Goal: Task Accomplishment & Management: Manage account settings

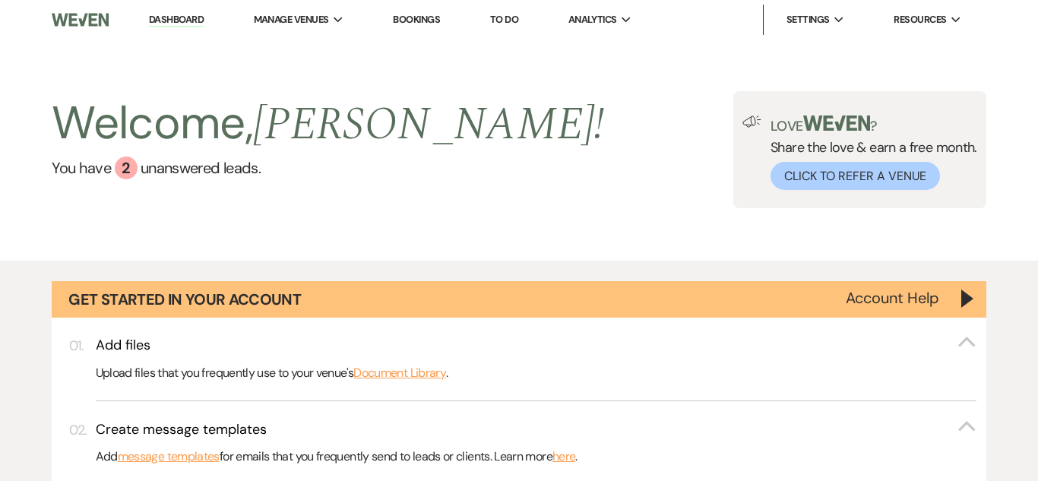
click at [195, 14] on link "Dashboard" at bounding box center [176, 20] width 55 height 14
click at [553, 131] on div "Welcome, Alishia ! You have 2 unanswered lead s . Love ? Share the love & earn …" at bounding box center [519, 149] width 1038 height 117
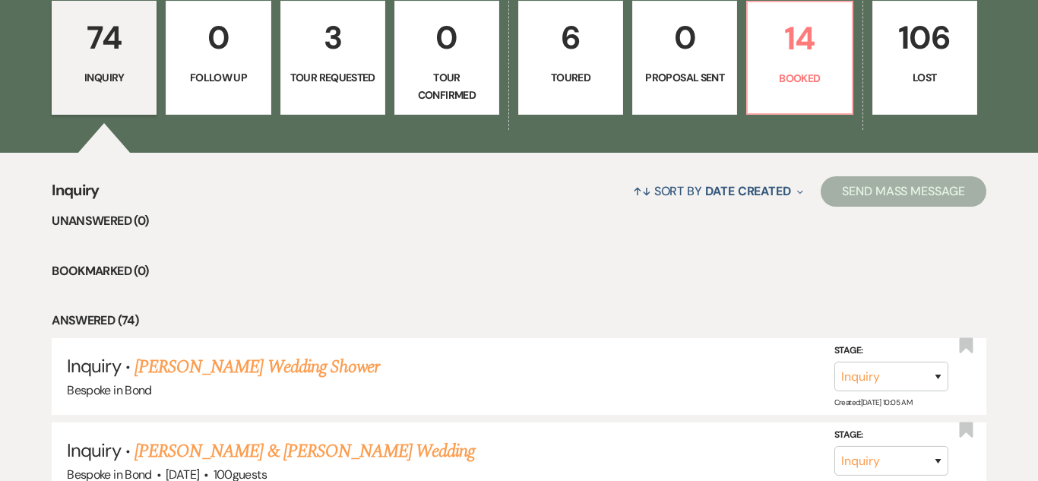
scroll to position [1107, 0]
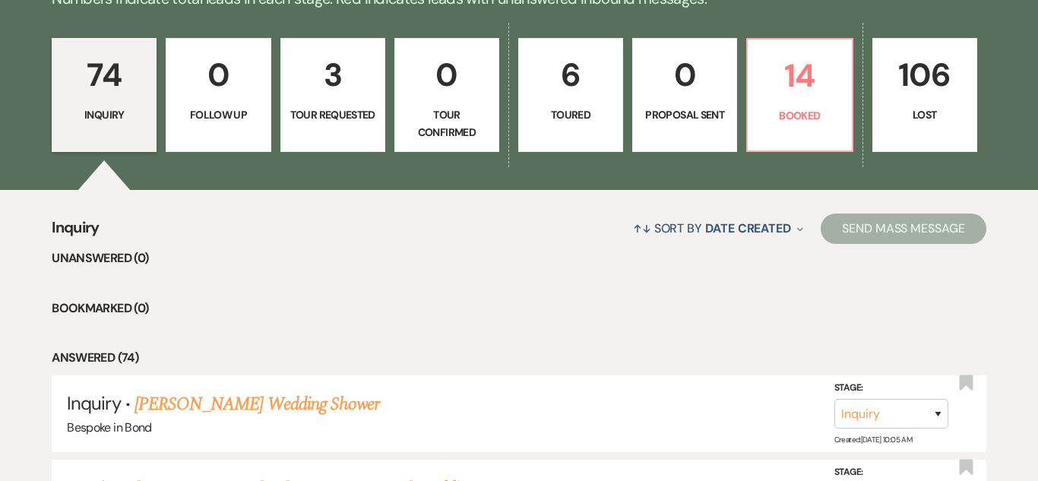
click at [573, 101] on link "6 Toured" at bounding box center [570, 95] width 105 height 114
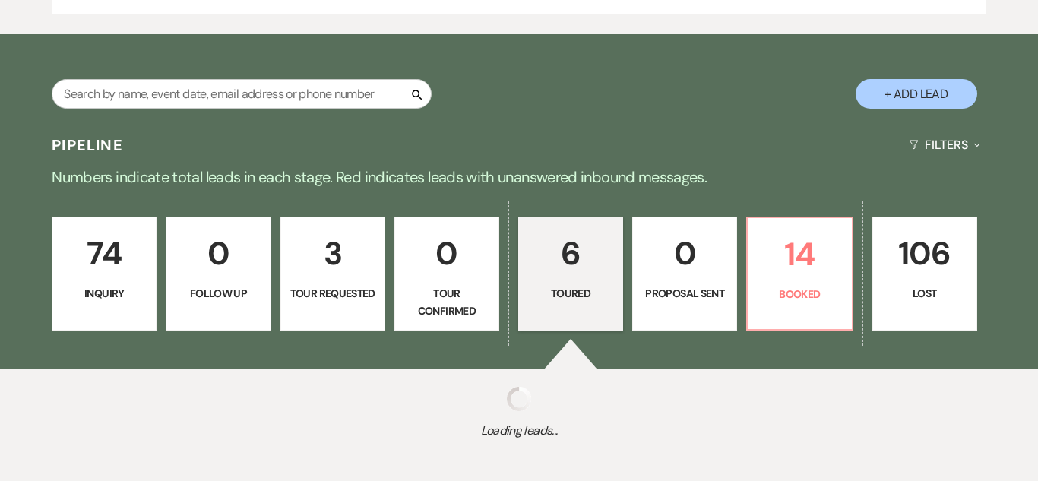
select select "5"
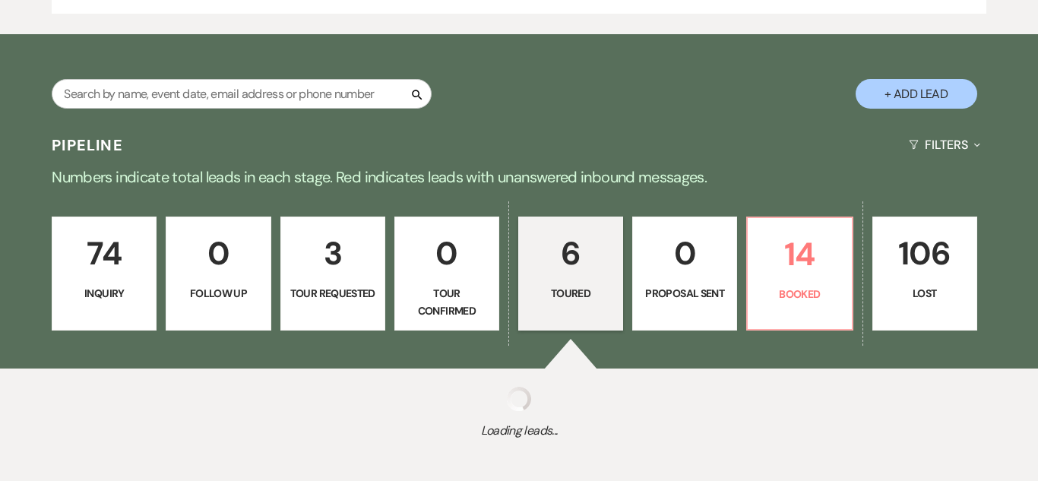
select select "5"
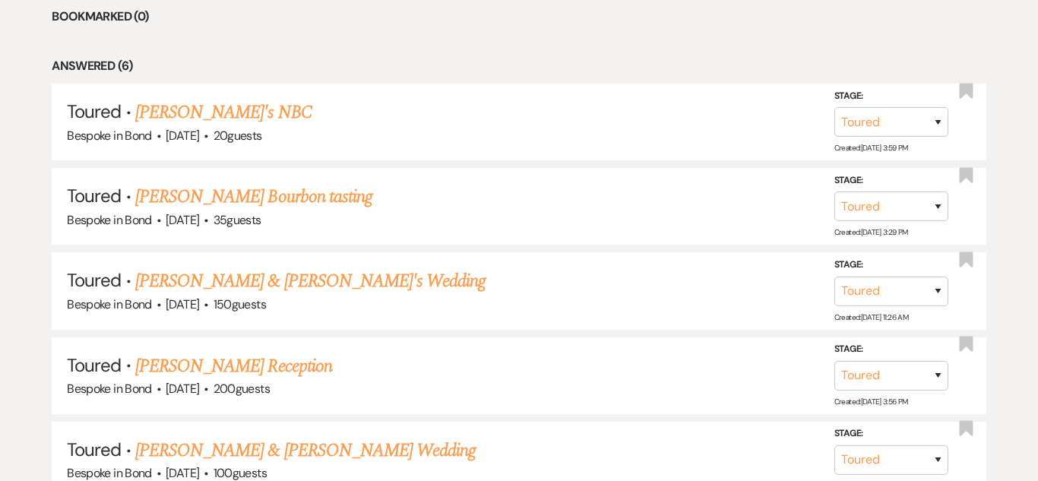
scroll to position [1409, 0]
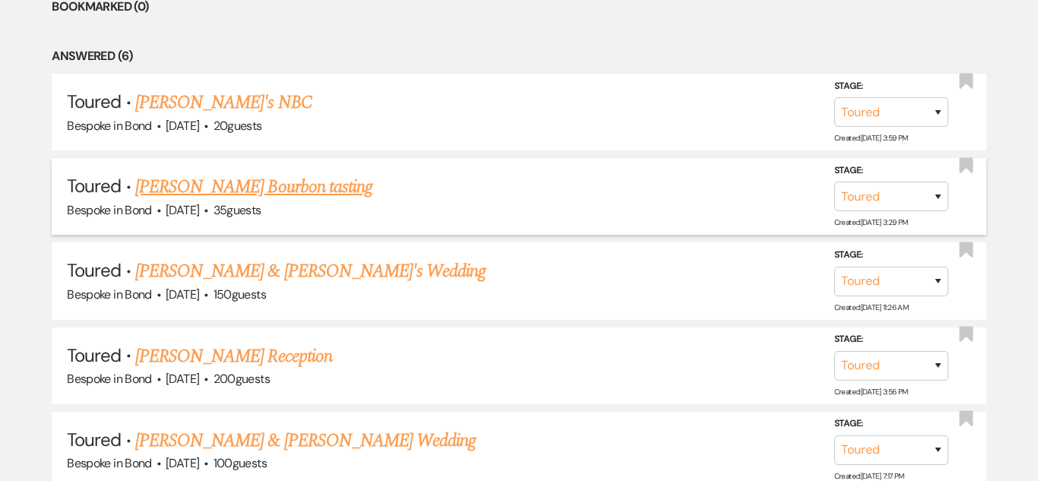
click at [295, 180] on link "[PERSON_NAME] Bourbon tasting" at bounding box center [253, 186] width 237 height 27
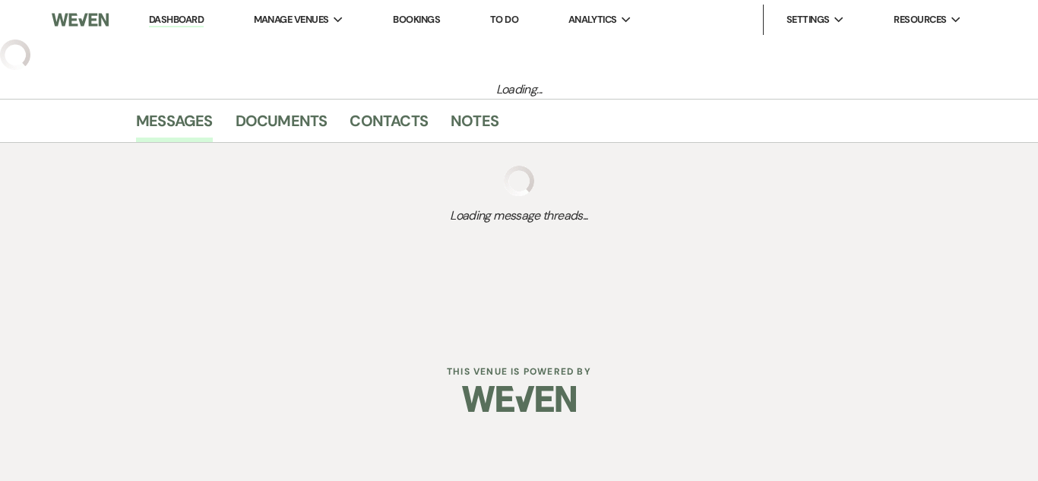
select select "5"
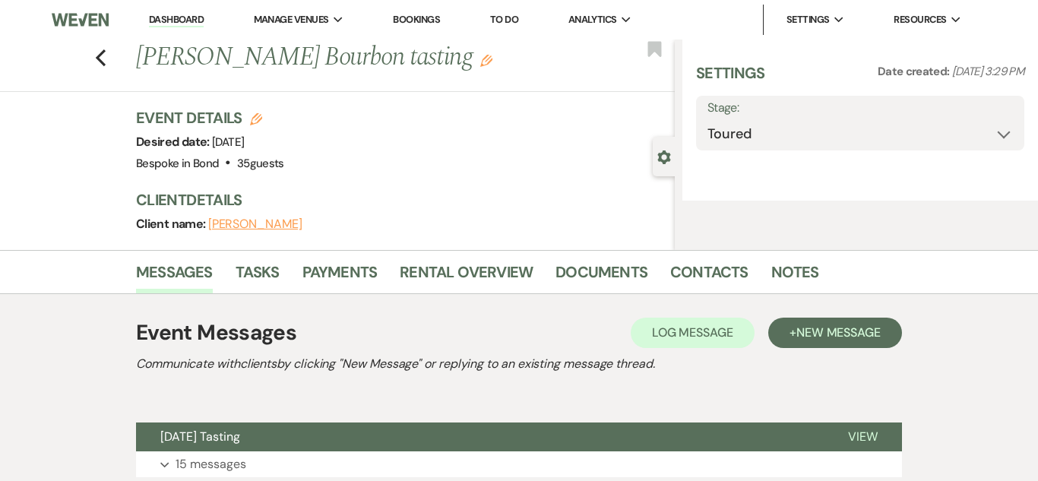
select select "14"
select select "13"
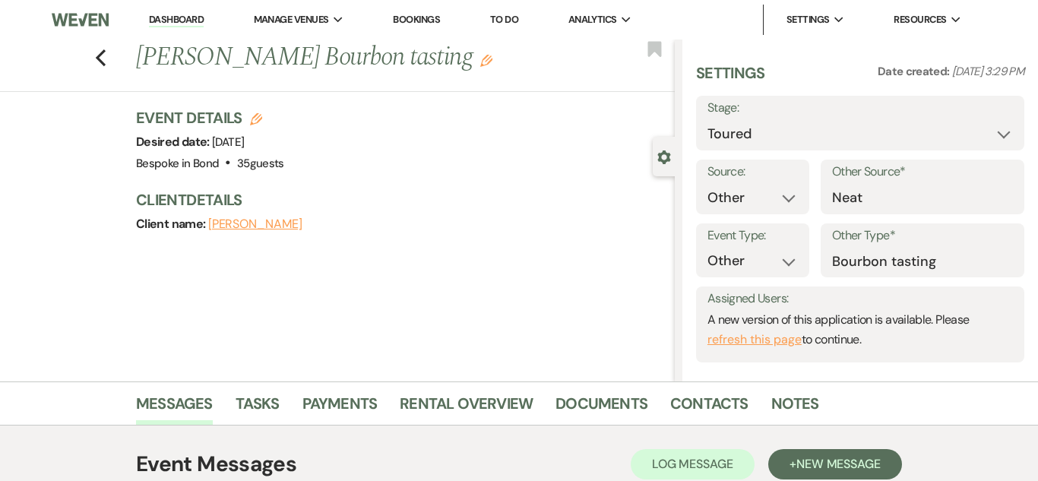
scroll to position [269, 0]
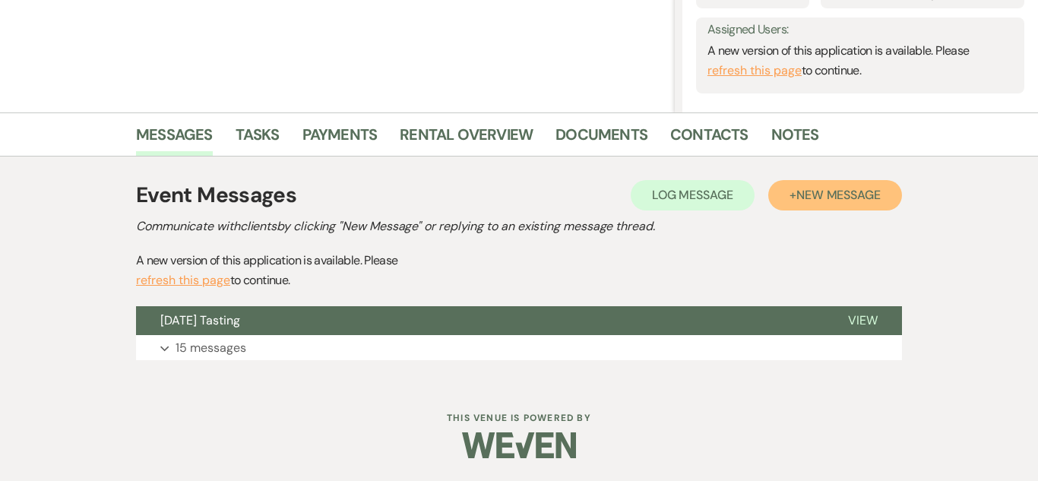
click at [816, 190] on span "New Message" at bounding box center [838, 195] width 84 height 16
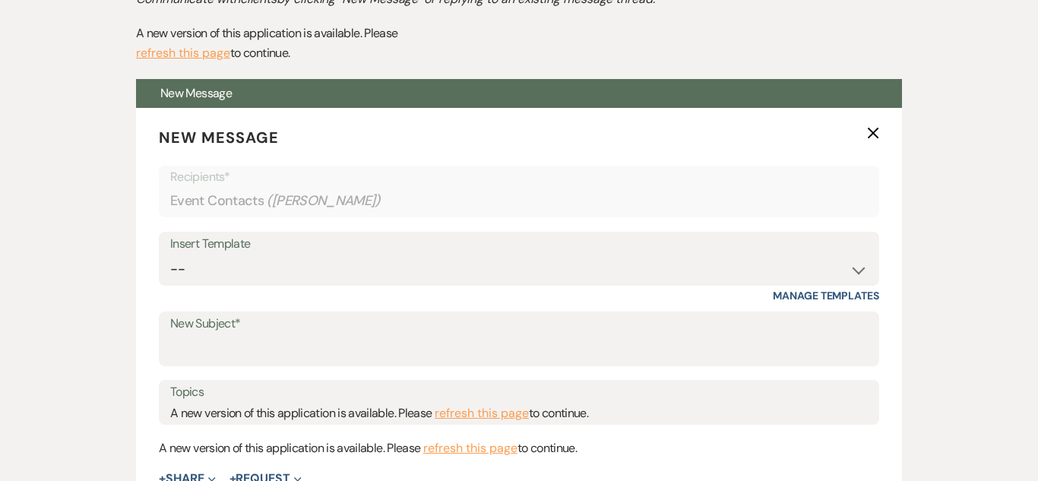
scroll to position [505, 0]
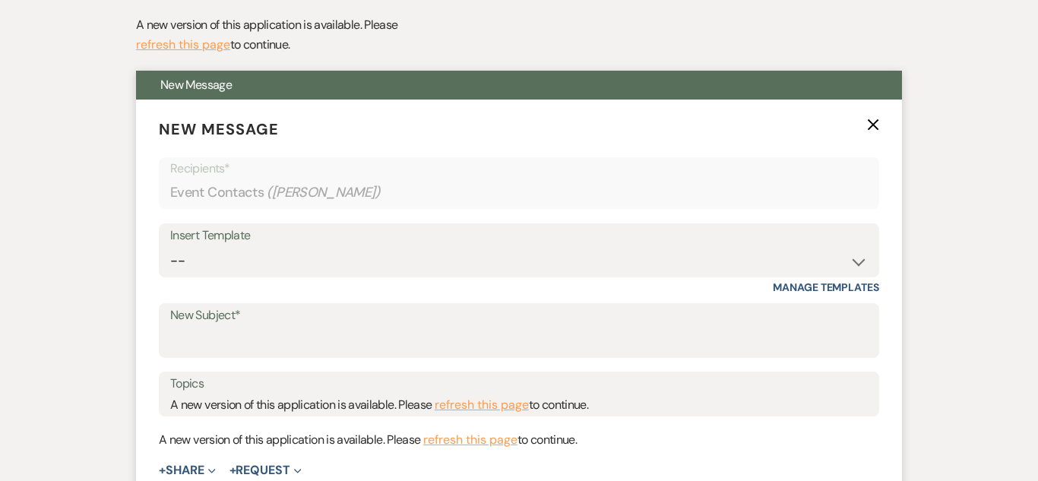
click at [660, 277] on div "Insert Template -- Weven Planning Portal Introduction (Booked Events) Initial I…" at bounding box center [519, 250] width 720 height 55
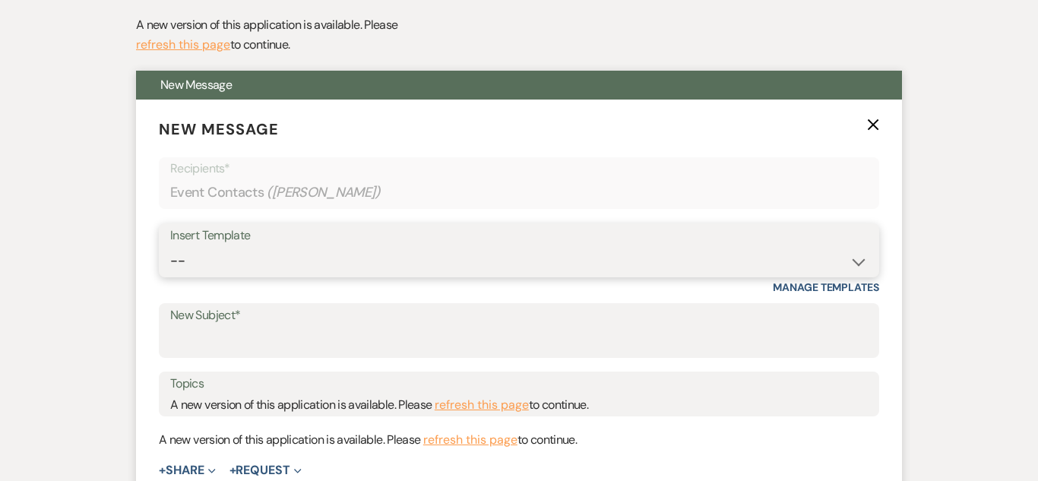
click at [656, 266] on select "-- Weven Planning Portal Introduction (Booked Events) Initial Inquiry Response …" at bounding box center [518, 261] width 697 height 30
select select "4574"
click at [170, 246] on select "-- Weven Planning Portal Introduction (Booked Events) Initial Inquiry Response …" at bounding box center [518, 261] width 697 height 30
type input "Booking your event!"
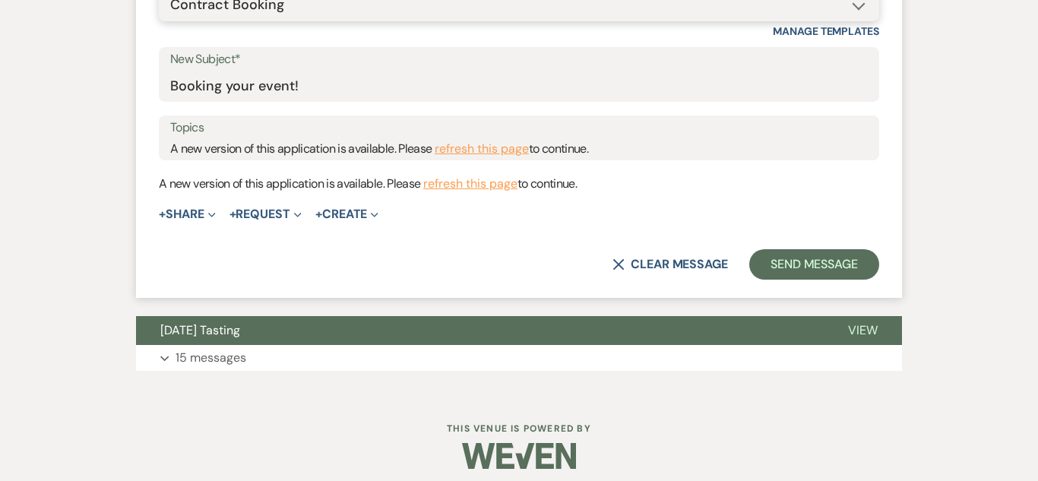
scroll to position [771, 0]
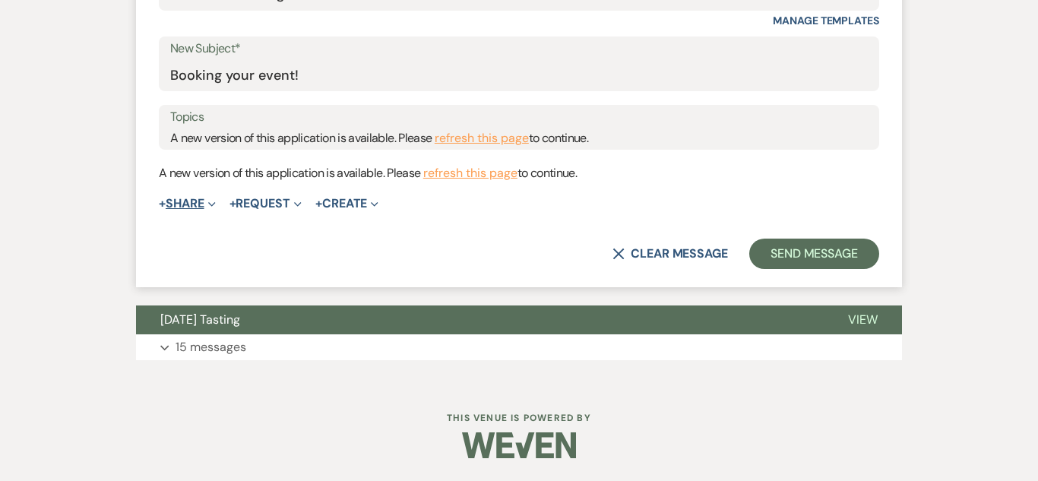
click at [203, 203] on button "+ Share Expand" at bounding box center [187, 204] width 57 height 12
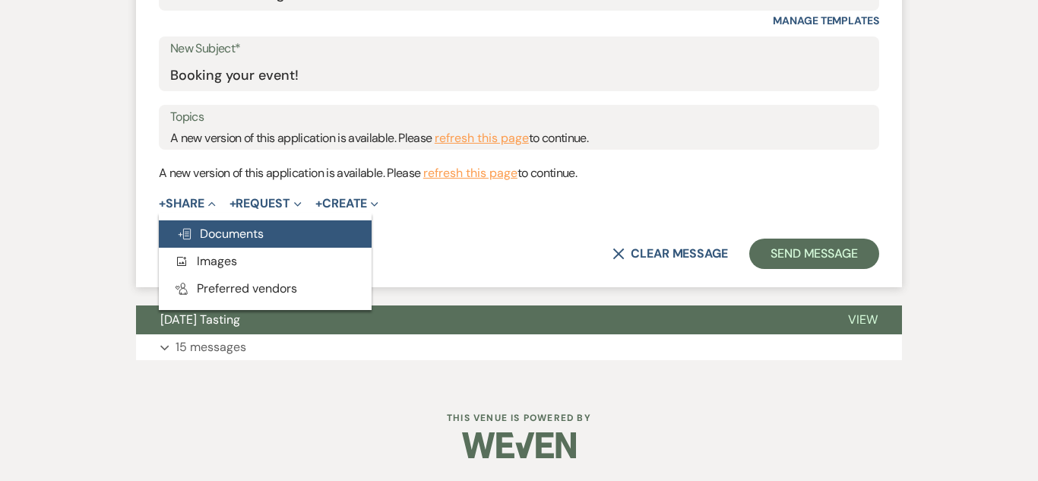
click at [252, 242] on button "Doc Upload Documents" at bounding box center [265, 233] width 213 height 27
click at [234, 240] on span "Doc Upload Documents" at bounding box center [220, 234] width 87 height 16
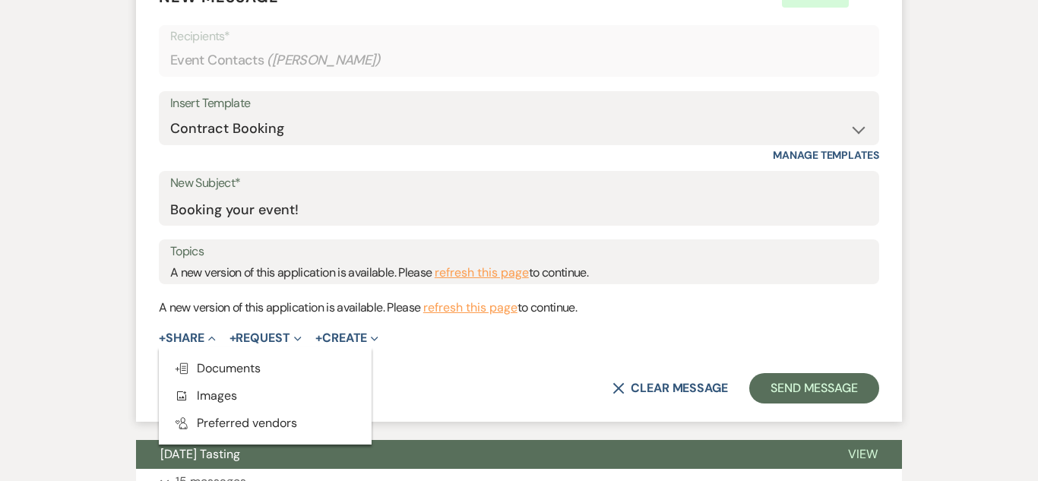
scroll to position [634, 0]
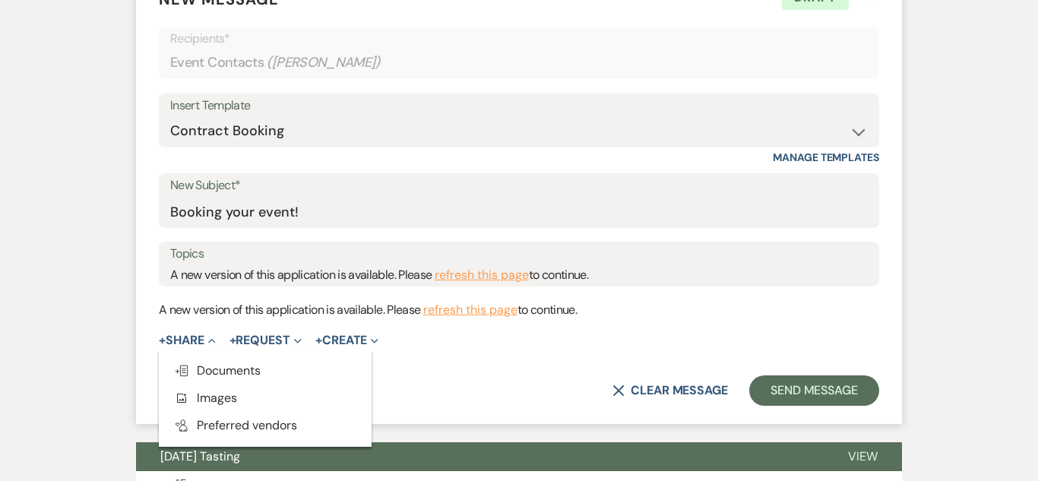
click at [544, 401] on div "X Clear message Send Message" at bounding box center [519, 390] width 720 height 30
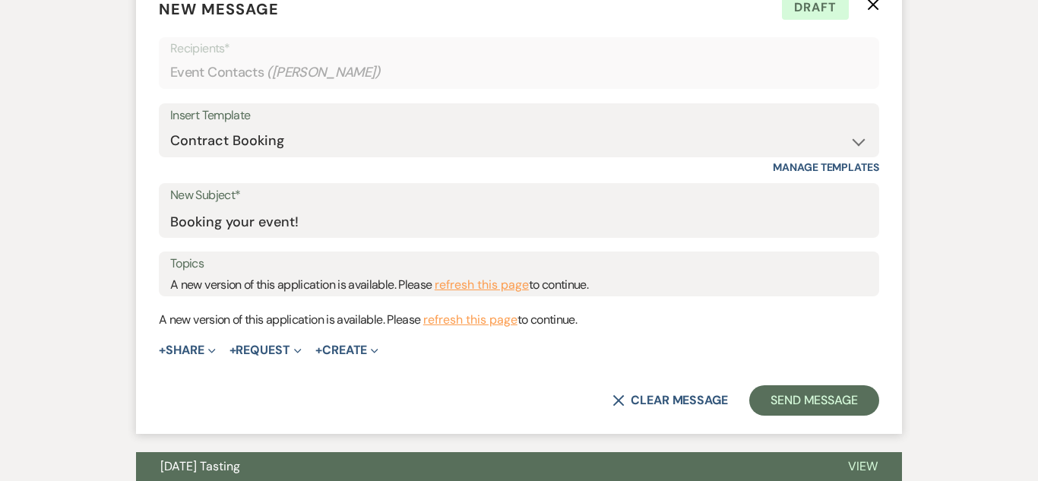
scroll to position [619, 0]
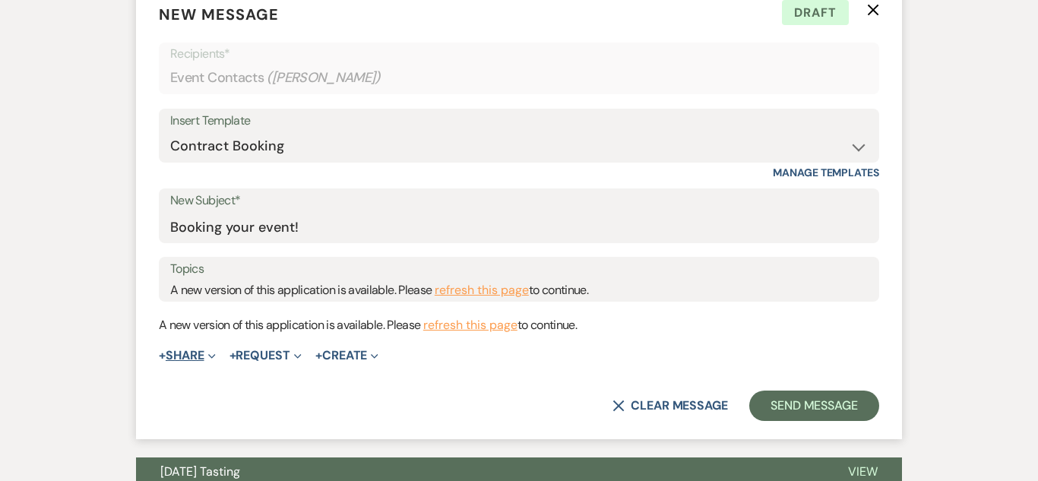
click at [210, 353] on span "Expand" at bounding box center [209, 355] width 11 height 16
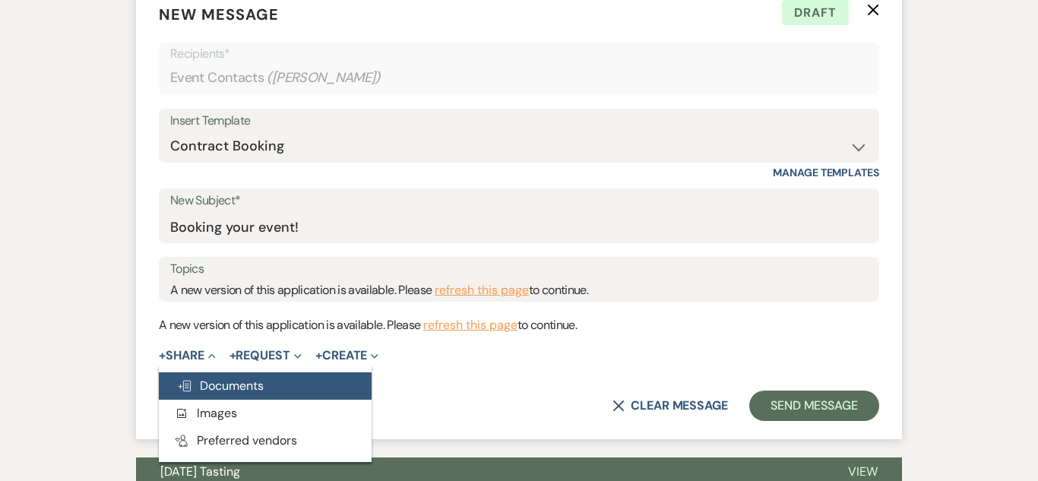
click at [201, 387] on span "Doc Upload Documents" at bounding box center [220, 386] width 87 height 16
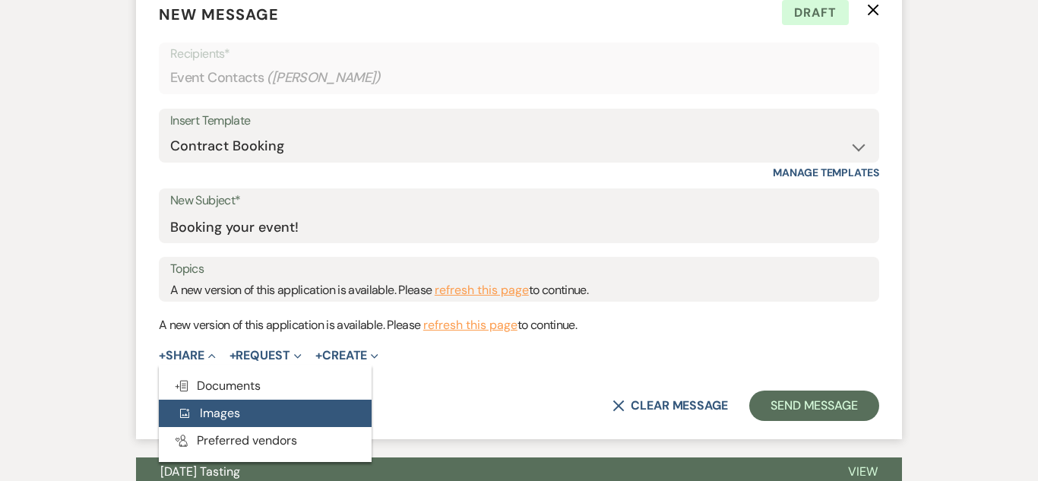
click at [205, 401] on button "Add Photo Images" at bounding box center [265, 413] width 213 height 27
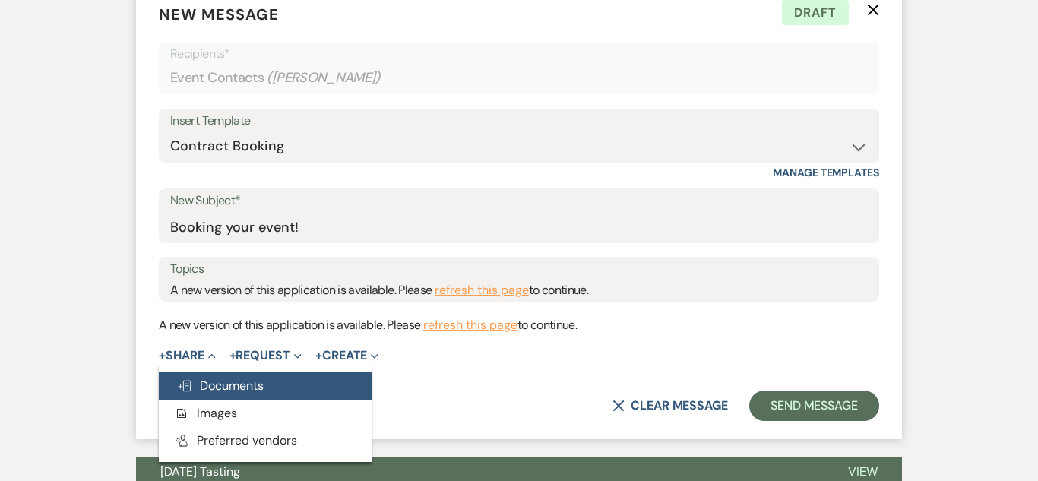
click at [217, 384] on span "Doc Upload Documents" at bounding box center [220, 386] width 87 height 16
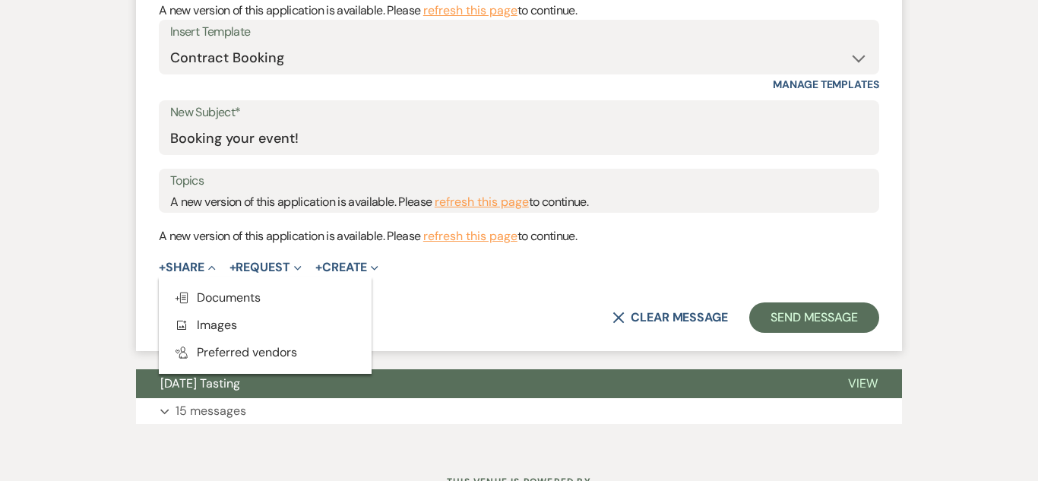
scroll to position [709, 0]
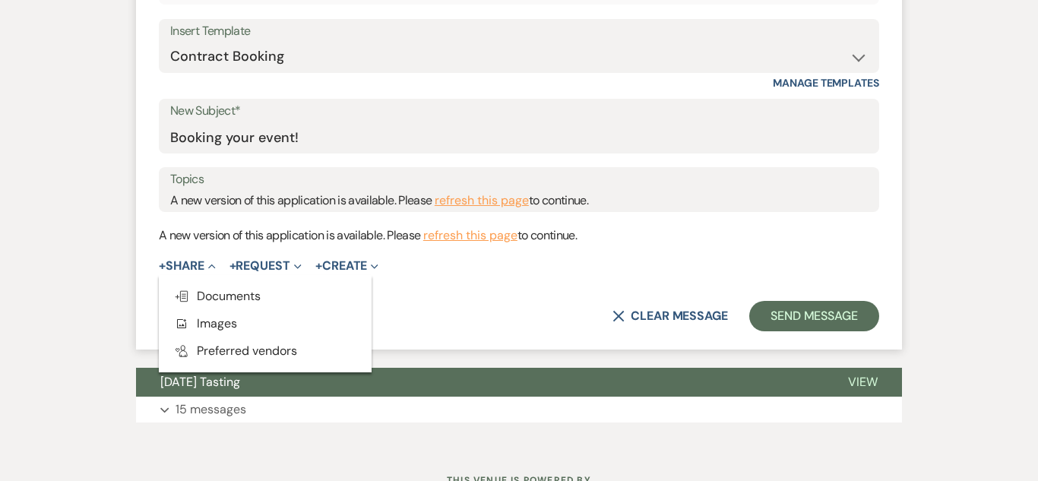
click at [472, 283] on form "New Message X Draft Recipients* Event Contacts ( Tony Zuniga ) Insert Template …" at bounding box center [519, 122] width 766 height 455
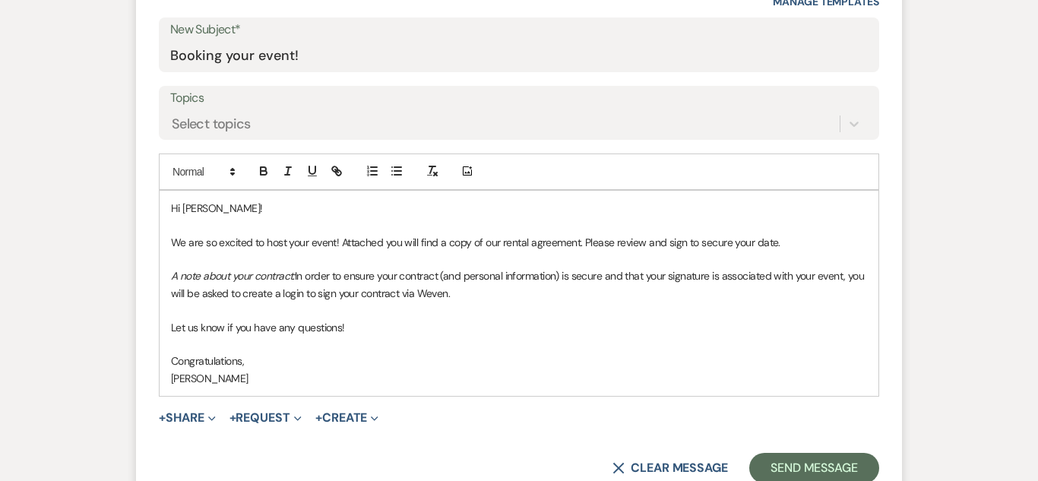
scroll to position [775, 0]
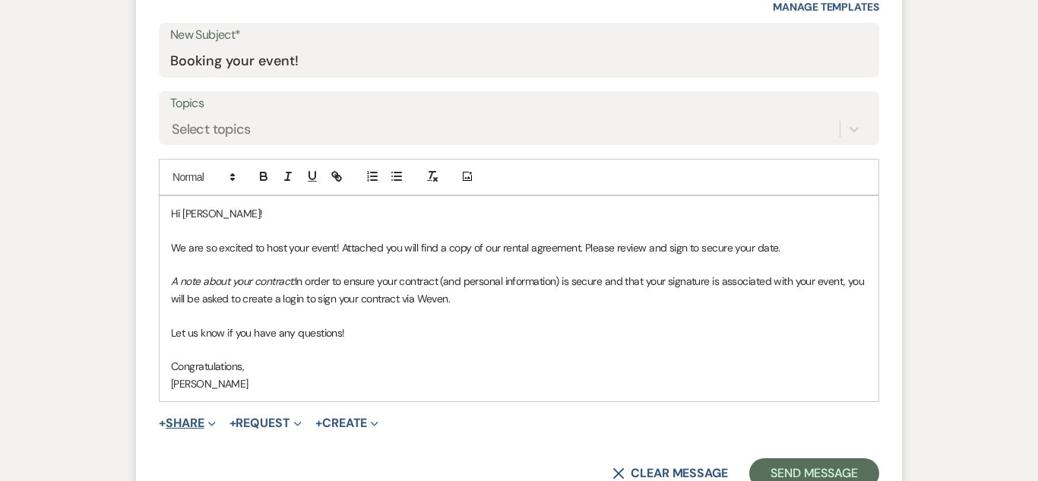
click at [171, 428] on button "+ Share Expand" at bounding box center [187, 423] width 57 height 12
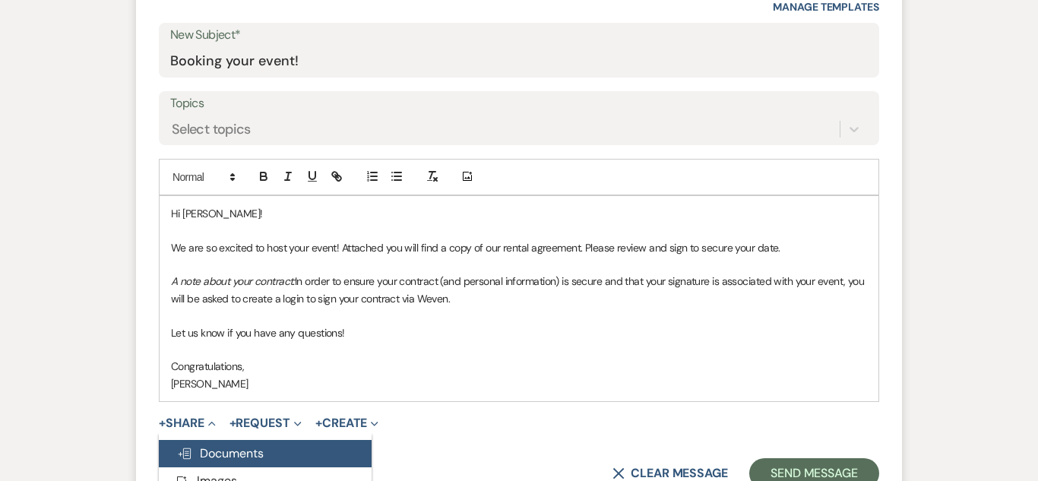
click at [199, 453] on span "Doc Upload Documents" at bounding box center [220, 453] width 87 height 16
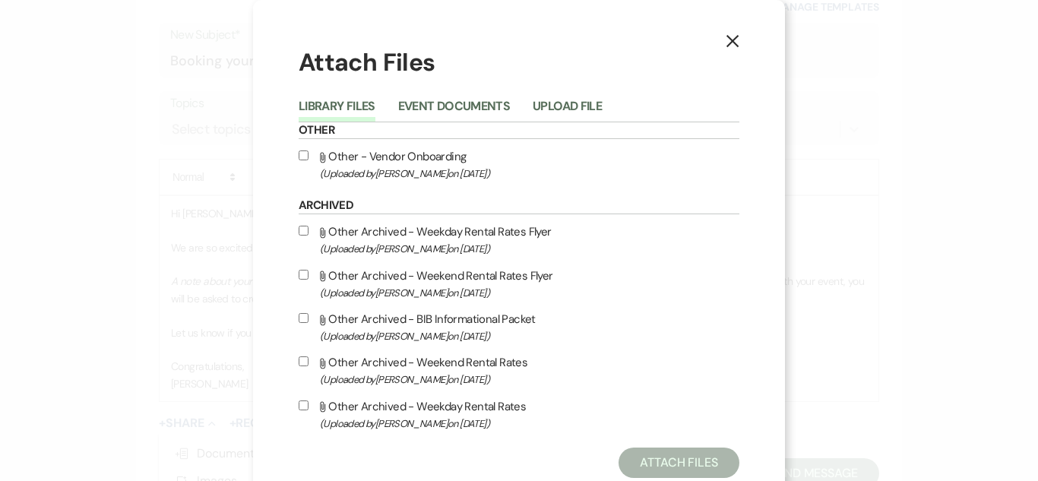
scroll to position [43, 0]
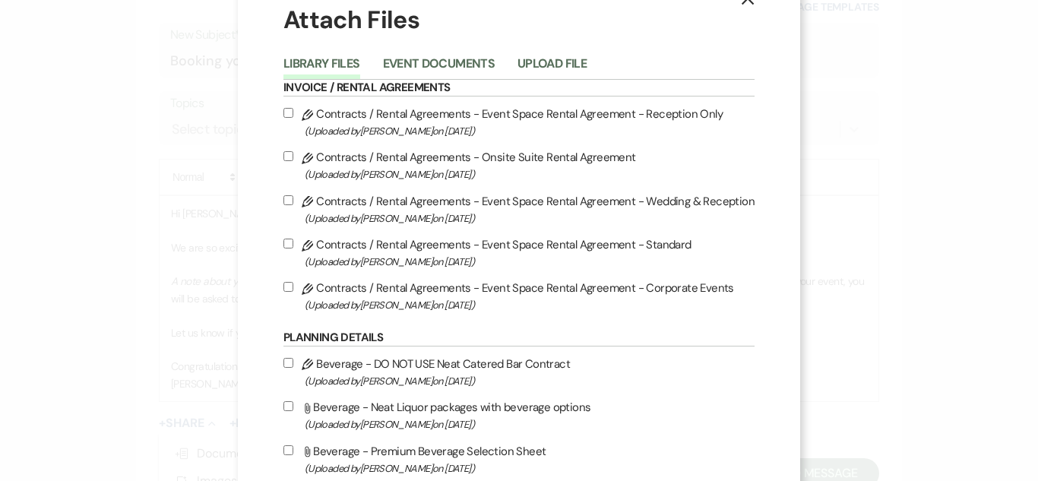
click at [293, 241] on input "Pencil Contracts / Rental Agreements - Event Space Rental Agreement - Standard …" at bounding box center [288, 244] width 10 height 10
checkbox input "true"
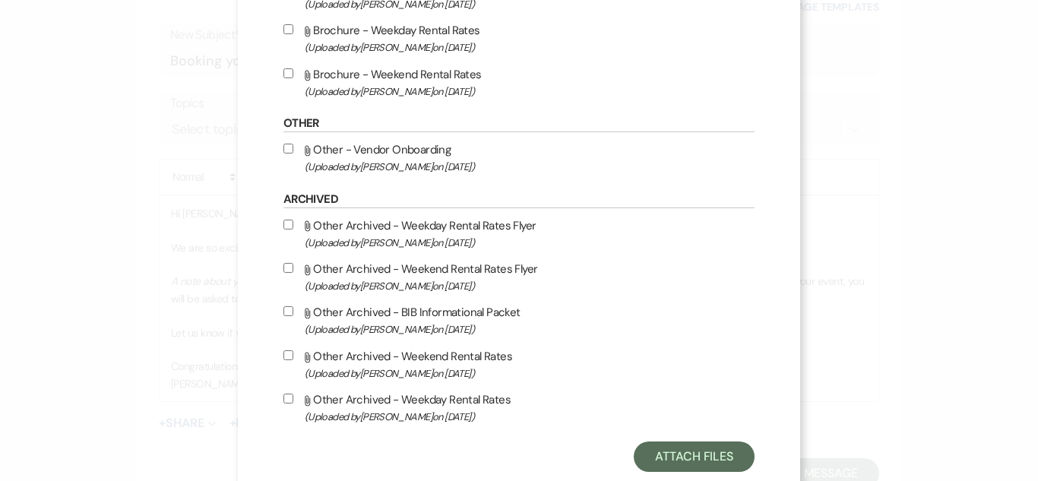
scroll to position [749, 0]
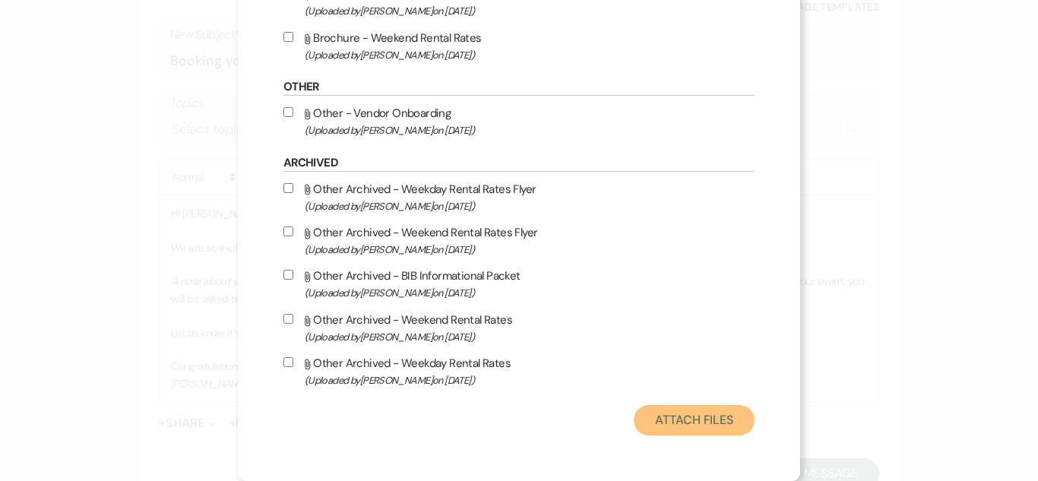
click at [660, 414] on button "Attach Files" at bounding box center [694, 420] width 121 height 30
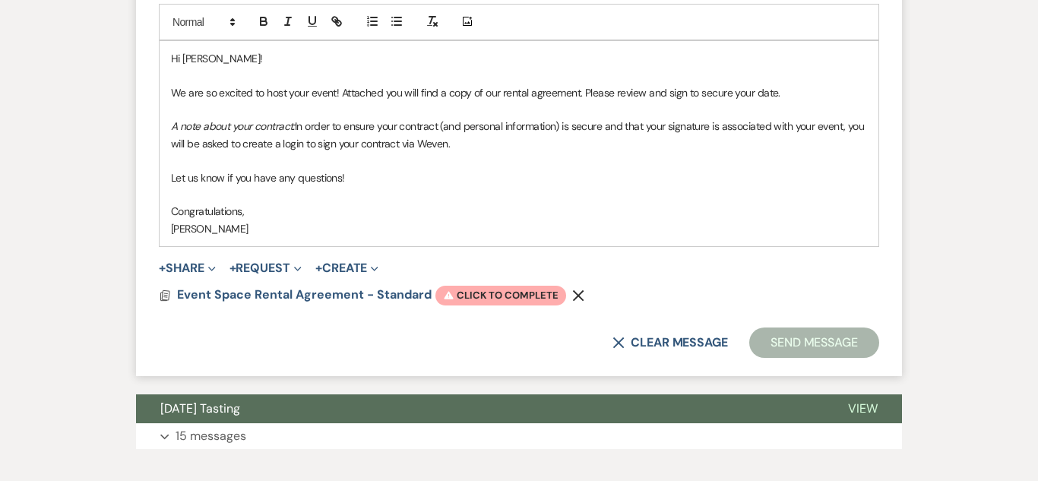
scroll to position [941, 0]
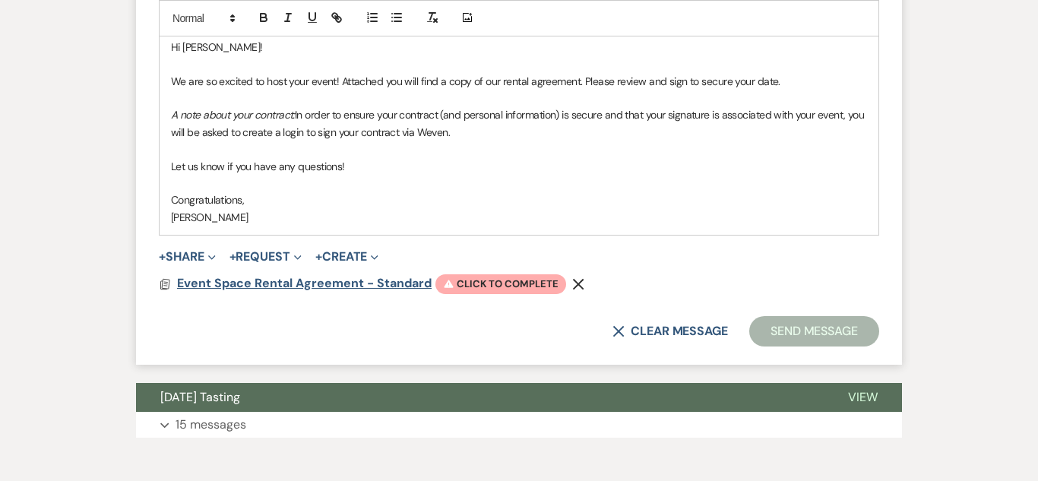
click at [335, 277] on span "Event Space Rental Agreement - Standard" at bounding box center [304, 283] width 255 height 16
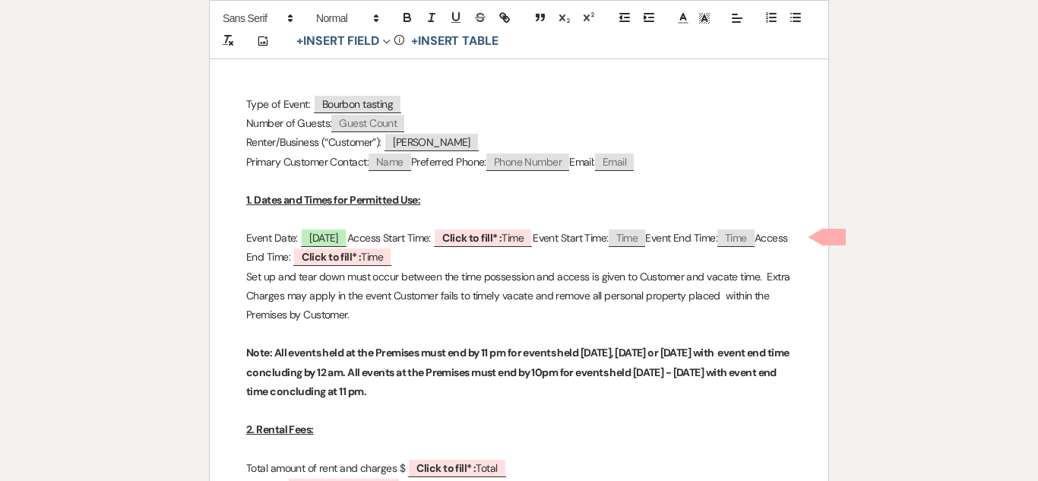
scroll to position [445, 0]
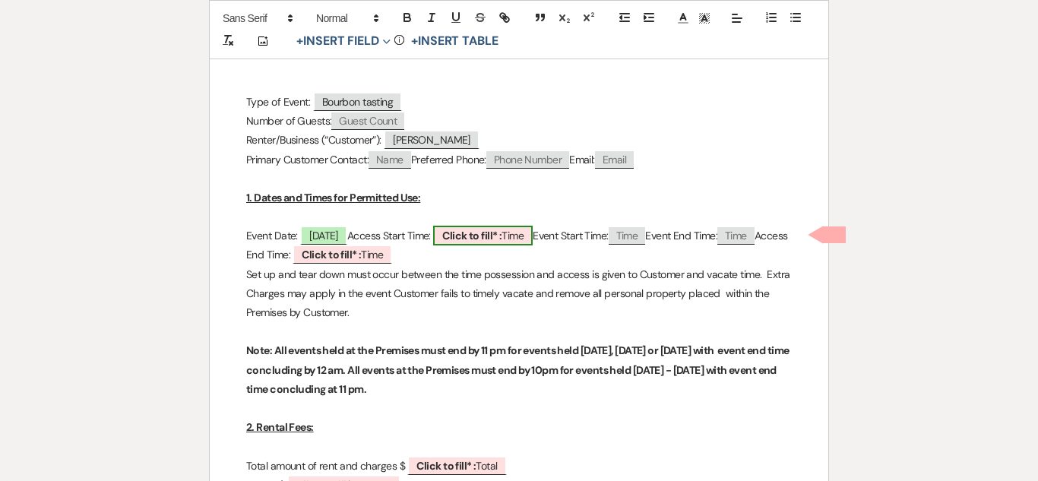
click at [501, 232] on b "Click to fill* :" at bounding box center [471, 236] width 59 height 14
select select "owner"
select select "Time"
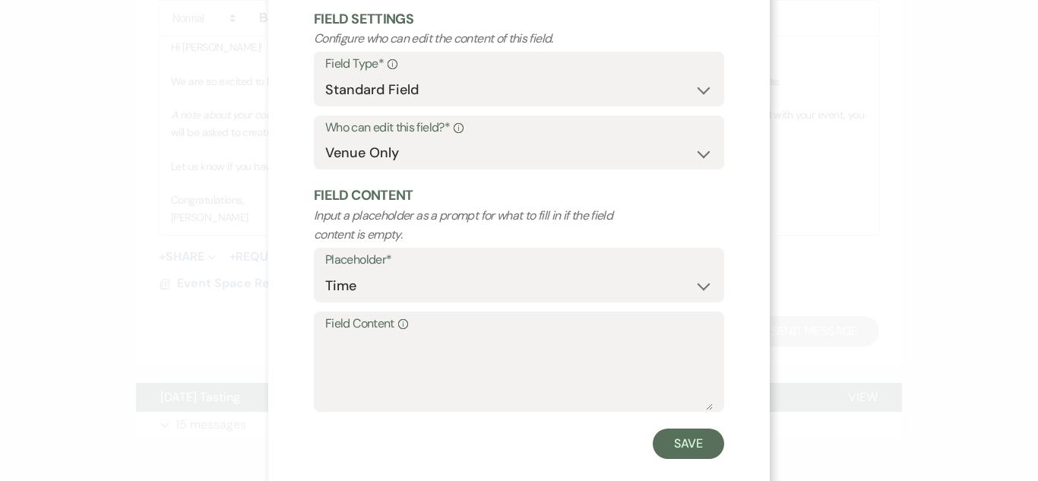
scroll to position [108, 0]
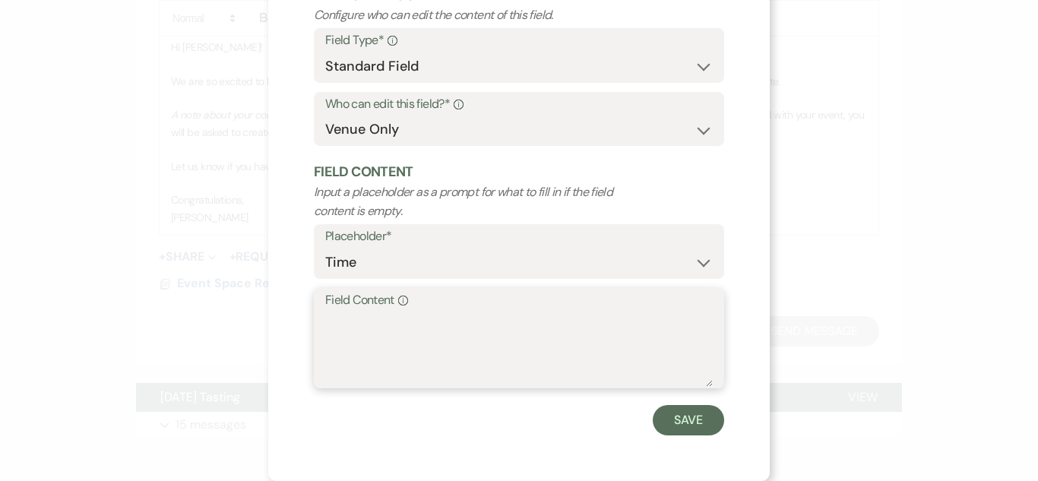
click at [415, 343] on textarea "Field Content Info" at bounding box center [518, 349] width 387 height 76
type textarea "4pm"
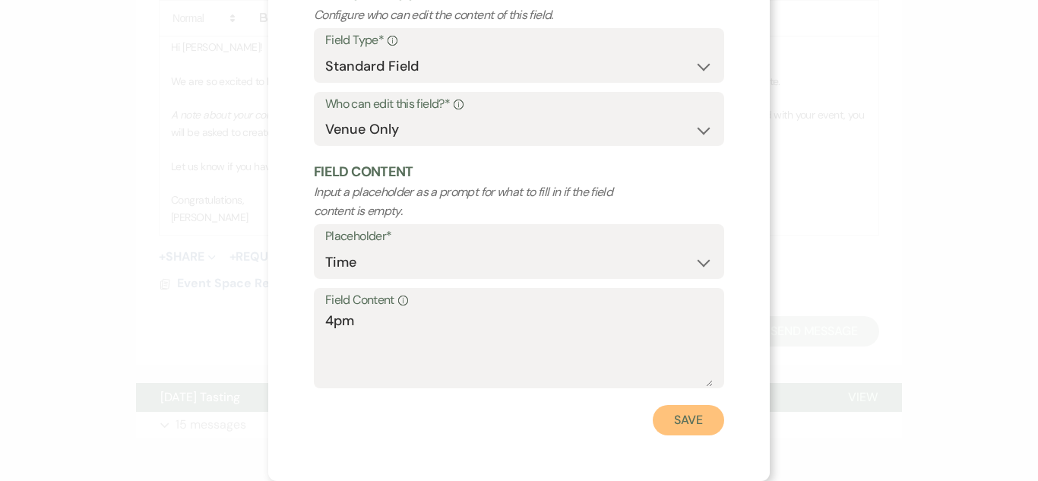
click at [718, 428] on button "Save" at bounding box center [688, 420] width 71 height 30
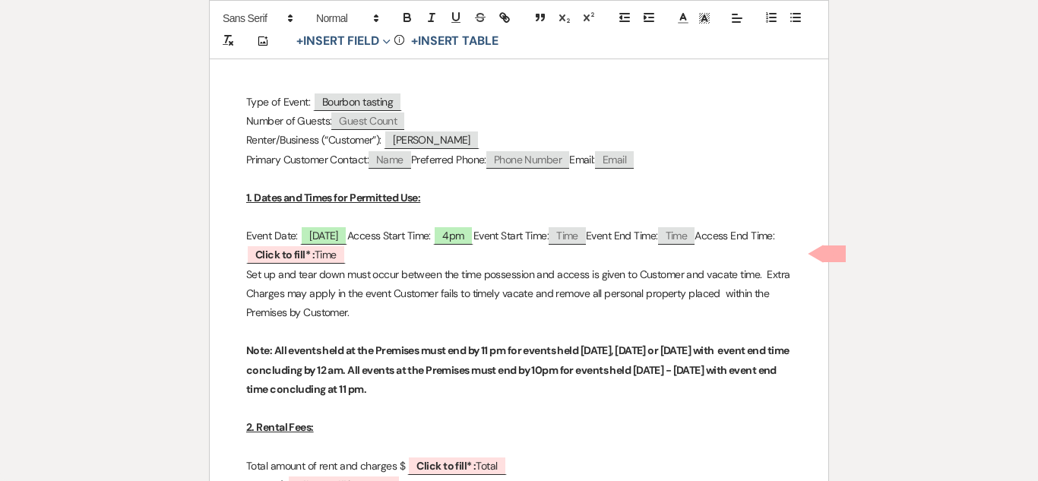
click at [586, 232] on span "Time" at bounding box center [567, 235] width 37 height 17
select select "client"
select select "Time"
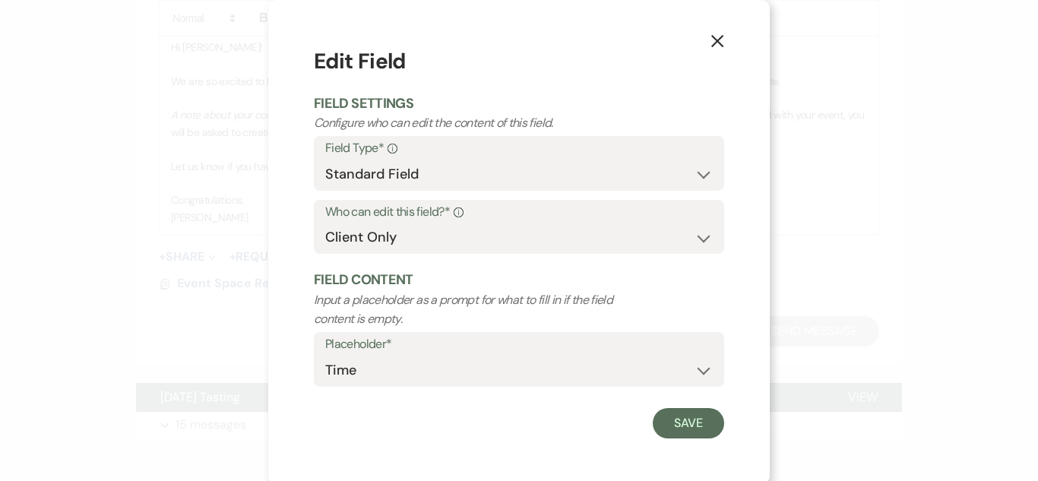
scroll to position [3, 0]
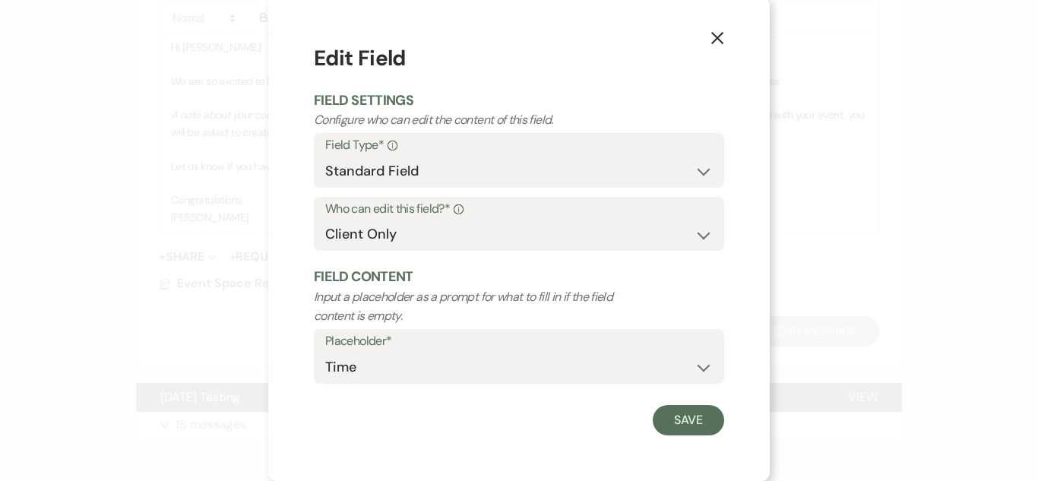
click at [710, 40] on icon "X" at bounding box center [717, 38] width 14 height 14
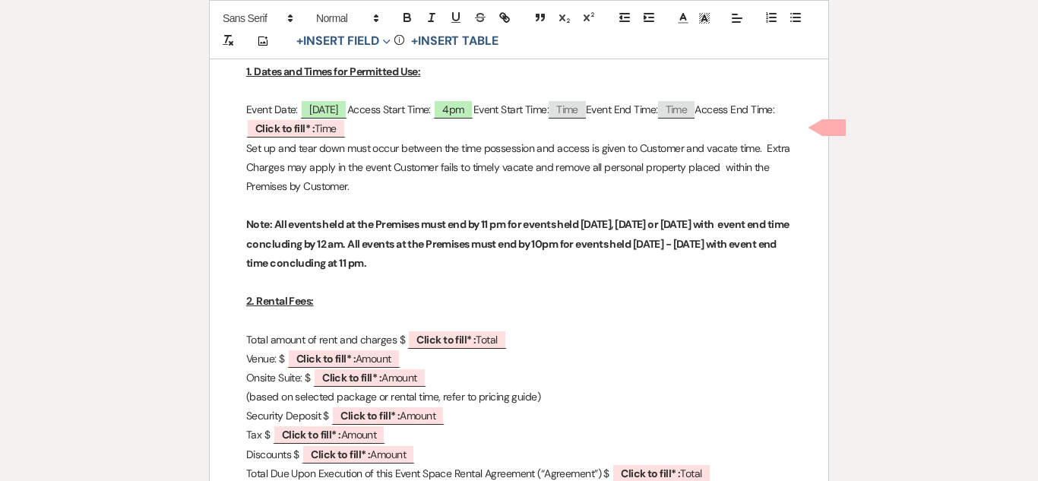
scroll to position [567, 0]
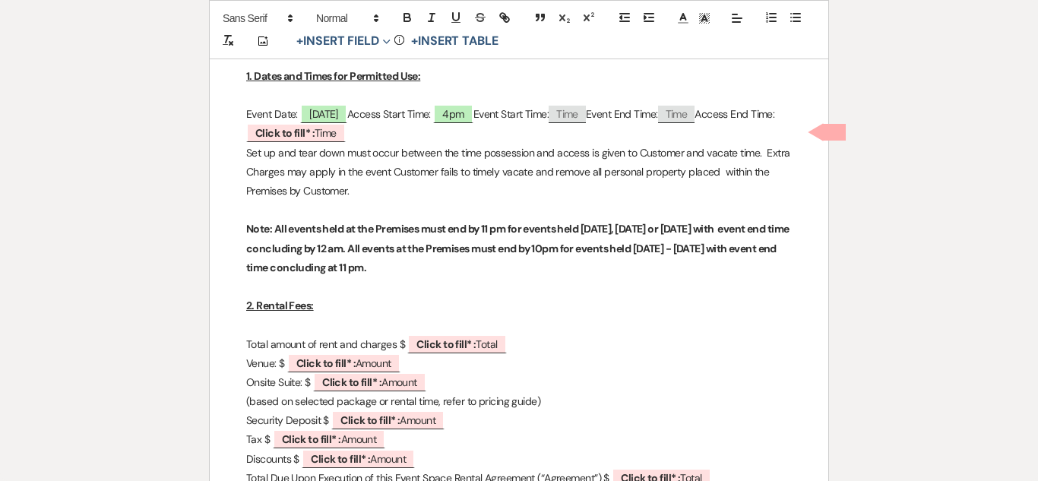
click at [586, 114] on span "Time" at bounding box center [567, 114] width 37 height 17
select select "client"
select select "Time"
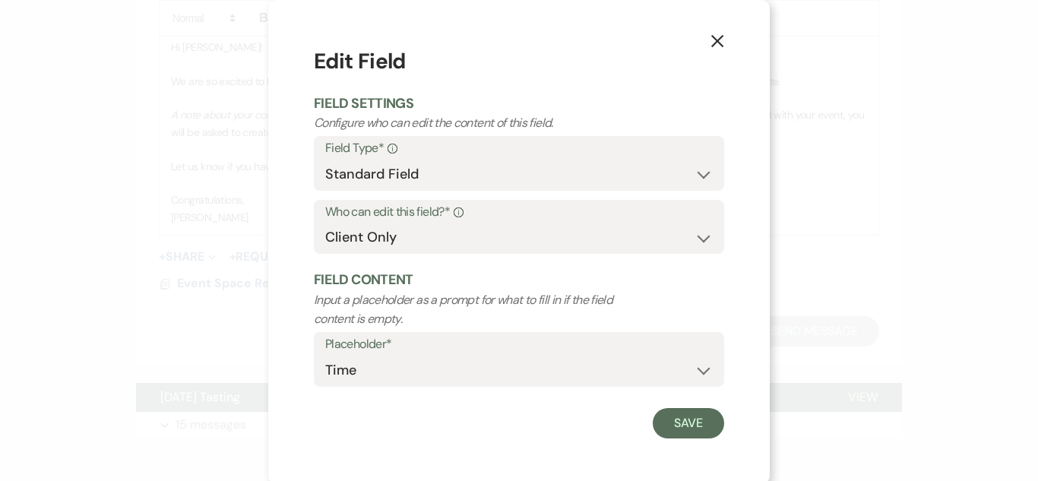
scroll to position [3, 0]
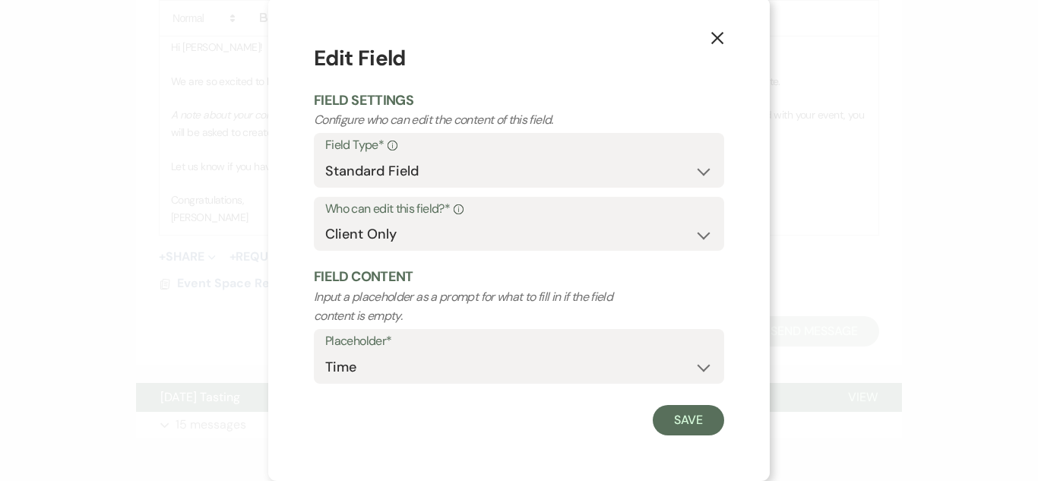
click at [487, 419] on div "Save" at bounding box center [519, 420] width 410 height 30
click at [635, 359] on select "Custom Placeholder Date Time Name Location Venue Name Type Number Budget Addres…" at bounding box center [518, 368] width 387 height 30
click at [325, 353] on select "Custom Placeholder Date Time Name Location Venue Name Type Number Budget Addres…" at bounding box center [518, 368] width 387 height 30
click at [723, 38] on icon "X" at bounding box center [717, 38] width 14 height 14
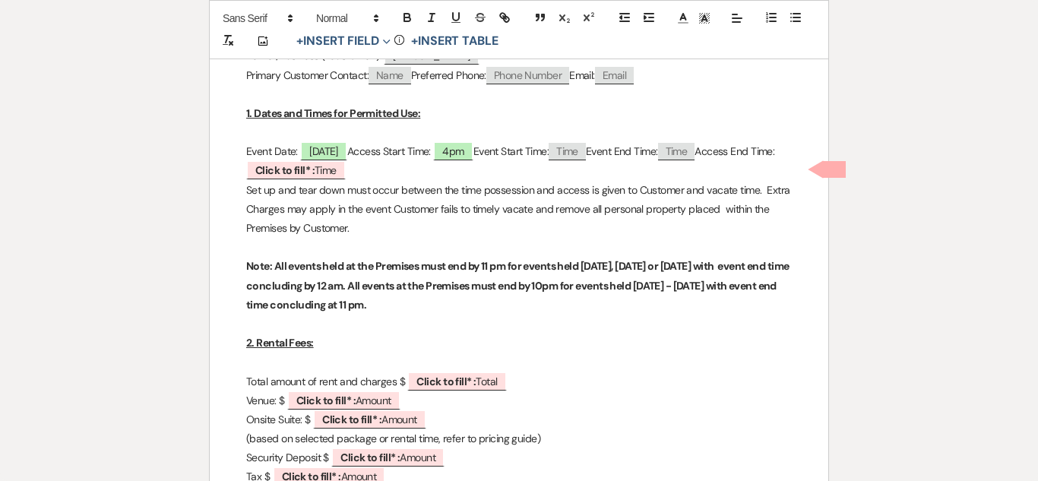
scroll to position [527, 0]
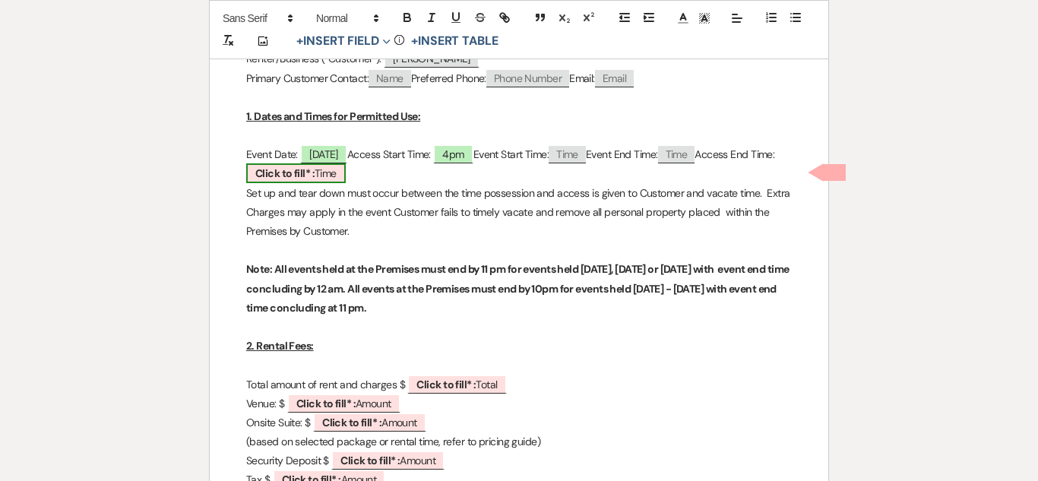
click at [346, 172] on span "Click to fill* : Time" at bounding box center [296, 173] width 100 height 20
select select "owner"
select select "Time"
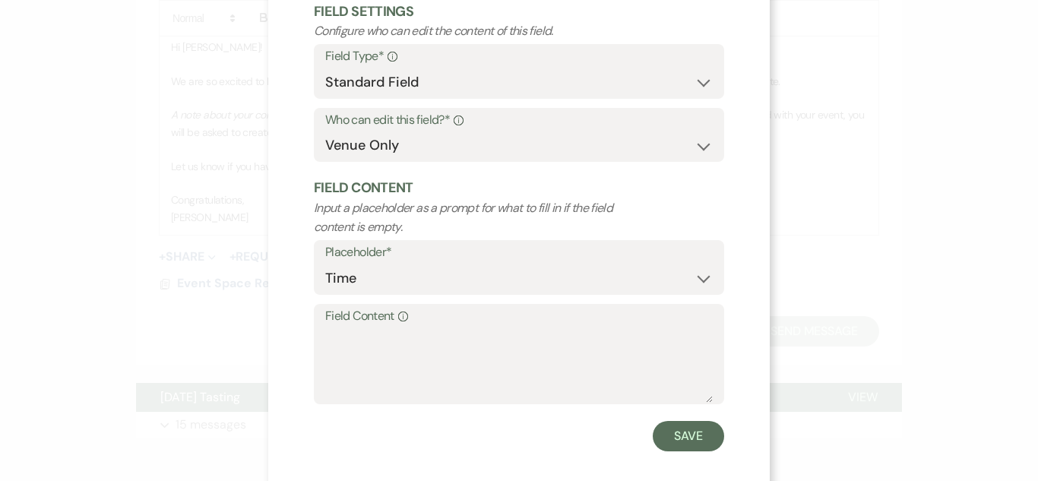
scroll to position [108, 0]
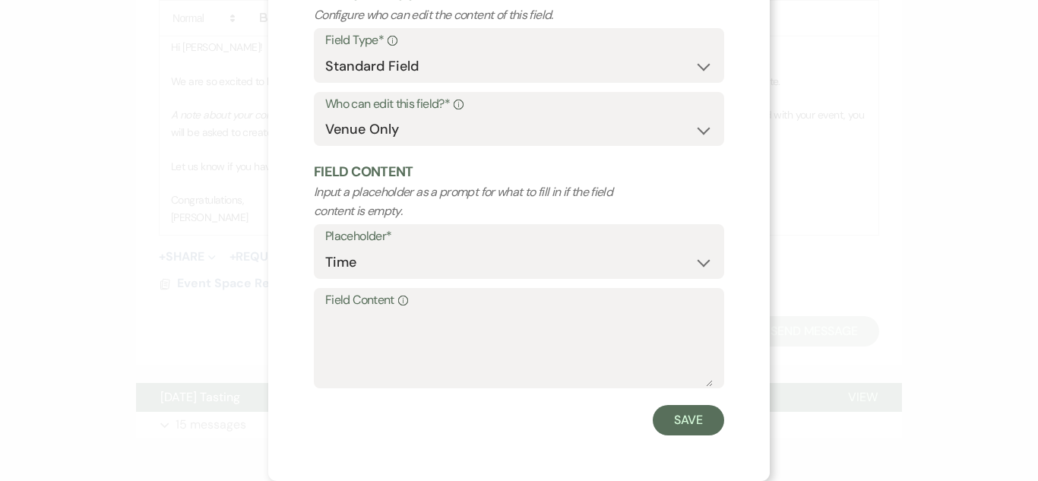
click at [480, 308] on label "Field Content Info" at bounding box center [518, 300] width 387 height 22
click at [480, 311] on textarea "Field Content Info" at bounding box center [518, 349] width 387 height 76
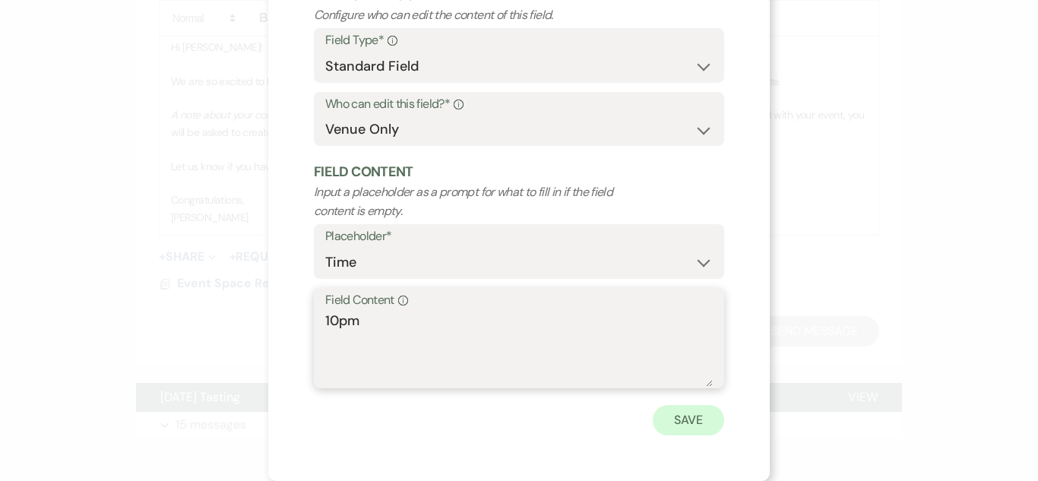
type textarea "10pm"
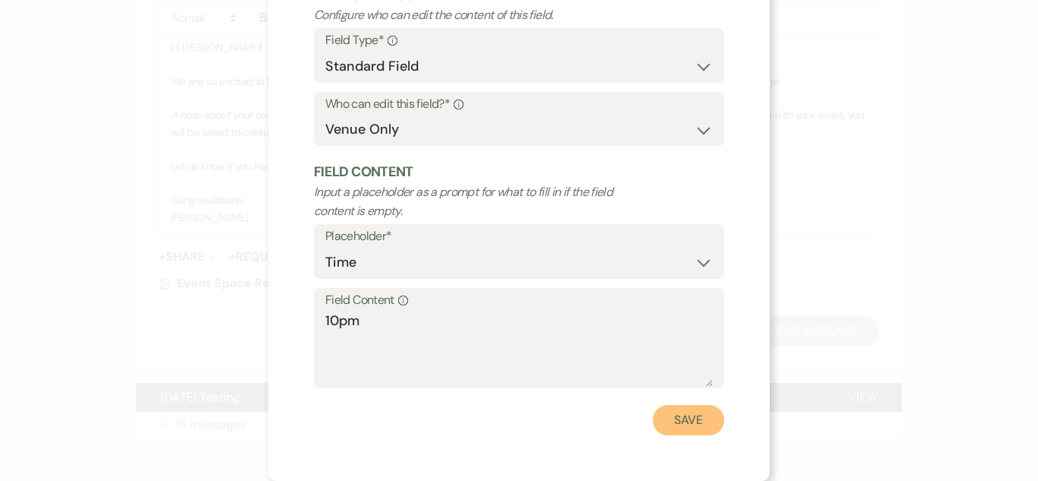
click at [672, 420] on button "Save" at bounding box center [688, 420] width 71 height 30
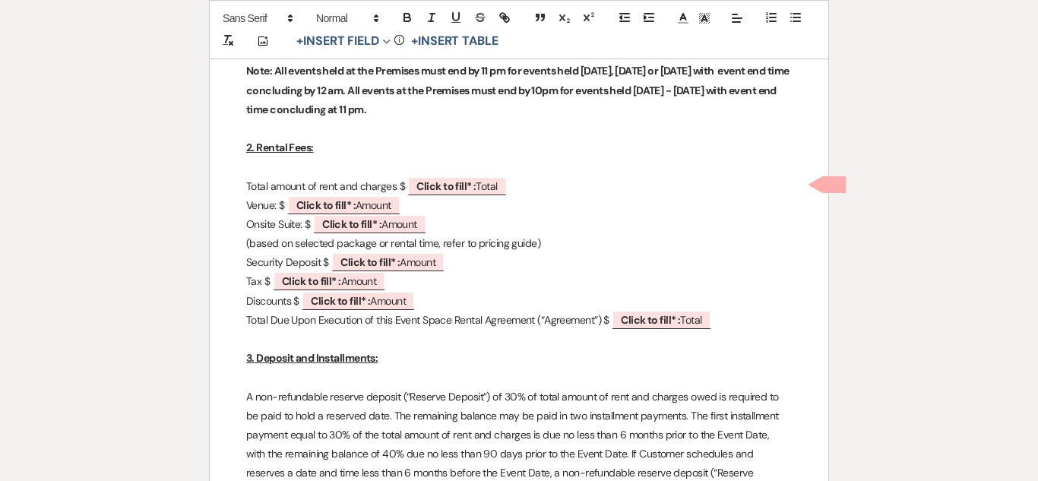
scroll to position [727, 0]
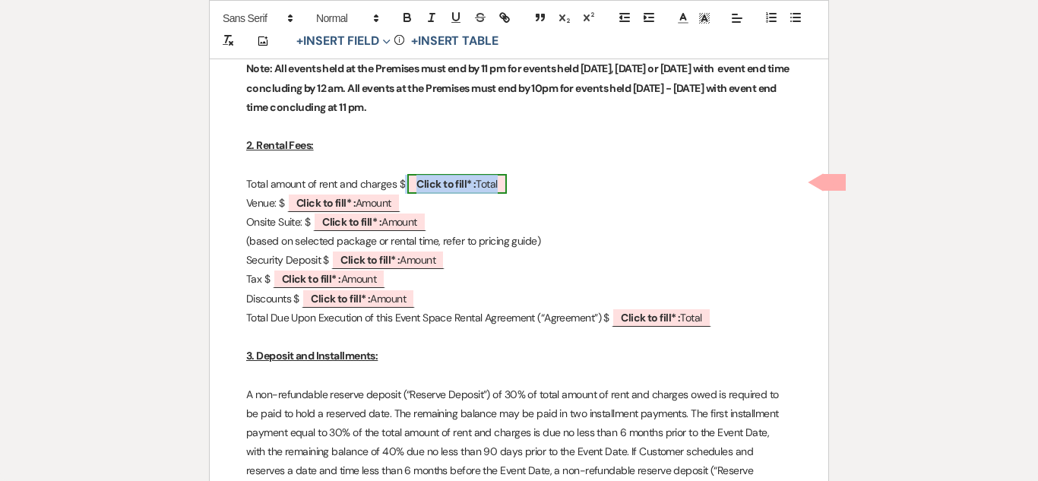
click at [441, 184] on b "Click to fill* :" at bounding box center [445, 184] width 59 height 14
select select "owner"
select select "Total"
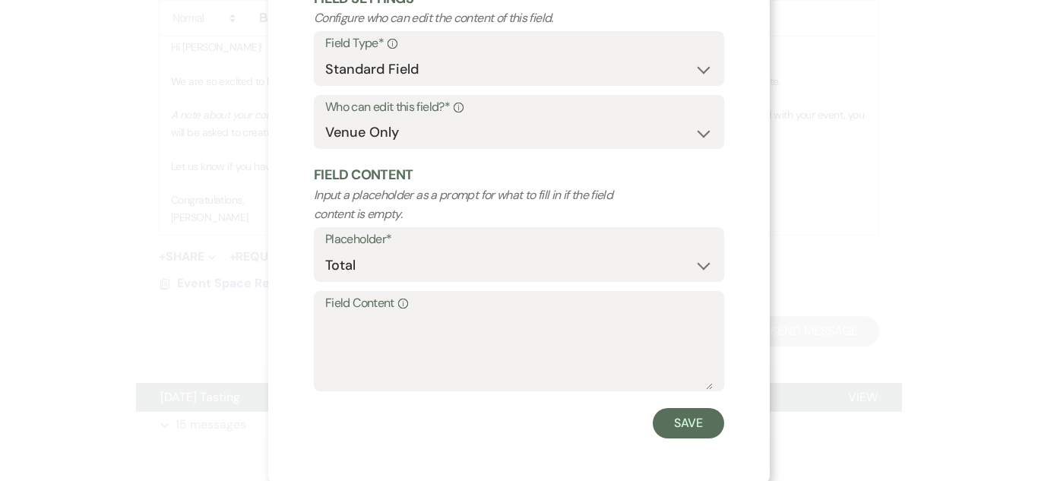
scroll to position [108, 0]
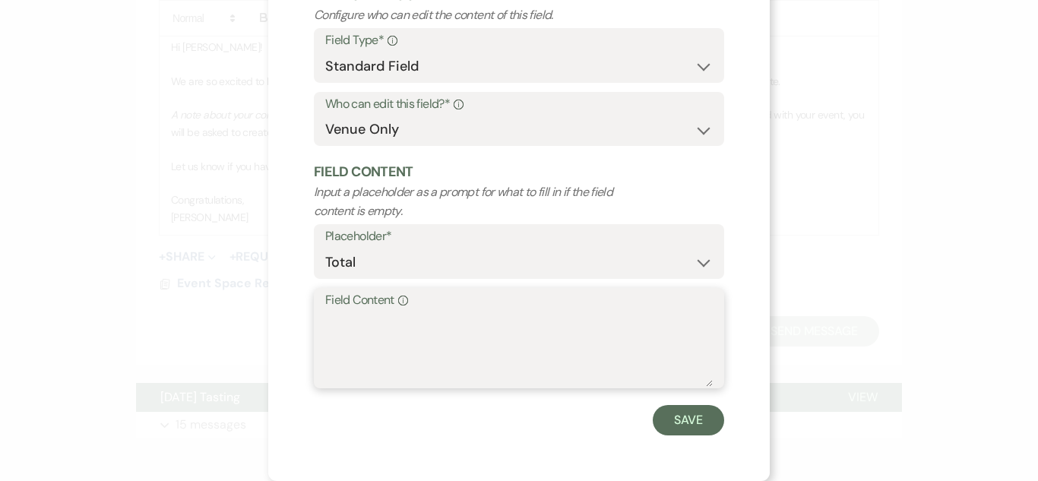
click at [388, 380] on textarea "Field Content Info" at bounding box center [518, 349] width 387 height 76
type textarea "1"
type textarea "$1,500"
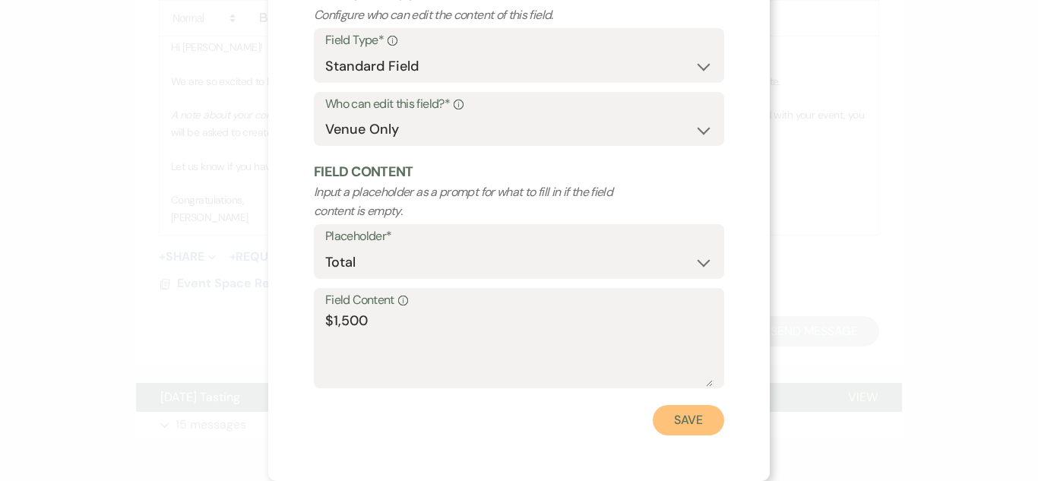
click at [696, 428] on button "Save" at bounding box center [688, 420] width 71 height 30
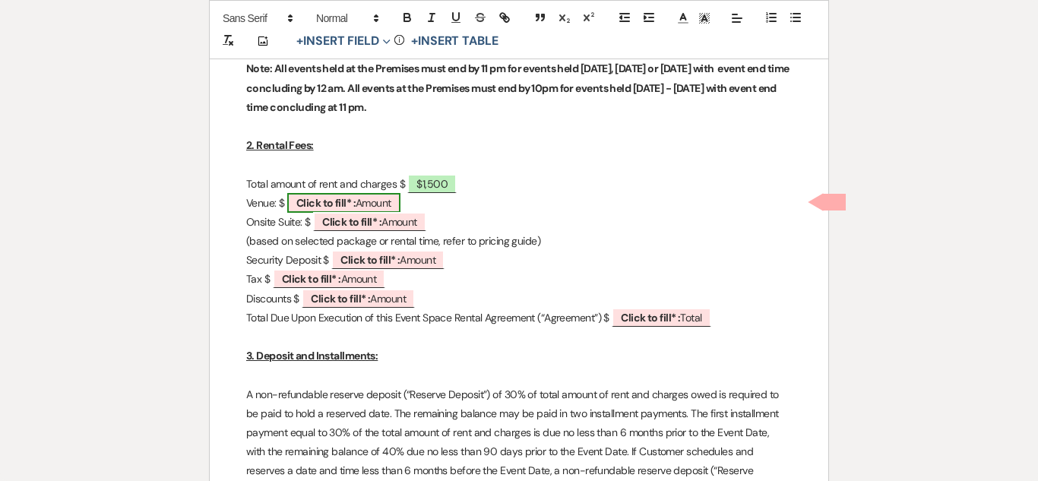
click at [346, 200] on b "Click to fill* :" at bounding box center [325, 203] width 59 height 14
select select "owner"
select select "Amount"
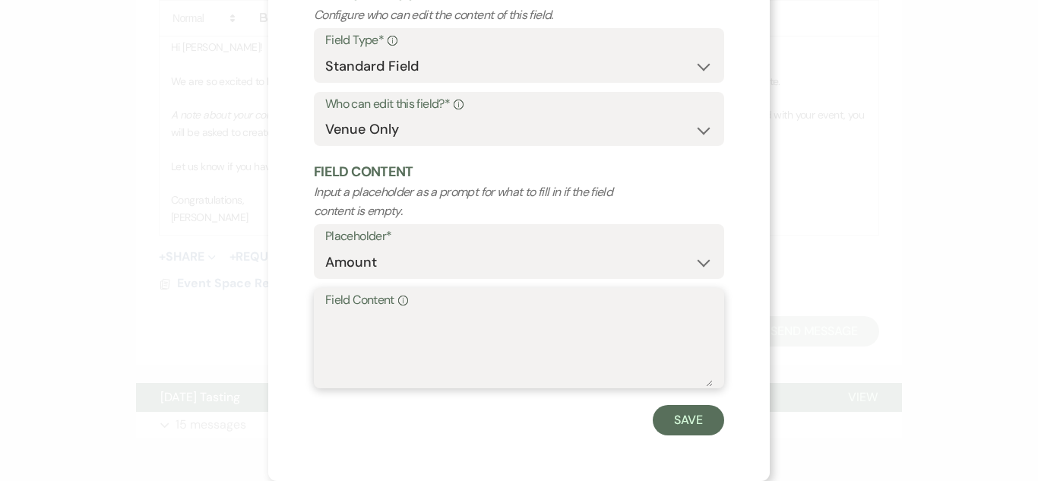
click at [389, 312] on textarea "Field Content Info" at bounding box center [518, 349] width 387 height 76
type textarea "$1,500"
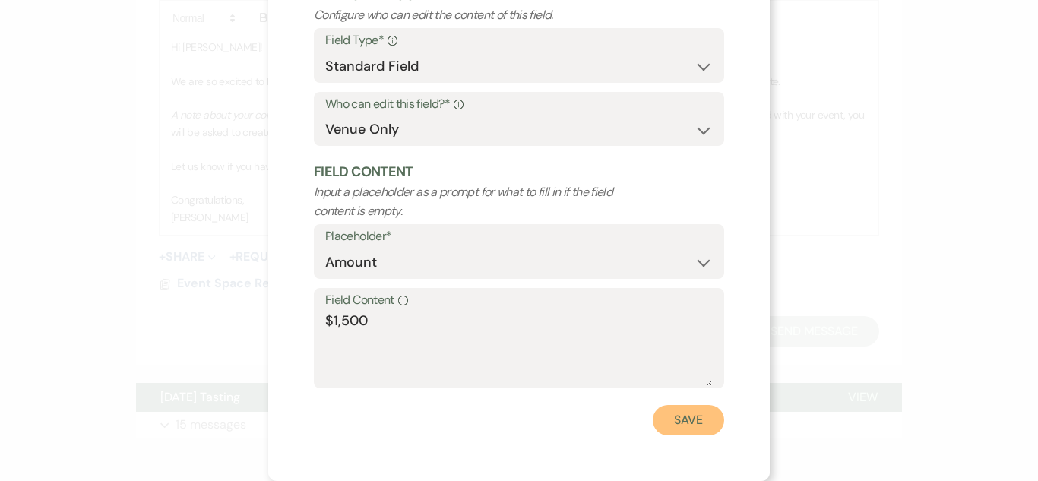
click at [701, 433] on button "Save" at bounding box center [688, 420] width 71 height 30
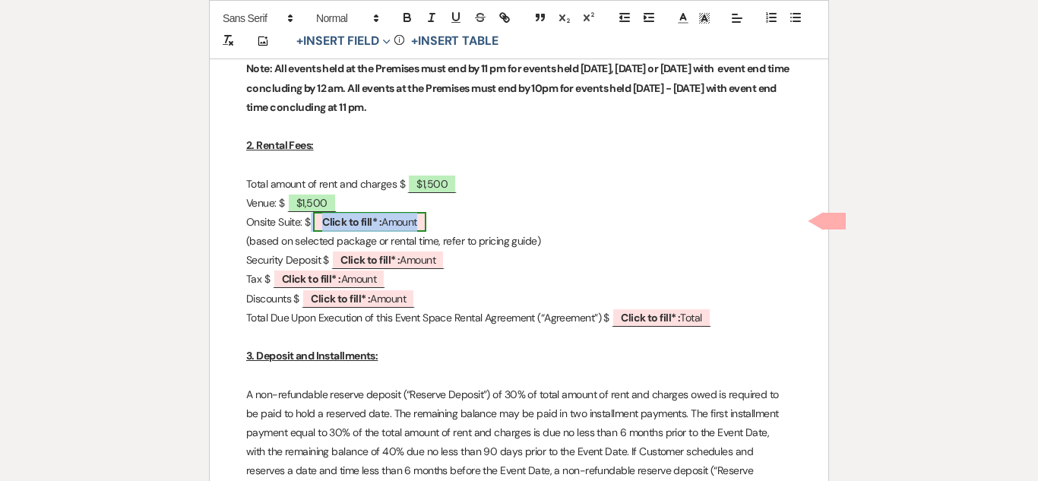
click at [401, 225] on span "Click to fill* : Amount" at bounding box center [369, 222] width 113 height 20
select select "owner"
select select "Amount"
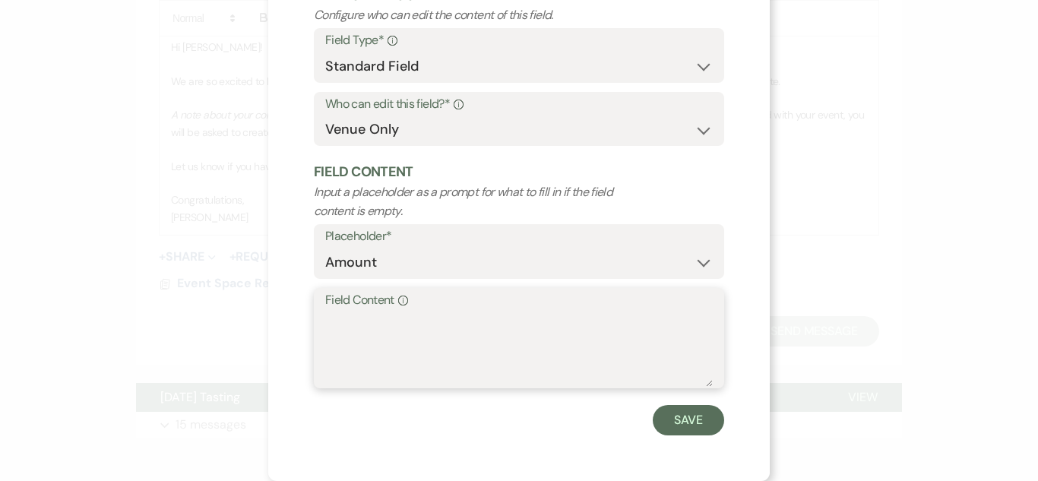
click at [382, 368] on textarea "Field Content Info" at bounding box center [518, 349] width 387 height 76
type textarea "0"
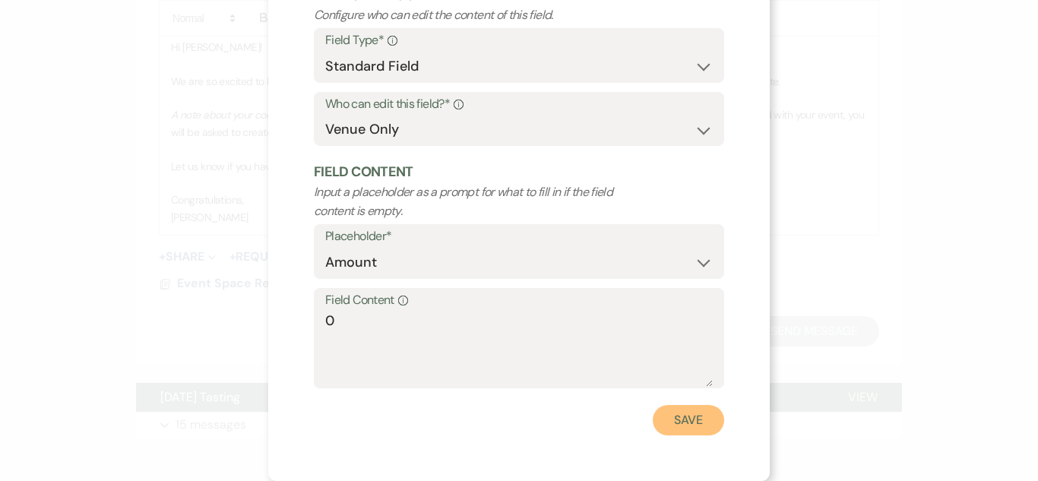
click at [697, 431] on button "Save" at bounding box center [688, 420] width 71 height 30
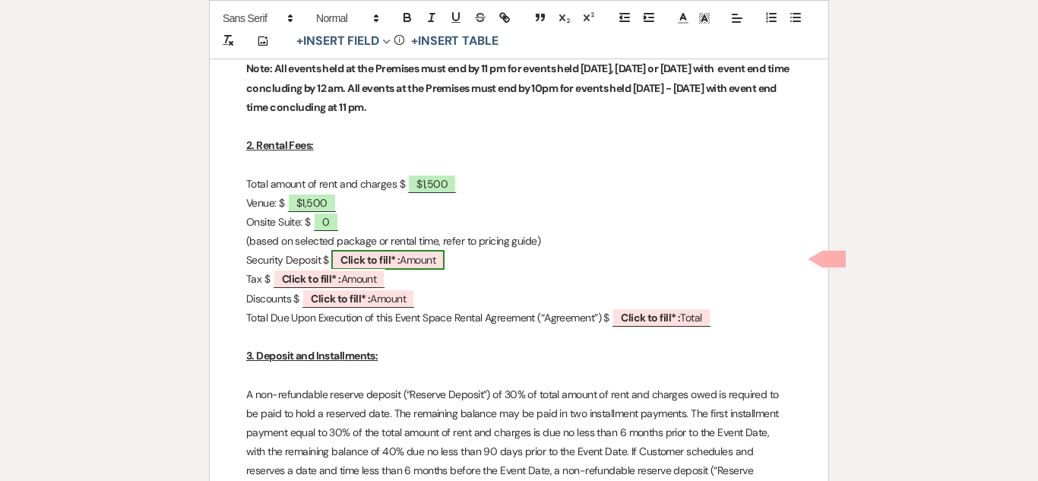
click at [431, 260] on span "Click to fill* : Amount" at bounding box center [387, 260] width 113 height 20
select select "owner"
select select "Amount"
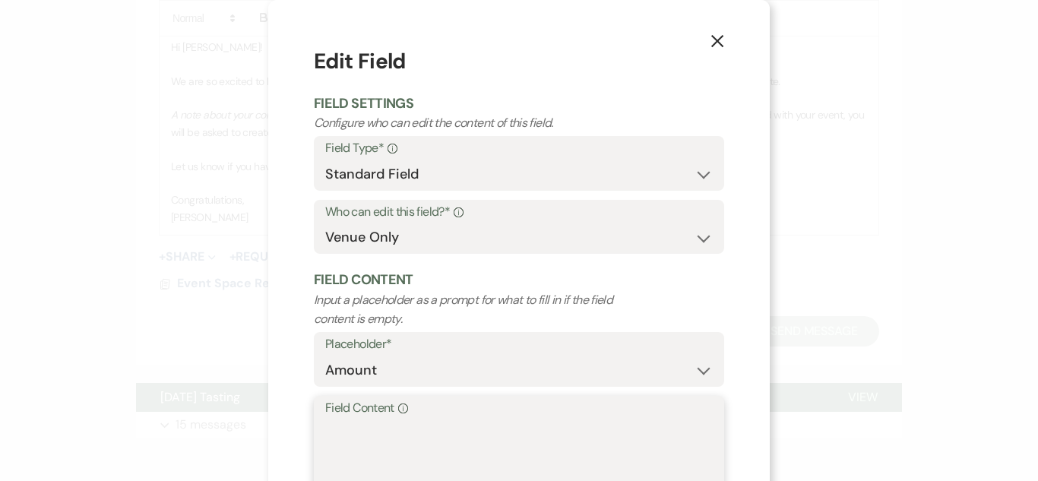
click at [397, 423] on textarea "Field Content Info" at bounding box center [518, 457] width 387 height 76
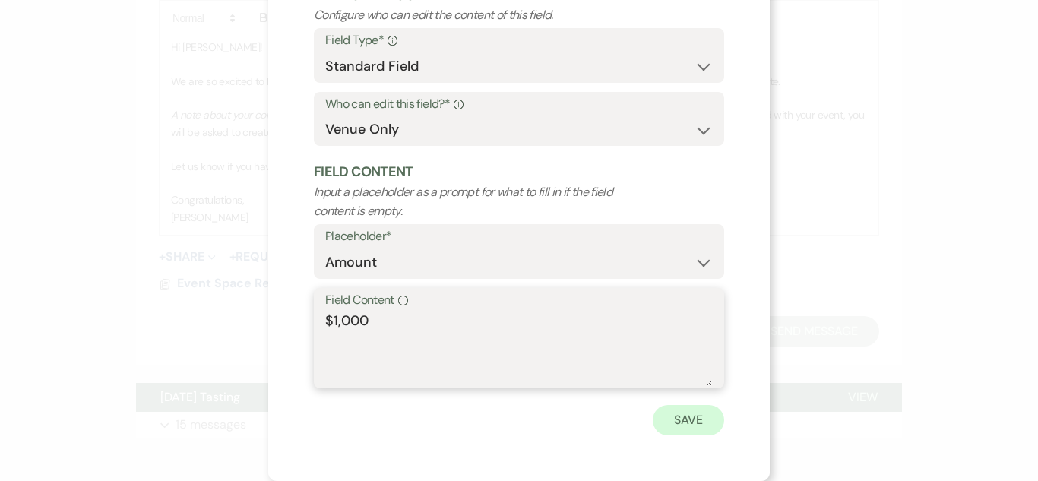
type textarea "$1,000"
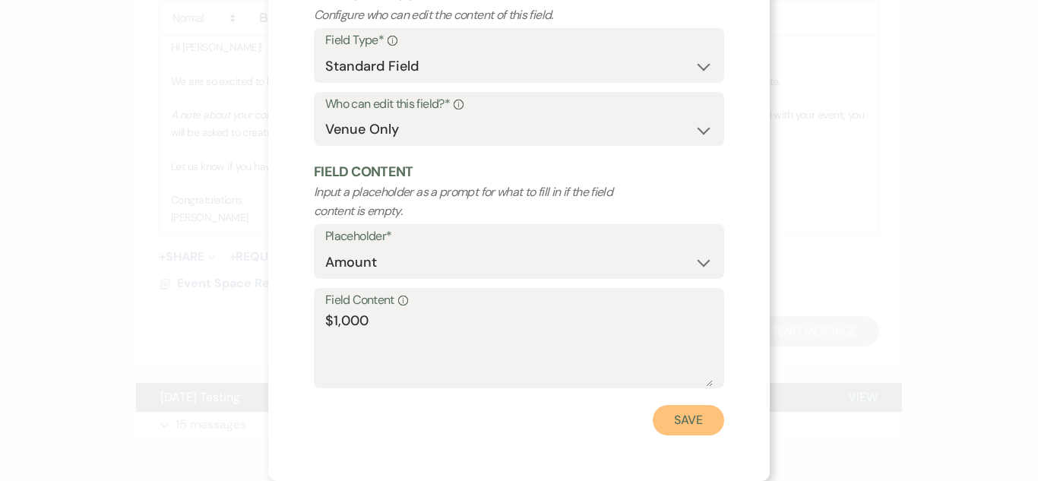
click at [707, 419] on button "Save" at bounding box center [688, 420] width 71 height 30
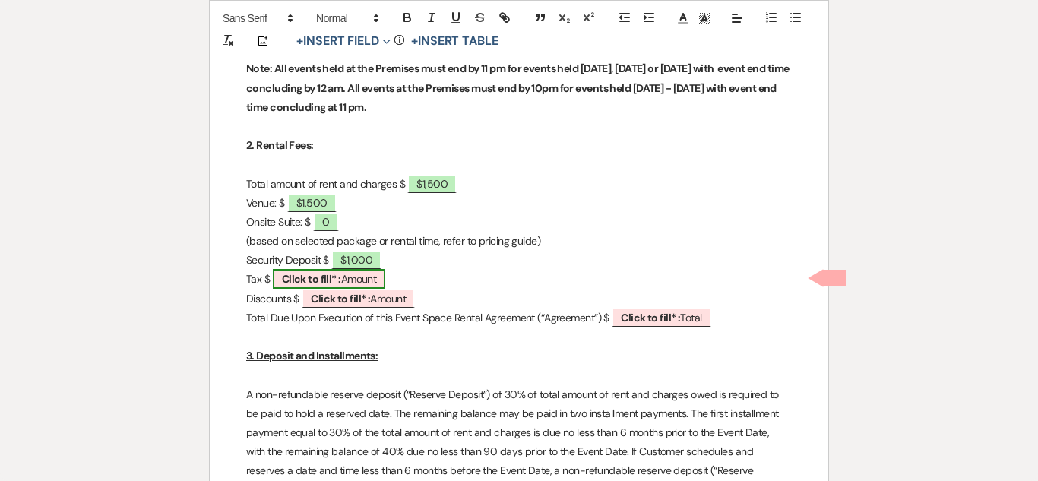
click at [366, 280] on span "Click to fill* : Amount" at bounding box center [329, 279] width 113 height 20
select select "owner"
select select "Amount"
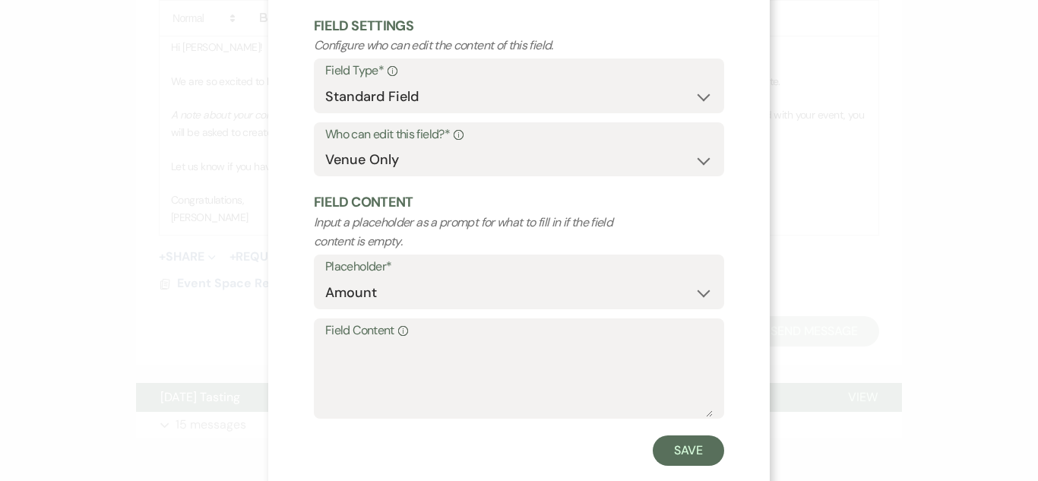
scroll to position [86, 0]
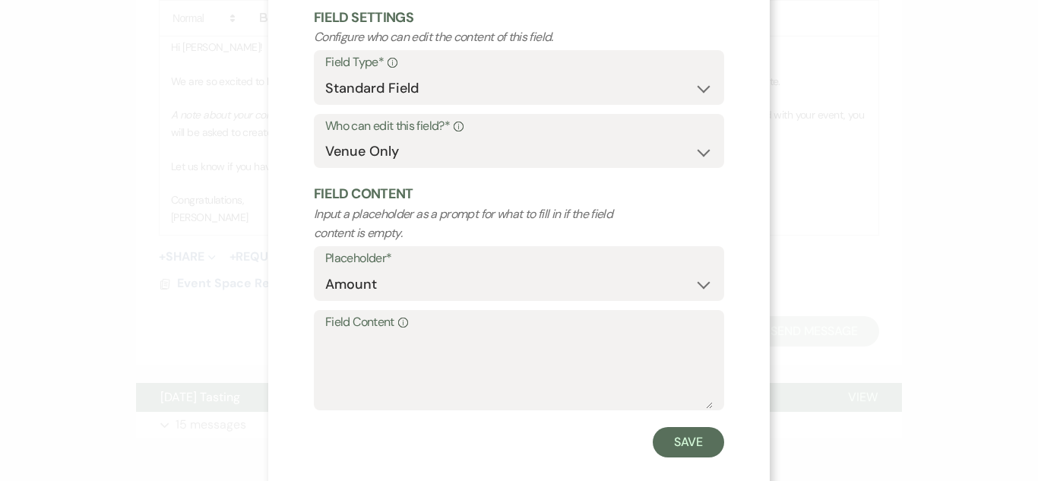
click at [435, 327] on label "Field Content Info" at bounding box center [518, 323] width 387 height 22
click at [435, 333] on textarea "Field Content Info" at bounding box center [518, 371] width 387 height 76
type textarea "$90"
click at [684, 460] on div "X Edit Field Field Settings Configure who can edit the content of this field. F…" at bounding box center [518, 208] width 501 height 589
click at [685, 448] on button "Save" at bounding box center [688, 442] width 71 height 30
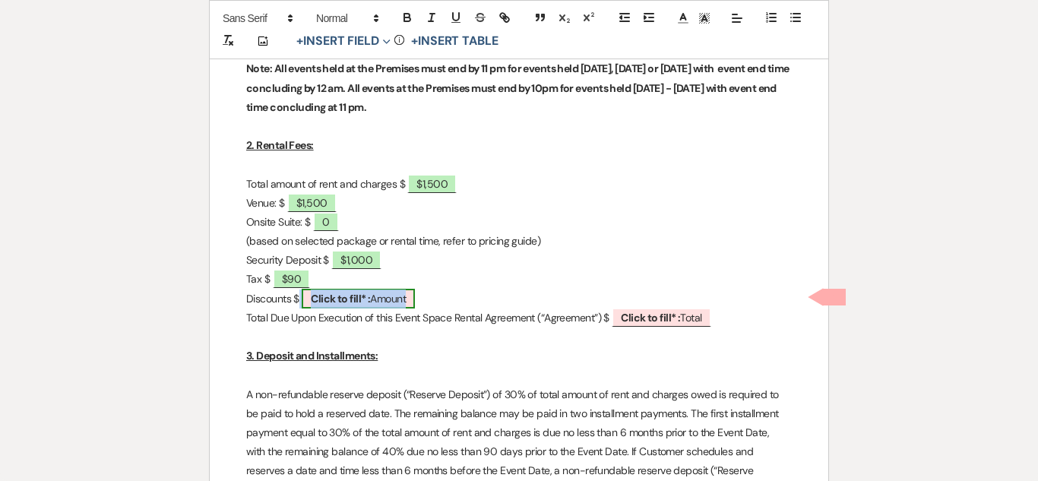
click at [356, 305] on span "Click to fill* : Amount" at bounding box center [358, 299] width 113 height 20
select select "owner"
select select "Amount"
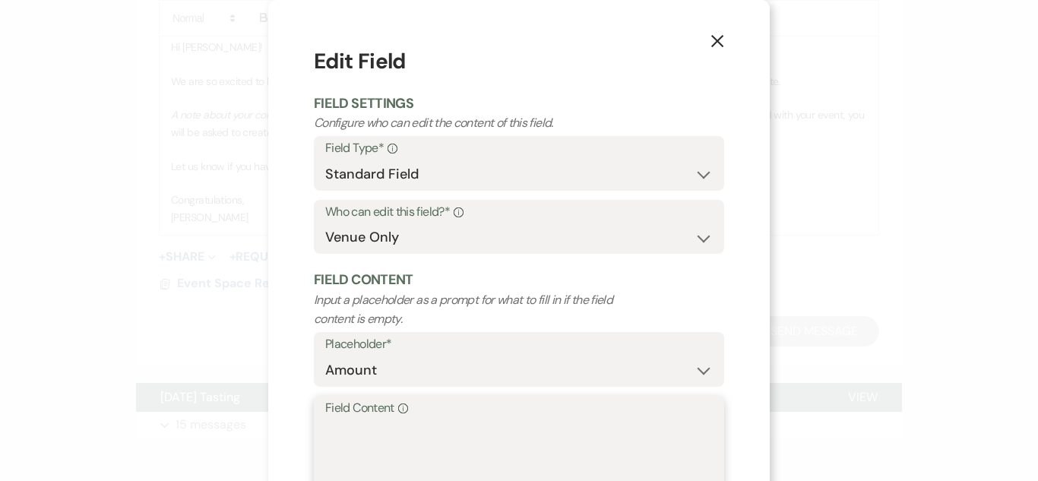
click at [448, 444] on textarea "Field Content Info" at bounding box center [518, 457] width 387 height 76
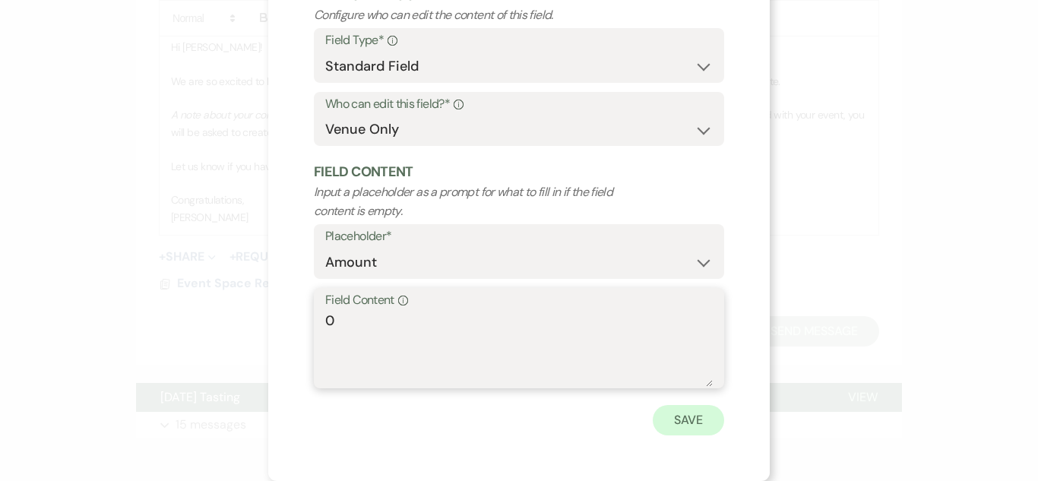
type textarea "0"
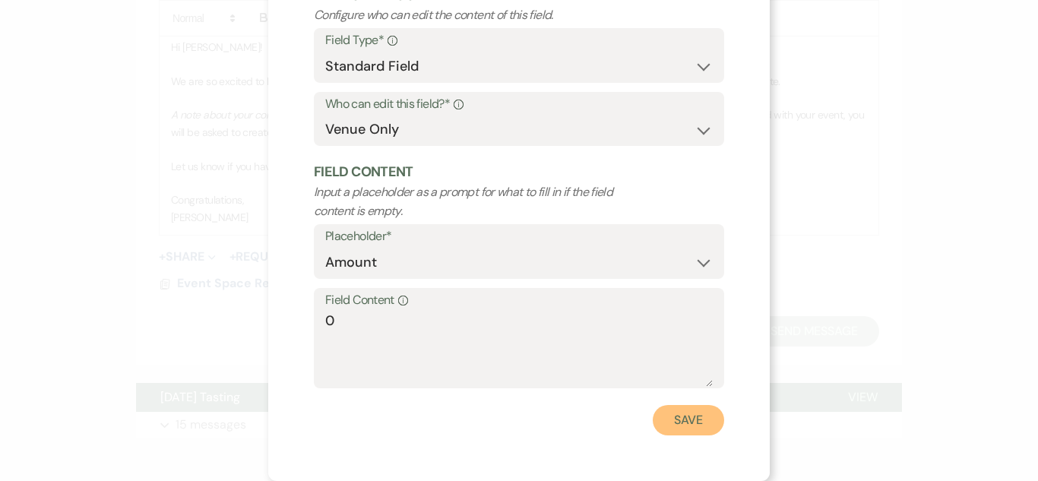
click at [682, 424] on button "Save" at bounding box center [688, 420] width 71 height 30
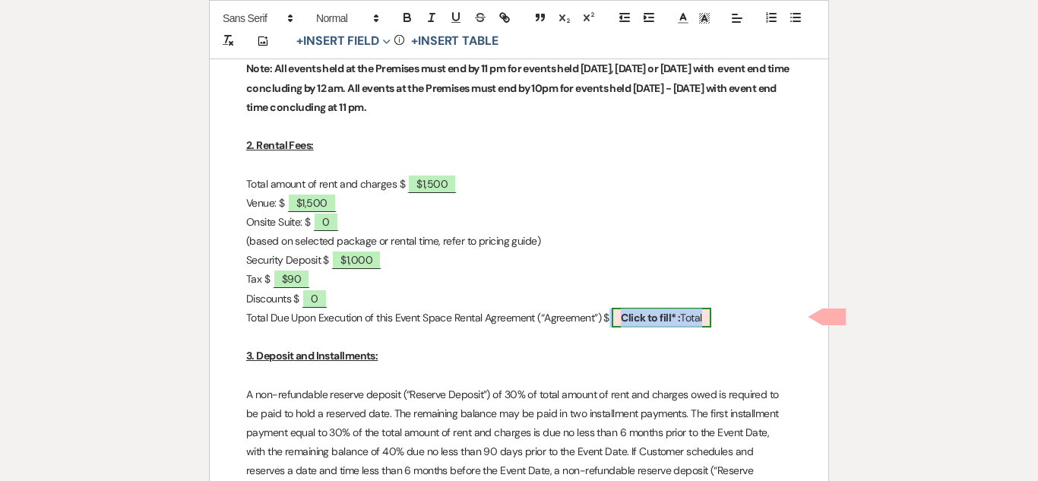
click at [643, 313] on b "Click to fill* :" at bounding box center [650, 318] width 59 height 14
select select "owner"
select select "Total"
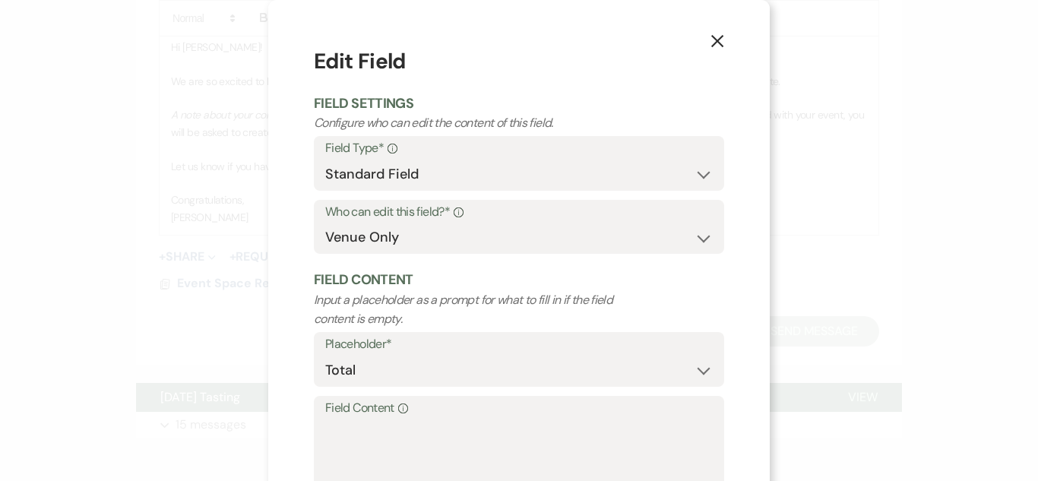
scroll to position [86, 0]
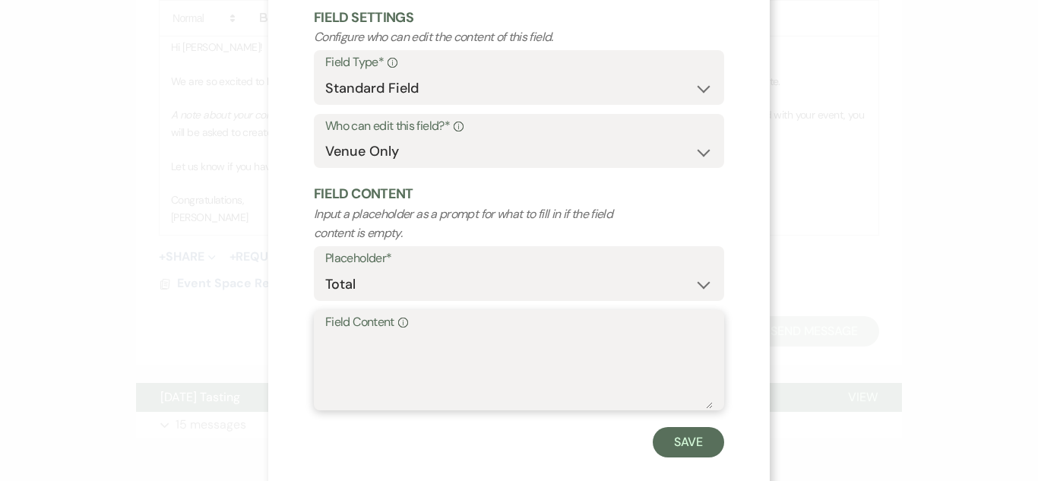
click at [530, 343] on textarea "Field Content Info" at bounding box center [518, 371] width 387 height 76
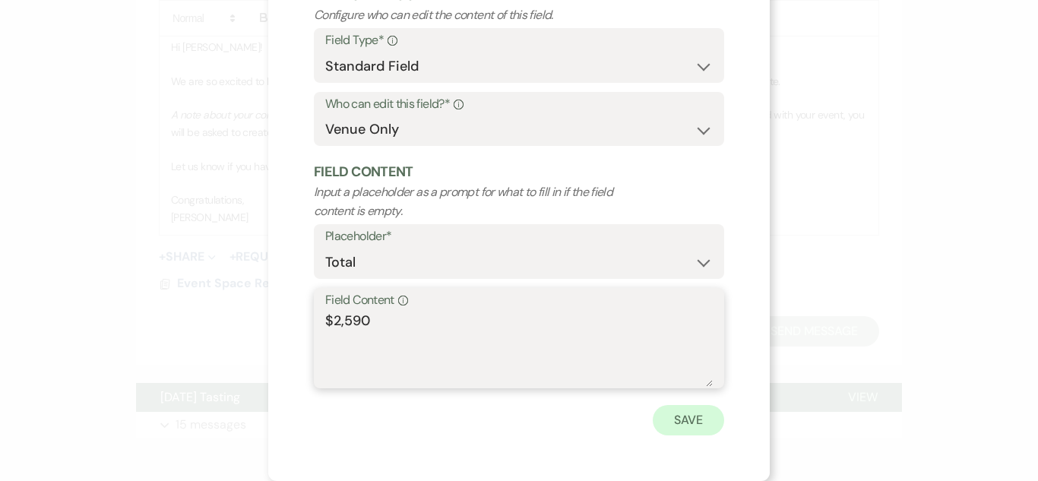
type textarea "$2,590"
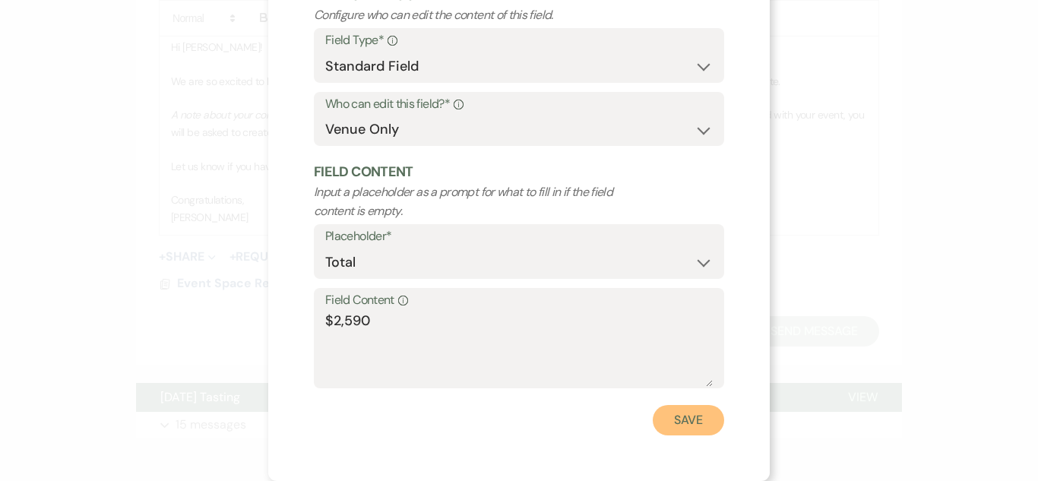
click at [667, 419] on button "Save" at bounding box center [688, 420] width 71 height 30
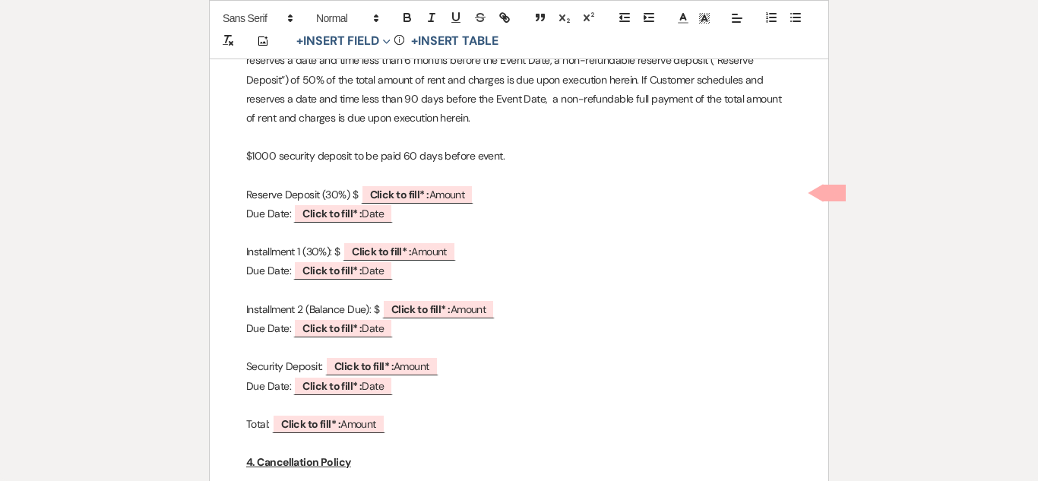
scroll to position [1148, 0]
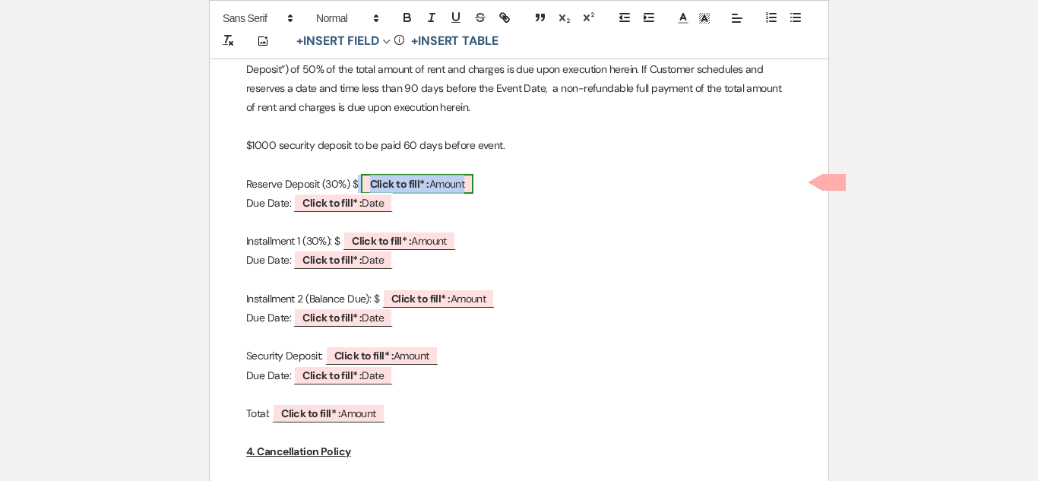
click at [438, 185] on span "Click to fill* : Amount" at bounding box center [417, 184] width 113 height 20
select select "owner"
select select "Amount"
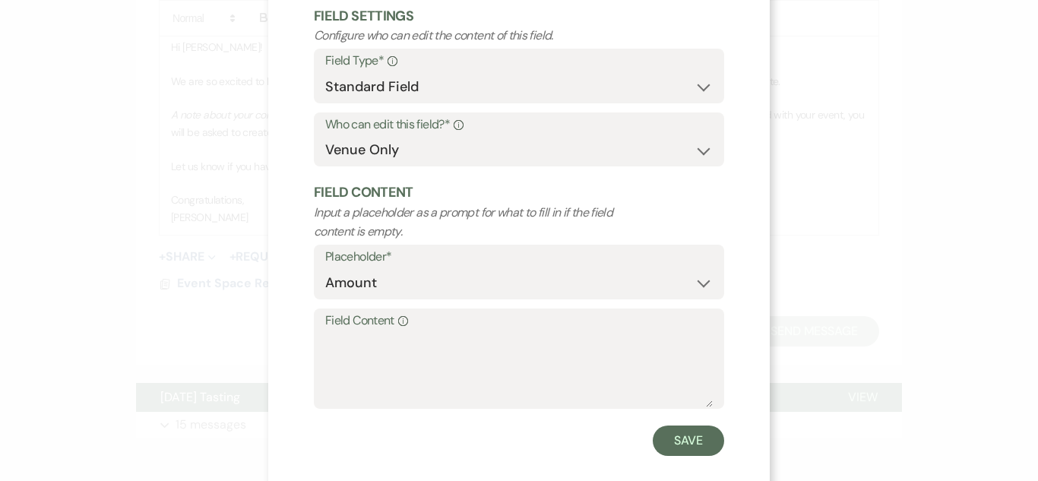
scroll to position [108, 0]
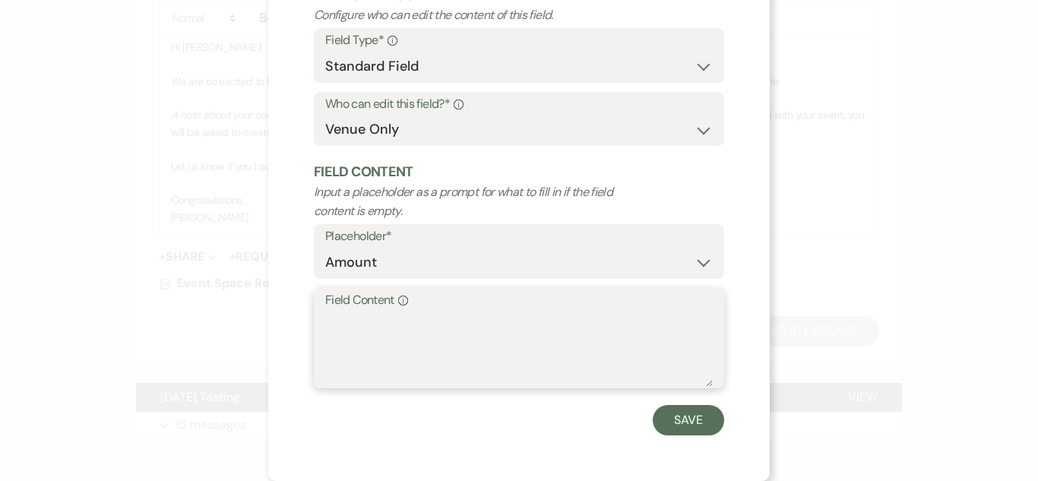
click at [393, 357] on textarea "Field Content Info" at bounding box center [518, 349] width 387 height 76
type textarea "$477"
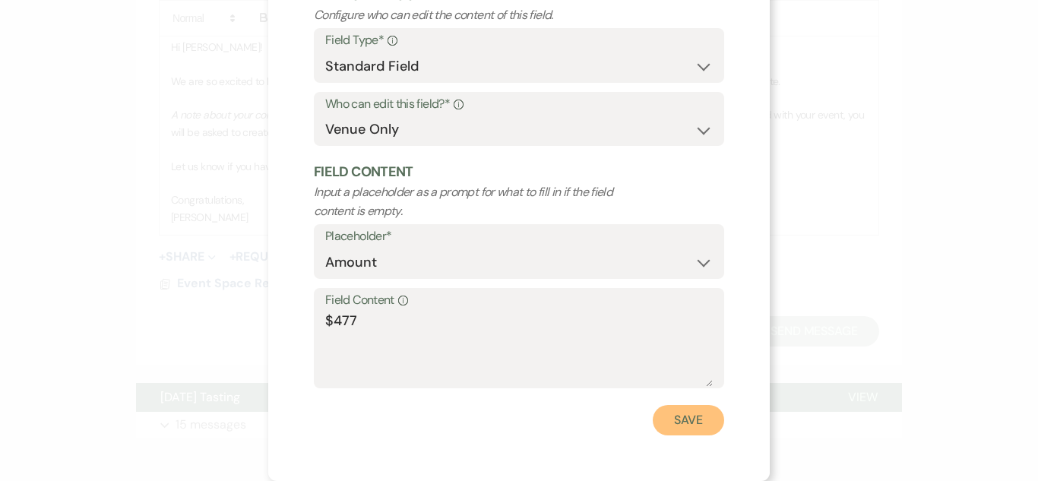
click at [691, 419] on button "Save" at bounding box center [688, 420] width 71 height 30
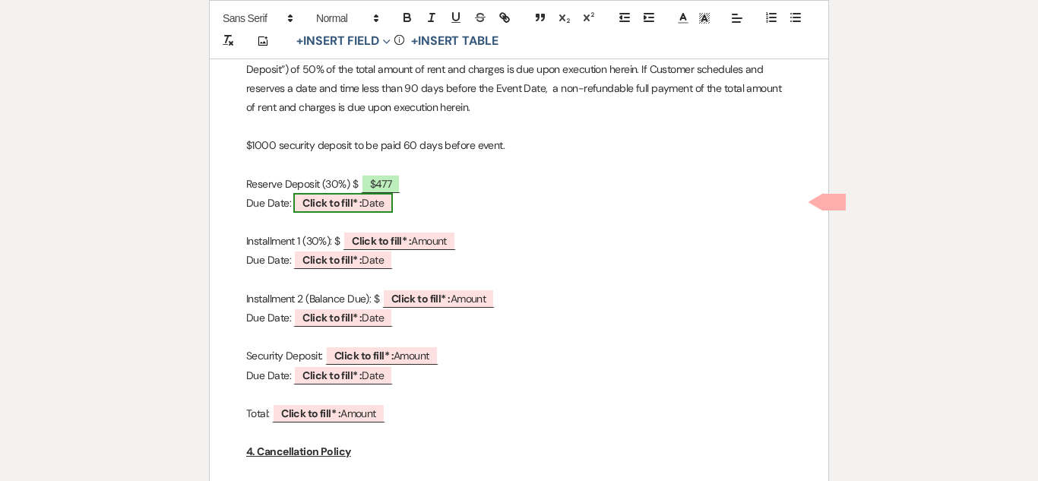
click at [372, 204] on span "Click to fill* : Date" at bounding box center [343, 203] width 100 height 20
select select "owner"
select select "Date"
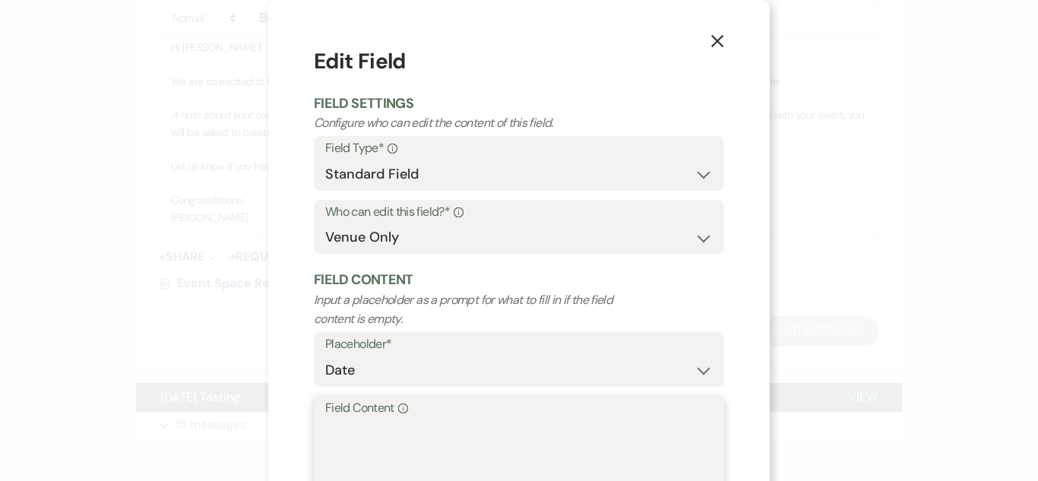
click at [413, 422] on textarea "Field Content Info" at bounding box center [518, 457] width 387 height 76
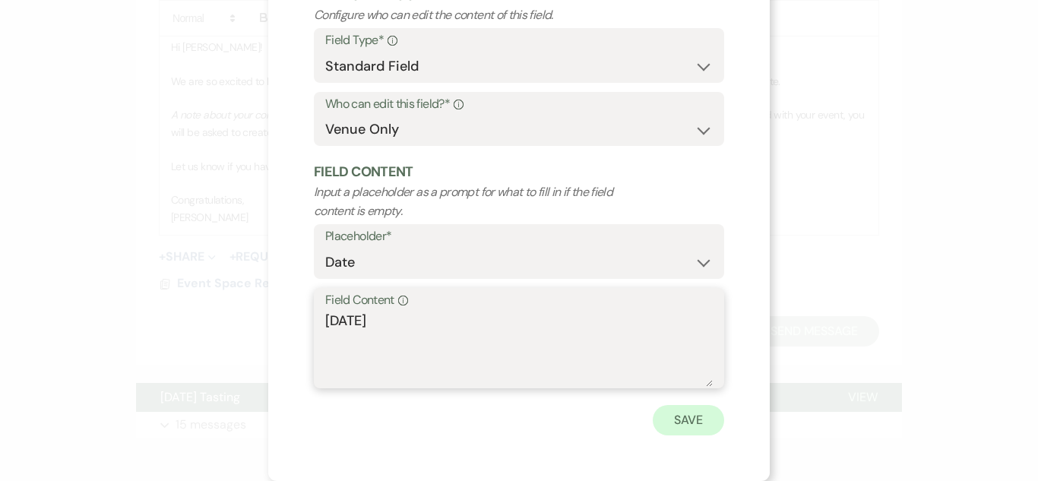
type textarea "8-17-2025"
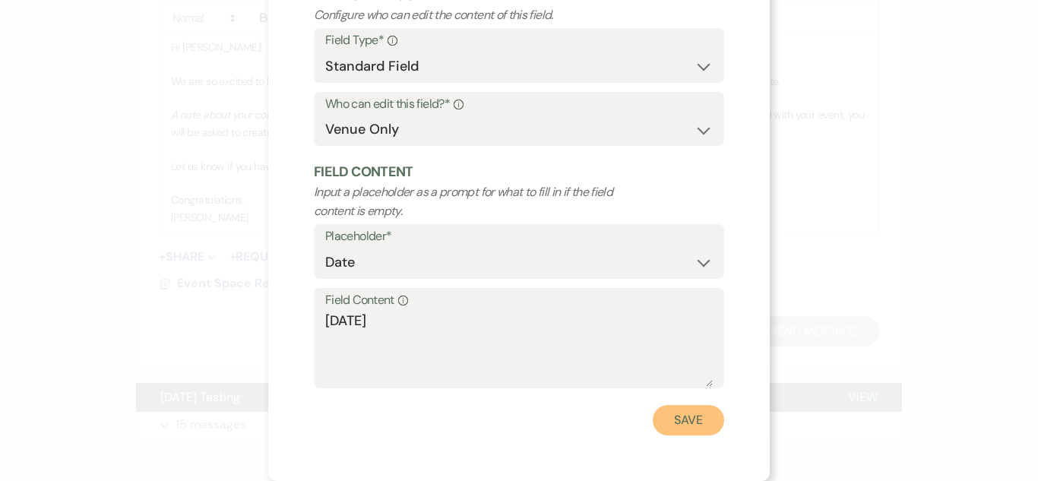
click at [701, 425] on button "Save" at bounding box center [688, 420] width 71 height 30
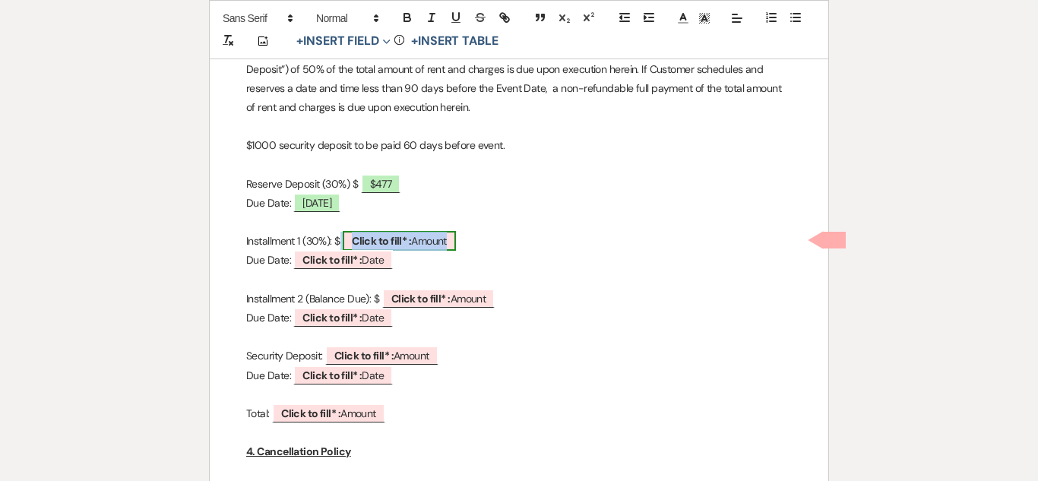
click at [411, 238] on b "Click to fill* :" at bounding box center [381, 241] width 59 height 14
select select "owner"
select select "Amount"
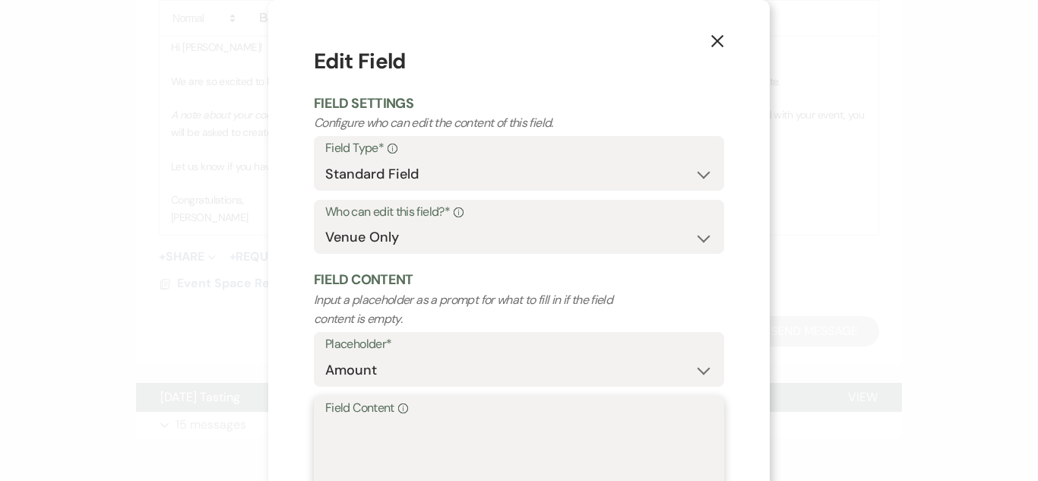
click at [396, 436] on textarea "Field Content Info" at bounding box center [518, 457] width 387 height 76
type textarea "4"
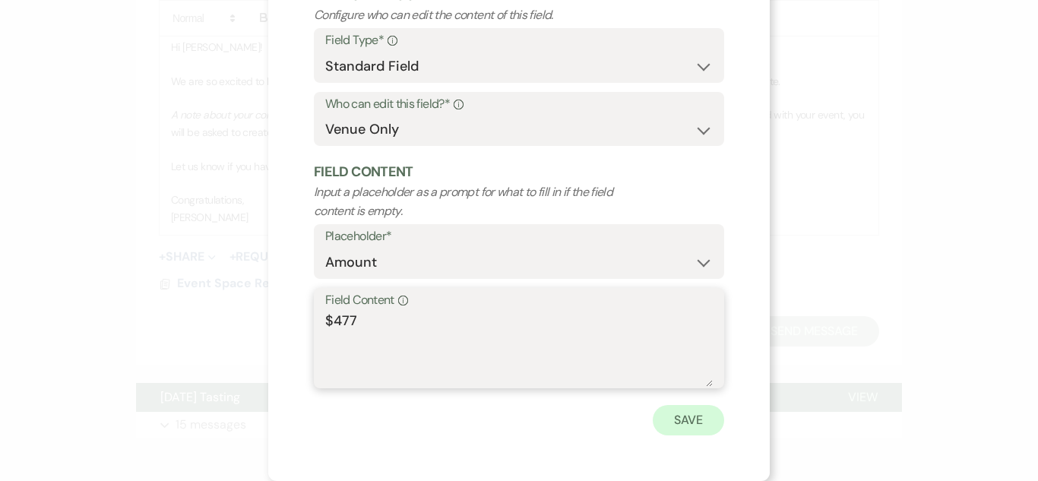
type textarea "$477"
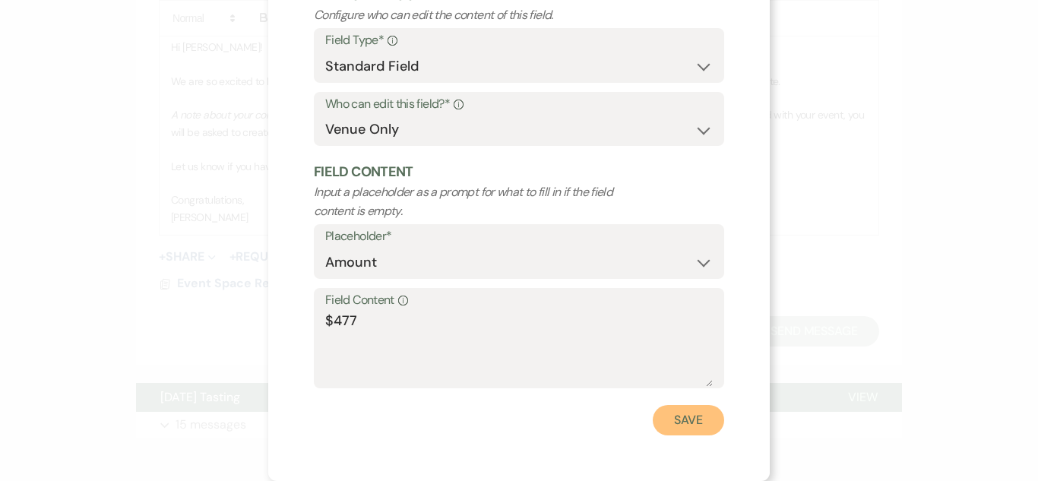
click at [669, 434] on button "Save" at bounding box center [688, 420] width 71 height 30
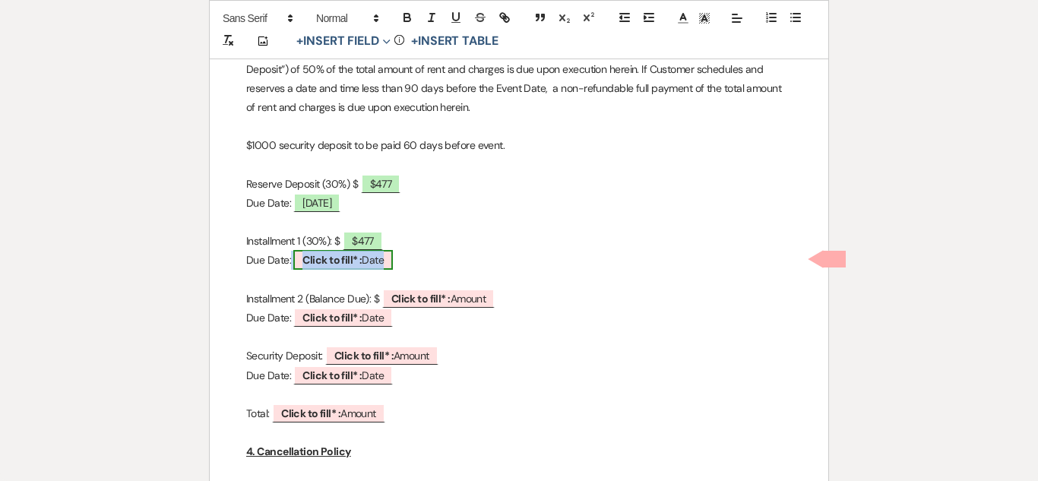
click at [381, 258] on span "Click to fill* : Date" at bounding box center [343, 260] width 100 height 20
select select "owner"
select select "Date"
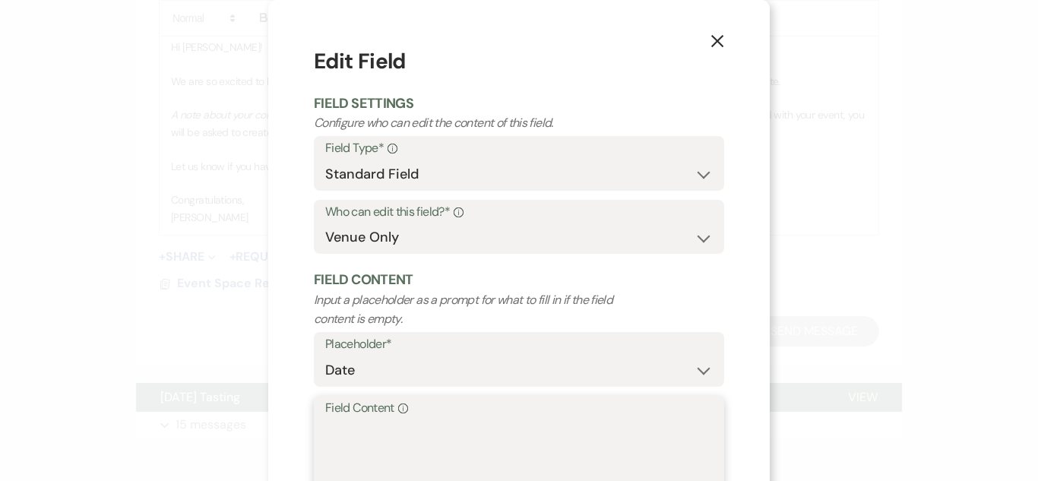
click at [413, 429] on textarea "Field Content Info" at bounding box center [518, 457] width 387 height 76
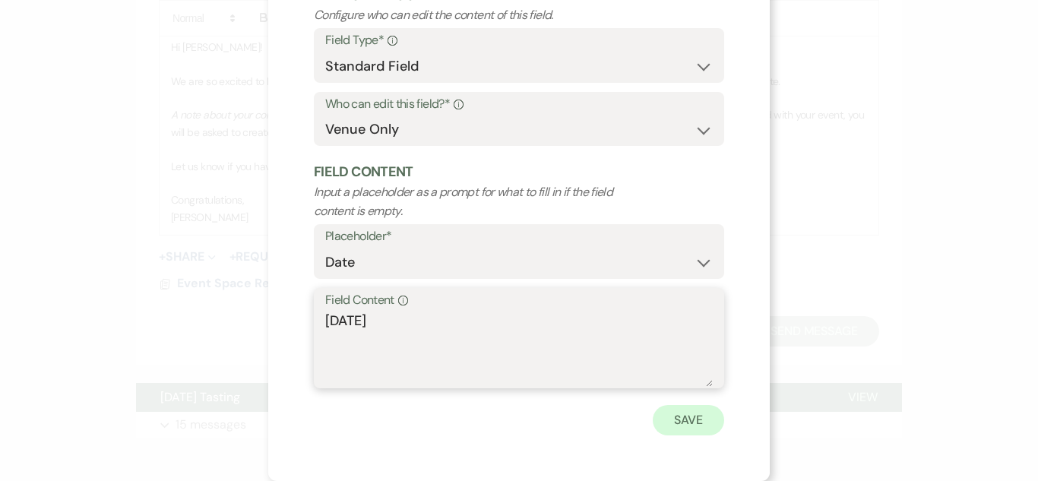
type textarea "9-4-2025"
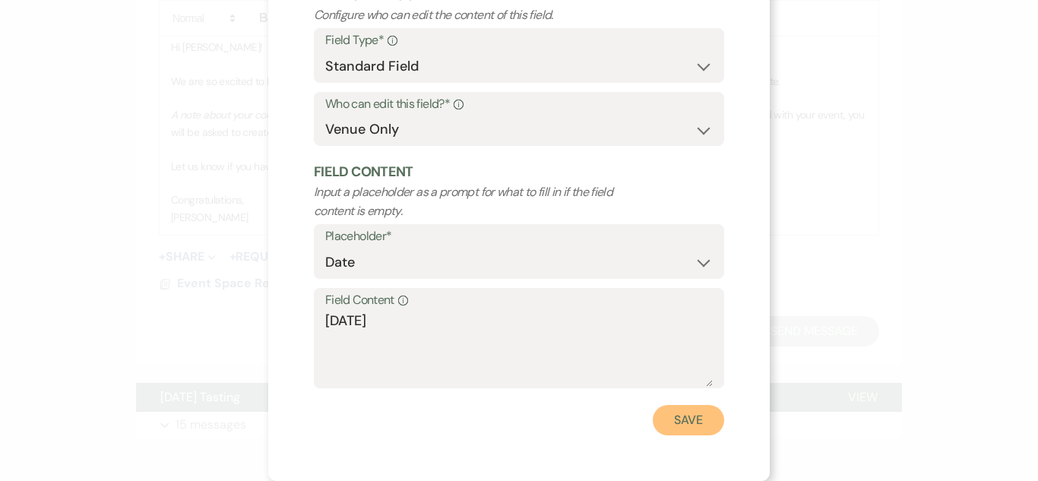
click at [687, 415] on button "Save" at bounding box center [688, 420] width 71 height 30
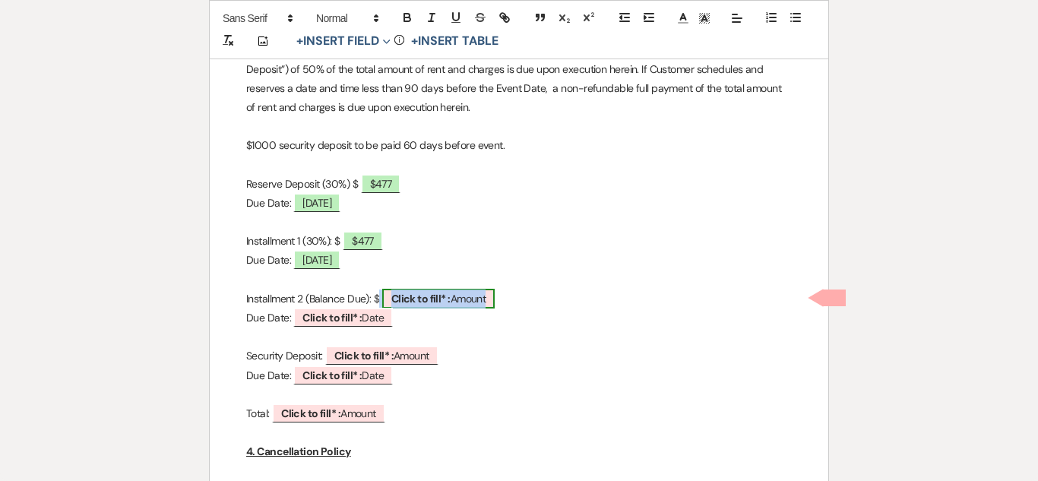
click at [465, 297] on span "Click to fill* : Amount" at bounding box center [438, 299] width 113 height 20
select select "owner"
select select "Amount"
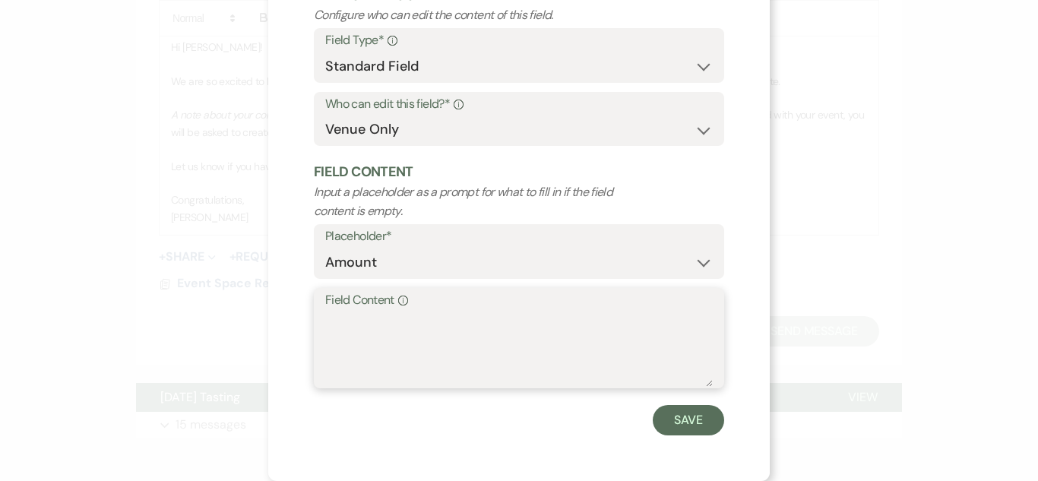
click at [444, 337] on textarea "Field Content Info" at bounding box center [518, 349] width 387 height 76
type textarea "$636"
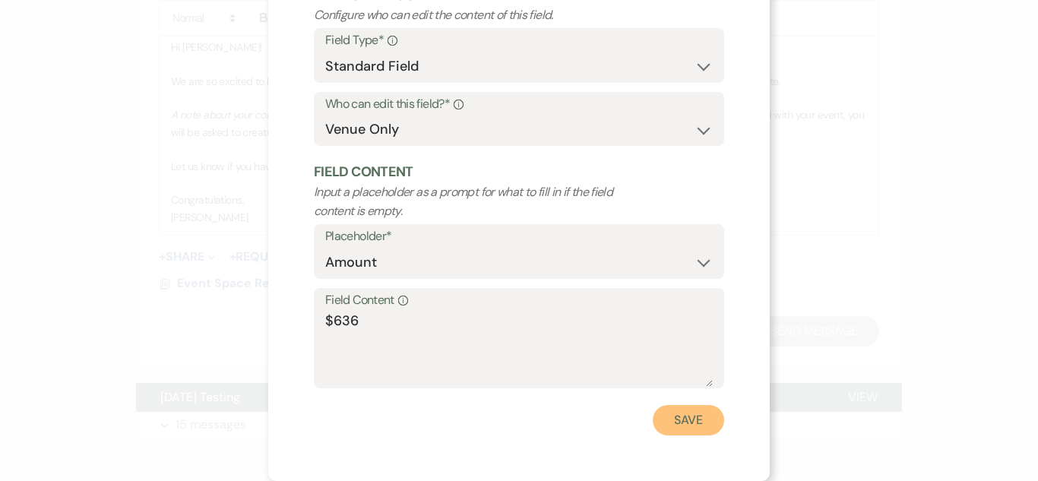
click at [694, 429] on button "Save" at bounding box center [688, 420] width 71 height 30
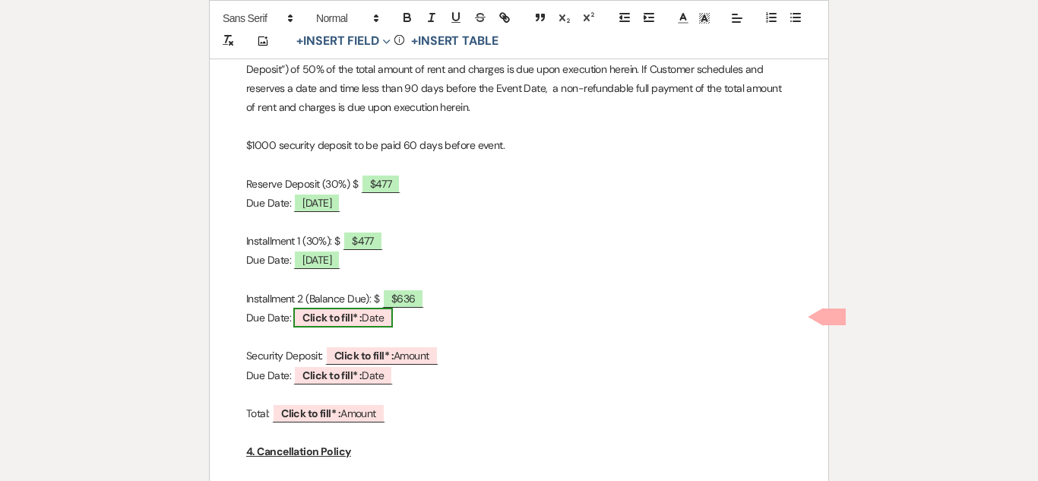
click at [355, 312] on b "Click to fill* :" at bounding box center [331, 318] width 59 height 14
select select "owner"
select select "Date"
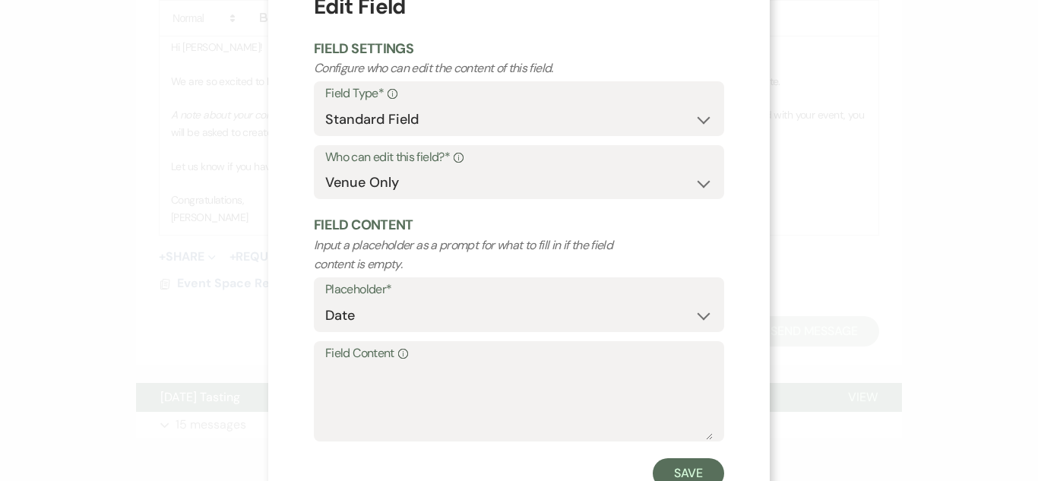
scroll to position [65, 0]
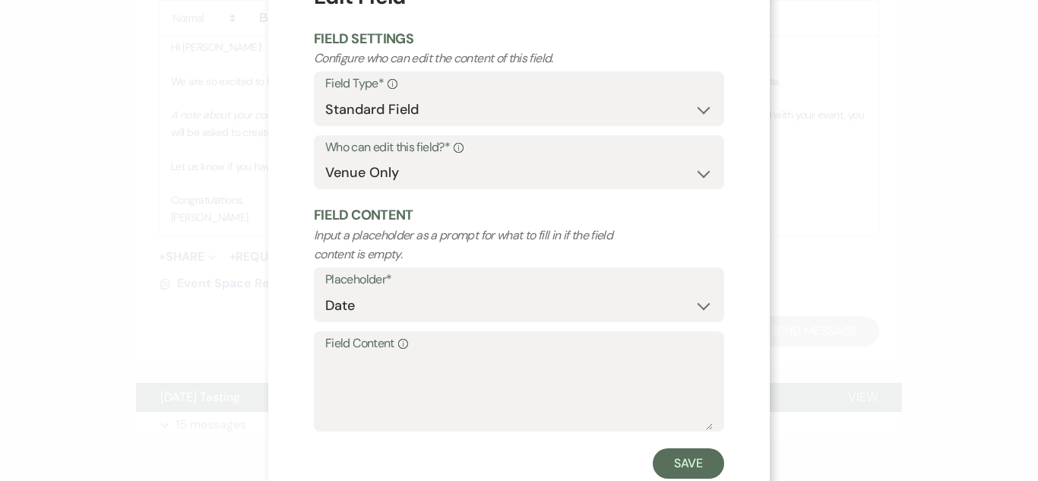
click at [362, 343] on label "Field Content Info" at bounding box center [518, 344] width 387 height 22
click at [362, 354] on textarea "Field Content Info" at bounding box center [518, 392] width 387 height 76
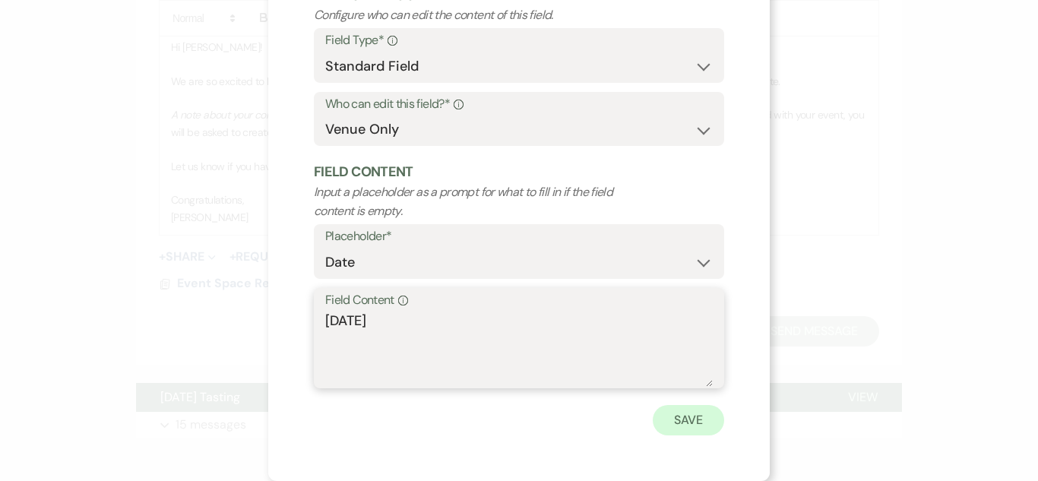
type textarea "9-25-2025"
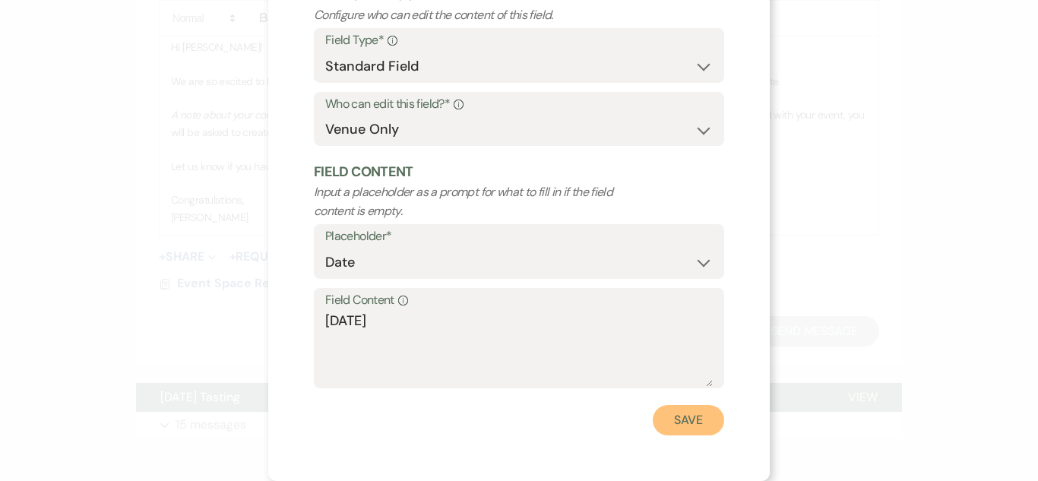
click at [691, 419] on button "Save" at bounding box center [688, 420] width 71 height 30
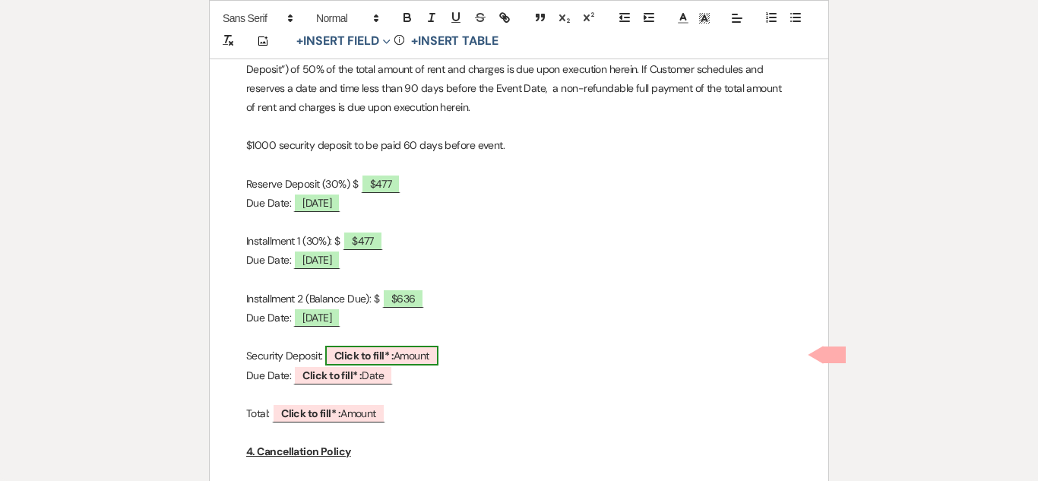
click at [381, 357] on b "Click to fill* :" at bounding box center [363, 356] width 59 height 14
select select "owner"
select select "Amount"
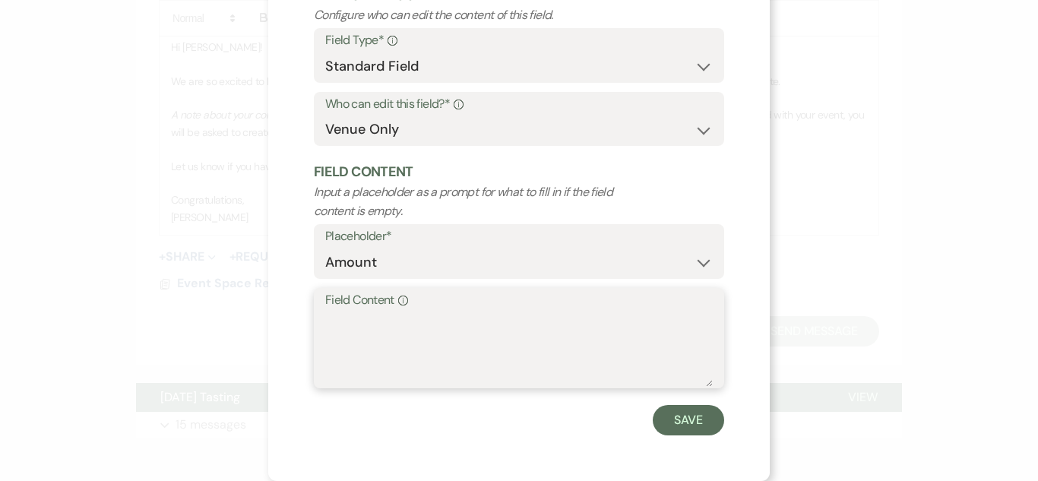
click at [345, 335] on textarea "Field Content Info" at bounding box center [518, 349] width 387 height 76
type textarea "1"
type textarea "%"
type textarea "$1,000"
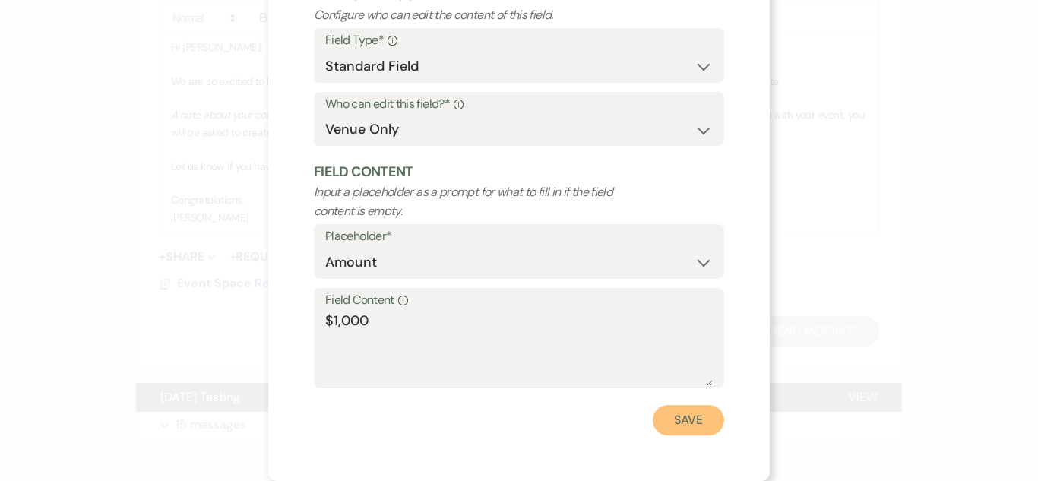
click at [710, 426] on button "Save" at bounding box center [688, 420] width 71 height 30
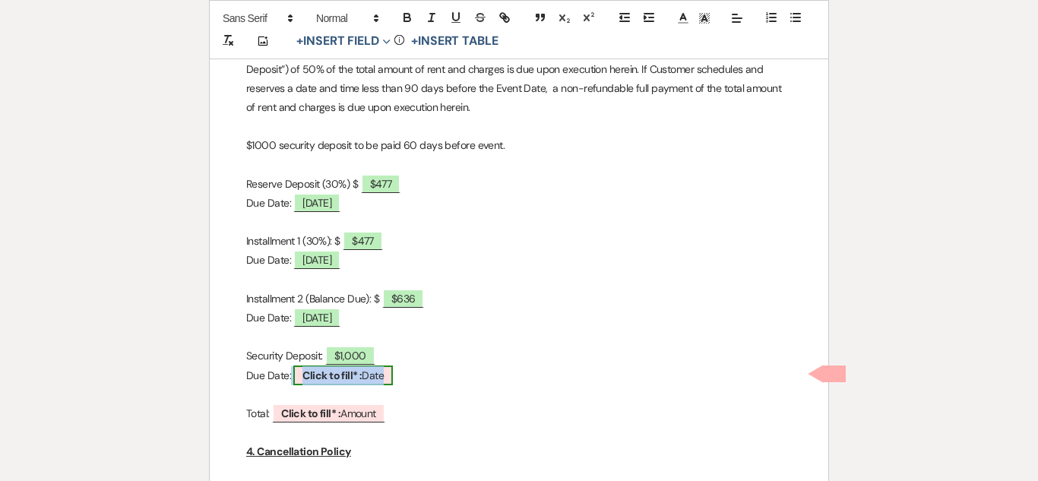
click at [359, 372] on b "Click to fill* :" at bounding box center [331, 376] width 59 height 14
select select "owner"
select select "Date"
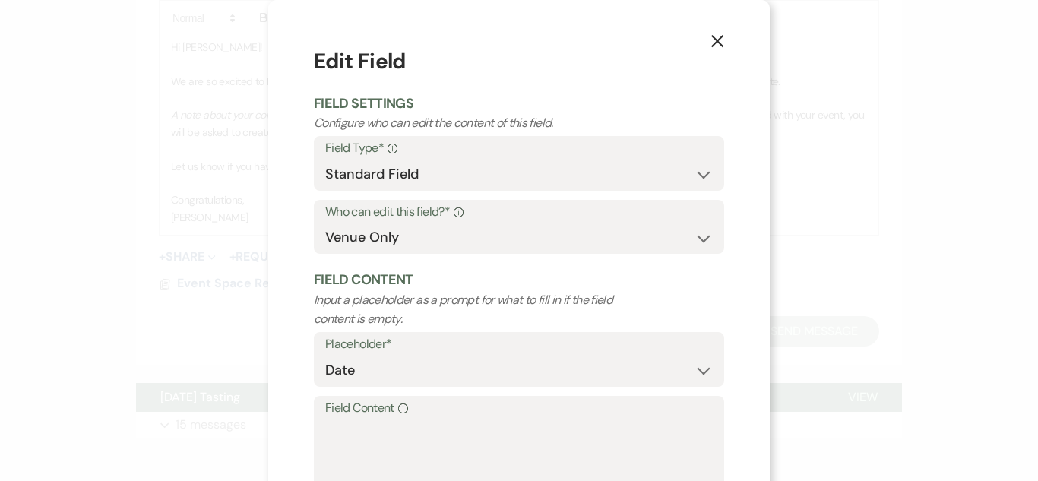
click at [410, 416] on label "Field Content Info" at bounding box center [518, 408] width 387 height 22
click at [410, 419] on textarea "Field Content Info" at bounding box center [518, 457] width 387 height 76
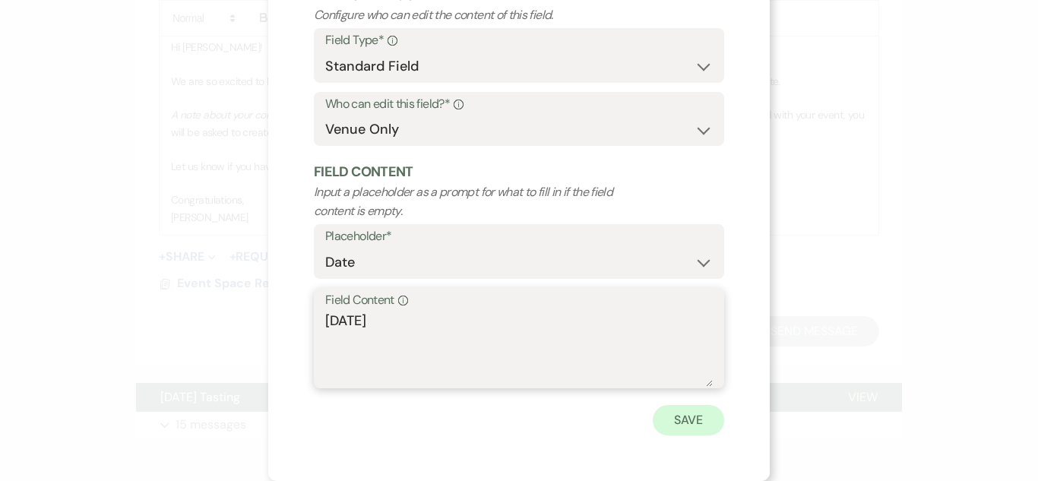
type textarea "9-9-2025"
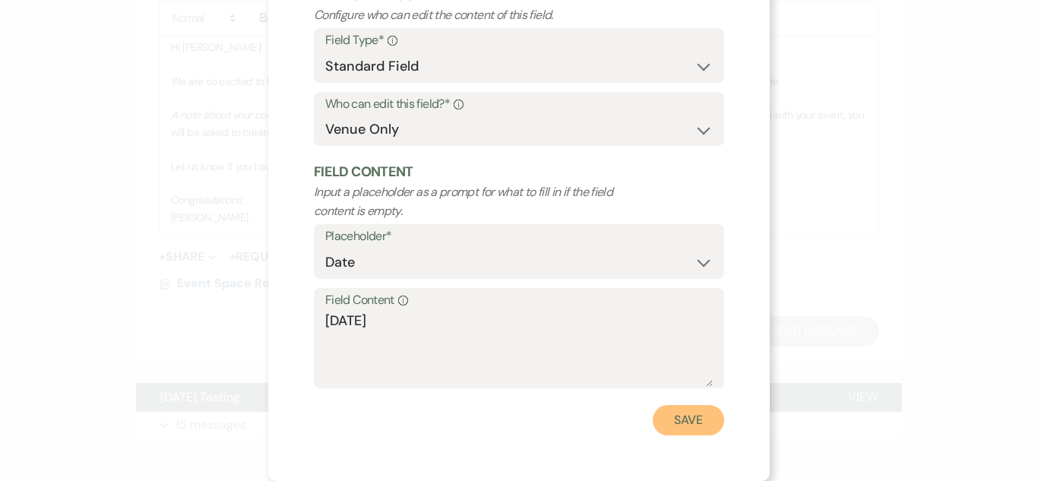
click at [686, 410] on button "Save" at bounding box center [688, 420] width 71 height 30
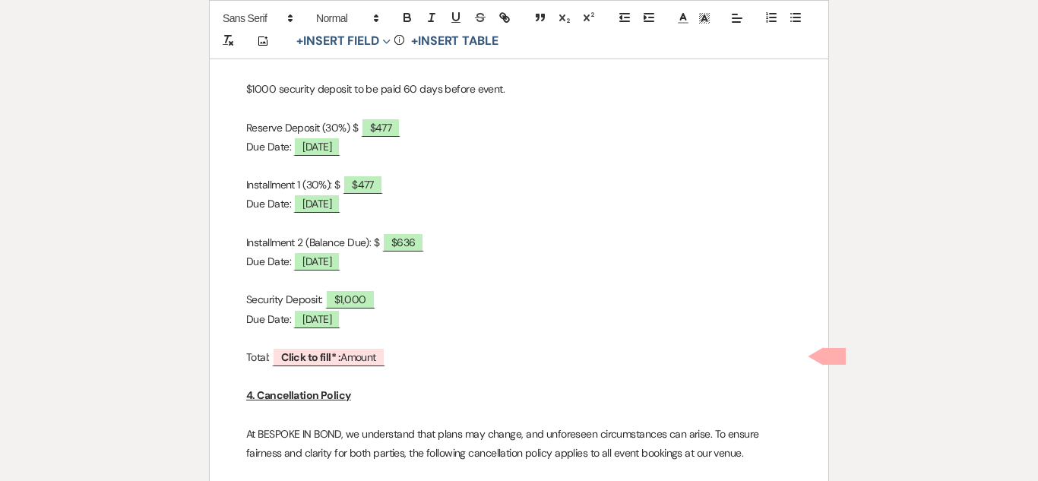
scroll to position [1208, 0]
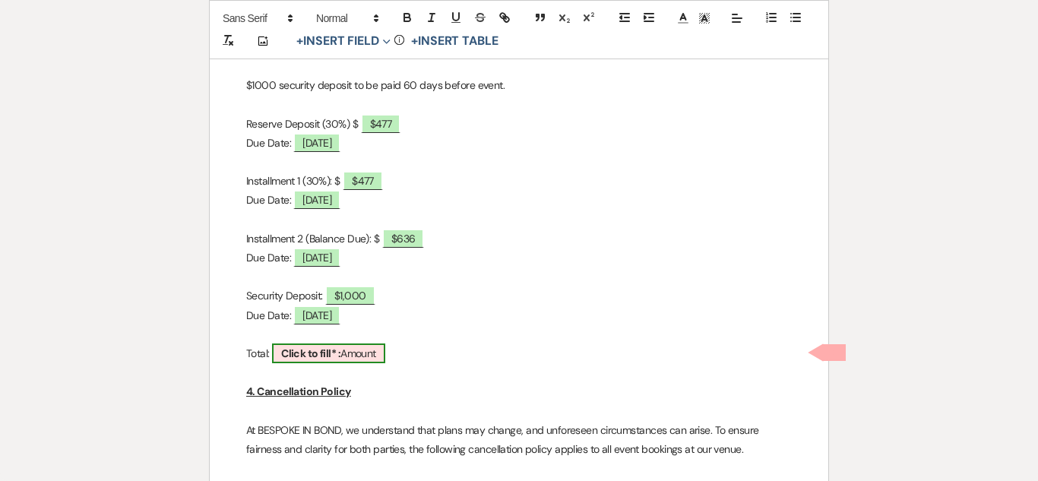
click at [347, 346] on span "Click to fill* : Amount" at bounding box center [328, 353] width 113 height 20
select select "owner"
select select "Amount"
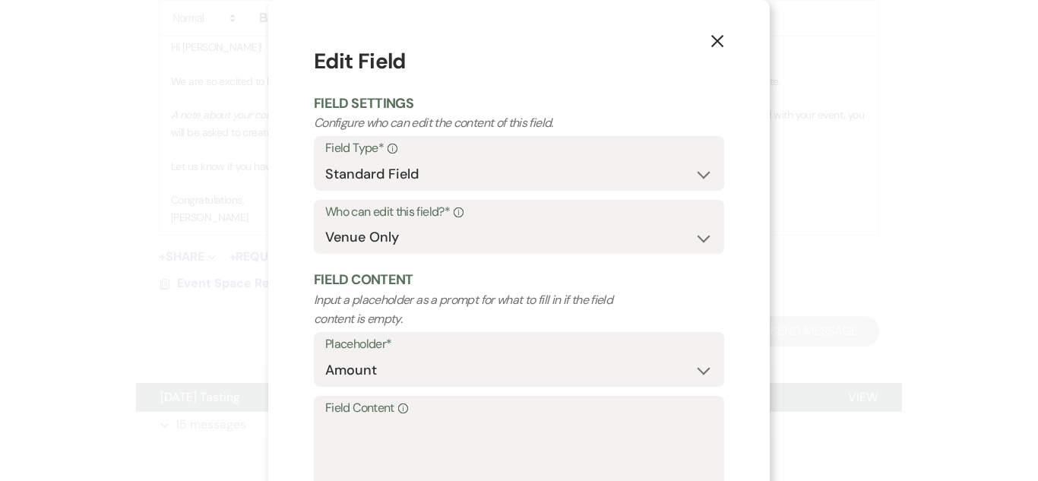
scroll to position [108, 0]
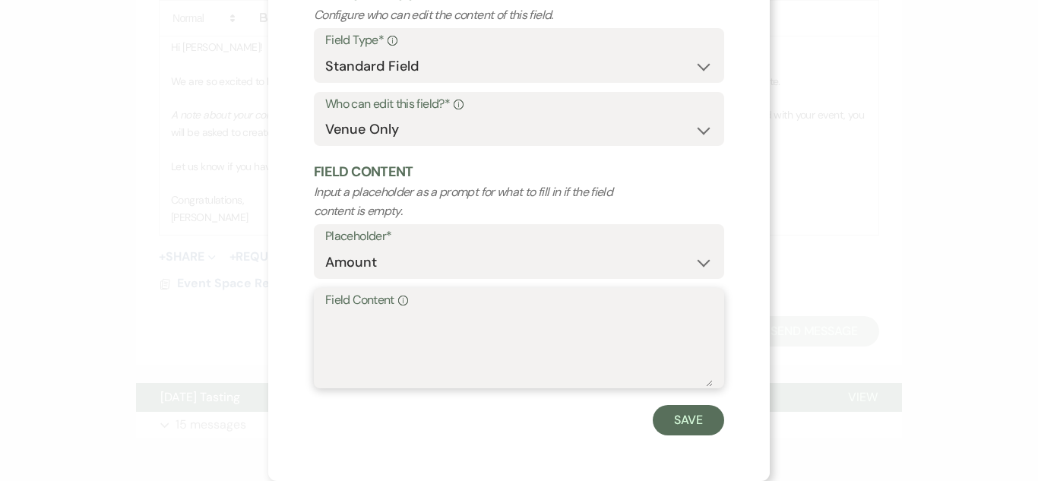
click at [378, 327] on textarea "Field Content Info" at bounding box center [518, 349] width 387 height 76
type textarea "$2,590"
click at [697, 440] on div "X Edit Field Field Settings Configure who can edit the content of this field. F…" at bounding box center [518, 186] width 501 height 589
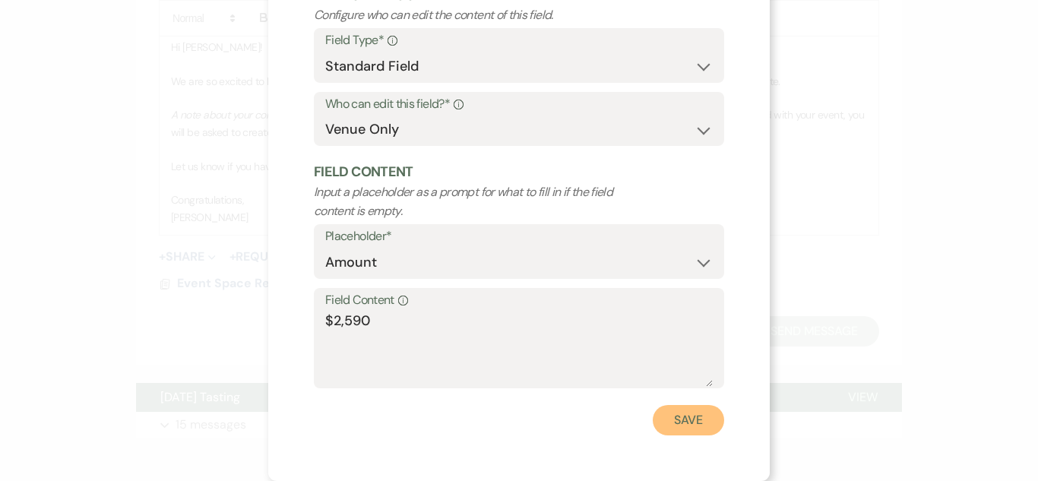
click at [694, 429] on button "Save" at bounding box center [688, 420] width 71 height 30
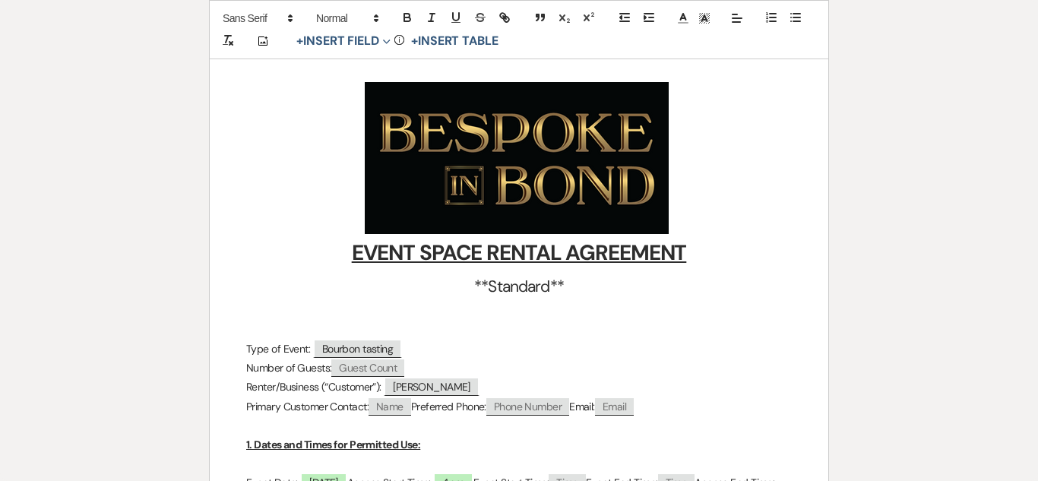
scroll to position [0, 0]
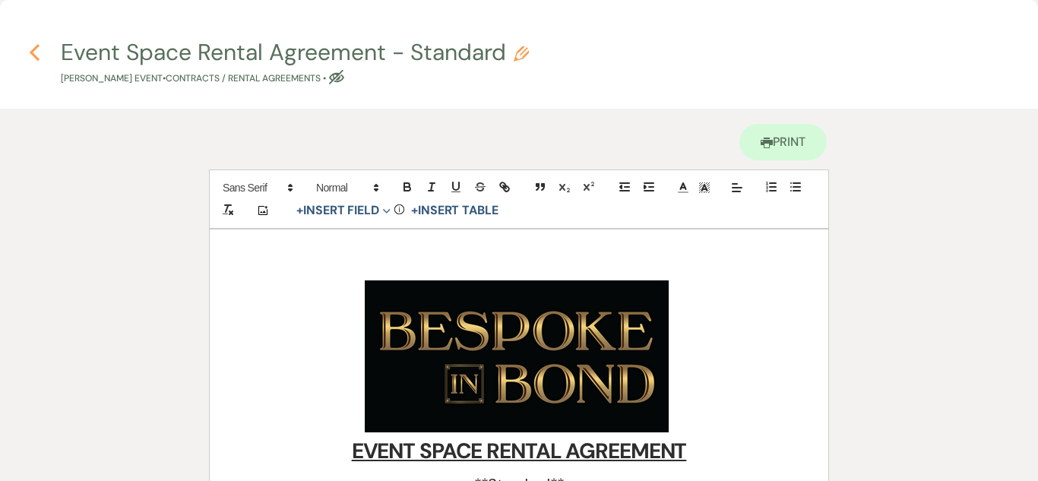
click at [31, 51] on use "button" at bounding box center [35, 52] width 10 height 17
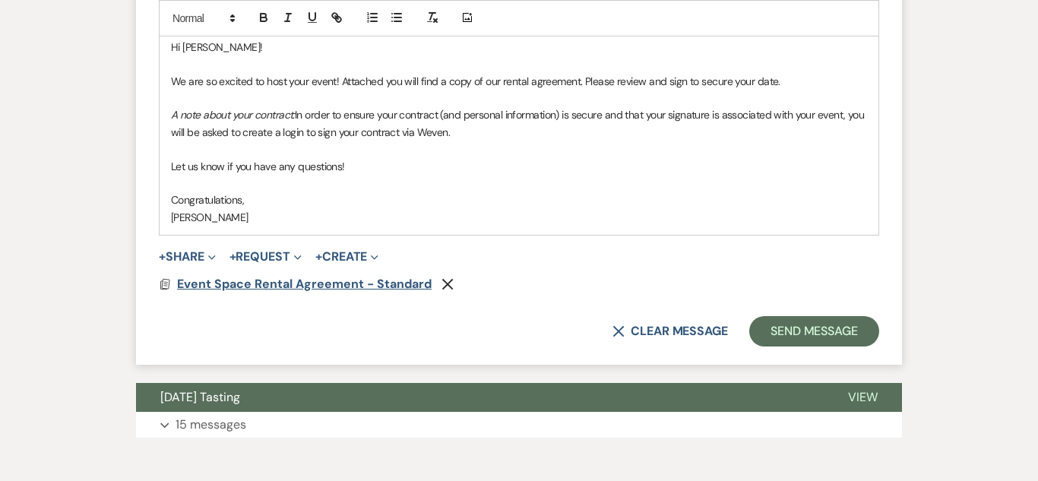
click at [344, 284] on span "Event Space Rental Agreement - Standard" at bounding box center [304, 284] width 255 height 16
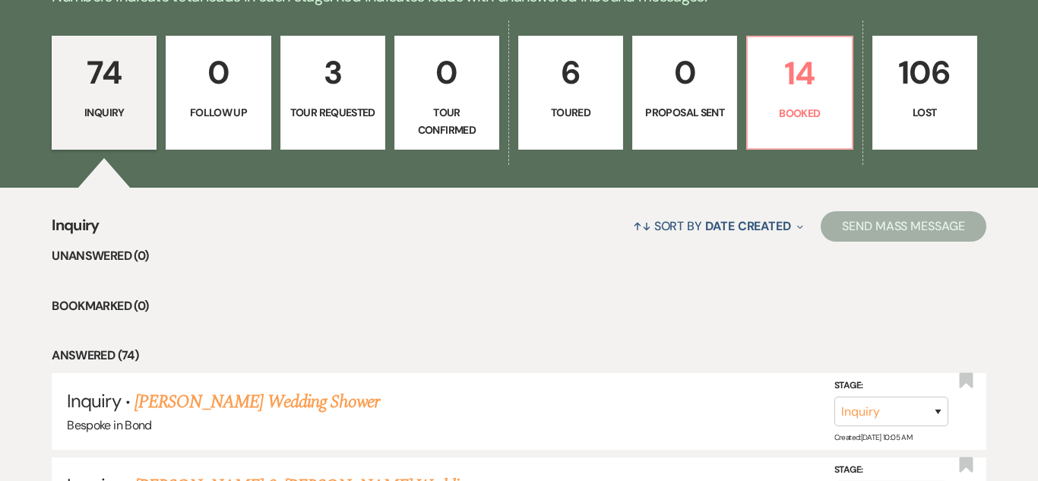
scroll to position [1106, 0]
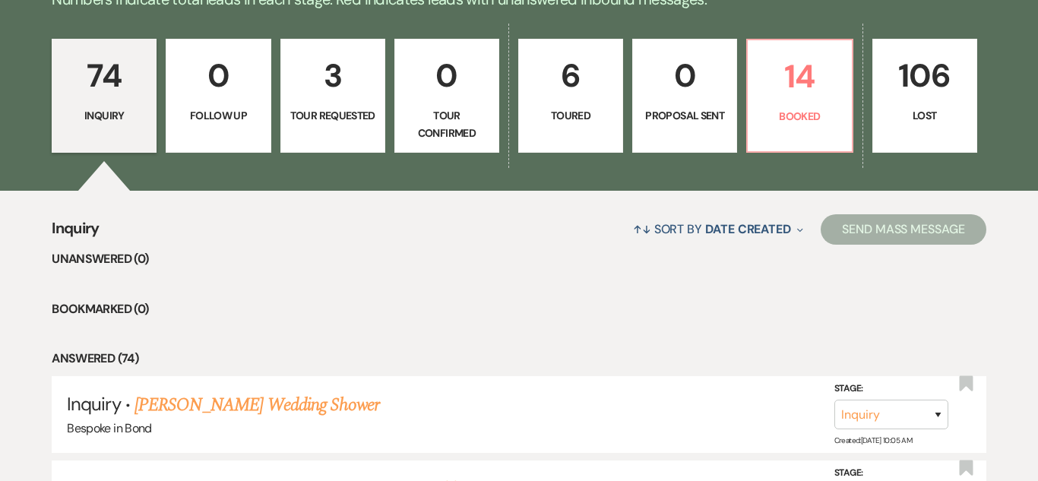
click at [572, 96] on p "6" at bounding box center [570, 75] width 85 height 51
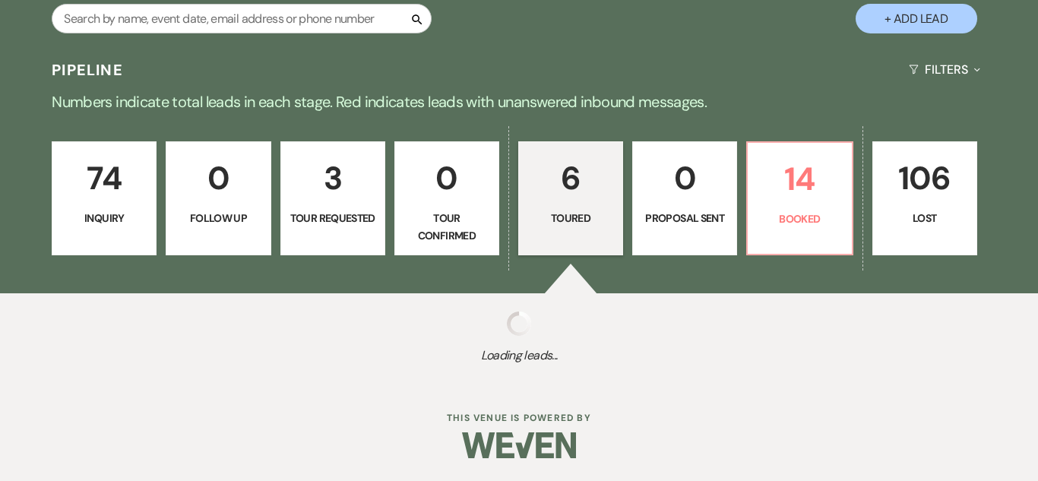
select select "5"
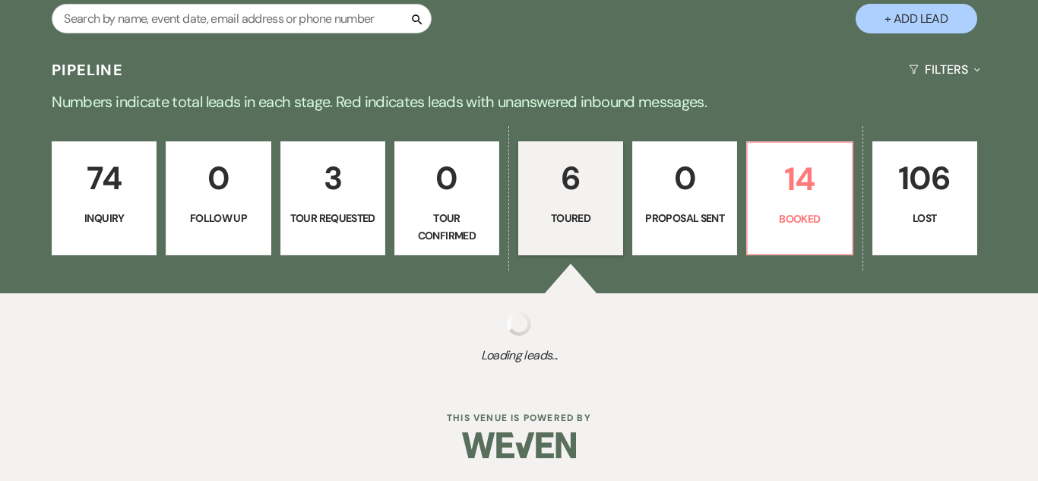
select select "5"
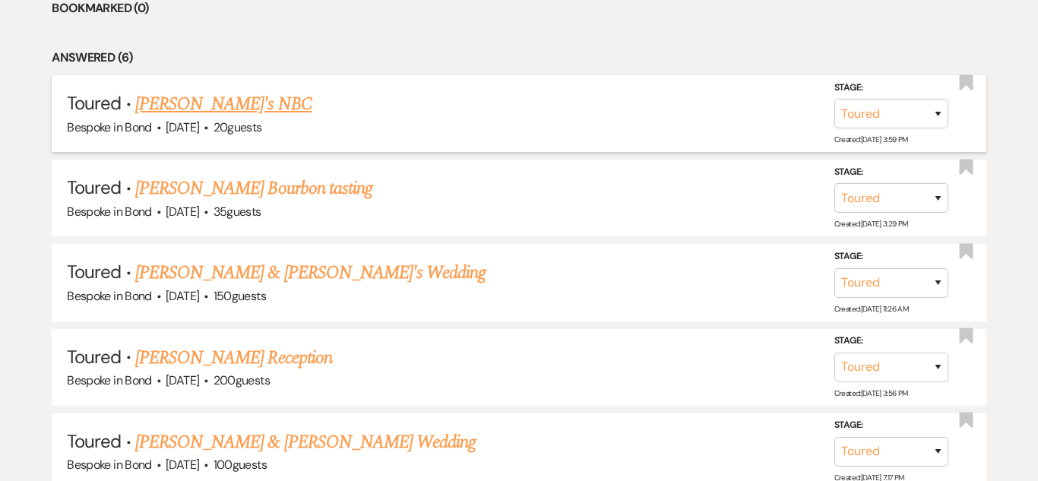
scroll to position [1412, 0]
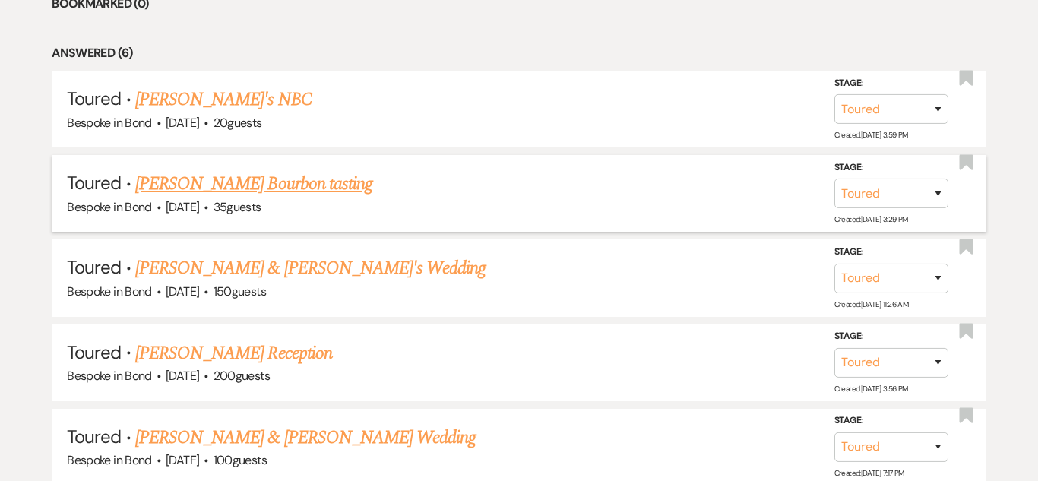
click at [260, 195] on link "[PERSON_NAME] Bourbon tasting" at bounding box center [253, 183] width 237 height 27
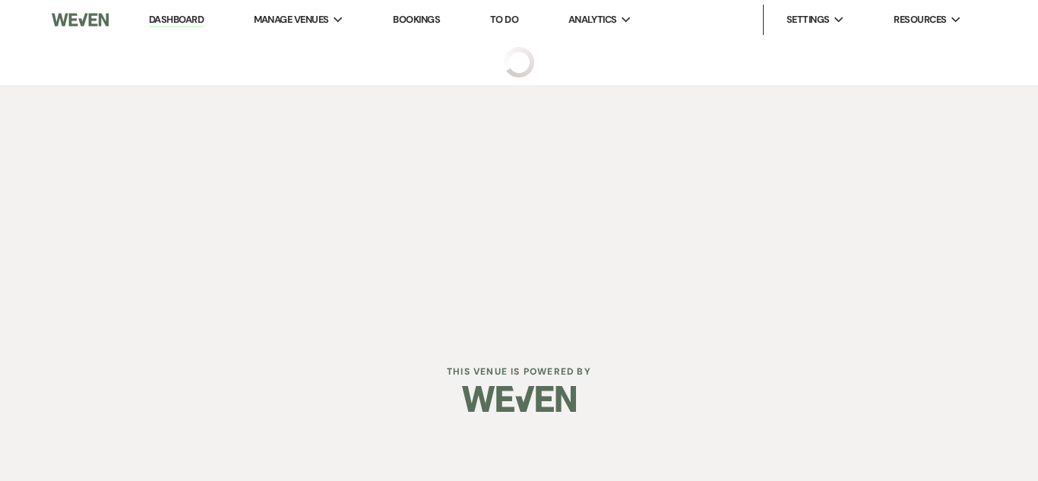
select select "5"
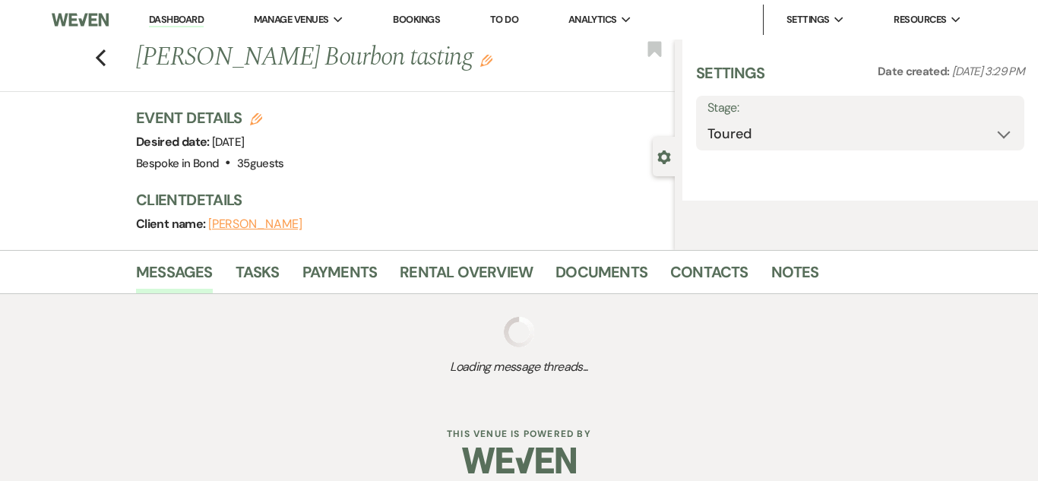
select select "14"
select select "13"
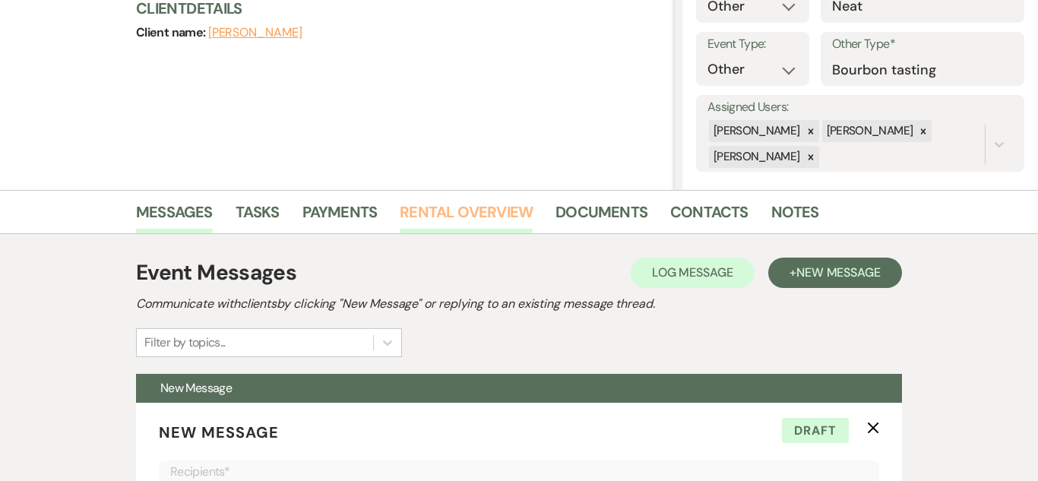
click at [476, 210] on link "Rental Overview" at bounding box center [466, 216] width 133 height 33
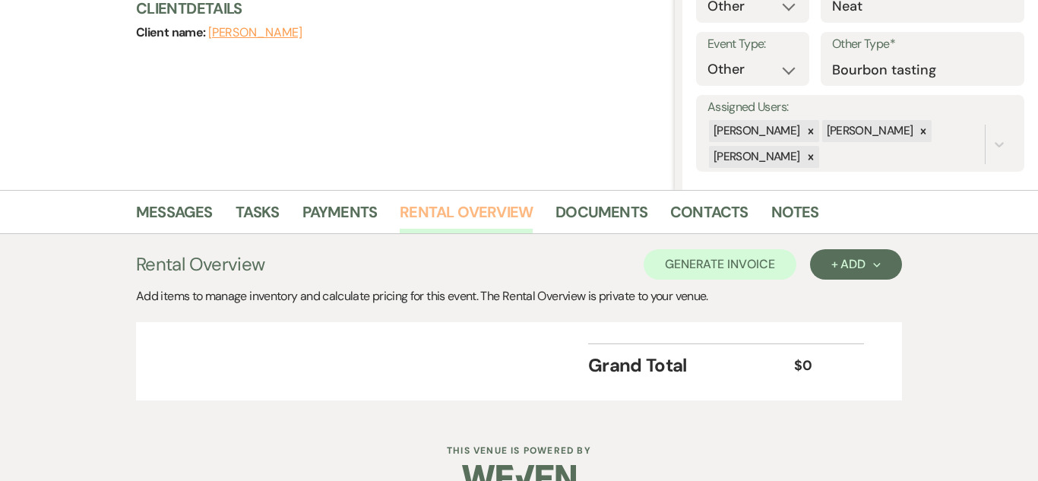
scroll to position [224, 0]
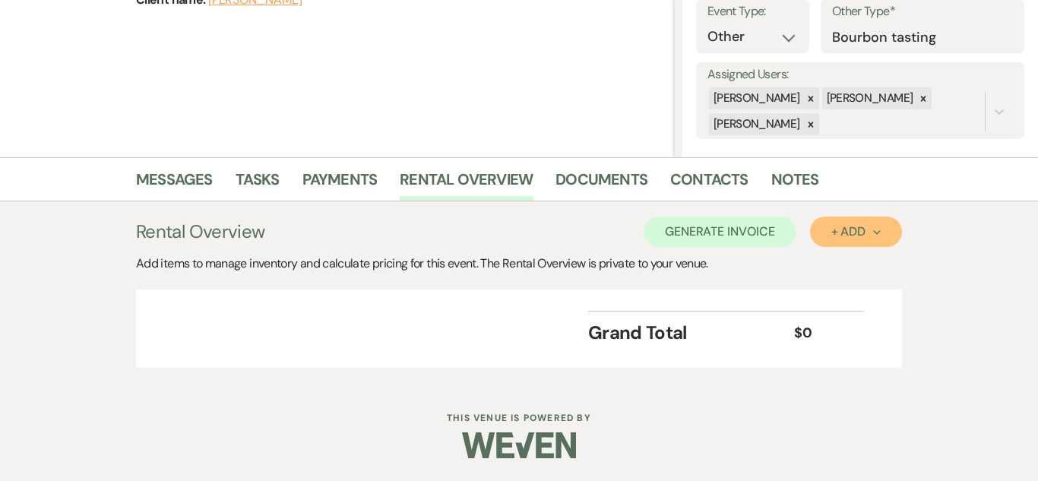
click at [860, 238] on div "+ Add Next" at bounding box center [855, 232] width 49 height 12
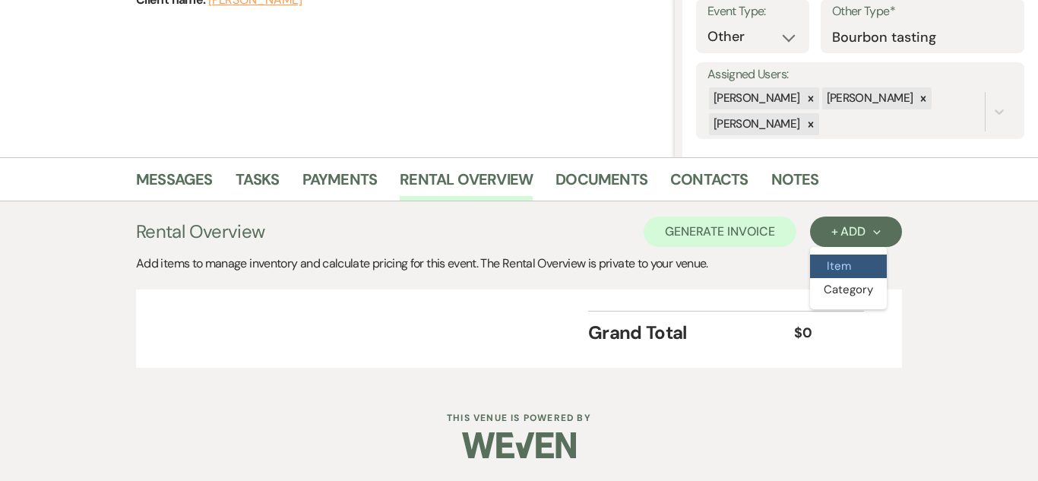
click at [849, 257] on button "Item" at bounding box center [848, 267] width 77 height 24
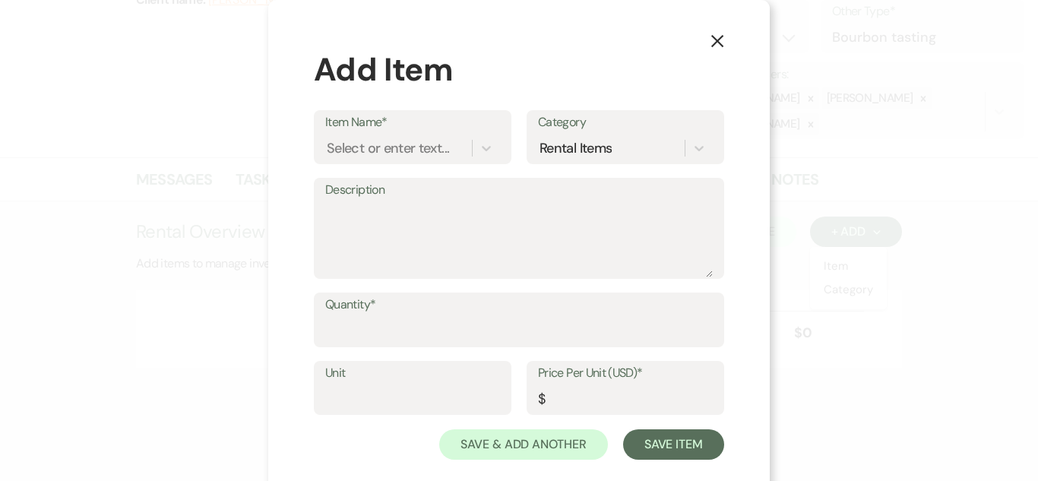
click at [507, 153] on div "Item Name* Select or enter text..." at bounding box center [413, 137] width 198 height 54
click at [488, 141] on icon at bounding box center [486, 148] width 15 height 15
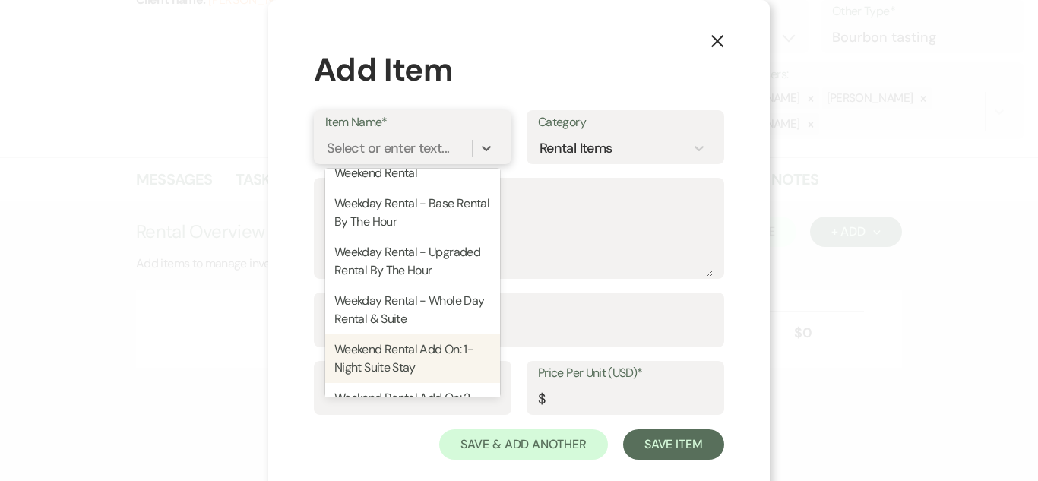
scroll to position [201, 0]
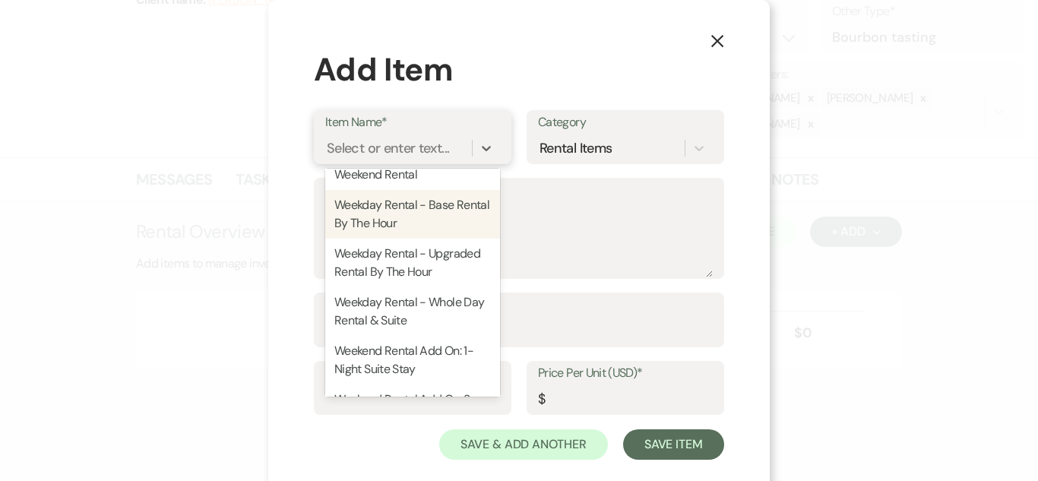
click at [442, 233] on div "Weekday Rental - Base Rental By The Hour" at bounding box center [412, 214] width 175 height 49
type textarea "Base rental for event hall with tables and chairs only."
type input "Hour"
type input "300"
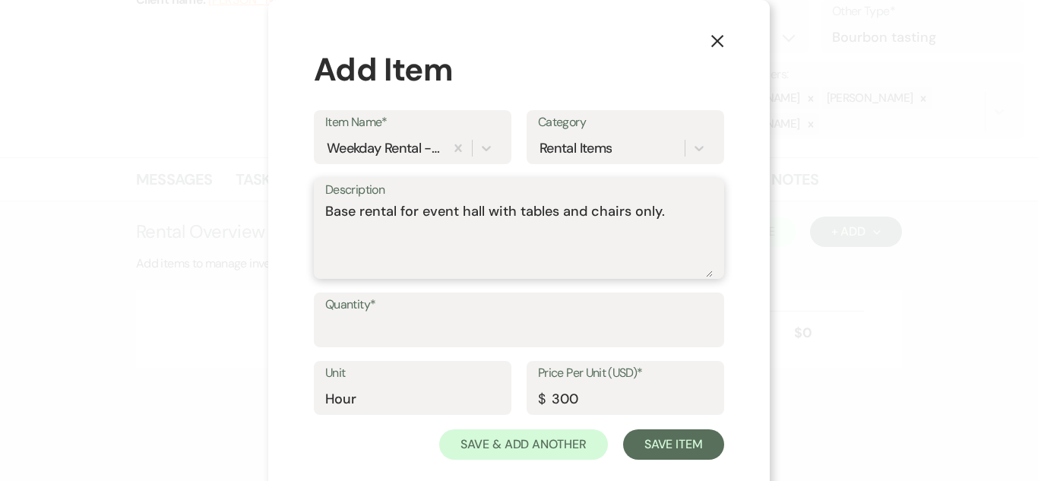
click at [559, 214] on textarea "Base rental for event hall with tables and chairs only." at bounding box center [518, 239] width 387 height 76
click at [589, 213] on textarea "Base rental for event hall with tables and chairs only." at bounding box center [518, 239] width 387 height 76
click at [612, 210] on textarea "Base rental for event hall with tables, chairs only." at bounding box center [518, 239] width 387 height 76
click at [631, 232] on textarea "Base rental for event hall only." at bounding box center [518, 239] width 387 height 76
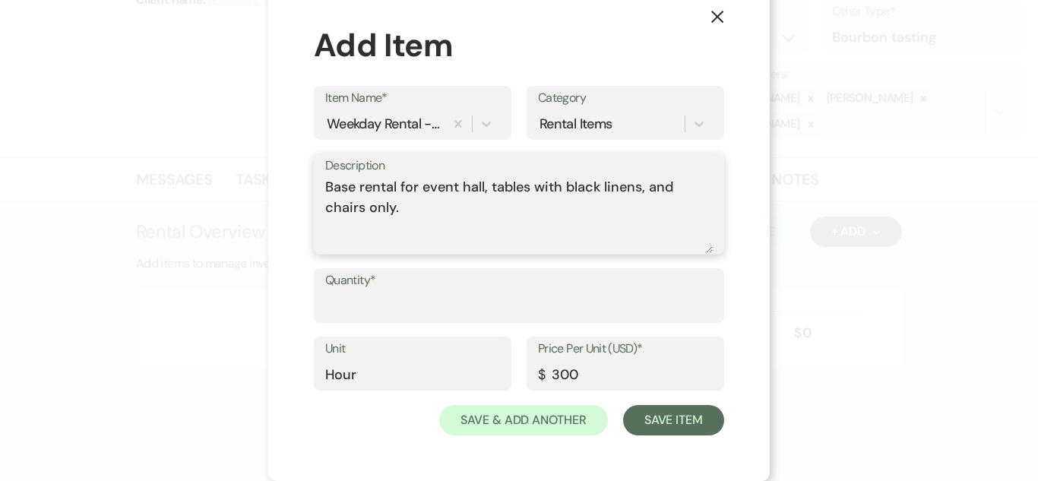
type textarea "Base rental for event hall, tables with black linens, and chairs only."
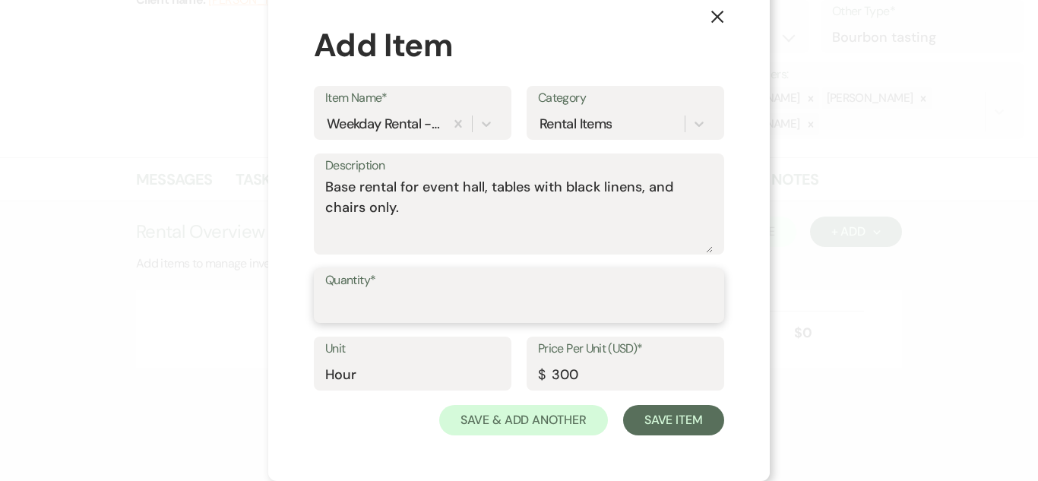
click at [527, 297] on input "Quantity*" at bounding box center [518, 307] width 387 height 30
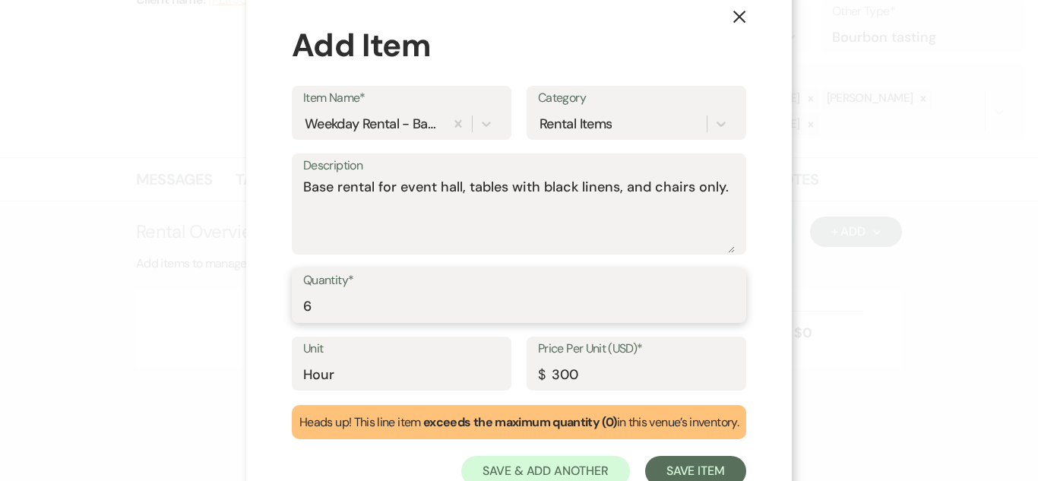
type input "6"
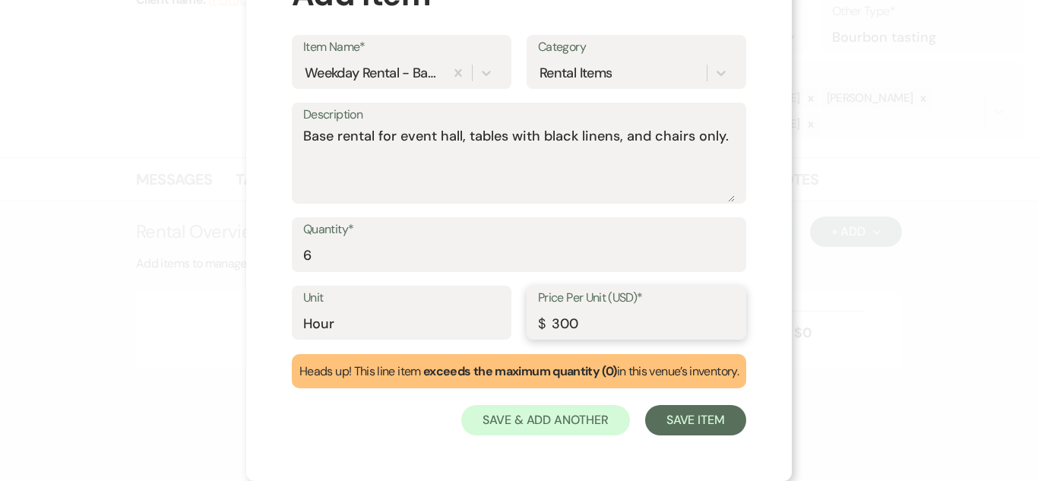
click at [656, 330] on input "300" at bounding box center [636, 323] width 197 height 30
type input "3"
type input "283.33"
click at [436, 328] on input "Hour" at bounding box center [401, 323] width 197 height 30
type input "H"
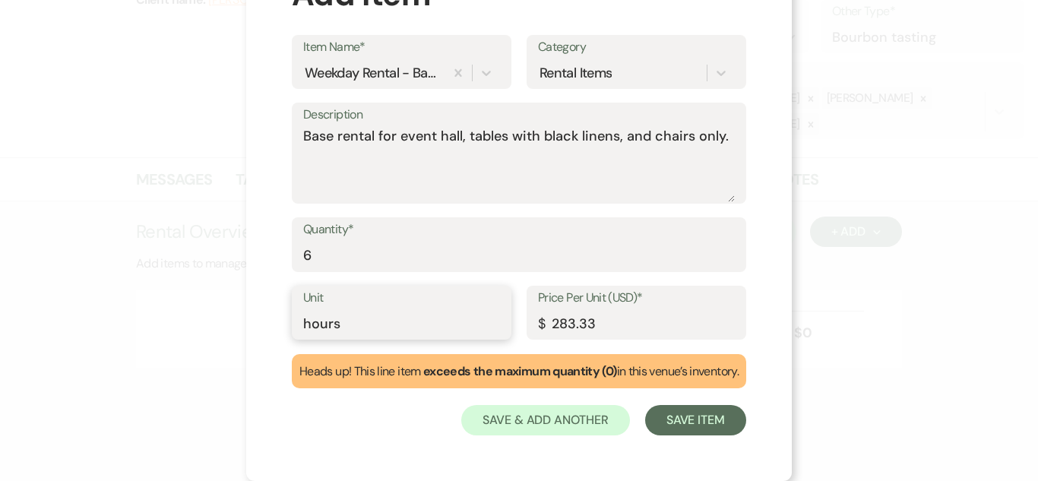
type input "hours"
click at [560, 259] on input "6" at bounding box center [519, 256] width 432 height 30
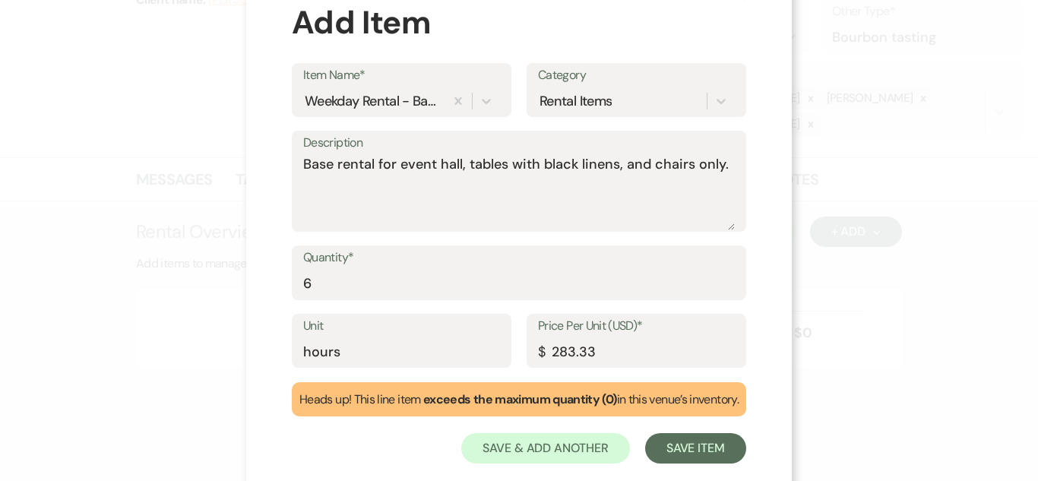
scroll to position [30, 0]
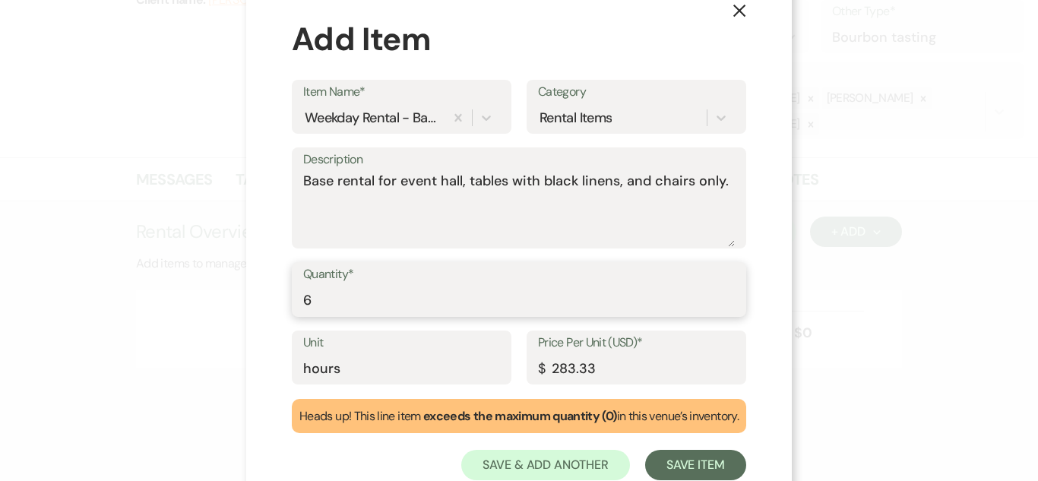
click at [448, 289] on input "6" at bounding box center [519, 301] width 432 height 30
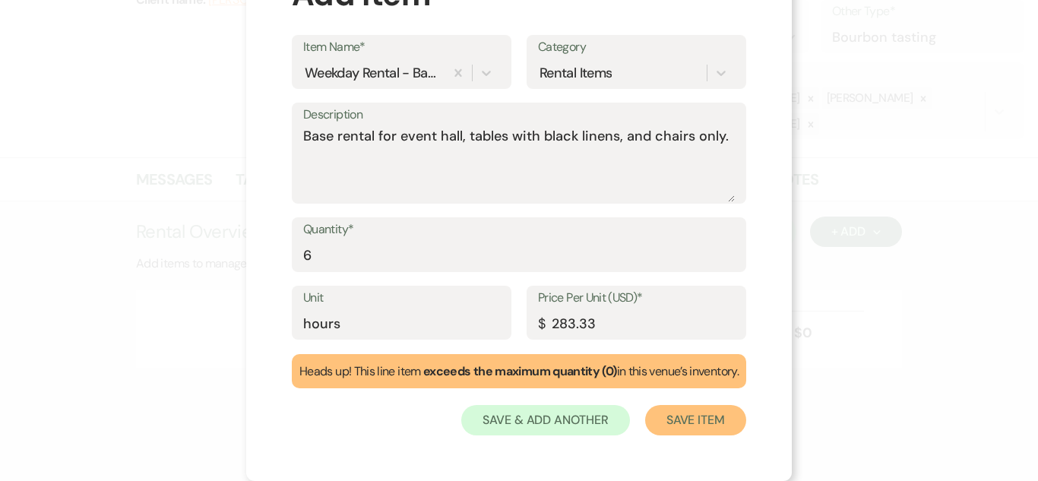
click at [686, 420] on button "Save Item" at bounding box center [695, 420] width 101 height 30
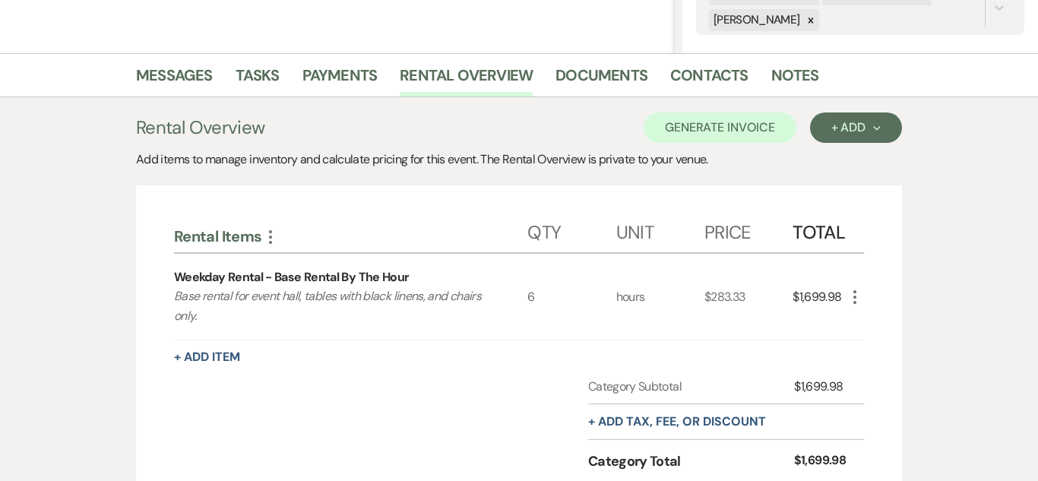
scroll to position [331, 0]
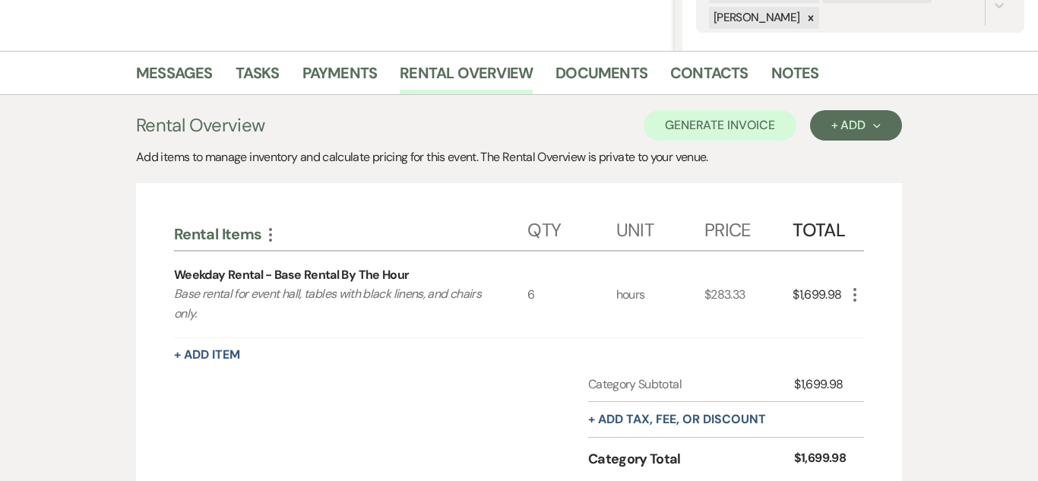
click at [854, 291] on icon "More" at bounding box center [855, 295] width 18 height 18
click at [876, 324] on button "Pencil Edit" at bounding box center [885, 324] width 79 height 24
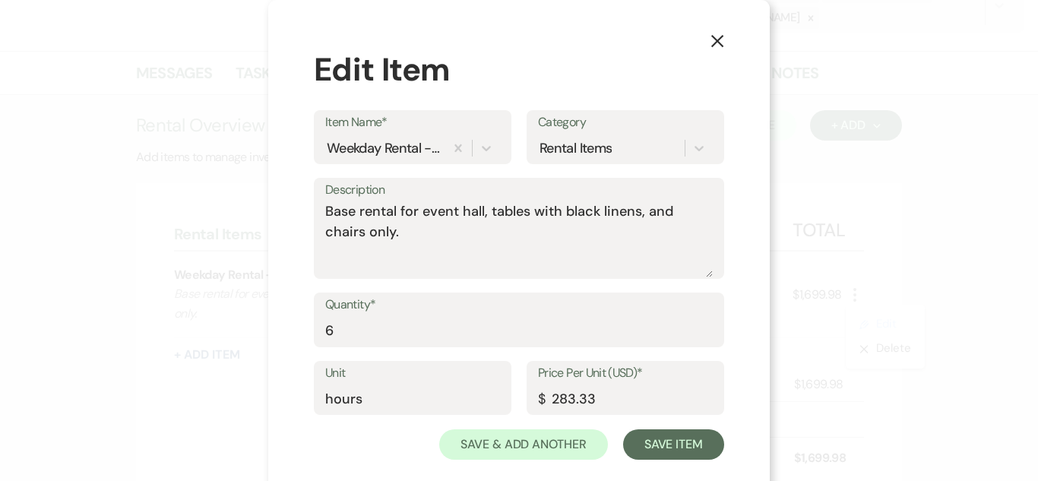
scroll to position [24, 0]
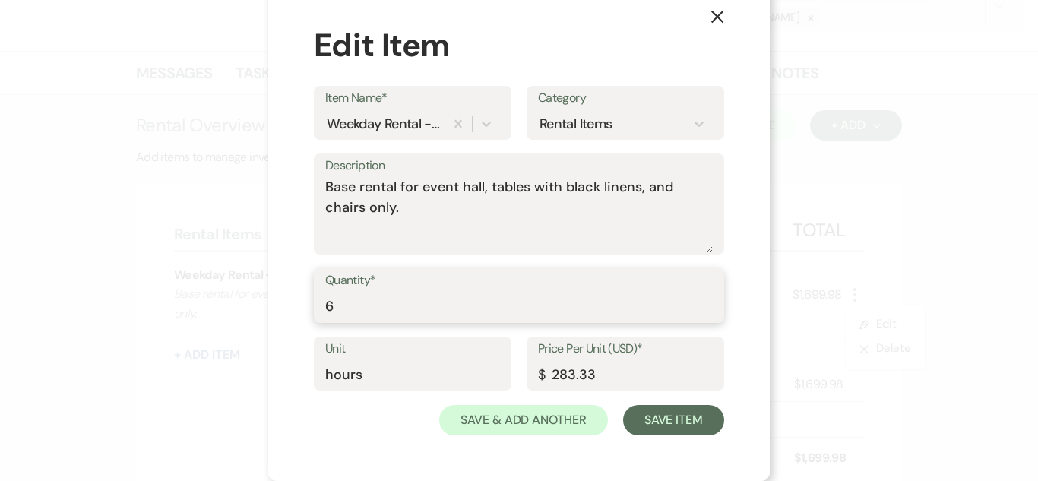
click at [409, 311] on input "6" at bounding box center [518, 307] width 387 height 30
type input "1"
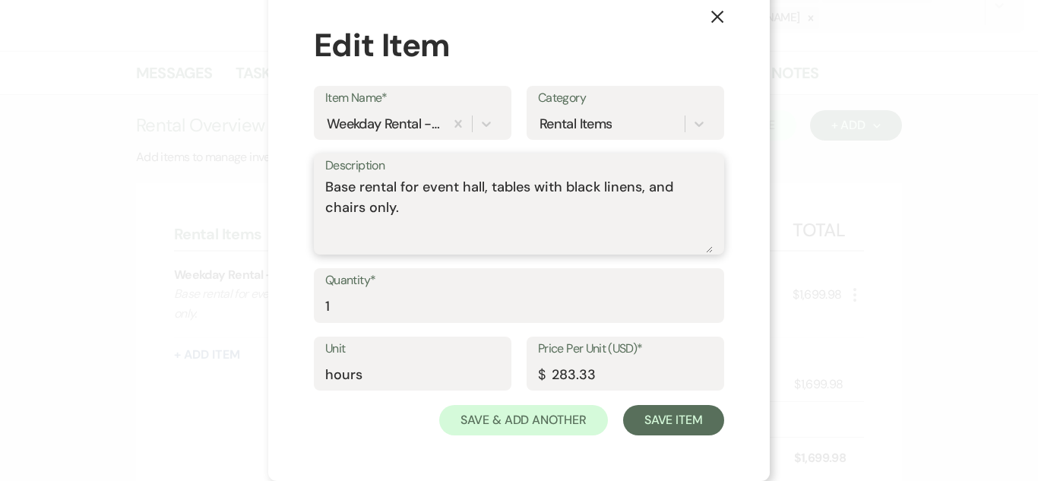
click at [448, 207] on textarea "Base rental for event hall, tables with black linens, and chairs only." at bounding box center [518, 215] width 387 height 76
click at [328, 185] on textarea "Base rental for event hall, tables with black linens, and chairs only." at bounding box center [518, 215] width 387 height 76
click at [395, 191] on textarea "Half day Base rental for event hall, tables with black linens, and chairs only." at bounding box center [518, 215] width 387 height 76
type textarea "Half day base rental for event hall, tables with black linens, and chairs only."
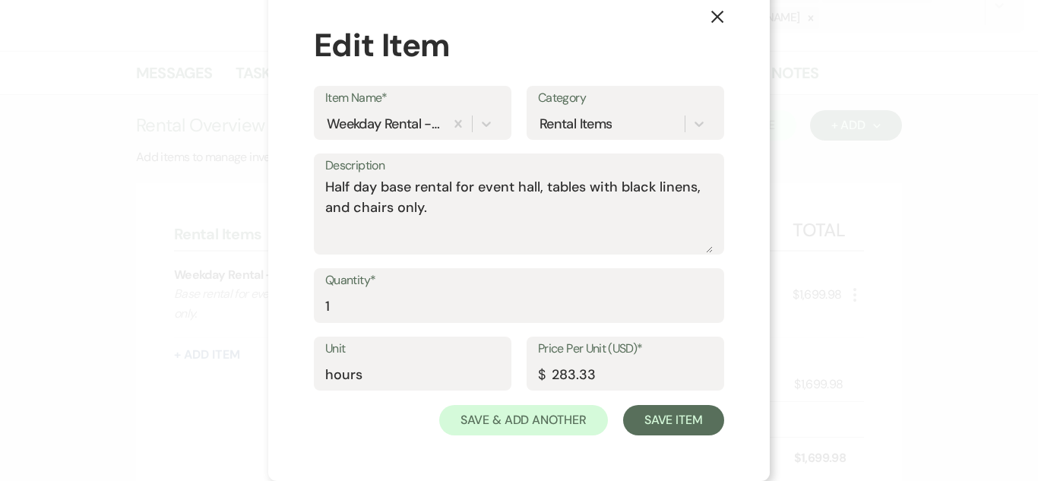
click at [387, 348] on label "Unit" at bounding box center [412, 349] width 175 height 22
click at [387, 359] on input "hours" at bounding box center [412, 374] width 175 height 30
type input "half day"
click at [615, 382] on input "283.33" at bounding box center [625, 374] width 175 height 30
type input "2"
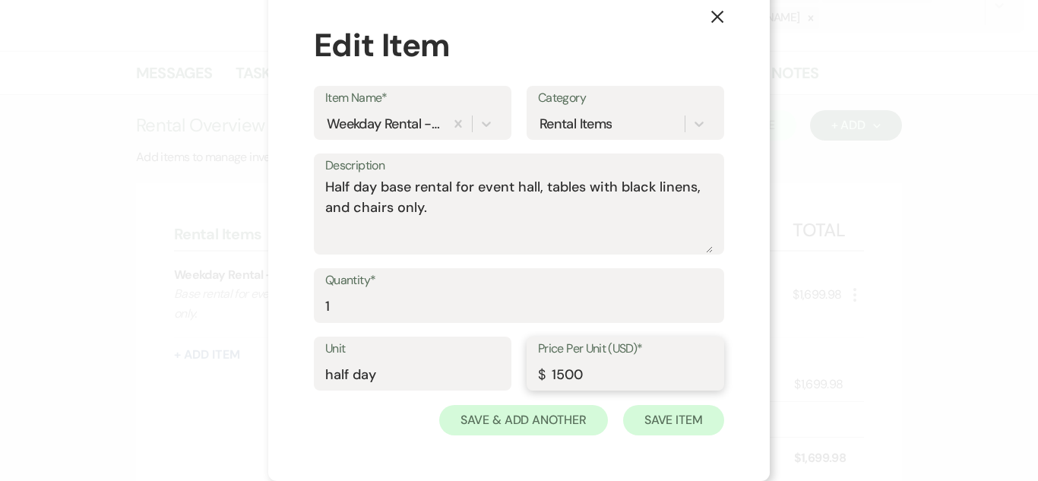
type input "1500"
click at [664, 425] on button "Save Item" at bounding box center [673, 420] width 101 height 30
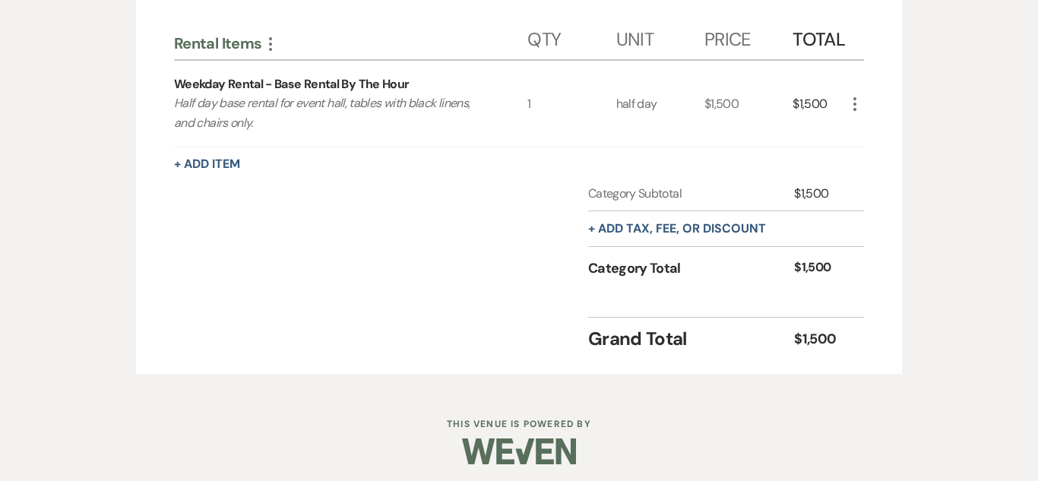
scroll to position [525, 0]
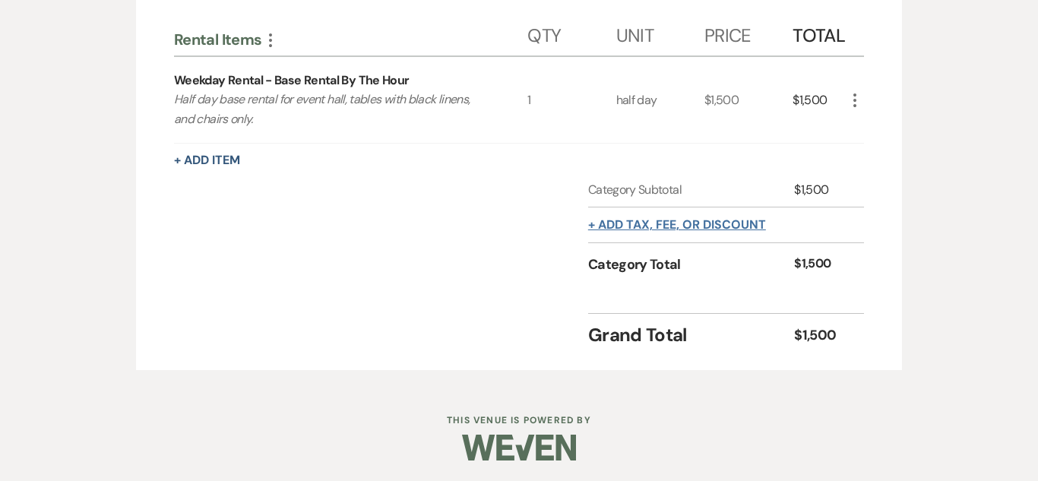
click at [739, 219] on button "+ Add tax, fee, or discount" at bounding box center [677, 225] width 178 height 12
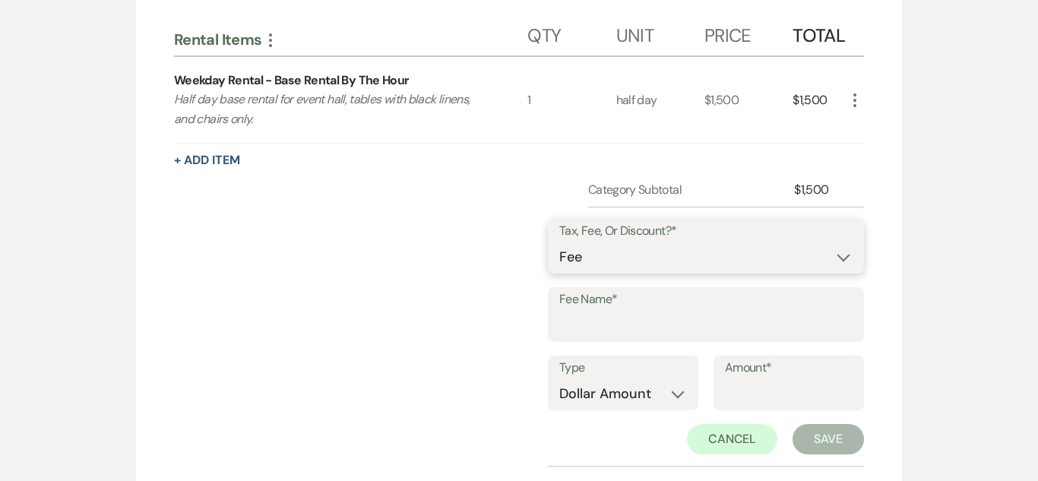
click at [660, 251] on select "Fee Discount Tax" at bounding box center [705, 257] width 293 height 30
select select "3"
click at [562, 242] on select "Fee Discount Tax" at bounding box center [705, 257] width 293 height 30
click at [614, 332] on input "Fee Name*" at bounding box center [705, 326] width 293 height 30
type input "KY State Tax"
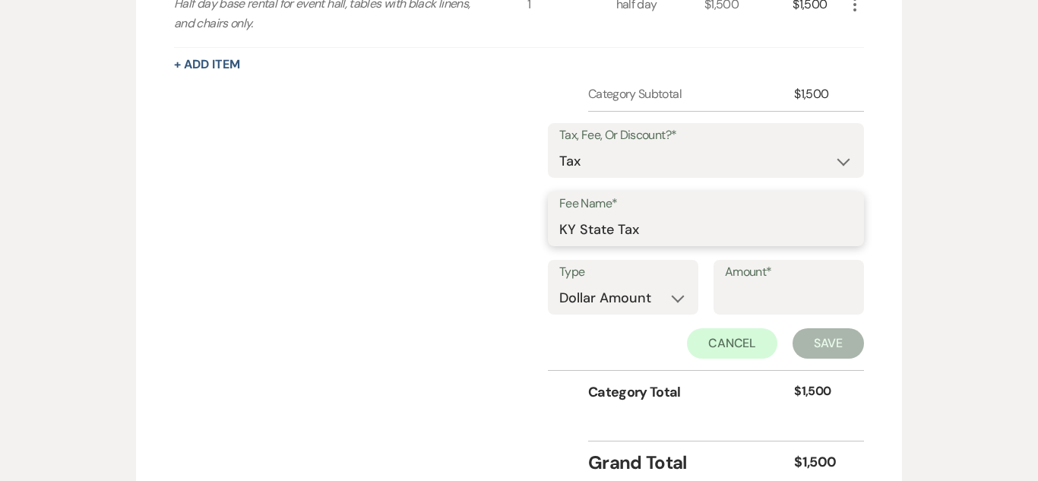
scroll to position [660, 0]
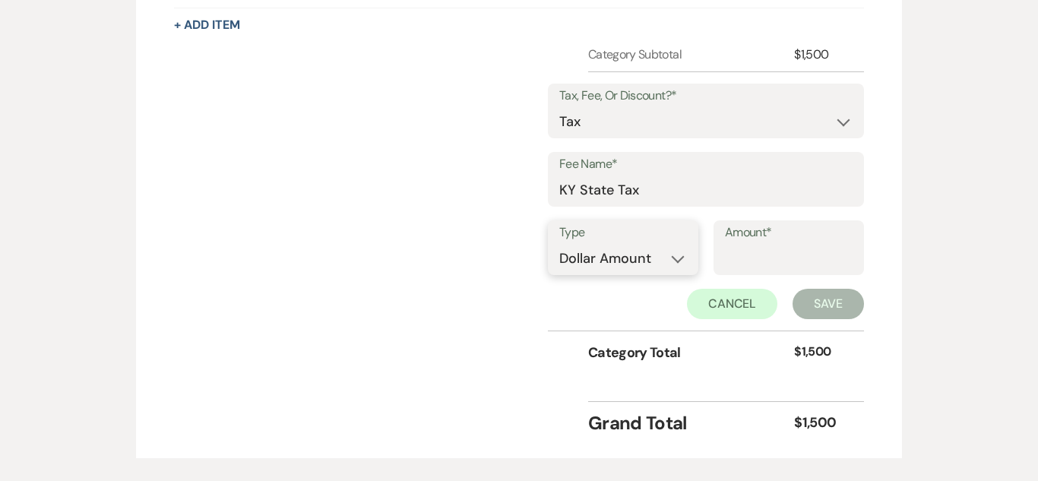
click at [685, 265] on select "Dollar Amount Percentage" at bounding box center [623, 259] width 128 height 30
select select "false"
click at [559, 244] on select "Dollar Amount Percentage" at bounding box center [623, 259] width 128 height 30
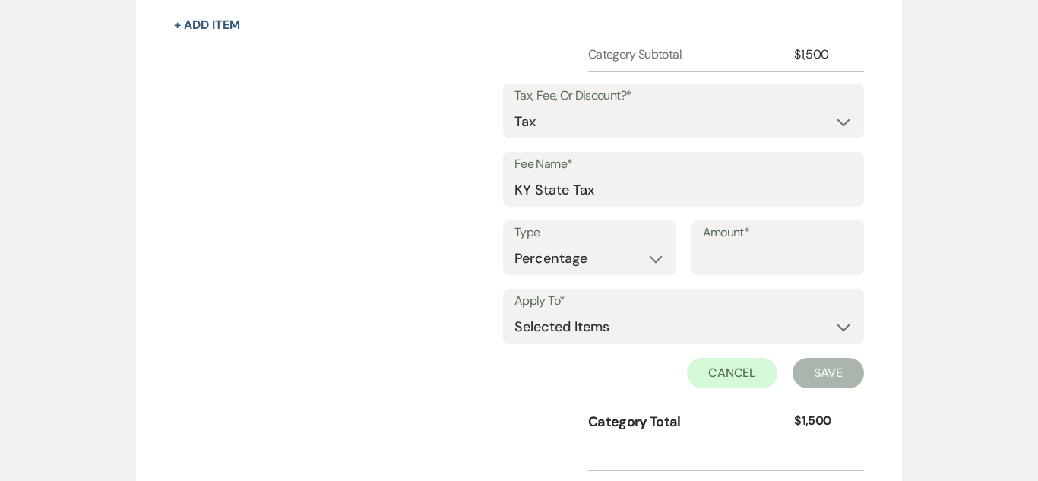
click at [752, 235] on label "Amount*" at bounding box center [778, 233] width 150 height 22
click at [752, 244] on input "Amount*" at bounding box center [778, 259] width 150 height 30
type input "6"
click at [653, 312] on select "Selected Items Category Subtotal (before all Taxes/Fees/Discounts) Category Tot…" at bounding box center [683, 327] width 338 height 30
select select "1"
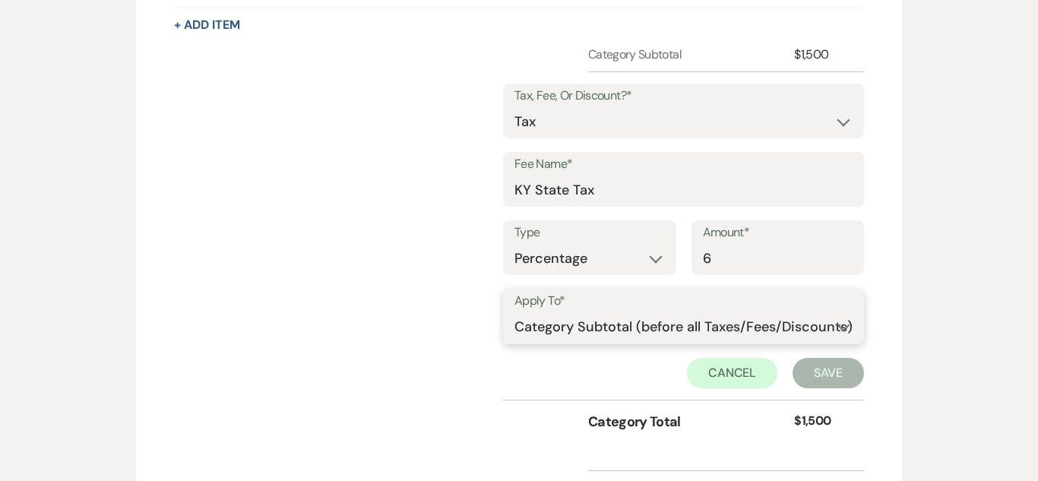
click at [515, 312] on select "Selected Items Category Subtotal (before all Taxes/Fees/Discounts) Category Tot…" at bounding box center [683, 327] width 338 height 30
click at [812, 372] on button "Save" at bounding box center [827, 373] width 71 height 30
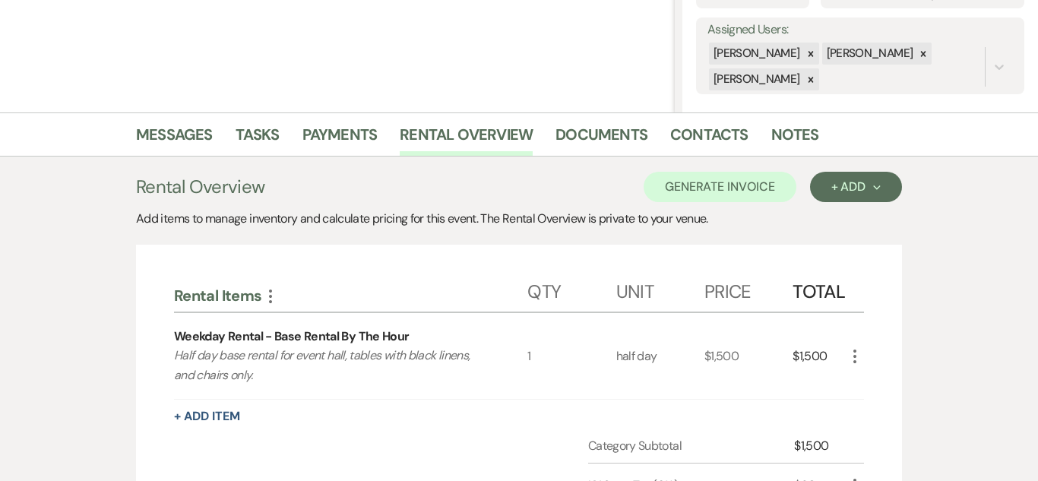
scroll to position [268, 0]
click at [714, 195] on button "Generate Invoice" at bounding box center [720, 187] width 153 height 30
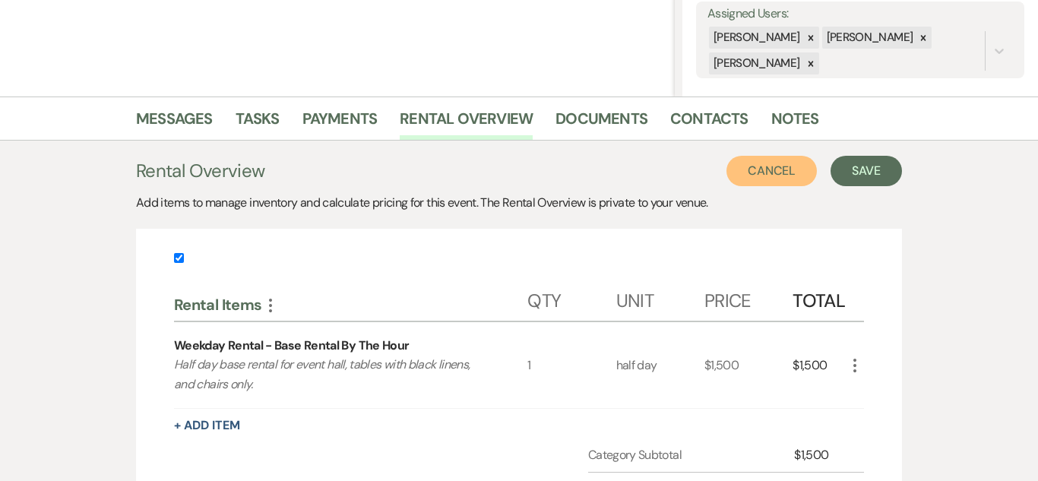
scroll to position [282, 0]
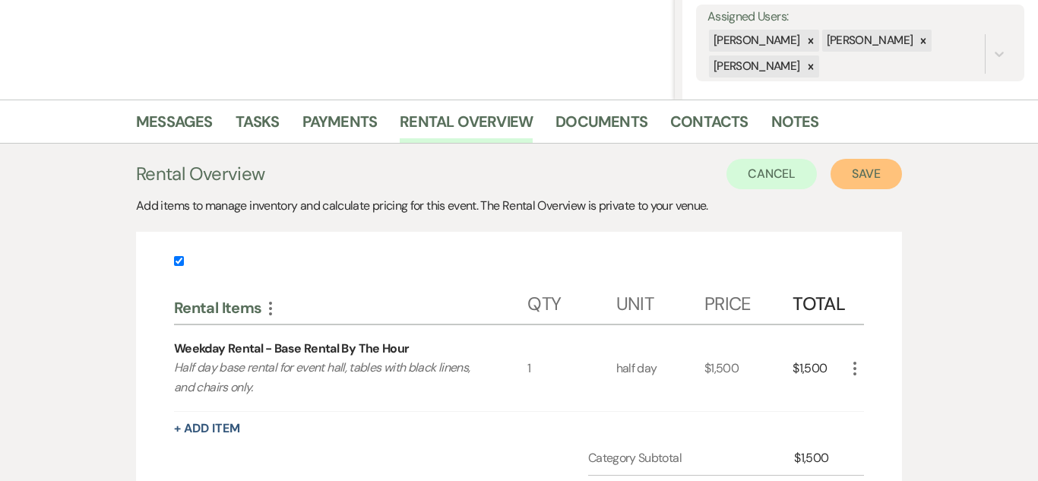
click at [875, 168] on button "Save" at bounding box center [865, 174] width 71 height 30
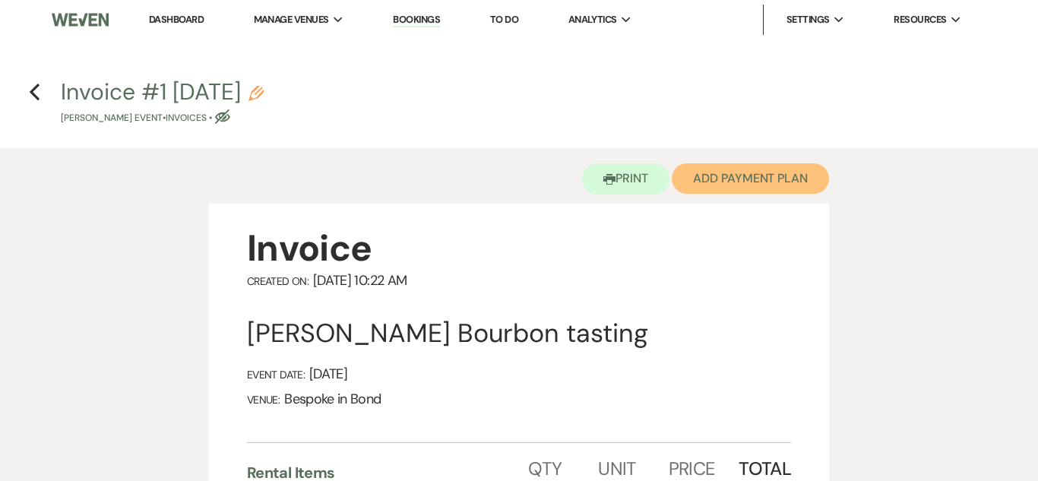
click at [769, 164] on button "Add Payment Plan" at bounding box center [750, 178] width 157 height 30
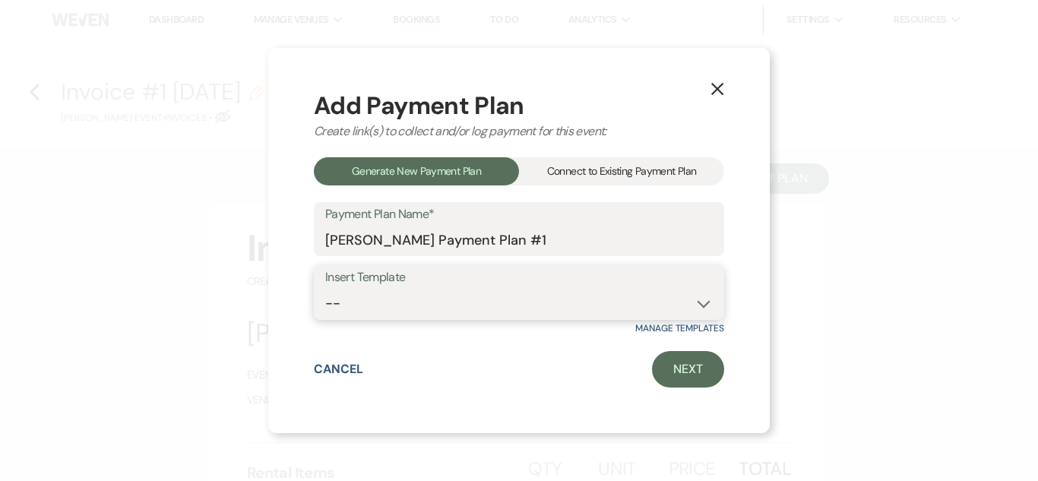
click at [542, 292] on select "-- Standard Payment Plan Security Deposit" at bounding box center [518, 304] width 387 height 30
select select "202"
click at [325, 289] on select "-- Standard Payment Plan Security Deposit" at bounding box center [518, 304] width 387 height 30
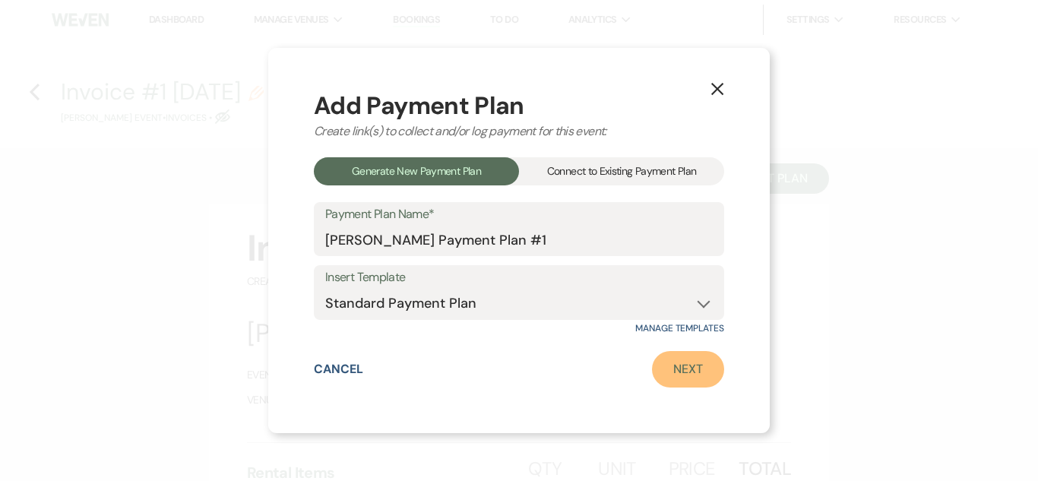
click at [703, 362] on link "Next" at bounding box center [688, 369] width 72 height 36
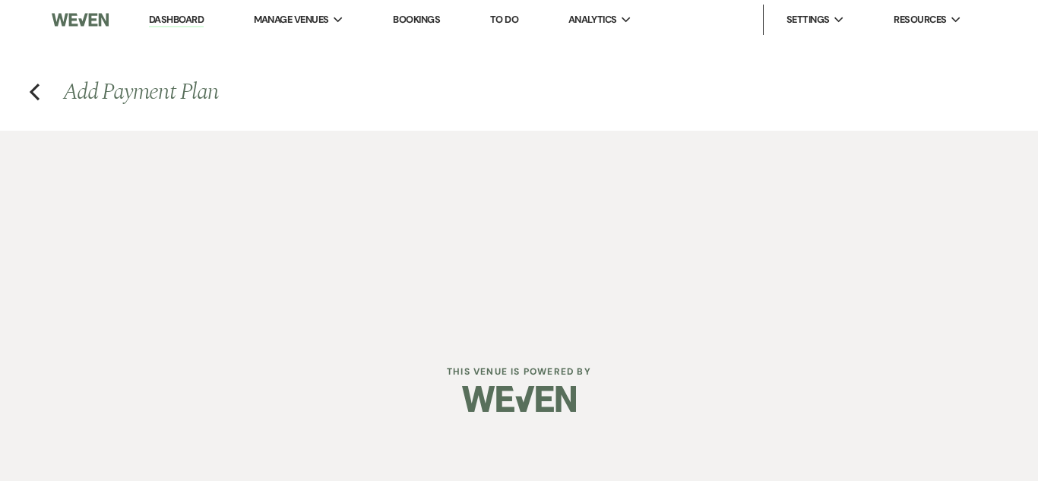
select select "27385"
select select "2"
select select "percentage"
select select "true"
select select "client"
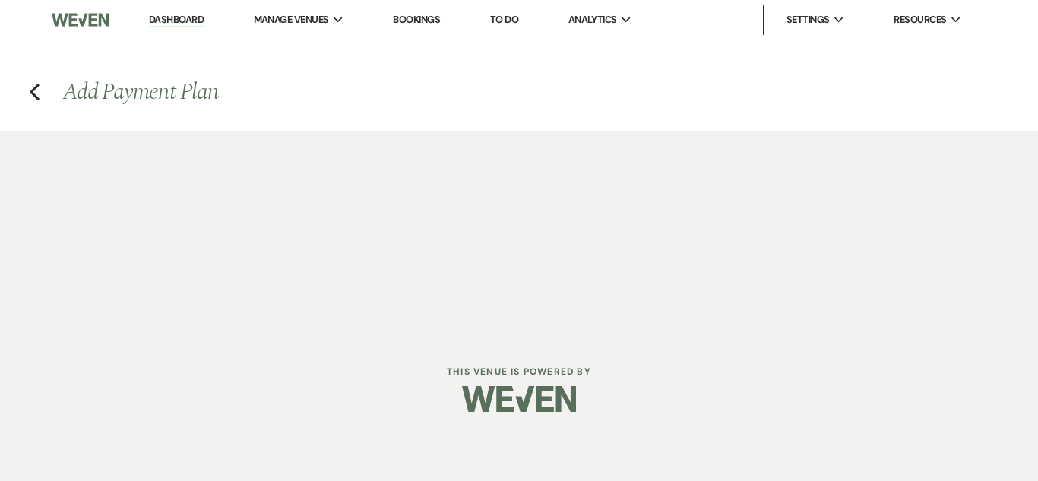
select select "weeks"
select select "afterDueDate"
select select "2"
select select "percentage"
select select "true"
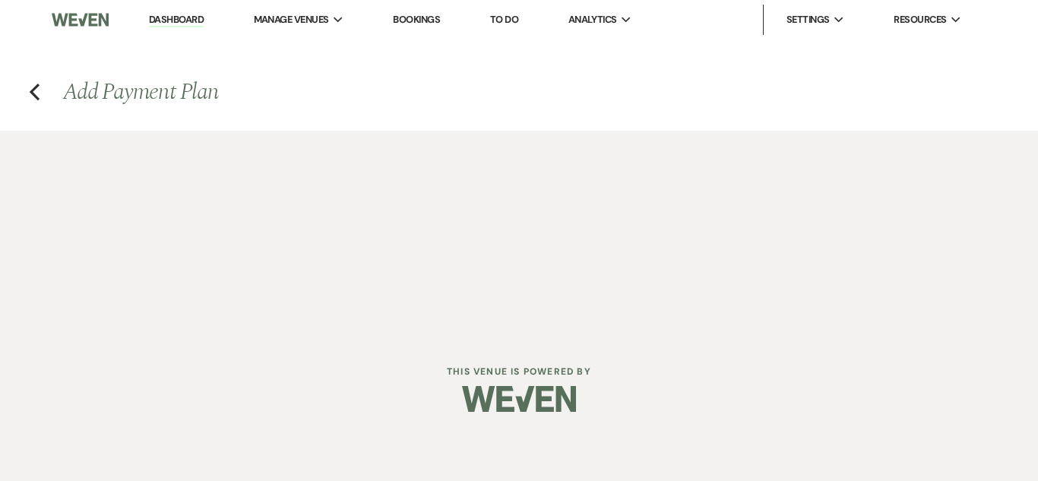
select select "client"
select select "weeks"
select select "2"
select select "percentage"
select select "true"
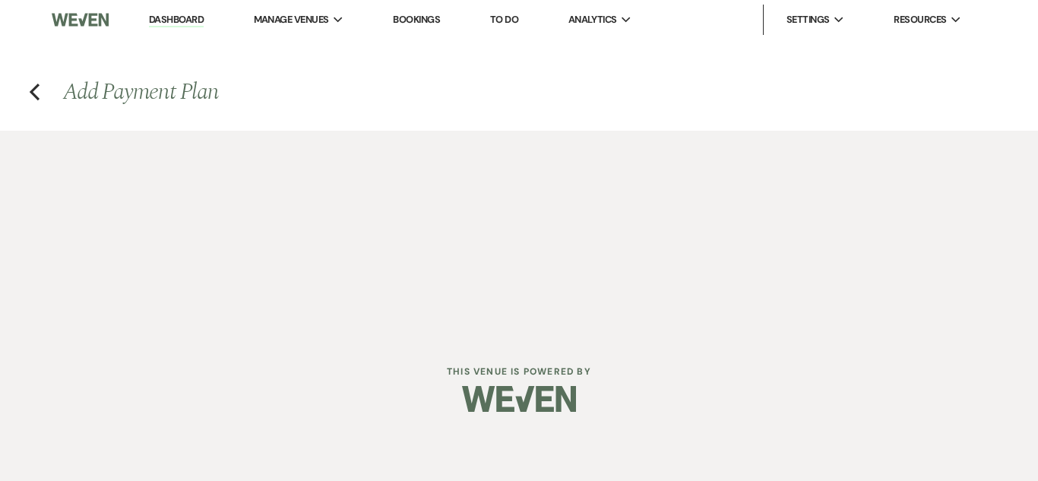
select select "client"
select select "weeks"
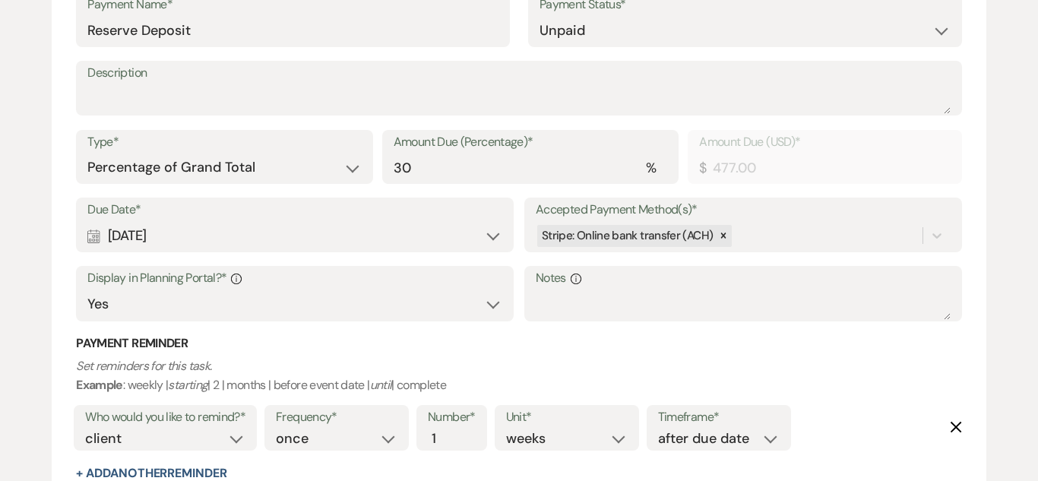
scroll to position [472, 0]
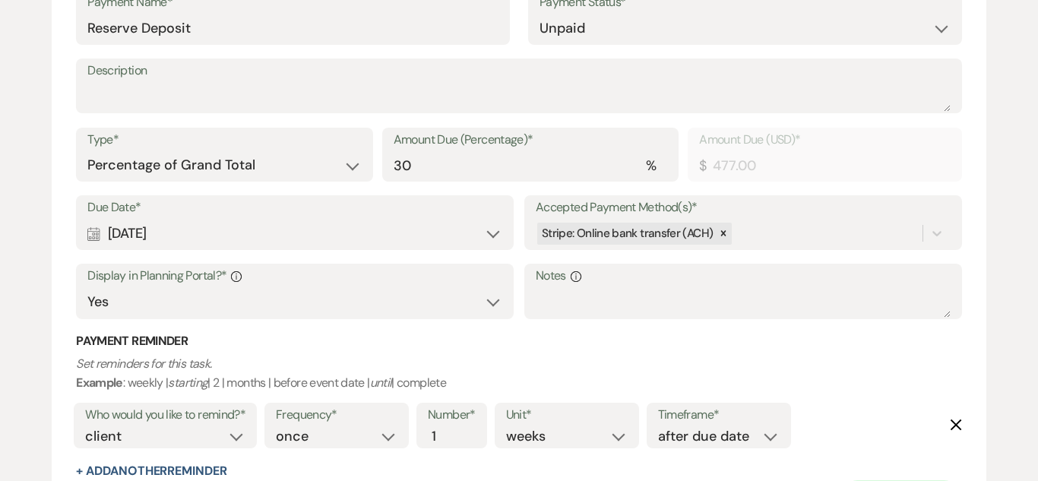
click at [495, 229] on div "Calendar Aug 17, 2025 Expand" at bounding box center [294, 234] width 415 height 30
select select "day"
select select "afterTodaysDate"
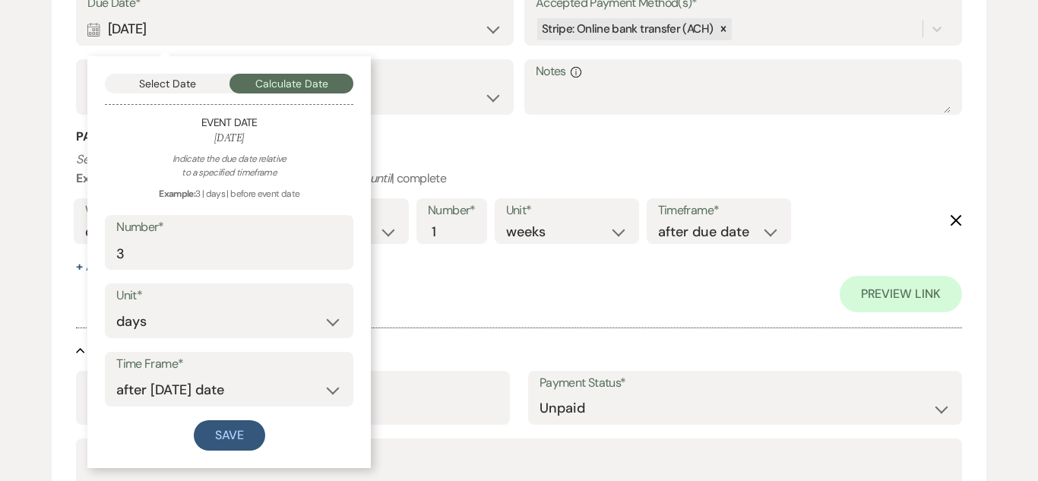
scroll to position [678, 0]
click at [407, 286] on div "Preview Link" at bounding box center [518, 292] width 885 height 36
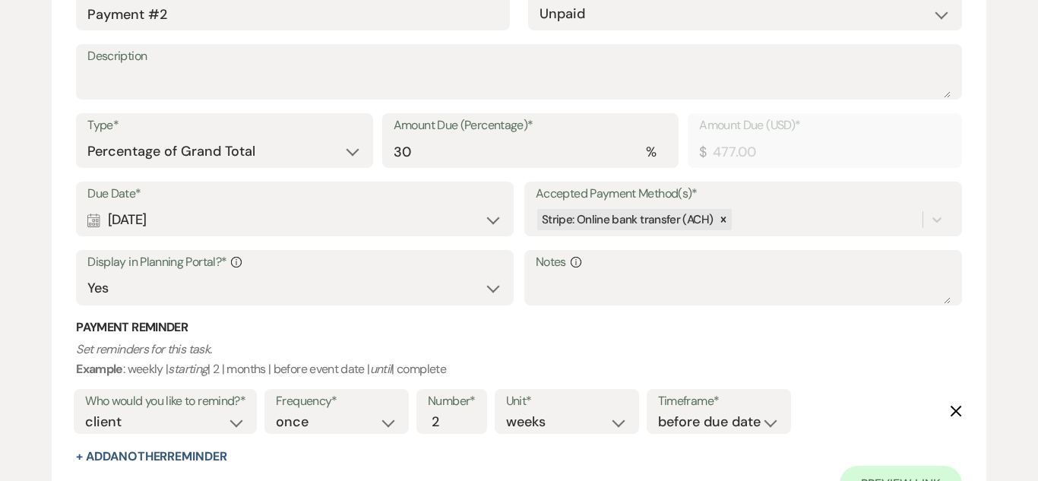
scroll to position [1090, 0]
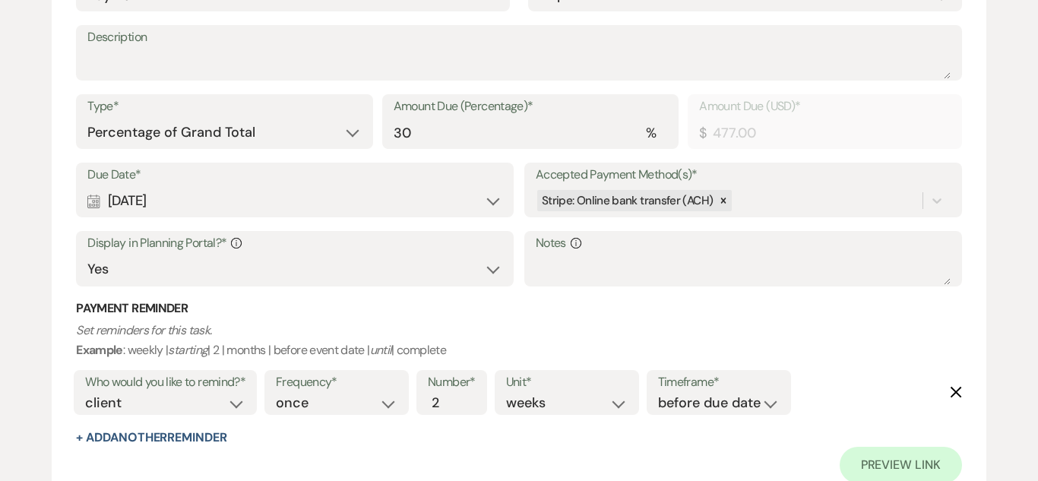
click at [494, 198] on div "Calendar Apr 09, 2025 Expand" at bounding box center [294, 201] width 415 height 30
select select "month"
select select "beforeEventDate"
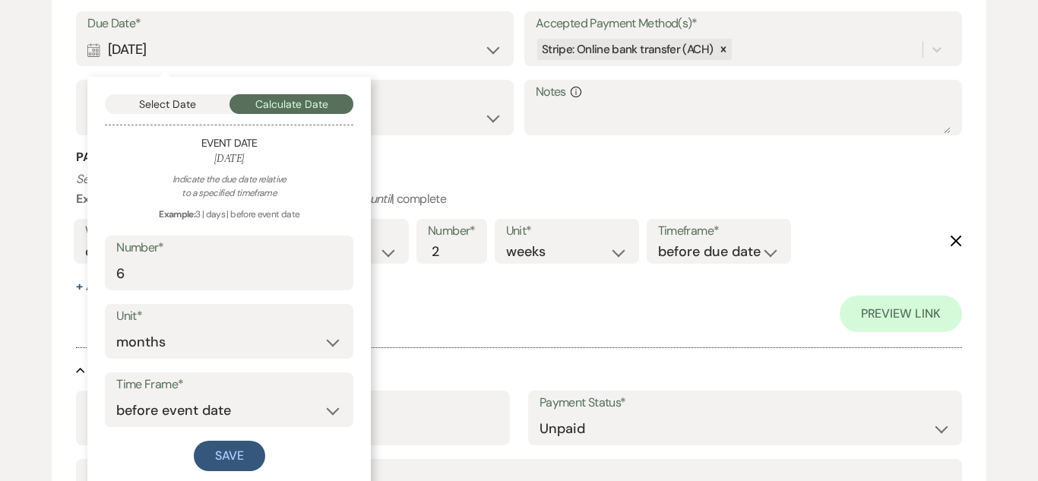
scroll to position [1243, 0]
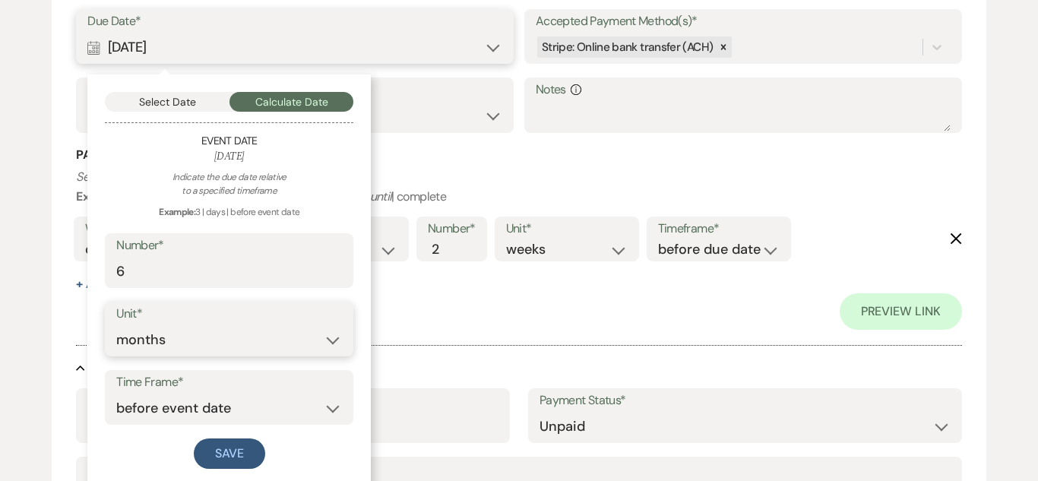
click at [335, 337] on select "days weeks months" at bounding box center [229, 340] width 226 height 30
select select "week"
click at [116, 325] on select "days weeks months" at bounding box center [229, 340] width 226 height 30
click at [250, 270] on input "6" at bounding box center [229, 272] width 226 height 30
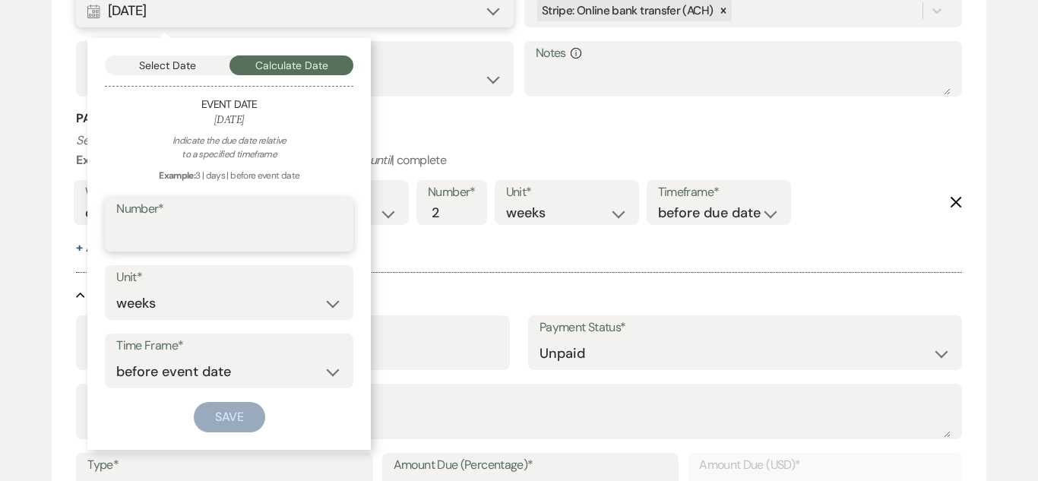
scroll to position [1207, 0]
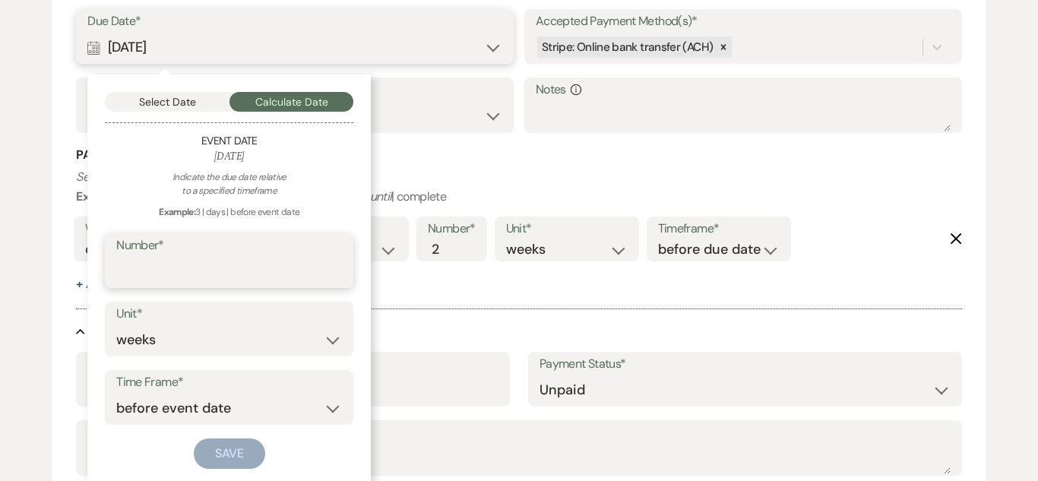
type input "2"
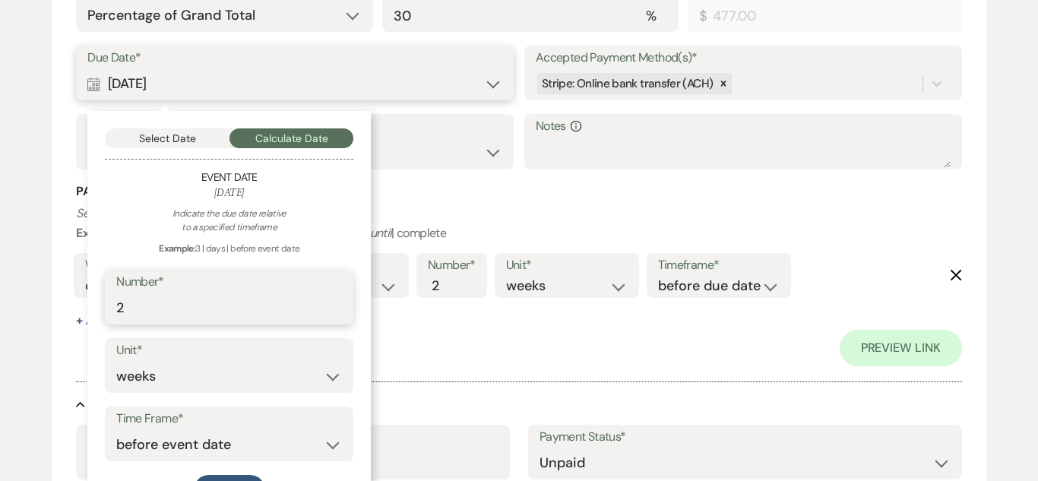
scroll to position [1243, 0]
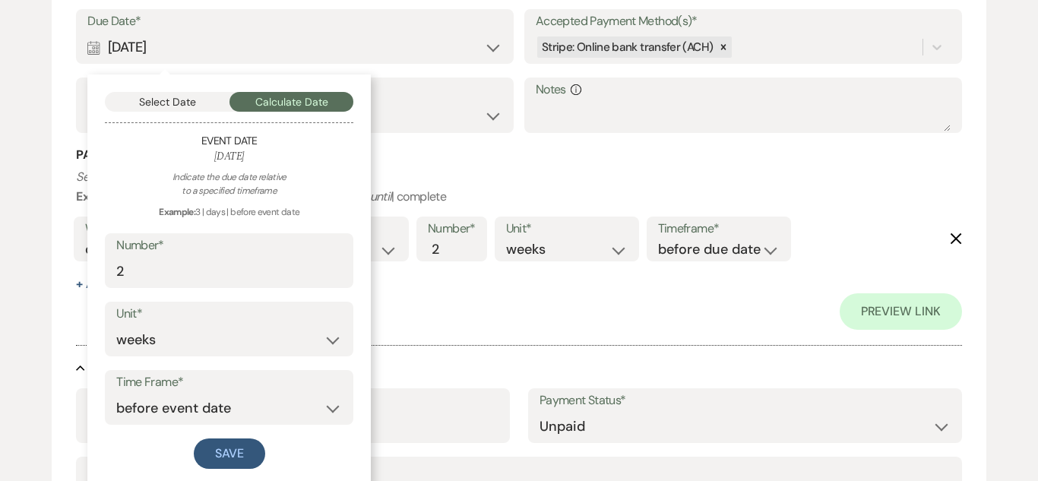
click at [416, 326] on div "Preview Link" at bounding box center [518, 311] width 885 height 36
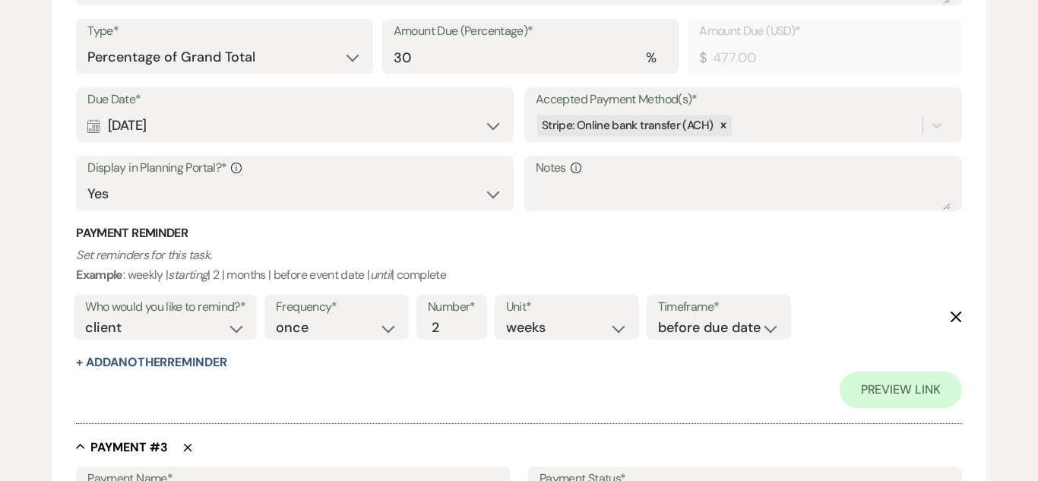
scroll to position [1158, 0]
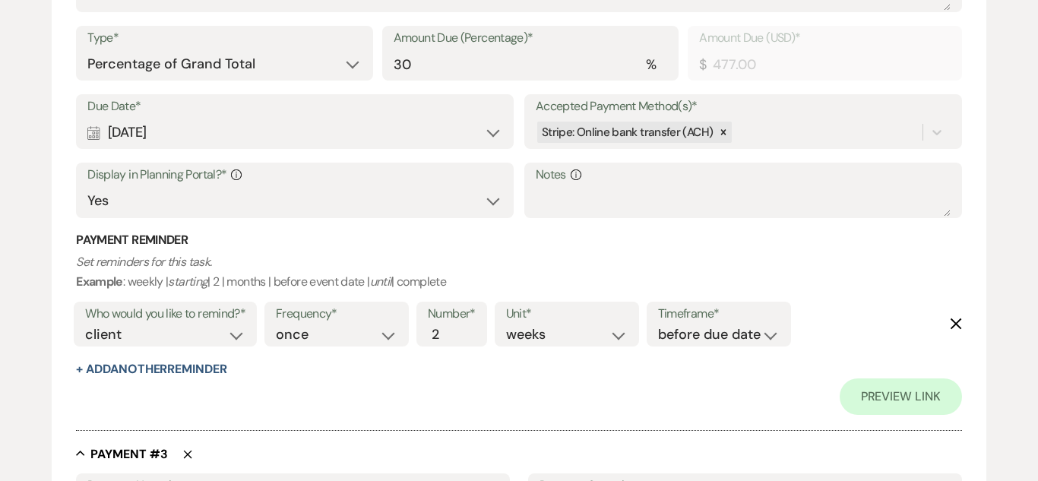
click at [469, 136] on div "Calendar Apr 09, 2025 Expand" at bounding box center [294, 133] width 415 height 30
select select "week"
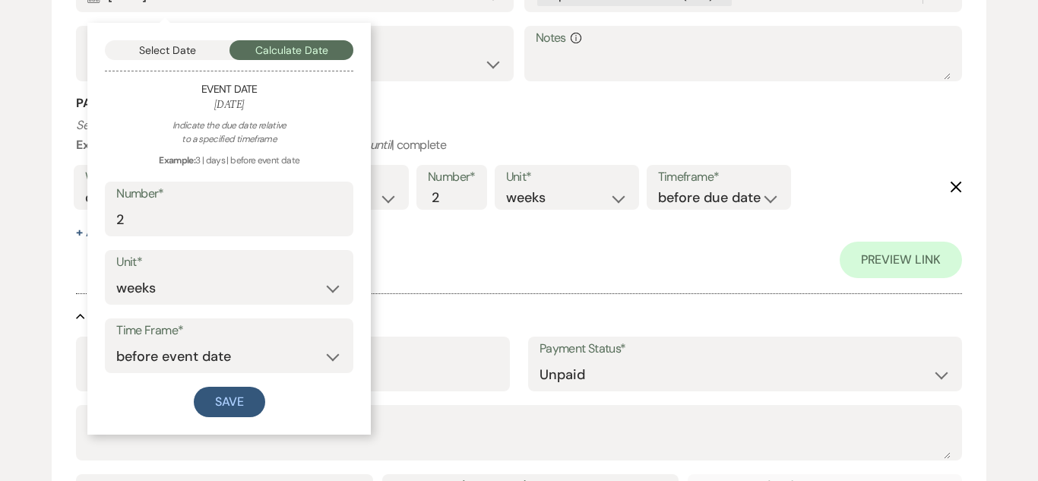
scroll to position [1298, 0]
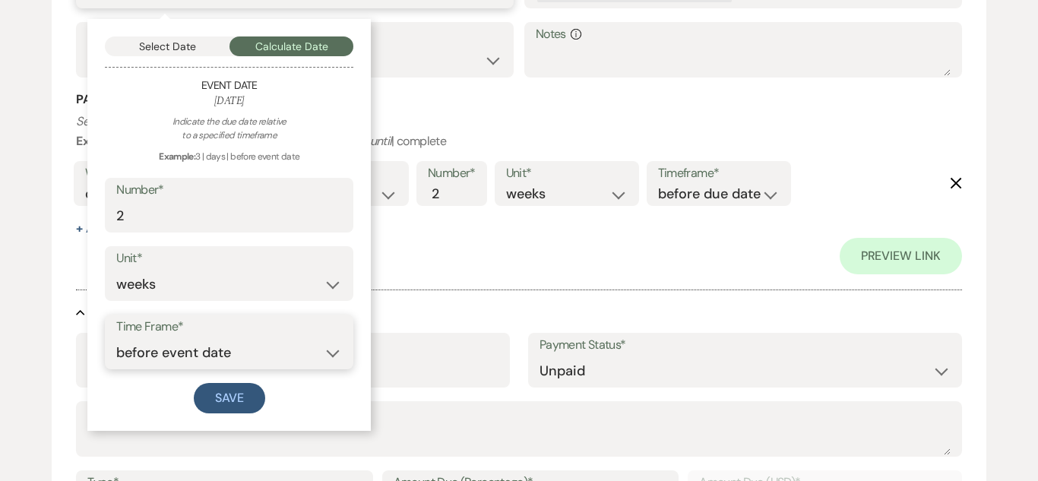
click at [335, 359] on select "before event date after event date after today's date" at bounding box center [229, 353] width 226 height 30
select select "afterTodaysDate"
click at [116, 338] on select "before event date after event date after today's date" at bounding box center [229, 353] width 226 height 30
click at [229, 397] on button "Save" at bounding box center [229, 398] width 71 height 30
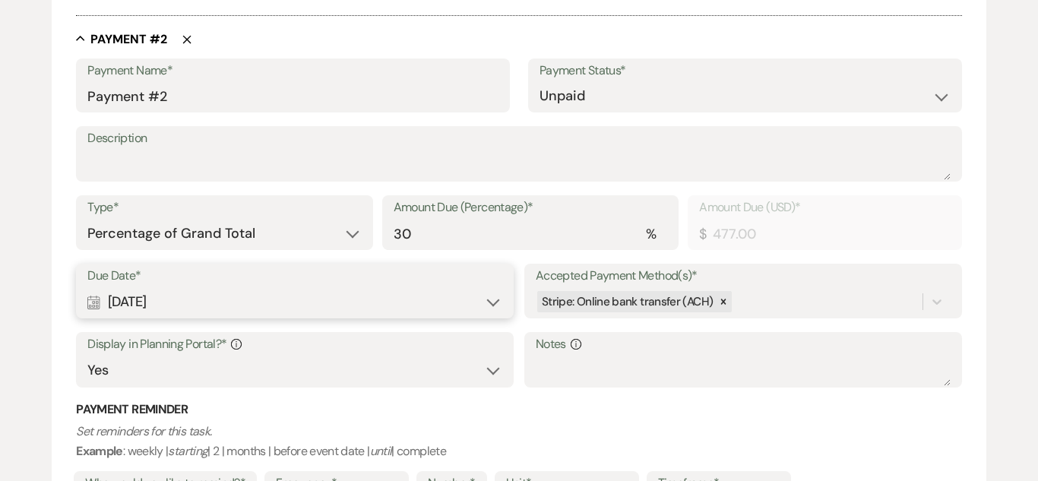
scroll to position [989, 0]
click at [379, 303] on div "Calendar Aug 28, 2025 Expand" at bounding box center [294, 301] width 415 height 30
select select "week"
select select "afterTodaysDate"
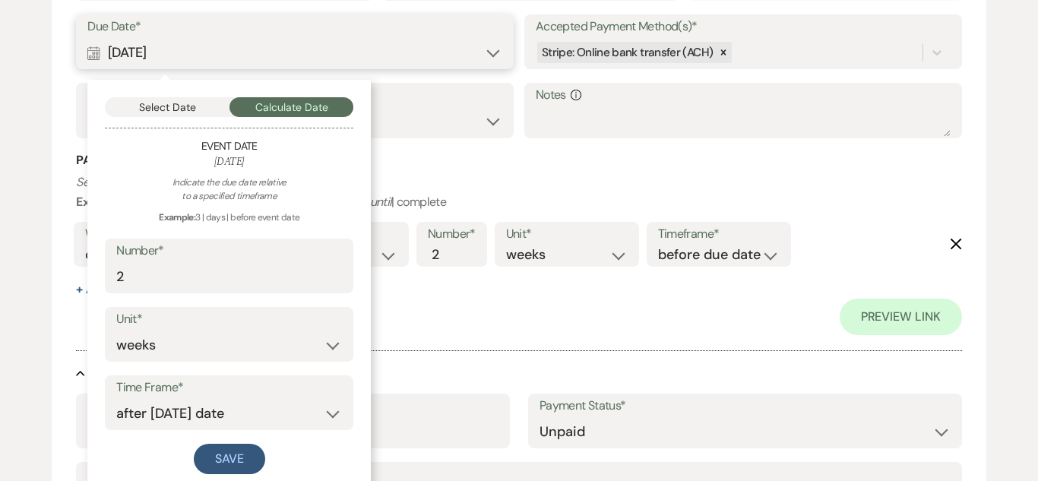
scroll to position [1235, 0]
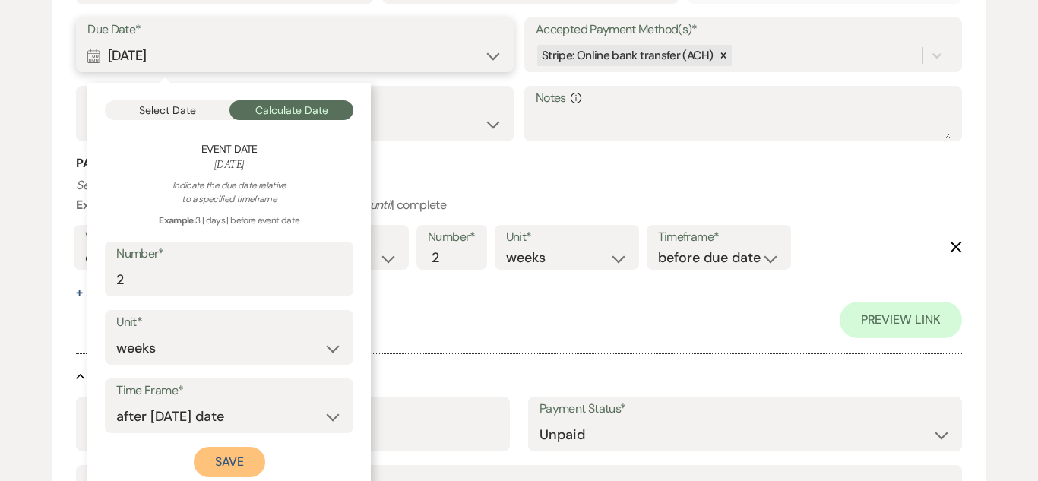
click at [235, 460] on button "Save" at bounding box center [229, 462] width 71 height 30
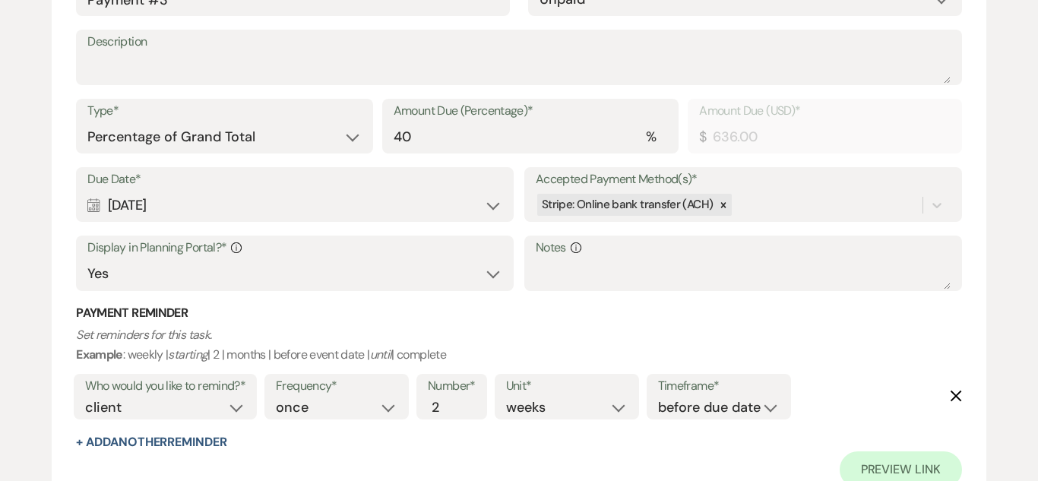
scroll to position [1668, 0]
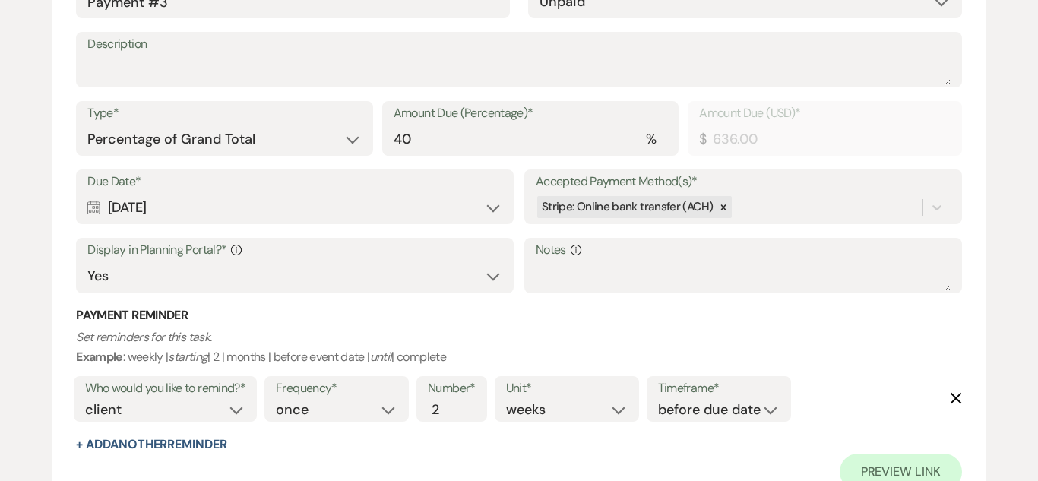
click at [515, 214] on div "Due Date* Calendar Jul 11, 2025 Expand Accepted Payment Method(s)* Stripe: Onli…" at bounding box center [518, 238] width 885 height 138
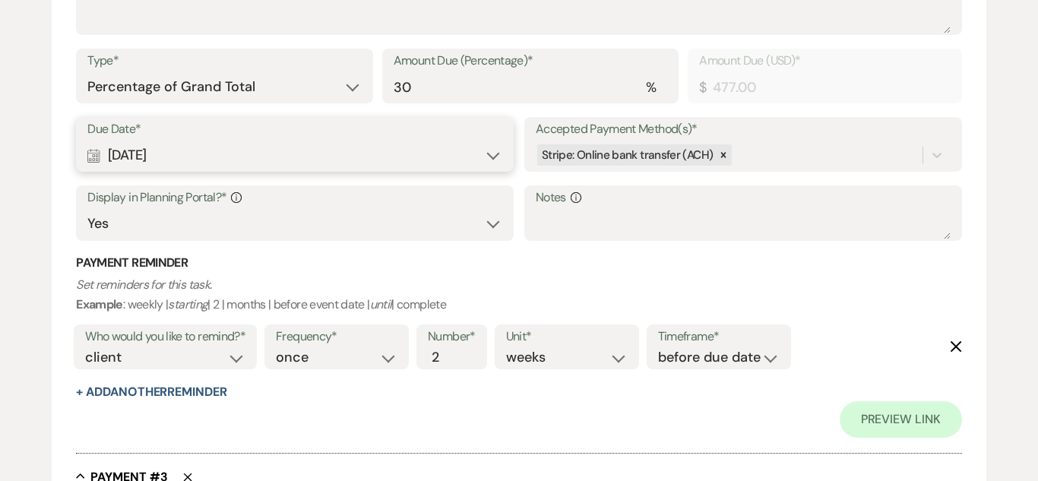
scroll to position [1140, 0]
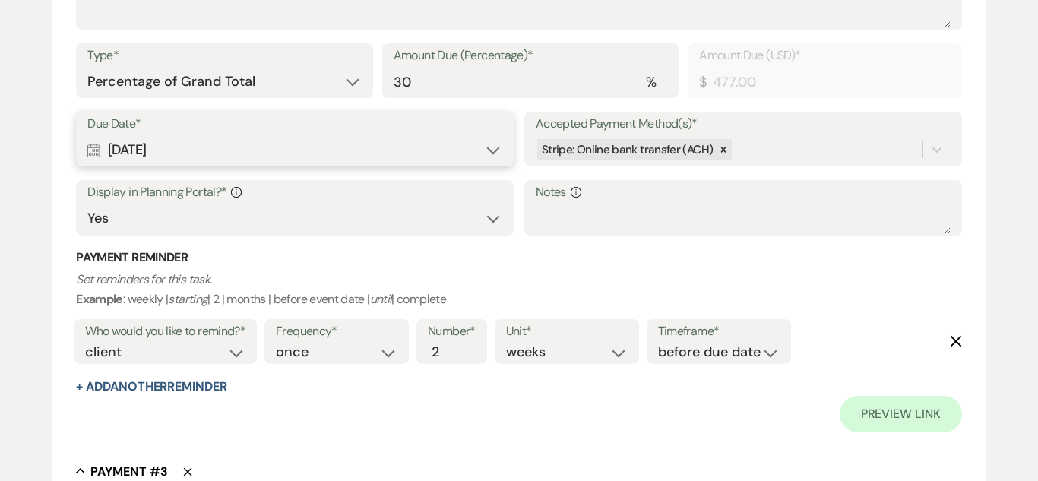
click at [495, 160] on div "Calendar Aug 28, 2025 Expand" at bounding box center [294, 150] width 415 height 30
select select "week"
select select "afterTodaysDate"
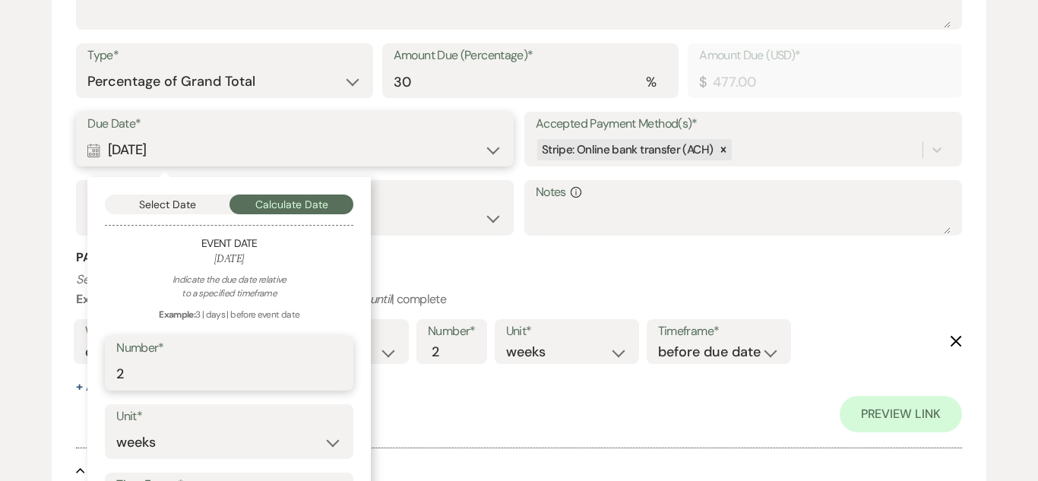
click at [272, 378] on input "2" at bounding box center [229, 374] width 226 height 30
type input "3"
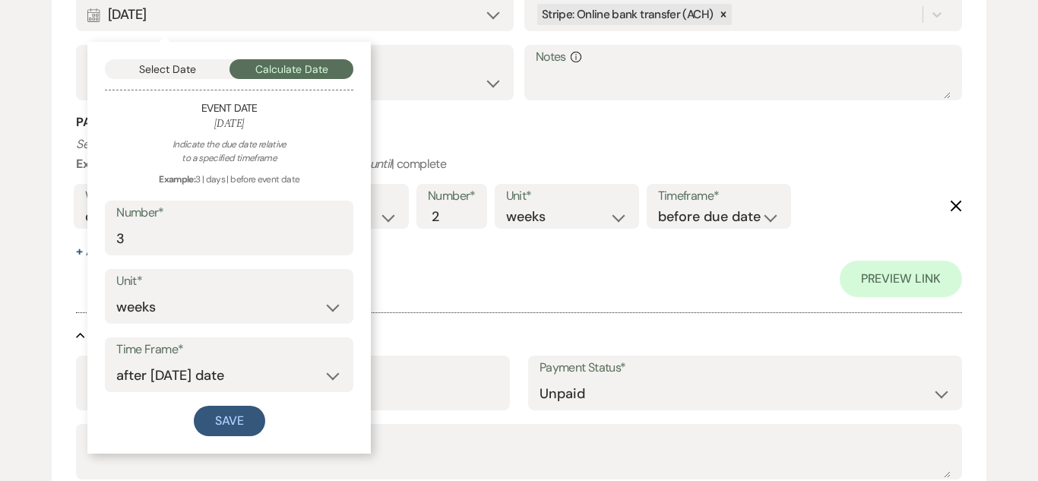
scroll to position [1278, 0]
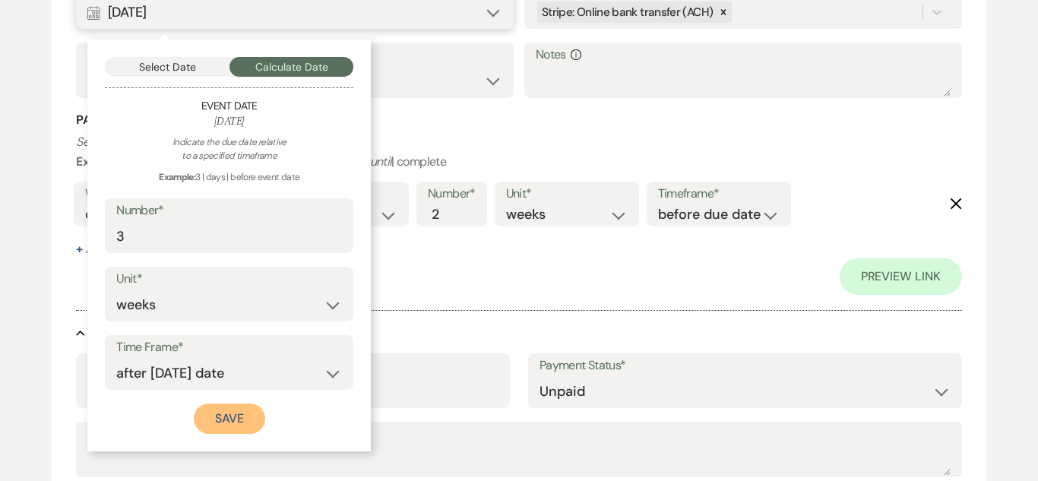
click at [207, 419] on button "Save" at bounding box center [229, 418] width 71 height 30
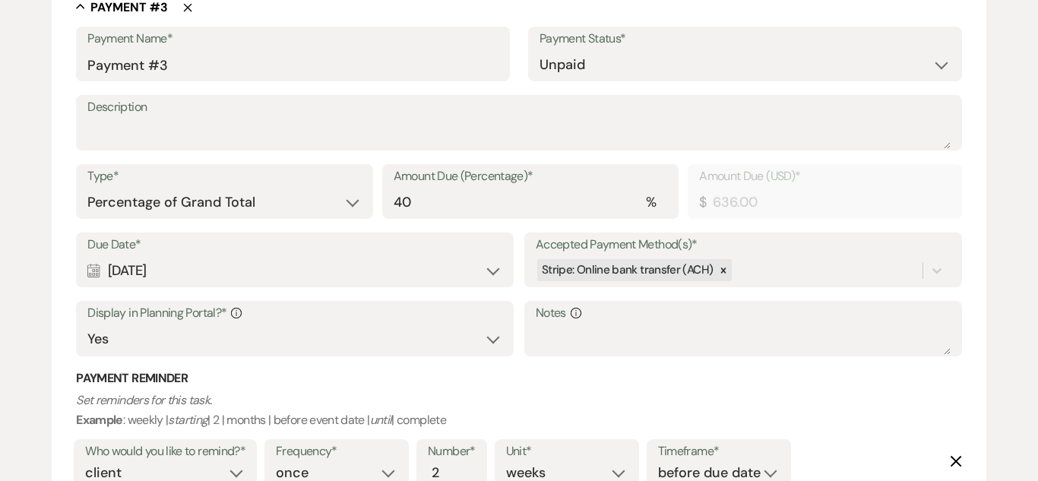
scroll to position [1605, 0]
click at [461, 281] on div "Calendar Jul 11, 2025 Expand" at bounding box center [294, 270] width 415 height 30
select select "day"
select select "beforeEventDate"
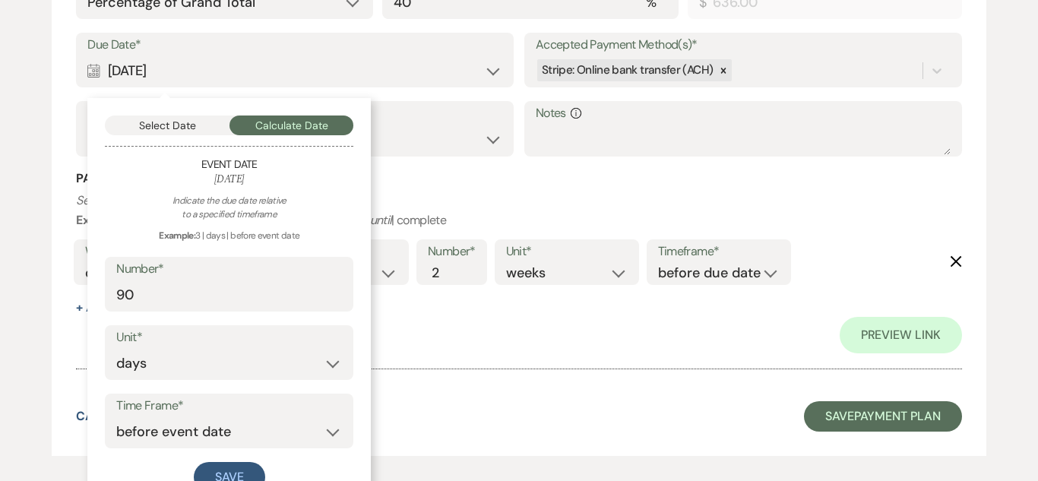
scroll to position [1820, 0]
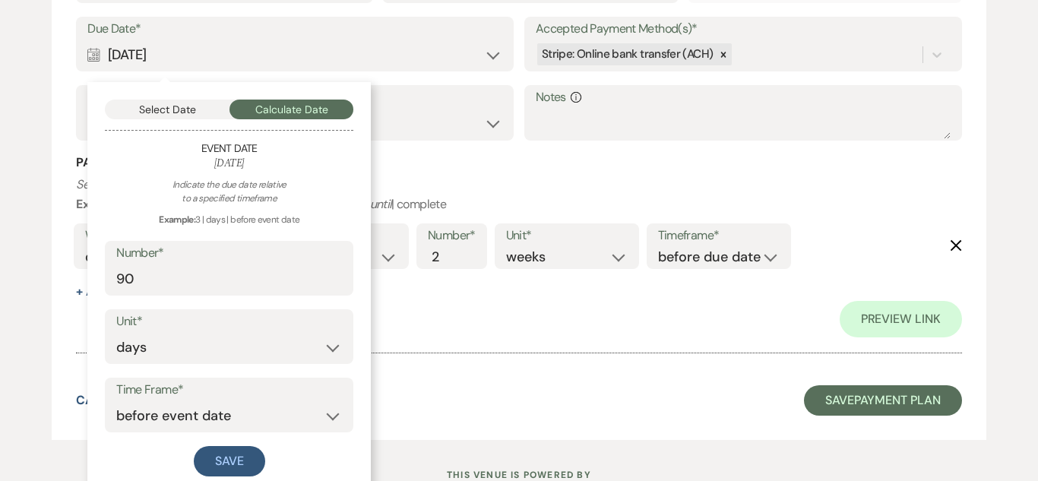
click at [257, 259] on label "Number*" at bounding box center [229, 253] width 226 height 22
click at [257, 264] on input "90" at bounding box center [229, 279] width 226 height 30
click at [283, 289] on input "90" at bounding box center [229, 279] width 226 height 30
type input "9"
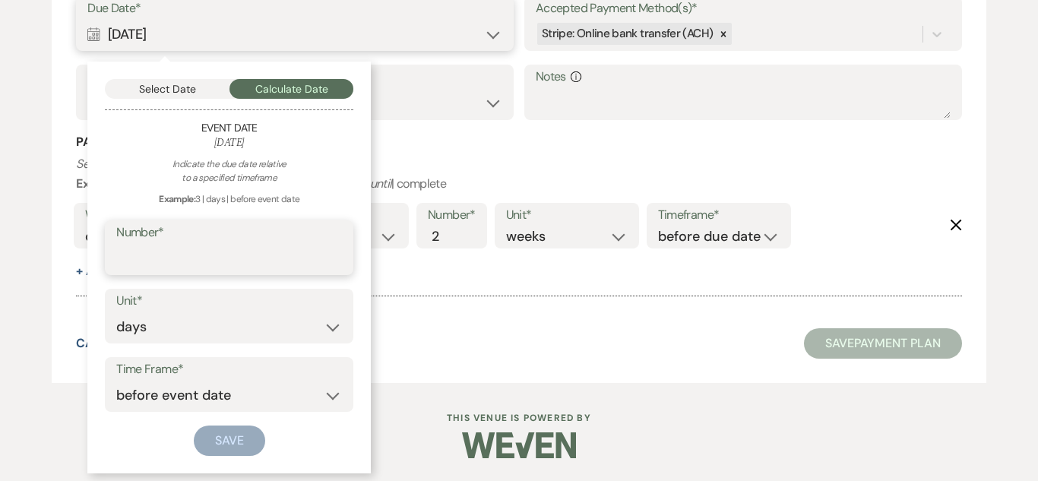
scroll to position [1748, 0]
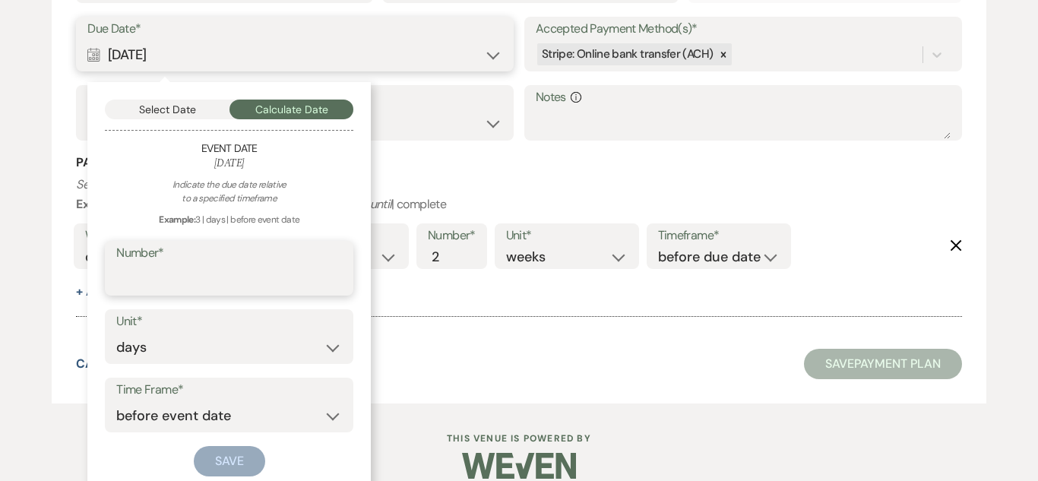
type input "5"
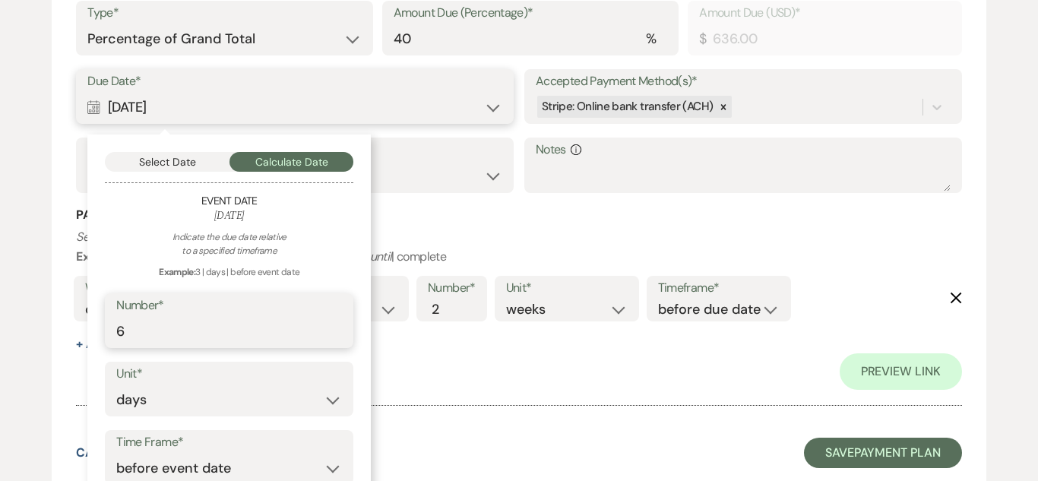
scroll to position [1841, 0]
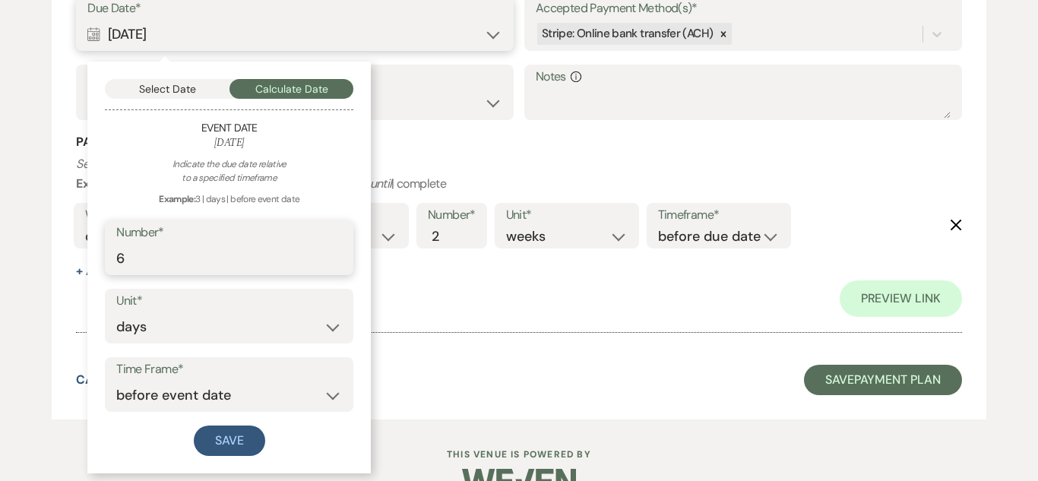
type input "6"
click at [216, 324] on select "days weeks months" at bounding box center [229, 327] width 226 height 30
select select "week"
click at [116, 312] on select "days weeks months" at bounding box center [229, 327] width 226 height 30
click at [233, 429] on button "Save" at bounding box center [229, 440] width 71 height 30
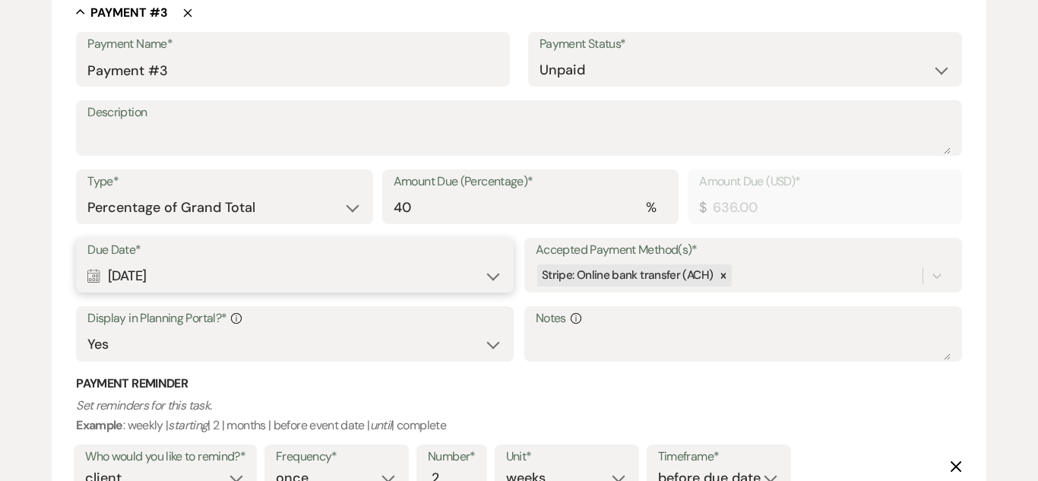
scroll to position [1598, 0]
click at [450, 259] on label "Due Date*" at bounding box center [294, 252] width 415 height 22
click at [492, 274] on div "Calendar Aug 28, 2025 Expand" at bounding box center [294, 278] width 415 height 30
select select "week"
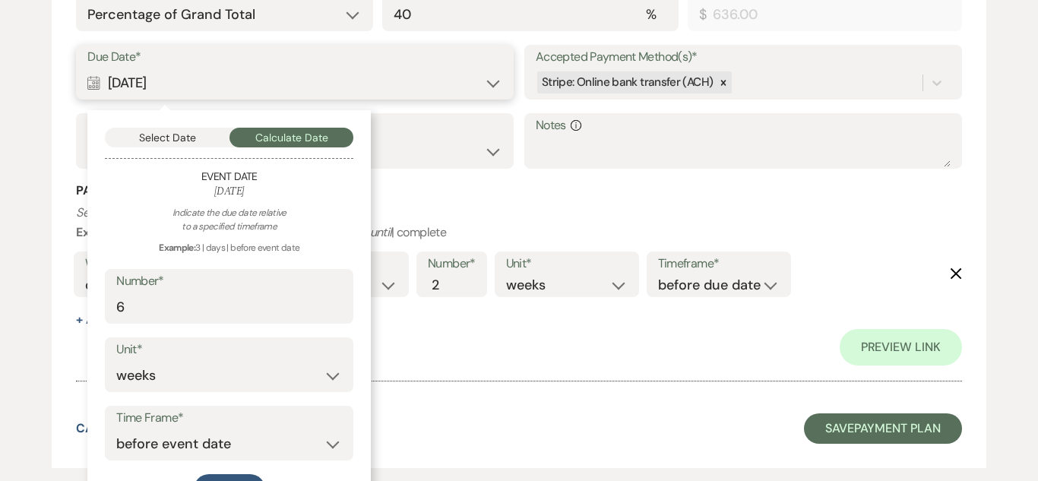
scroll to position [1877, 0]
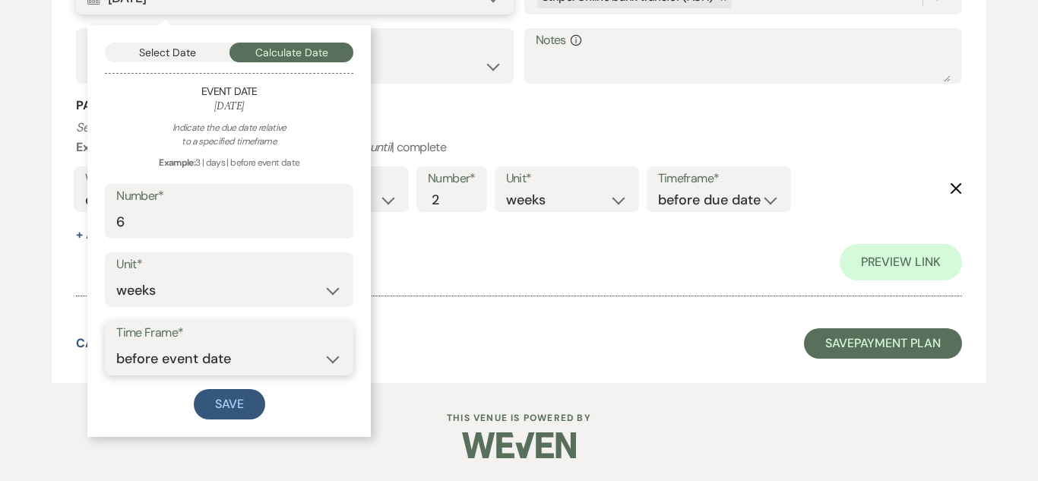
click at [270, 361] on select "before event date after event date after today's date" at bounding box center [229, 359] width 226 height 30
select select "afterTodaysDate"
click at [116, 344] on select "before event date after event date after today's date" at bounding box center [229, 359] width 226 height 30
click at [236, 407] on button "Save" at bounding box center [229, 404] width 71 height 30
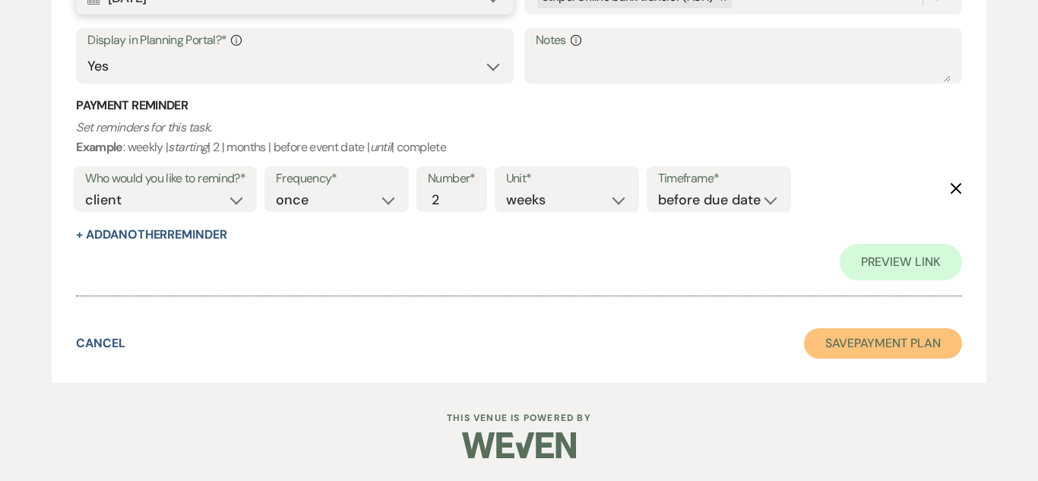
click at [890, 340] on button "Save Payment Plan" at bounding box center [883, 343] width 158 height 30
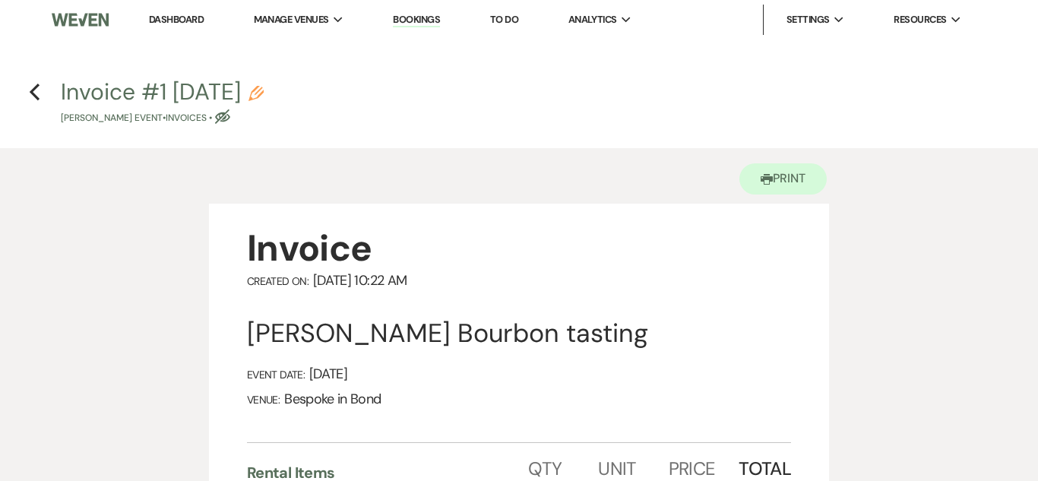
click at [37, 80] on div "Previous" at bounding box center [34, 89] width 11 height 24
click at [36, 90] on icon "Previous" at bounding box center [34, 92] width 11 height 18
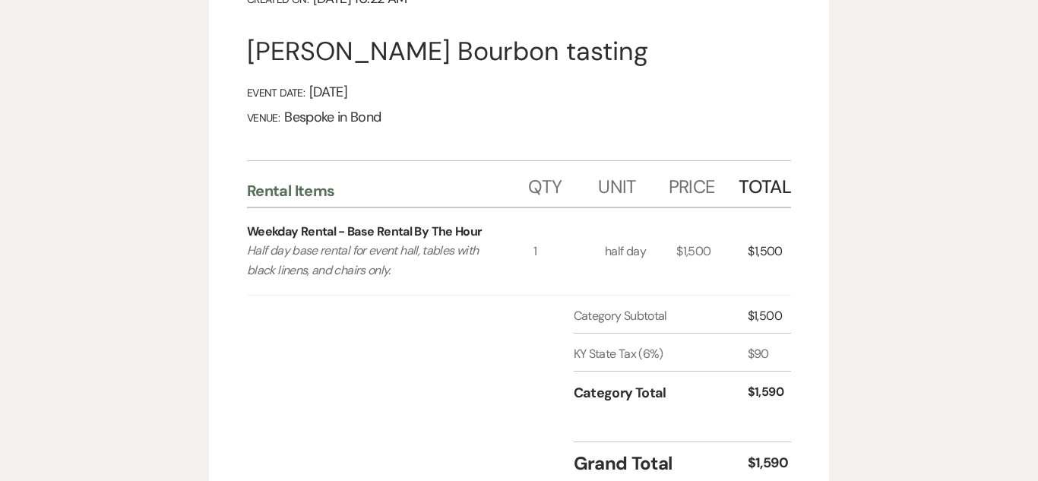
select select "5"
select select "14"
select select "13"
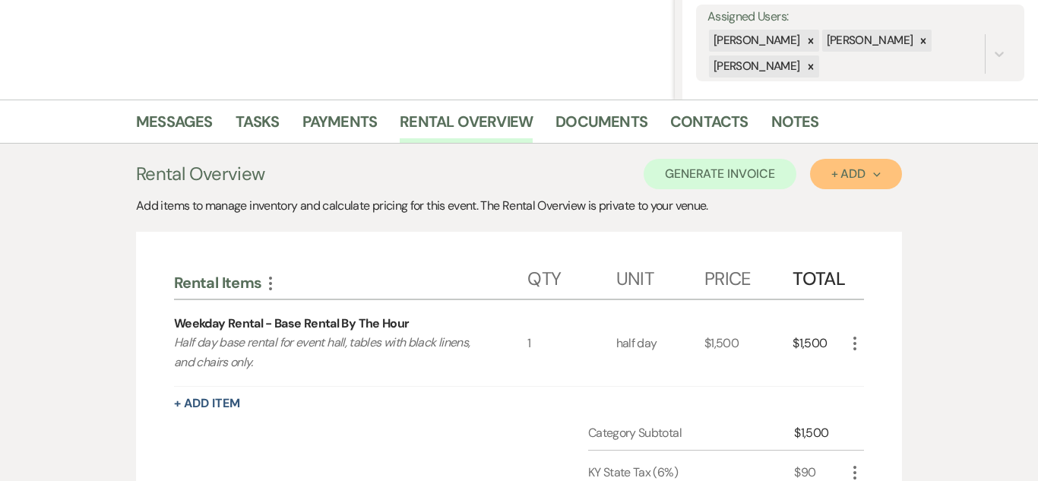
click at [871, 180] on button "+ Add Next" at bounding box center [856, 174] width 92 height 30
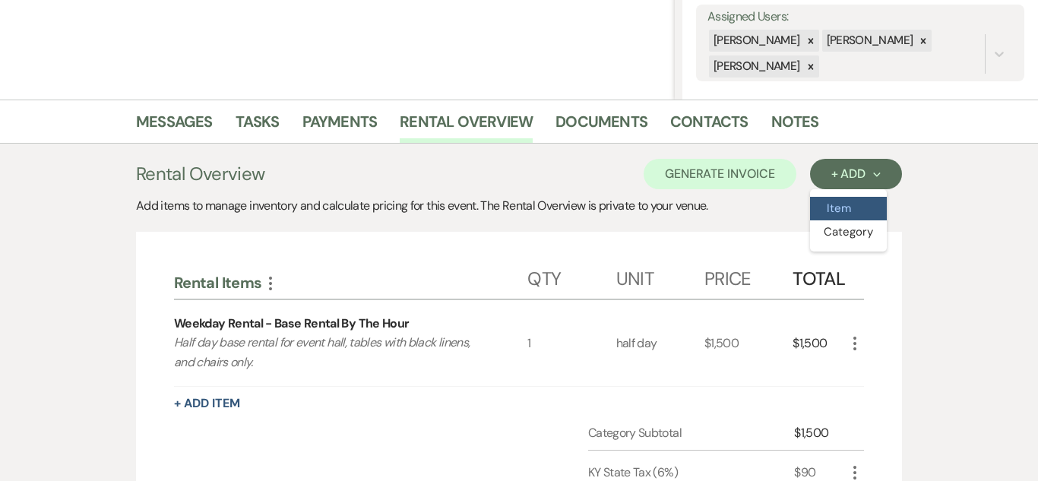
click at [843, 206] on button "Item" at bounding box center [848, 209] width 77 height 24
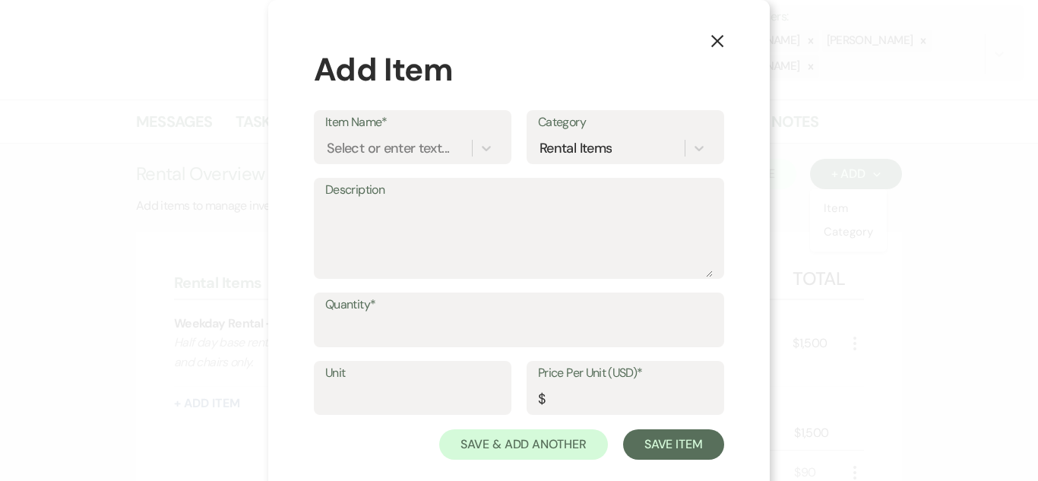
click at [713, 43] on icon "X" at bounding box center [717, 41] width 14 height 14
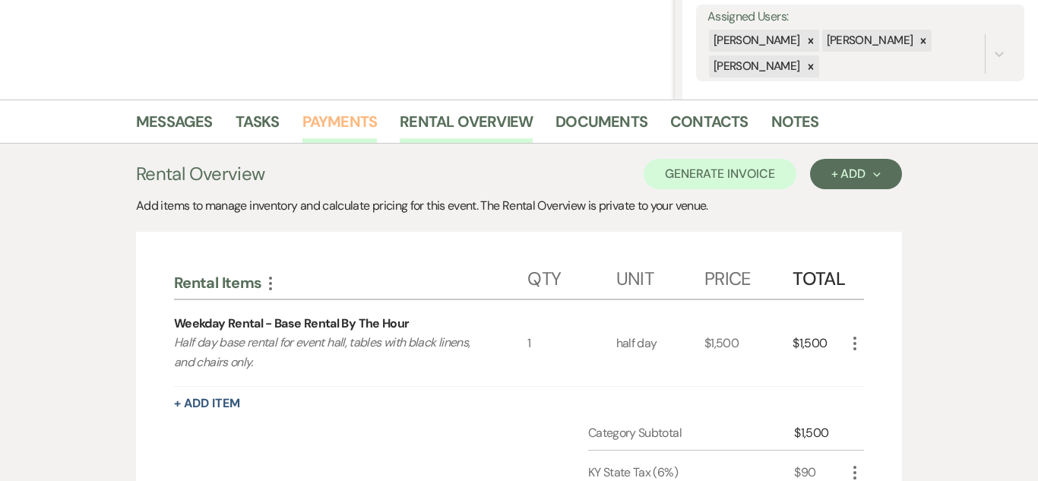
click at [344, 121] on link "Payments" at bounding box center [339, 125] width 75 height 33
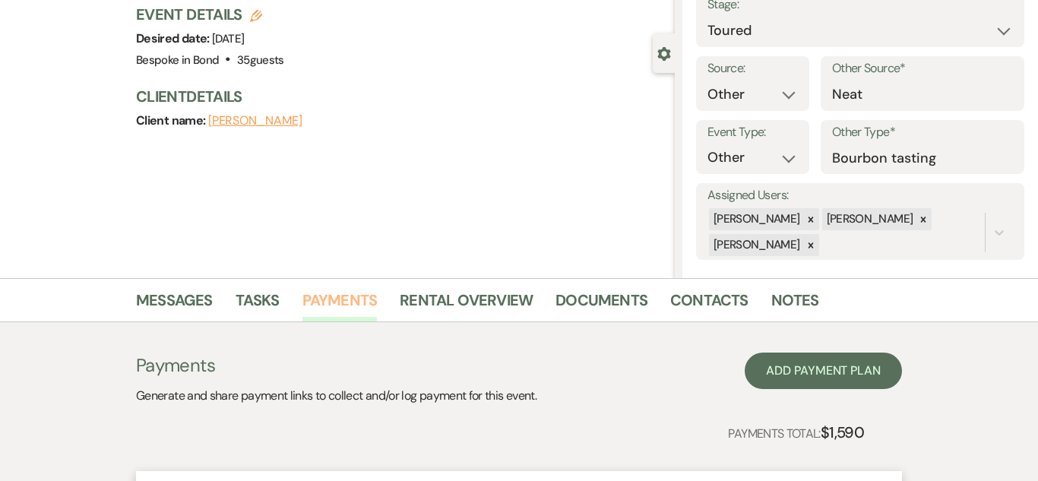
scroll to position [282, 0]
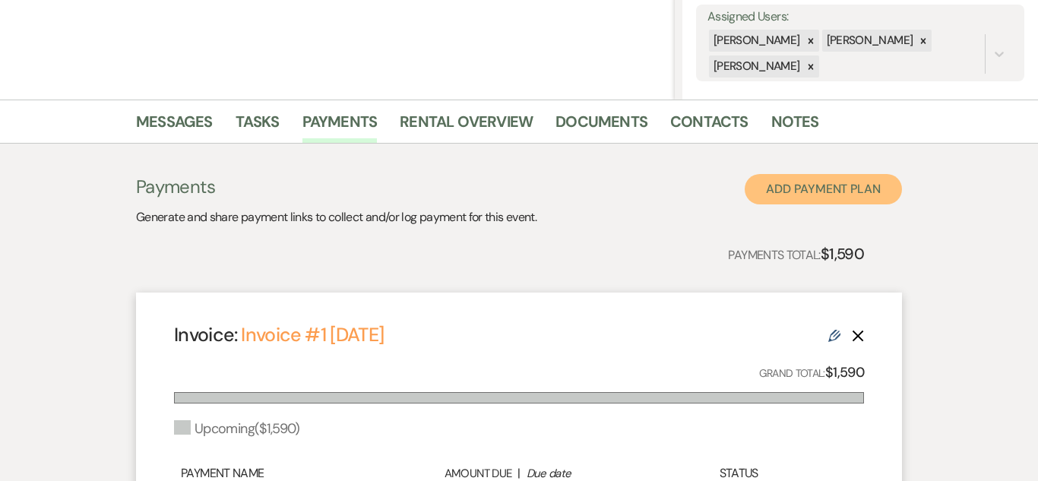
click at [813, 195] on button "Add Payment Plan" at bounding box center [823, 189] width 157 height 30
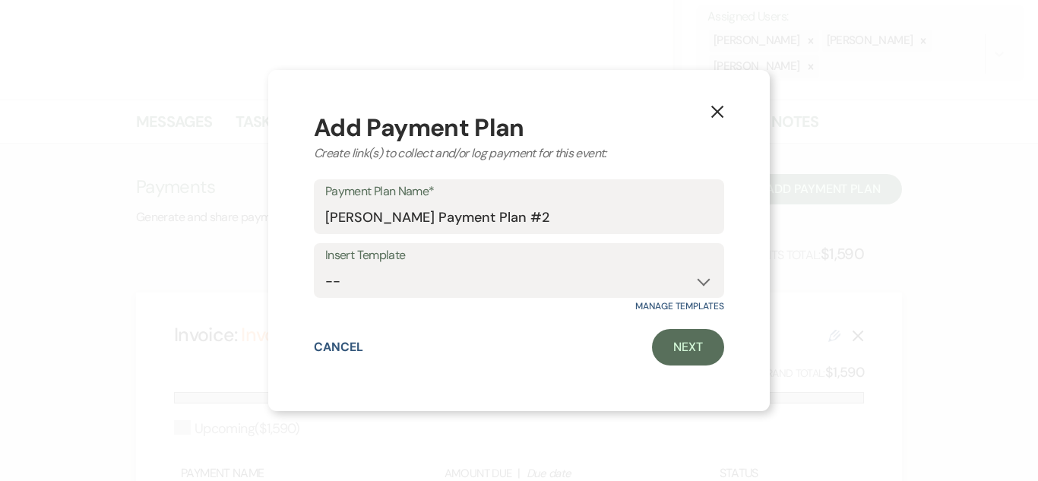
click at [632, 299] on div "Add Payment Plan Create link(s) to collect and/or log payment for this event: P…" at bounding box center [519, 240] width 410 height 250
click at [585, 242] on div "Add Payment Plan Create link(s) to collect and/or log payment for this event: P…" at bounding box center [519, 240] width 410 height 250
click at [602, 272] on select "-- Standard Payment Plan Security Deposit" at bounding box center [518, 282] width 387 height 30
select select "203"
click at [325, 267] on select "-- Standard Payment Plan Security Deposit" at bounding box center [518, 282] width 387 height 30
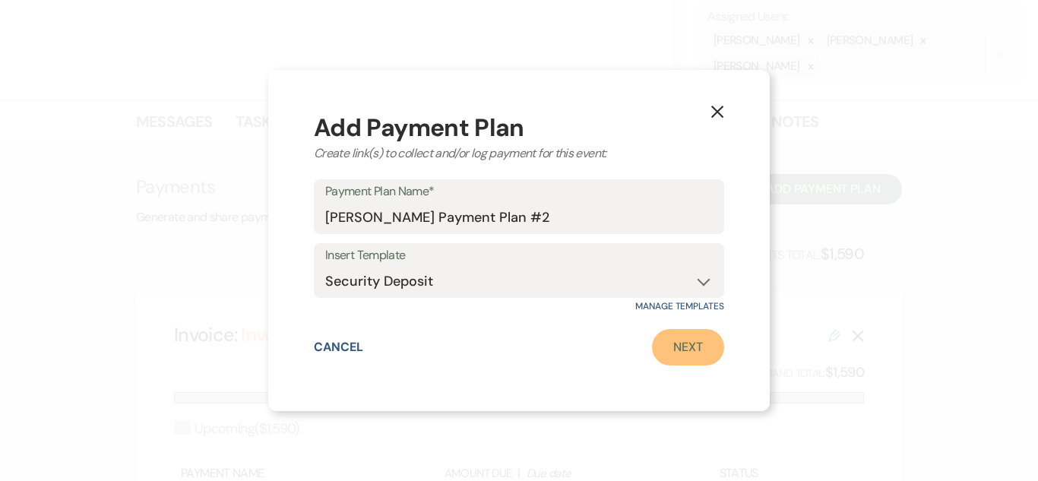
click at [717, 353] on link "Next" at bounding box center [688, 347] width 72 height 36
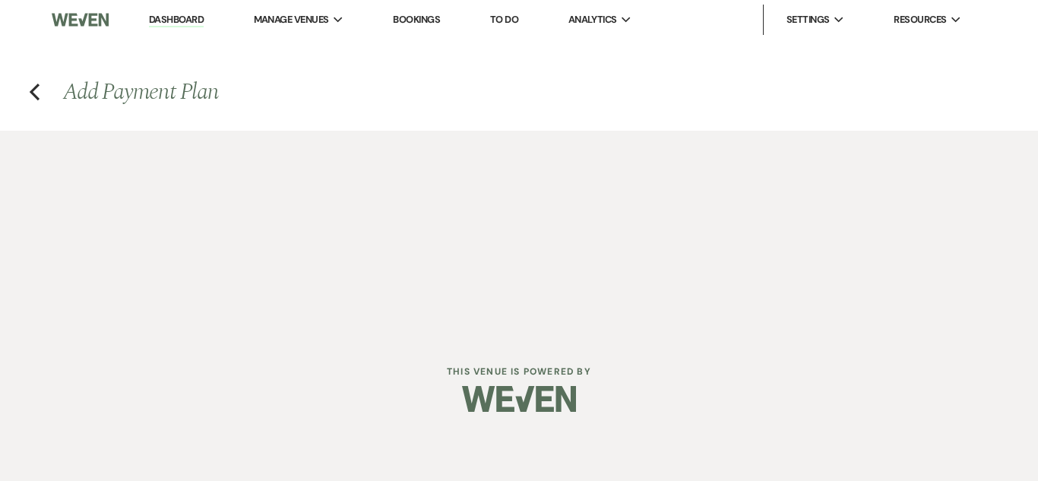
select select "2"
select select "flat"
select select "true"
select select "client"
select select "weeks"
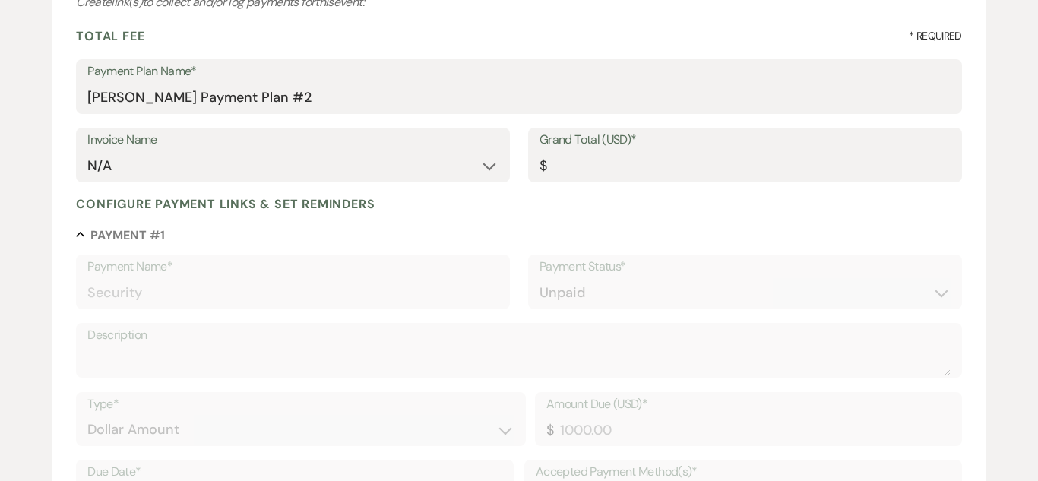
scroll to position [210, 0]
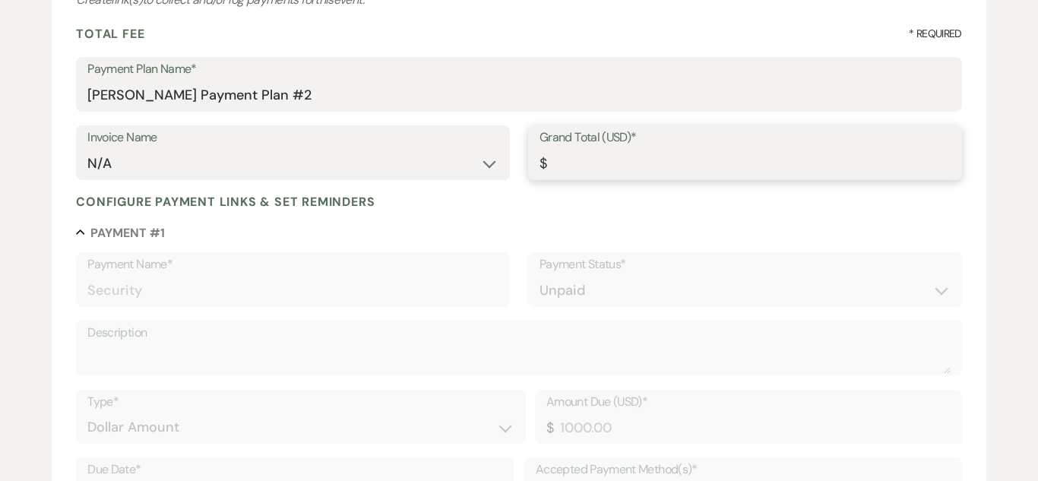
click at [618, 172] on input "Grand Total (USD)*" at bounding box center [744, 164] width 411 height 30
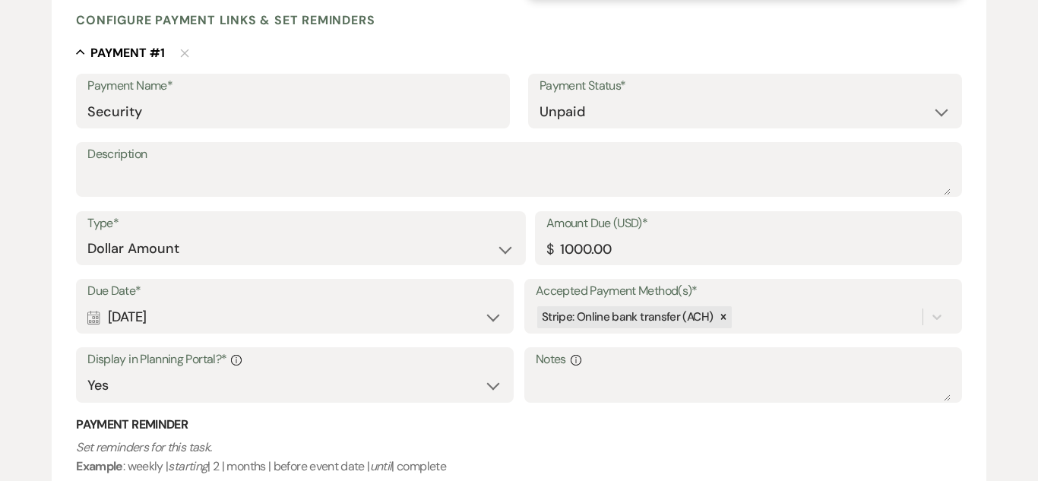
scroll to position [441, 0]
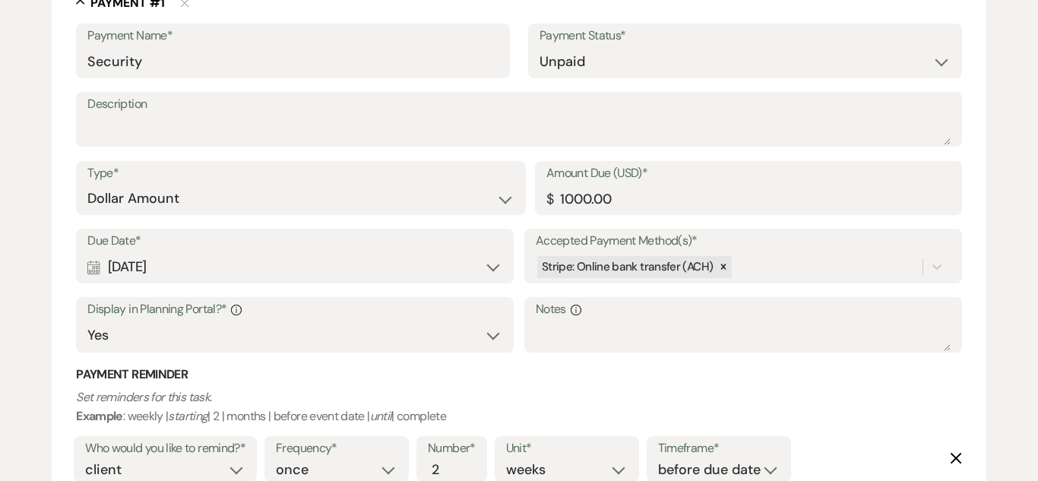
type input "1000.00"
click at [488, 278] on div "Calendar Aug 10, 2025 Expand" at bounding box center [294, 267] width 415 height 30
select select "day"
select select "beforeEventDate"
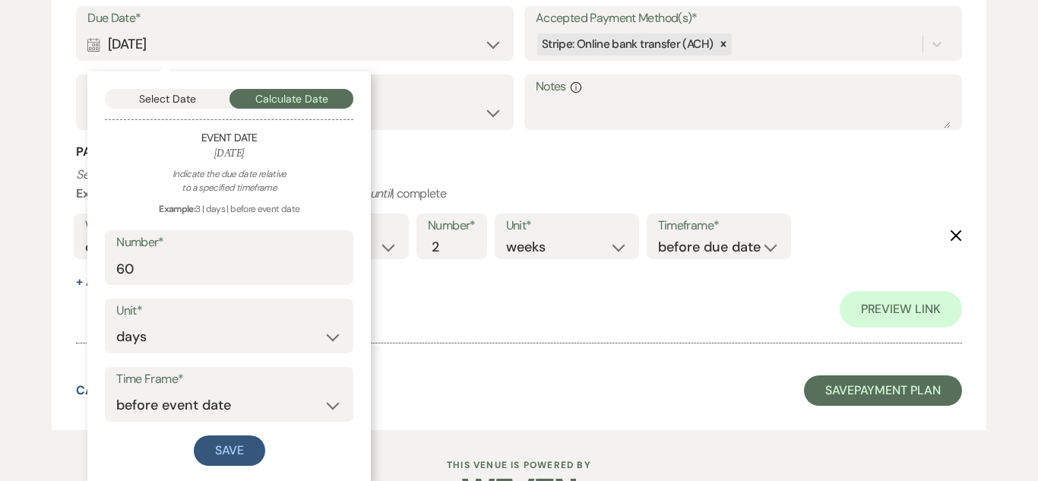
scroll to position [667, 0]
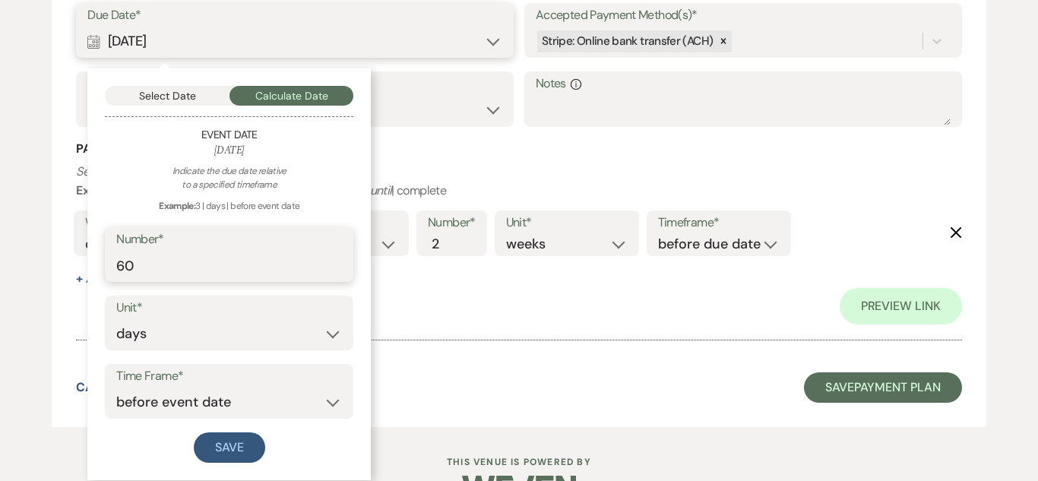
click at [241, 261] on input "60" at bounding box center [229, 266] width 226 height 30
type input "6"
type input "30"
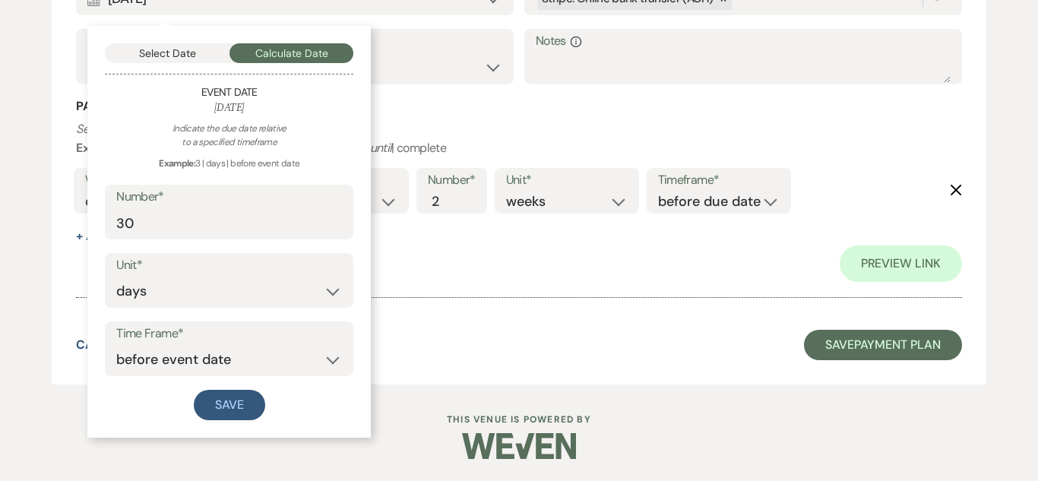
scroll to position [710, 0]
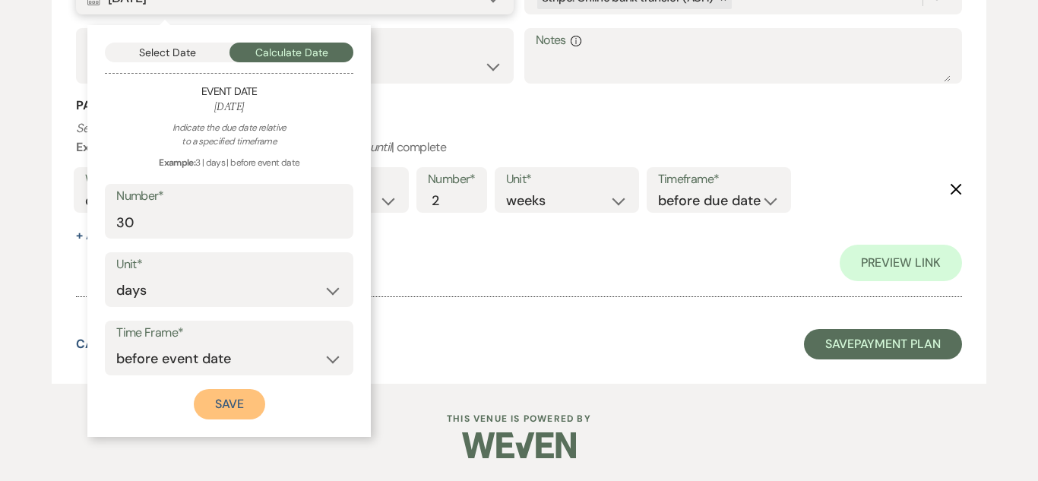
click at [219, 399] on button "Save" at bounding box center [229, 404] width 71 height 30
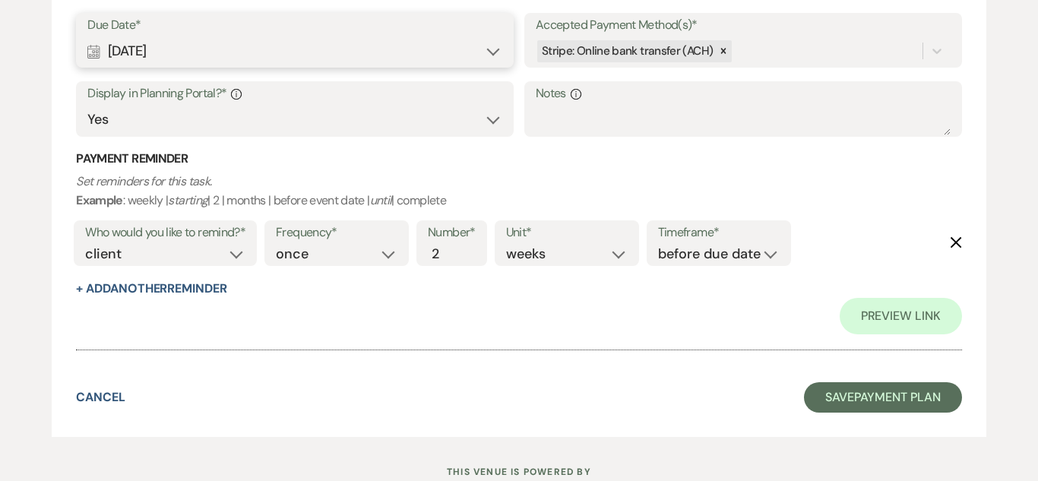
scroll to position [667, 0]
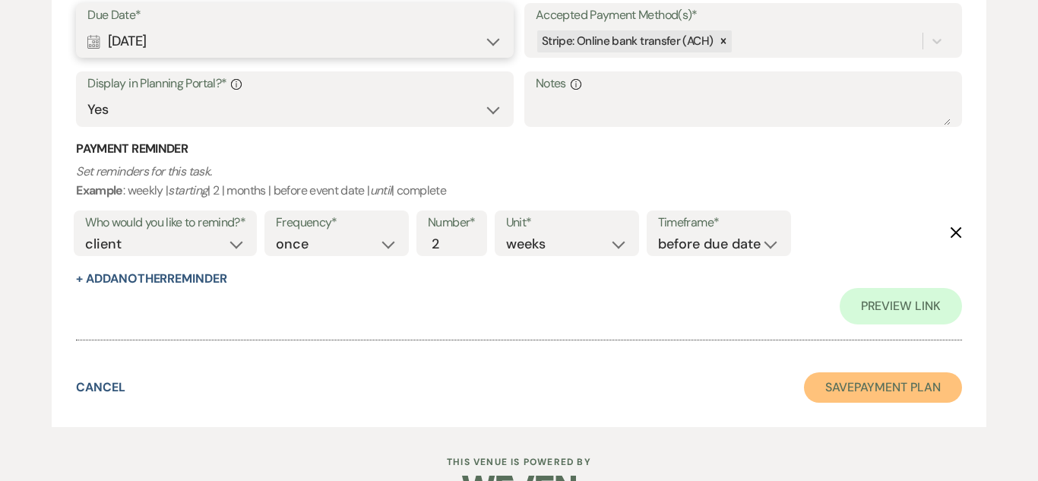
click at [893, 391] on button "Save Payment Plan" at bounding box center [883, 387] width 158 height 30
select select "5"
select select "14"
select select "13"
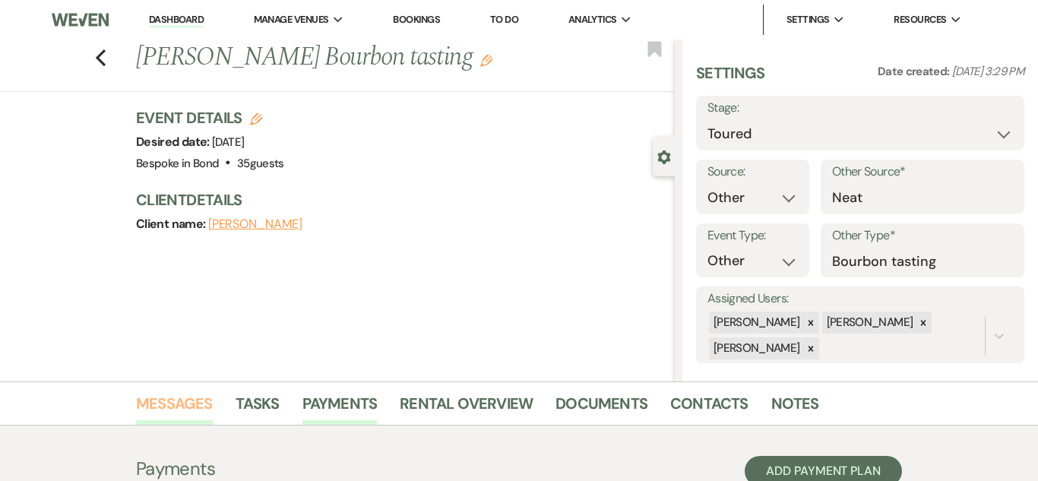
click at [187, 395] on link "Messages" at bounding box center [174, 407] width 77 height 33
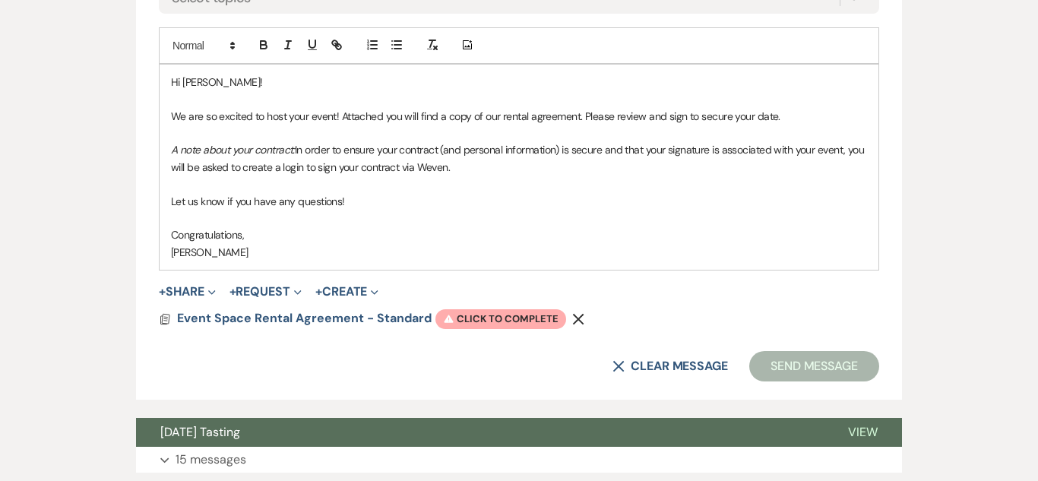
scroll to position [925, 0]
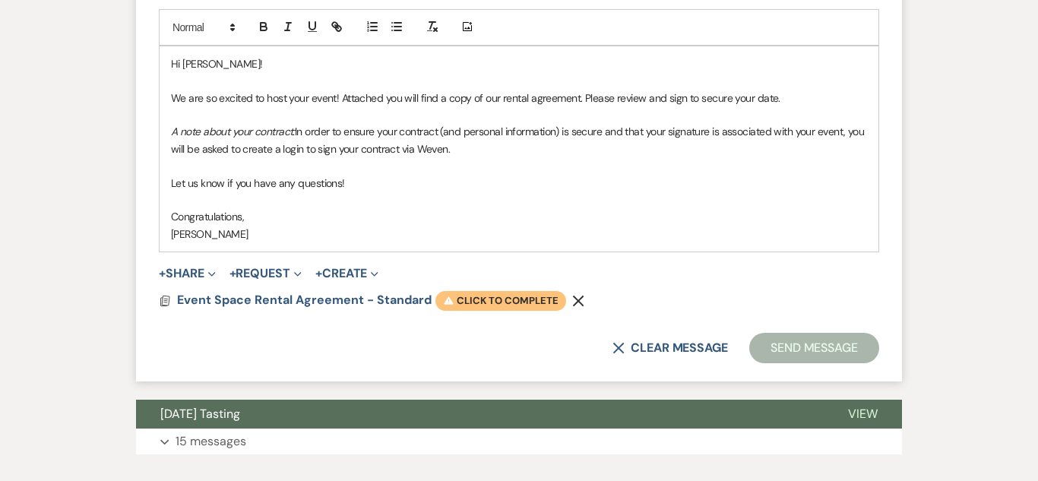
click at [479, 305] on span "Warning Click to complete" at bounding box center [500, 301] width 131 height 20
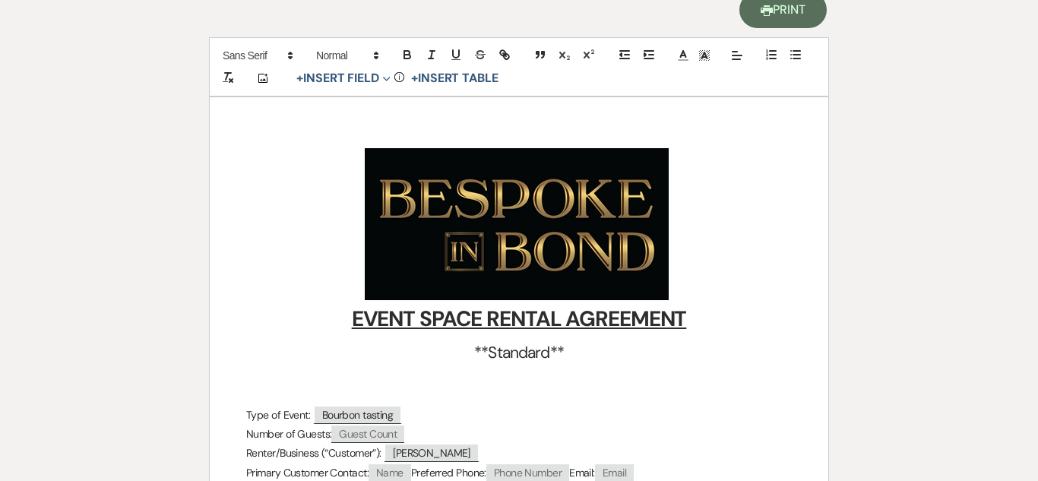
scroll to position [0, 0]
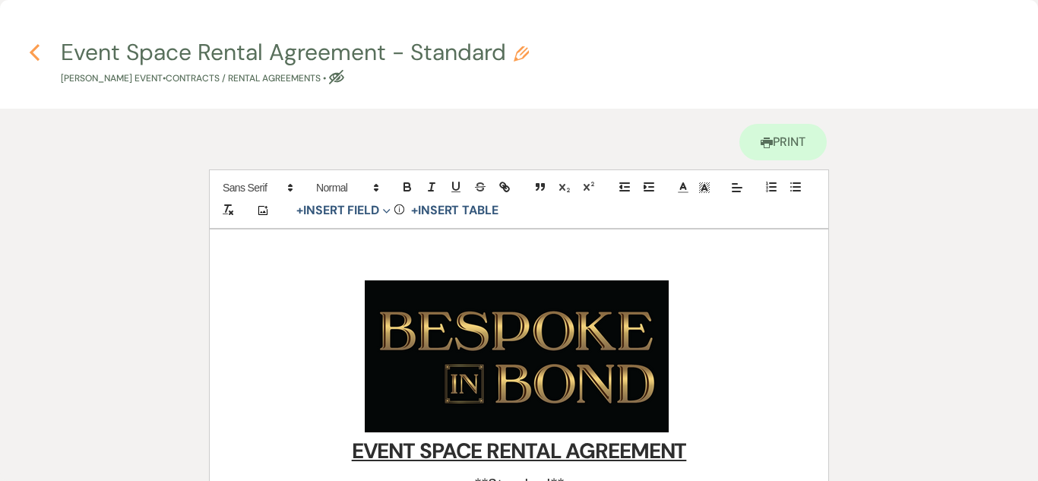
click at [39, 48] on icon "Previous" at bounding box center [34, 52] width 11 height 18
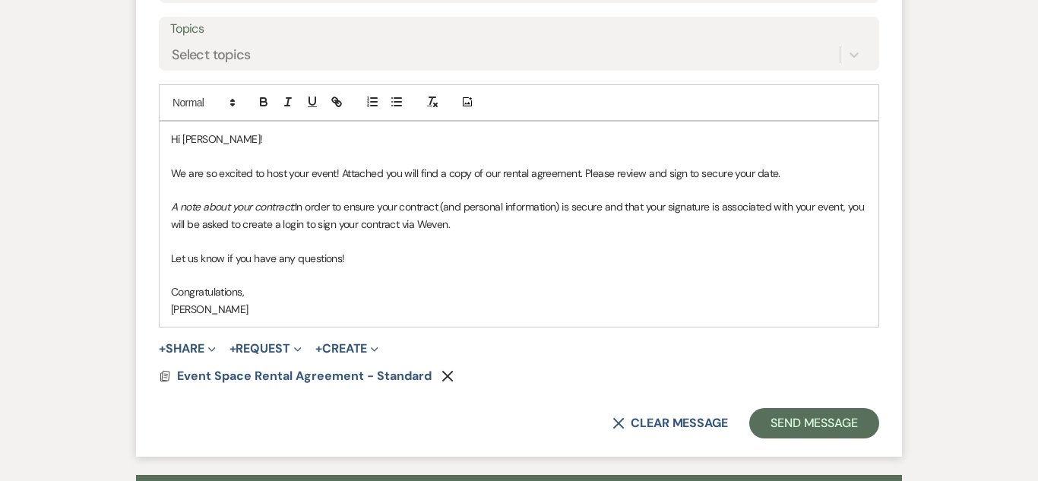
scroll to position [835, 0]
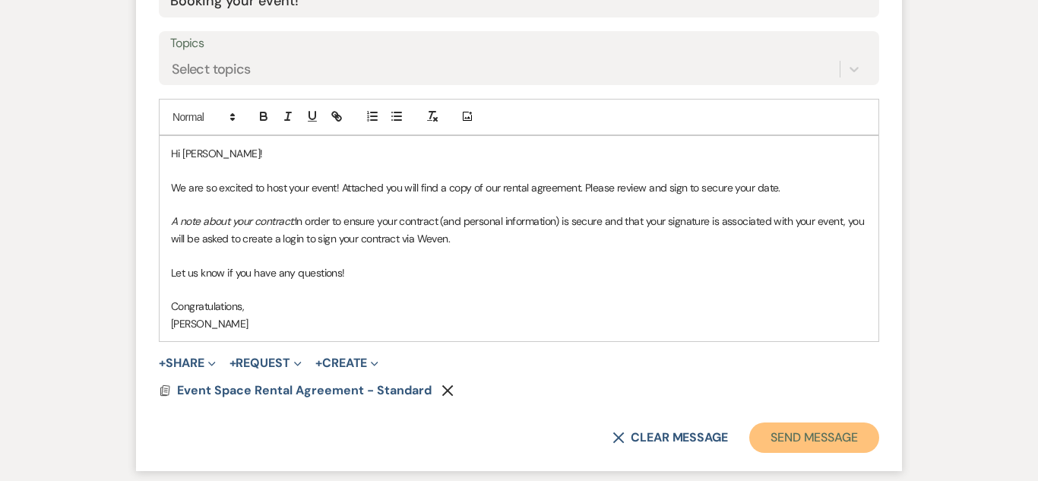
click at [817, 449] on button "Send Message" at bounding box center [814, 437] width 130 height 30
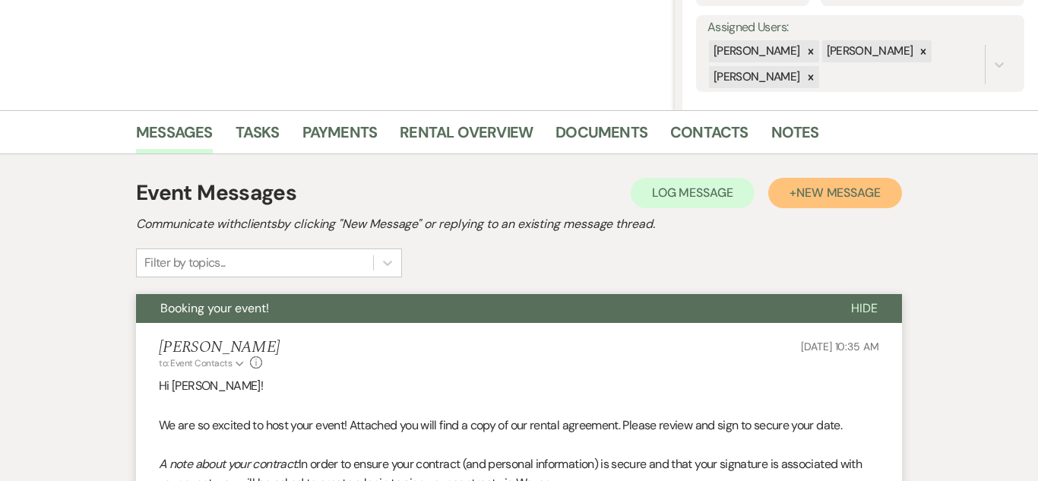
click at [830, 188] on span "New Message" at bounding box center [838, 193] width 84 height 16
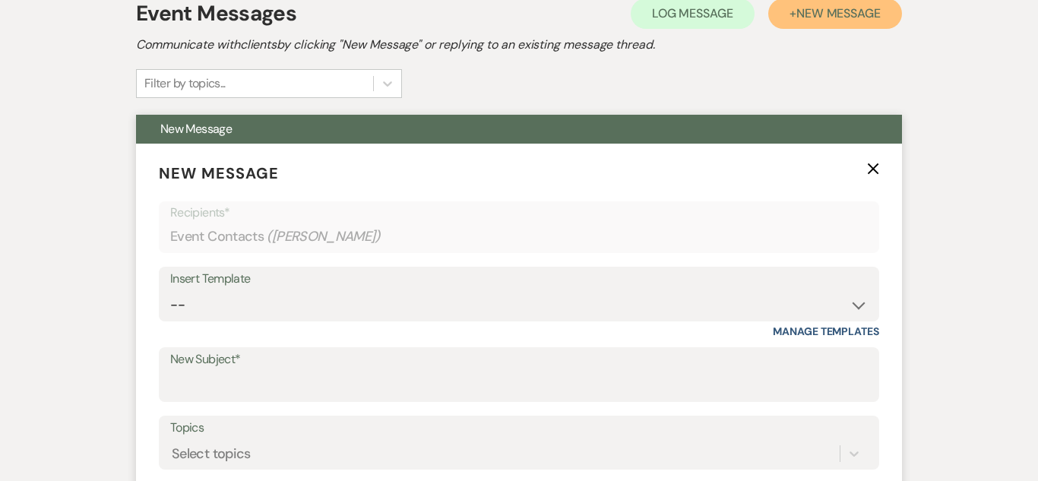
scroll to position [452, 0]
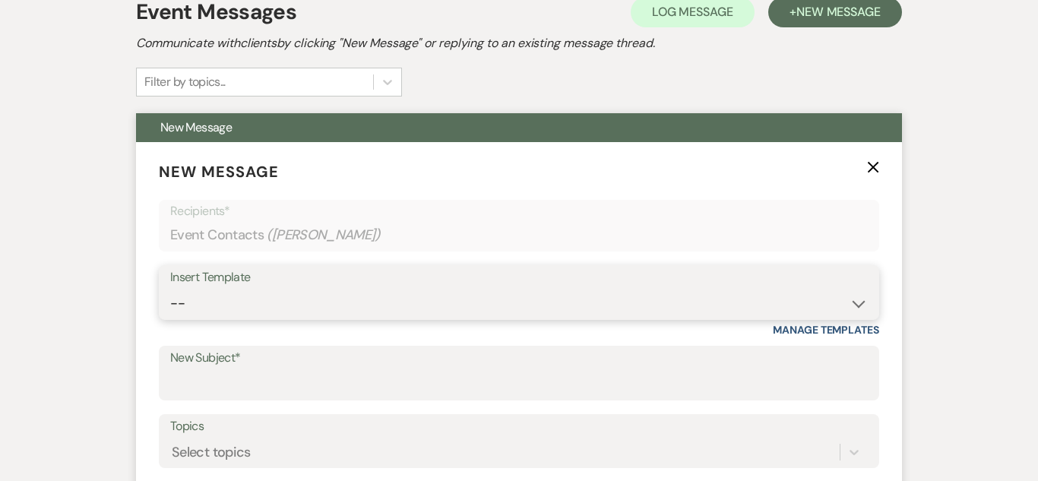
click at [545, 307] on select "-- Weven Planning Portal Introduction (Booked Events) Initial Inquiry Response …" at bounding box center [518, 304] width 697 height 30
select select "14"
click at [170, 289] on select "-- Weven Planning Portal Introduction (Booked Events) Initial Inquiry Response …" at bounding box center [518, 304] width 697 height 30
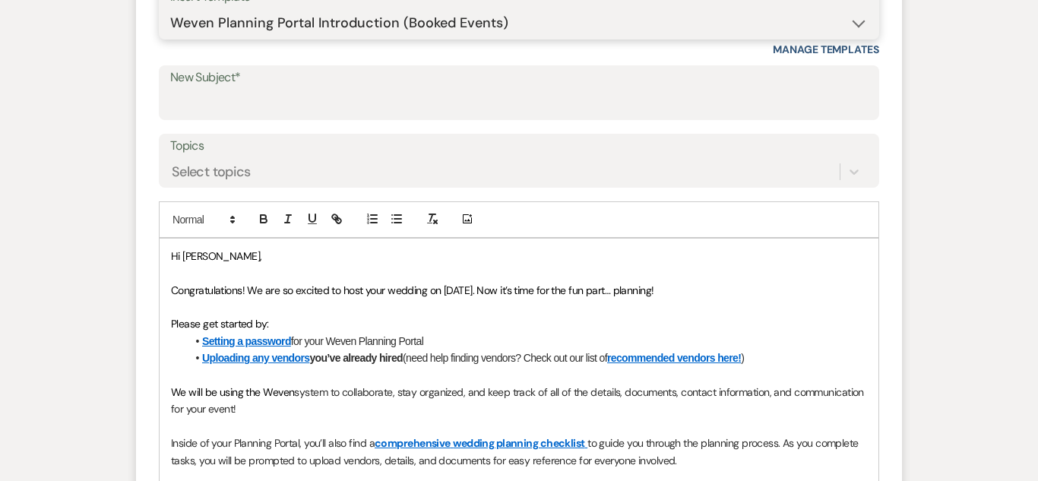
scroll to position [753, 0]
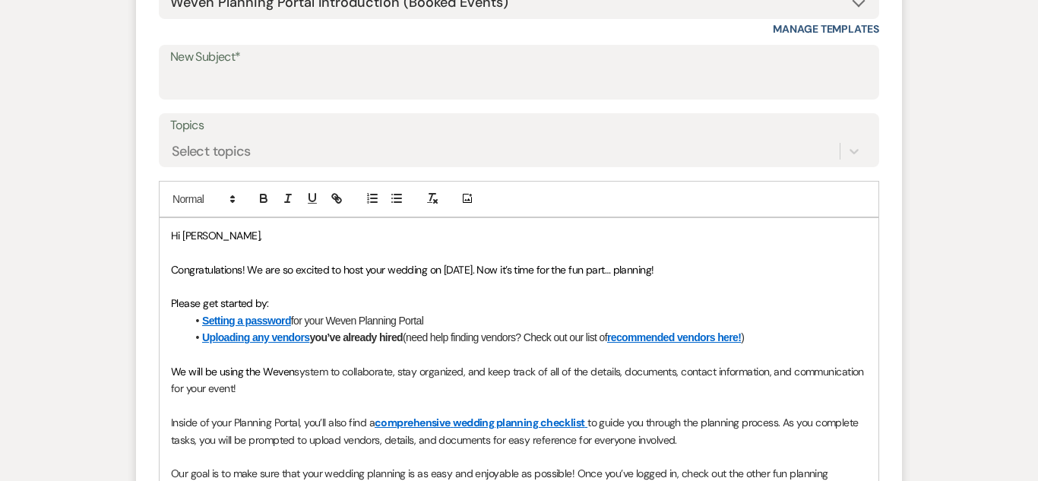
click at [431, 275] on span "Congratulations! We are so excited to host your wedding on 10/09/2025. Now it’s…" at bounding box center [412, 270] width 483 height 14
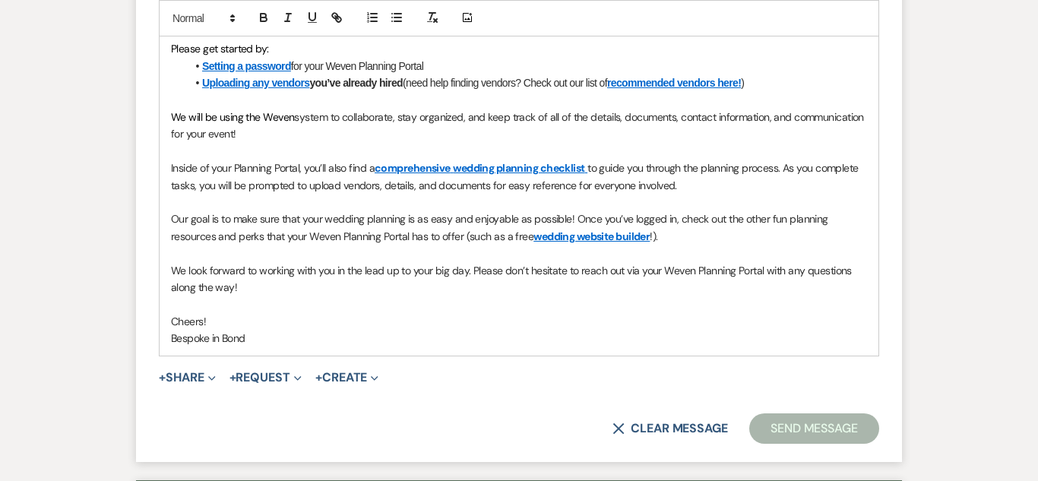
scroll to position [1009, 0]
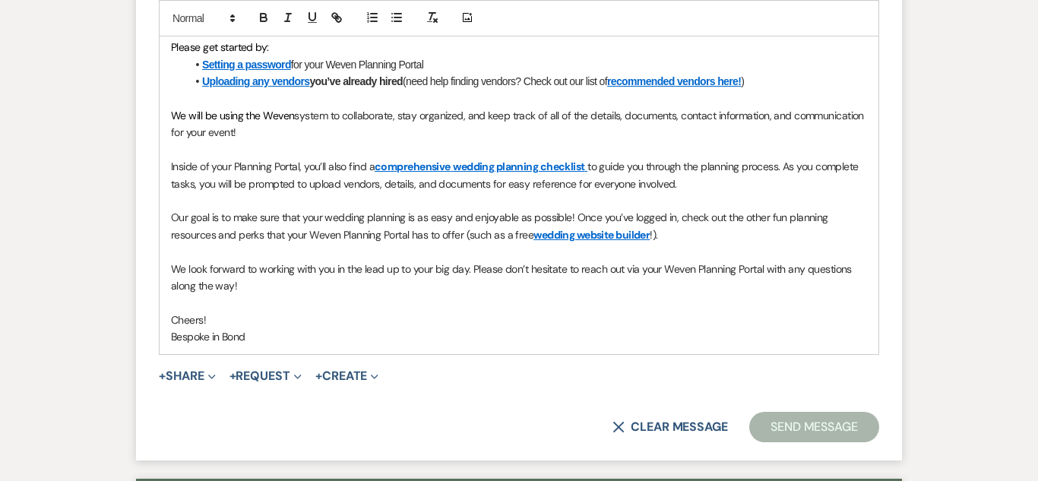
click at [368, 220] on span "Our goal is to make sure that your wedding planning is as easy and enjoyable as…" at bounding box center [501, 225] width 660 height 30
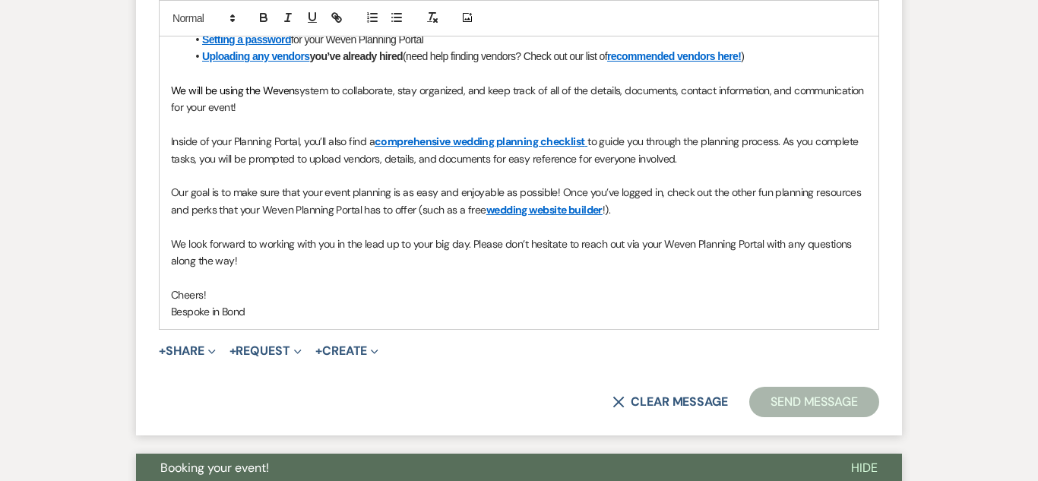
scroll to position [1036, 0]
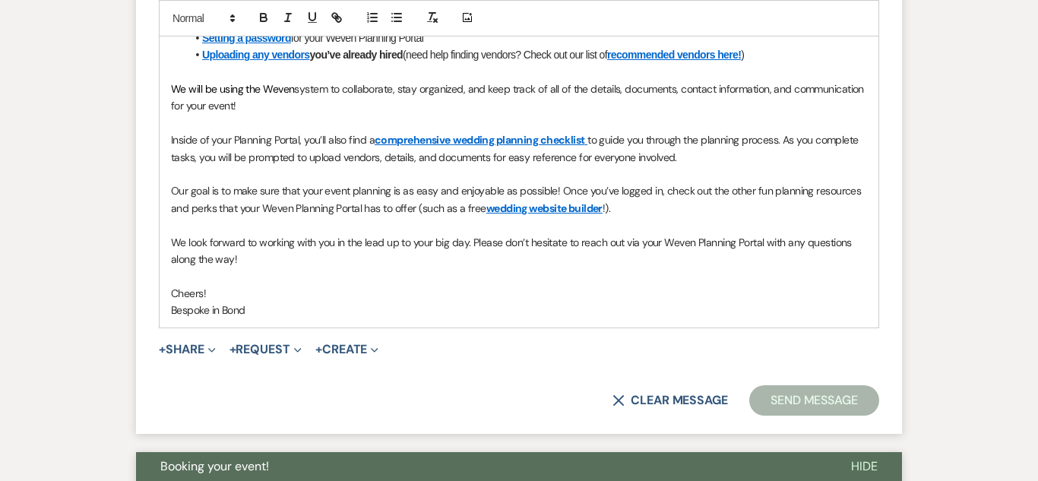
click at [609, 209] on span "!)." at bounding box center [607, 208] width 8 height 14
click at [452, 242] on span "We look forward to working with you in the lead up to your big day. Please don’…" at bounding box center [512, 251] width 683 height 30
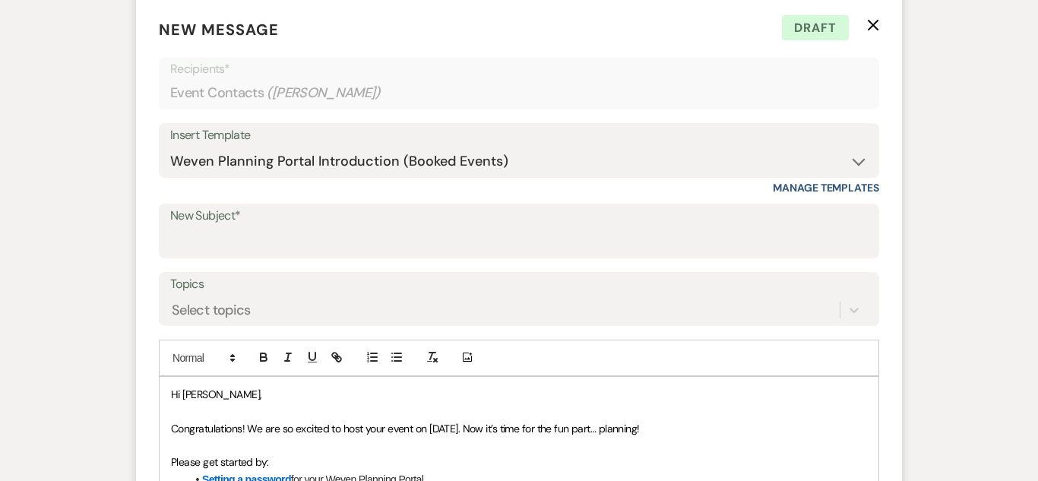
scroll to position [599, 0]
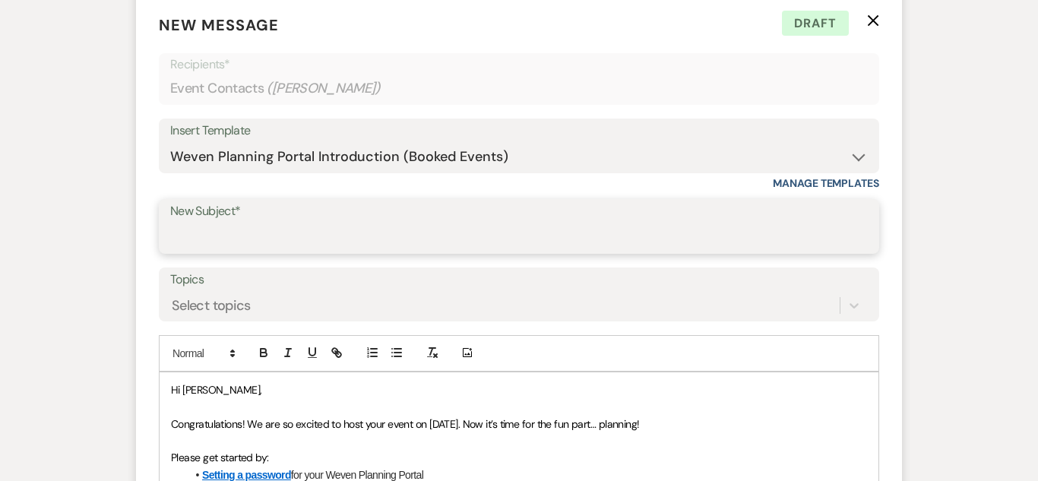
click at [580, 226] on input "New Subject*" at bounding box center [518, 238] width 697 height 30
type input "Weven Planning Portal for your event"
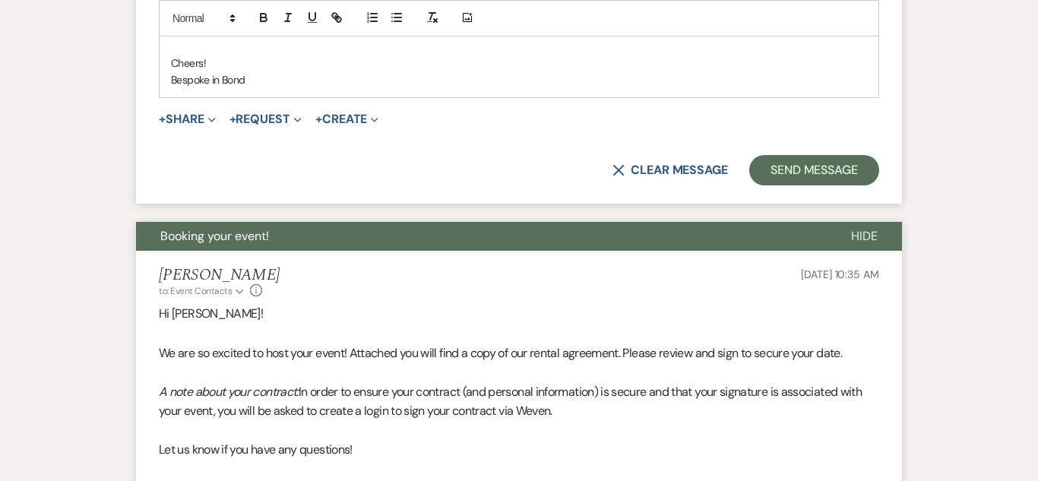
scroll to position [1259, 0]
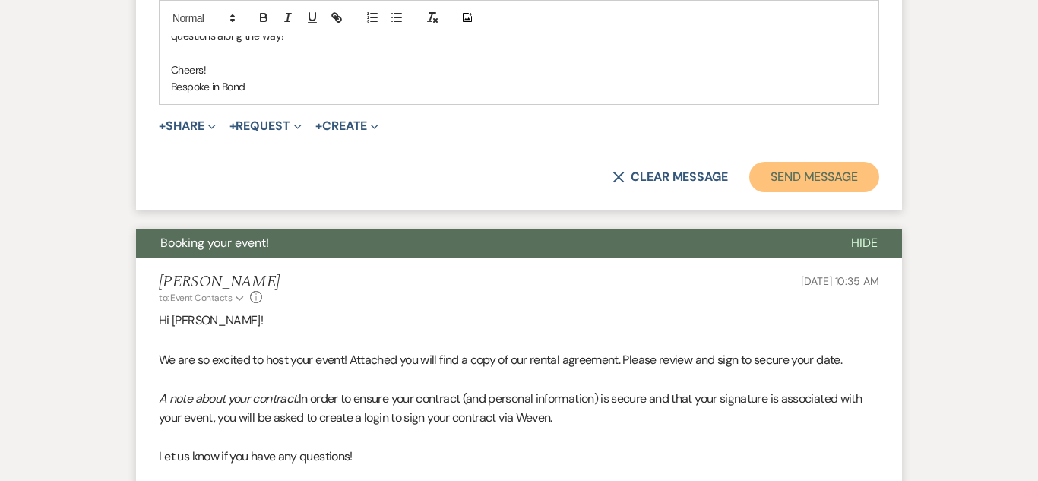
click at [847, 166] on button "Send Message" at bounding box center [814, 177] width 130 height 30
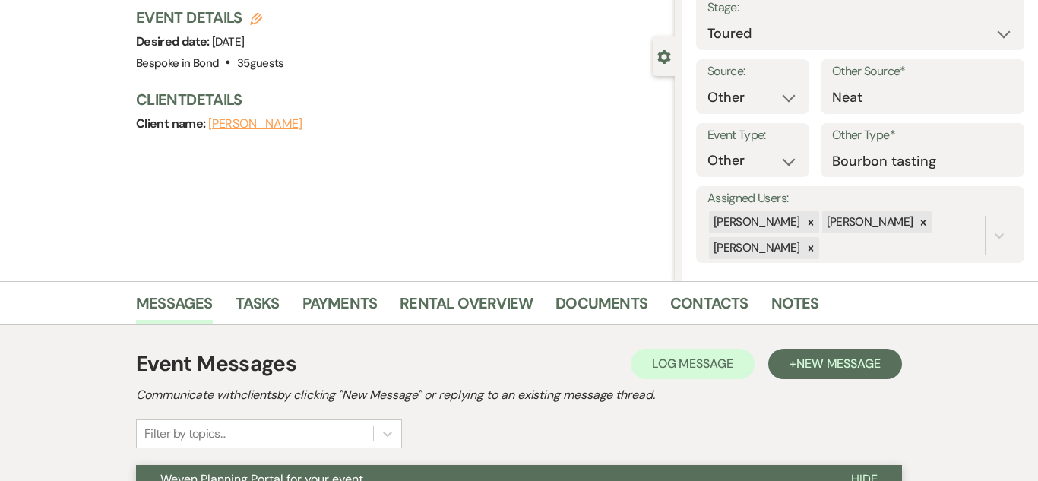
scroll to position [0, 0]
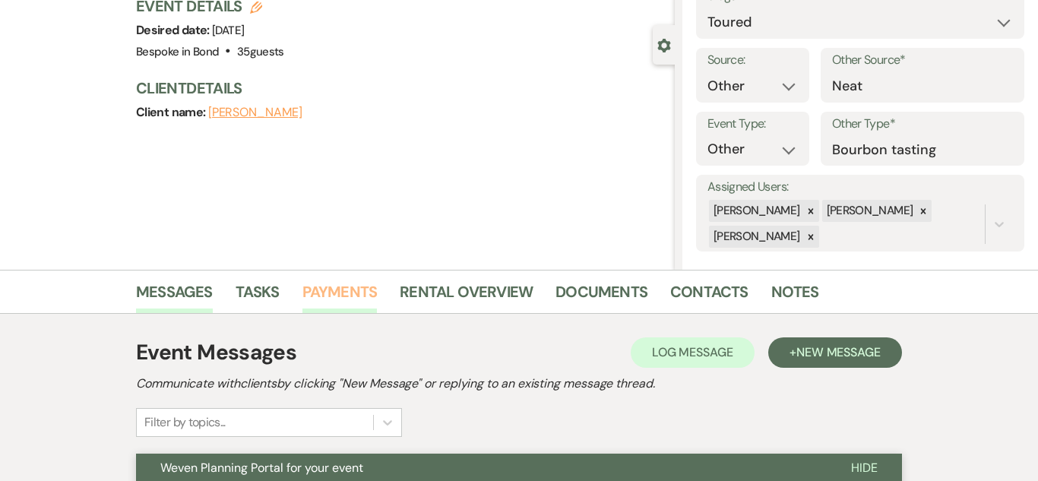
click at [324, 306] on link "Payments" at bounding box center [339, 296] width 75 height 33
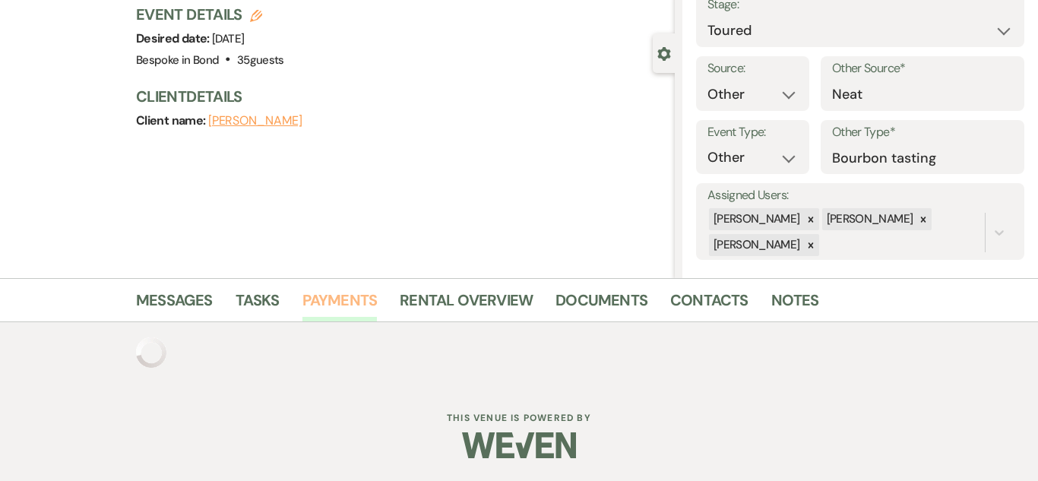
scroll to position [112, 0]
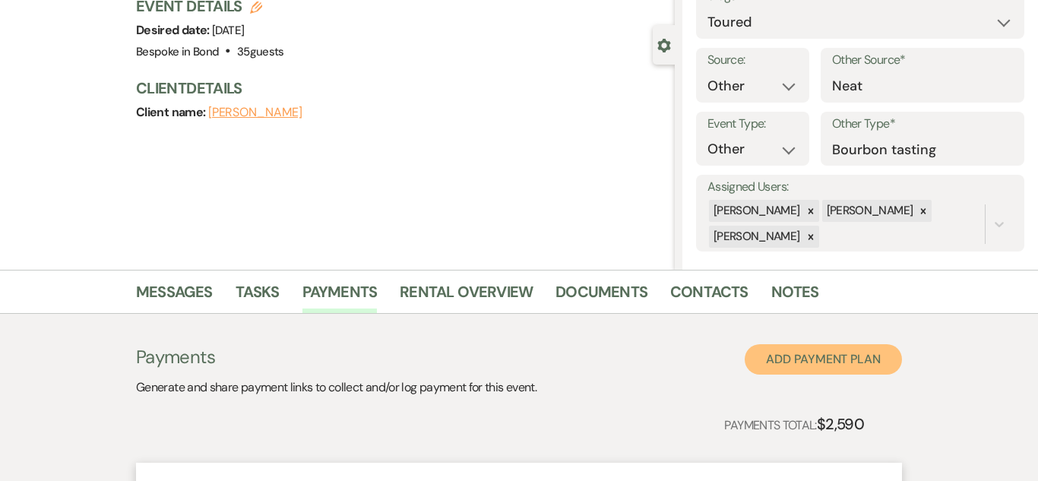
click at [811, 364] on button "Add Payment Plan" at bounding box center [823, 359] width 157 height 30
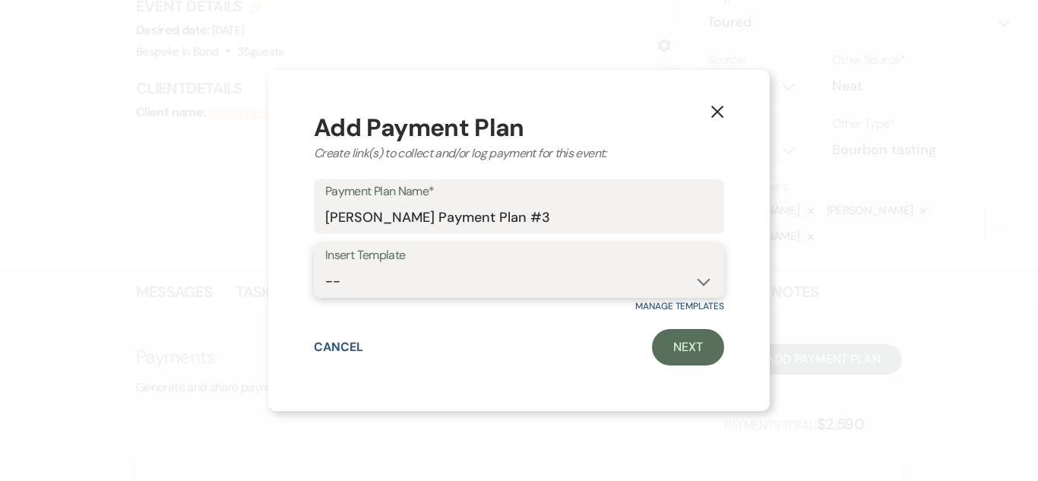
click at [509, 289] on select "-- Standard Payment Plan Security Deposit" at bounding box center [518, 282] width 387 height 30
select select "202"
click at [325, 267] on select "-- Standard Payment Plan Security Deposit" at bounding box center [518, 282] width 387 height 30
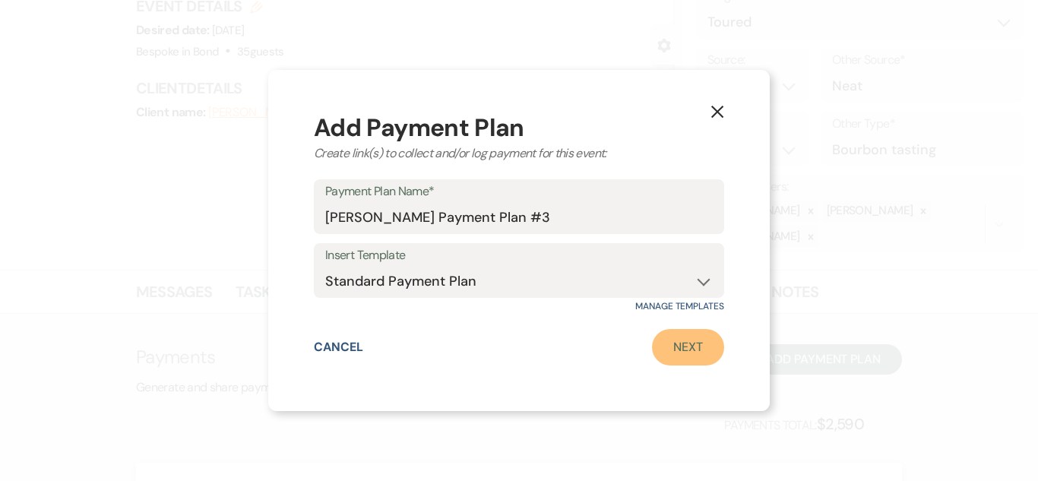
click at [686, 346] on link "Next" at bounding box center [688, 347] width 72 height 36
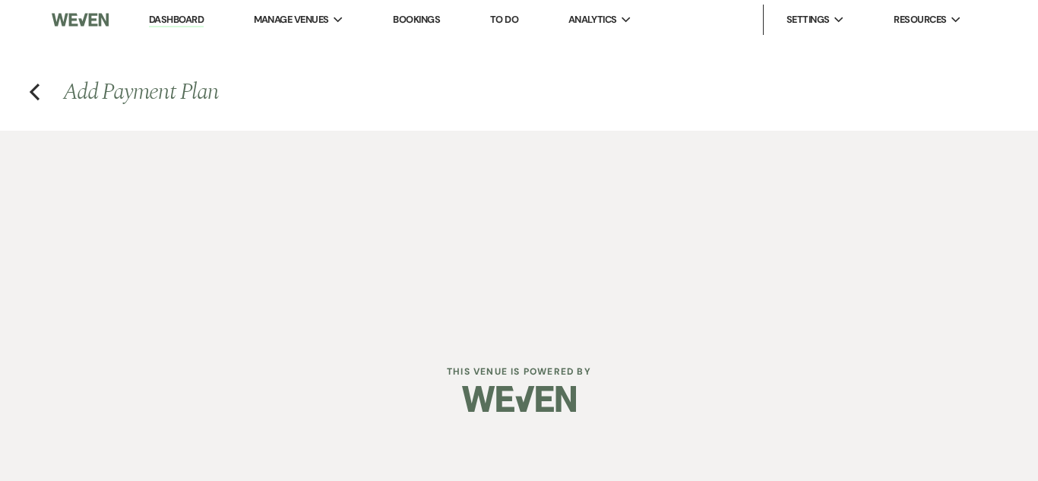
select select "2"
select select "percentage"
select select "true"
select select "client"
select select "weeks"
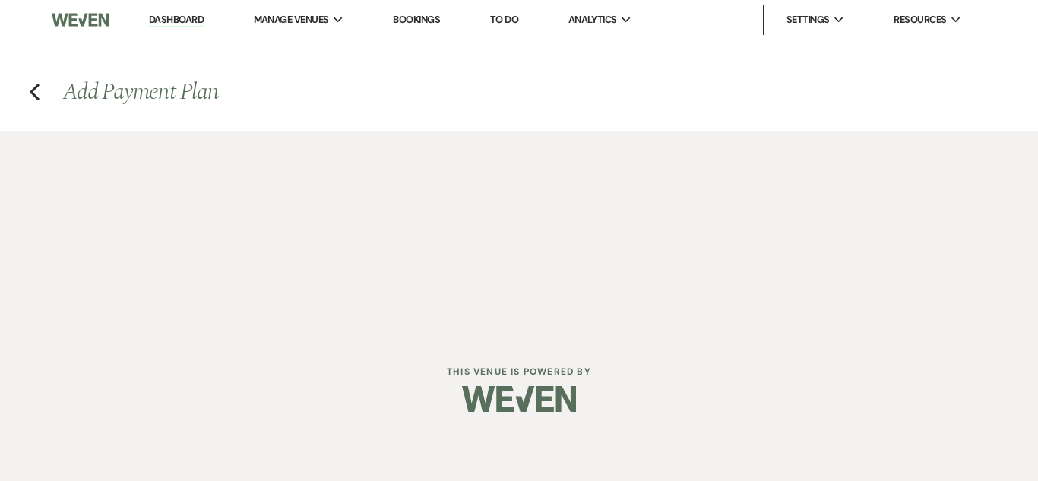
select select "afterDueDate"
select select "2"
select select "percentage"
select select "true"
select select "client"
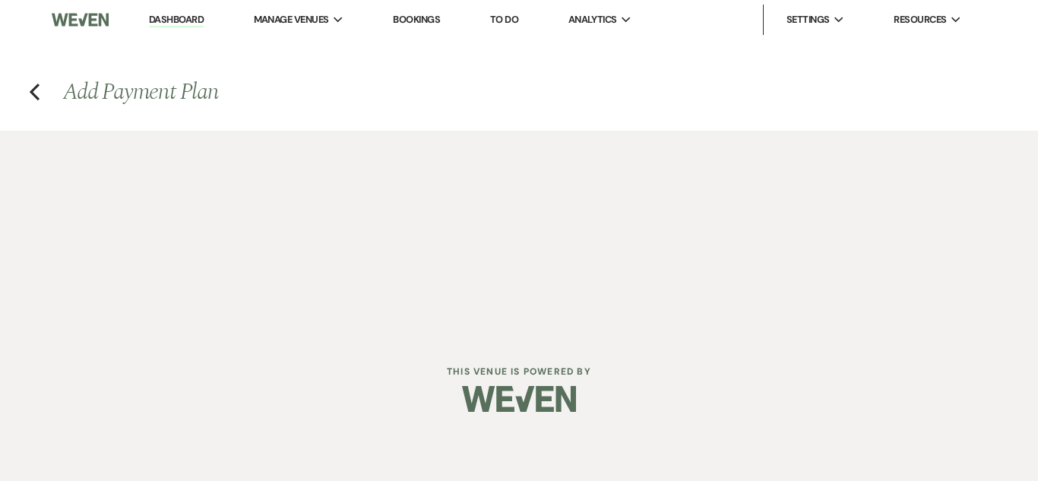
select select "weeks"
select select "2"
select select "percentage"
select select "true"
select select "client"
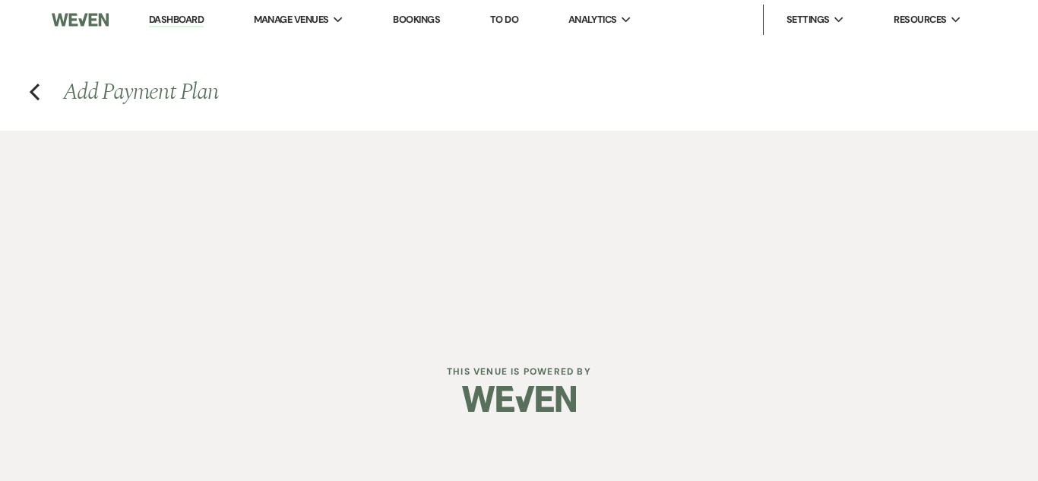
select select "weeks"
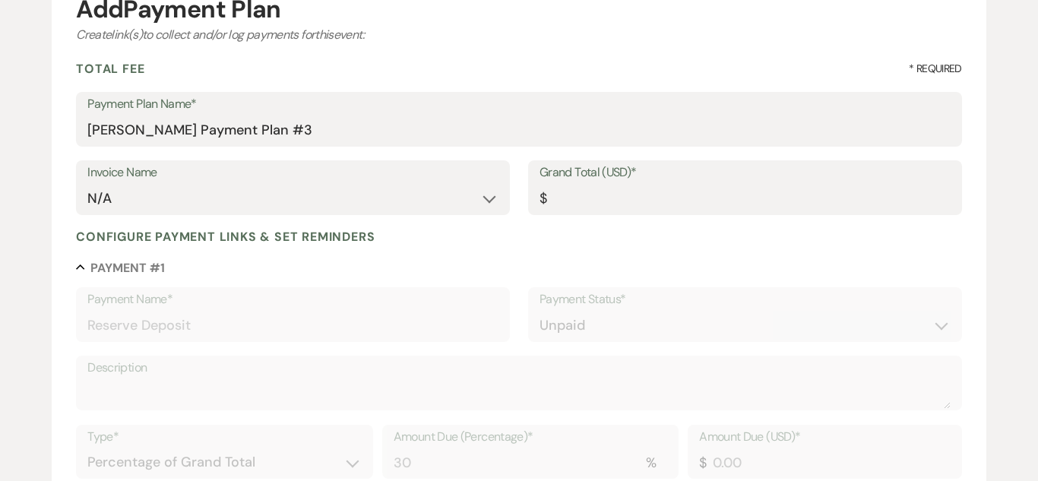
scroll to position [180, 0]
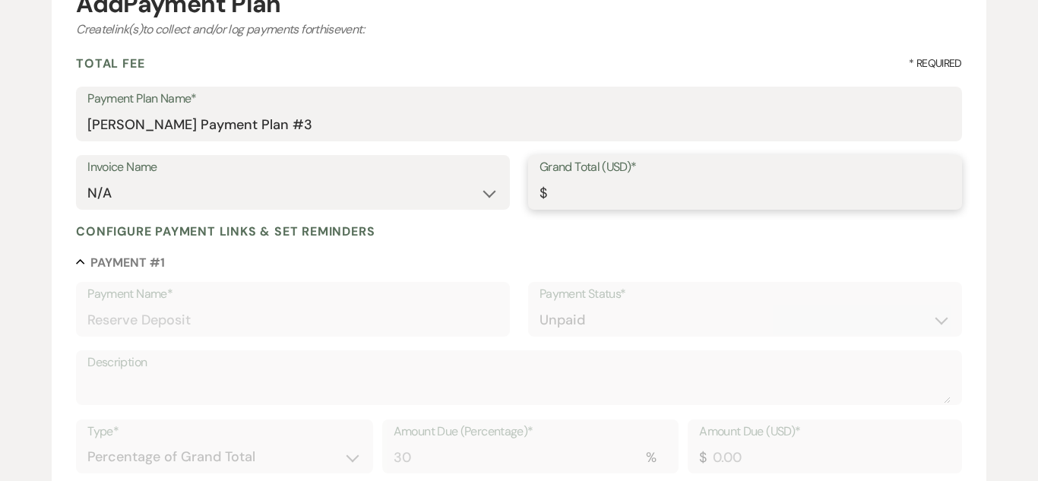
click at [584, 201] on input "Grand Total (USD)*" at bounding box center [744, 194] width 411 height 30
type input "2"
type input "0.60"
type input "0.80"
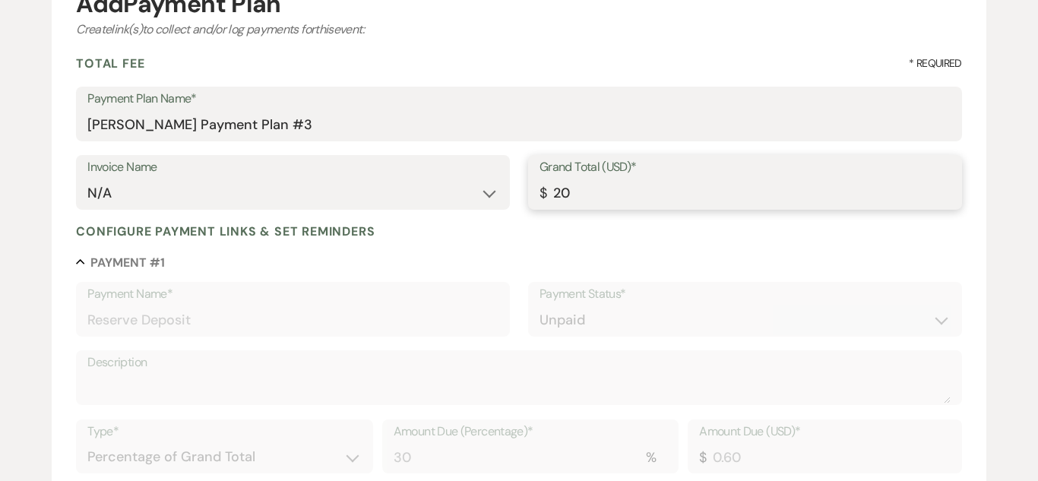
type input "200"
type input "60.00"
type input "80.00"
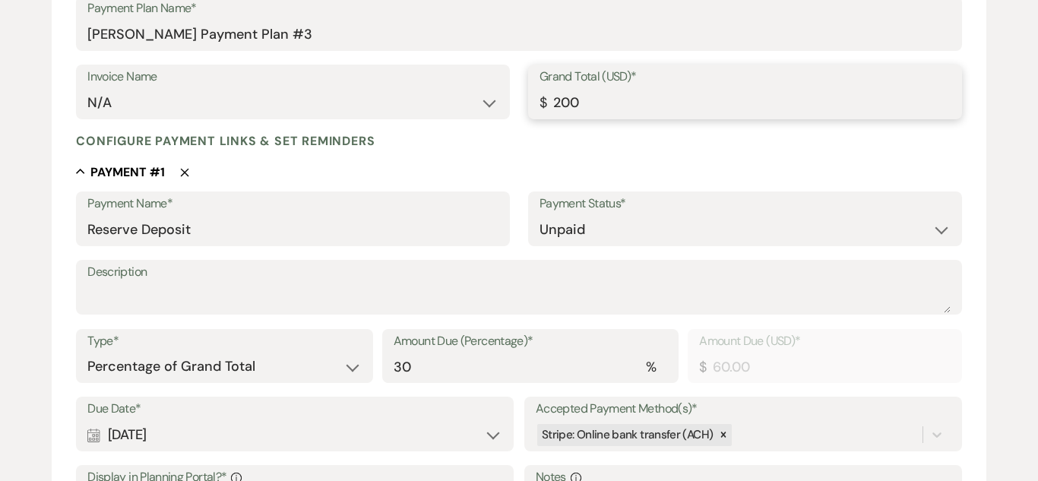
scroll to position [275, 0]
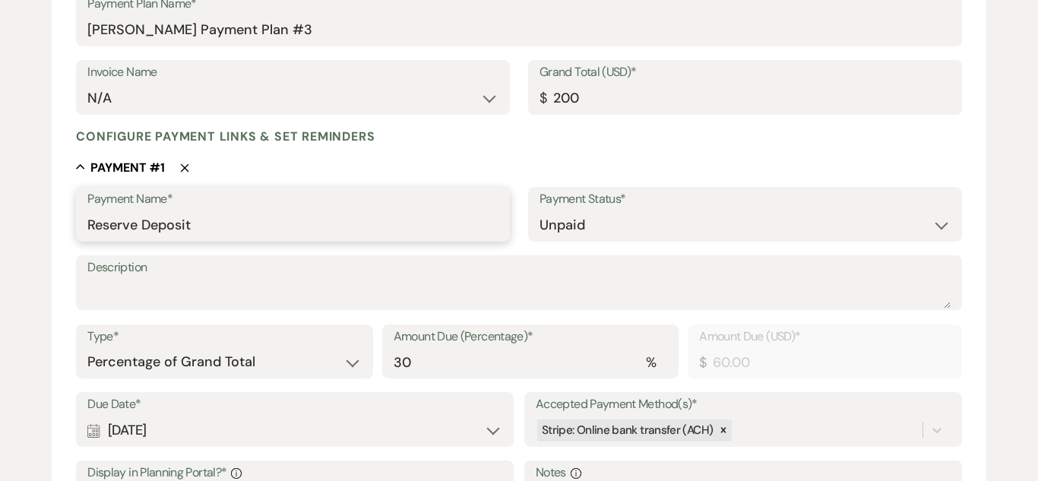
click at [381, 226] on input "Reserve Deposit" at bounding box center [292, 225] width 411 height 30
type input "200.00"
type input "R"
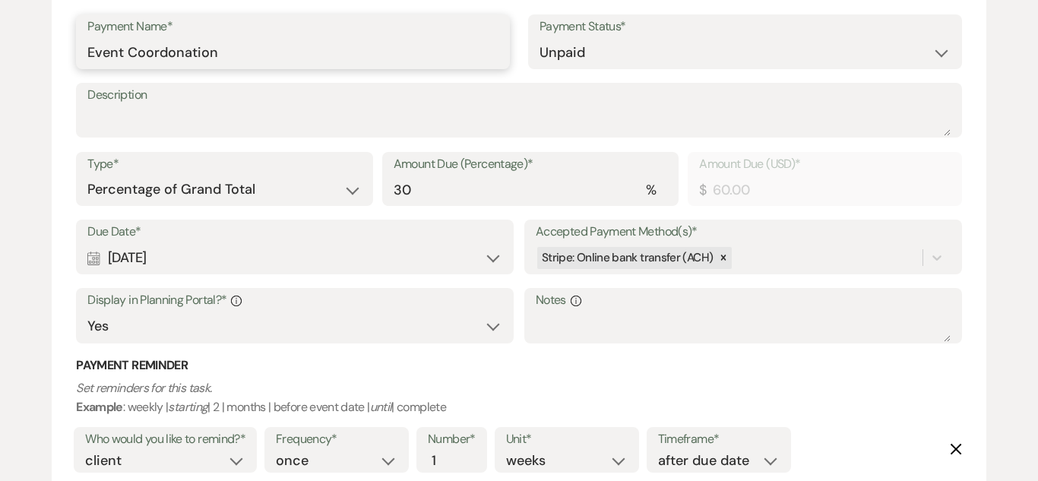
scroll to position [441, 0]
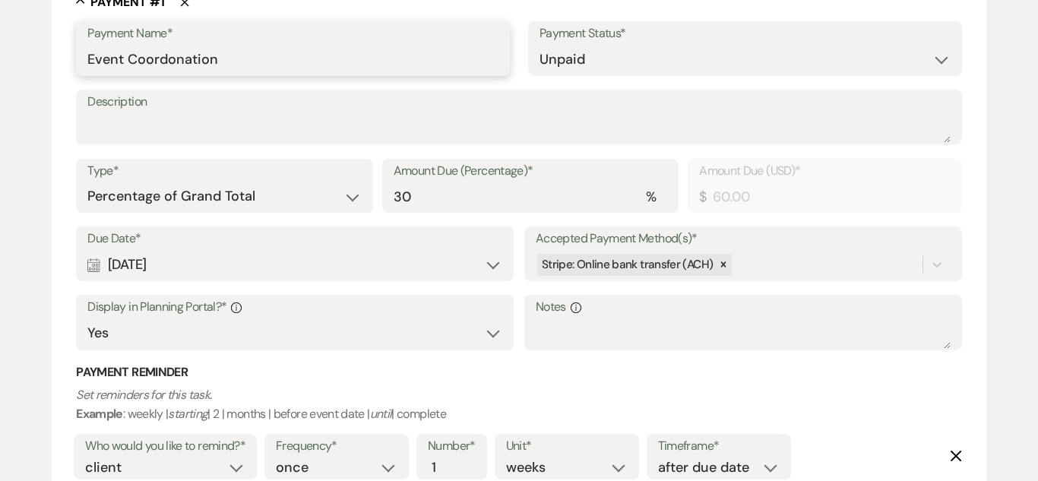
type input "Event Coordonation"
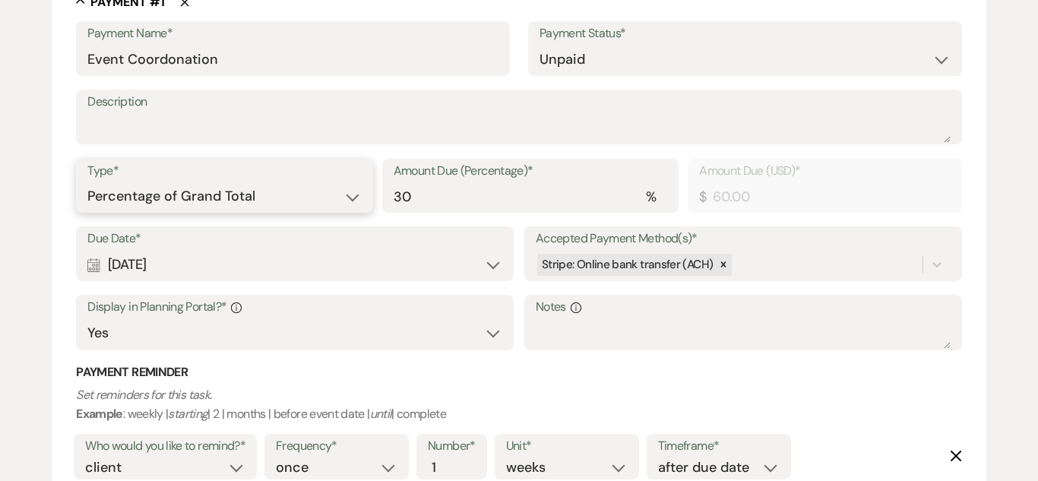
click at [337, 193] on select "Dollar Amount Percentage of Grand Total" at bounding box center [224, 197] width 274 height 30
select select "flat"
click at [87, 182] on select "Dollar Amount Percentage of Grand Total" at bounding box center [224, 197] width 274 height 30
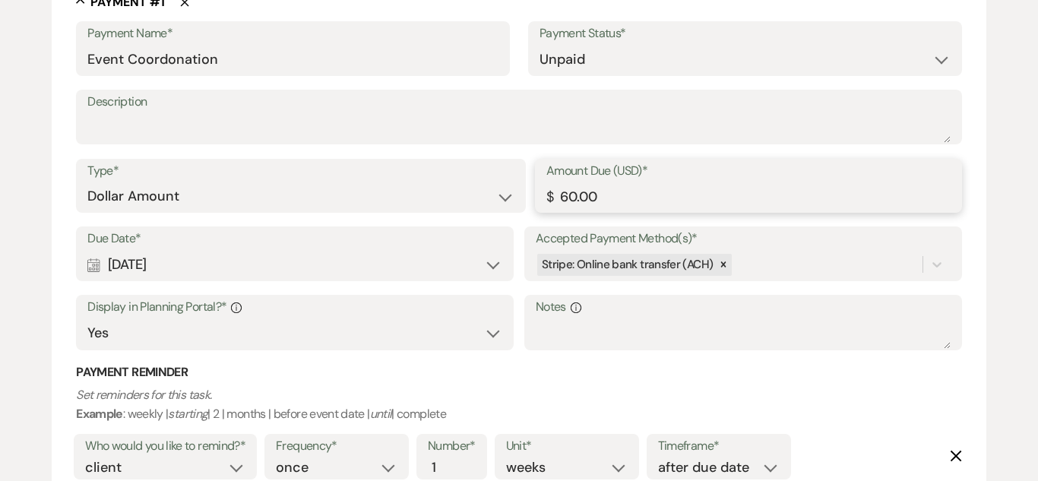
click at [618, 189] on input "60.00" at bounding box center [748, 197] width 404 height 30
type input "6"
type input "200.00"
click at [478, 251] on div "Calendar Aug 17, 2025 Expand" at bounding box center [294, 265] width 415 height 30
select select "day"
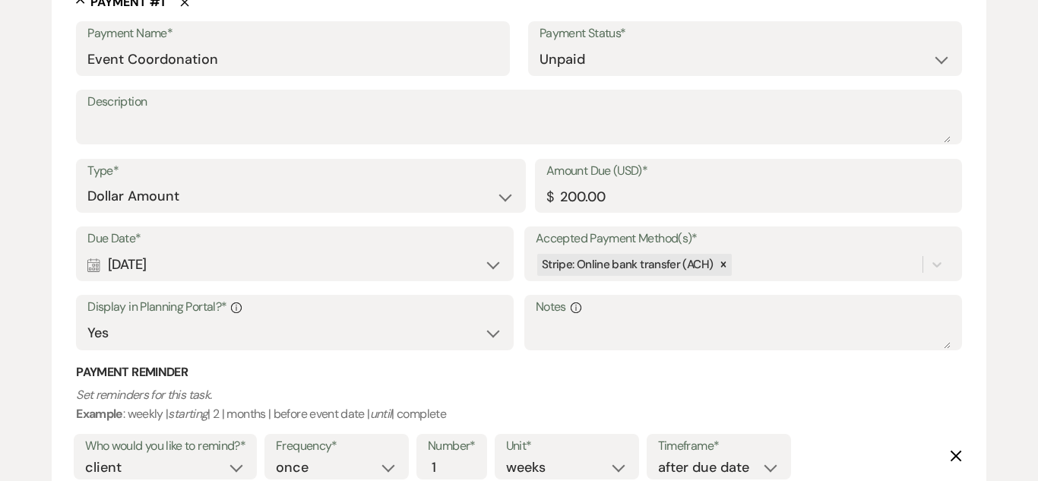
select select "afterTodaysDate"
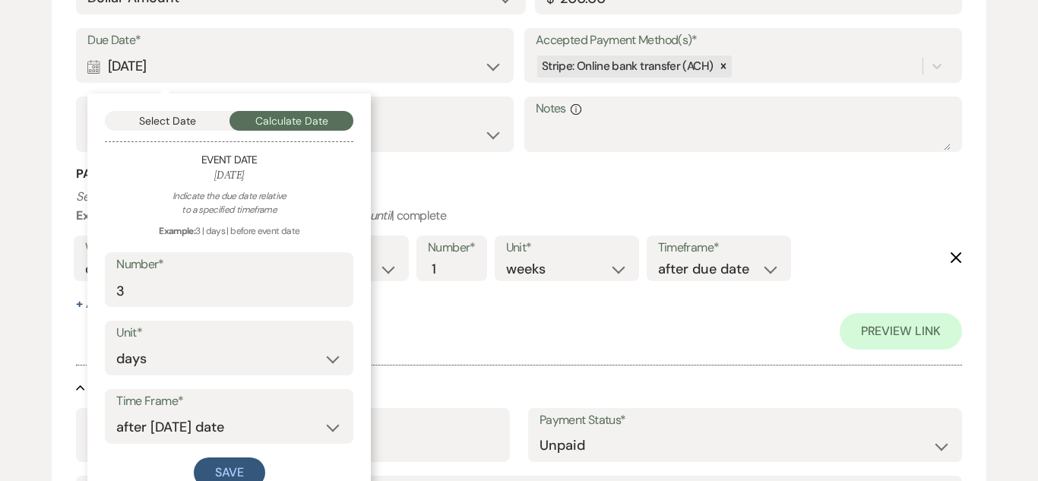
scroll to position [640, 0]
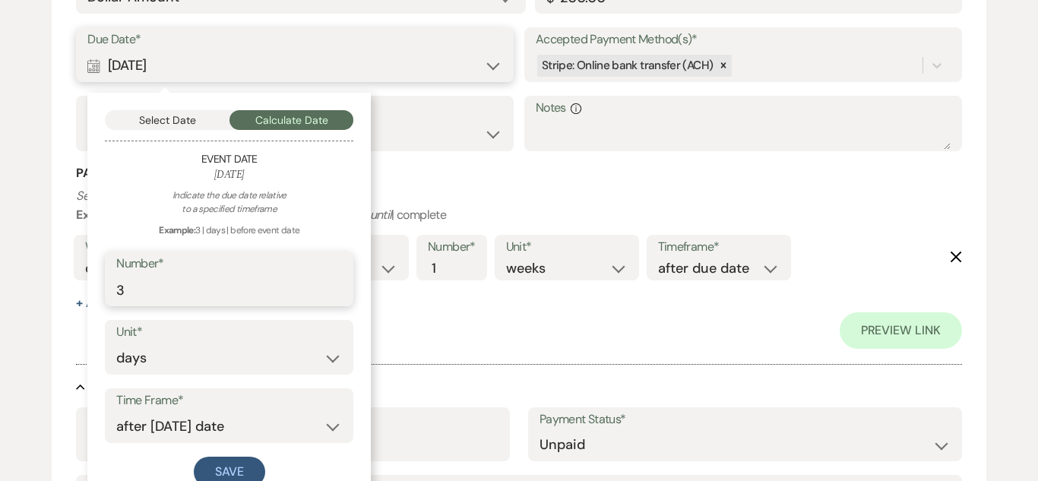
click at [317, 296] on input "3" at bounding box center [229, 290] width 226 height 30
type input "1"
click at [297, 361] on select "days weeks months" at bounding box center [229, 358] width 226 height 30
select select "week"
click at [116, 343] on select "days weeks months" at bounding box center [229, 358] width 226 height 30
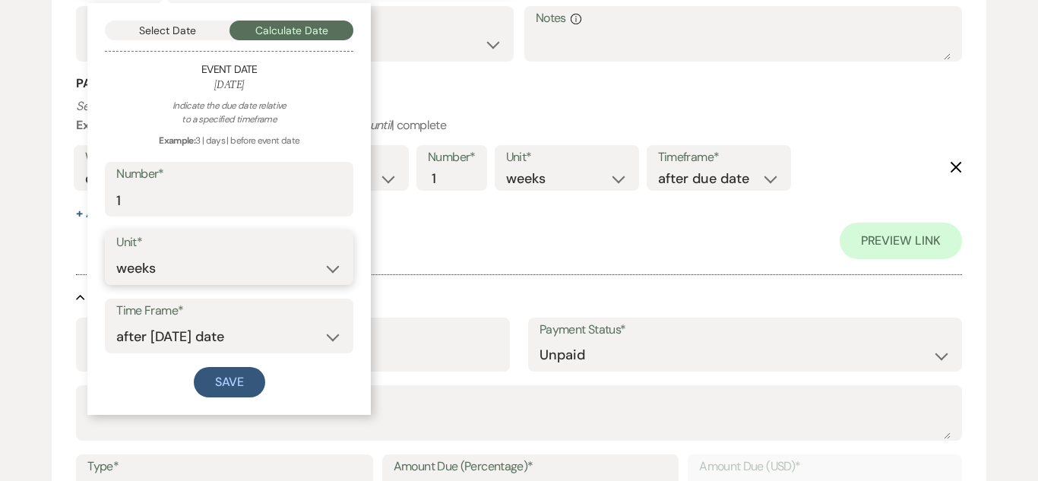
scroll to position [745, 0]
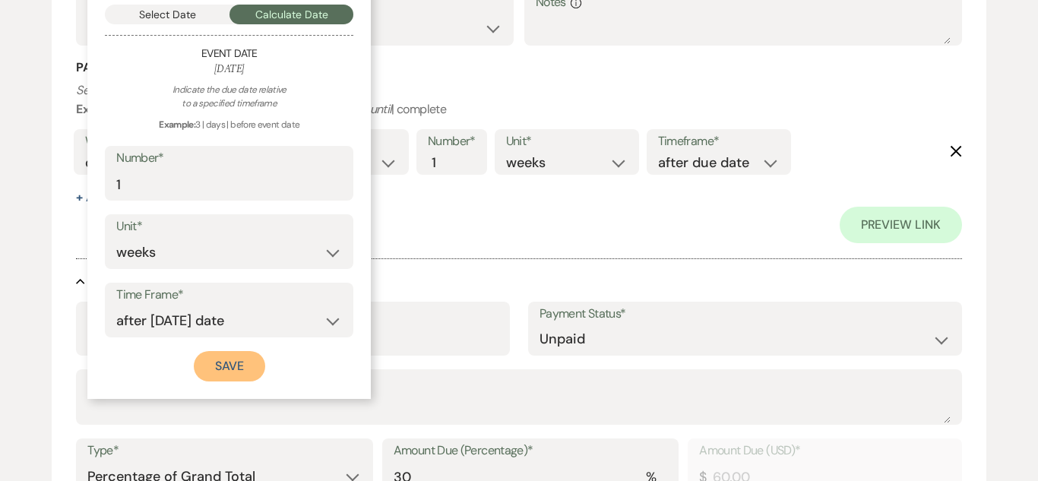
click at [239, 372] on button "Save" at bounding box center [229, 366] width 71 height 30
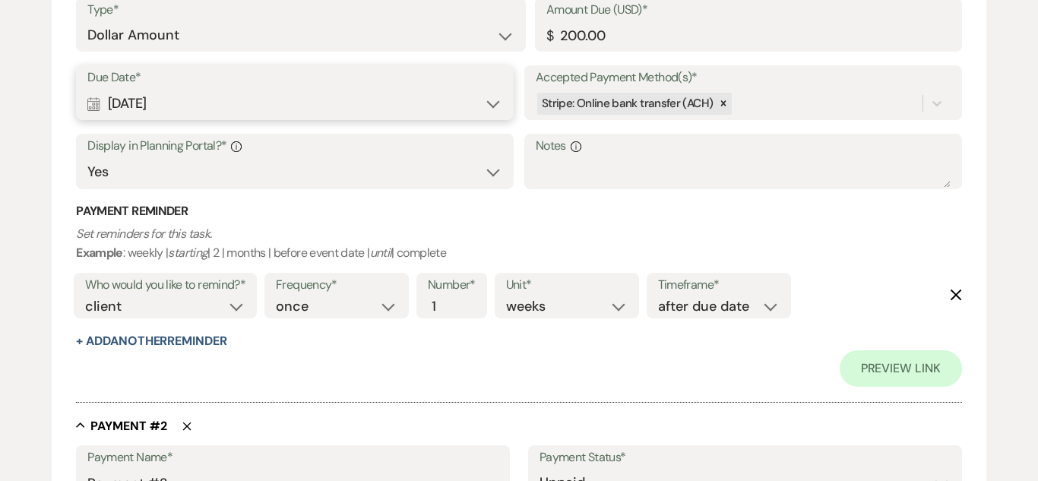
scroll to position [599, 0]
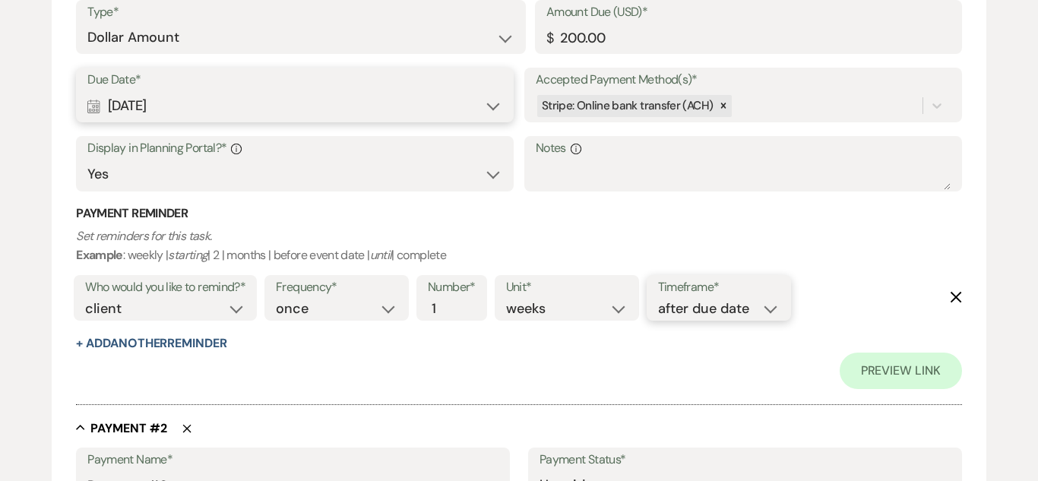
click at [776, 302] on select "before due date after due date on due date on custom date" at bounding box center [719, 309] width 122 height 21
click at [542, 223] on div "Payment Reminder Set reminders for this task. Example : weekly | starting | 2 |…" at bounding box center [518, 278] width 885 height 147
click at [445, 106] on div "Calendar Aug 21, 2025 Expand" at bounding box center [294, 106] width 415 height 30
select select "week"
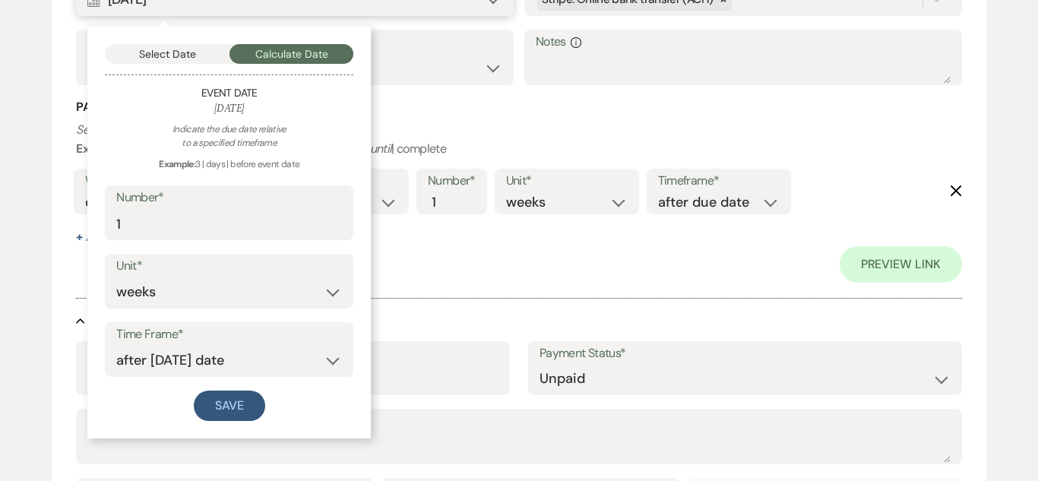
scroll to position [707, 0]
click at [250, 366] on select "before event date after event date after today's date" at bounding box center [229, 360] width 226 height 30
select select "beforeEventDate"
click at [116, 345] on select "before event date after event date after today's date" at bounding box center [229, 360] width 226 height 30
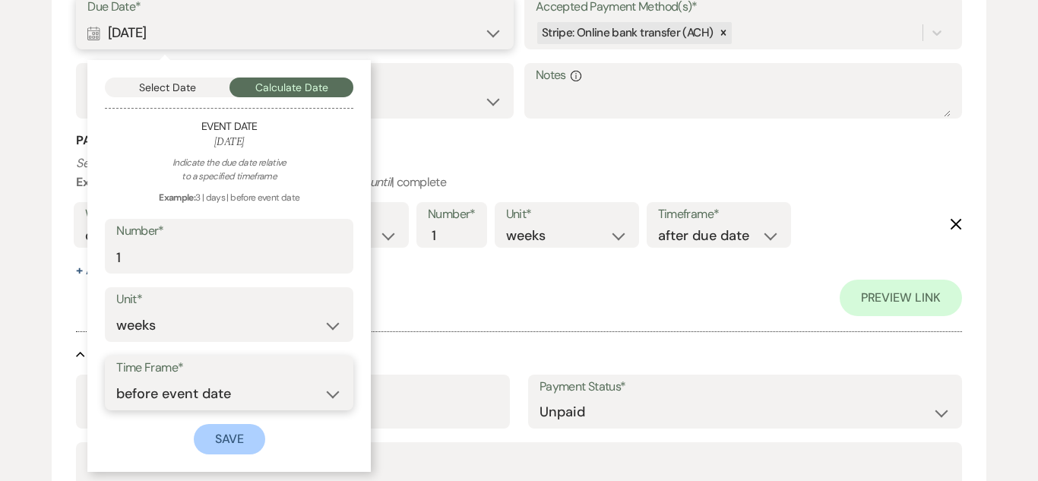
scroll to position [691, 0]
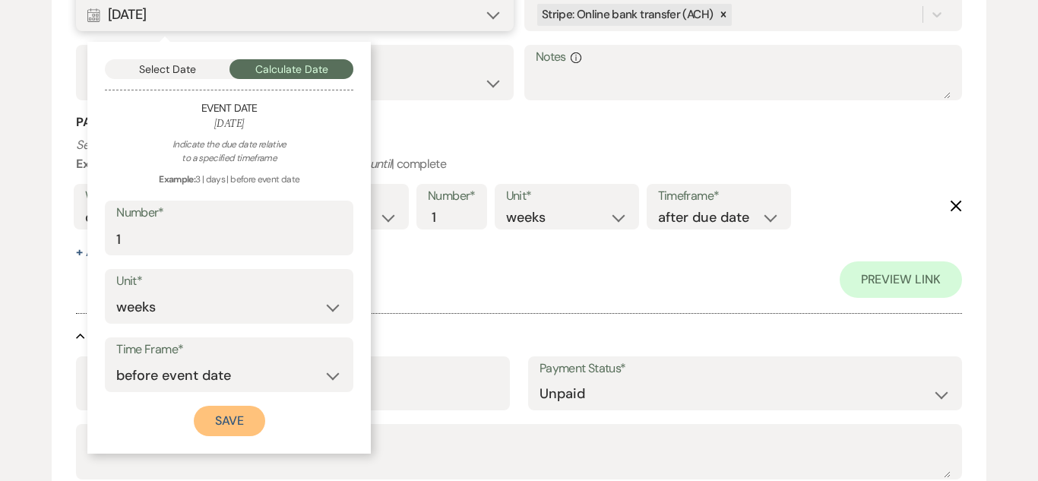
click at [248, 408] on button "Save" at bounding box center [229, 421] width 71 height 30
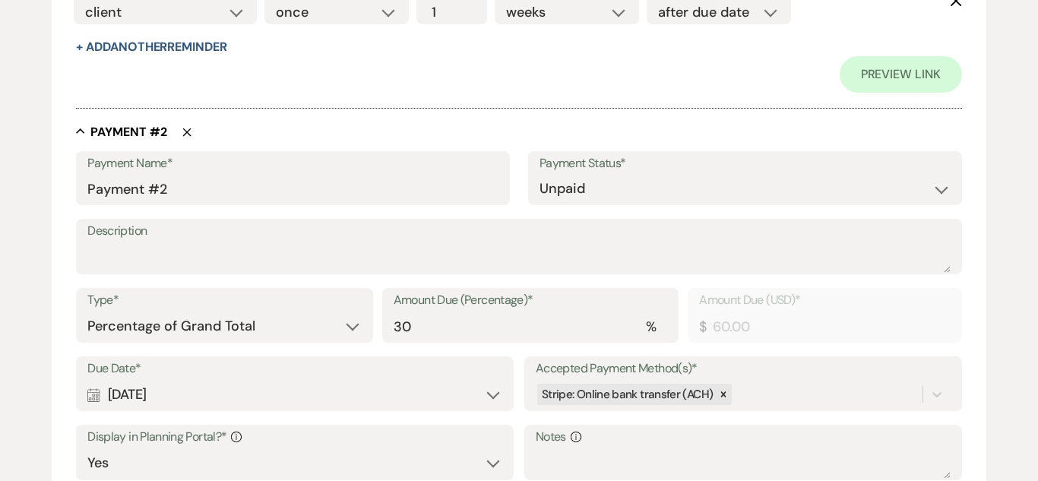
scroll to position [894, 0]
click at [191, 133] on icon "Delete" at bounding box center [186, 133] width 9 height 9
type input "Payment #3"
type input "40"
type input "80.00"
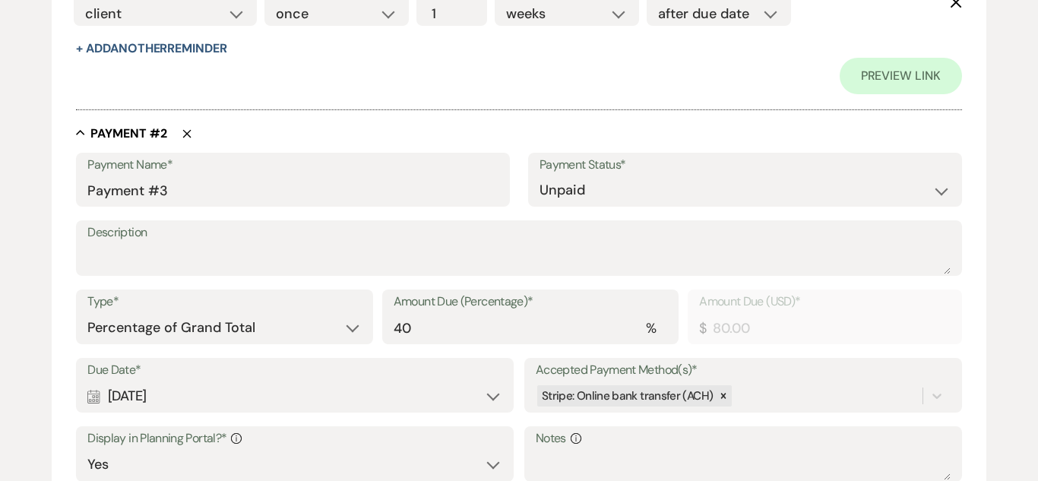
click at [185, 134] on icon "Delete" at bounding box center [186, 133] width 9 height 9
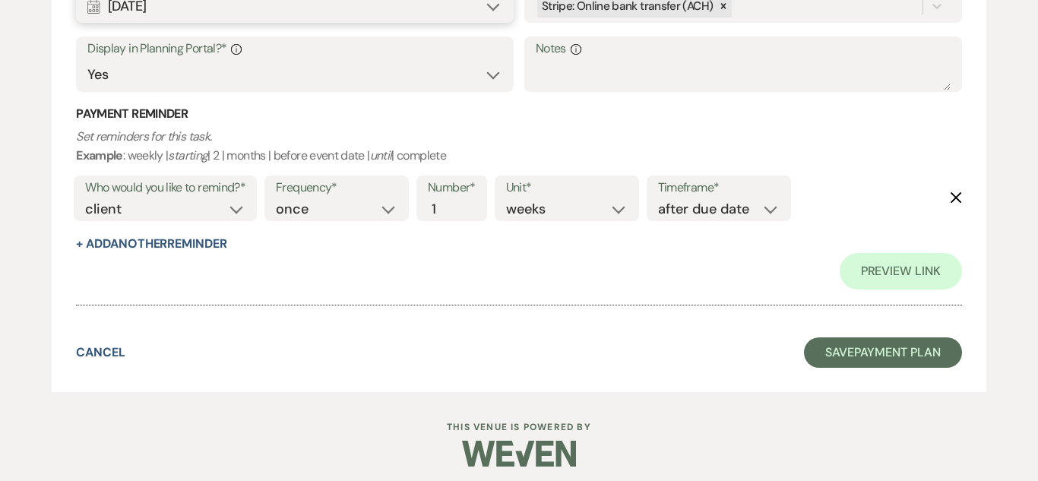
scroll to position [710, 0]
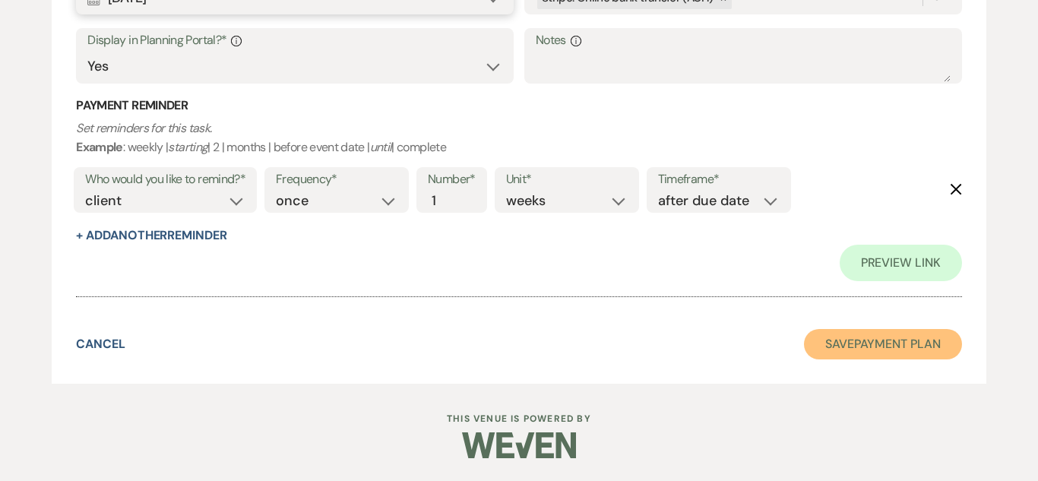
click at [925, 352] on button "Save Payment Plan" at bounding box center [883, 344] width 158 height 30
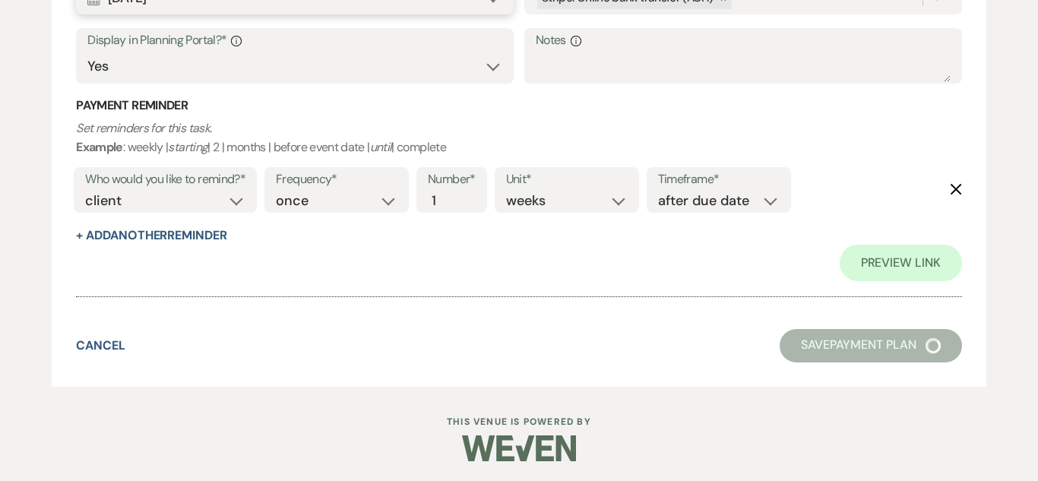
select select "6"
select select "14"
select select "13"
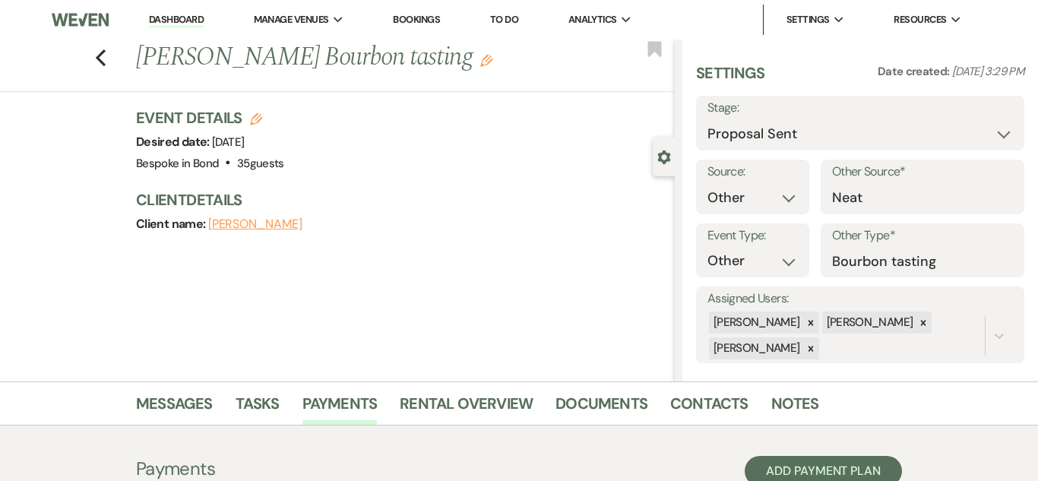
click at [182, 14] on link "Dashboard" at bounding box center [176, 20] width 55 height 14
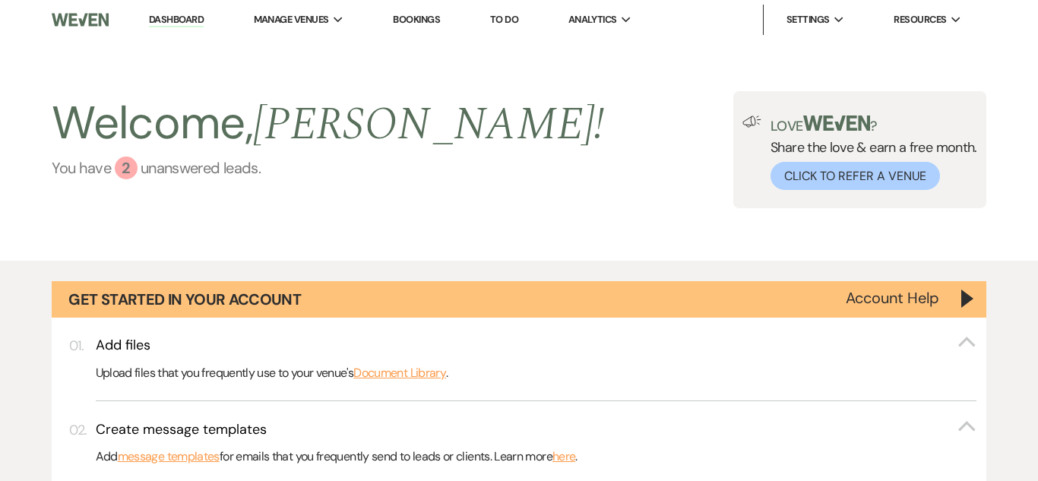
click at [150, 169] on link "You have 2 unanswered lead s ." at bounding box center [328, 168] width 552 height 23
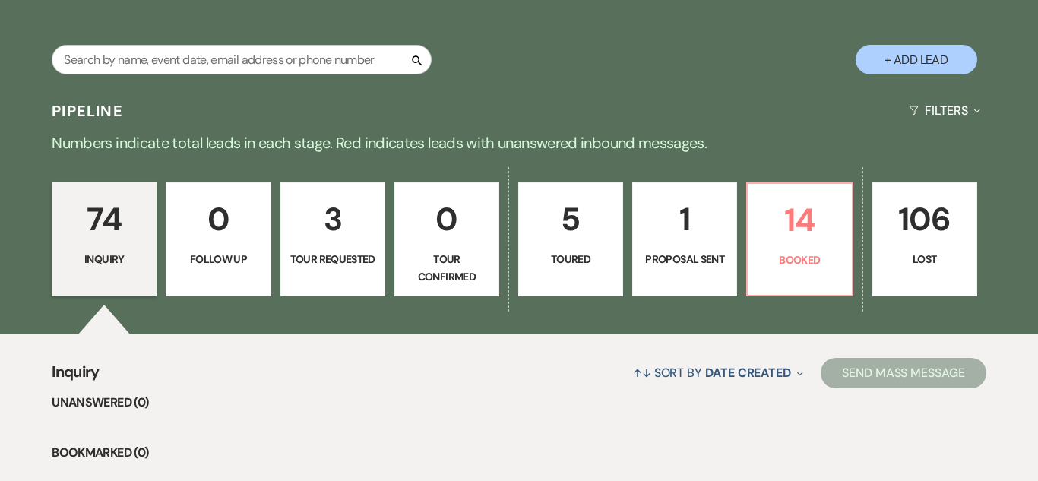
click at [539, 255] on p "Toured" at bounding box center [570, 259] width 85 height 17
select select "5"
select select "6"
select select "5"
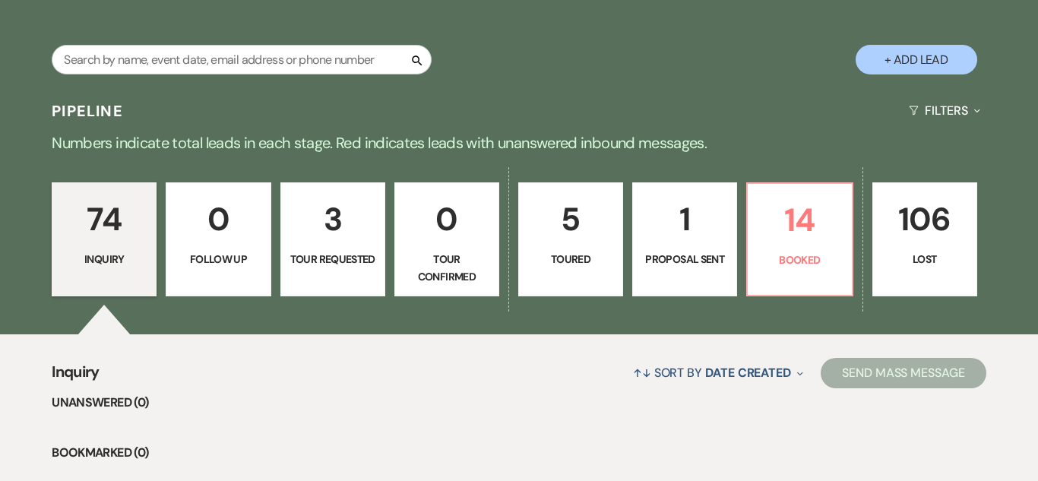
select select "5"
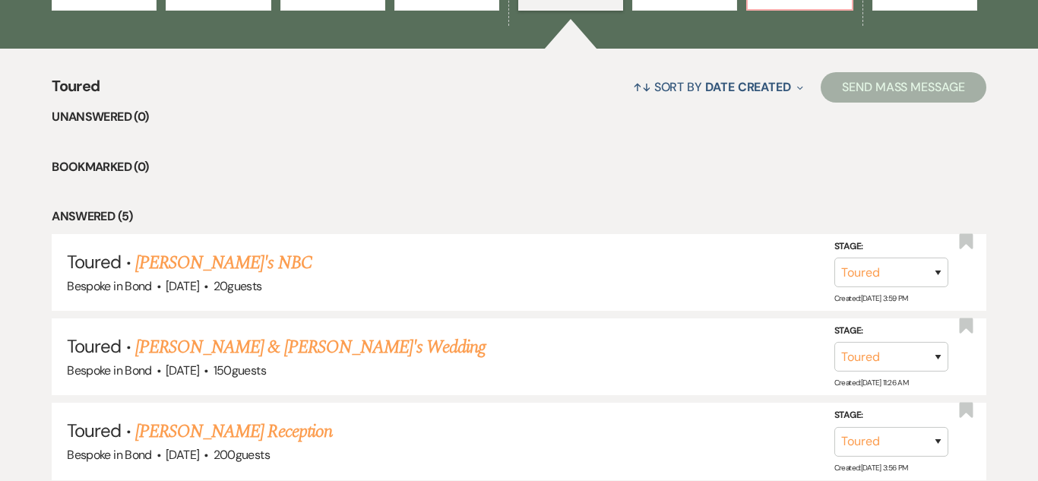
scroll to position [1249, 0]
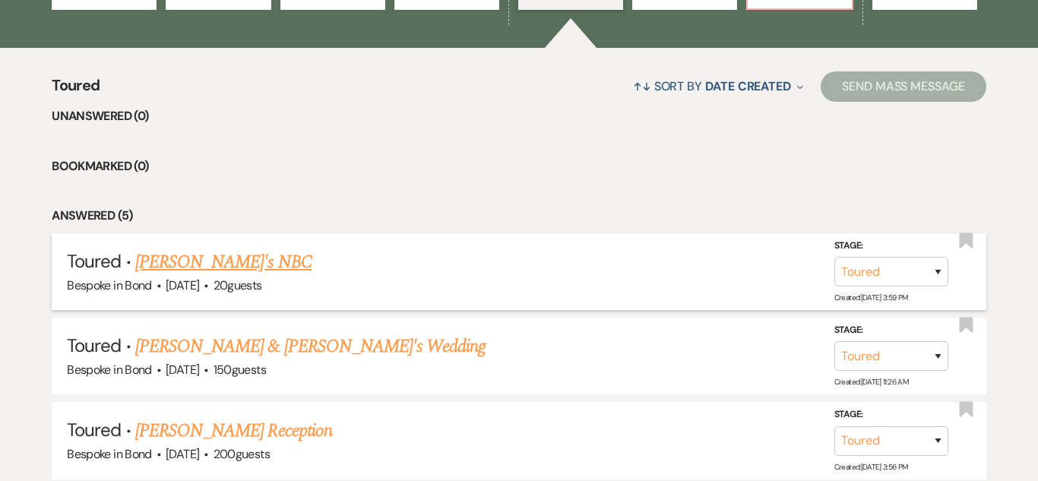
click at [197, 261] on link "[PERSON_NAME]'s NBC" at bounding box center [223, 261] width 177 height 27
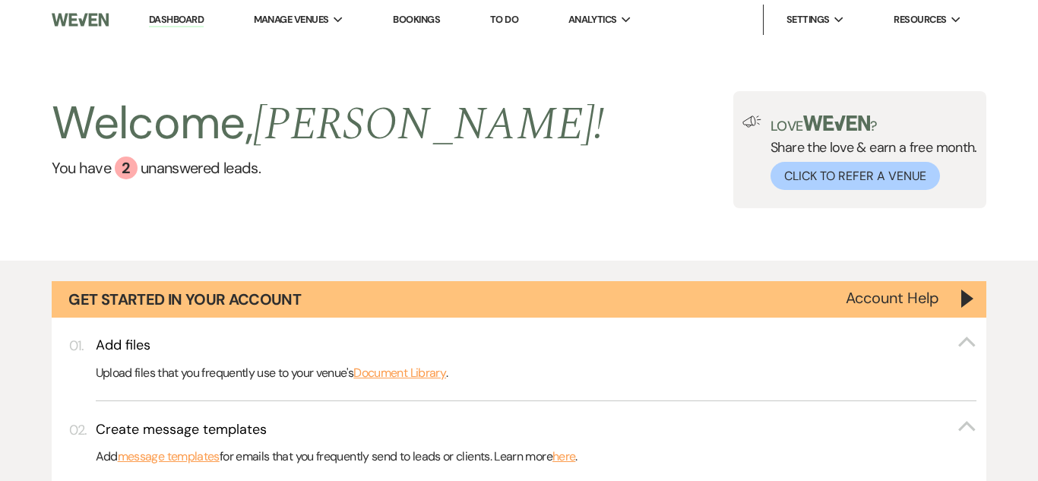
select select "5"
select select "13"
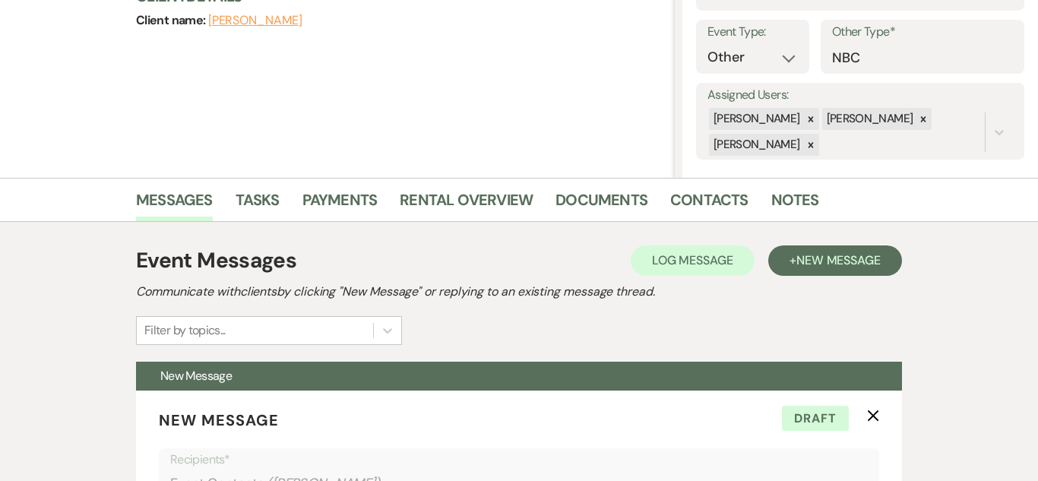
scroll to position [210, 0]
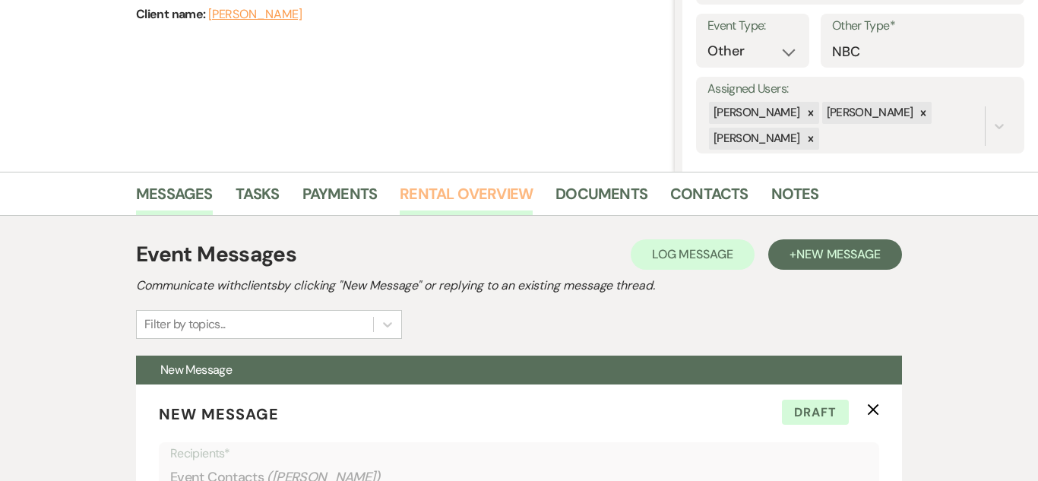
click at [468, 197] on link "Rental Overview" at bounding box center [466, 198] width 133 height 33
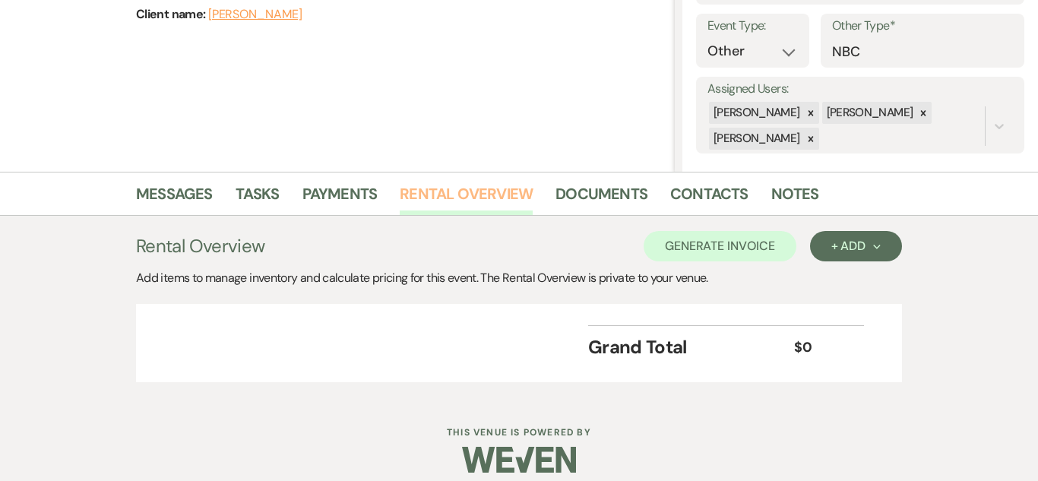
scroll to position [224, 0]
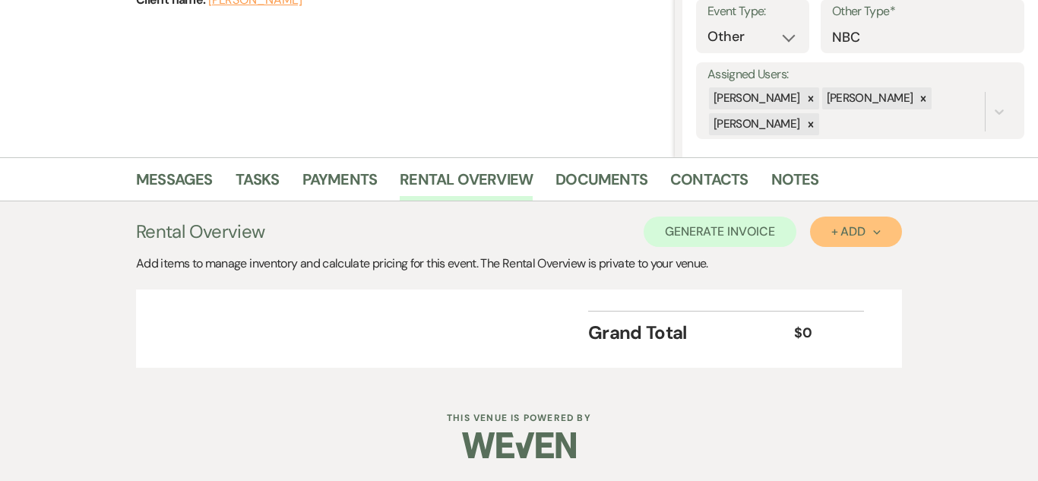
click at [843, 244] on button "+ Add Next" at bounding box center [856, 232] width 92 height 30
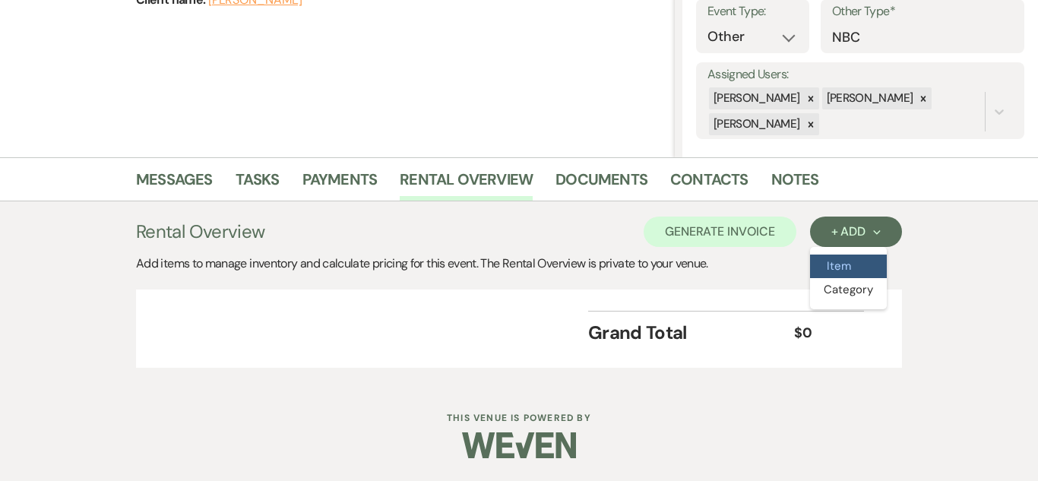
click at [843, 271] on button "Item" at bounding box center [848, 267] width 77 height 24
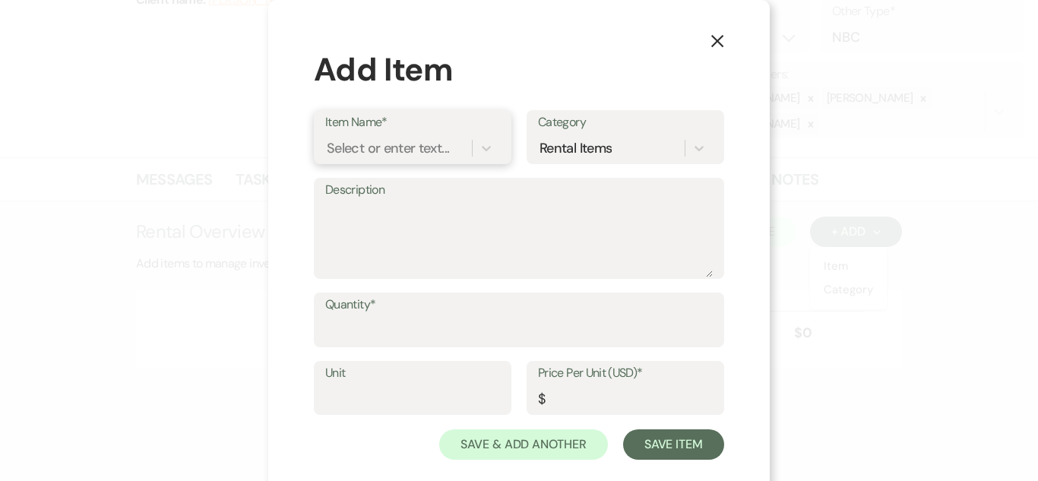
click at [468, 140] on div "Select or enter text..." at bounding box center [398, 147] width 147 height 27
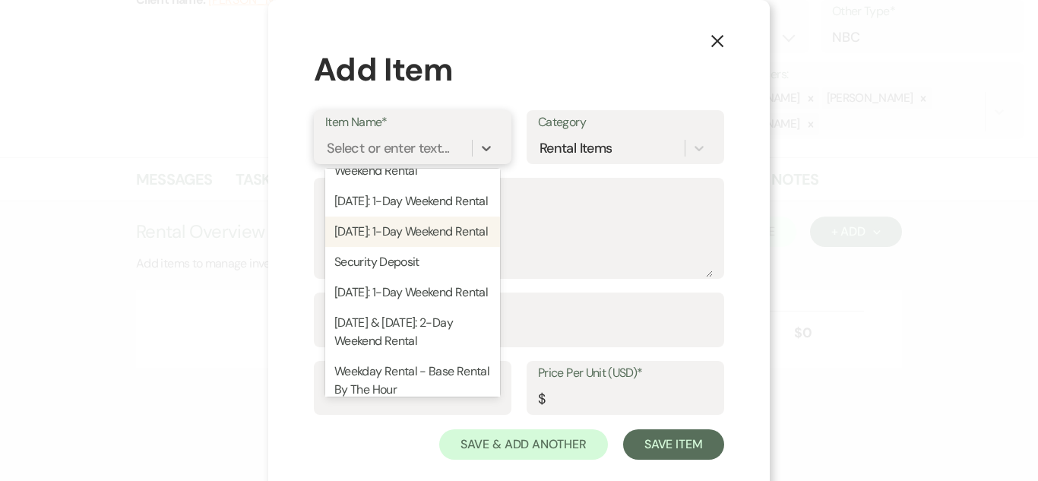
scroll to position [33, 0]
click at [396, 237] on div "Saturday: 1-Day Weekend Rental" at bounding box center [412, 232] width 175 height 30
type input "Event"
type input "6000"
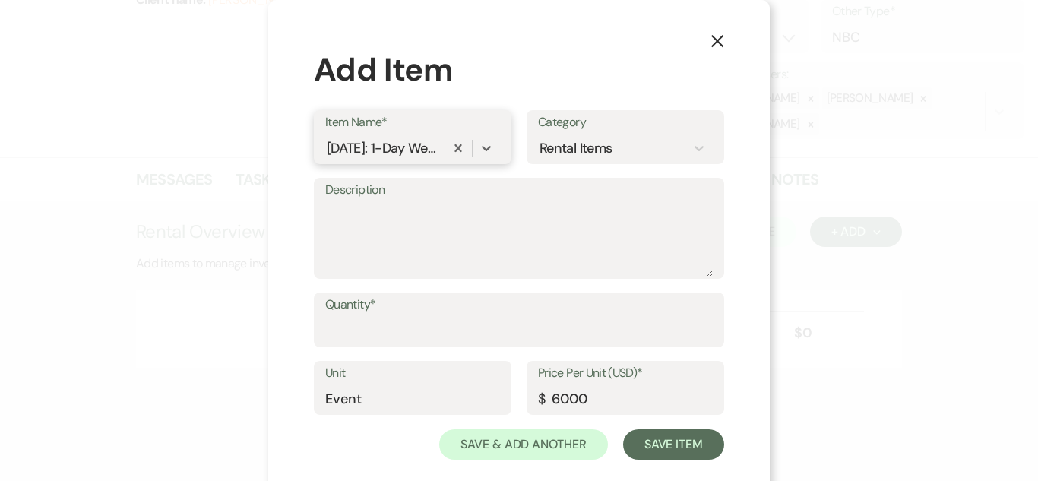
scroll to position [24, 0]
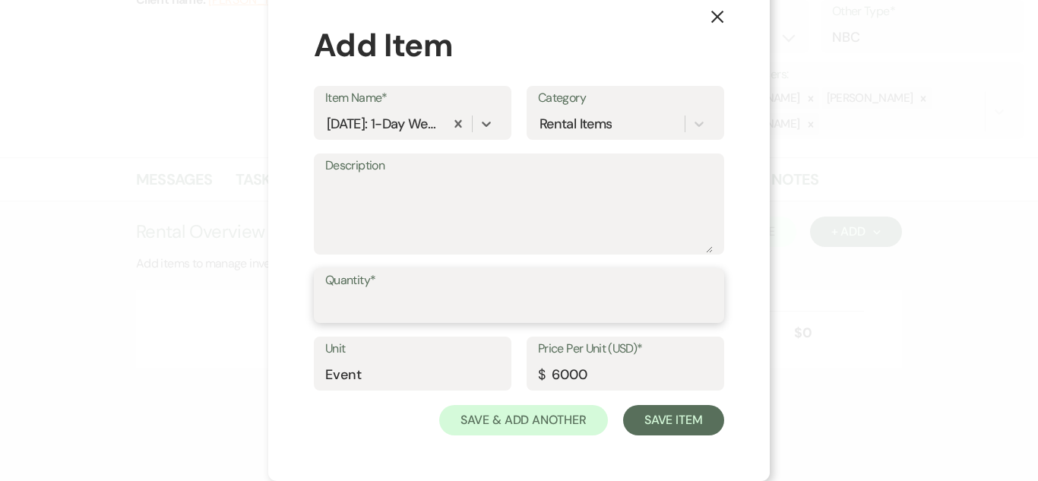
click at [403, 299] on input "Quantity*" at bounding box center [518, 307] width 387 height 30
type input "1"
click at [597, 375] on input "6000" at bounding box center [625, 374] width 175 height 30
type input "6"
type input "1500"
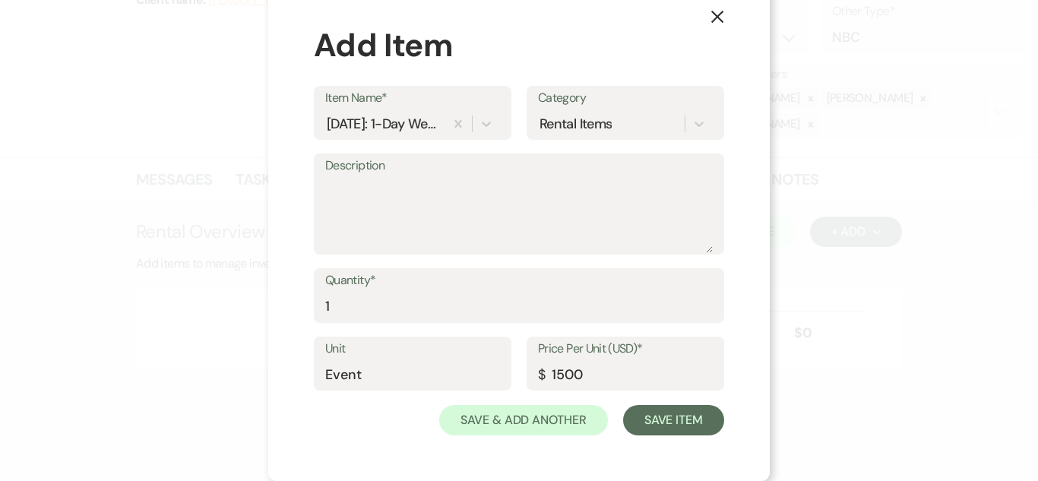
click at [668, 438] on div "X Add Item Item Name* Saturday: 1-Day Weekend Rental Category Rental Items Desc…" at bounding box center [518, 228] width 501 height 505
click at [677, 422] on button "Save Item" at bounding box center [673, 420] width 101 height 30
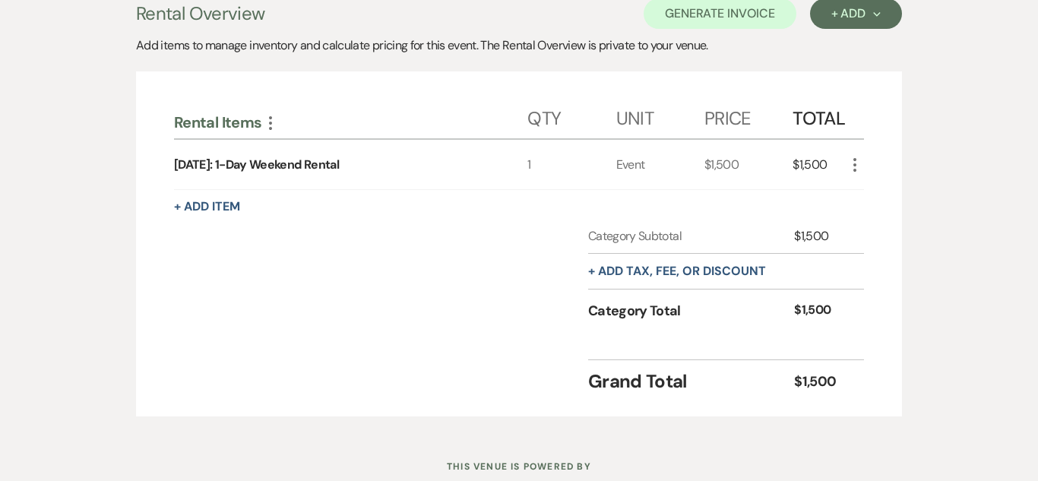
scroll to position [443, 0]
click at [743, 265] on button "+ Add tax, fee, or discount" at bounding box center [677, 270] width 178 height 12
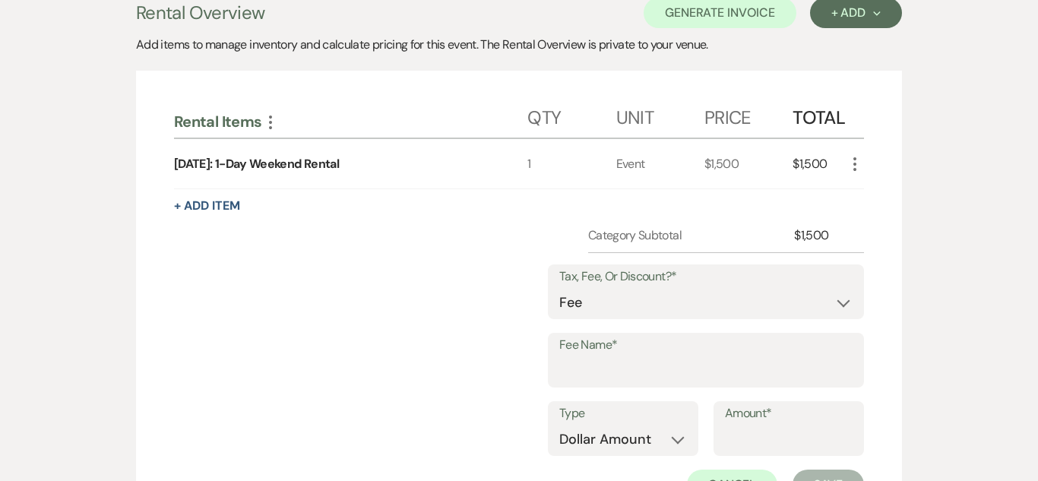
click at [743, 266] on label "Tax, Fee, Or Discount?*" at bounding box center [705, 277] width 293 height 22
click at [689, 329] on div "Tax, Fee, Or Discount?* Fee Discount Tax" at bounding box center [706, 298] width 316 height 68
click at [670, 307] on select "Fee Discount Tax" at bounding box center [705, 303] width 293 height 30
select select "3"
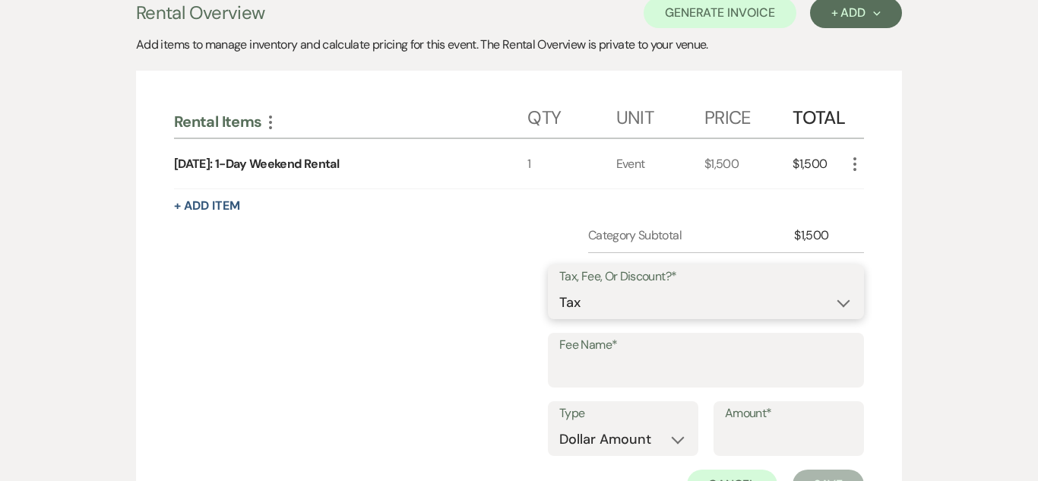
click at [562, 288] on select "Fee Discount Tax" at bounding box center [705, 303] width 293 height 30
click at [633, 350] on label "Fee Name*" at bounding box center [705, 345] width 293 height 22
click at [633, 356] on input "Fee Name*" at bounding box center [705, 371] width 293 height 30
click at [655, 377] on input "Fee Name*" at bounding box center [705, 371] width 293 height 30
type input "KY State Tax"
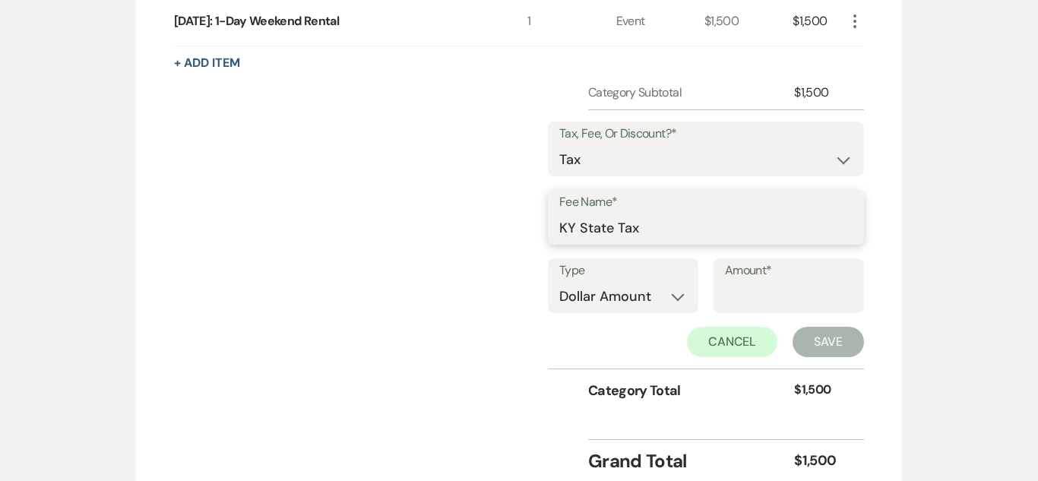
scroll to position [650, 0]
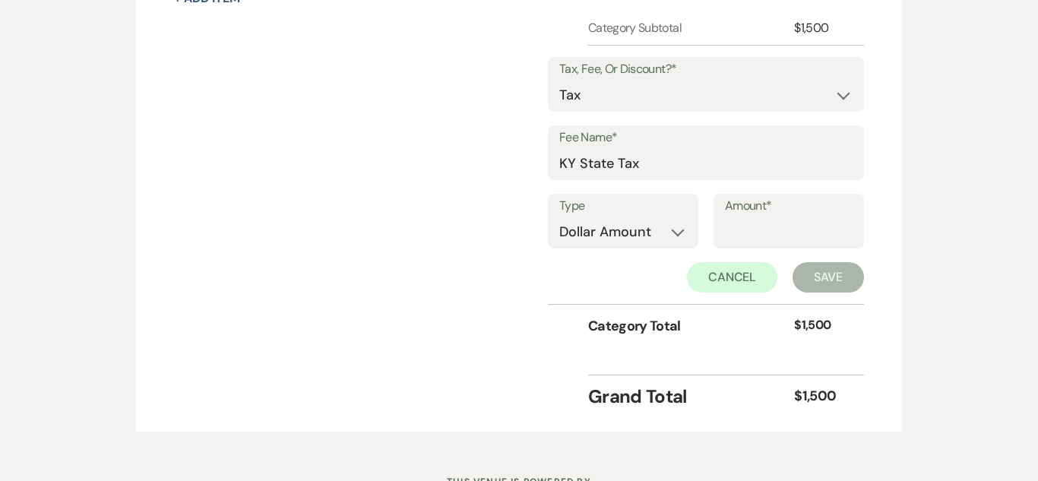
click at [685, 216] on label "Type" at bounding box center [623, 206] width 128 height 22
click at [683, 228] on select "Dollar Amount Percentage" at bounding box center [623, 232] width 128 height 30
select select "false"
click at [559, 217] on select "Dollar Amount Percentage" at bounding box center [623, 232] width 128 height 30
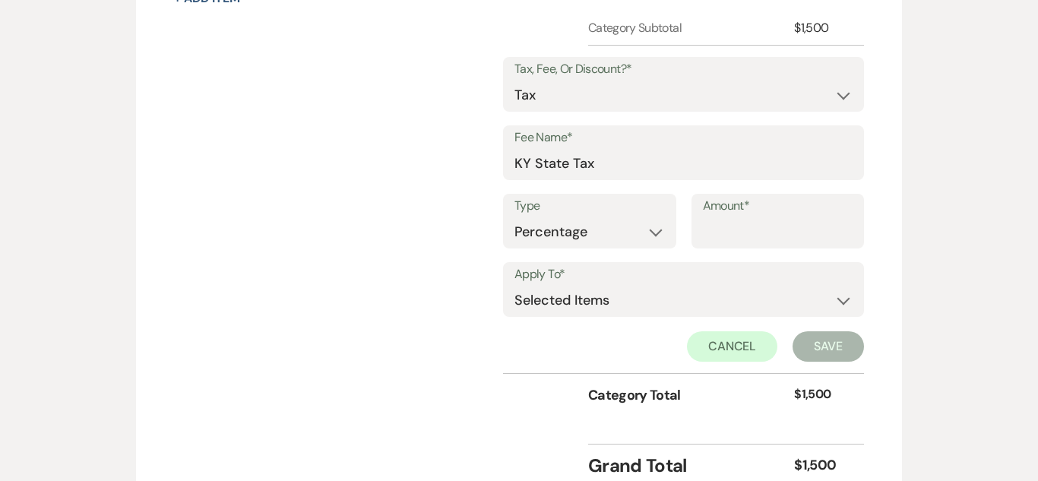
click at [815, 201] on label "Amount*" at bounding box center [778, 206] width 150 height 22
click at [815, 217] on input "Amount*" at bounding box center [778, 232] width 150 height 30
type input "6"
click at [767, 279] on label "Apply To*" at bounding box center [683, 275] width 338 height 22
click at [827, 296] on select "Selected Items Category Subtotal (before all Taxes/Fees/Discounts) Category Tot…" at bounding box center [683, 300] width 338 height 30
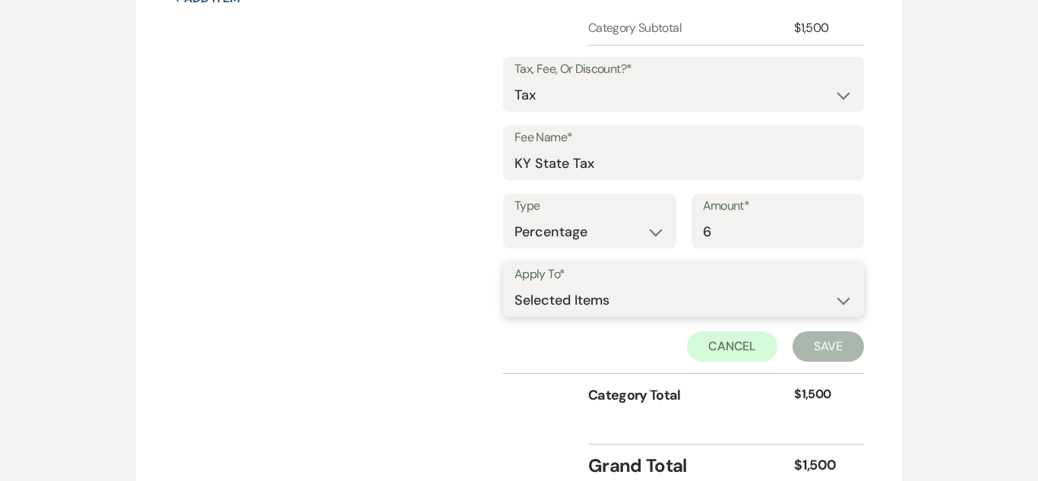
select select "1"
click at [515, 285] on select "Selected Items Category Subtotal (before all Taxes/Fees/Discounts) Category Tot…" at bounding box center [683, 300] width 338 height 30
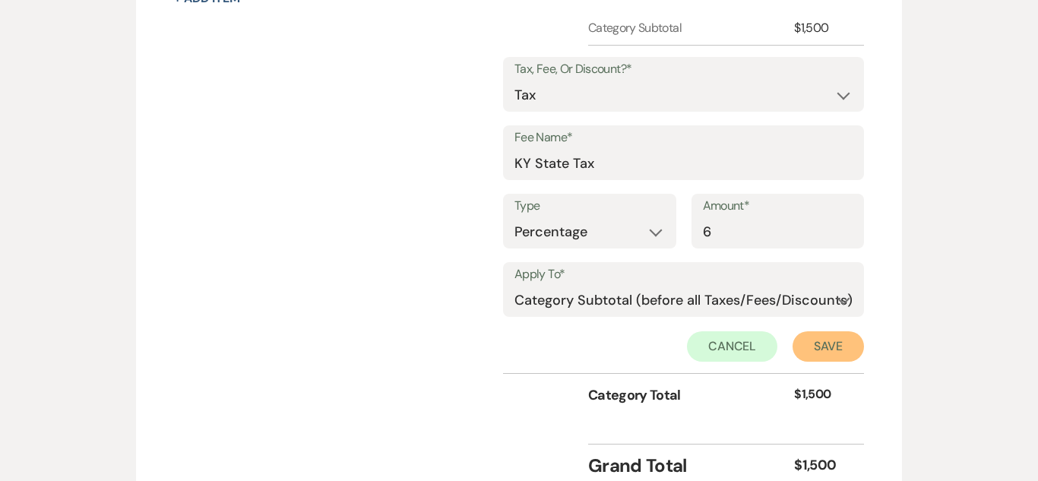
click at [829, 350] on button "Save" at bounding box center [827, 346] width 71 height 30
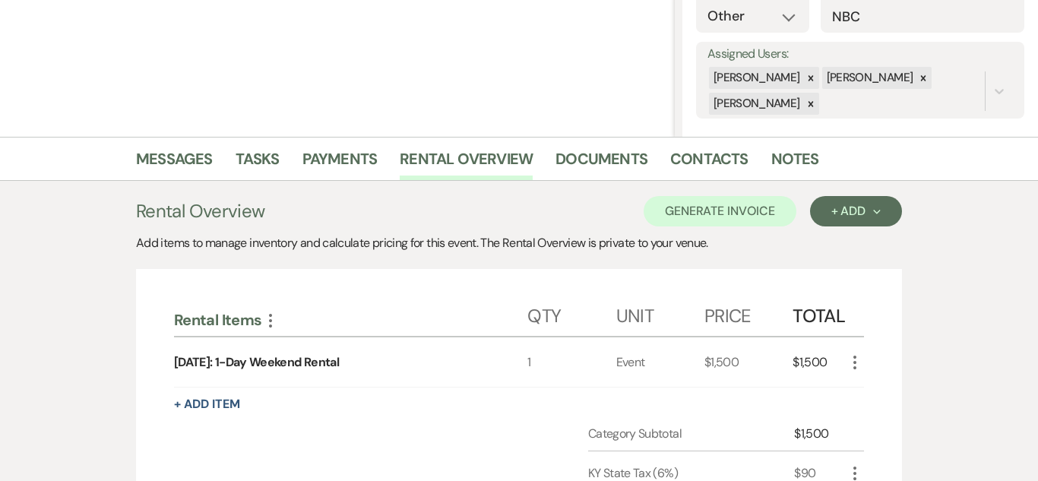
scroll to position [231, 0]
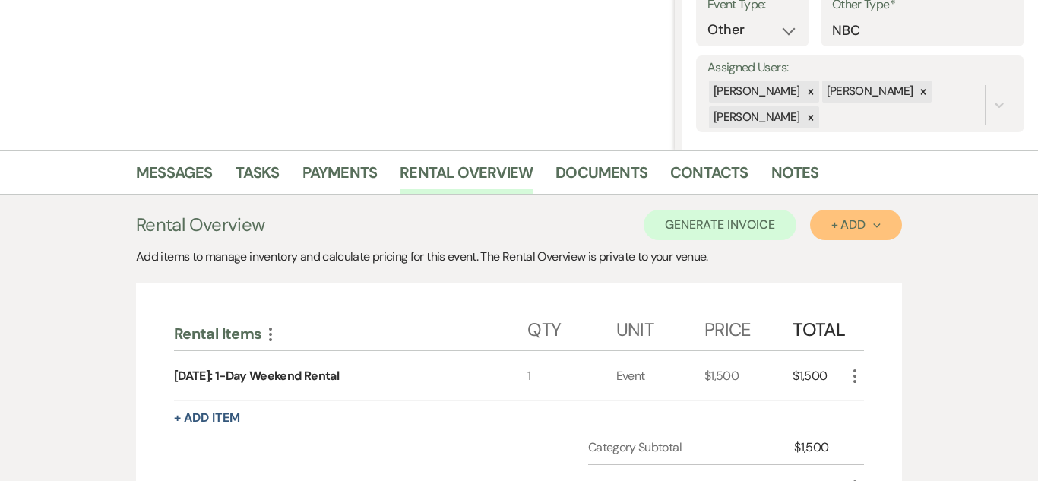
click at [866, 223] on div "+ Add Next" at bounding box center [855, 225] width 49 height 12
click at [776, 248] on div "Add items to manage inventory and calculate pricing for this event. The Rental …" at bounding box center [519, 257] width 766 height 18
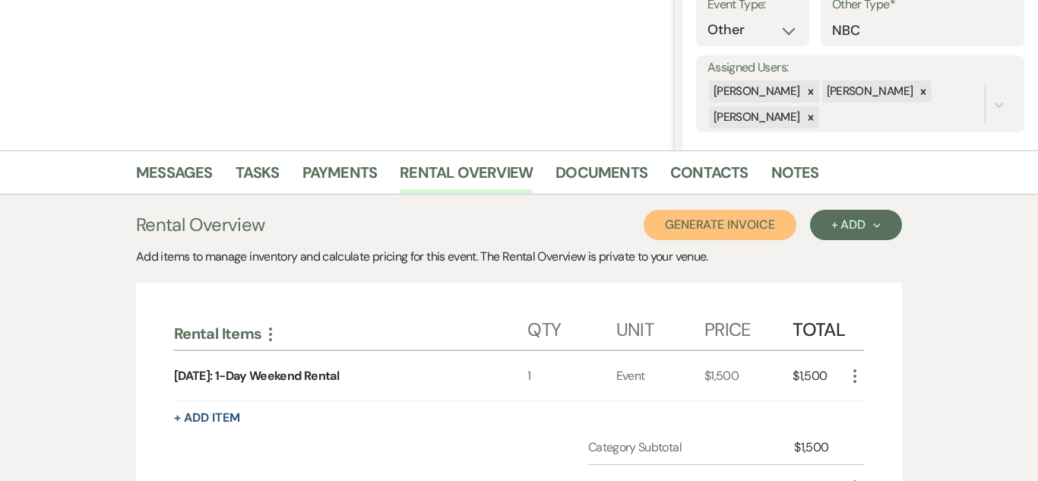
click at [758, 231] on button "Generate Invoice" at bounding box center [720, 225] width 153 height 30
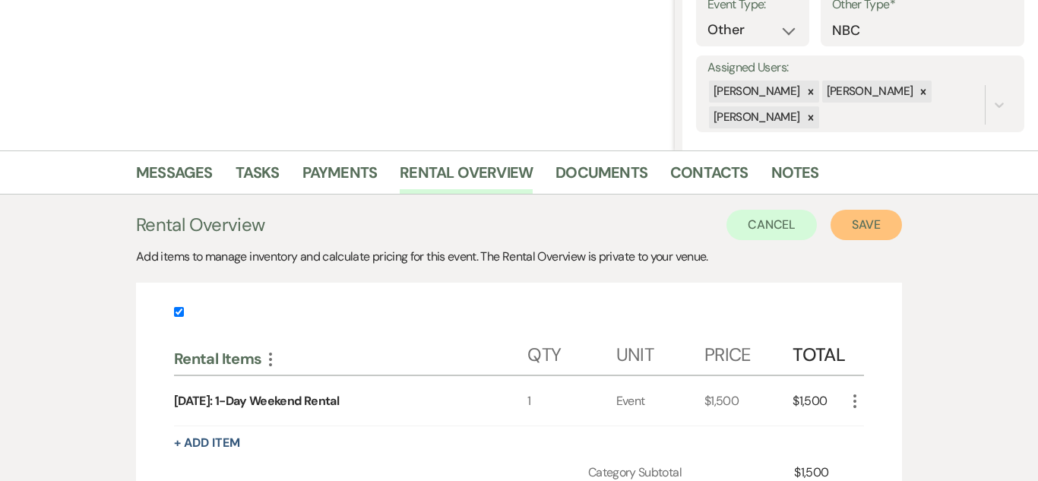
click at [876, 226] on button "Save" at bounding box center [865, 225] width 71 height 30
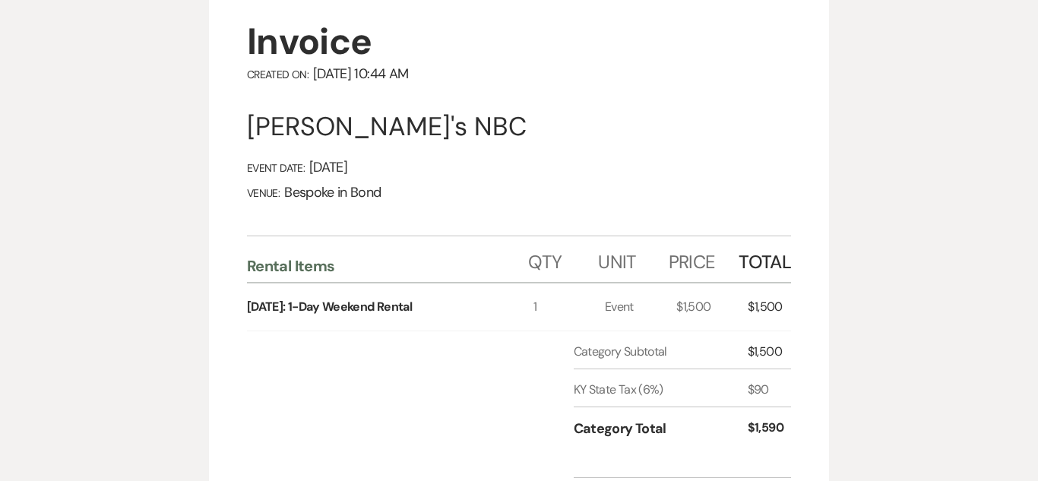
scroll to position [61, 0]
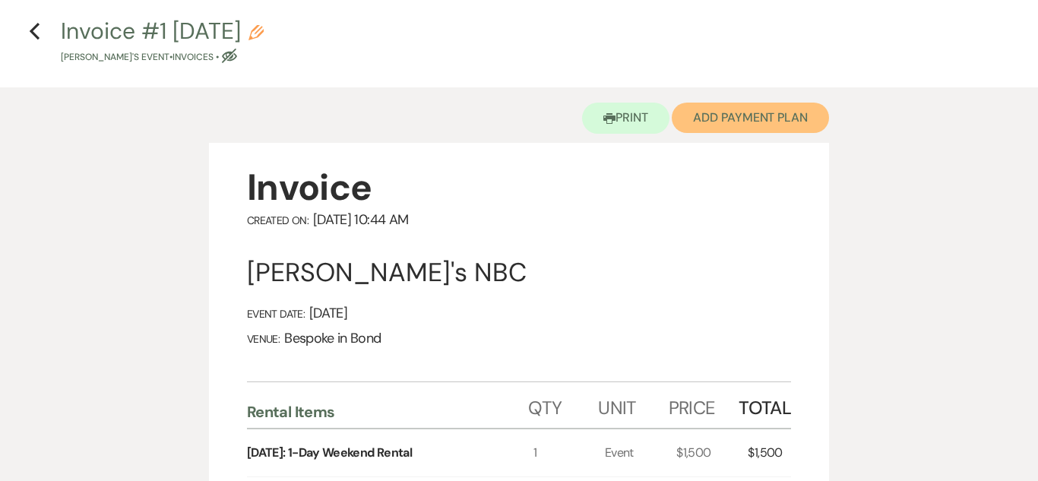
click at [759, 125] on button "Add Payment Plan" at bounding box center [750, 118] width 157 height 30
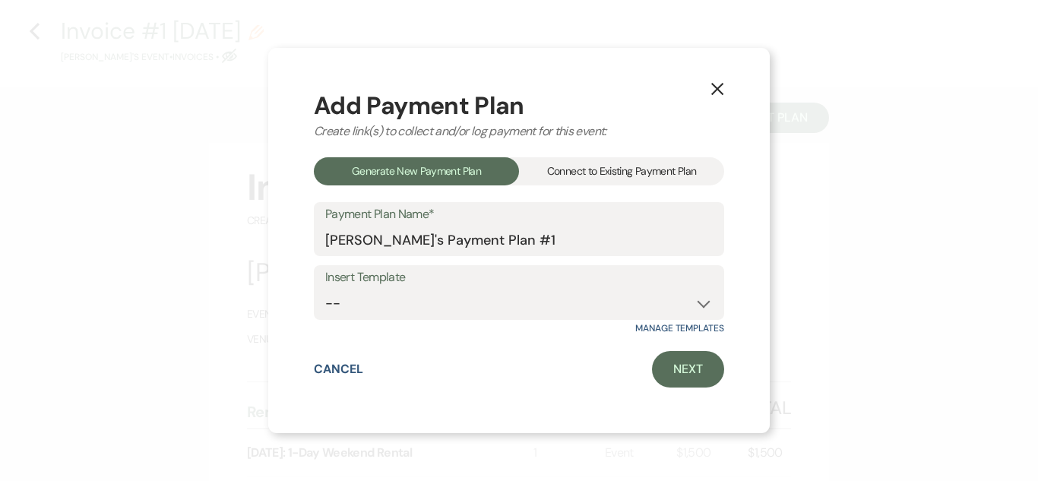
click at [538, 341] on div "Add Payment Plan Create link(s) to collect and/or log payment for this event: G…" at bounding box center [519, 240] width 410 height 295
click at [545, 308] on select "-- Standard Payment Plan Security Deposit" at bounding box center [518, 304] width 387 height 30
select select "202"
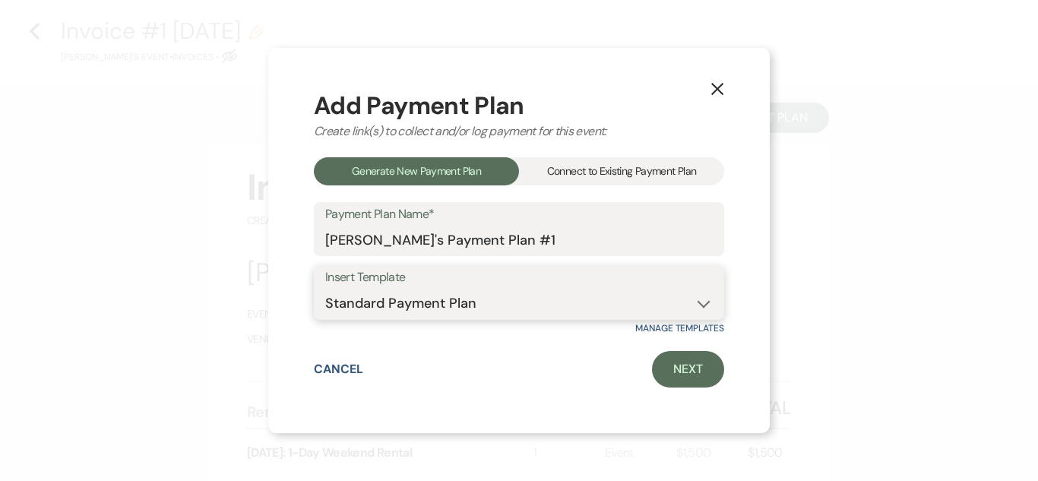
click at [325, 289] on select "-- Standard Payment Plan Security Deposit" at bounding box center [518, 304] width 387 height 30
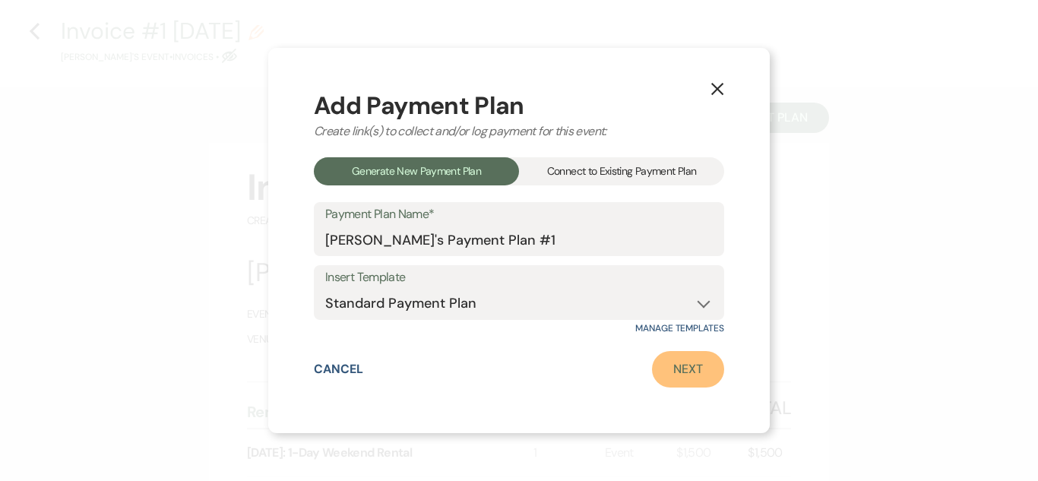
click at [685, 371] on link "Next" at bounding box center [688, 369] width 72 height 36
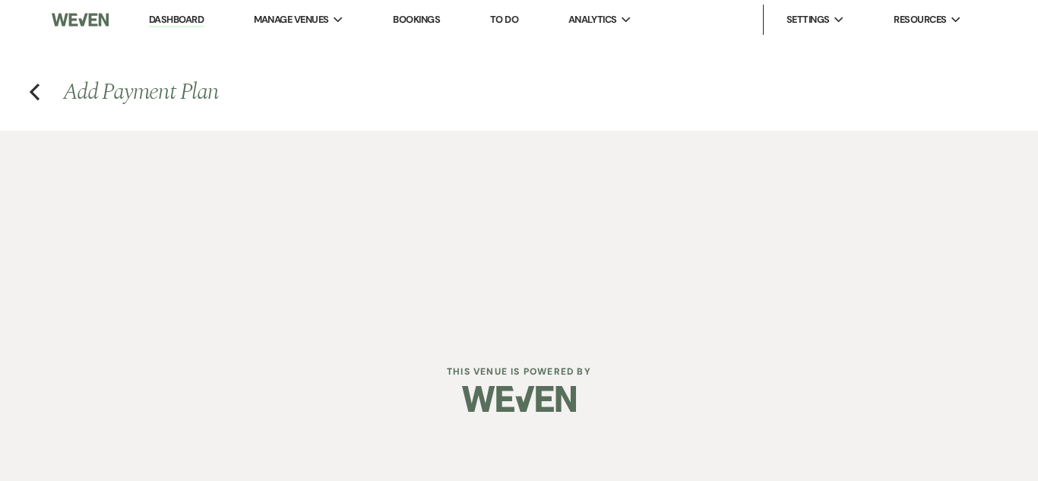
select select "27387"
select select "2"
select select "percentage"
select select "true"
select select "client"
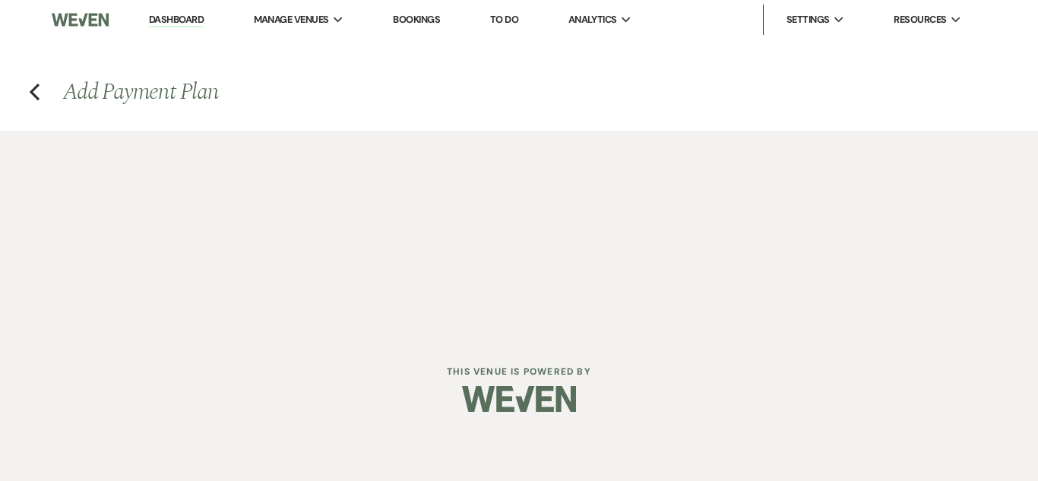
select select "weeks"
select select "afterDueDate"
select select "2"
select select "percentage"
select select "true"
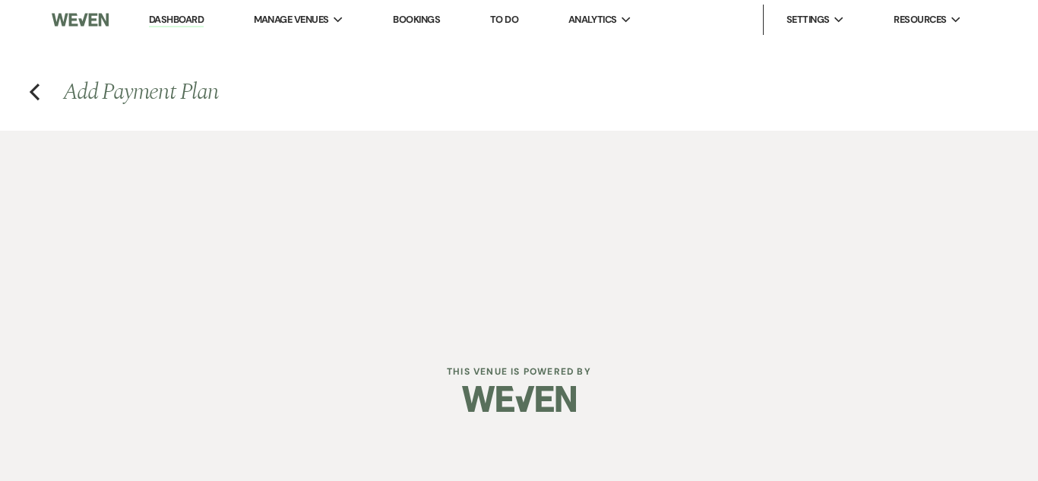
select select "client"
select select "weeks"
select select "2"
select select "percentage"
select select "true"
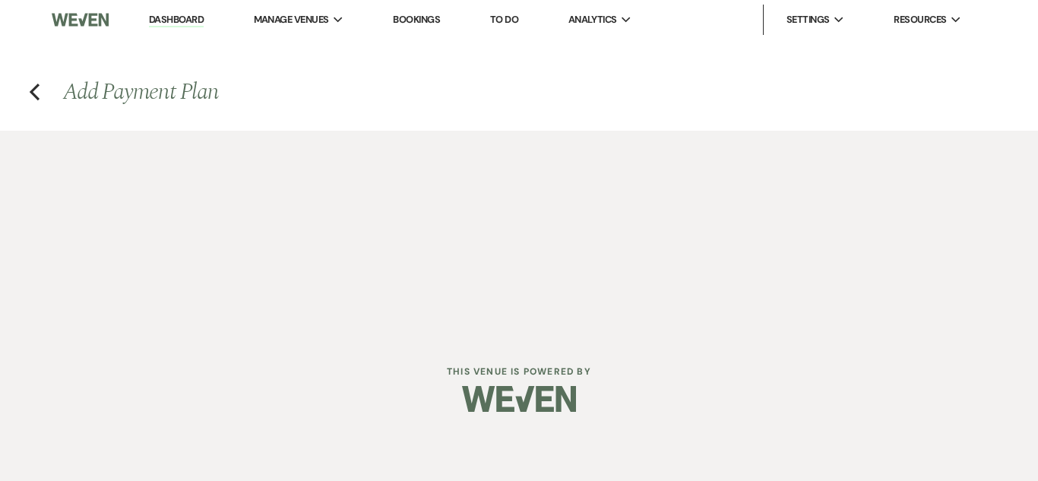
select select "client"
select select "weeks"
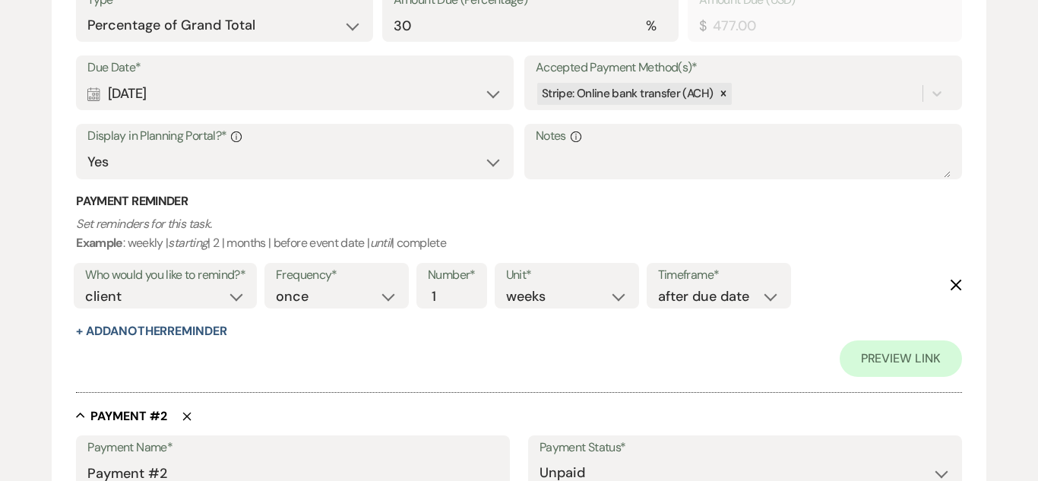
scroll to position [629, 0]
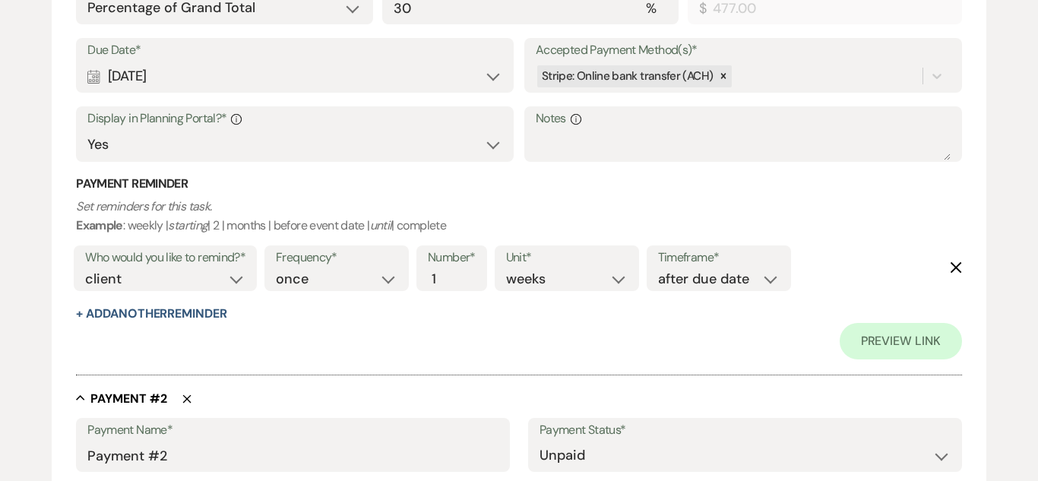
click at [488, 79] on div "Calendar Aug 17, 2025 Expand" at bounding box center [294, 77] width 415 height 30
select select "day"
select select "afterTodaysDate"
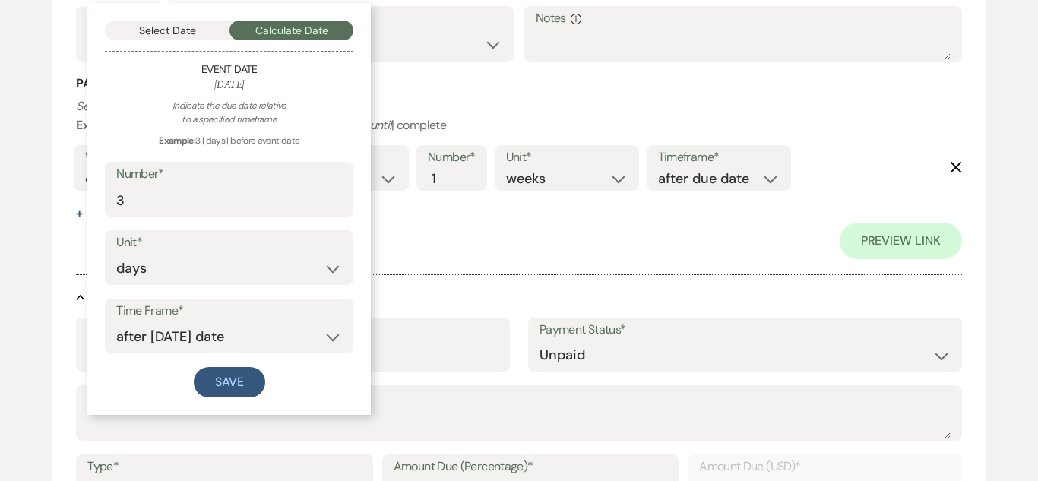
scroll to position [731, 0]
click at [432, 122] on p "Set reminders for this task. Example : weekly | starting | 2 | months | before …" at bounding box center [518, 114] width 885 height 39
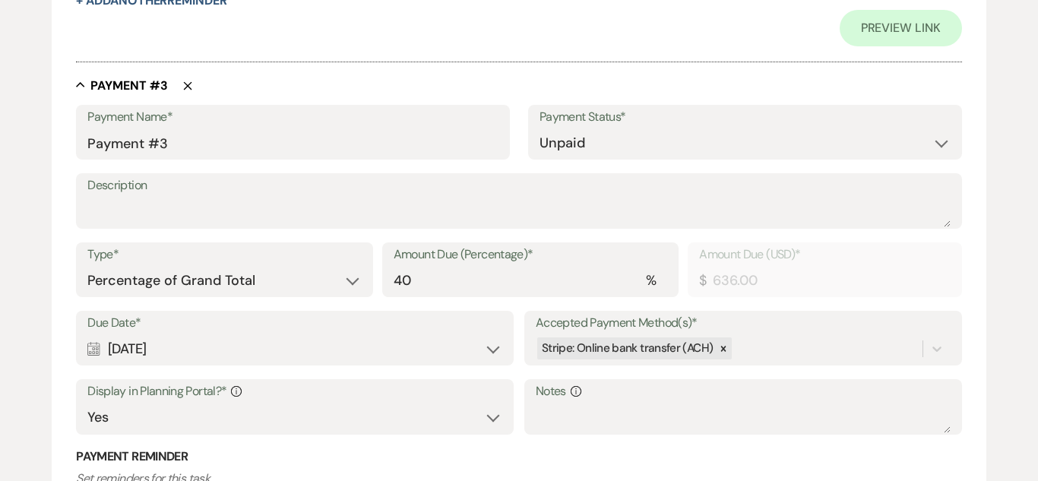
scroll to position [1544, 0]
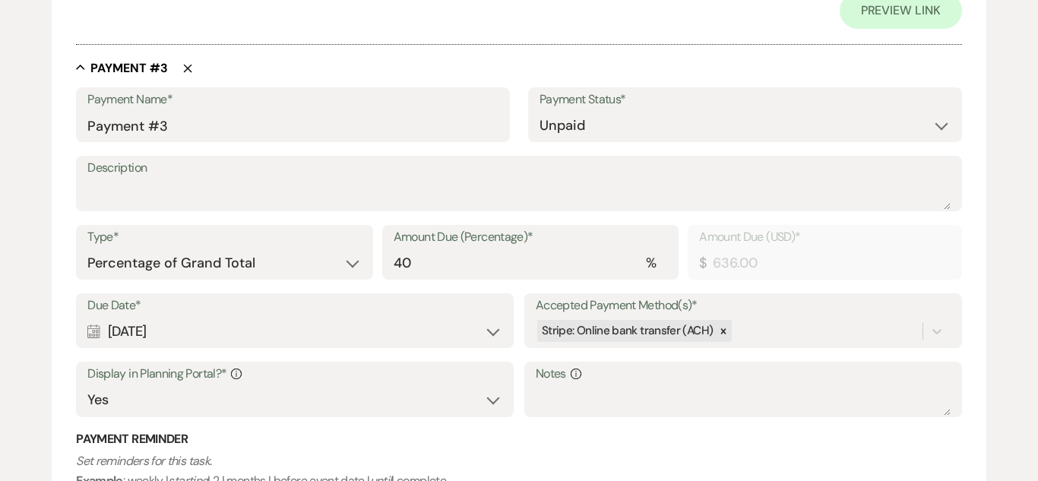
click at [188, 70] on use "button" at bounding box center [188, 69] width 8 height 8
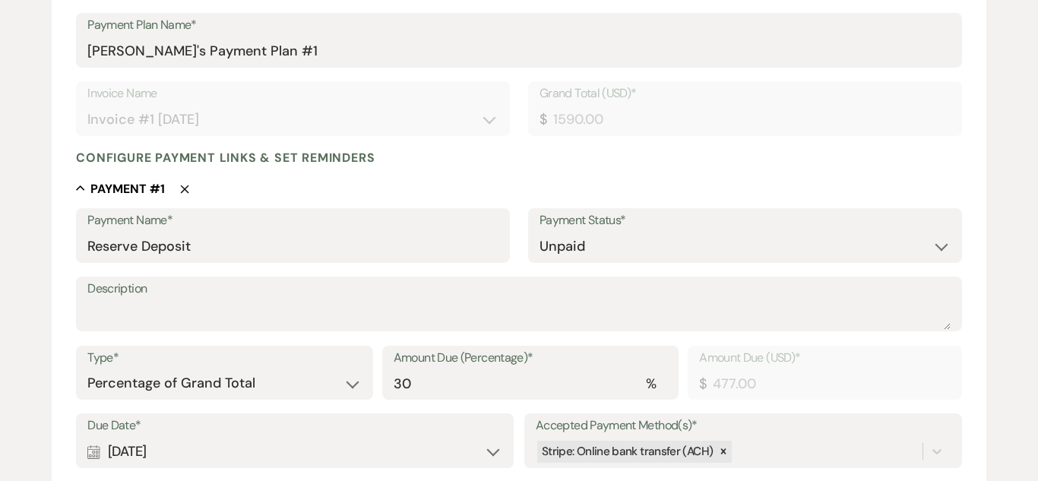
scroll to position [239, 0]
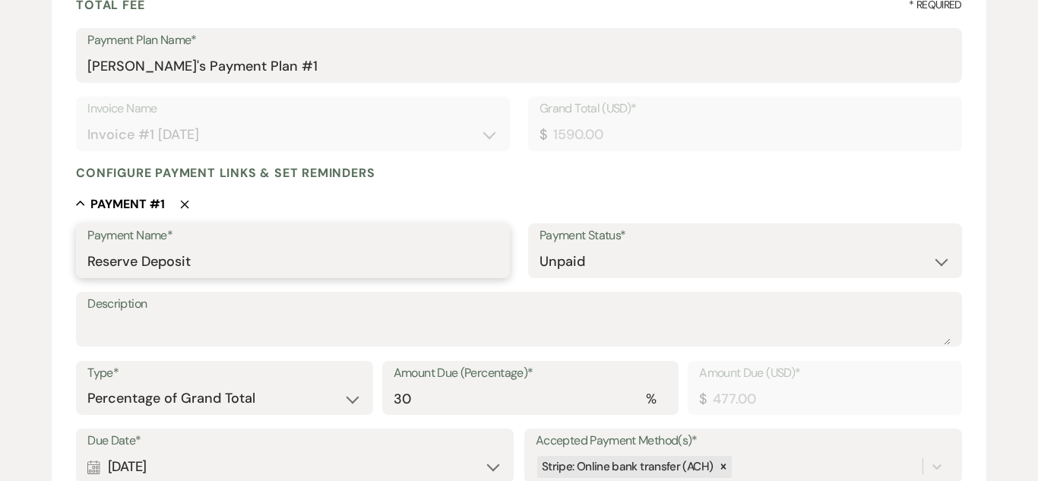
click at [252, 259] on input "Reserve Deposit" at bounding box center [292, 262] width 411 height 30
type input "R"
type input "Payment #1"
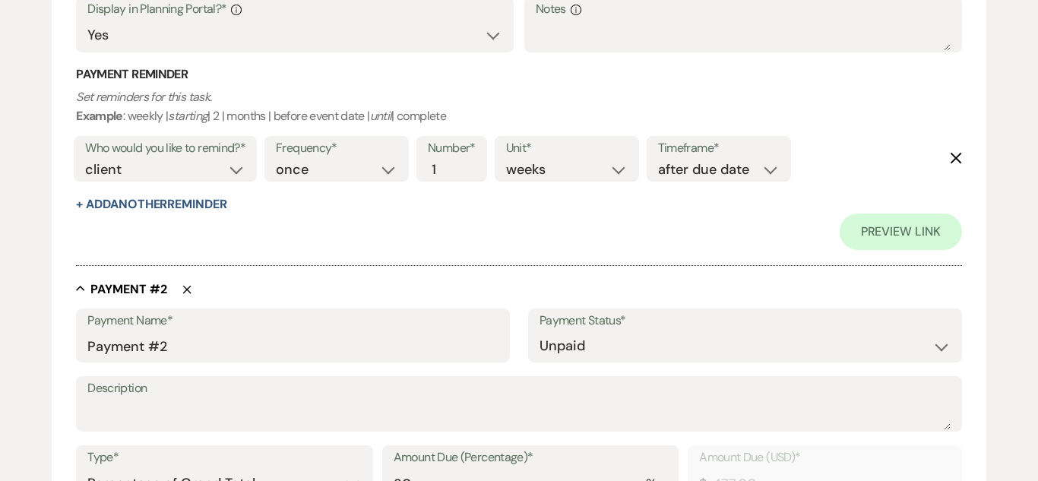
scroll to position [743, 0]
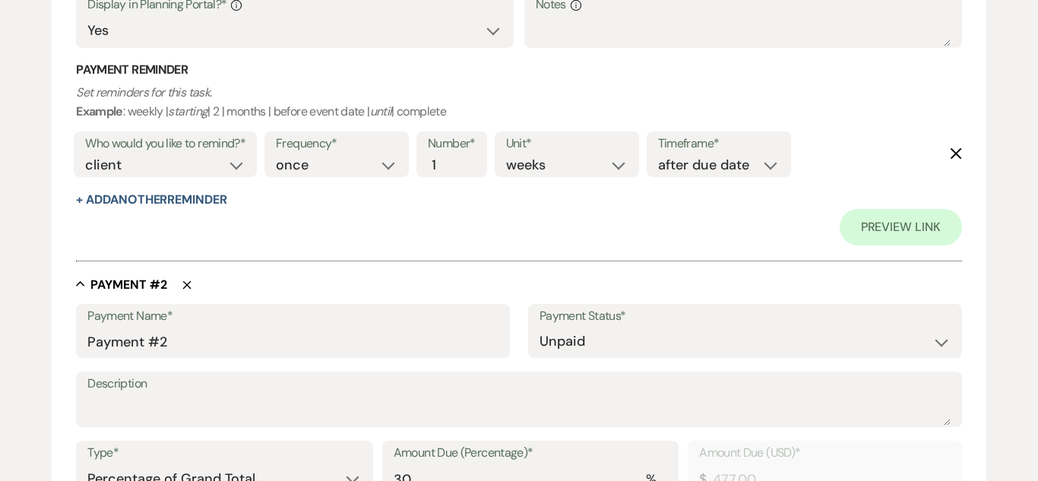
click at [184, 290] on div "Collapse Payment # 2 Delete" at bounding box center [518, 284] width 885 height 15
click at [191, 283] on icon "Delete" at bounding box center [186, 284] width 9 height 9
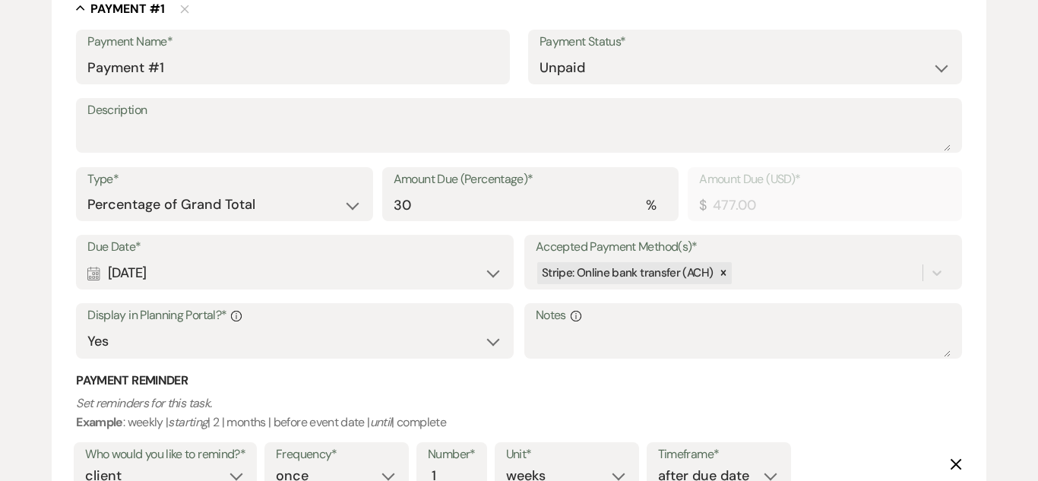
scroll to position [436, 0]
click at [346, 201] on select "Dollar Amount Percentage of Grand Total" at bounding box center [224, 204] width 274 height 30
select select "flat"
click at [87, 189] on select "Dollar Amount Percentage of Grand Total" at bounding box center [224, 204] width 274 height 30
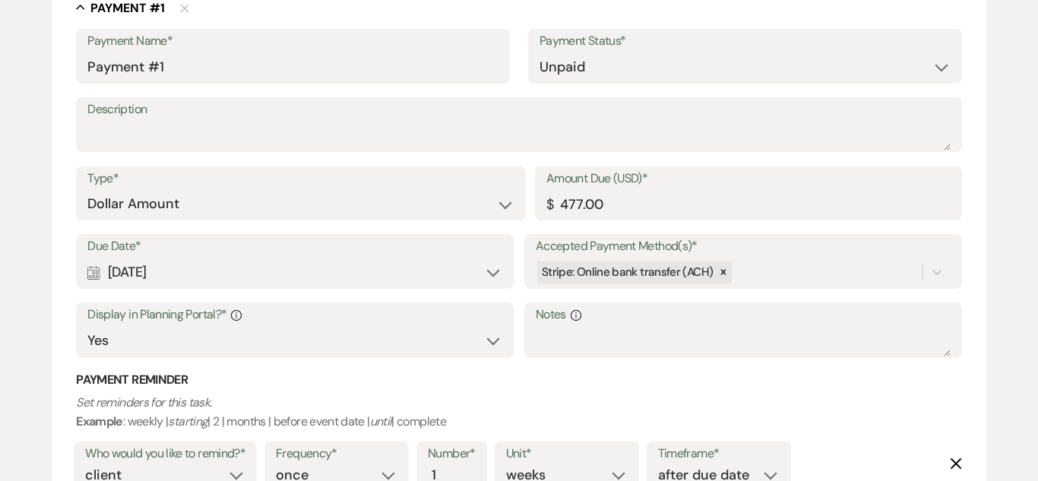
click at [641, 186] on label "Amount Due (USD)*" at bounding box center [748, 179] width 404 height 22
click at [641, 189] on input "477.00" at bounding box center [748, 204] width 404 height 30
type input "4"
type input "1500.00"
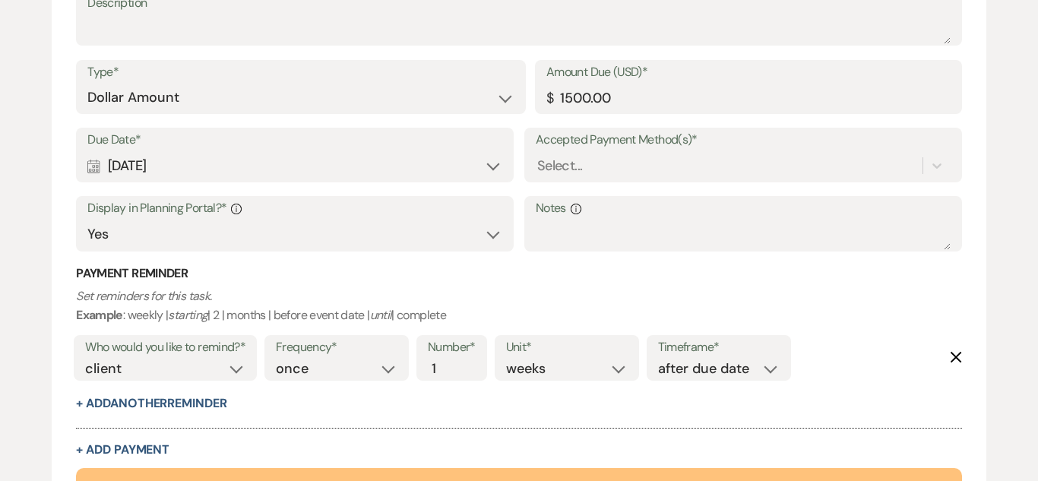
scroll to position [551, 0]
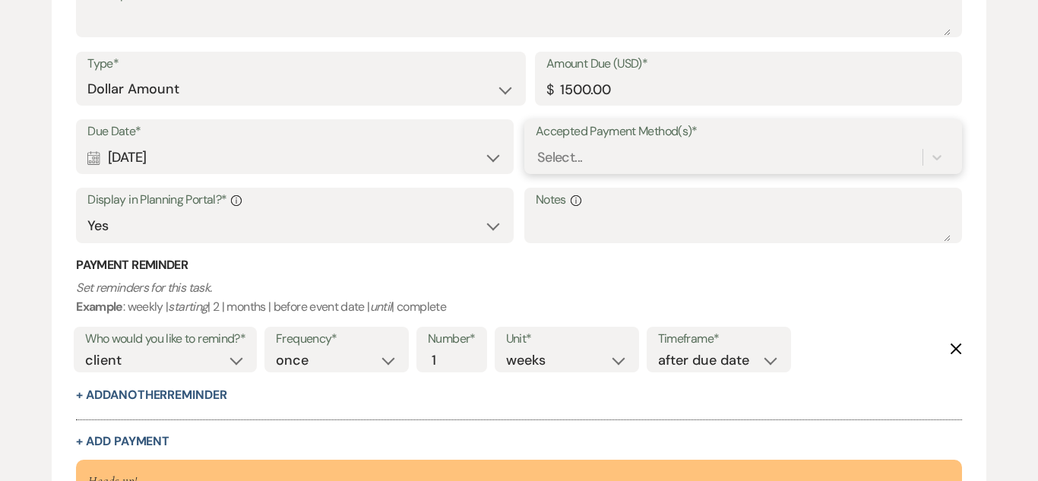
click at [680, 151] on div "Select..." at bounding box center [729, 157] width 387 height 27
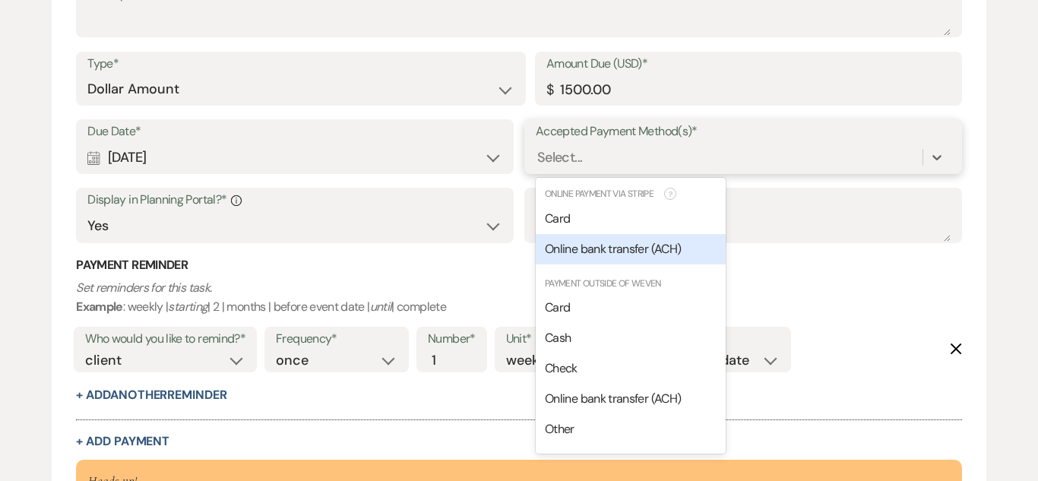
click at [676, 241] on span "Online bank transfer (ACH)" at bounding box center [613, 249] width 136 height 16
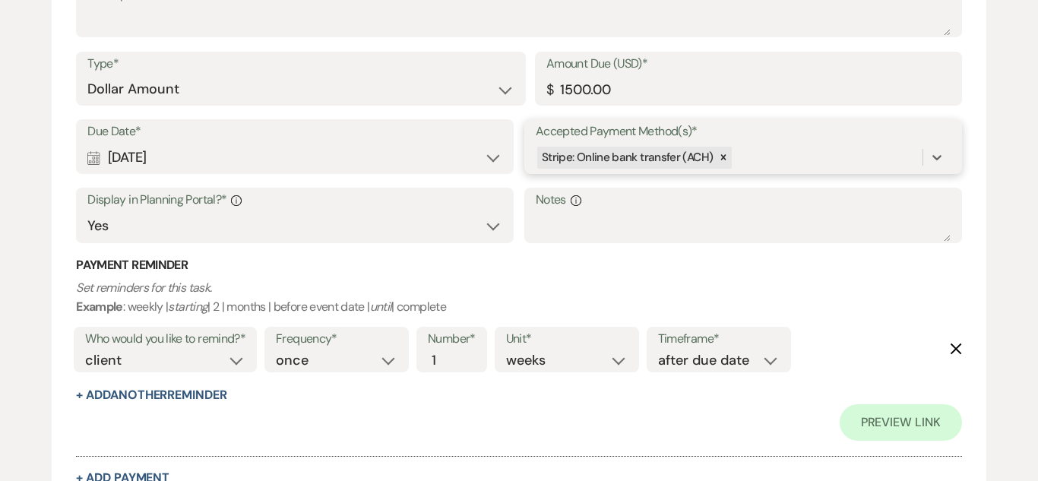
click at [911, 150] on div "Stripe: Online bank transfer (ACH)" at bounding box center [729, 157] width 387 height 27
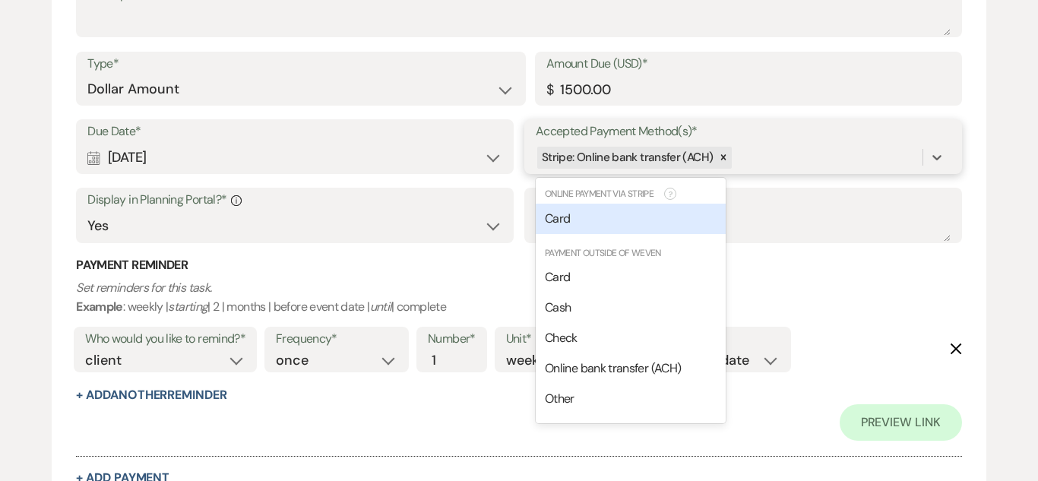
click at [676, 229] on div "Card" at bounding box center [631, 219] width 190 height 30
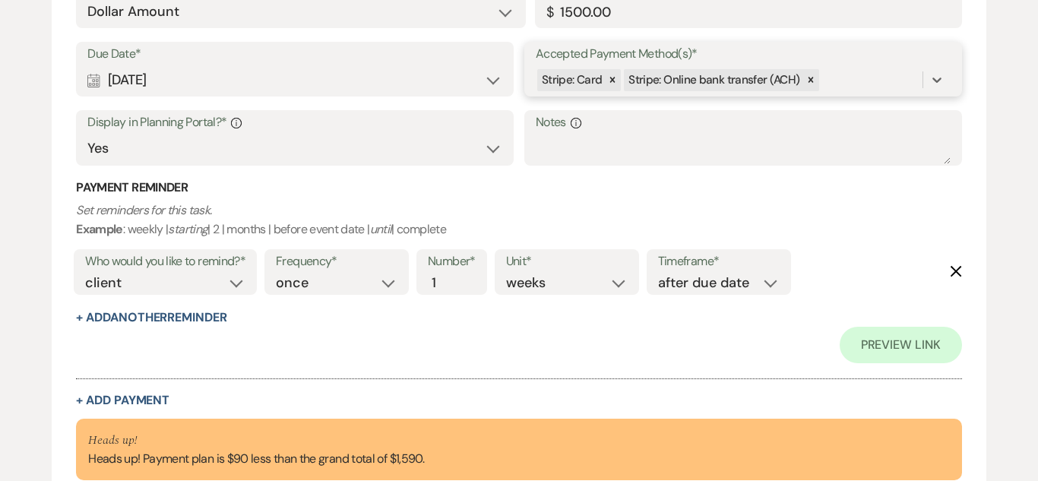
scroll to position [625, 0]
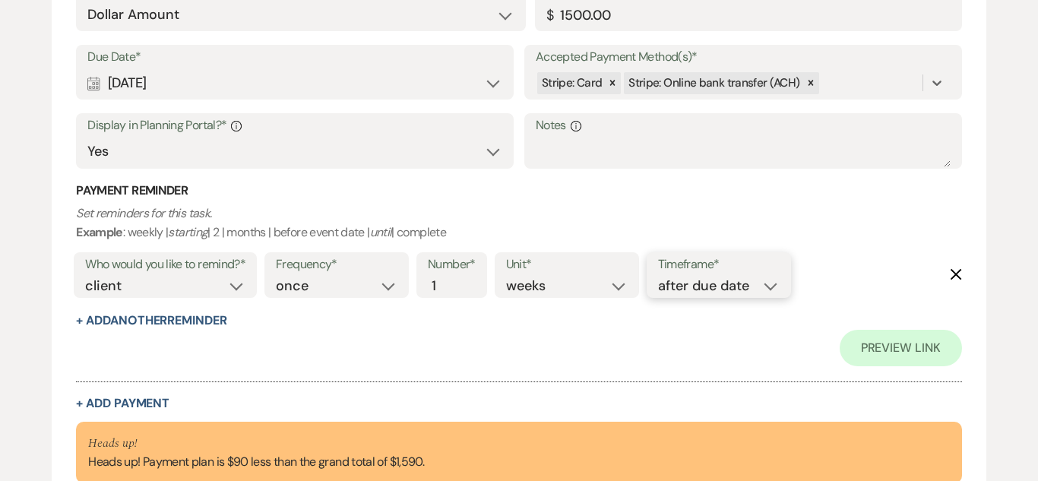
click at [773, 285] on select "before due date after due date on due date on custom date" at bounding box center [719, 286] width 122 height 21
select select "onDueDate"
click at [658, 276] on select "before due date after due date on due date on custom date" at bounding box center [719, 286] width 122 height 21
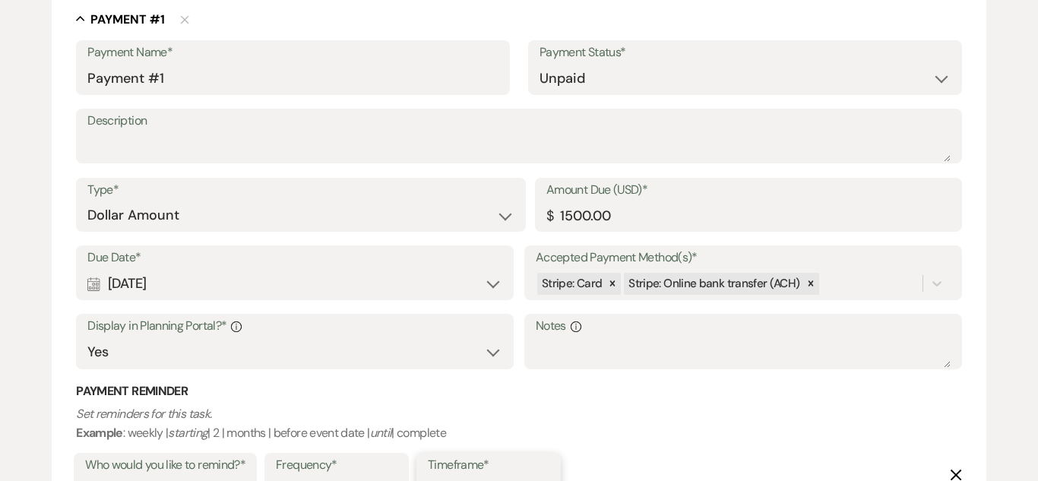
scroll to position [441, 0]
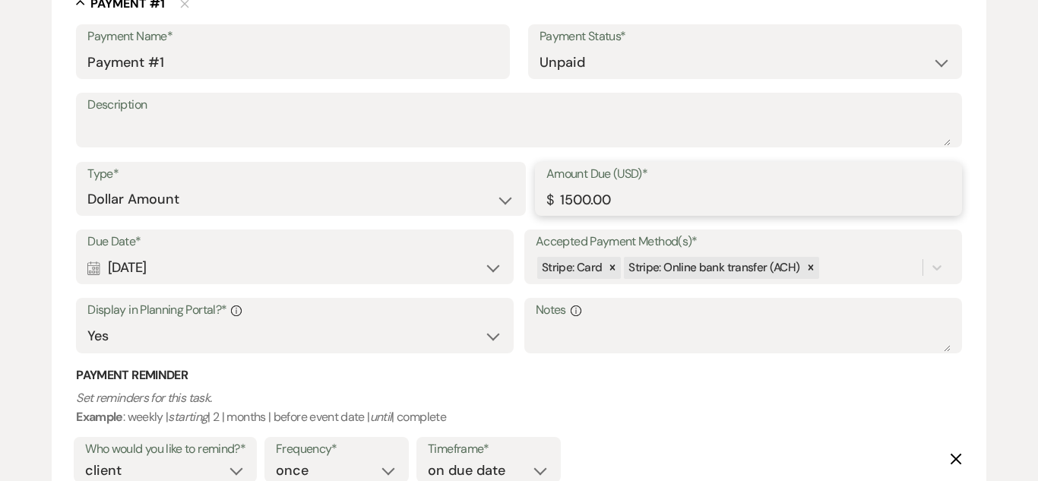
click at [585, 193] on input "1500.00" at bounding box center [748, 200] width 404 height 30
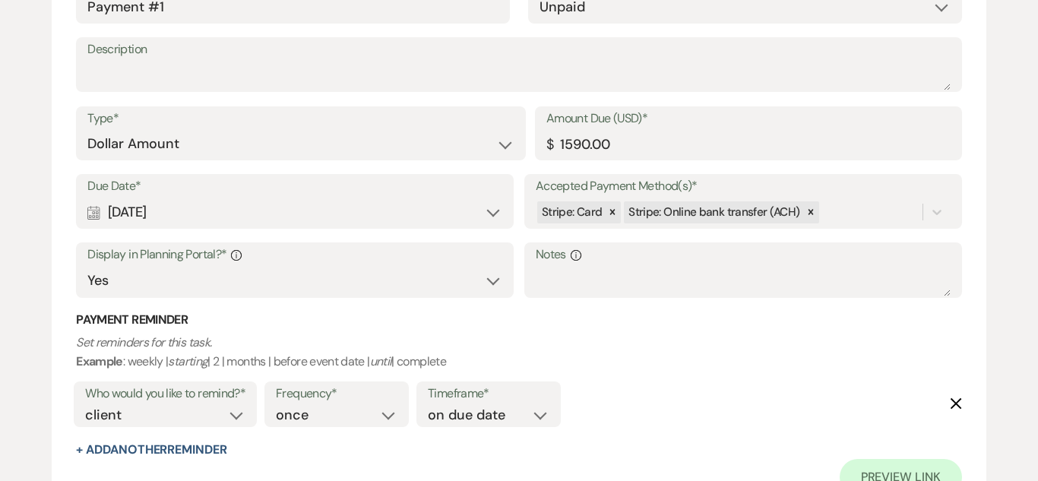
scroll to position [710, 0]
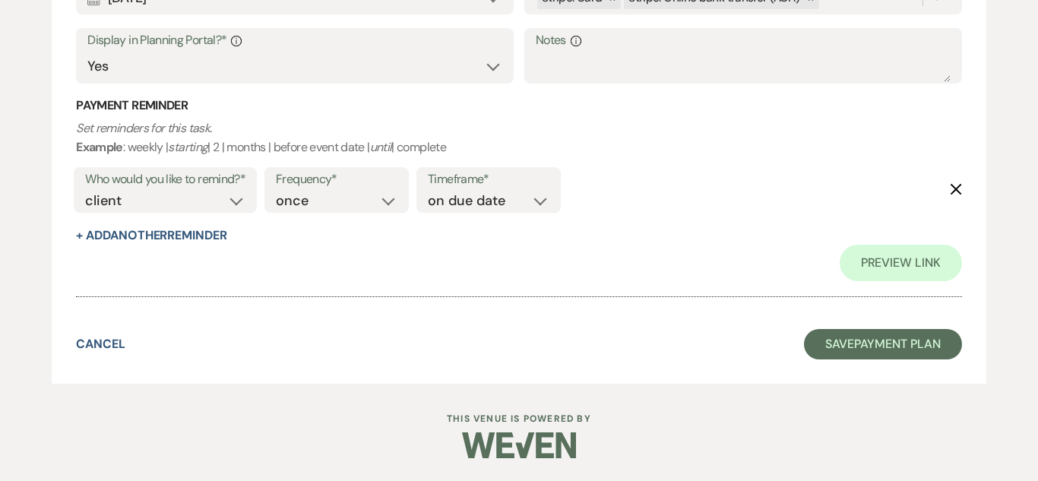
click at [533, 256] on div "Preview Link" at bounding box center [518, 263] width 885 height 36
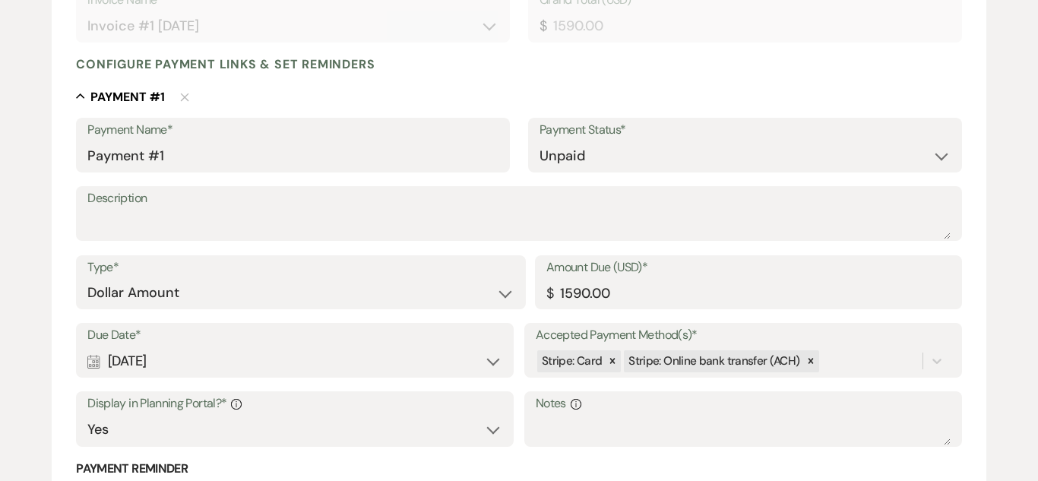
scroll to position [358, 0]
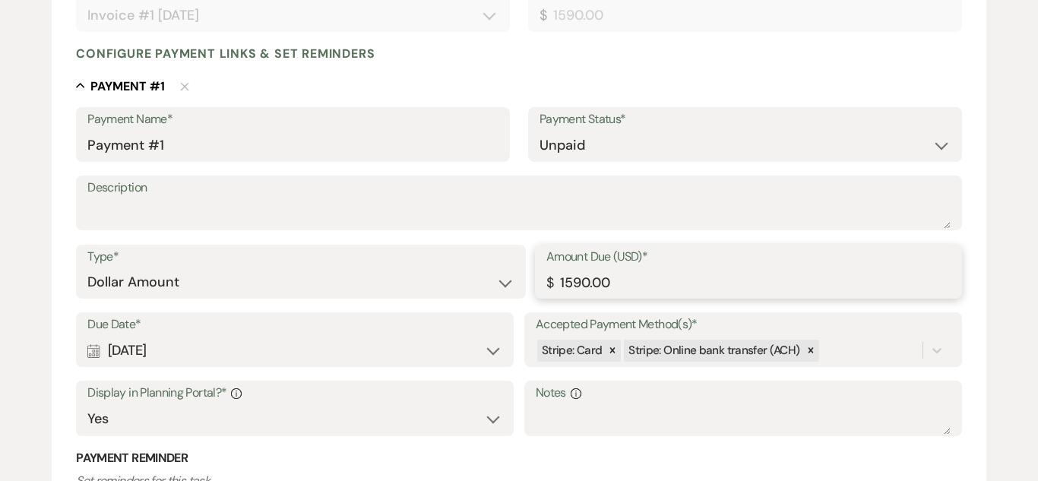
click at [584, 283] on input "1590.00" at bounding box center [748, 282] width 404 height 30
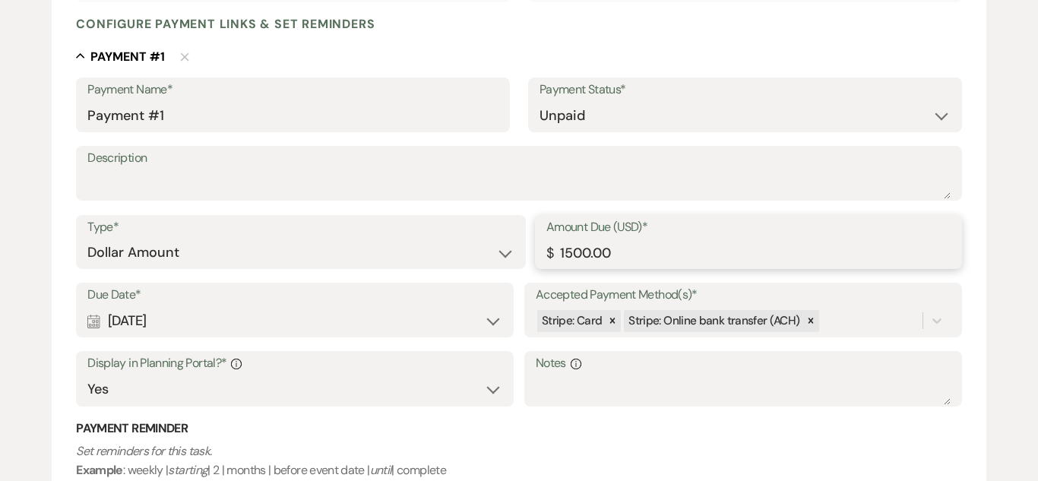
scroll to position [378, 0]
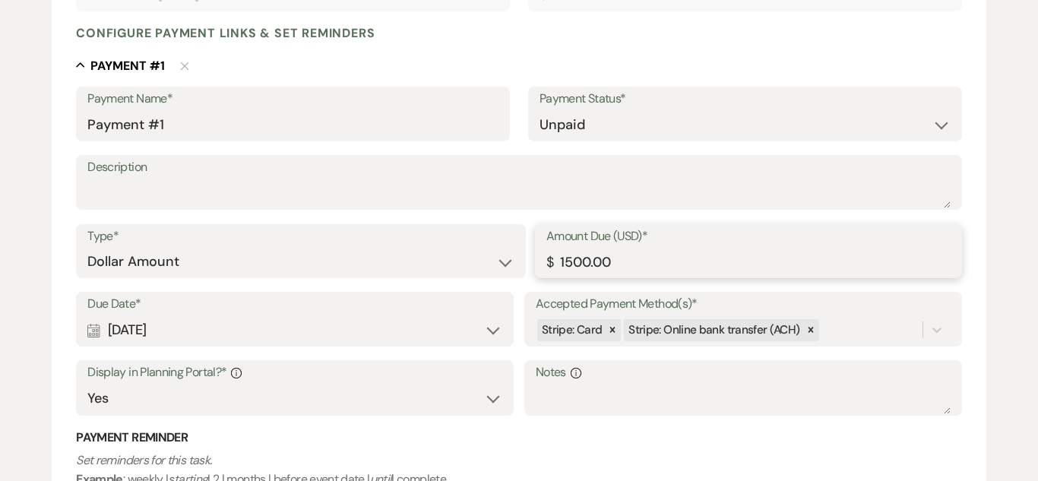
type input "1500.00"
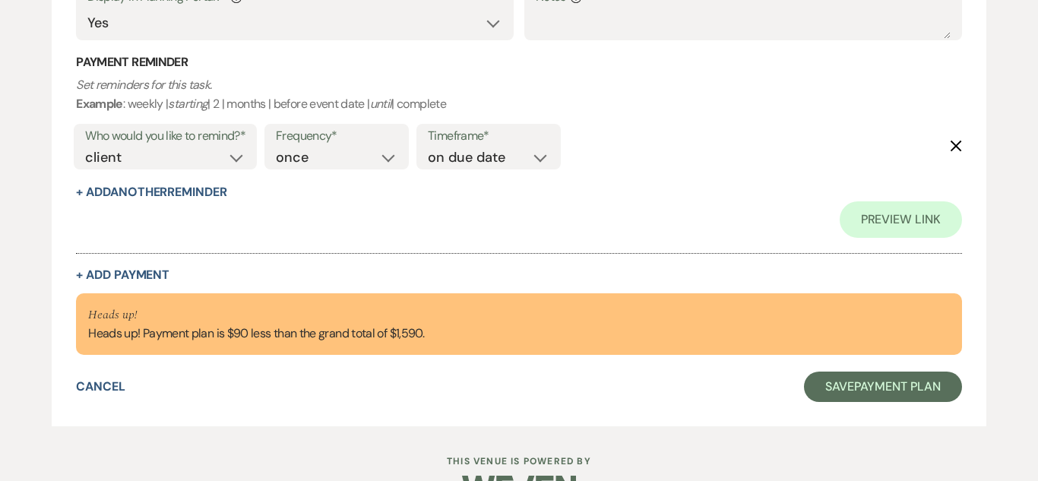
scroll to position [746, 0]
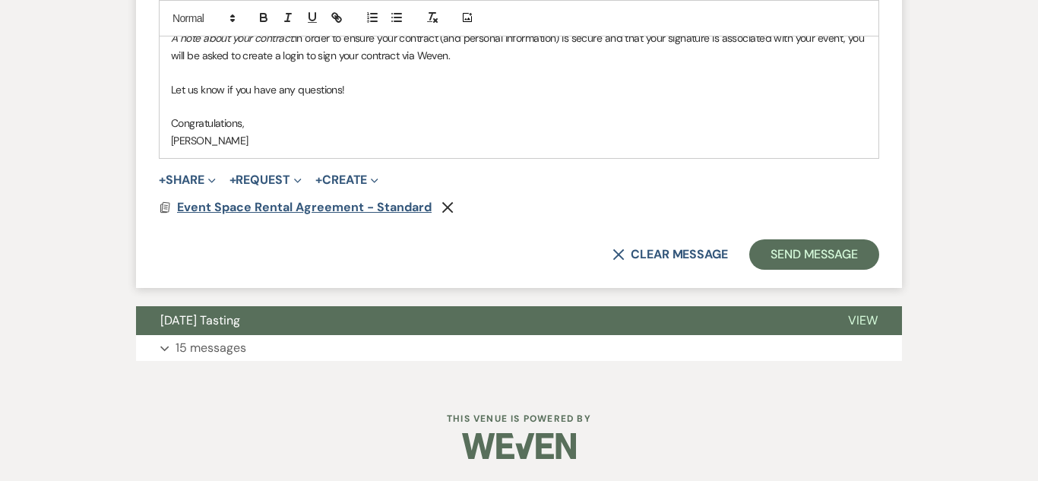
click at [333, 213] on span "Event Space Rental Agreement - Standard" at bounding box center [304, 207] width 255 height 16
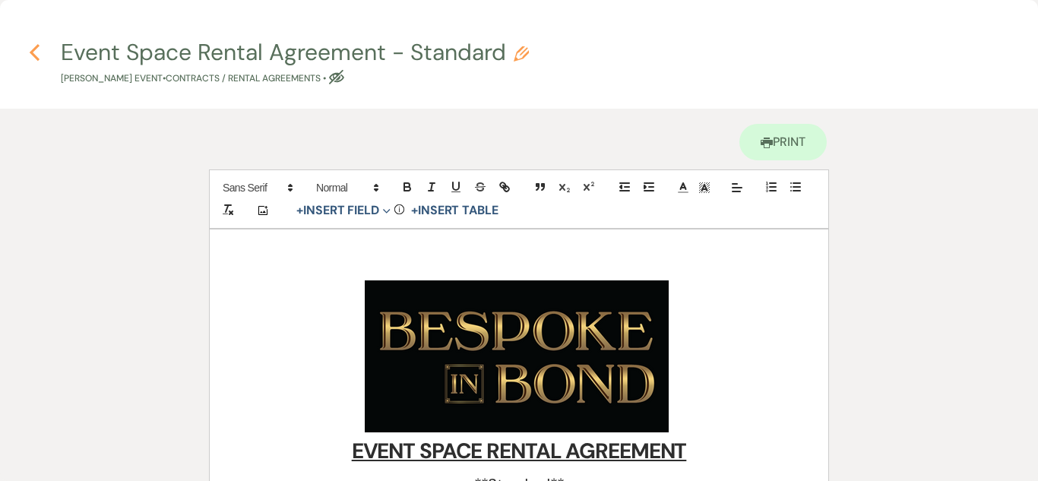
click at [35, 57] on use "button" at bounding box center [35, 52] width 10 height 17
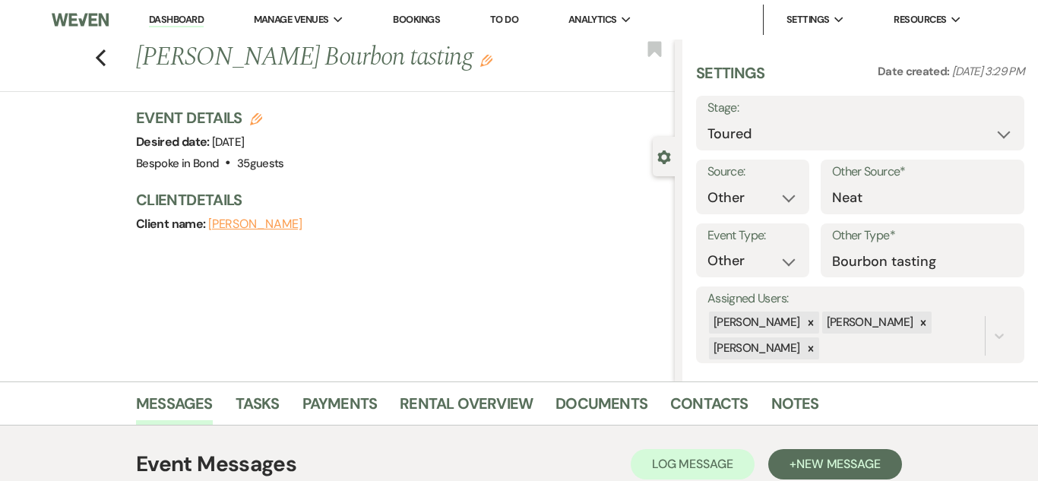
click at [179, 23] on link "Dashboard" at bounding box center [176, 20] width 55 height 14
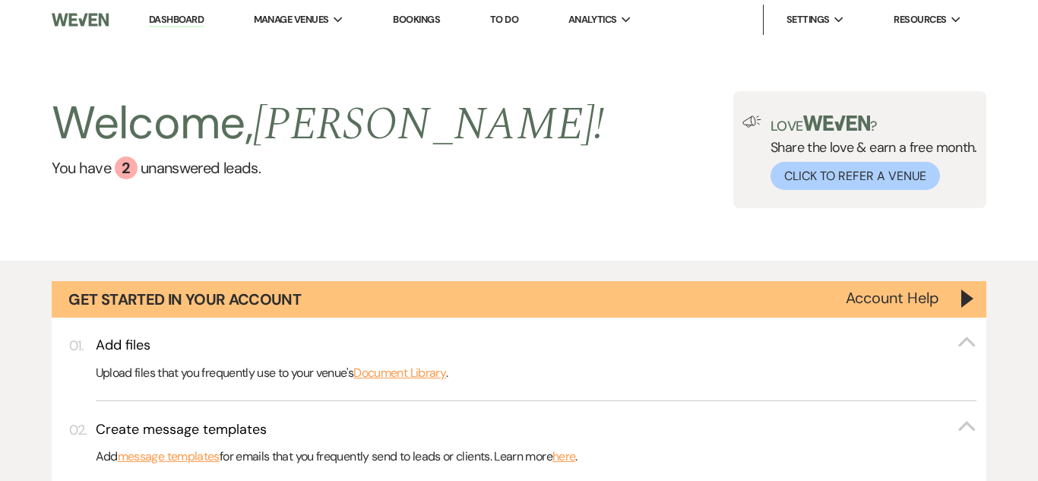
scroll to position [1113, 0]
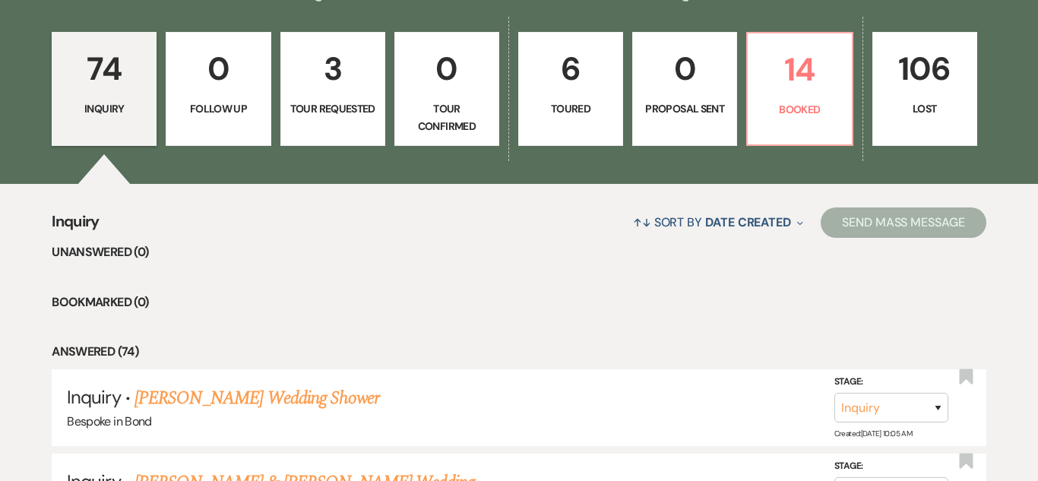
click at [588, 91] on p "6" at bounding box center [570, 68] width 85 height 51
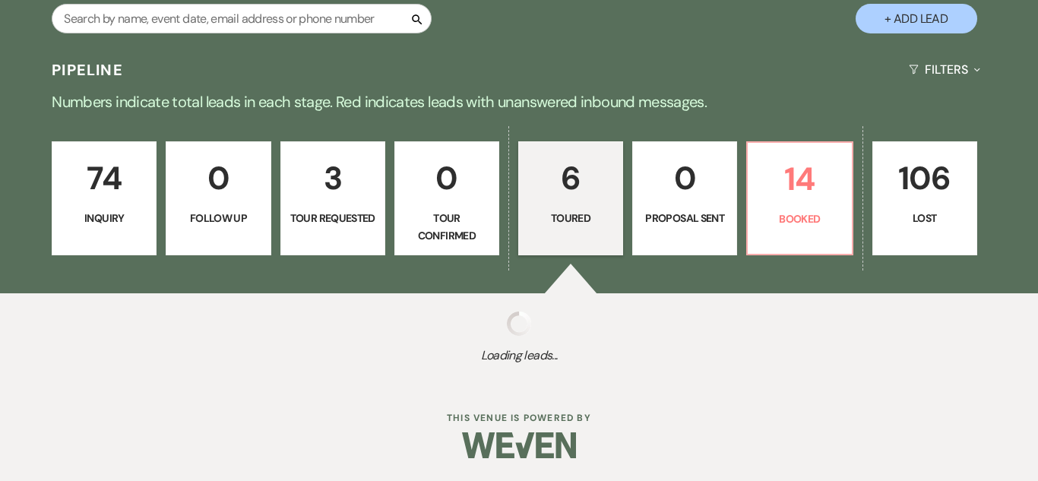
select select "5"
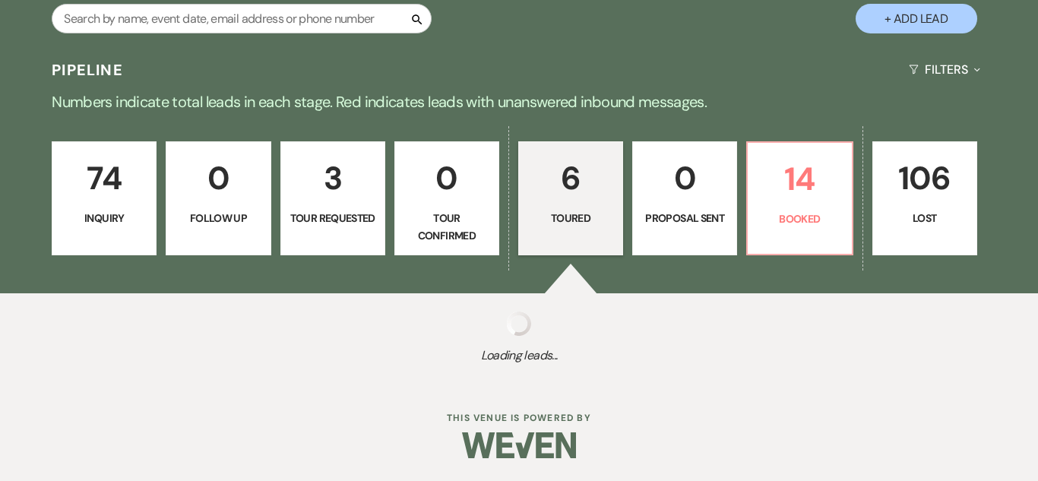
select select "5"
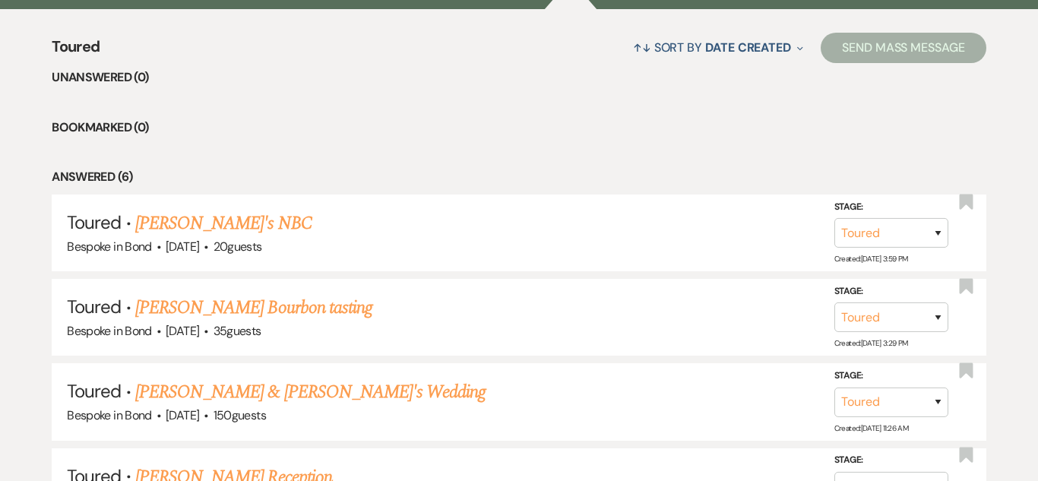
scroll to position [1289, 0]
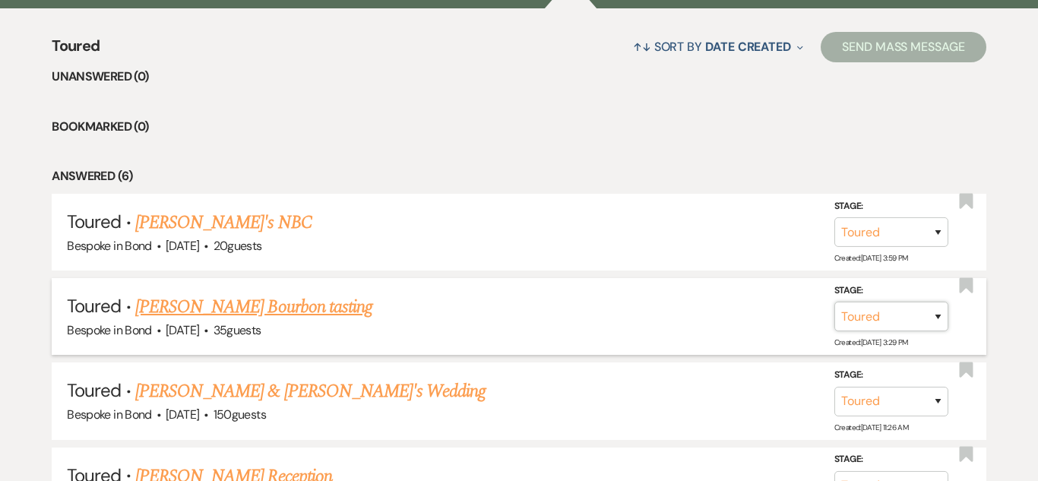
click at [936, 316] on select "Inquiry Follow Up Tour Requested Tour Confirmed Toured Proposal Sent Booked Lost" at bounding box center [891, 317] width 114 height 30
select select "6"
click at [834, 302] on select "Inquiry Follow Up Tour Requested Tour Confirmed Toured Proposal Sent Booked Lost" at bounding box center [891, 317] width 114 height 30
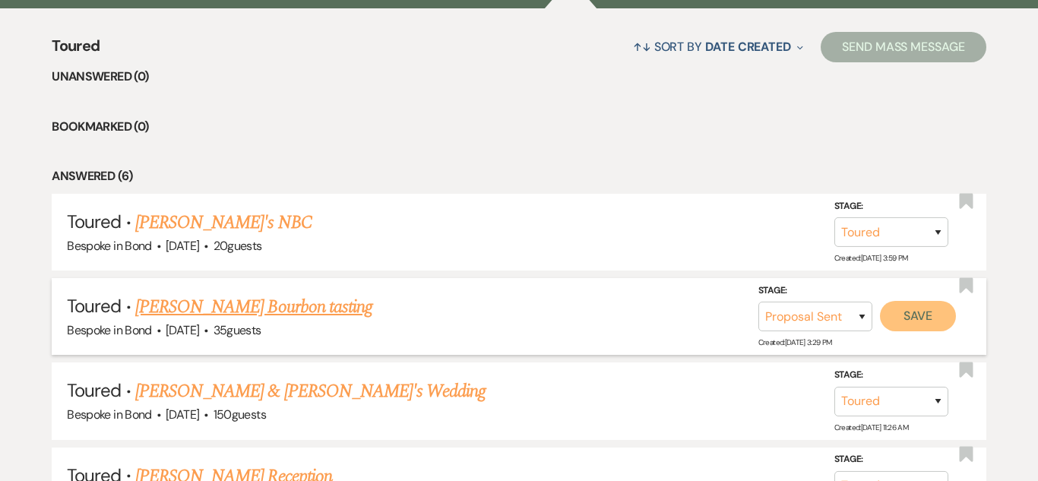
click at [917, 318] on button "Save" at bounding box center [918, 316] width 76 height 30
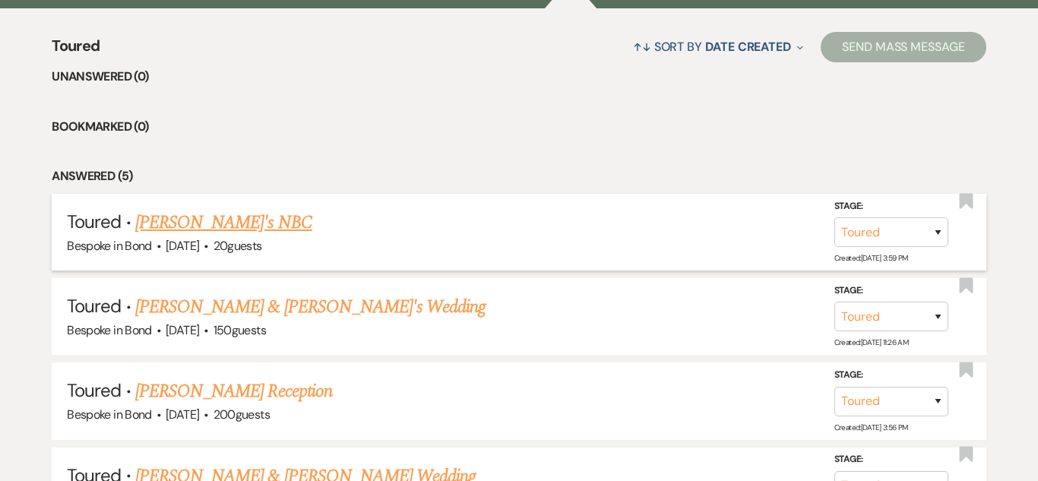
click at [183, 228] on link "Nick's NBC" at bounding box center [223, 222] width 177 height 27
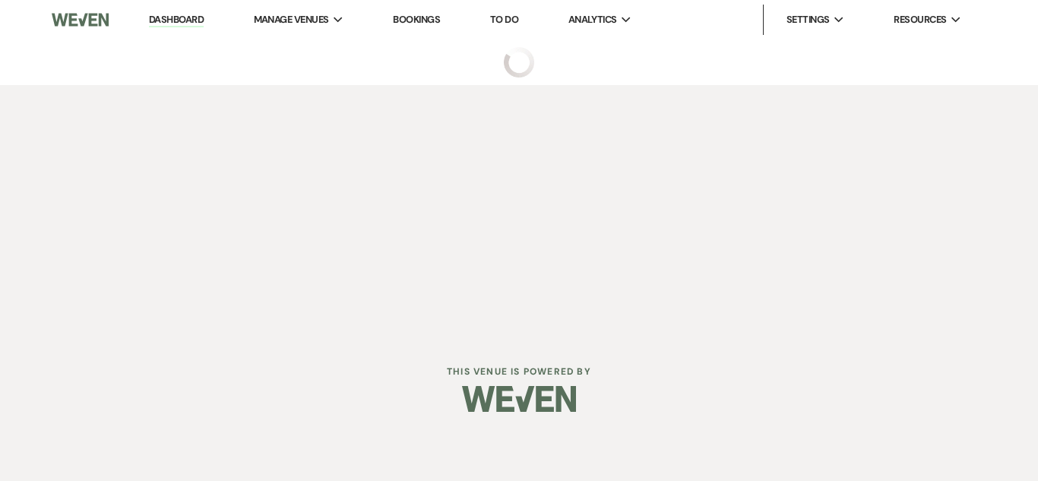
select select "5"
select select "13"
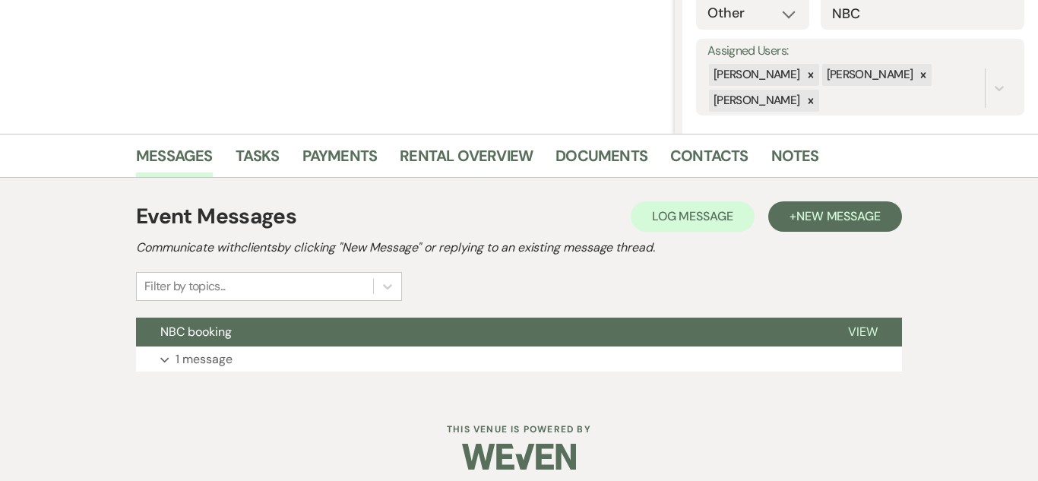
scroll to position [259, 0]
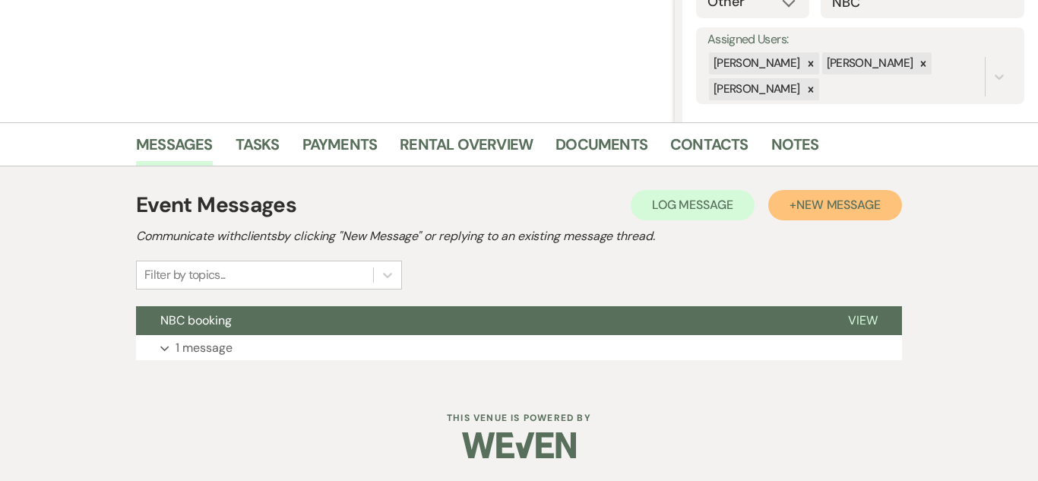
click at [864, 203] on span "New Message" at bounding box center [838, 205] width 84 height 16
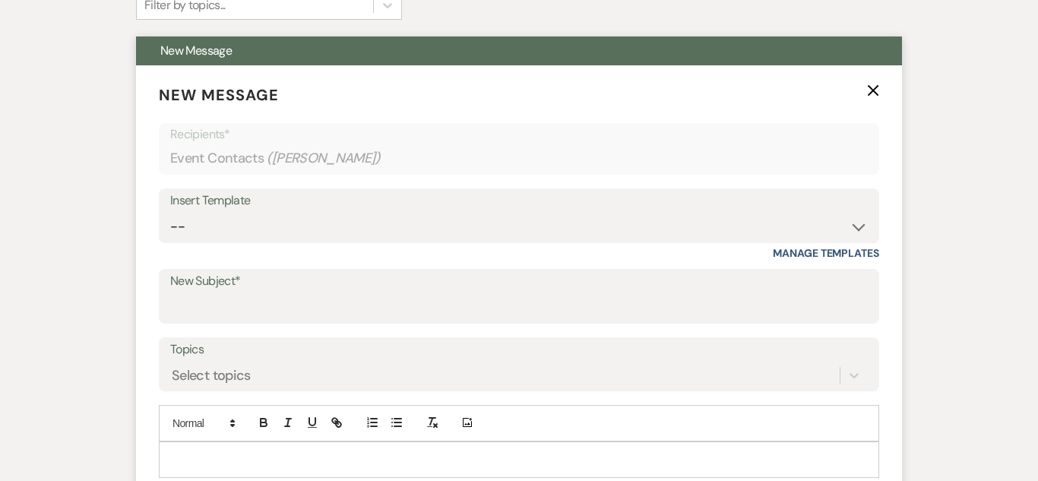
scroll to position [530, 0]
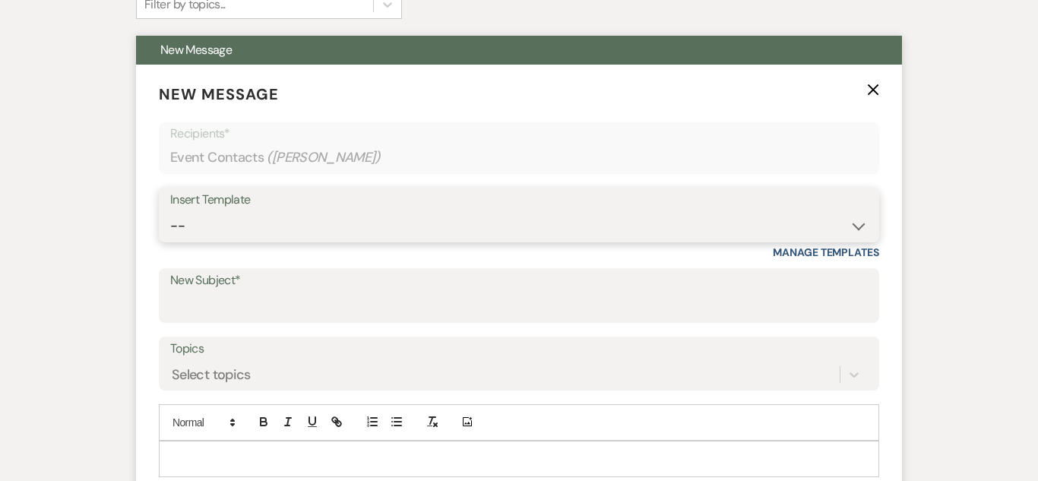
click at [525, 238] on select "-- Weven Planning Portal Introduction (Booked Events) Initial Inquiry Response …" at bounding box center [518, 226] width 697 height 30
select select "4574"
click at [170, 211] on select "-- Weven Planning Portal Introduction (Booked Events) Initial Inquiry Response …" at bounding box center [518, 226] width 697 height 30
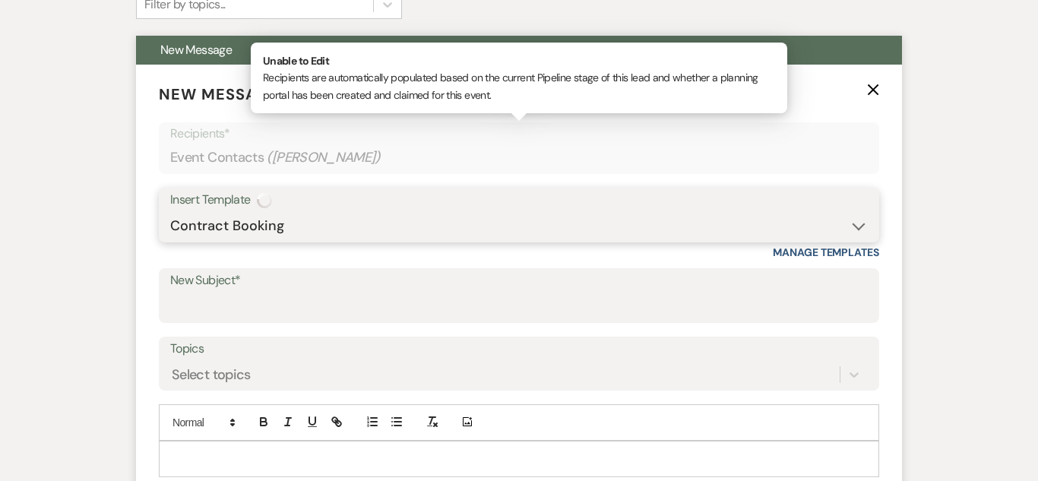
type input "Booking your event!"
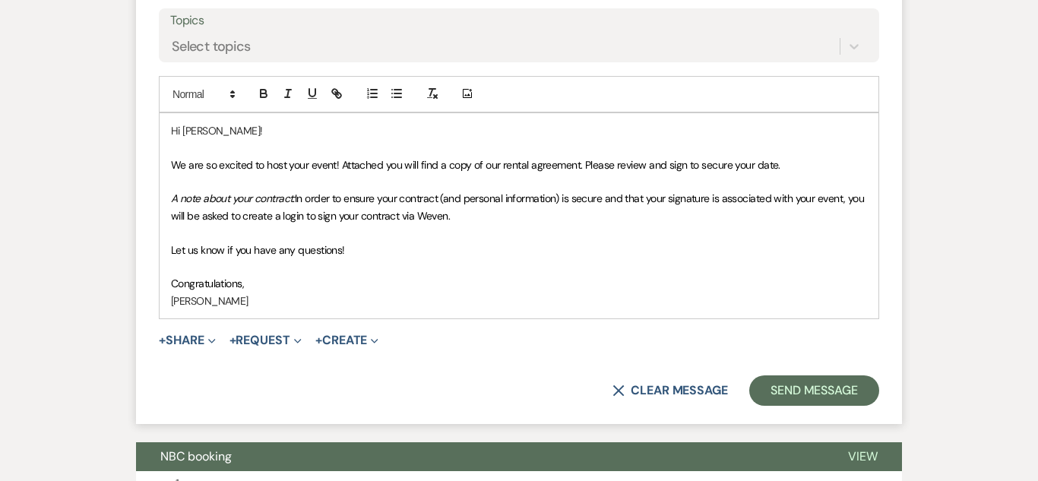
scroll to position [859, 0]
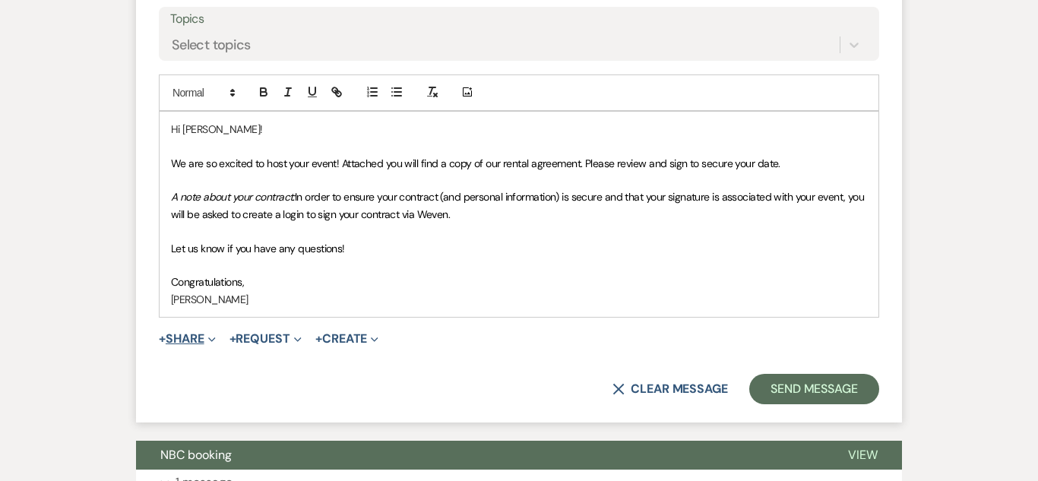
click at [196, 337] on button "+ Share Expand" at bounding box center [187, 339] width 57 height 12
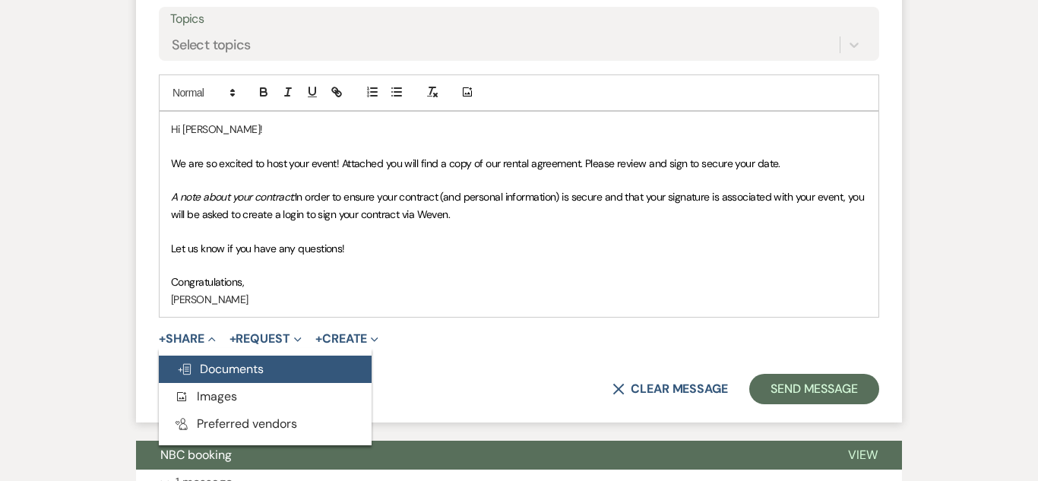
click at [214, 365] on span "Doc Upload Documents" at bounding box center [220, 369] width 87 height 16
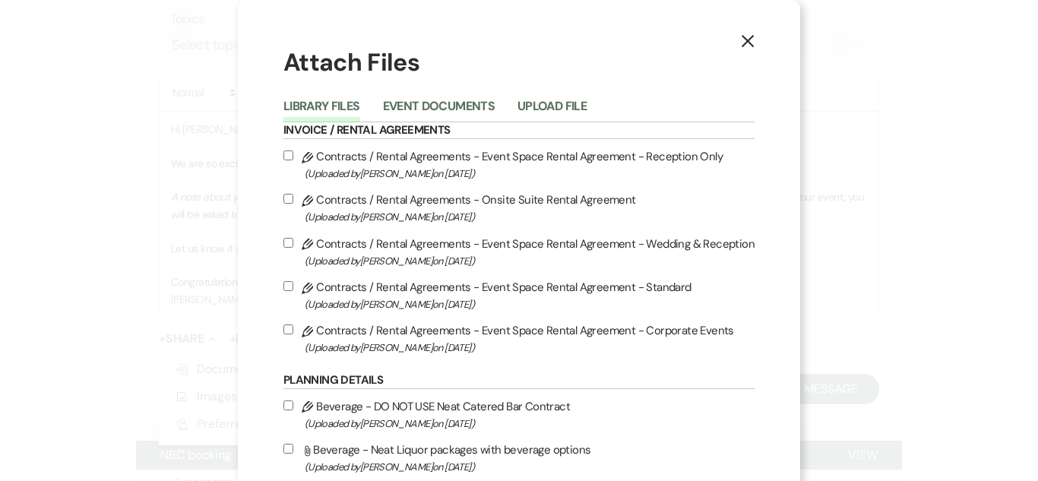
click at [533, 284] on label "Pencil Contracts / Rental Agreements - Event Space Rental Agreement - Standard …" at bounding box center [518, 295] width 471 height 36
click at [293, 284] on input "Pencil Contracts / Rental Agreements - Event Space Rental Agreement - Standard …" at bounding box center [288, 286] width 10 height 10
checkbox input "true"
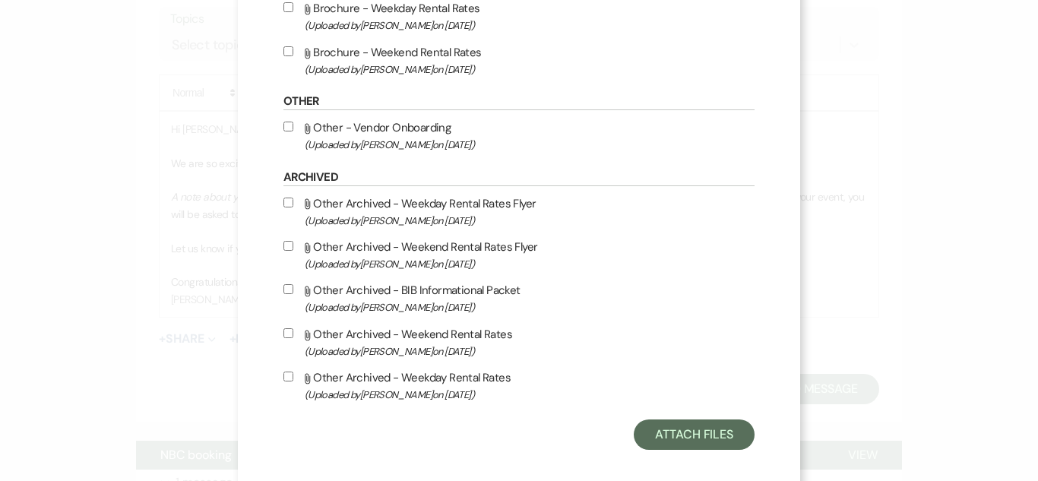
scroll to position [749, 0]
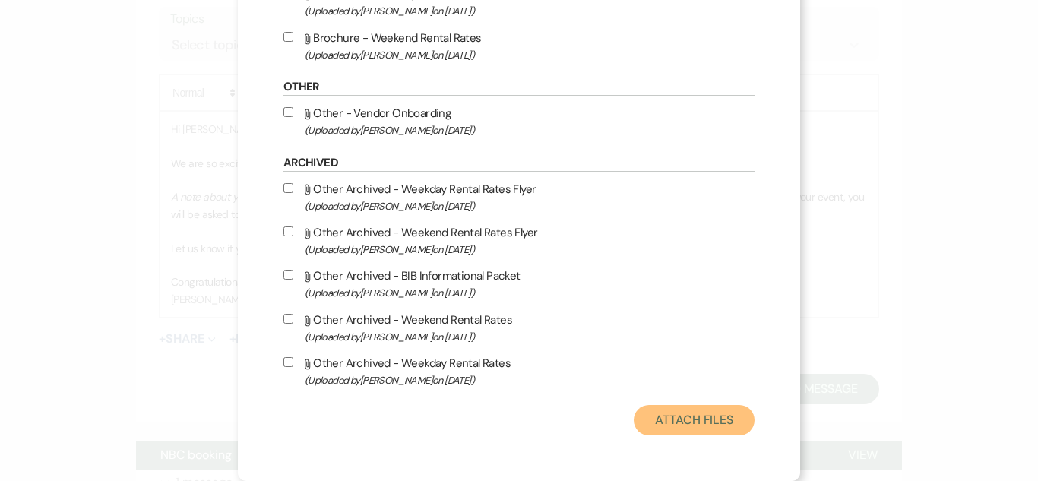
click at [707, 415] on button "Attach Files" at bounding box center [694, 420] width 121 height 30
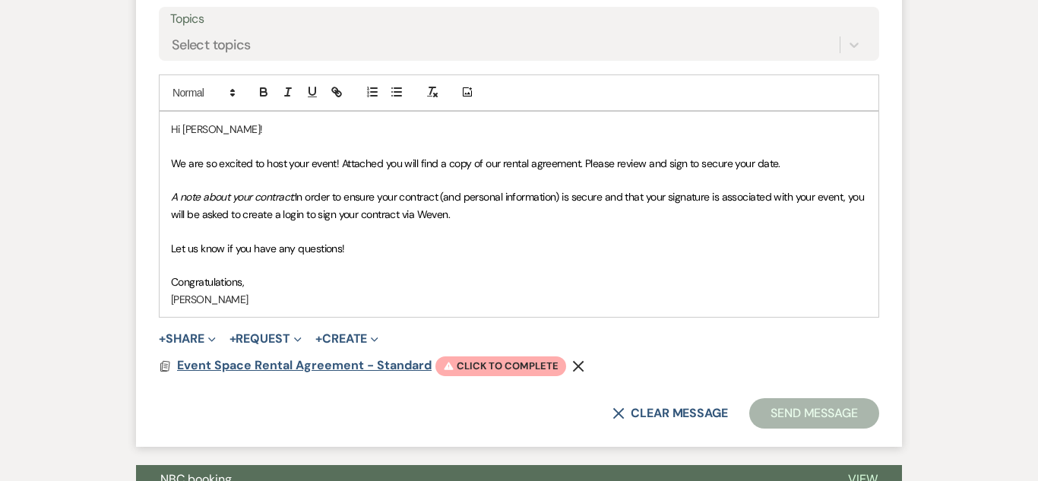
click at [245, 363] on span "Event Space Rental Agreement - Standard" at bounding box center [304, 365] width 255 height 16
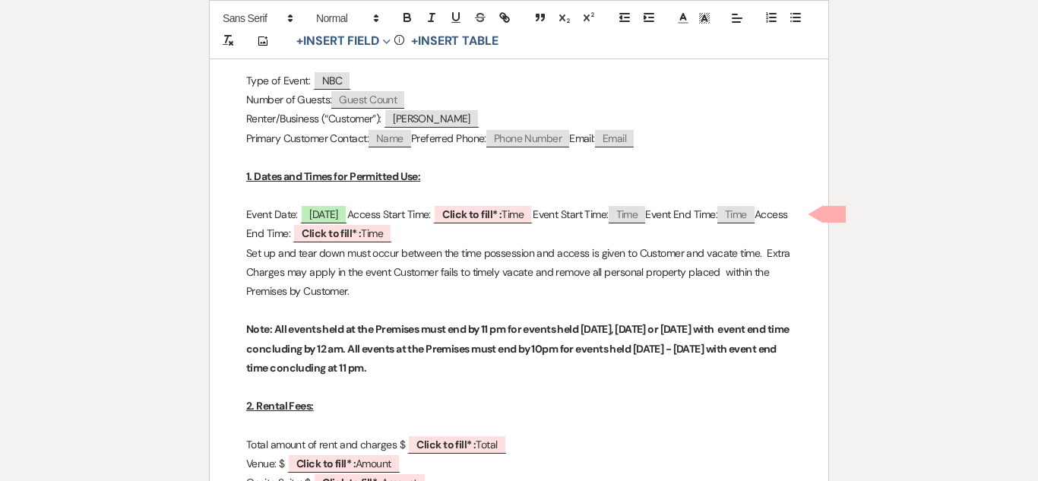
scroll to position [463, 0]
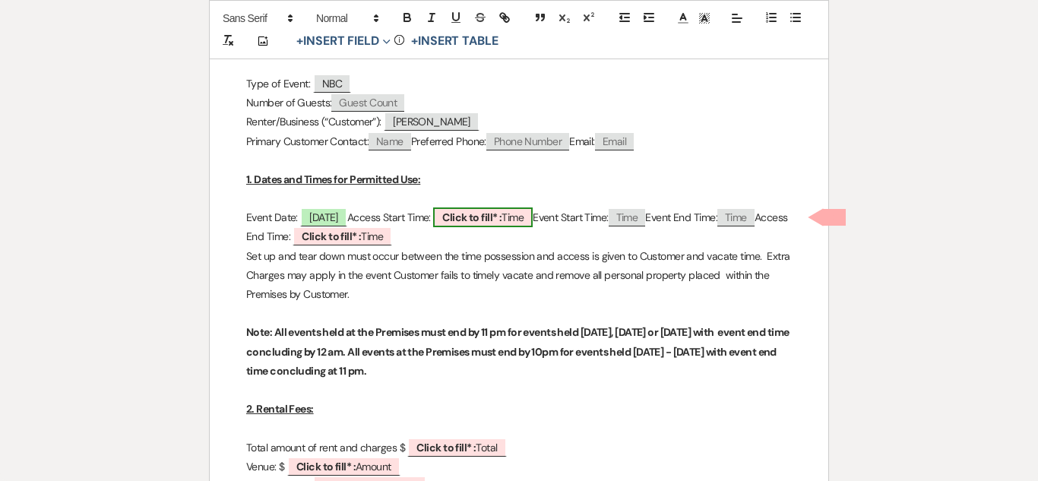
click at [501, 216] on b "Click to fill* :" at bounding box center [471, 217] width 59 height 14
select select "owner"
select select "Time"
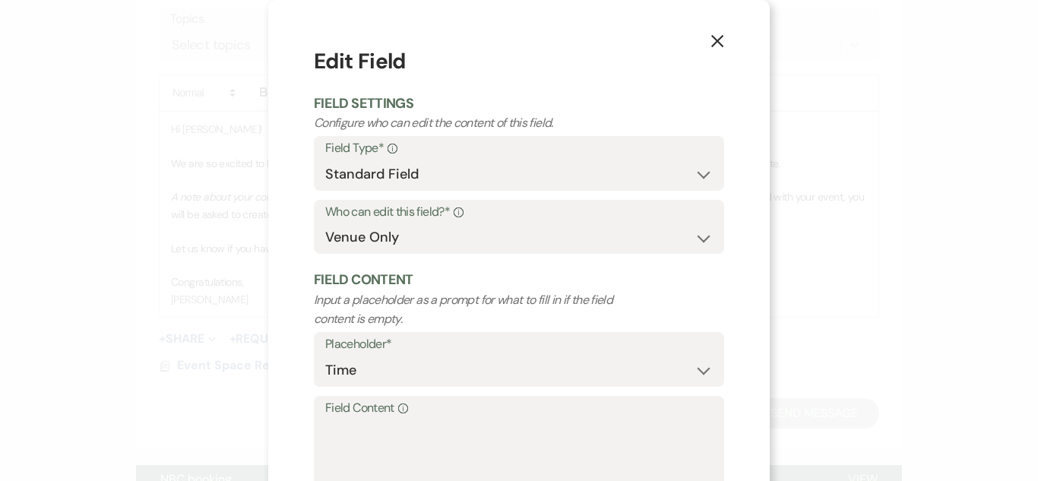
scroll to position [108, 0]
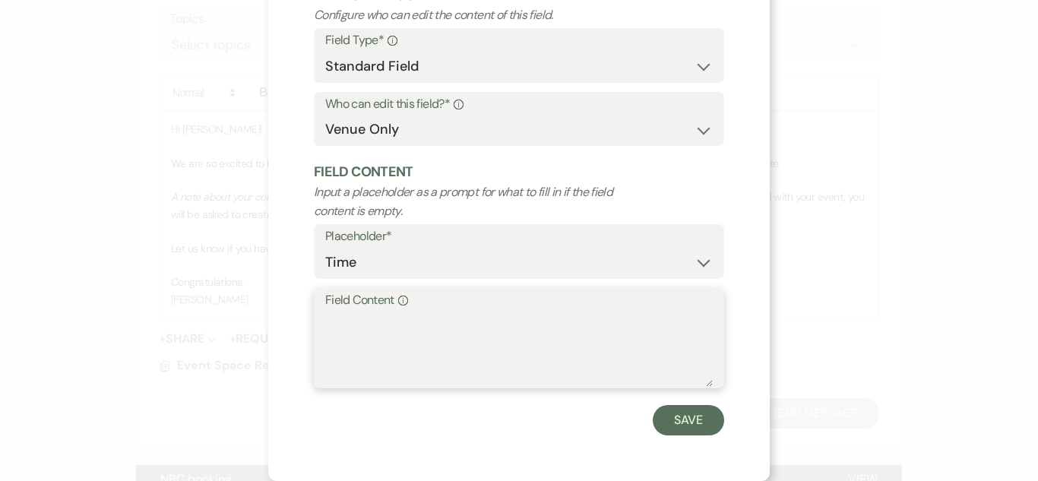
click at [436, 320] on textarea "Field Content Info" at bounding box center [518, 349] width 387 height 76
type textarea "9:30am"
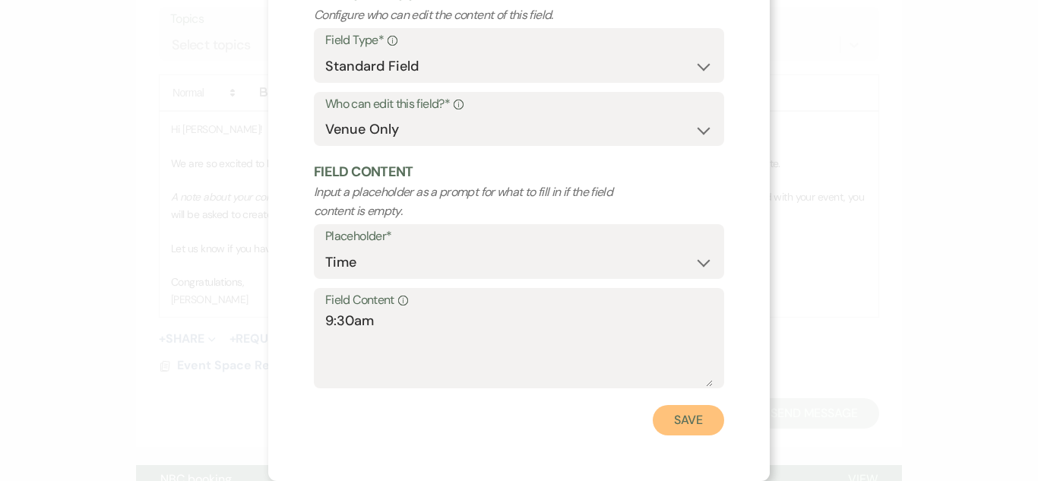
click at [694, 420] on button "Save" at bounding box center [688, 420] width 71 height 30
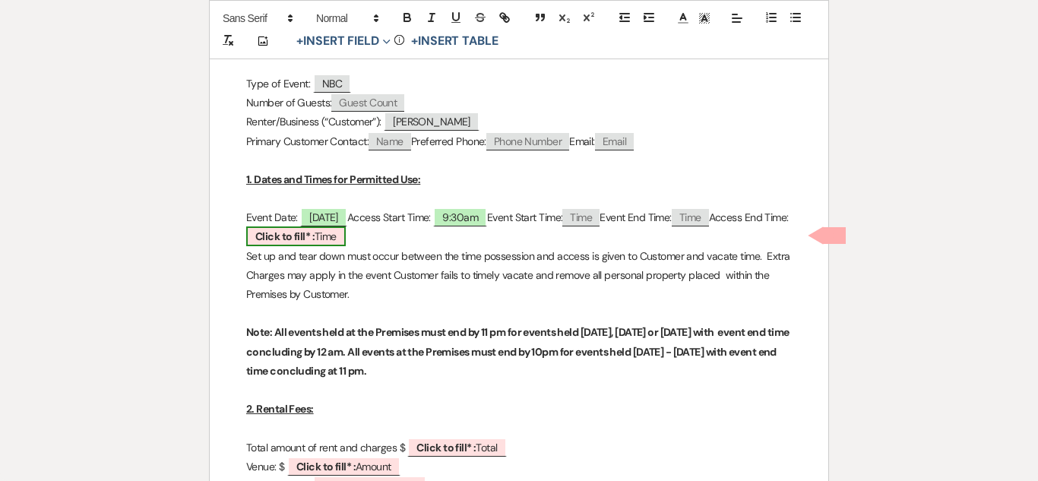
click at [346, 236] on span "Click to fill* : Time" at bounding box center [296, 236] width 100 height 20
select select "owner"
select select "Time"
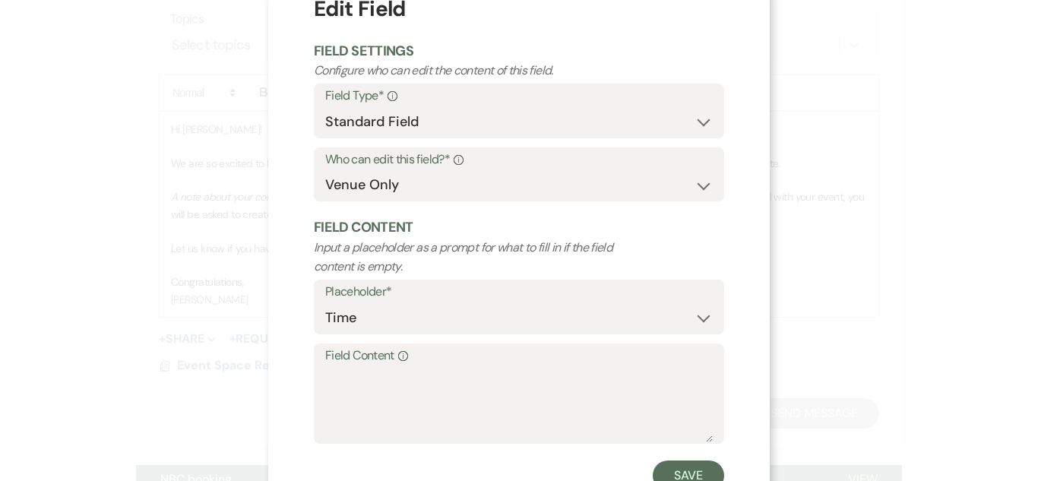
scroll to position [74, 0]
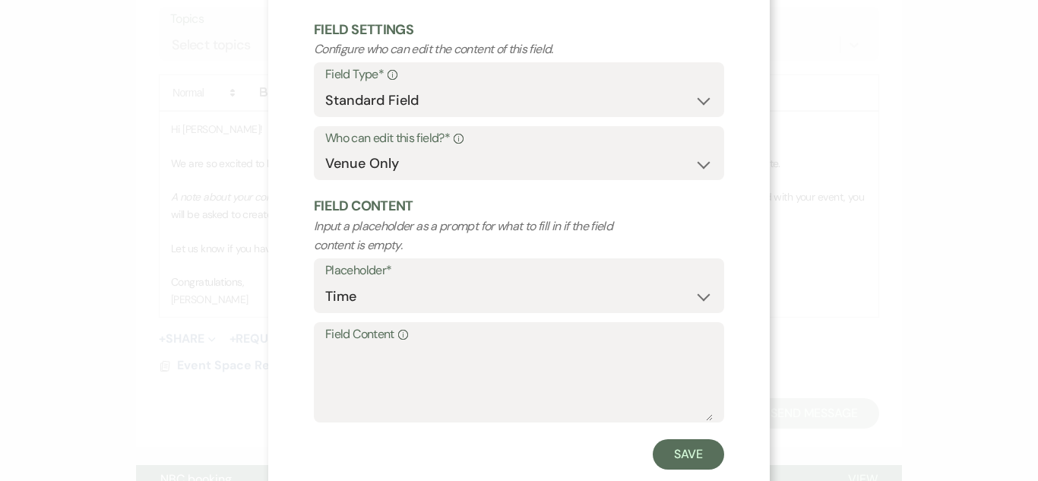
click at [425, 337] on label "Field Content Info" at bounding box center [518, 335] width 387 height 22
click at [425, 345] on textarea "Field Content Info" at bounding box center [518, 383] width 387 height 76
type textarea "9:30pm"
click at [704, 456] on button "Save" at bounding box center [688, 454] width 71 height 30
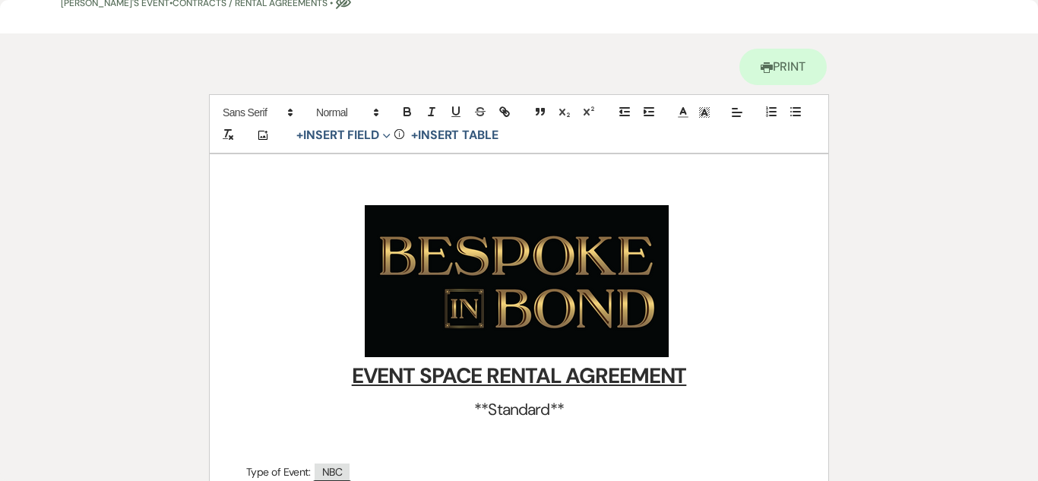
scroll to position [0, 0]
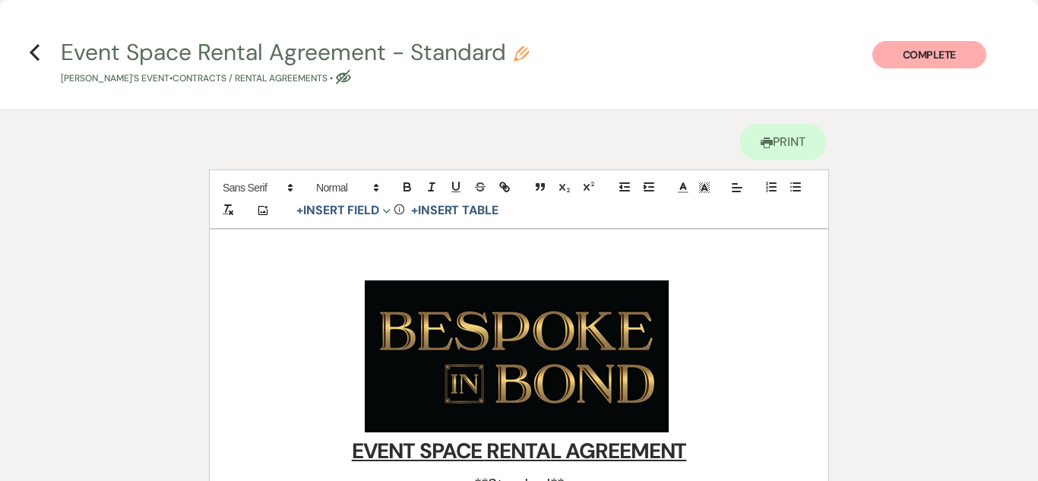
click at [27, 52] on h4 "Previous Event Space Rental Agreement - Standard Pencil Nick's Event • Contract…" at bounding box center [519, 60] width 1038 height 49
click at [38, 56] on icon "Previous" at bounding box center [34, 52] width 11 height 18
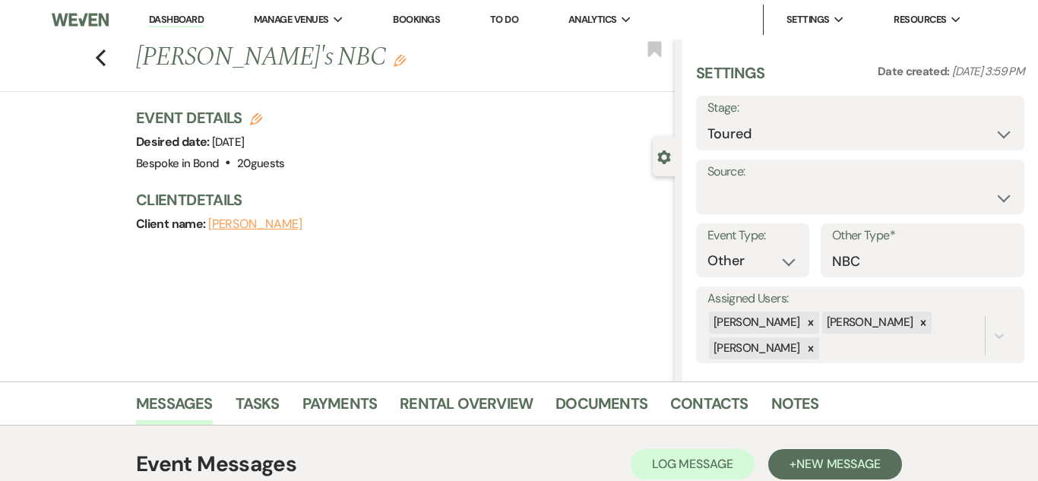
scroll to position [115, 0]
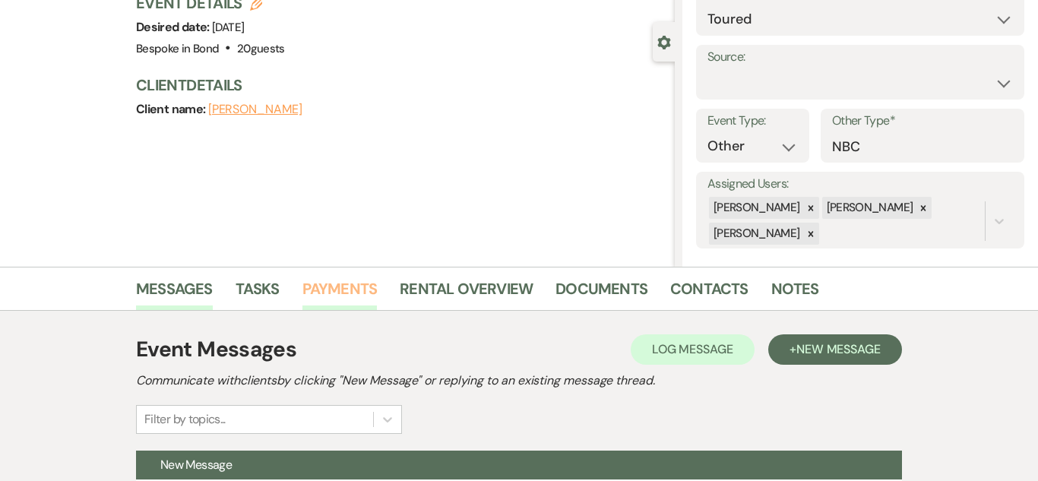
click at [353, 292] on link "Payments" at bounding box center [339, 293] width 75 height 33
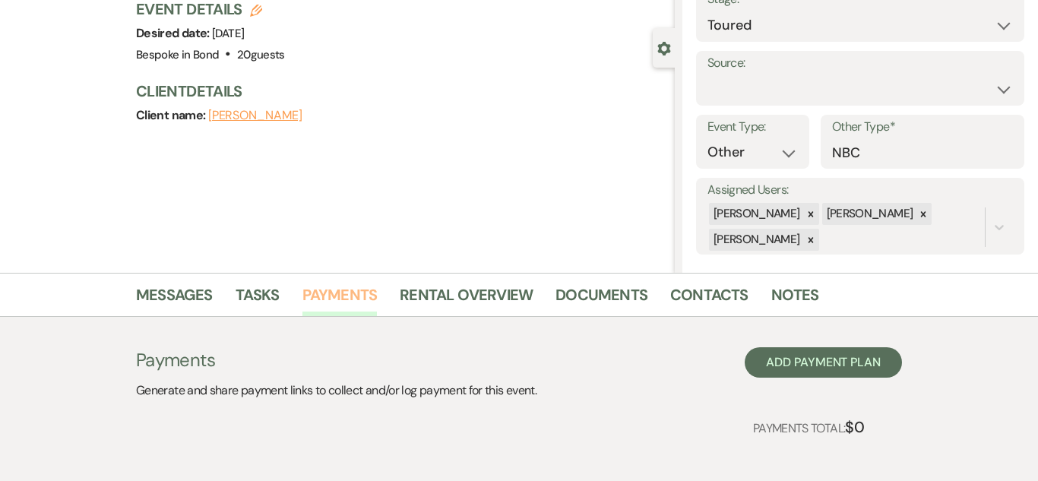
scroll to position [106, 0]
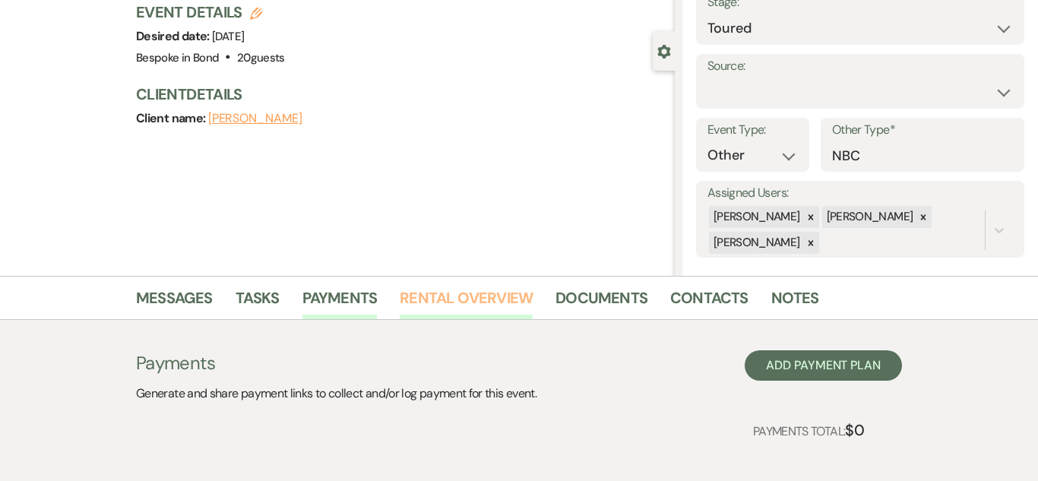
click at [471, 311] on link "Rental Overview" at bounding box center [466, 302] width 133 height 33
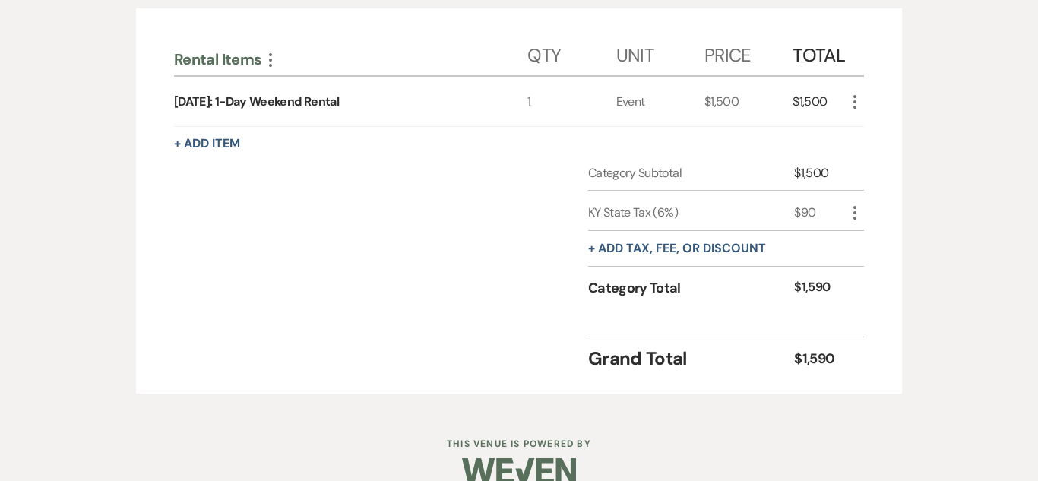
scroll to position [507, 0]
click at [858, 207] on icon "More" at bounding box center [855, 211] width 18 height 18
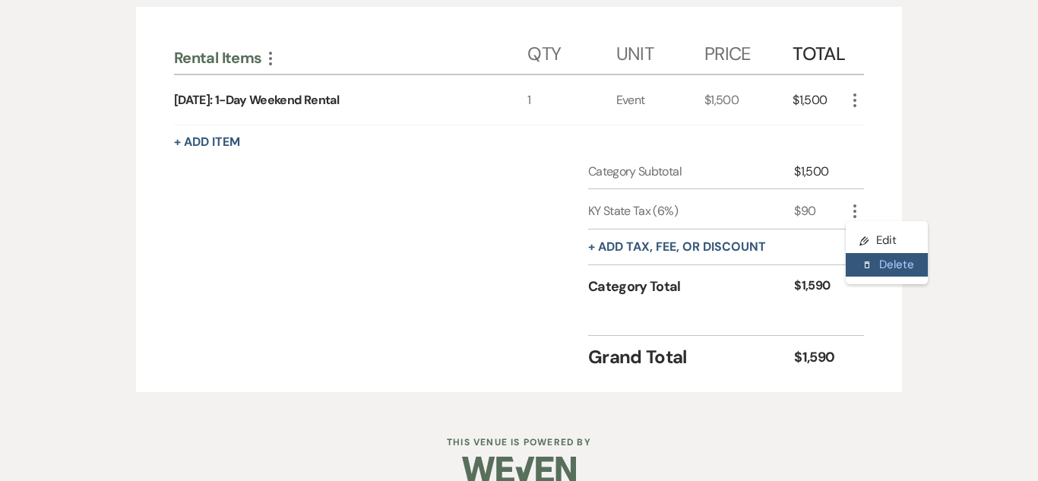
click at [894, 265] on button "Delete Delete" at bounding box center [887, 265] width 82 height 24
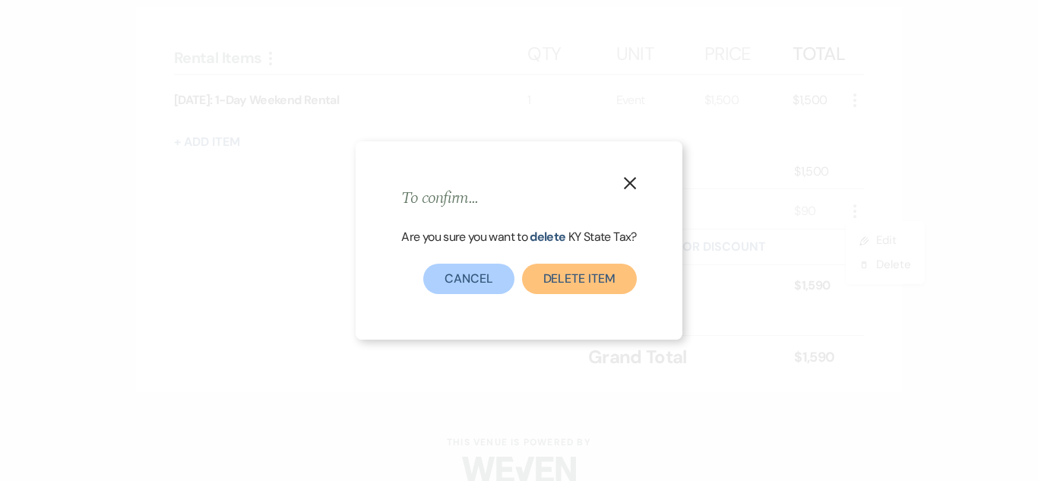
click at [571, 276] on button "Delete item" at bounding box center [579, 279] width 115 height 30
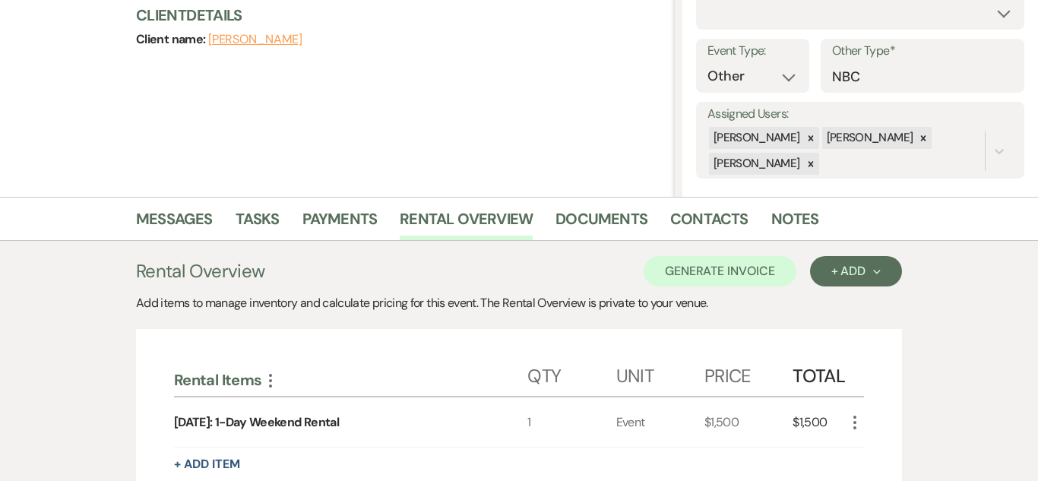
scroll to position [182, 0]
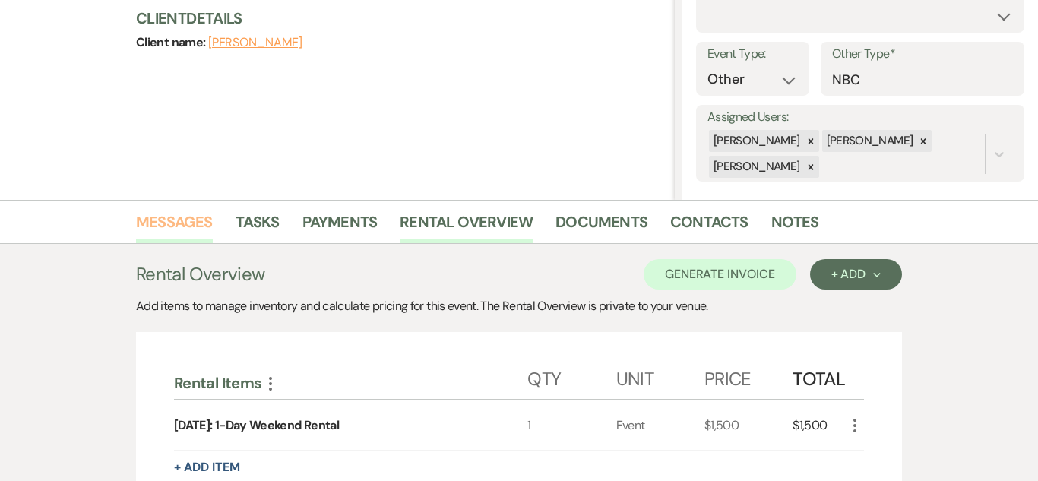
click at [198, 226] on link "Messages" at bounding box center [174, 226] width 77 height 33
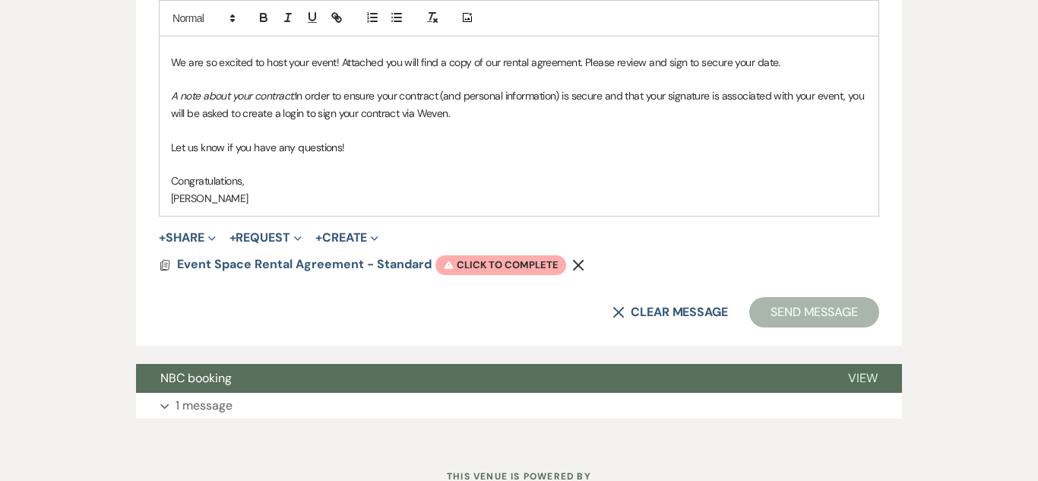
scroll to position [1018, 0]
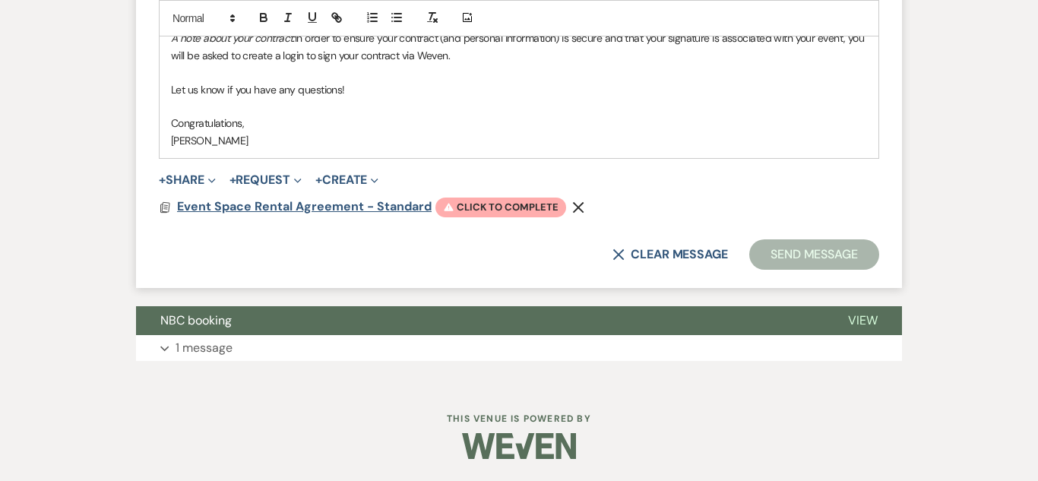
click at [320, 207] on span "Event Space Rental Agreement - Standard" at bounding box center [304, 206] width 255 height 16
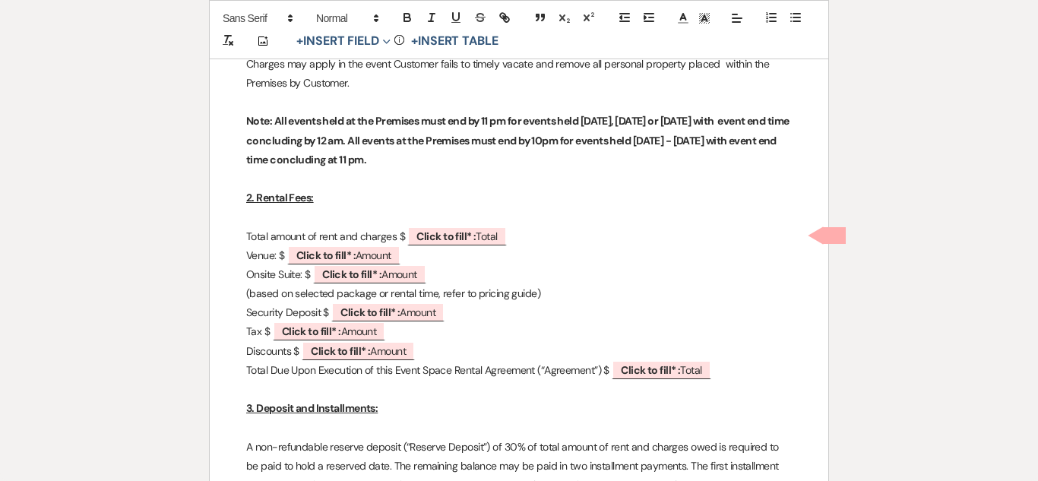
scroll to position [675, 0]
click at [473, 232] on b "Click to fill* :" at bounding box center [445, 236] width 59 height 14
select select "owner"
select select "Total"
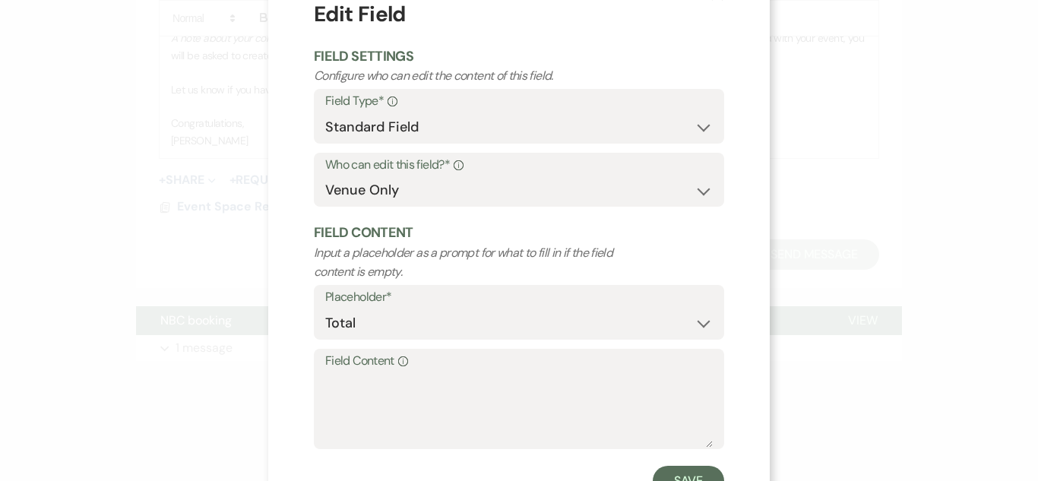
scroll to position [46, 0]
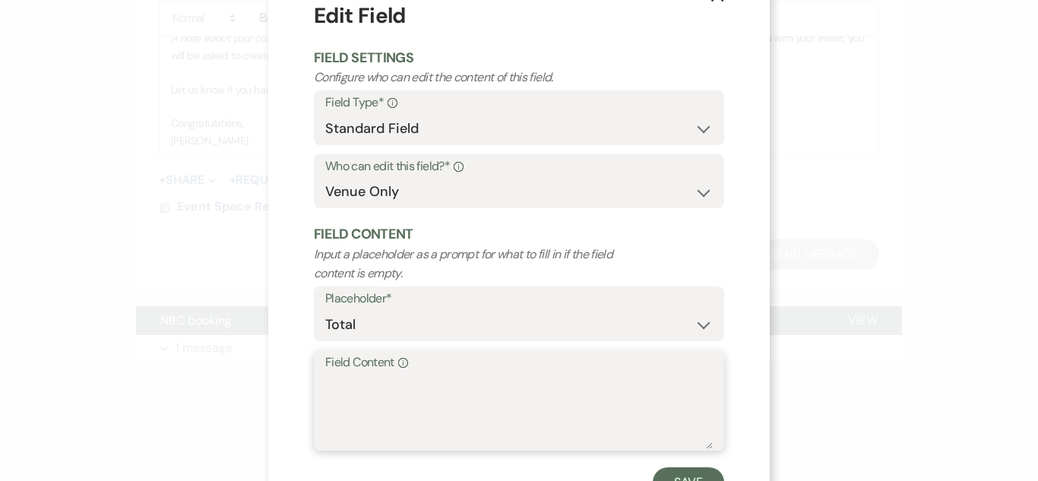
click at [436, 375] on textarea "Field Content Info" at bounding box center [518, 411] width 387 height 76
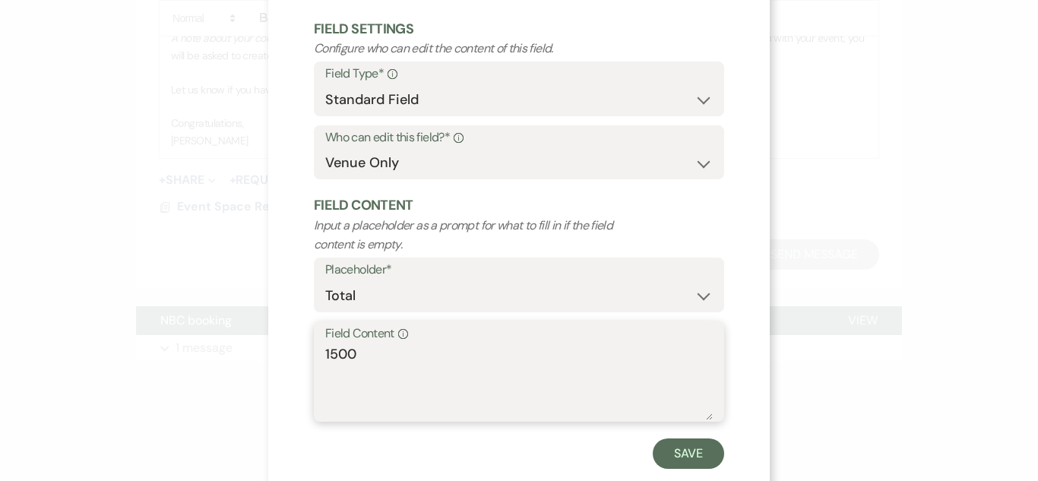
scroll to position [108, 0]
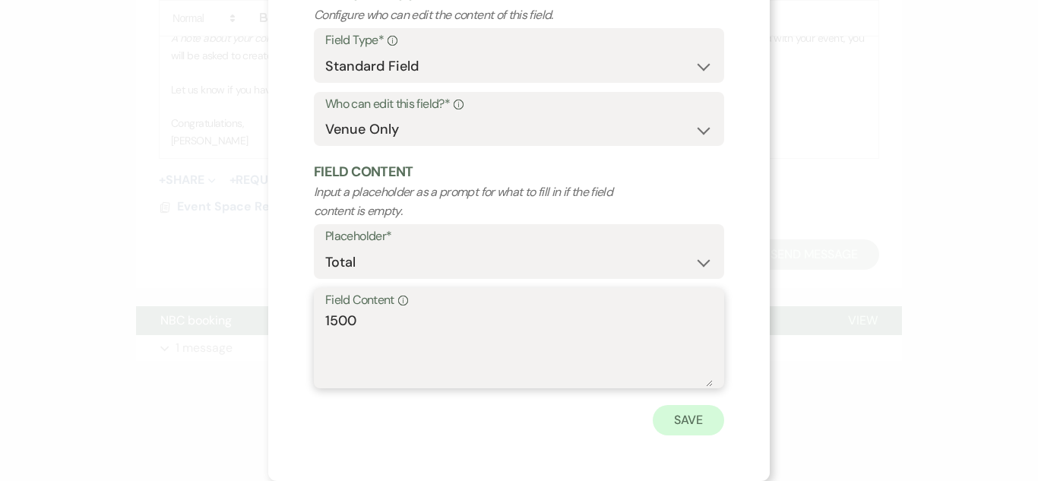
type textarea "1500"
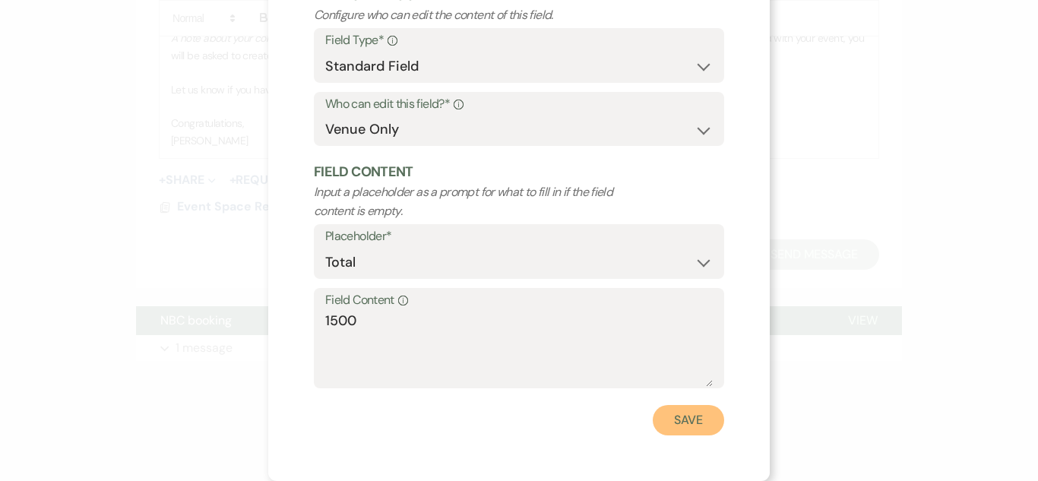
click at [704, 411] on button "Save" at bounding box center [688, 420] width 71 height 30
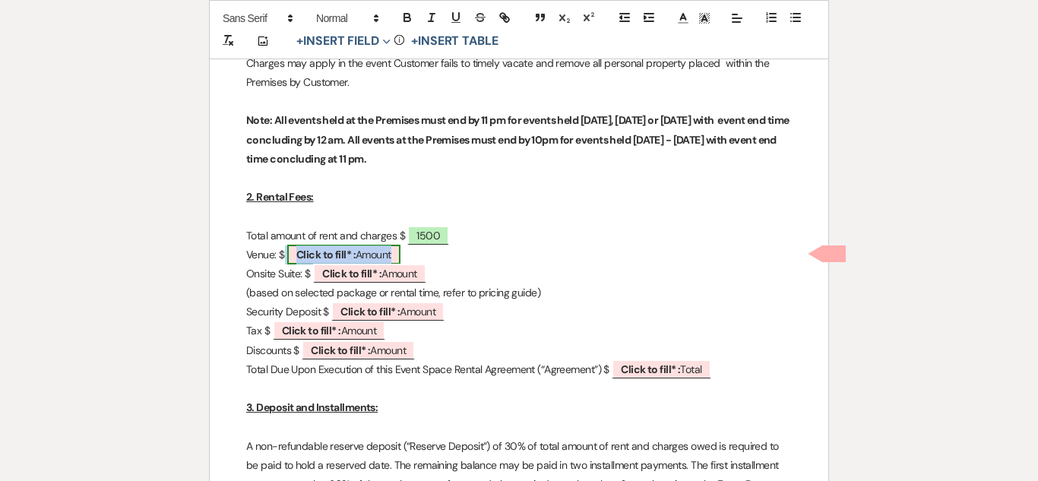
click at [350, 252] on b "Click to fill* :" at bounding box center [325, 255] width 59 height 14
select select "owner"
select select "Amount"
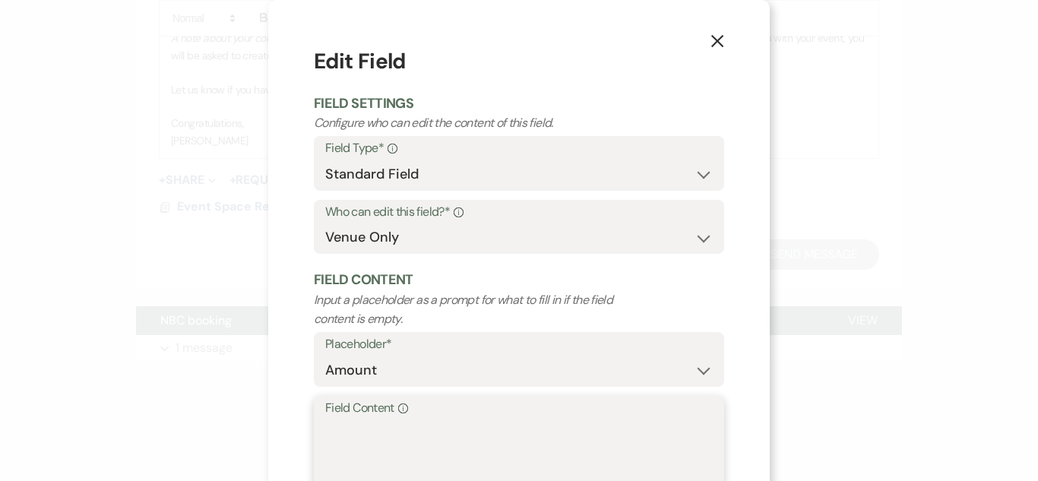
click at [391, 441] on textarea "Field Content Info" at bounding box center [518, 457] width 387 height 76
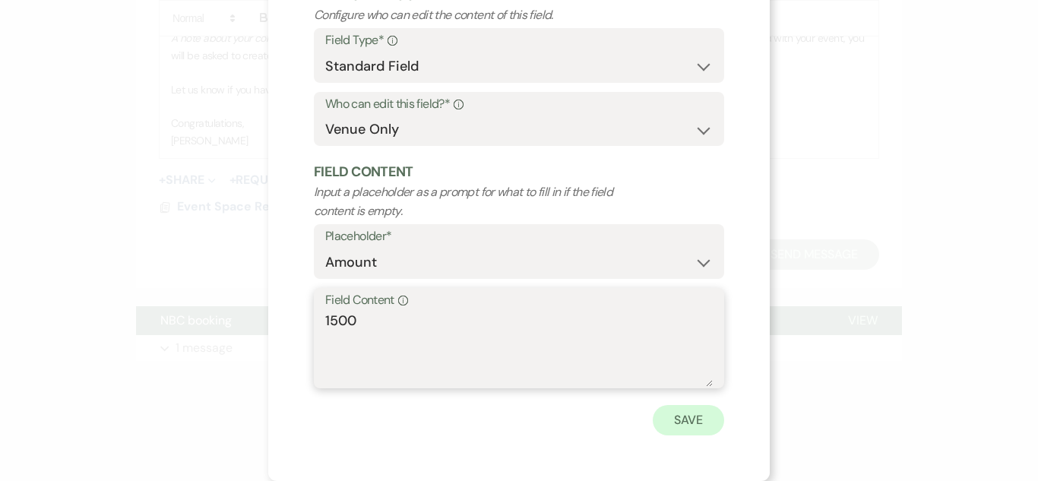
type textarea "1500"
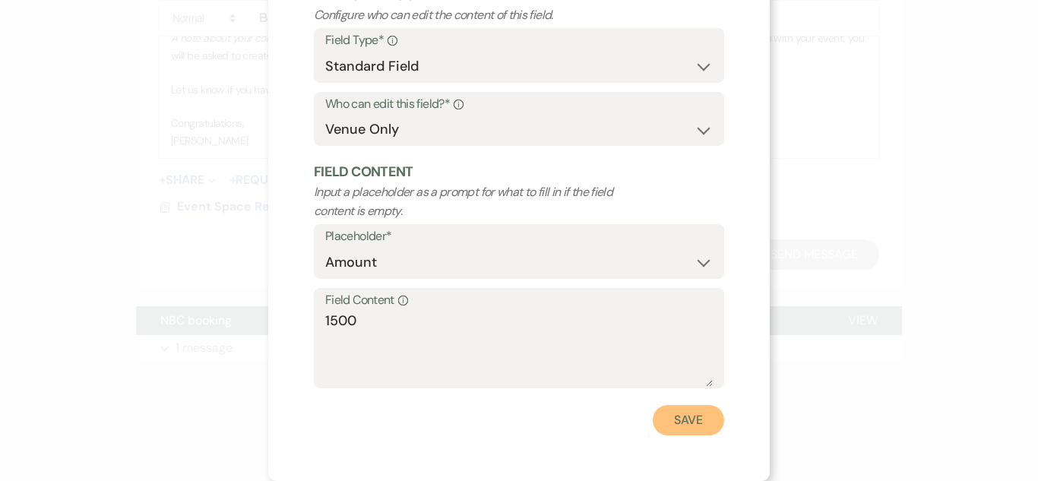
click at [691, 426] on button "Save" at bounding box center [688, 420] width 71 height 30
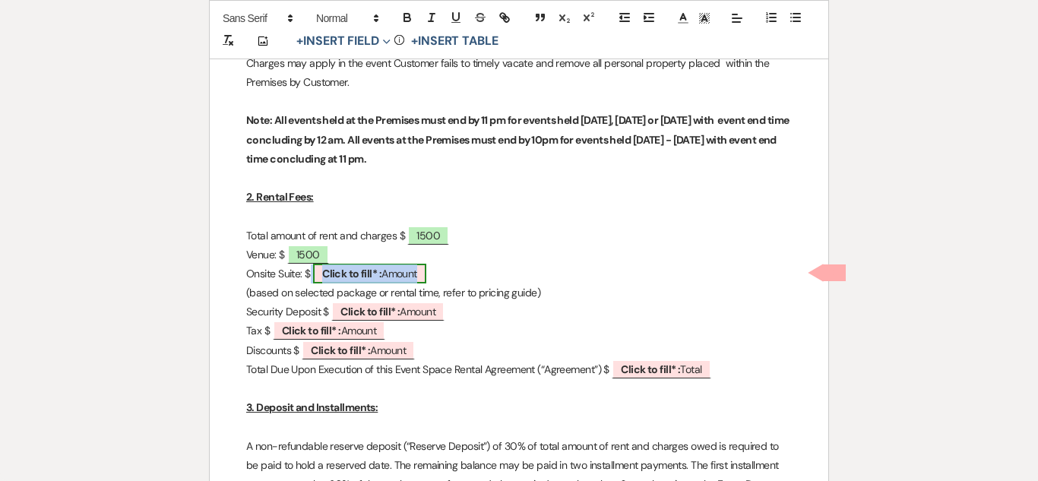
click at [411, 273] on span "Click to fill* : Amount" at bounding box center [369, 274] width 113 height 20
select select "owner"
select select "Amount"
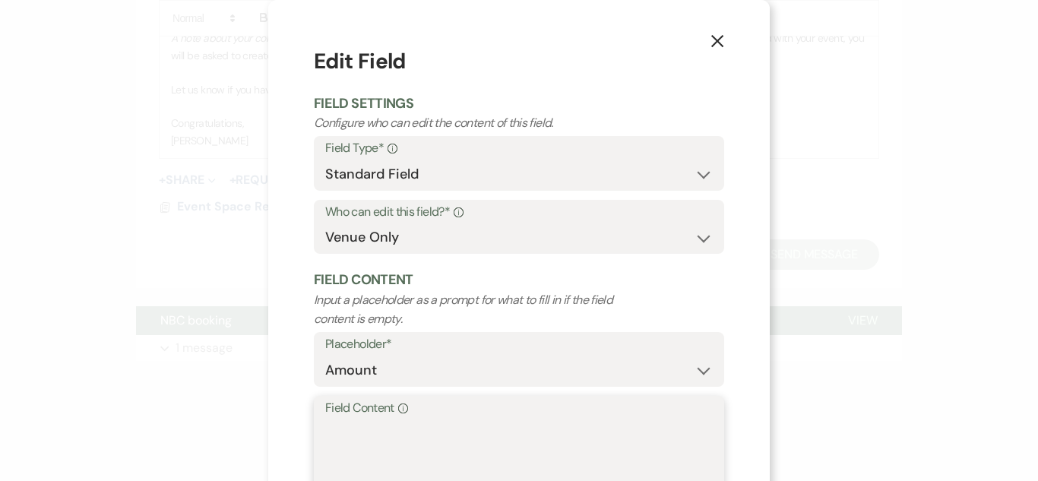
click at [396, 454] on textarea "Field Content Info" at bounding box center [518, 457] width 387 height 76
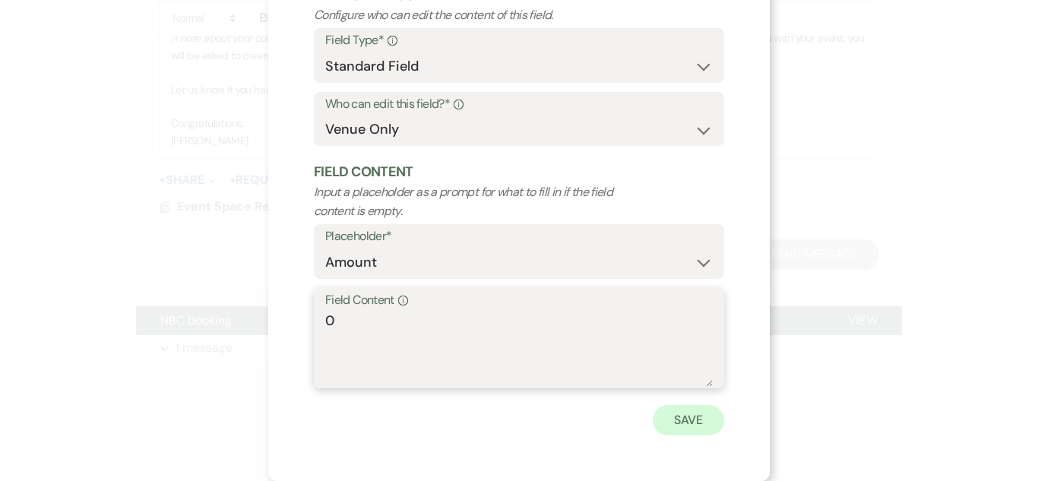
type textarea "0"
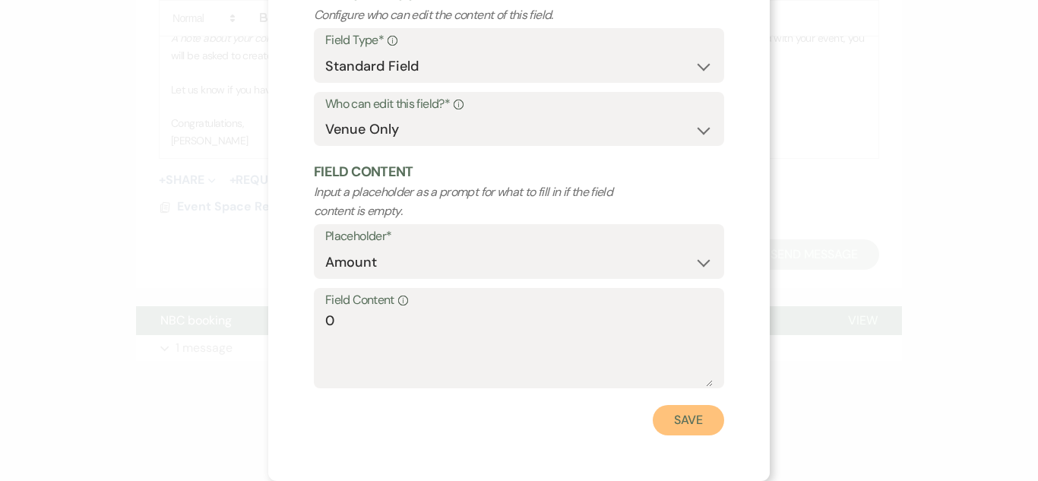
click at [699, 425] on button "Save" at bounding box center [688, 420] width 71 height 30
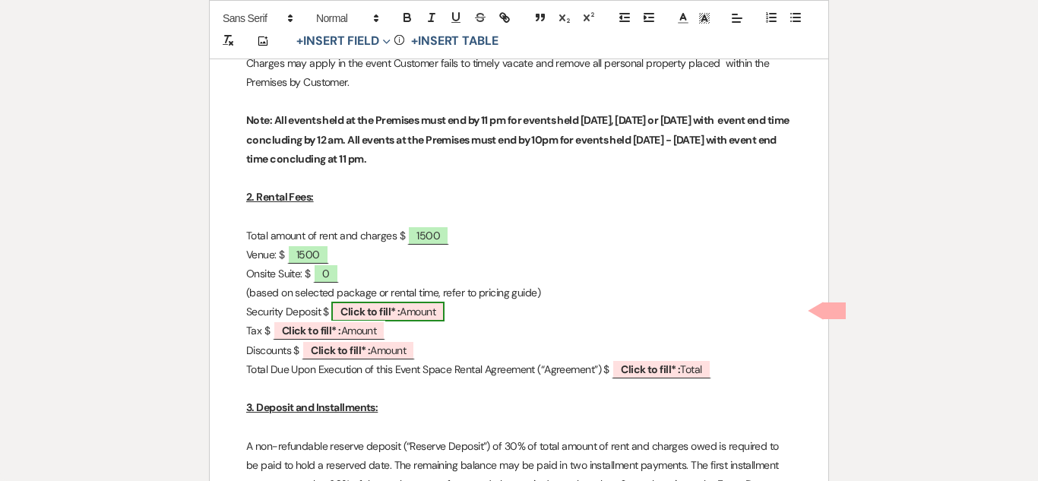
click at [425, 313] on span "Click to fill* : Amount" at bounding box center [387, 312] width 113 height 20
select select "owner"
select select "Amount"
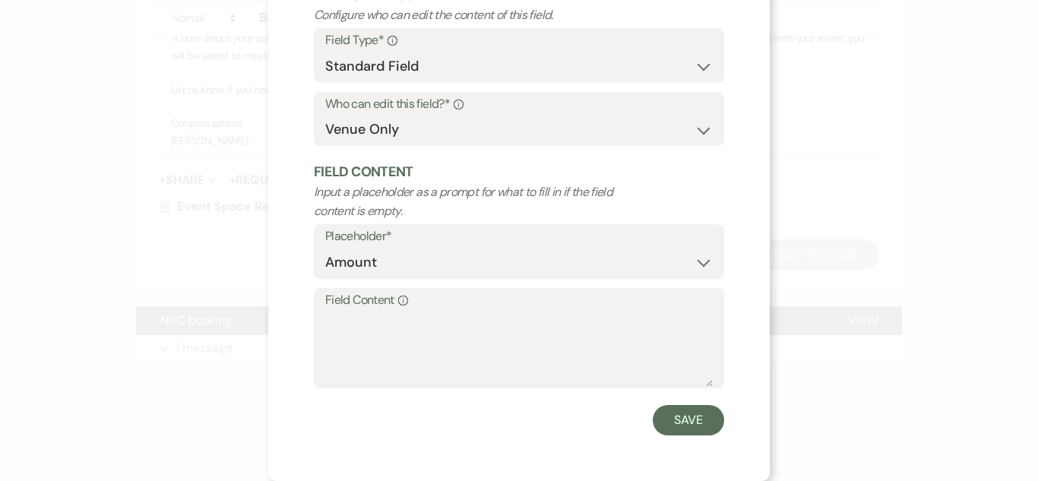
scroll to position [0, 0]
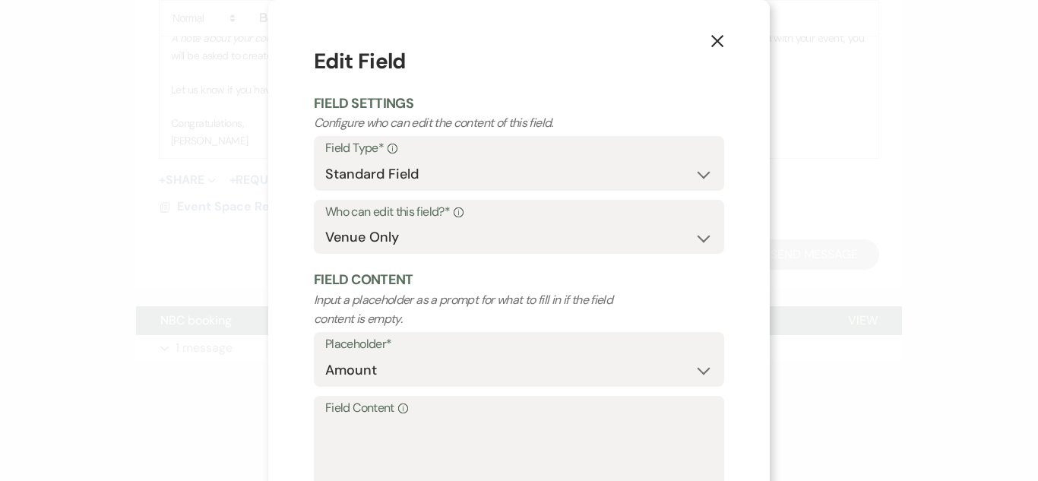
click at [727, 40] on button "X" at bounding box center [717, 40] width 23 height 27
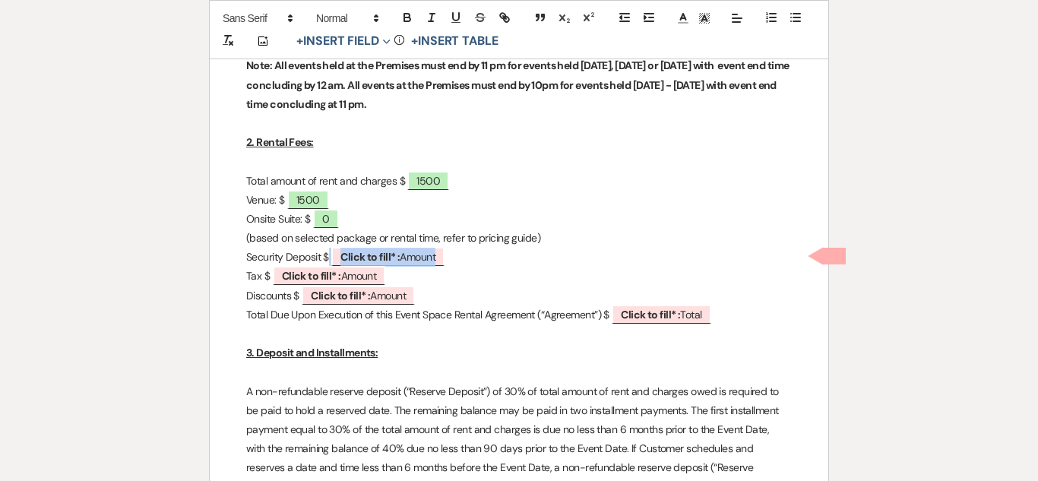
scroll to position [731, 0]
click at [408, 258] on span "Click to fill* : Amount" at bounding box center [387, 256] width 113 height 20
select select "owner"
select select "Amount"
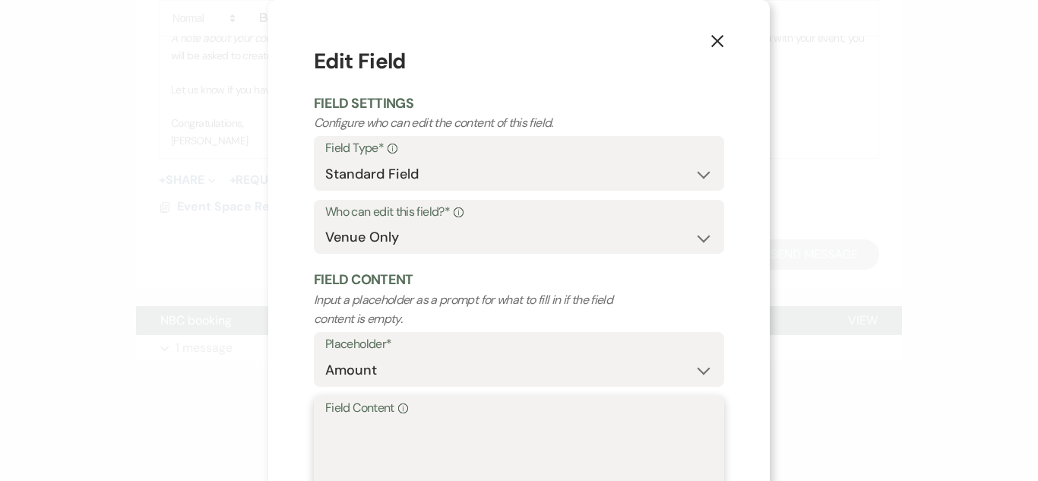
click at [384, 444] on textarea "Field Content Info" at bounding box center [518, 457] width 387 height 76
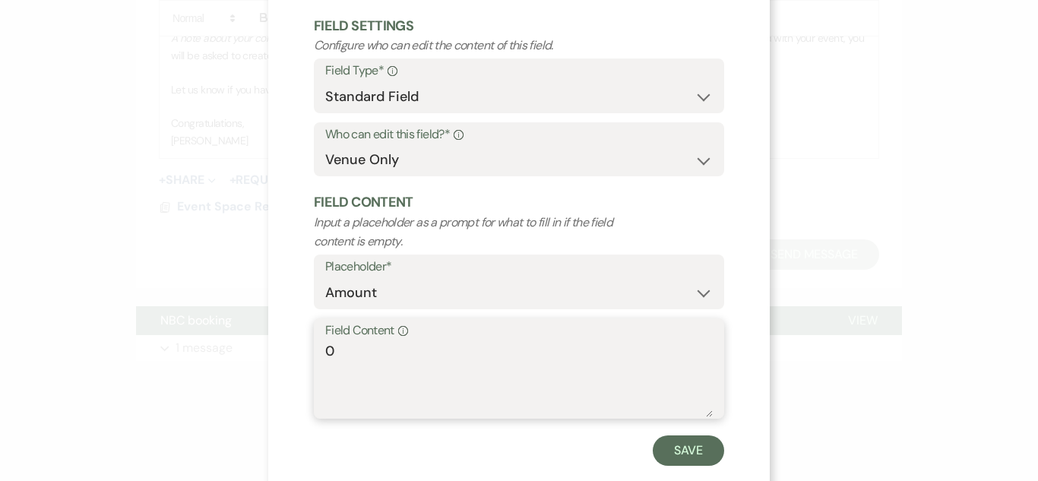
scroll to position [96, 0]
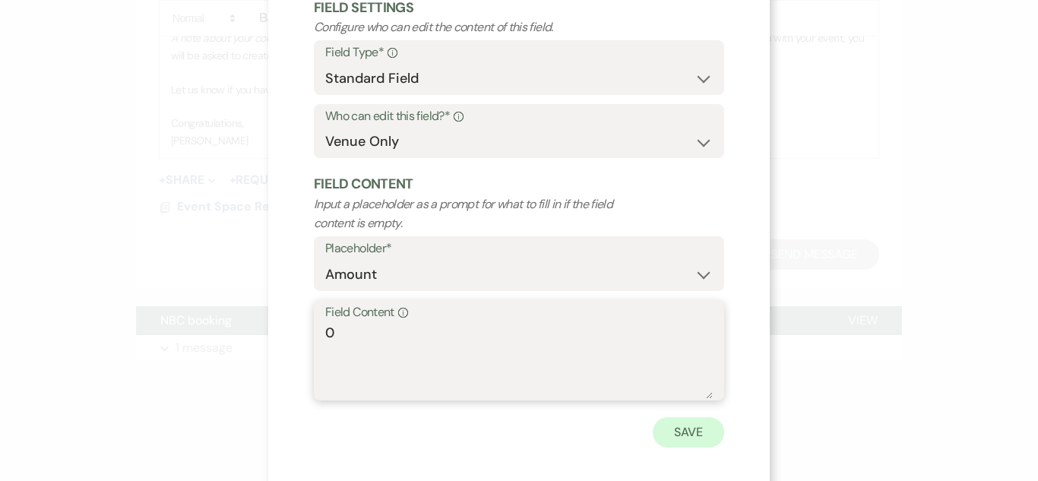
type textarea "0"
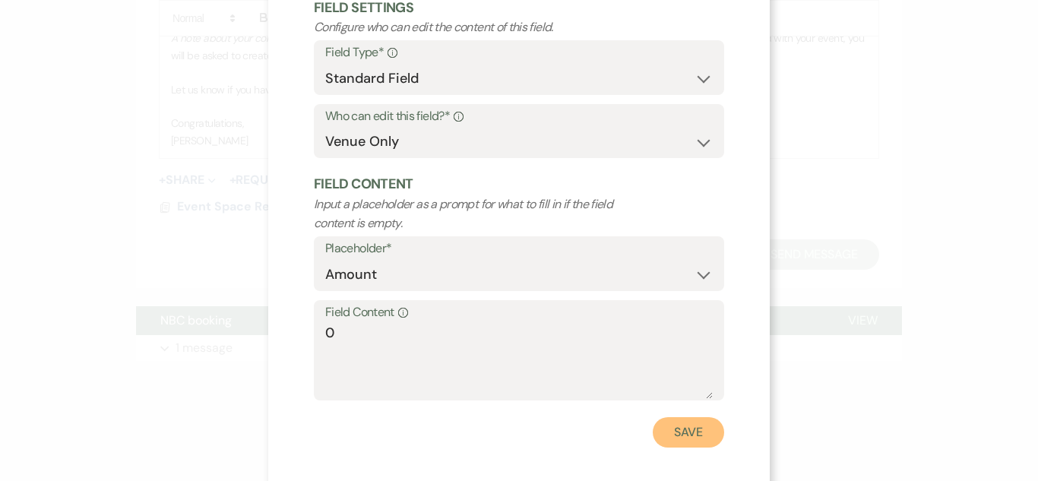
click at [675, 422] on button "Save" at bounding box center [688, 432] width 71 height 30
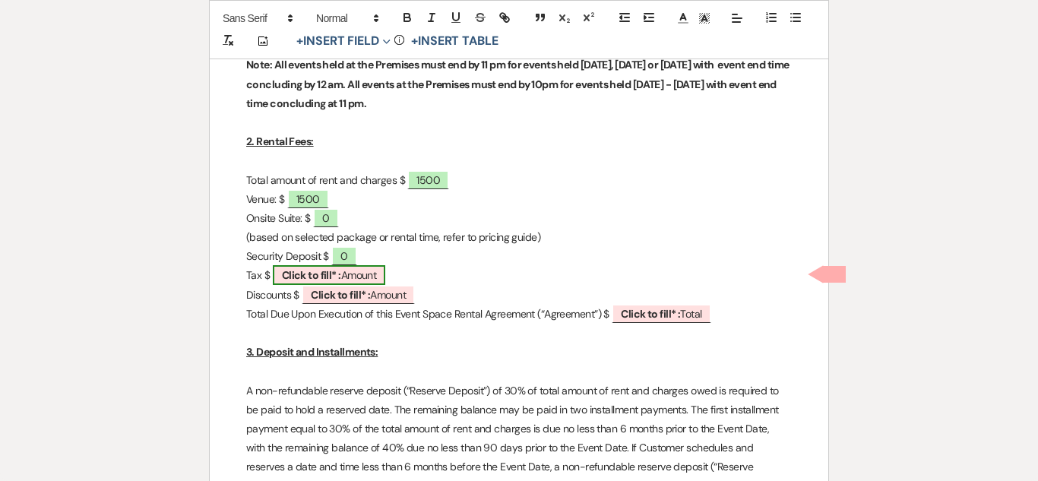
click at [350, 279] on span "Click to fill* : Amount" at bounding box center [329, 275] width 113 height 20
select select "owner"
select select "Amount"
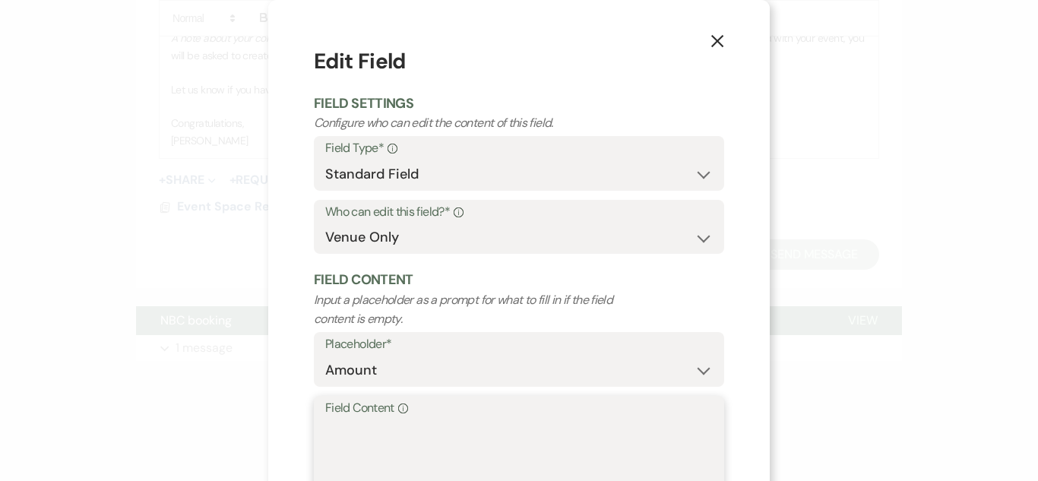
click at [482, 473] on textarea "Field Content Info" at bounding box center [518, 457] width 387 height 76
click at [481, 471] on textarea "Field Content Info" at bounding box center [518, 457] width 387 height 76
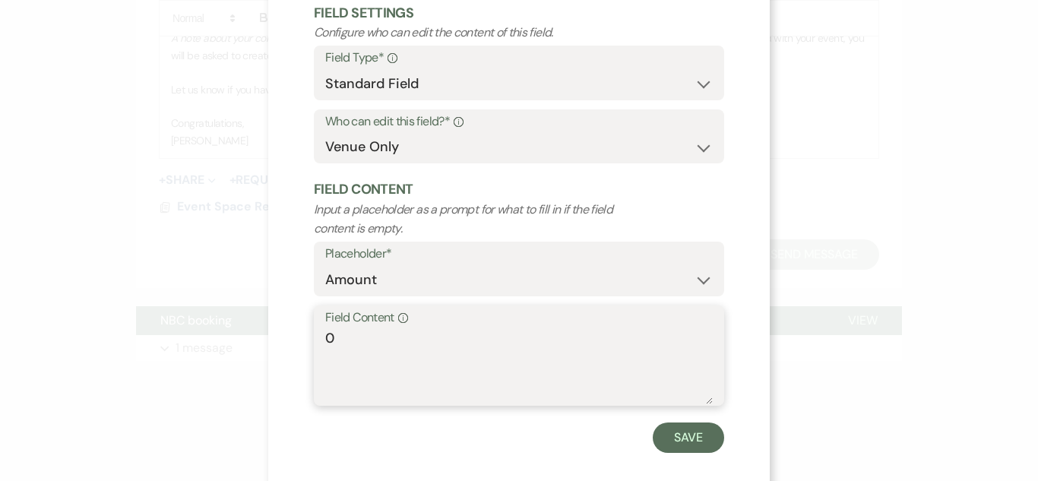
scroll to position [108, 0]
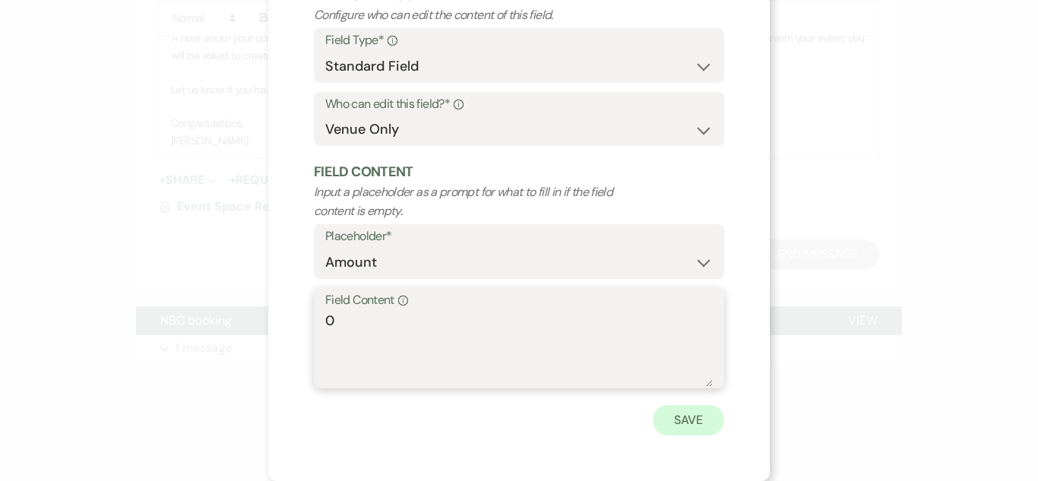
type textarea "0"
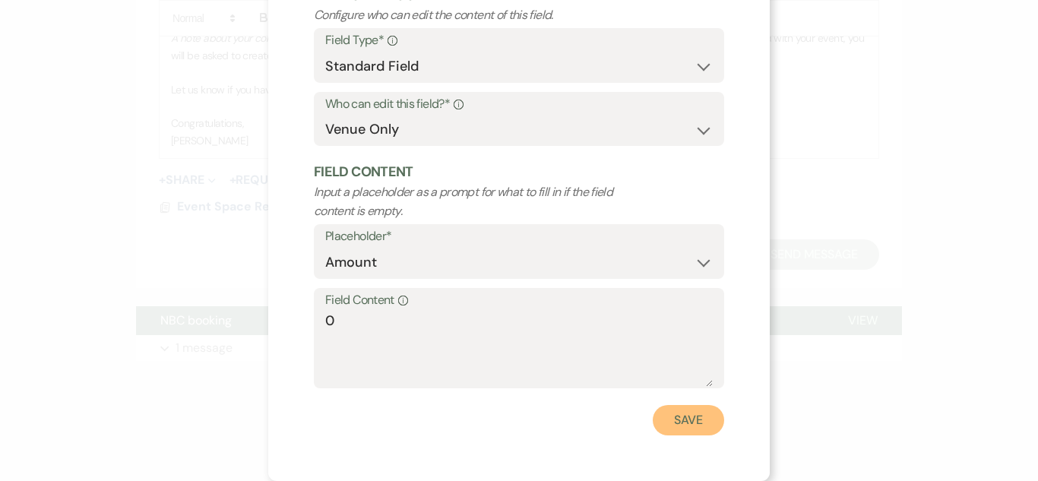
click at [667, 435] on button "Save" at bounding box center [688, 420] width 71 height 30
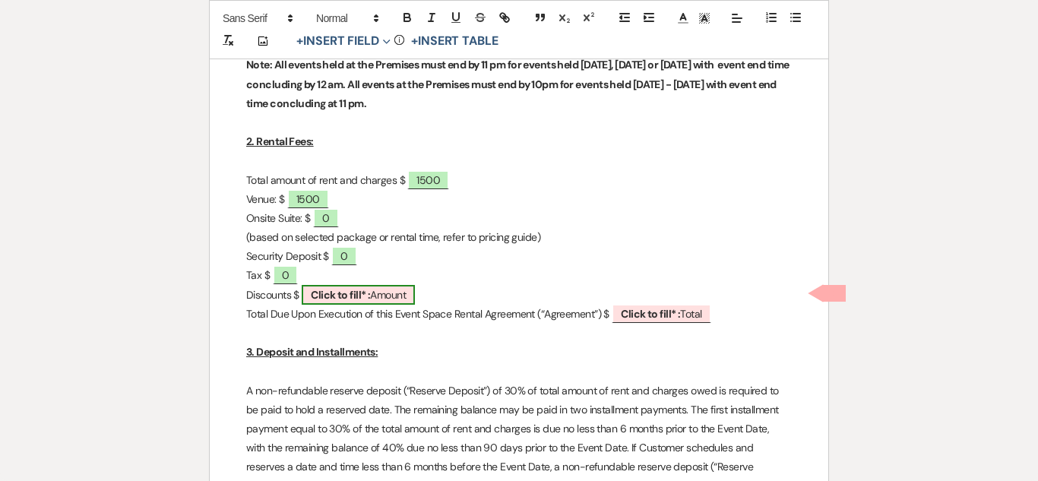
click at [378, 291] on span "Click to fill* : Amount" at bounding box center [358, 295] width 113 height 20
select select "owner"
select select "Amount"
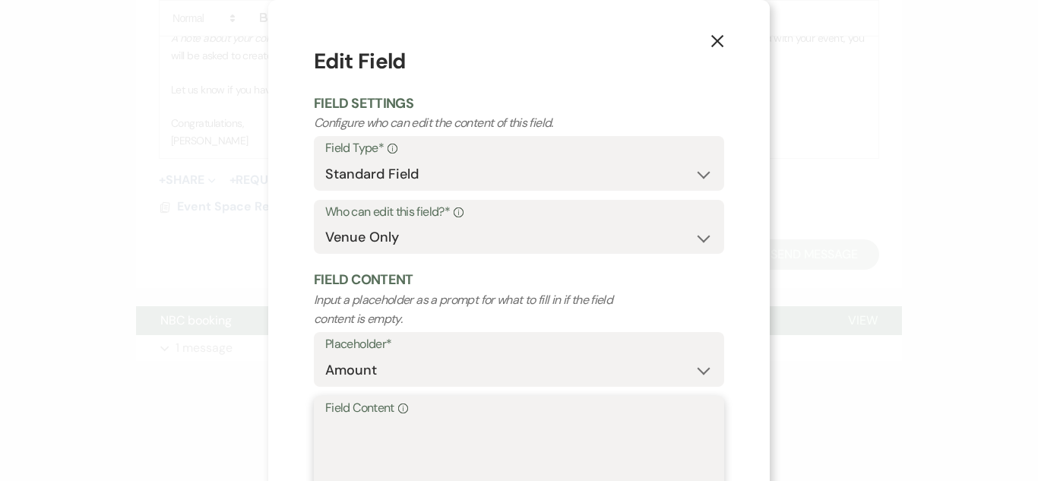
click at [371, 440] on textarea "Field Content Info" at bounding box center [518, 457] width 387 height 76
type textarea "%"
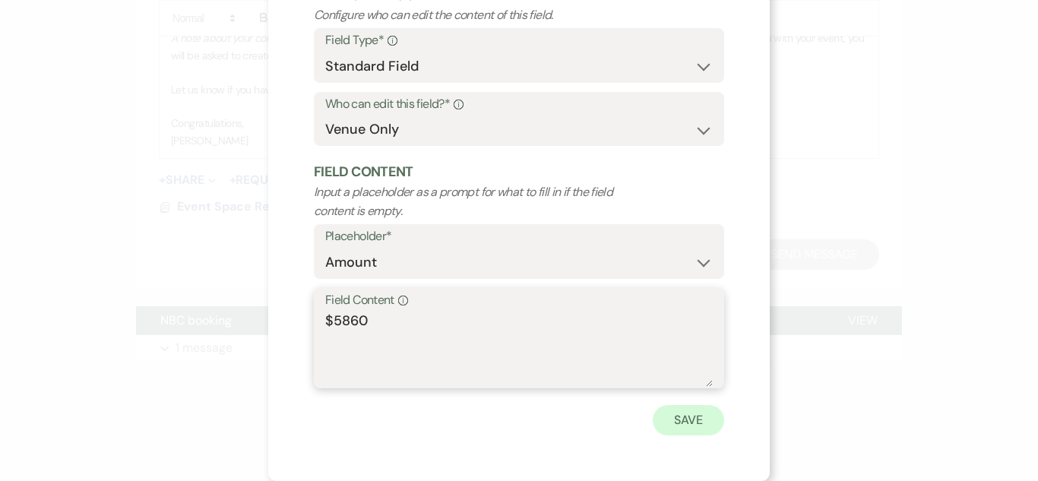
type textarea "$5860"
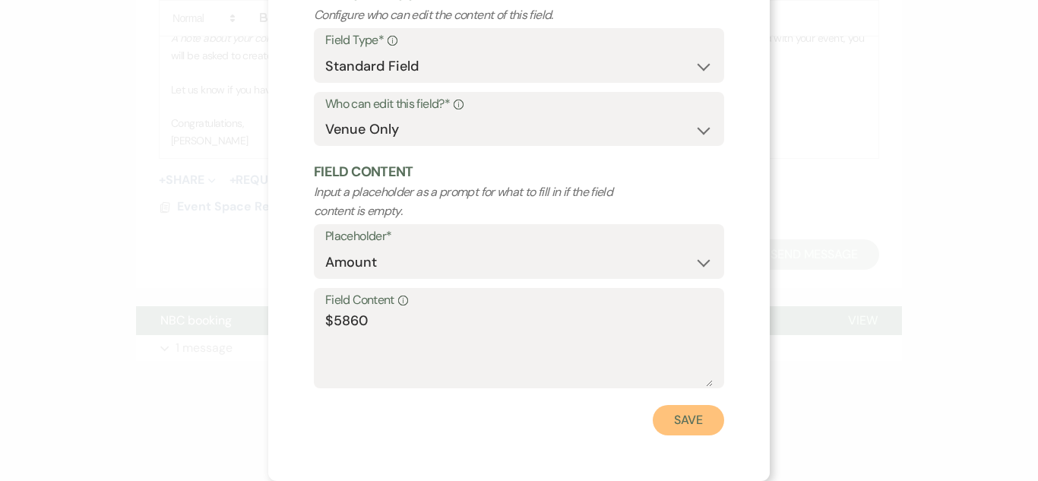
click at [674, 410] on button "Save" at bounding box center [688, 420] width 71 height 30
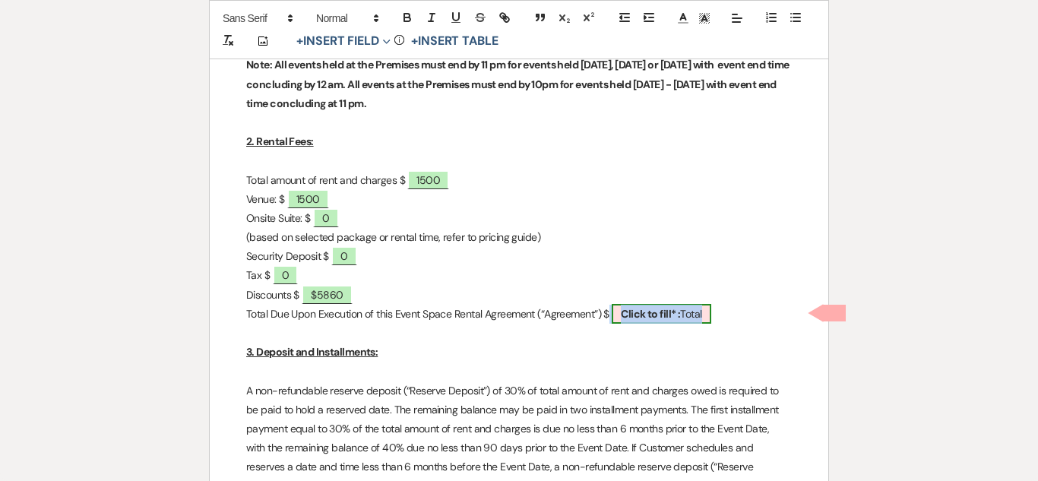
click at [653, 319] on span "Click to fill* : Total" at bounding box center [661, 314] width 99 height 20
select select "owner"
select select "Total"
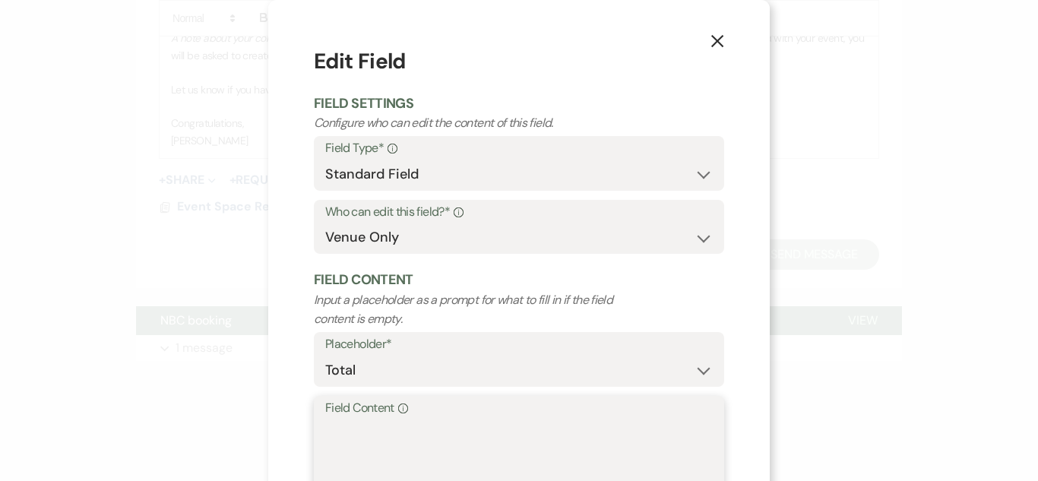
click at [448, 446] on textarea "Field Content Info" at bounding box center [518, 457] width 387 height 76
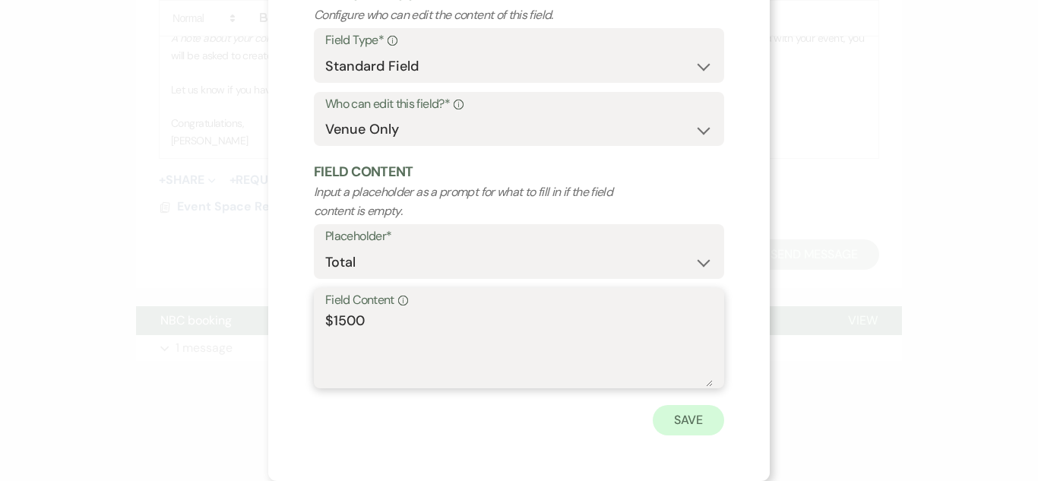
type textarea "$1500"
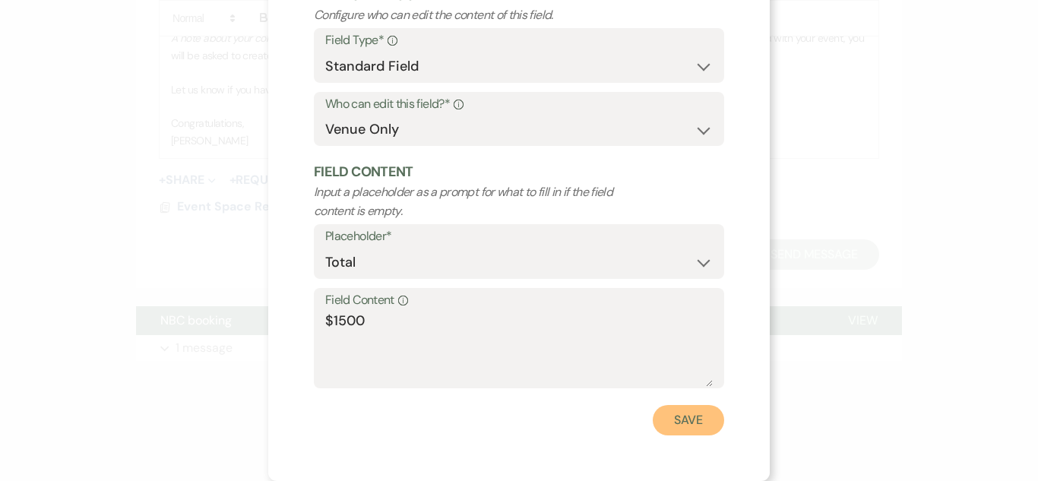
click at [699, 423] on button "Save" at bounding box center [688, 420] width 71 height 30
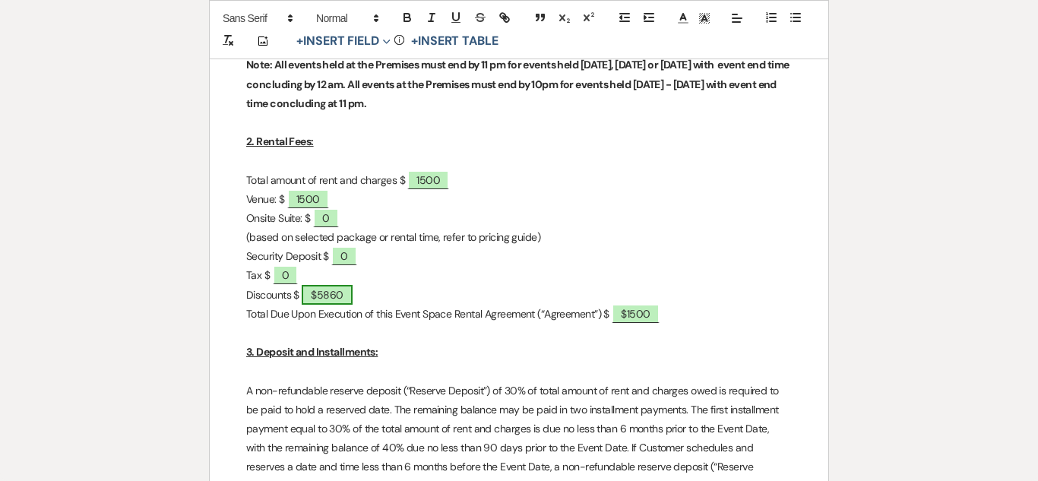
click at [326, 286] on span "$5860" at bounding box center [327, 295] width 50 height 20
select select "owner"
select select "Amount"
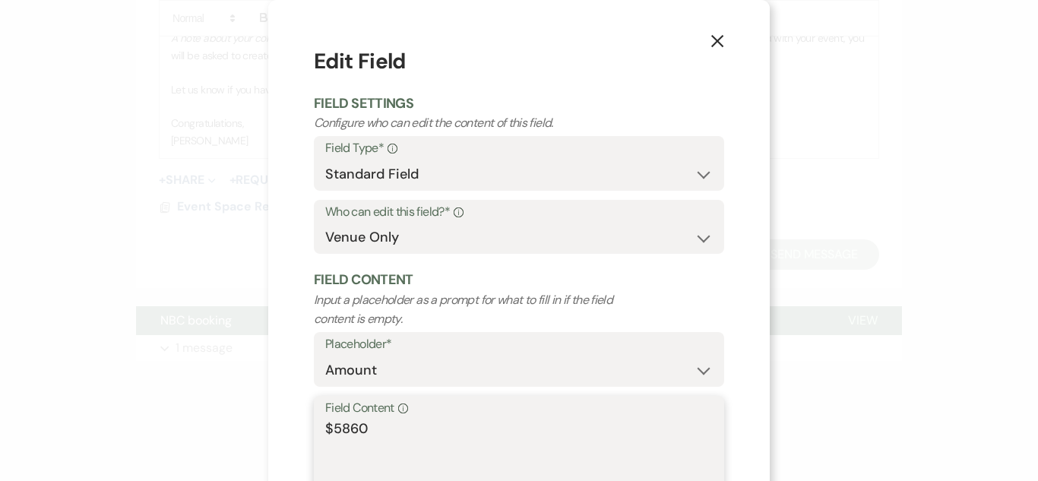
click at [337, 425] on textarea "$5860" at bounding box center [518, 457] width 387 height 76
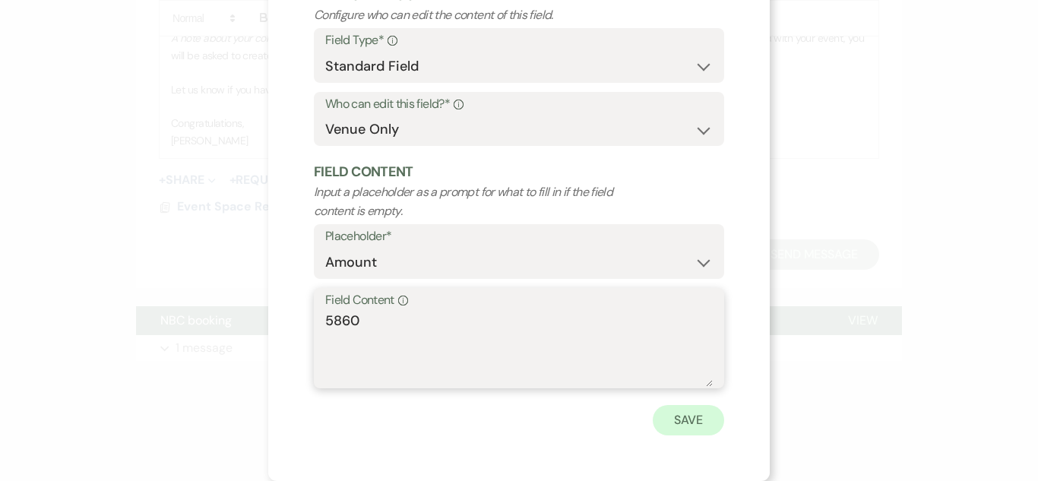
type textarea "5860"
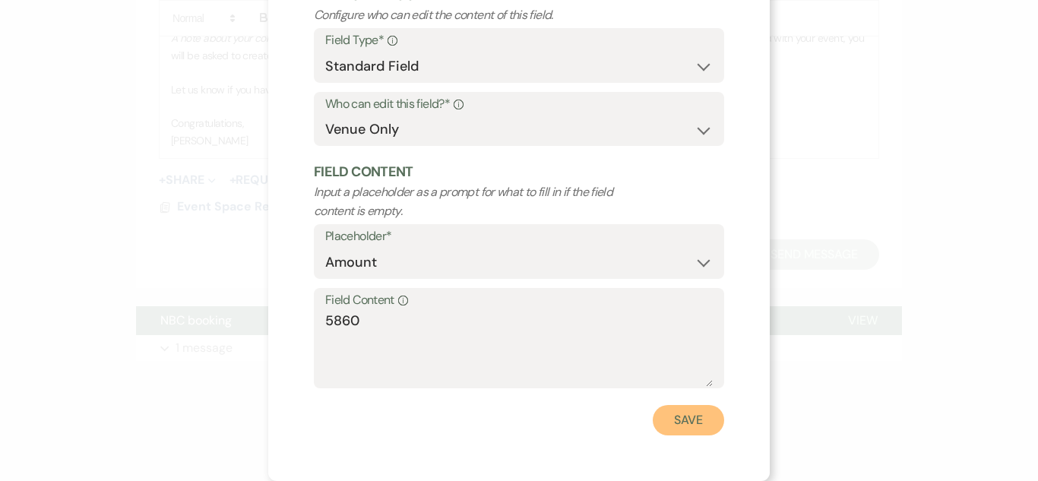
click at [675, 418] on button "Save" at bounding box center [688, 420] width 71 height 30
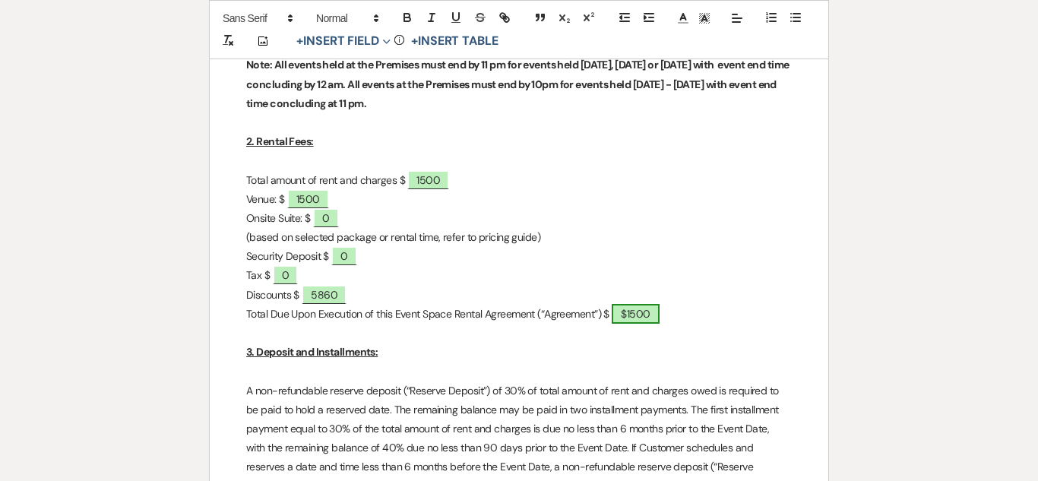
click at [643, 306] on span "$1500" at bounding box center [635, 314] width 47 height 20
select select "owner"
select select "Total"
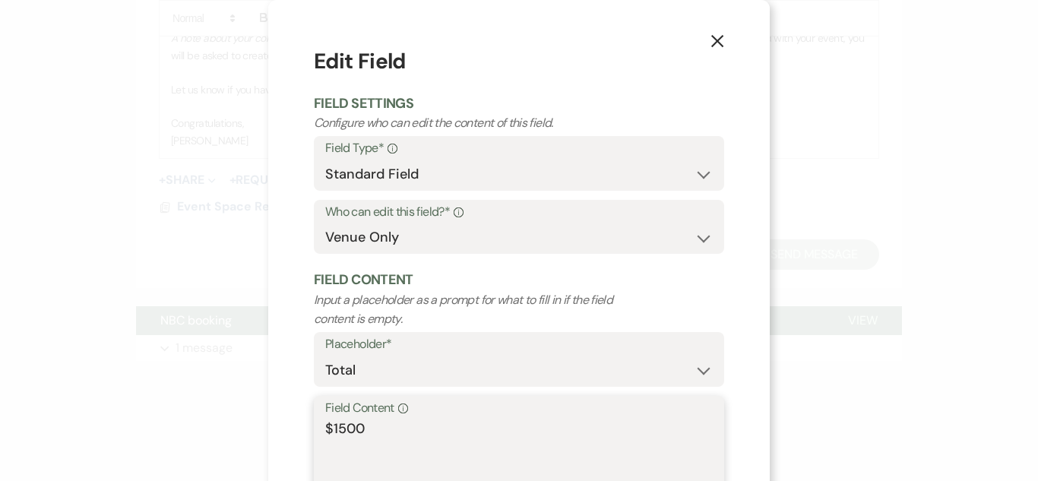
click at [331, 426] on textarea "$1500" at bounding box center [518, 457] width 387 height 76
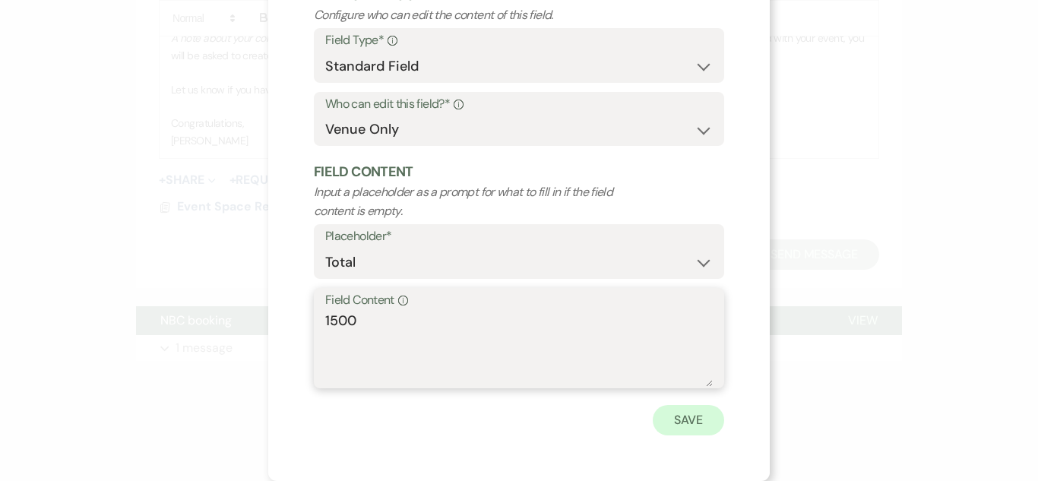
type textarea "1500"
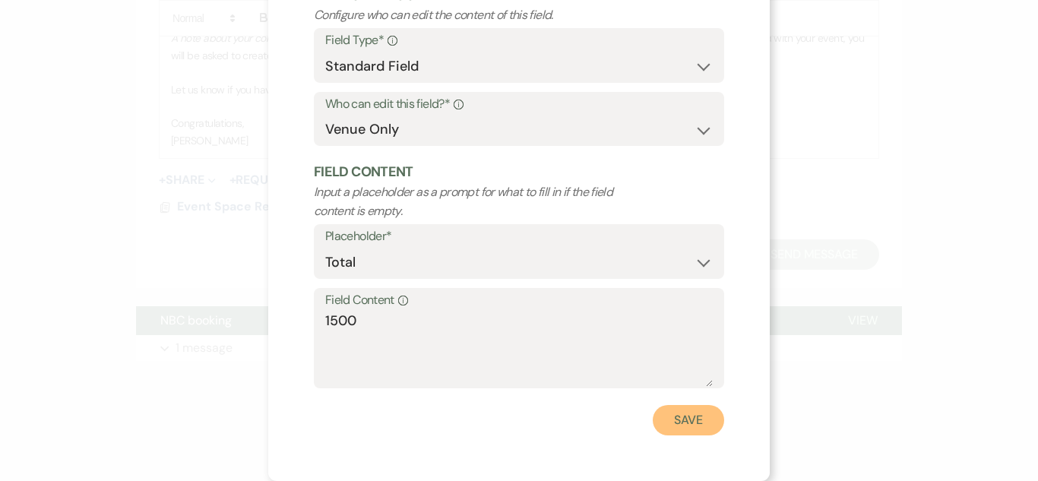
click at [692, 425] on button "Save" at bounding box center [688, 420] width 71 height 30
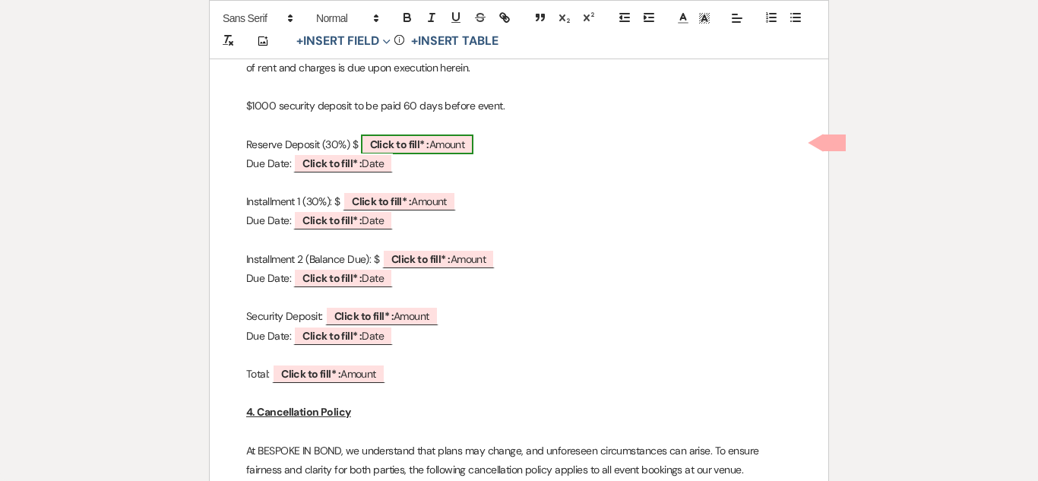
scroll to position [1176, 0]
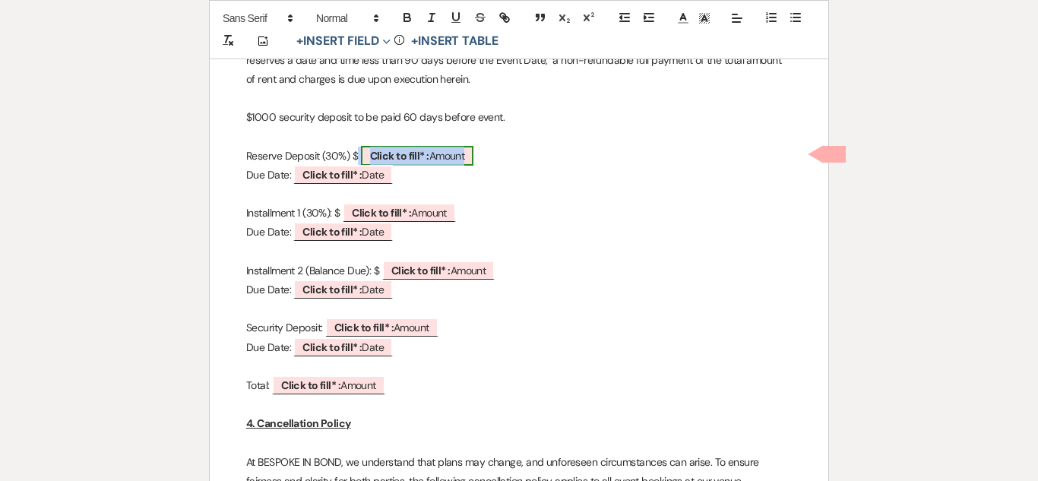
click at [422, 149] on b "Click to fill* :" at bounding box center [399, 156] width 59 height 14
select select "owner"
select select "Amount"
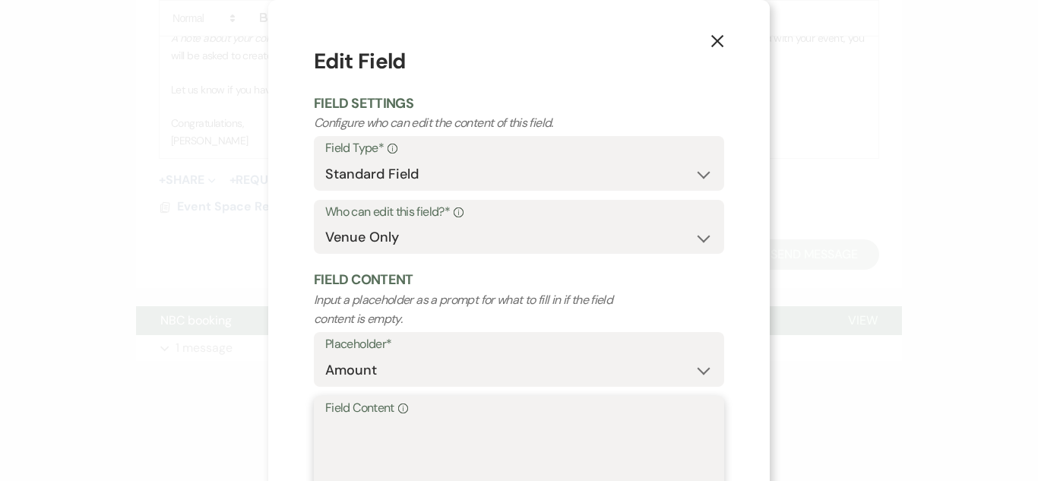
click at [389, 435] on textarea "Field Content Info" at bounding box center [518, 457] width 387 height 76
type textarea "o"
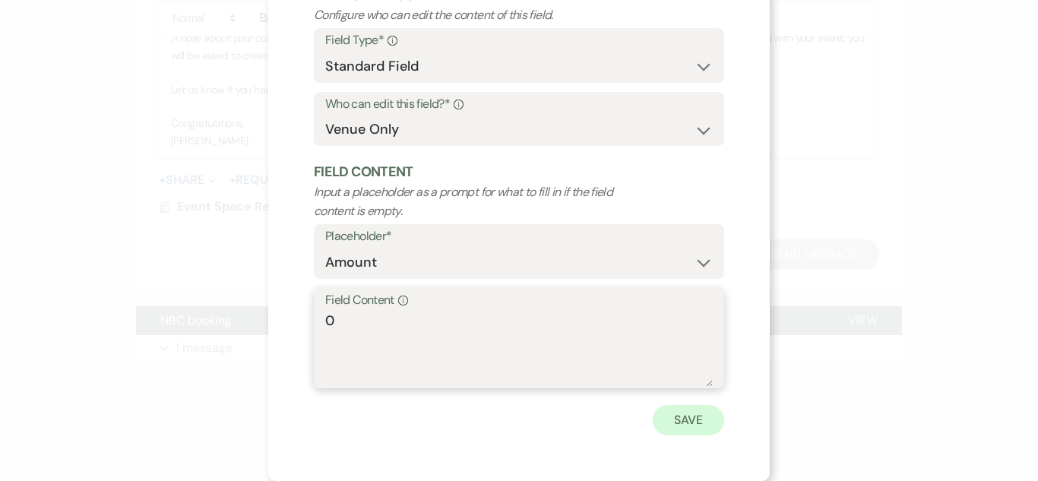
type textarea "0"
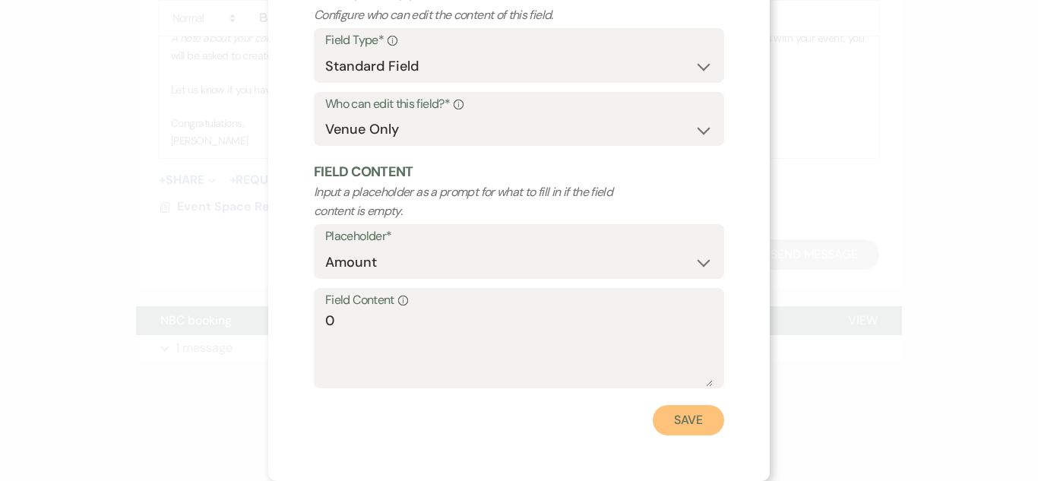
click at [685, 415] on button "Save" at bounding box center [688, 420] width 71 height 30
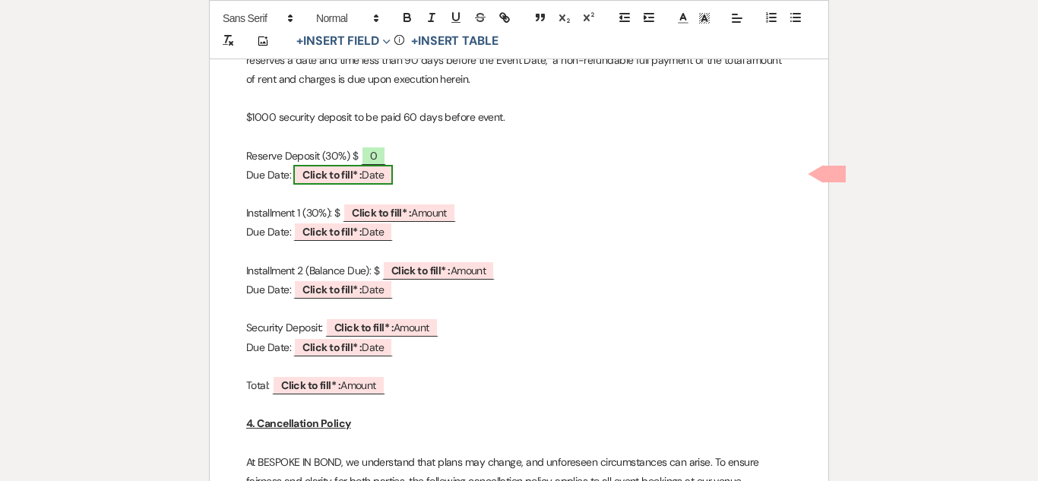
click at [328, 175] on b "Click to fill* :" at bounding box center [331, 175] width 59 height 14
select select "owner"
select select "Date"
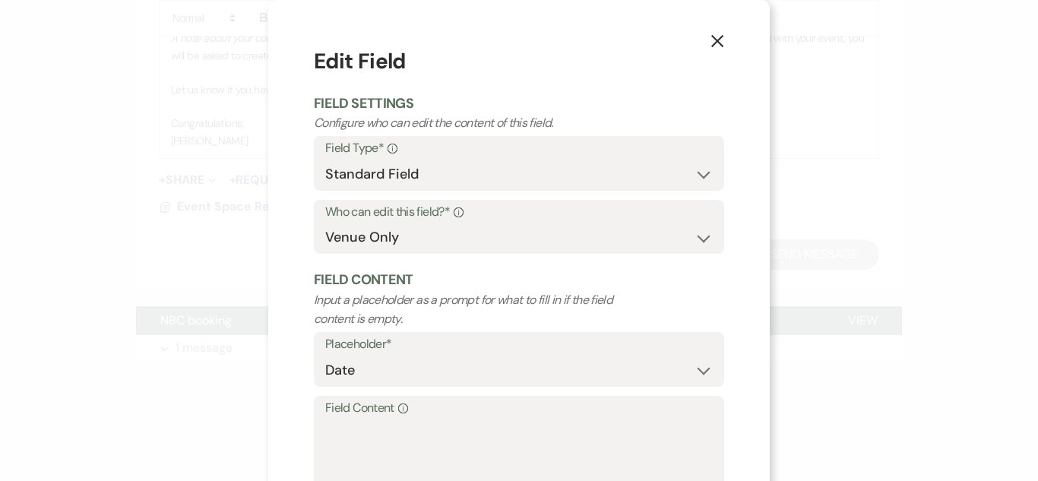
click at [416, 416] on label "Field Content Info" at bounding box center [518, 408] width 387 height 22
click at [416, 419] on textarea "Field Content Info" at bounding box center [518, 457] width 387 height 76
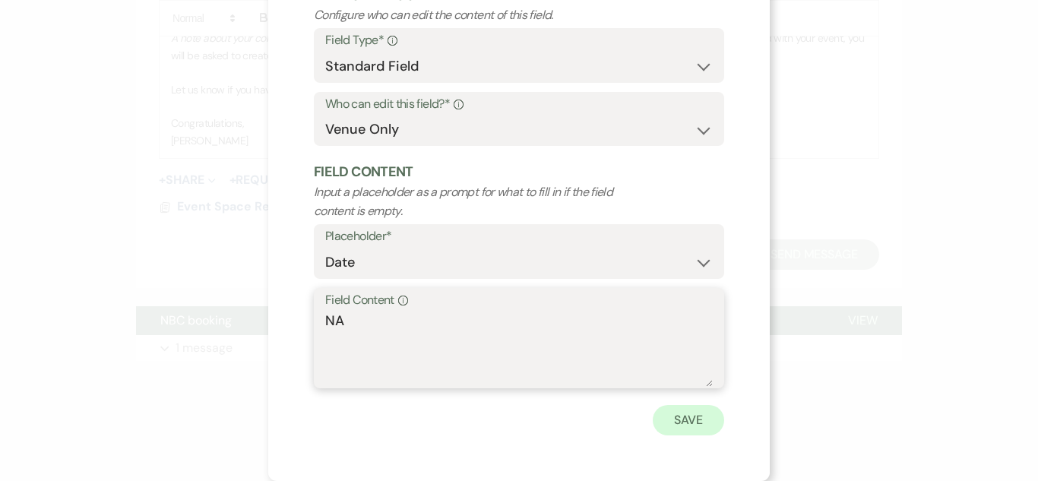
type textarea "NA"
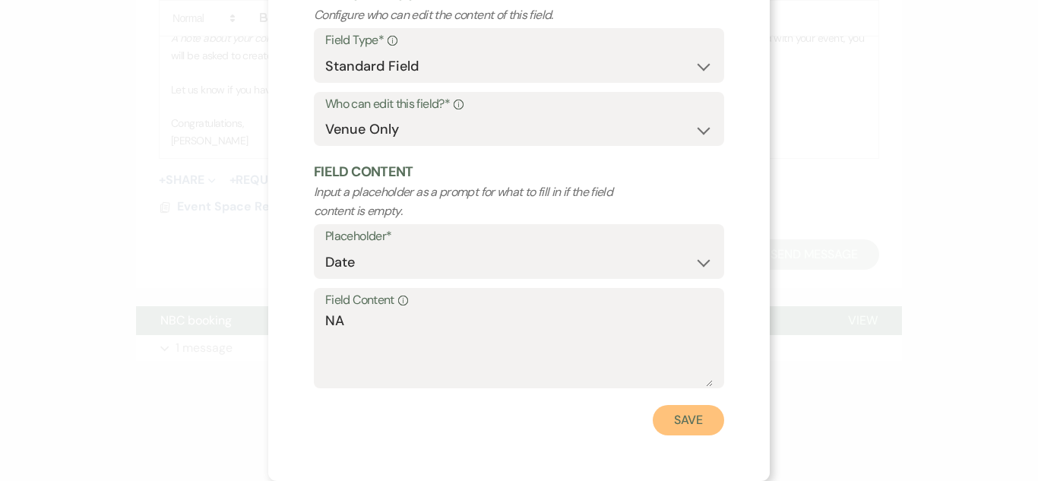
click at [682, 426] on button "Save" at bounding box center [688, 420] width 71 height 30
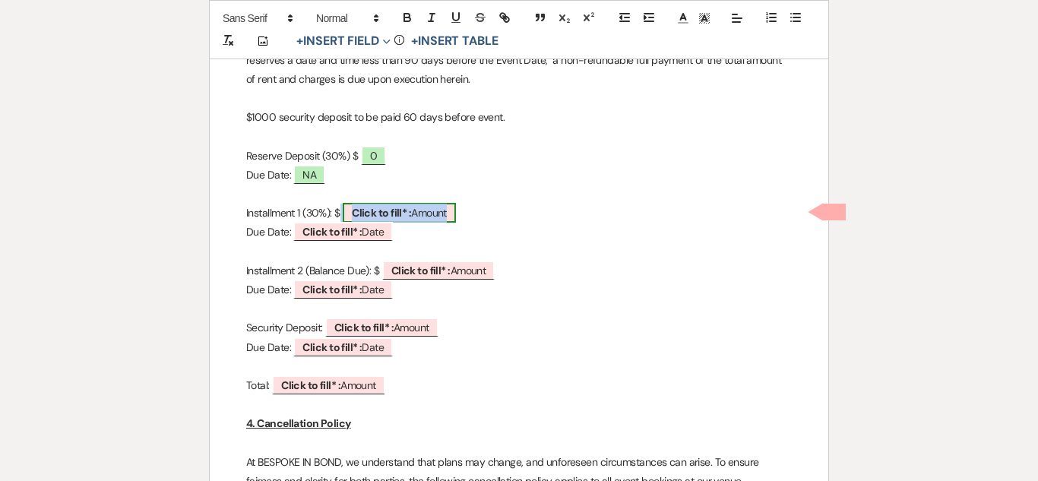
click at [420, 204] on span "Click to fill* : Amount" at bounding box center [399, 213] width 113 height 20
select select "owner"
select select "Amount"
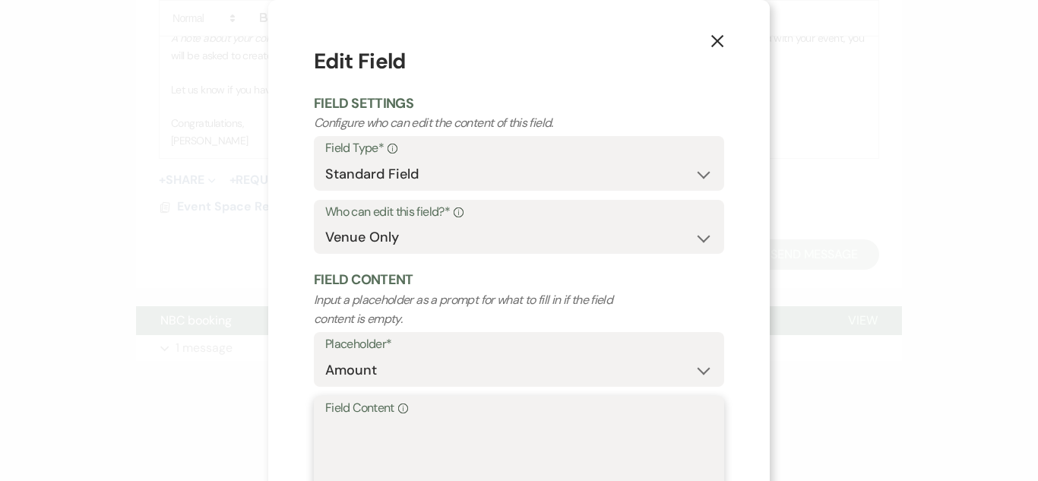
click at [393, 428] on textarea "Field Content Info" at bounding box center [518, 457] width 387 height 76
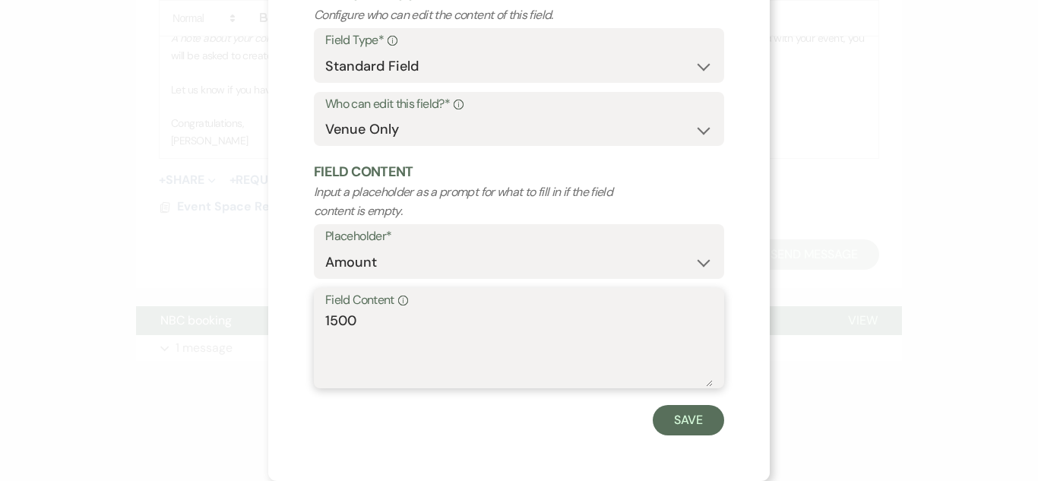
type textarea "1500"
click at [719, 403] on form "Edit Field Field Settings Configure who can edit the content of this field. Fie…" at bounding box center [519, 187] width 410 height 498
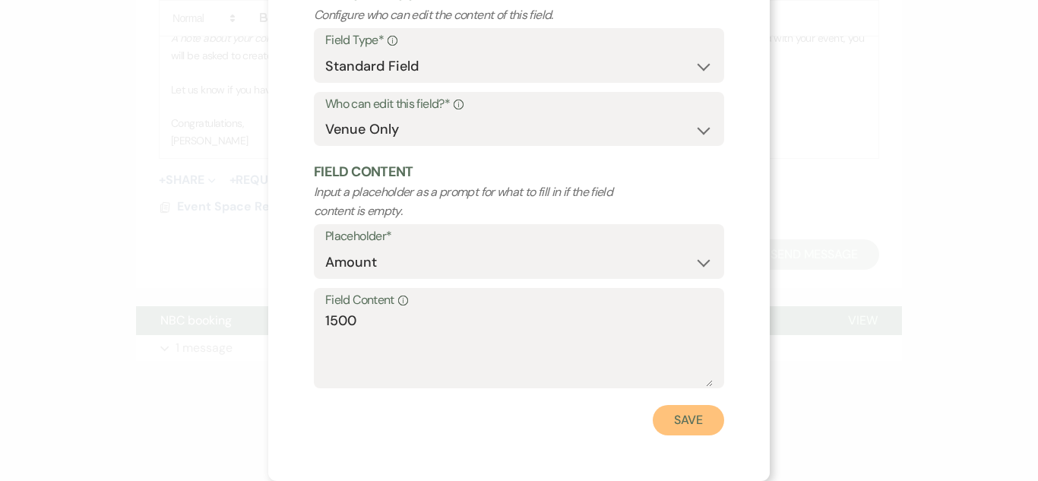
click at [713, 406] on button "Save" at bounding box center [688, 420] width 71 height 30
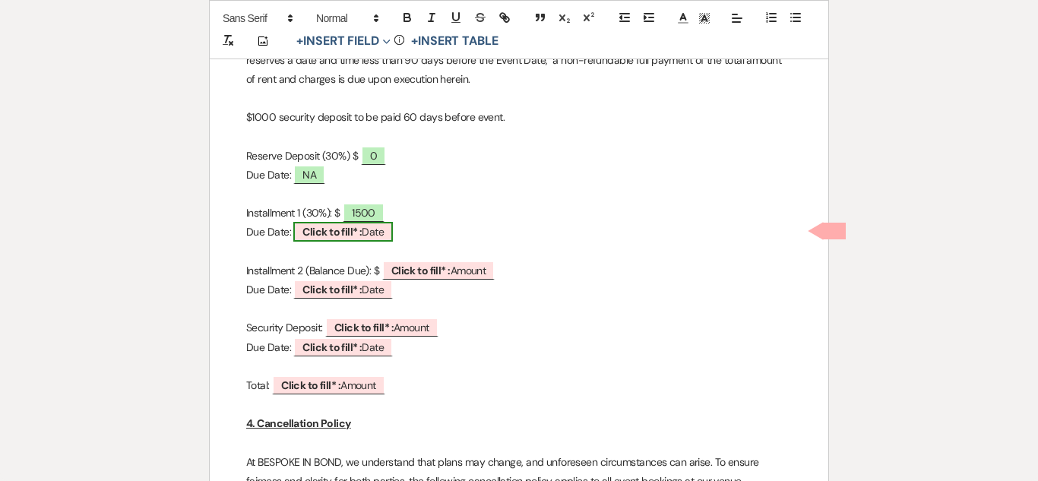
click at [363, 231] on span "Click to fill* : Date" at bounding box center [343, 232] width 100 height 20
select select "owner"
select select "Date"
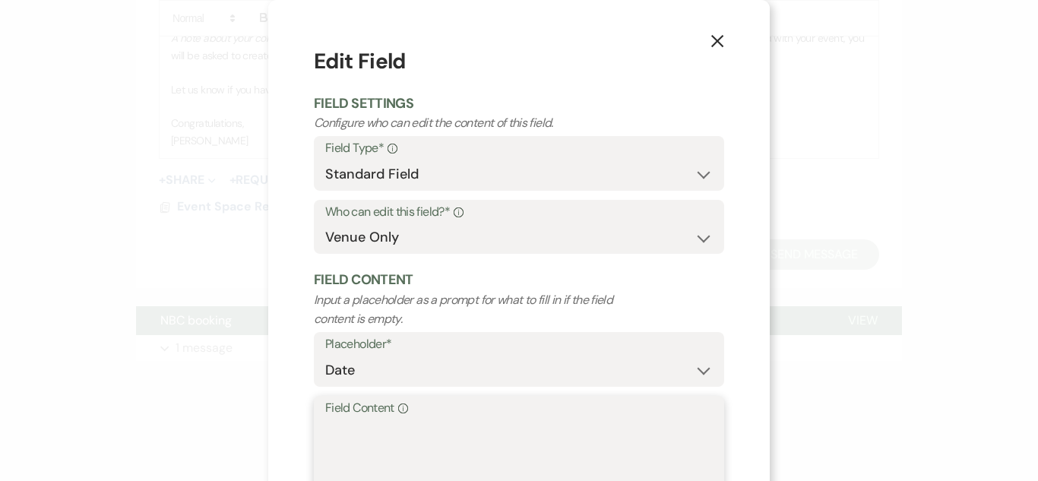
click at [350, 448] on textarea "Field Content Info" at bounding box center [518, 457] width 387 height 76
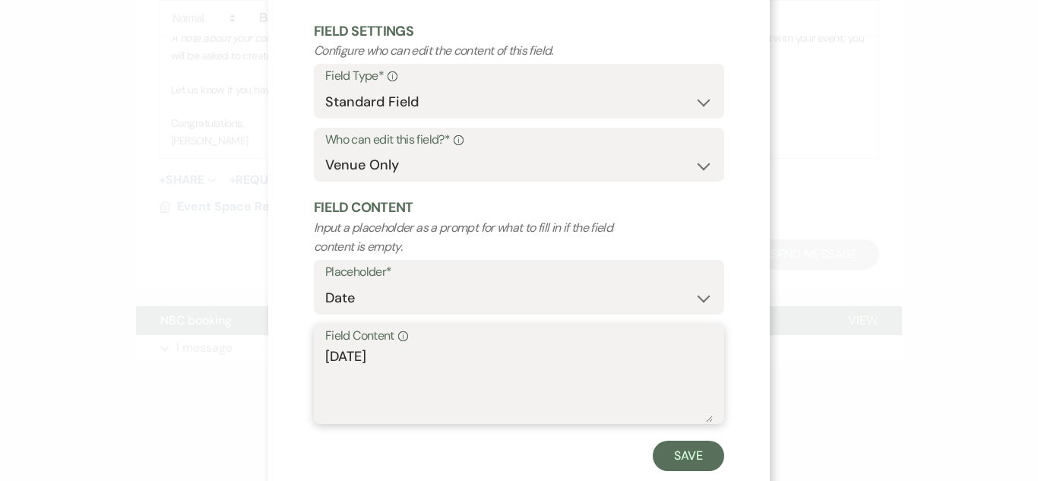
scroll to position [63, 0]
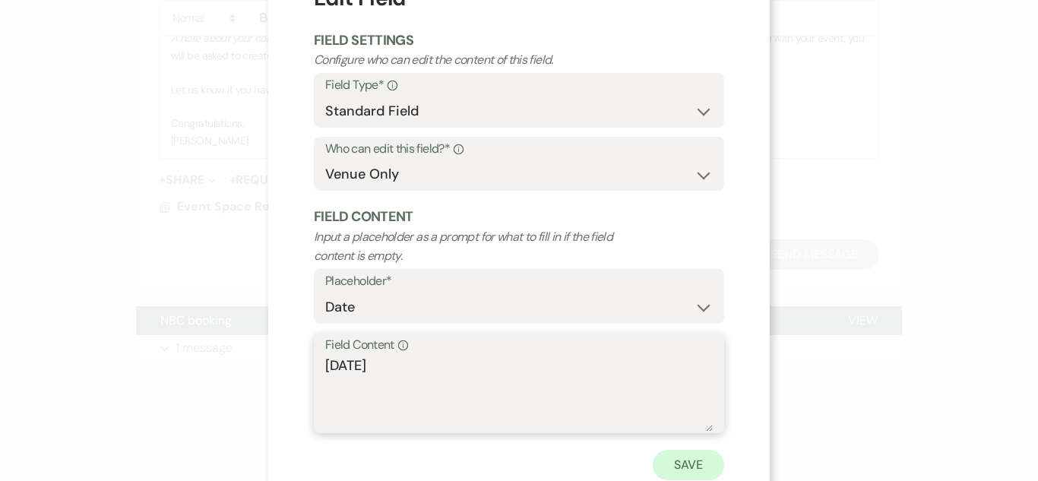
type textarea "8-17-2025"
click at [712, 461] on button "Save" at bounding box center [688, 465] width 71 height 30
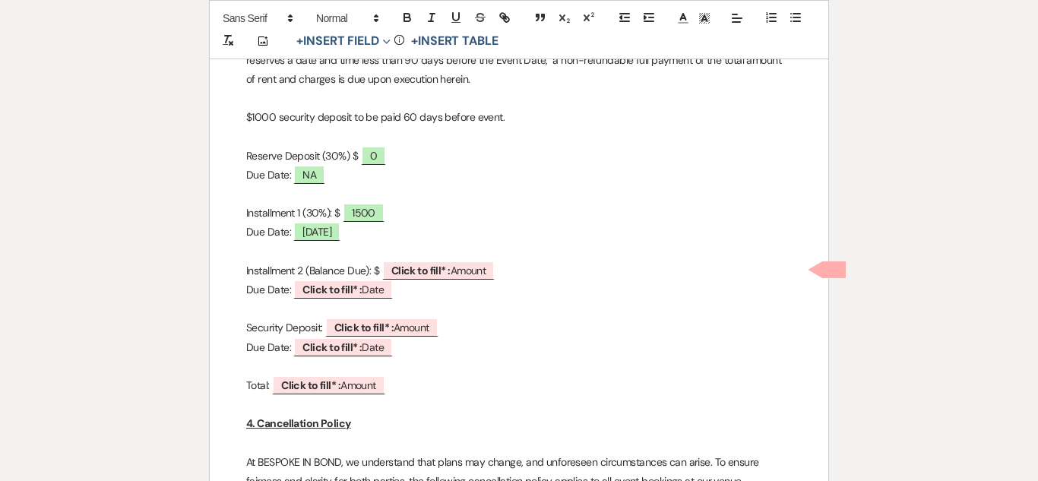
click at [444, 285] on p "Due Date: ﻿ Click to fill* : Date ﻿" at bounding box center [519, 289] width 546 height 19
click at [444, 280] on p "Due Date: ﻿ Click to fill* : Date ﻿" at bounding box center [519, 289] width 546 height 19
click at [443, 277] on span "Click to fill* : Amount" at bounding box center [438, 271] width 113 height 20
select select "owner"
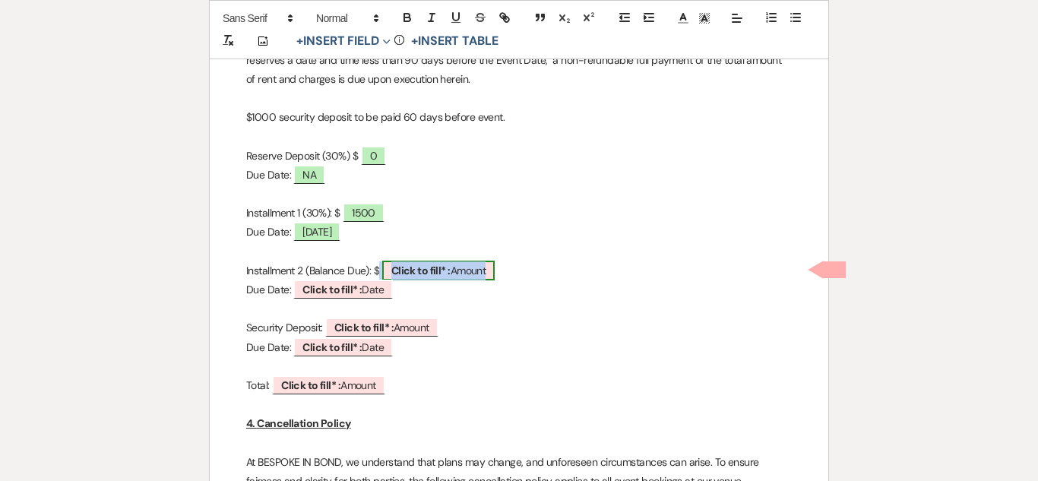
select select "Amount"
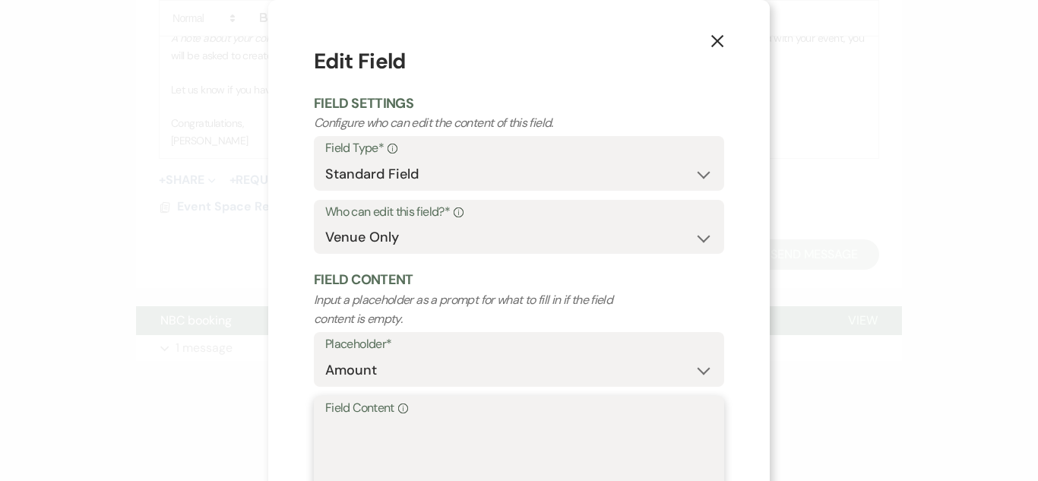
click at [463, 419] on textarea "Field Content Info" at bounding box center [518, 457] width 387 height 76
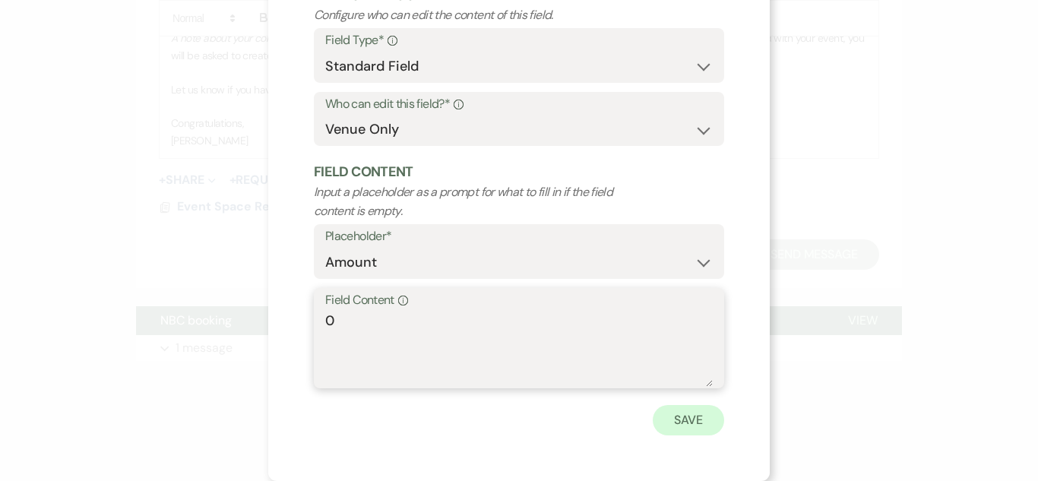
type textarea "0"
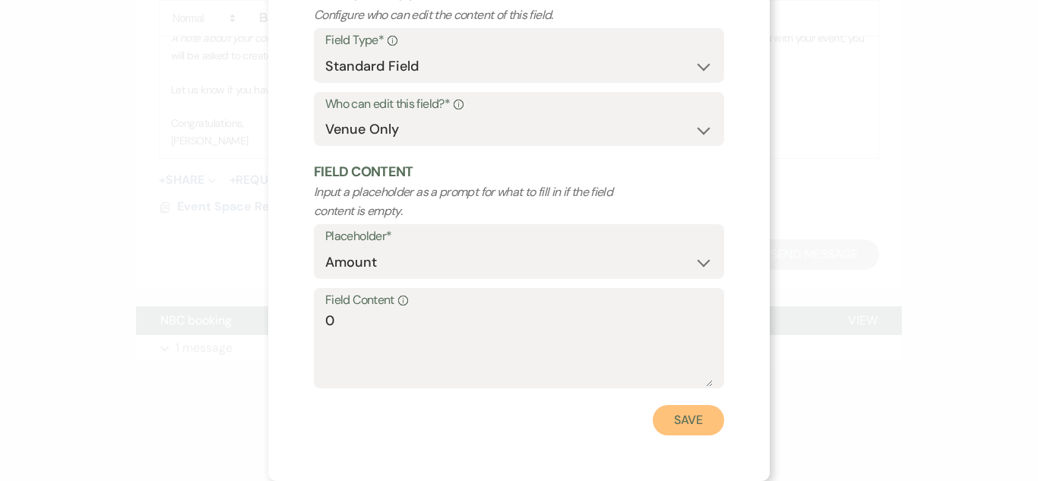
click at [693, 414] on button "Save" at bounding box center [688, 420] width 71 height 30
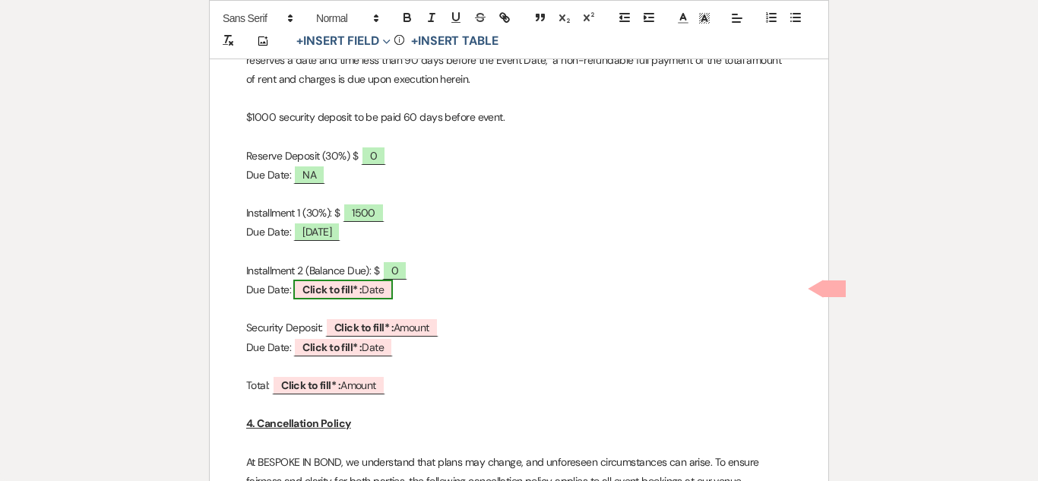
click at [369, 295] on span "Click to fill* : Date" at bounding box center [343, 290] width 100 height 20
select select "owner"
select select "Date"
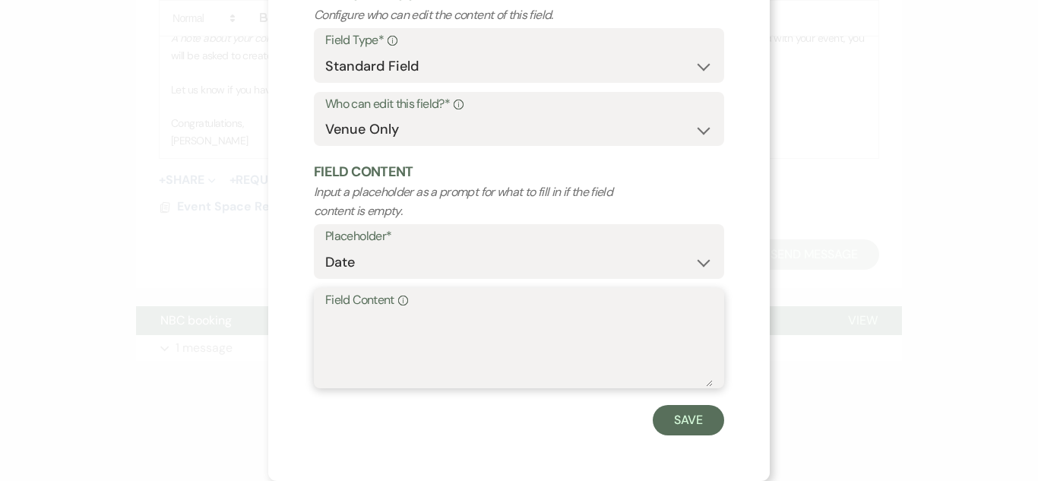
click at [354, 340] on textarea "Field Content Info" at bounding box center [518, 349] width 387 height 76
type textarea "NA"
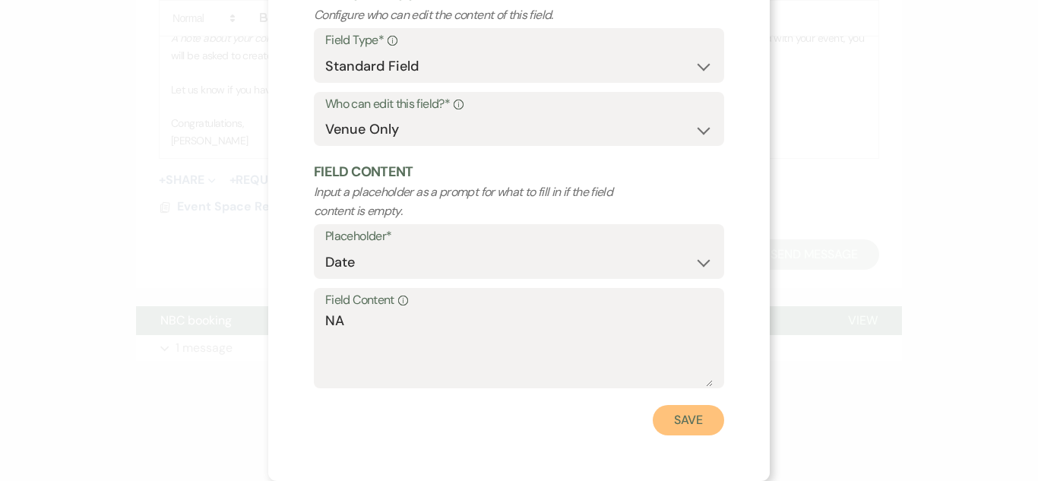
click at [668, 416] on button "Save" at bounding box center [688, 420] width 71 height 30
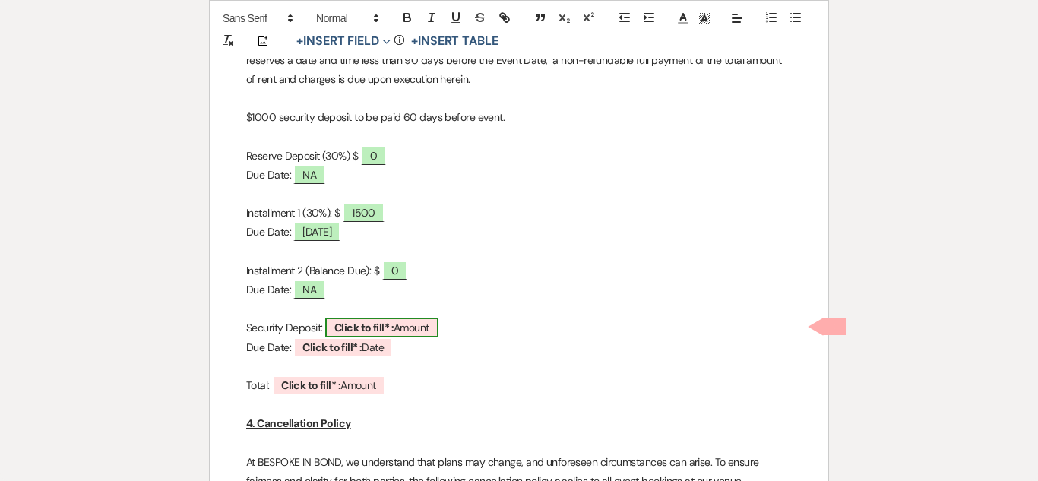
click at [405, 321] on span "Click to fill* : Amount" at bounding box center [381, 328] width 113 height 20
select select "owner"
select select "Amount"
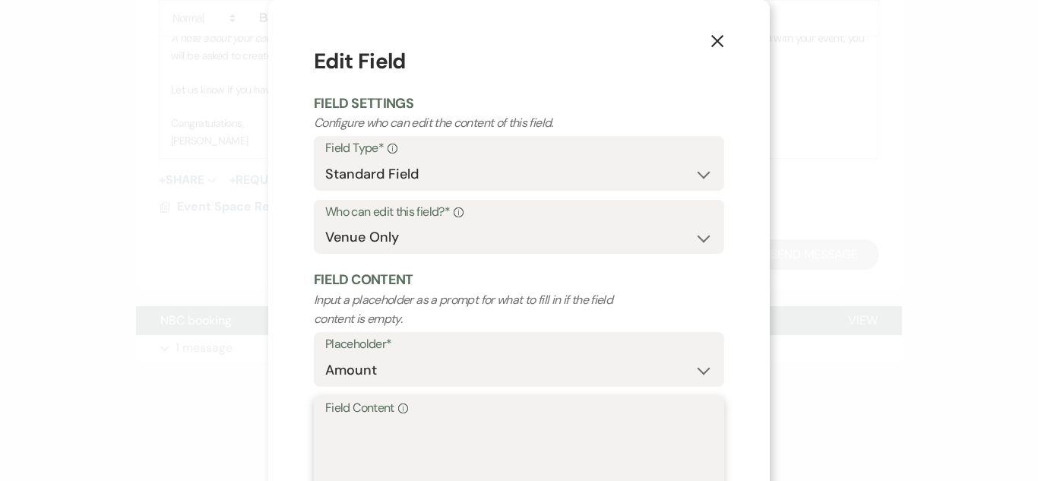
click at [472, 442] on textarea "Field Content Info" at bounding box center [518, 457] width 387 height 76
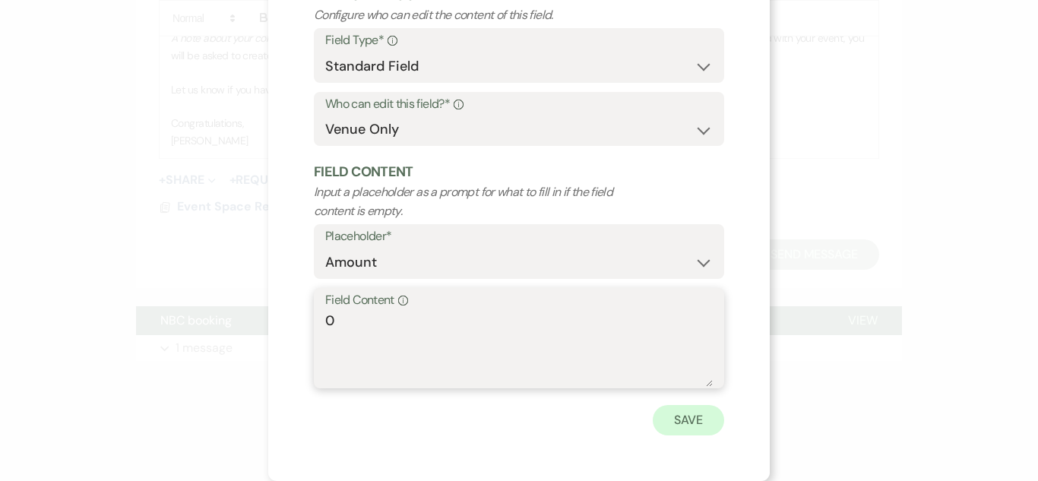
type textarea "0"
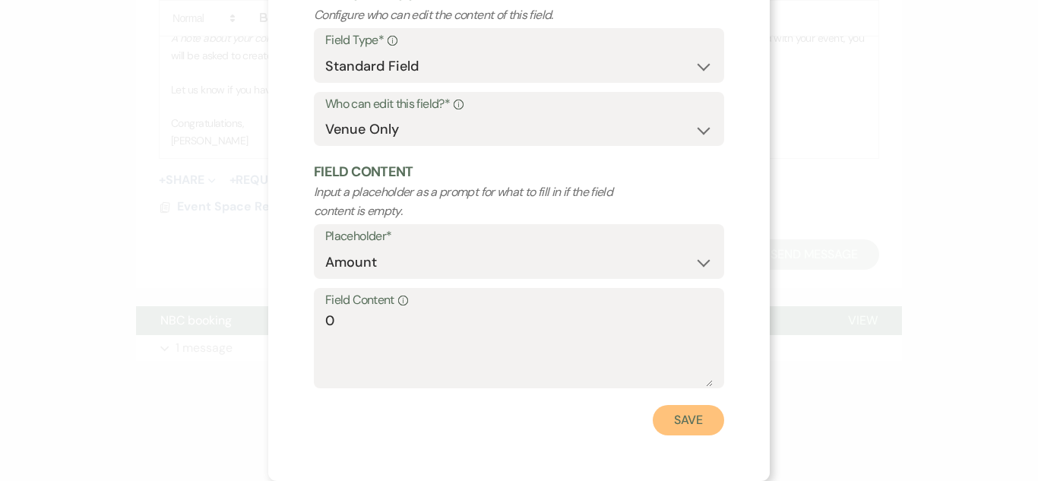
click at [704, 429] on button "Save" at bounding box center [688, 420] width 71 height 30
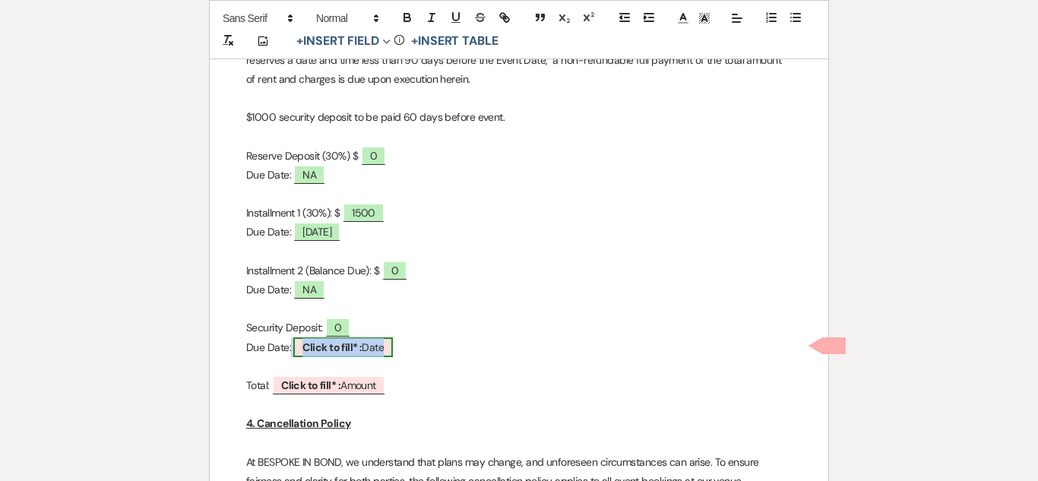
click at [350, 350] on b "Click to fill* :" at bounding box center [331, 347] width 59 height 14
select select "owner"
select select "Date"
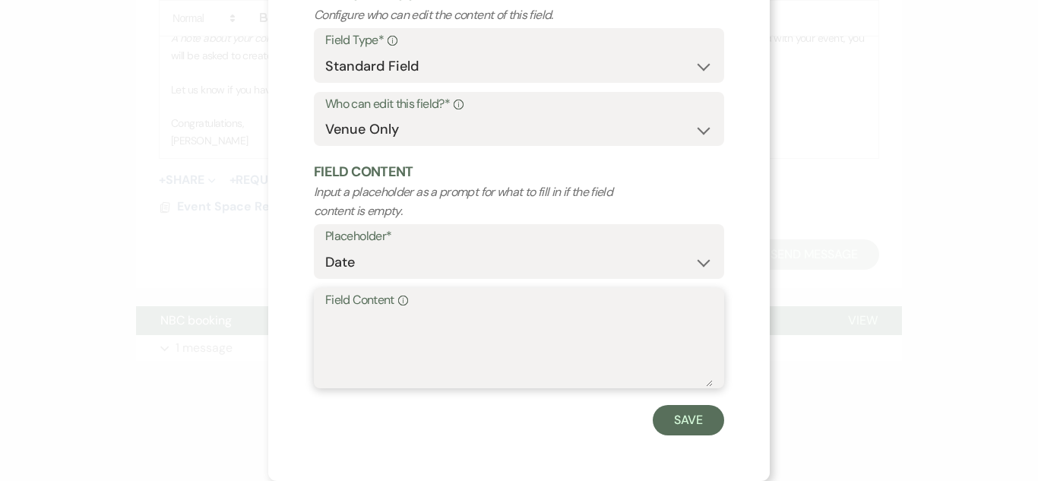
click at [342, 365] on textarea "Field Content Info" at bounding box center [518, 349] width 387 height 76
type textarea "NA"
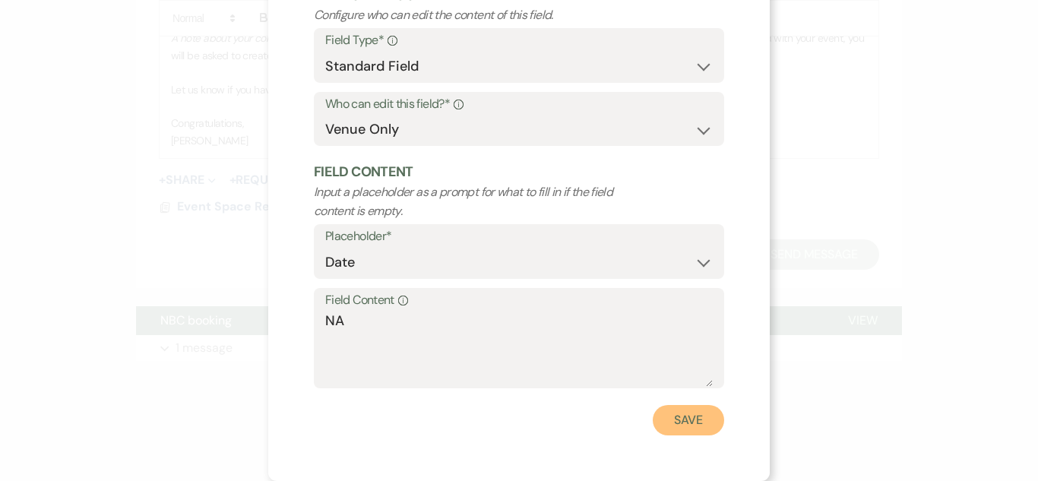
click at [689, 413] on button "Save" at bounding box center [688, 420] width 71 height 30
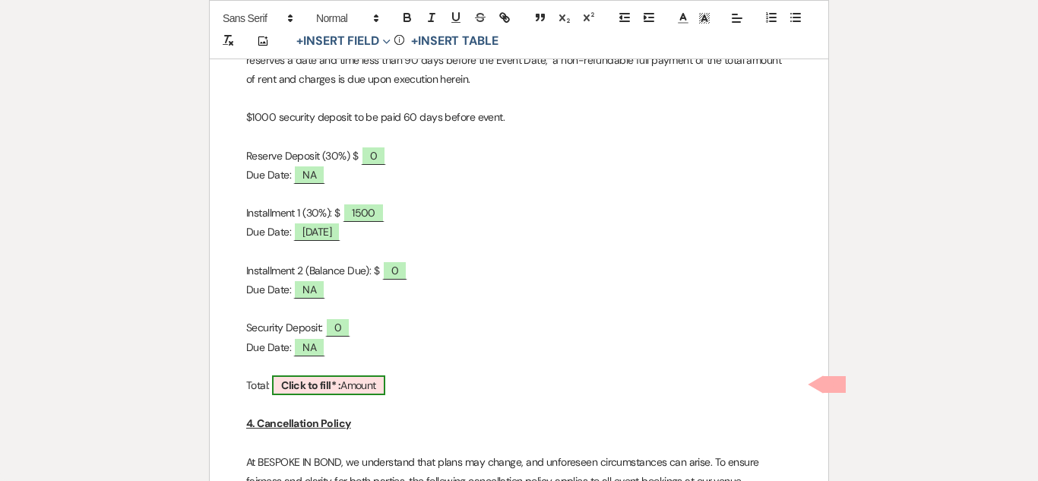
click at [362, 392] on span "Click to fill* : Amount" at bounding box center [328, 385] width 113 height 20
select select "owner"
select select "Amount"
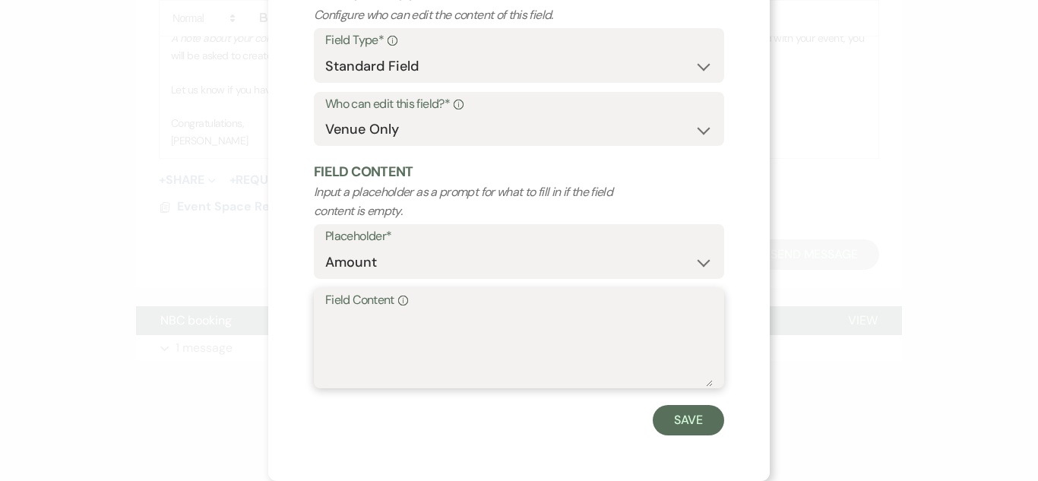
click at [424, 326] on textarea "Field Content Info" at bounding box center [518, 349] width 387 height 76
type textarea "1500"
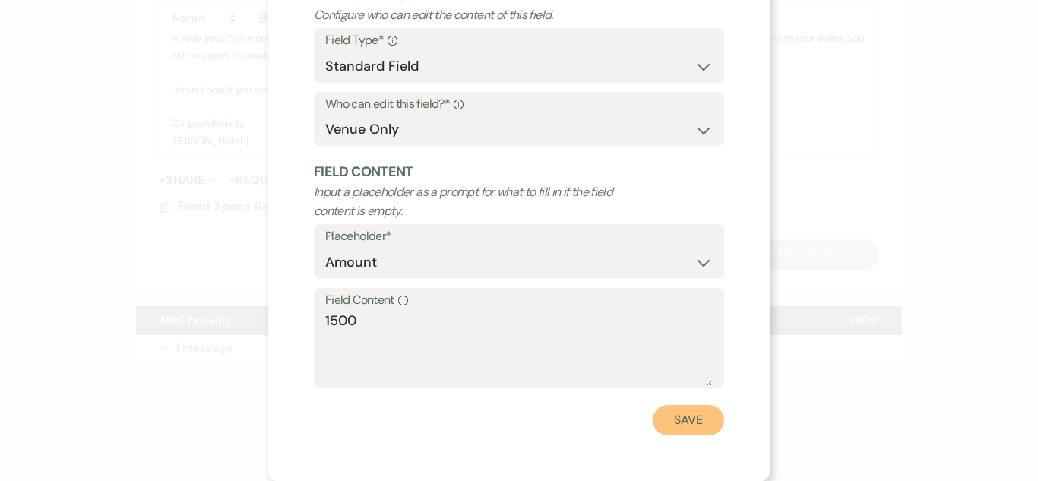
click at [661, 416] on button "Save" at bounding box center [688, 420] width 71 height 30
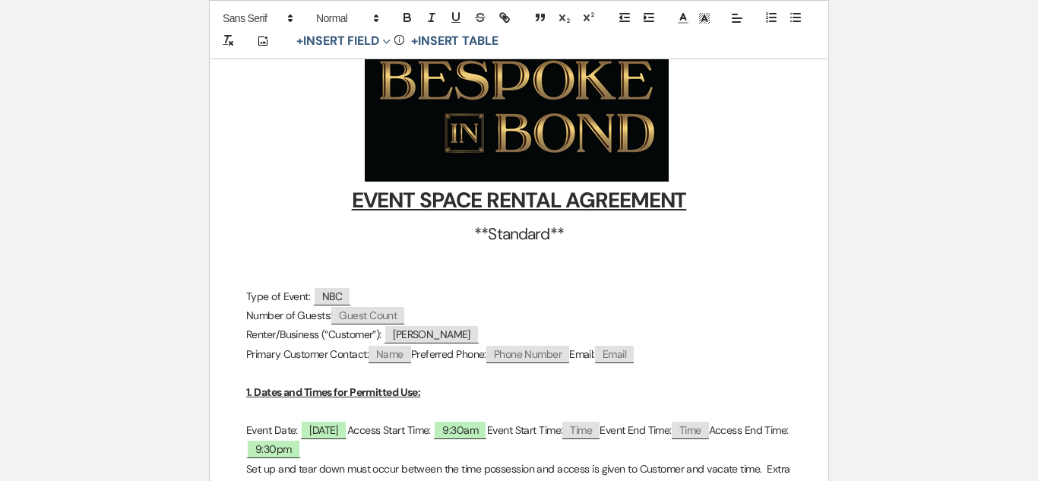
scroll to position [0, 0]
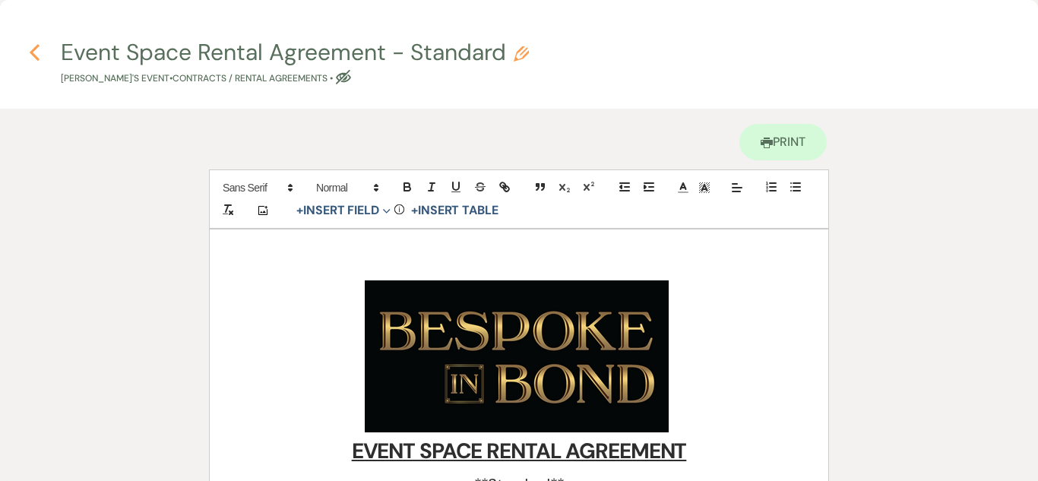
click at [30, 49] on icon "Previous" at bounding box center [34, 52] width 11 height 18
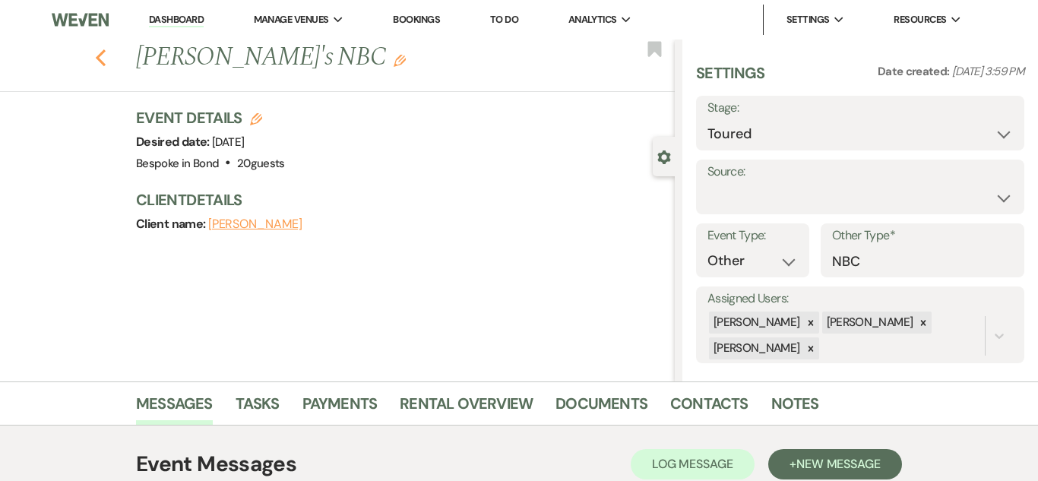
click at [104, 62] on icon "Previous" at bounding box center [100, 58] width 11 height 18
select select "5"
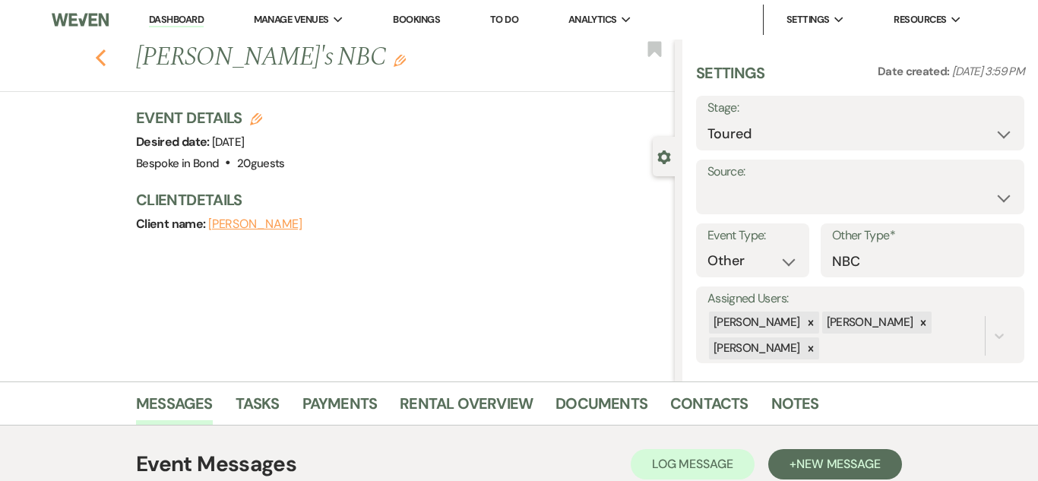
select select "5"
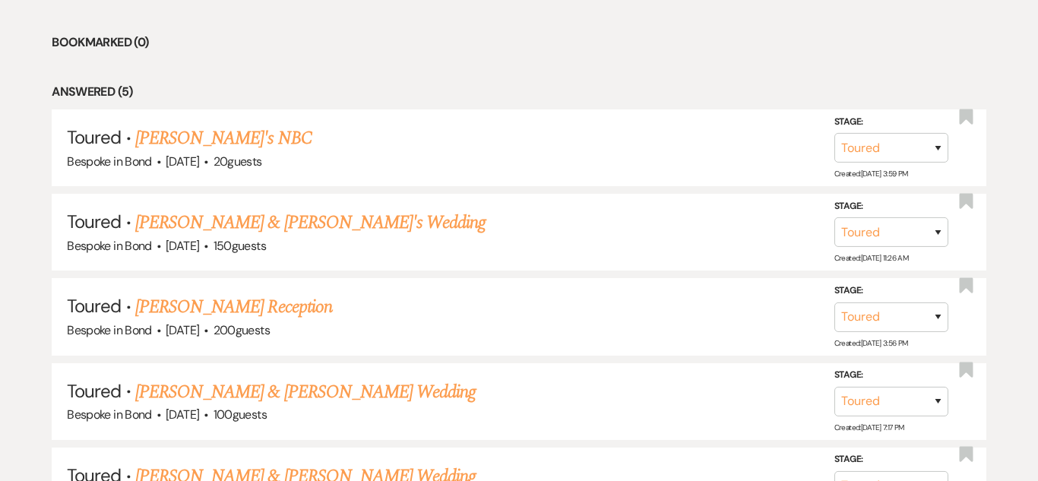
scroll to position [1316, 0]
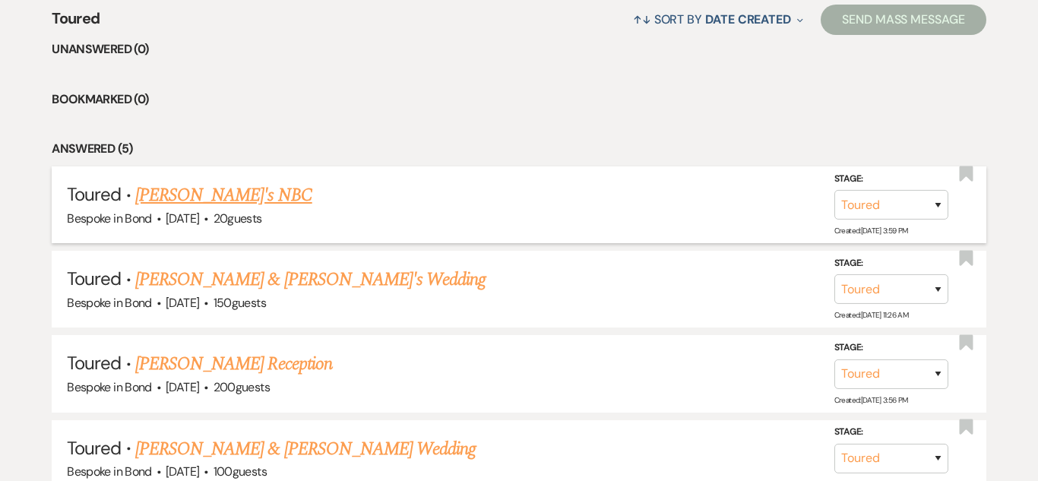
click at [196, 210] on span "[DATE]" at bounding box center [182, 218] width 33 height 16
click at [195, 195] on link "[PERSON_NAME]'s NBC" at bounding box center [223, 195] width 177 height 27
select select "5"
select select "13"
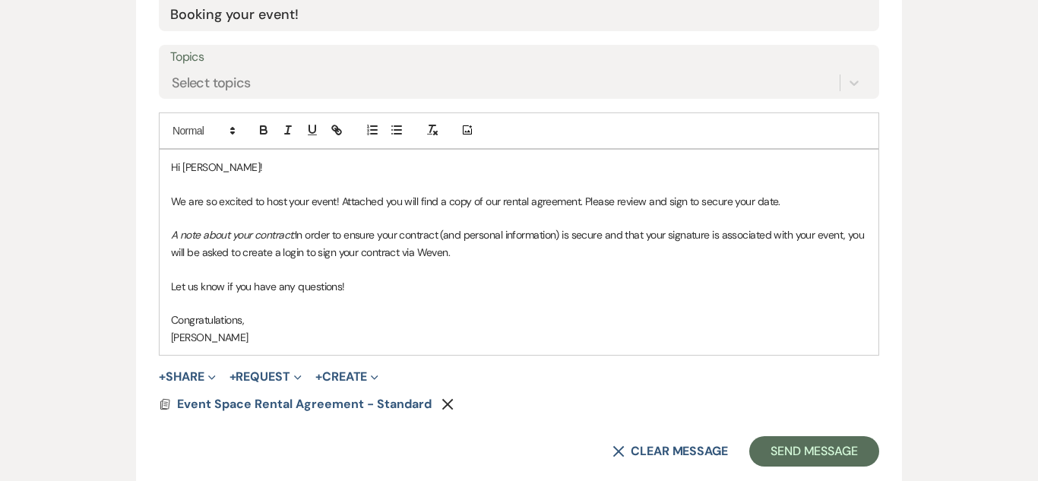
scroll to position [1018, 0]
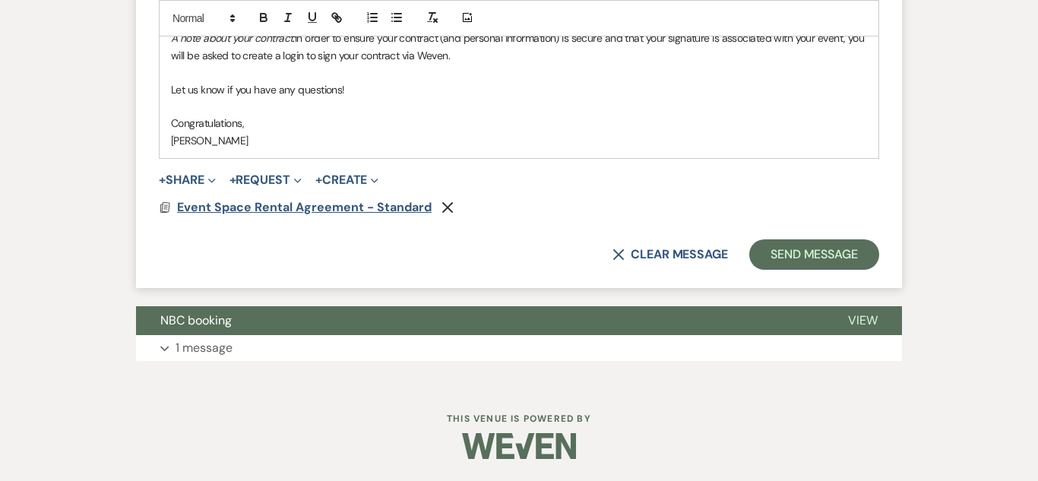
click at [397, 203] on span "Event Space Rental Agreement - Standard" at bounding box center [304, 207] width 255 height 16
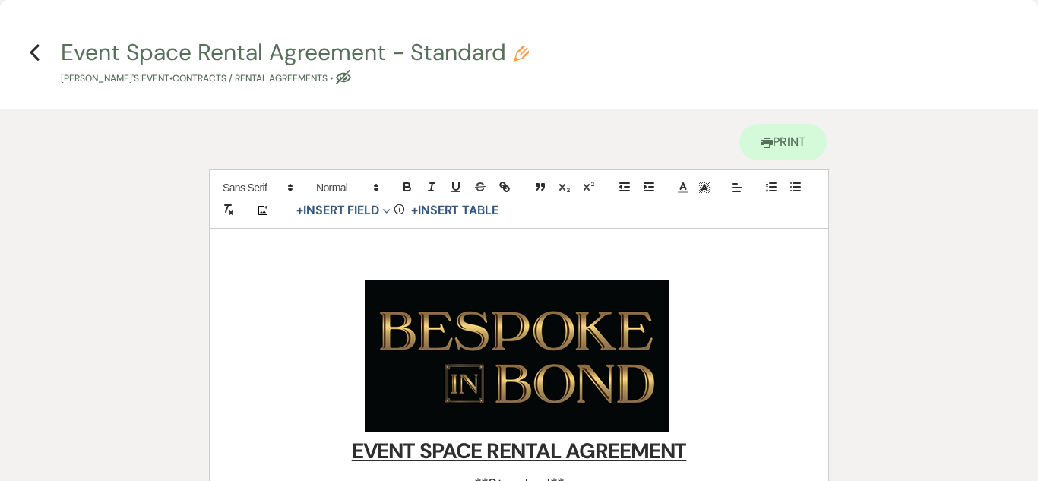
click at [30, 39] on div "Previous" at bounding box center [34, 50] width 11 height 24
click at [35, 47] on use "button" at bounding box center [35, 52] width 10 height 17
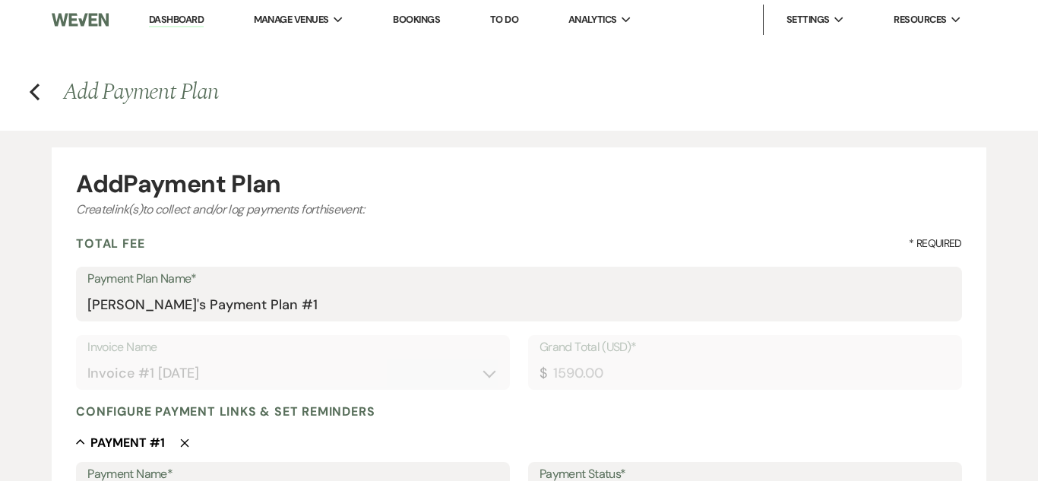
select select "27387"
select select "2"
select select "percentage"
select select "true"
select select "client"
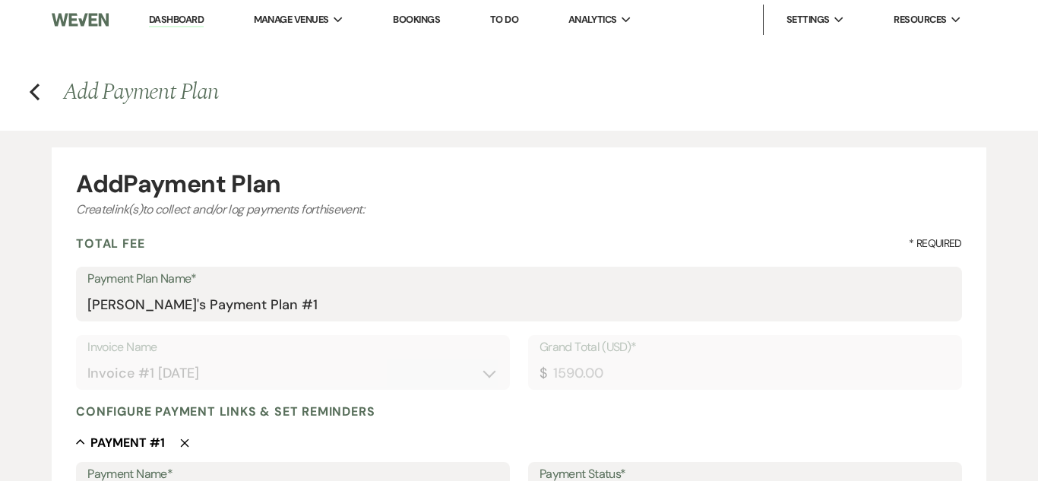
select select "weeks"
select select "afterDueDate"
select select "2"
select select "percentage"
select select "true"
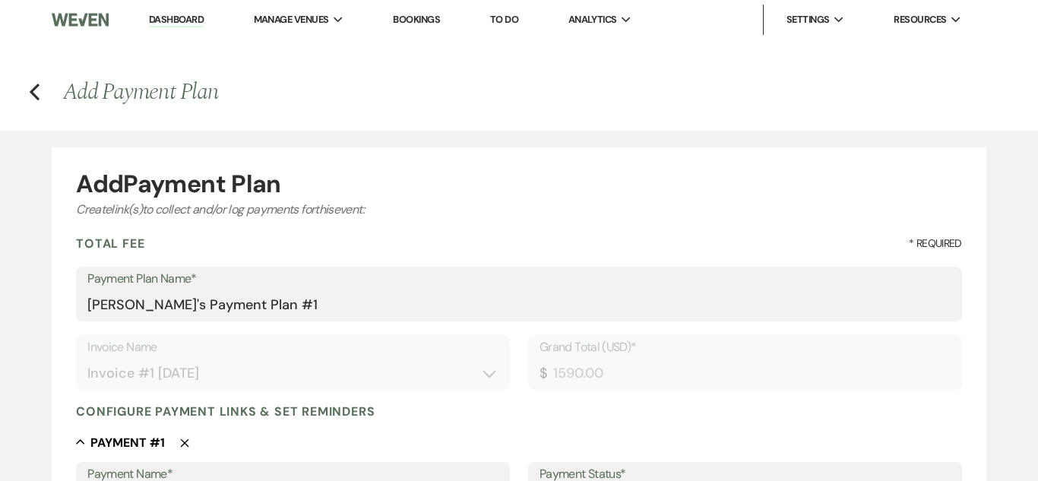
select select "client"
select select "weeks"
select select "2"
select select "percentage"
select select "true"
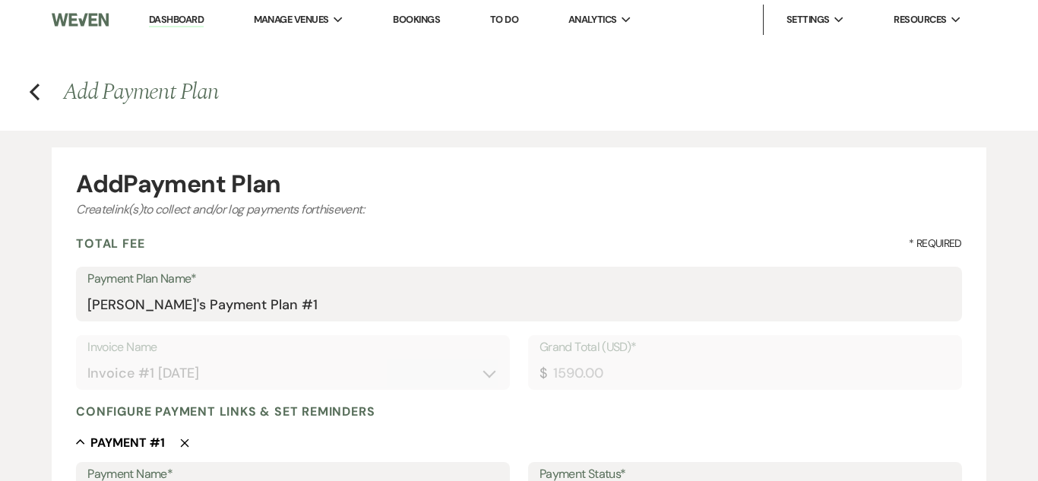
select select "client"
select select "weeks"
click at [34, 103] on h4 "Previous Add Payment Plan" at bounding box center [519, 92] width 1038 height 32
click at [39, 85] on use "button" at bounding box center [35, 92] width 10 height 17
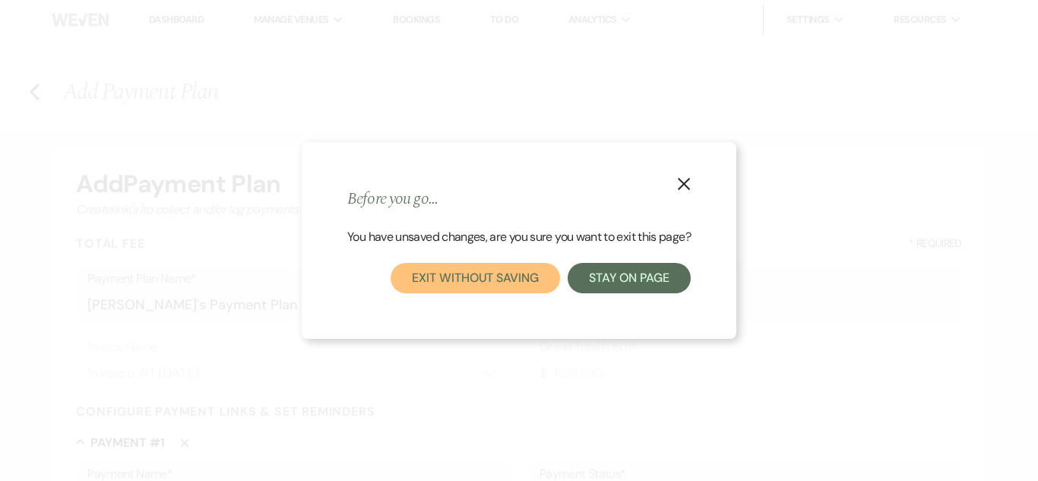
click at [473, 276] on button "Exit without saving" at bounding box center [475, 278] width 169 height 30
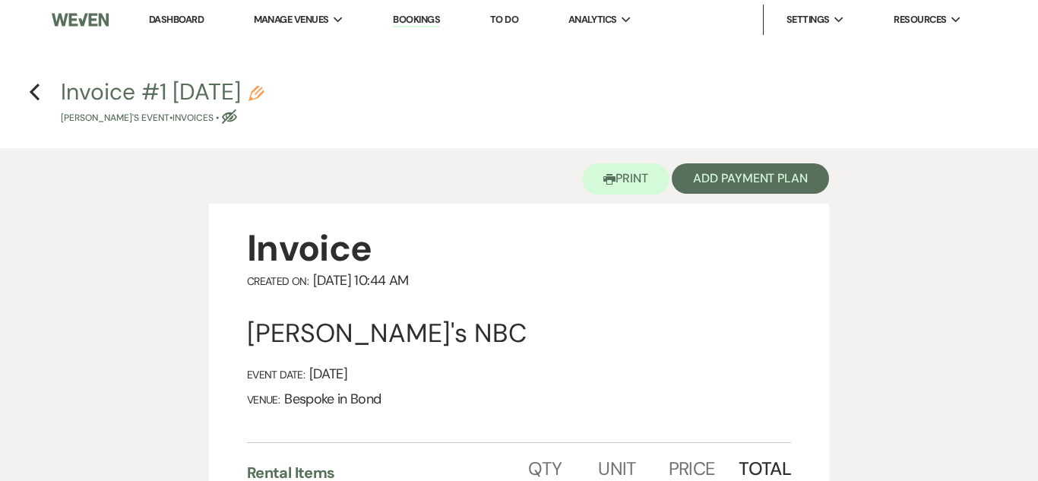
click at [42, 84] on h4 "Previous Invoice #1 [DATE] Pencil [PERSON_NAME]'s Event • Invoices • Eye Blocked" at bounding box center [519, 100] width 1038 height 49
click at [36, 88] on icon "Previous" at bounding box center [34, 92] width 11 height 18
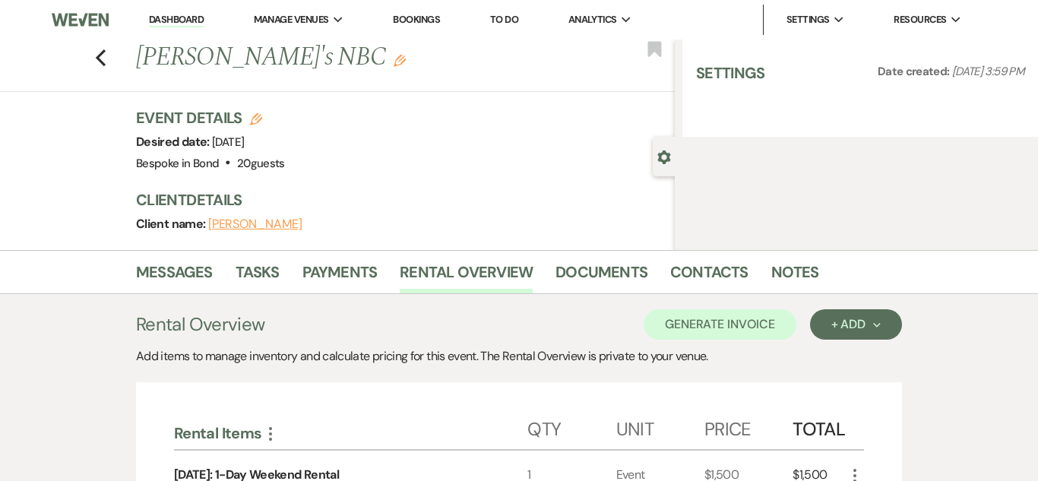
select select "5"
select select "13"
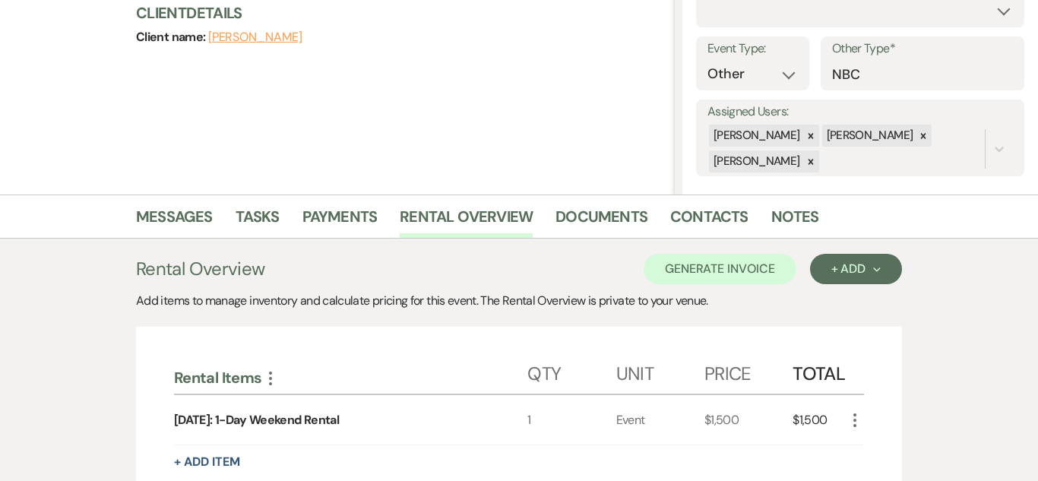
scroll to position [186, 0]
click at [707, 260] on button "Generate Invoice" at bounding box center [720, 270] width 153 height 30
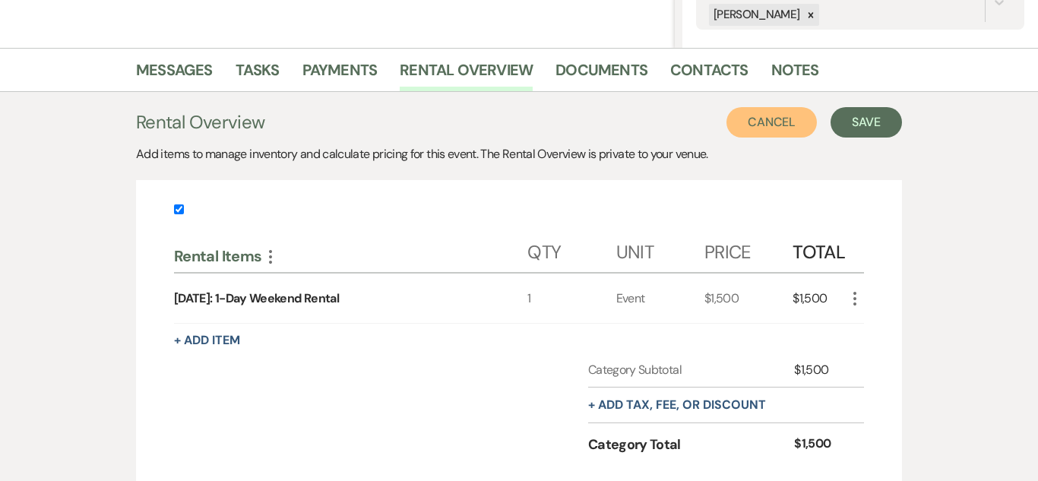
scroll to position [318, 0]
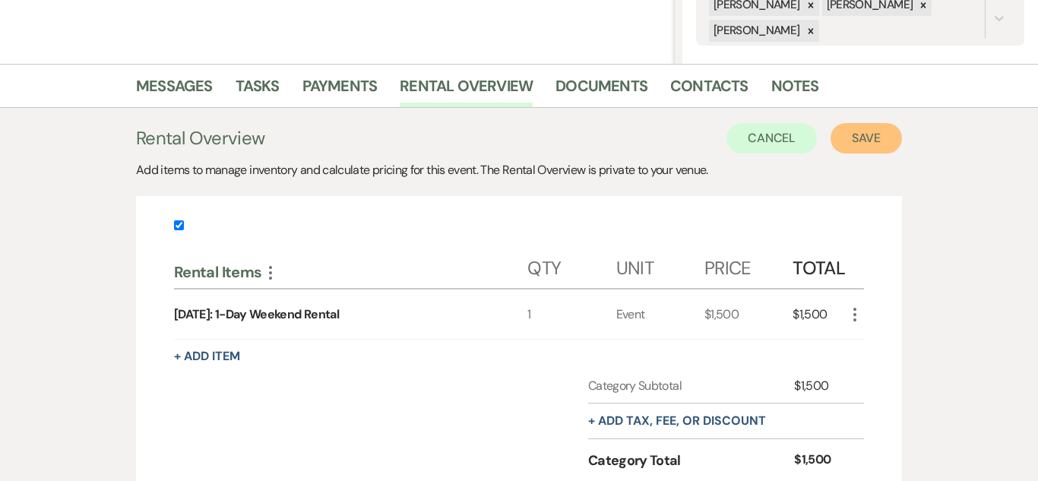
click at [883, 130] on button "Save" at bounding box center [865, 138] width 71 height 30
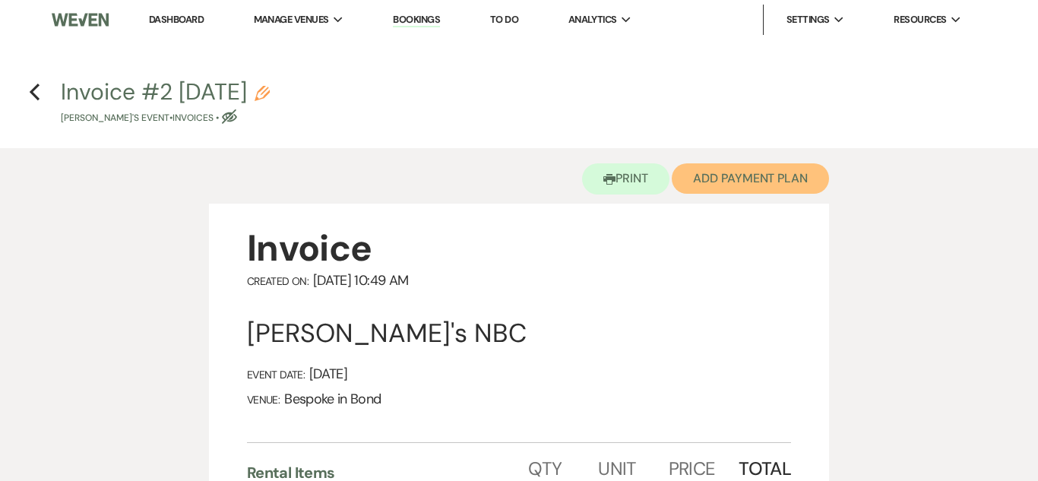
click at [785, 179] on button "Add Payment Plan" at bounding box center [750, 178] width 157 height 30
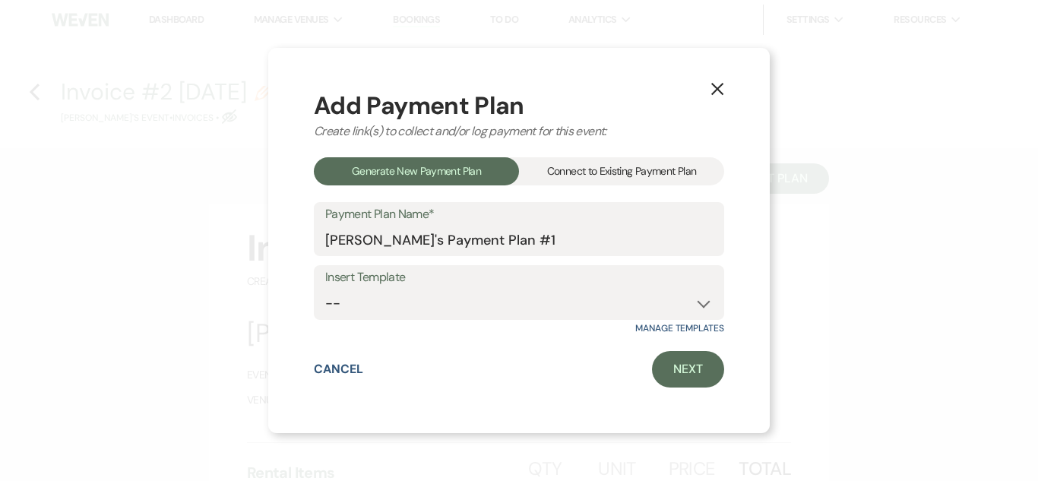
click at [584, 274] on label "Insert Template" at bounding box center [518, 278] width 387 height 22
click at [663, 302] on select "-- Standard Payment Plan Security Deposit" at bounding box center [518, 304] width 387 height 30
select select "202"
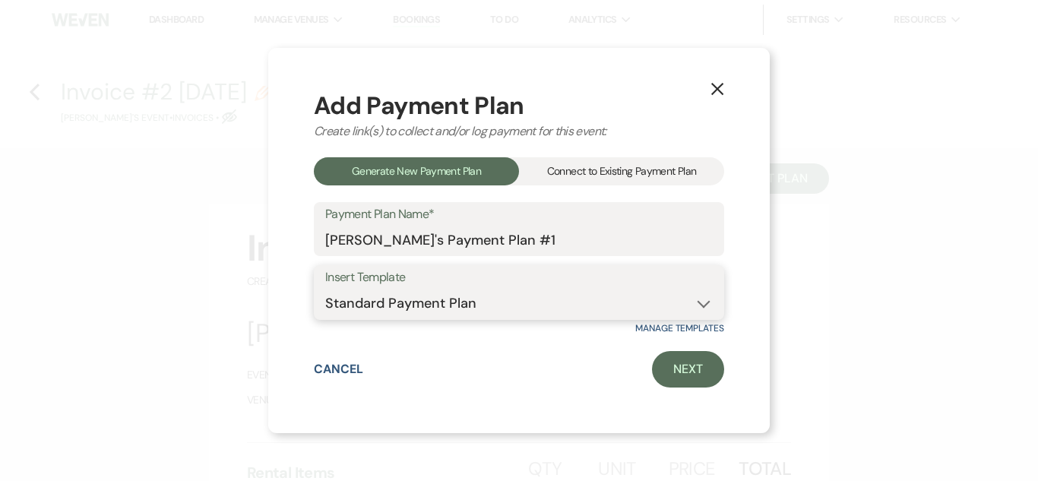
click at [325, 289] on select "-- Standard Payment Plan Security Deposit" at bounding box center [518, 304] width 387 height 30
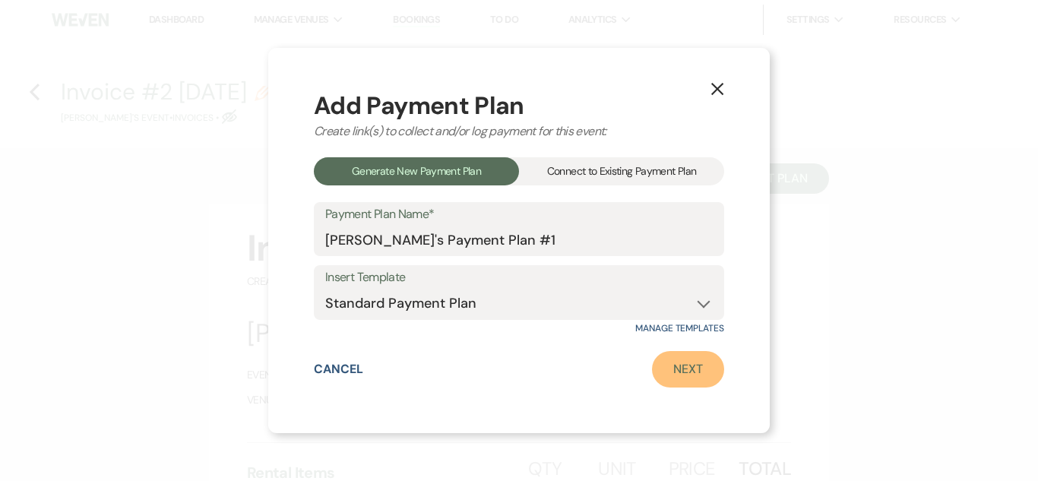
click at [691, 376] on link "Next" at bounding box center [688, 369] width 72 height 36
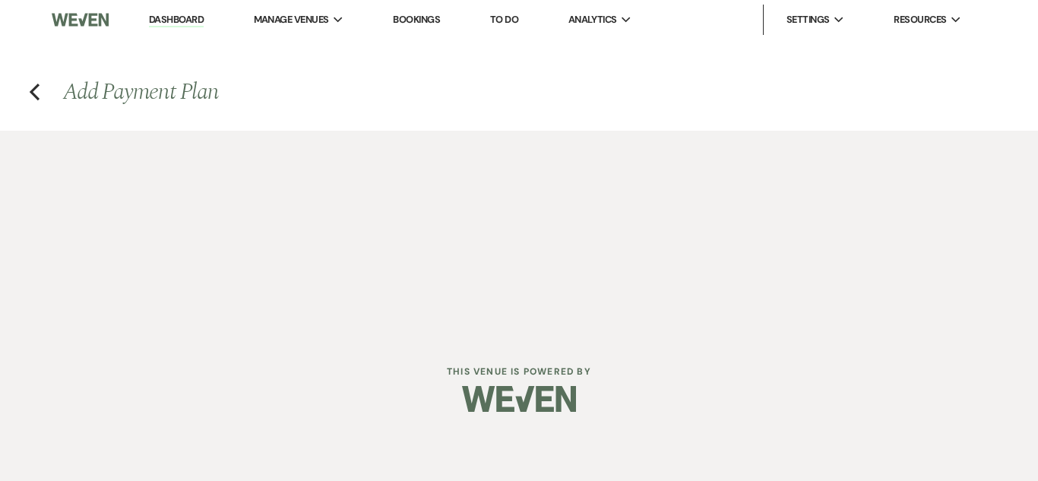
select select "27388"
select select "2"
select select "percentage"
select select "true"
select select "client"
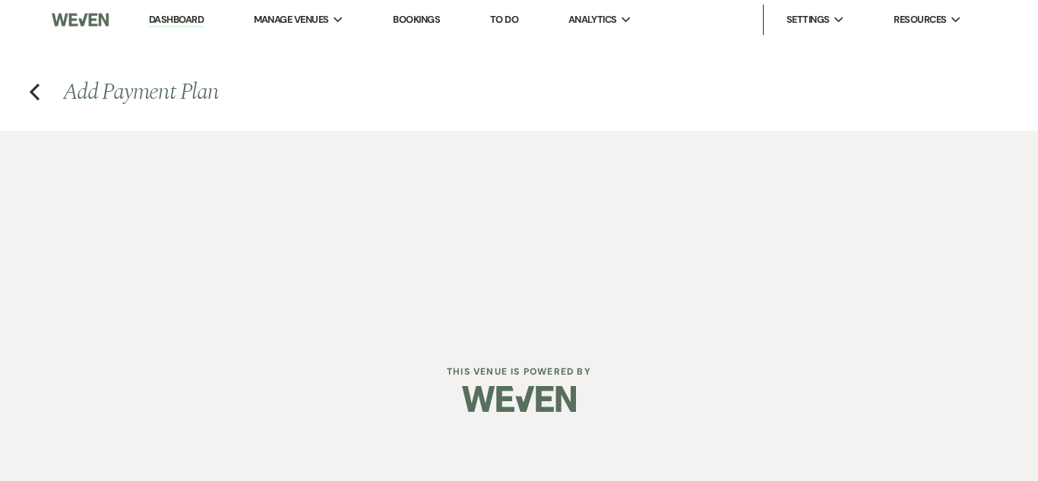
select select "weeks"
select select "afterDueDate"
select select "2"
select select "percentage"
select select "true"
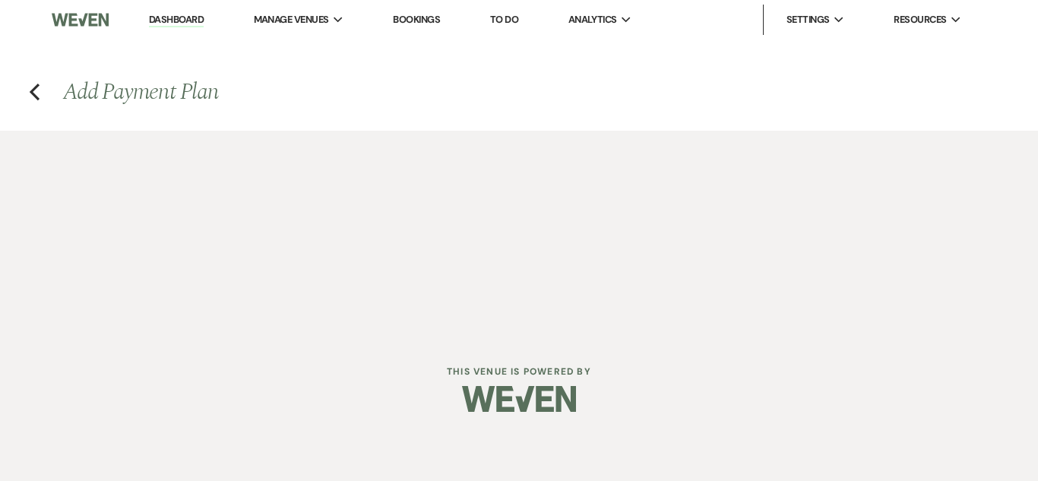
select select "client"
select select "weeks"
select select "2"
select select "percentage"
select select "true"
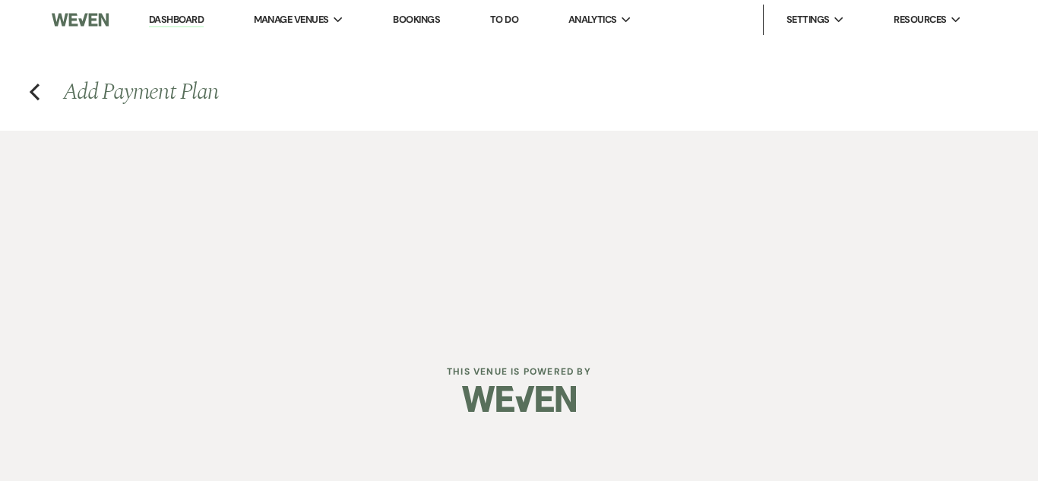
select select "client"
select select "weeks"
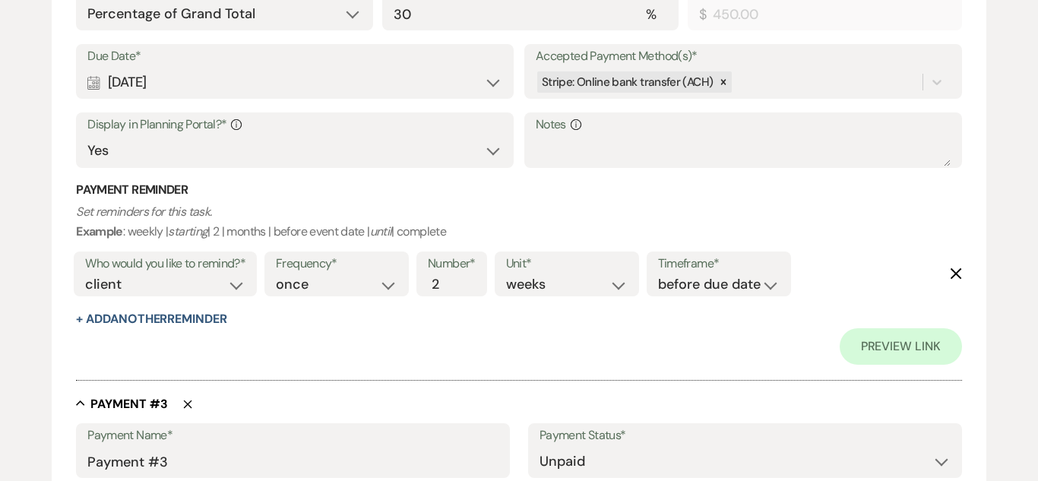
scroll to position [1213, 0]
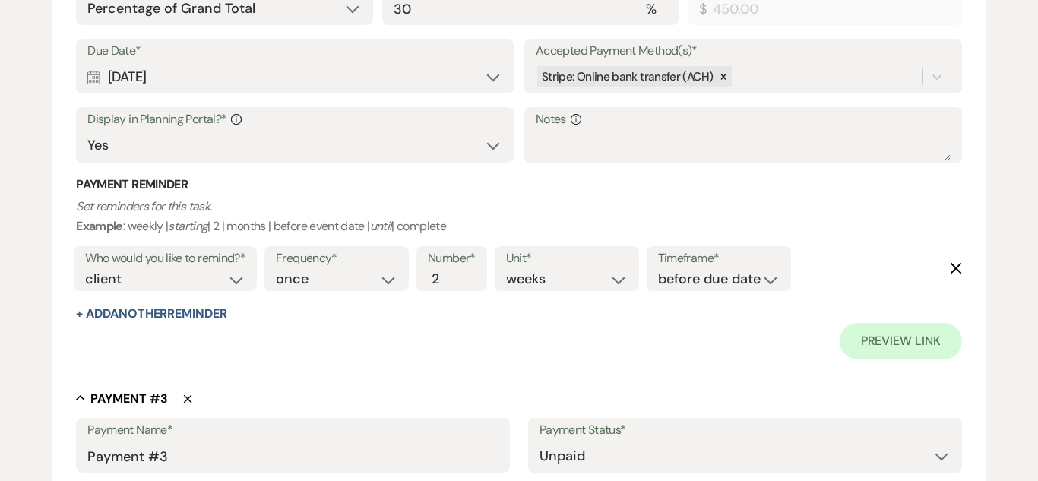
click at [184, 397] on icon "Delete" at bounding box center [187, 398] width 9 height 9
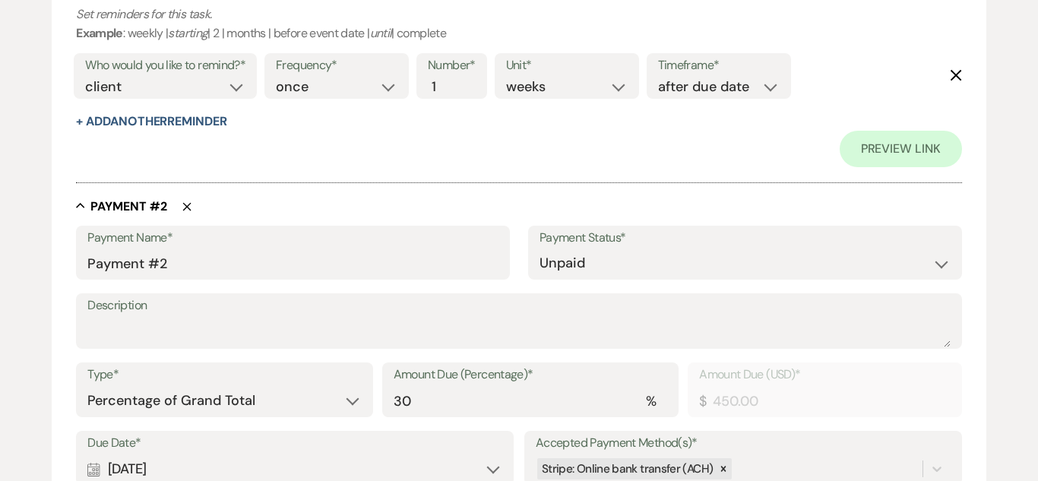
scroll to position [818, 0]
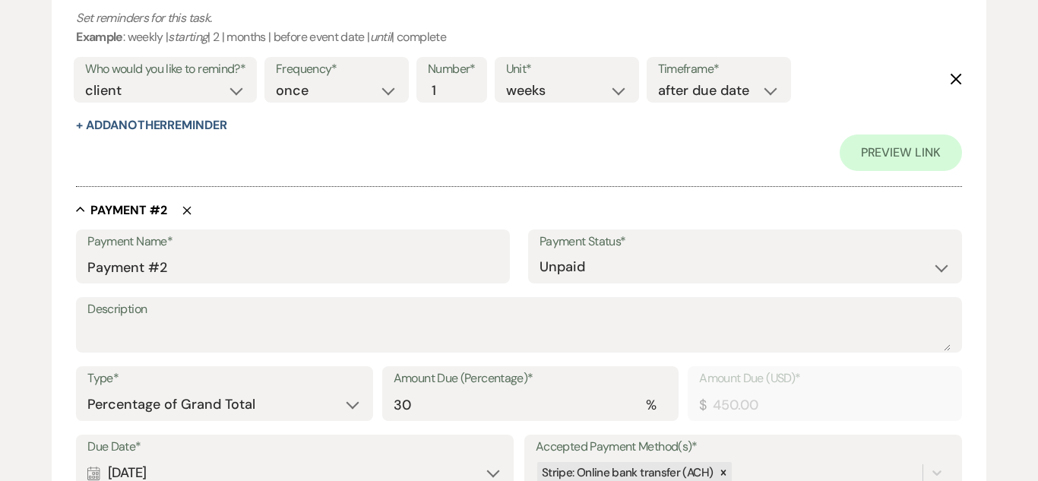
click at [188, 211] on icon "Delete" at bounding box center [186, 210] width 9 height 9
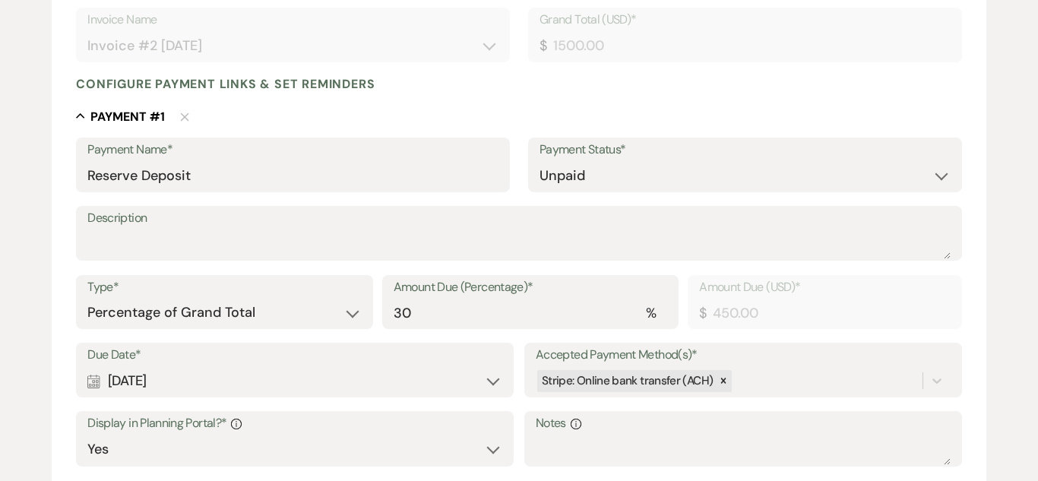
scroll to position [324, 0]
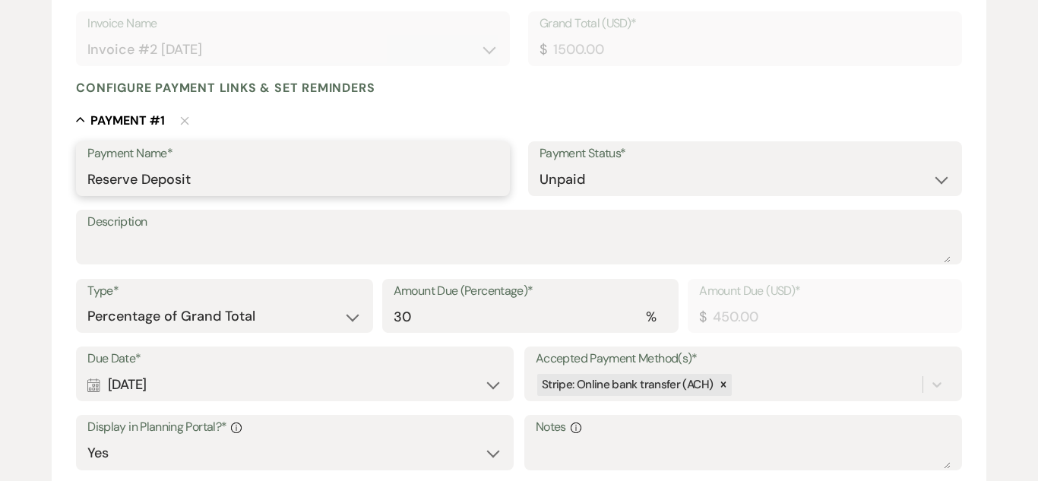
click at [231, 182] on input "Reserve Deposit" at bounding box center [292, 180] width 411 height 30
type input "R"
type input "Payment #1"
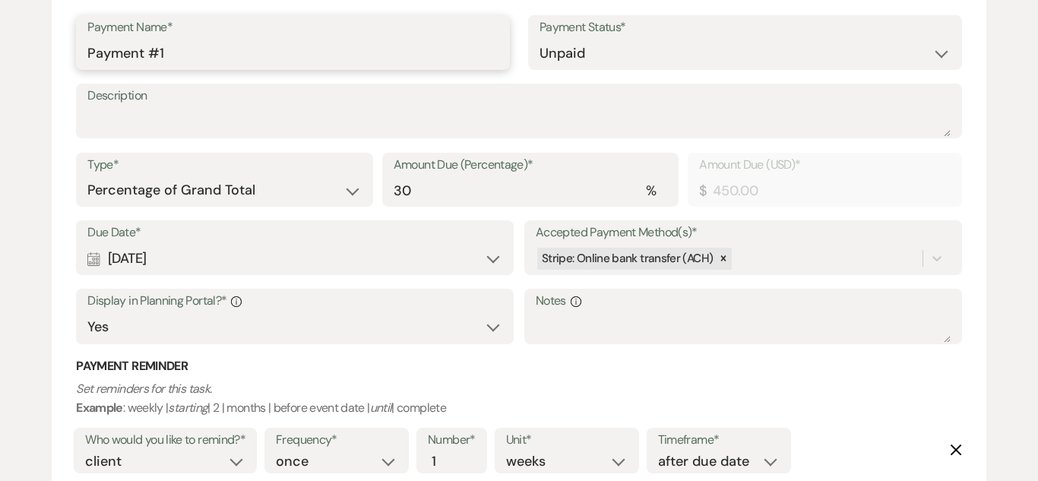
scroll to position [456, 0]
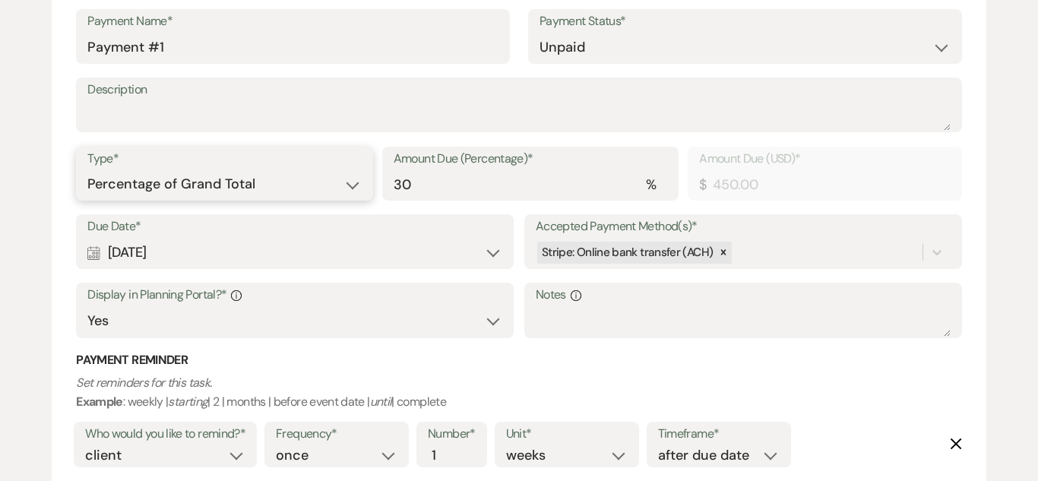
click at [346, 184] on select "Dollar Amount Percentage of Grand Total" at bounding box center [224, 184] width 274 height 30
select select "flat"
click at [87, 169] on select "Dollar Amount Percentage of Grand Total" at bounding box center [224, 184] width 274 height 30
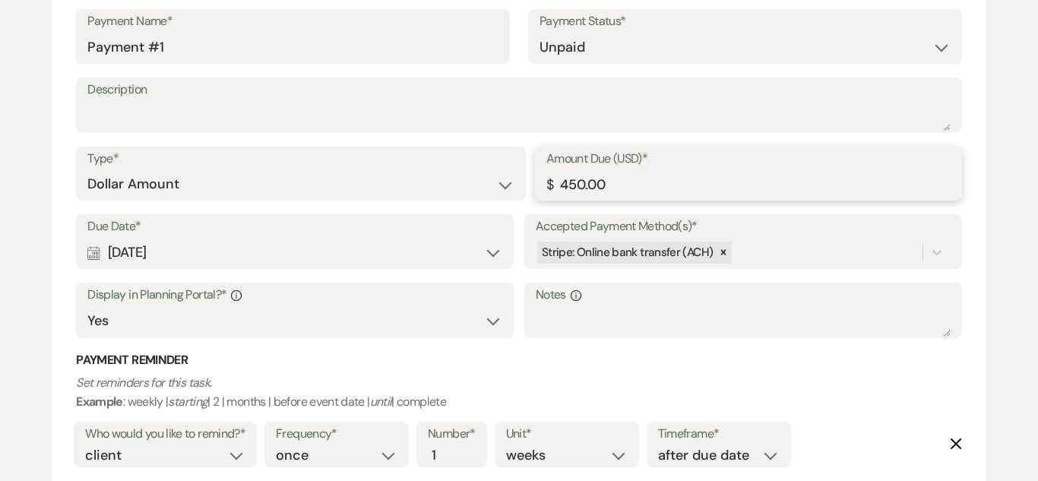
click at [653, 186] on input "450.00" at bounding box center [748, 184] width 404 height 30
type input "4"
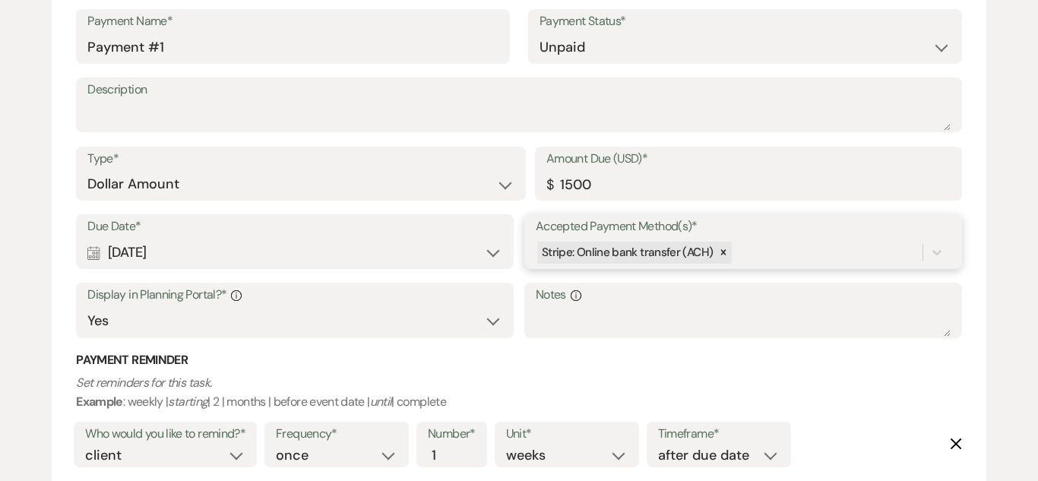
click at [903, 244] on div "Stripe: Online bank transfer (ACH)" at bounding box center [729, 252] width 387 height 27
type input "1500.00"
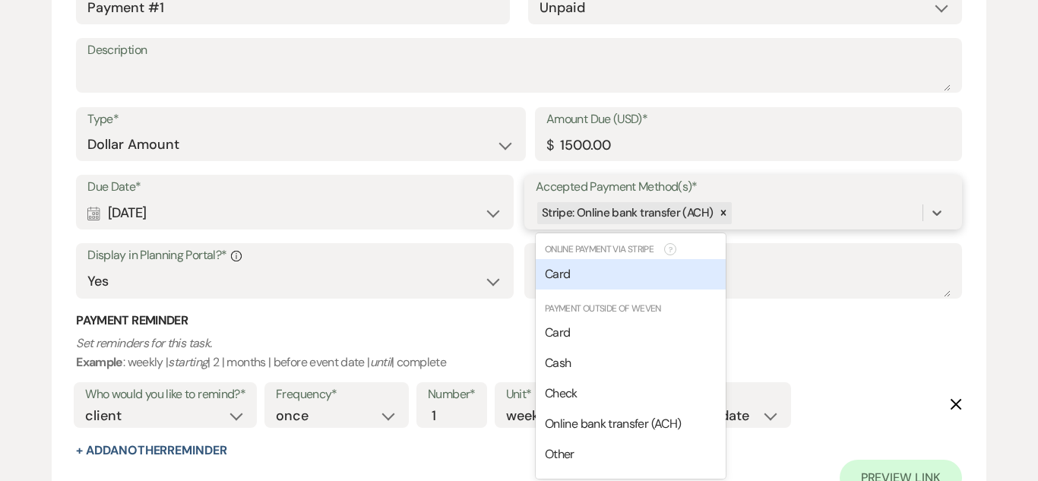
scroll to position [499, 0]
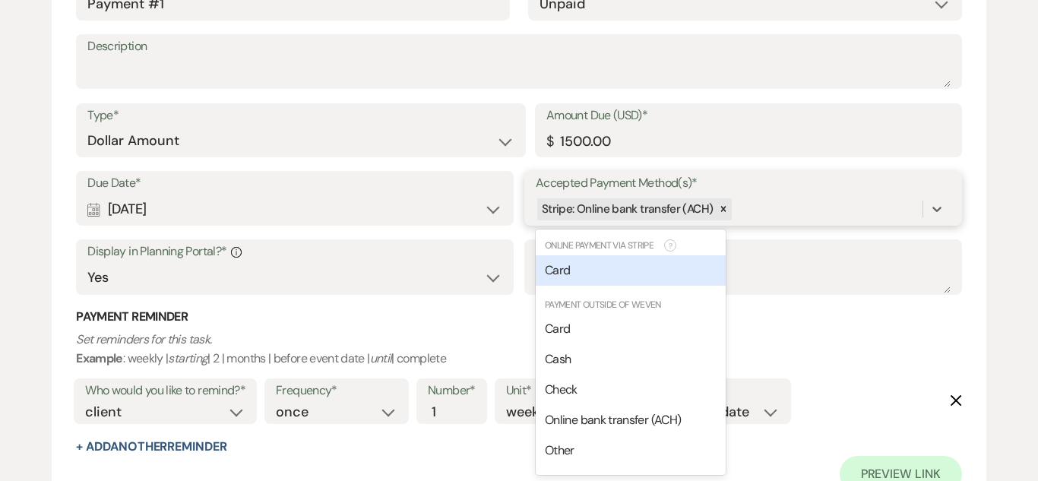
click at [694, 277] on div "Card" at bounding box center [631, 270] width 190 height 30
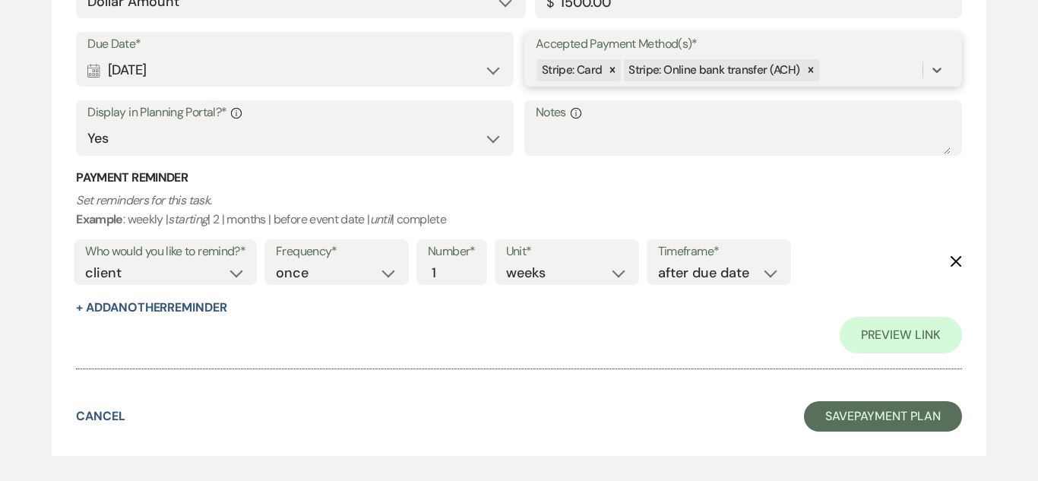
scroll to position [648, 0]
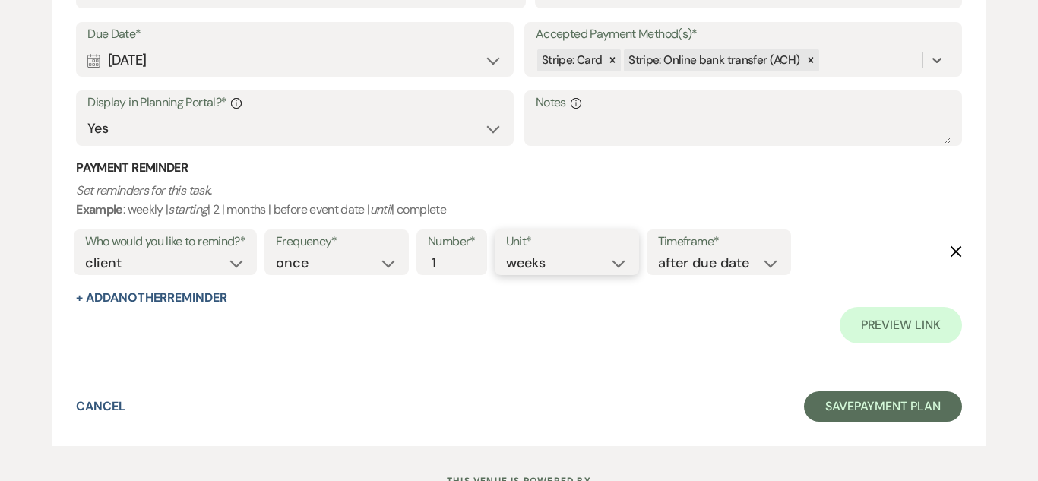
click at [605, 264] on select "days weeks months" at bounding box center [567, 263] width 122 height 21
click at [707, 269] on select "before due date after due date on due date on custom date" at bounding box center [719, 263] width 122 height 21
select select "onDueDate"
click at [658, 253] on select "before due date after due date on due date on custom date" at bounding box center [719, 263] width 122 height 21
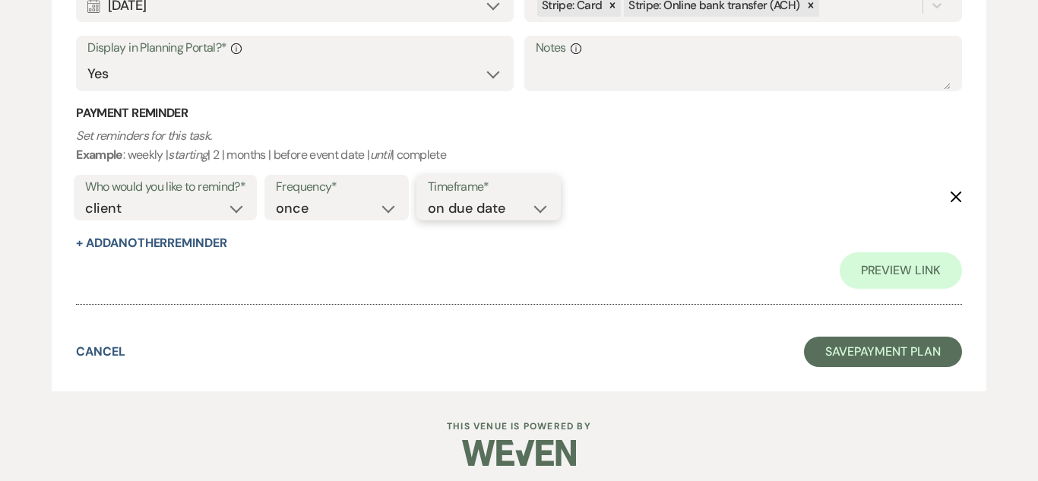
scroll to position [710, 0]
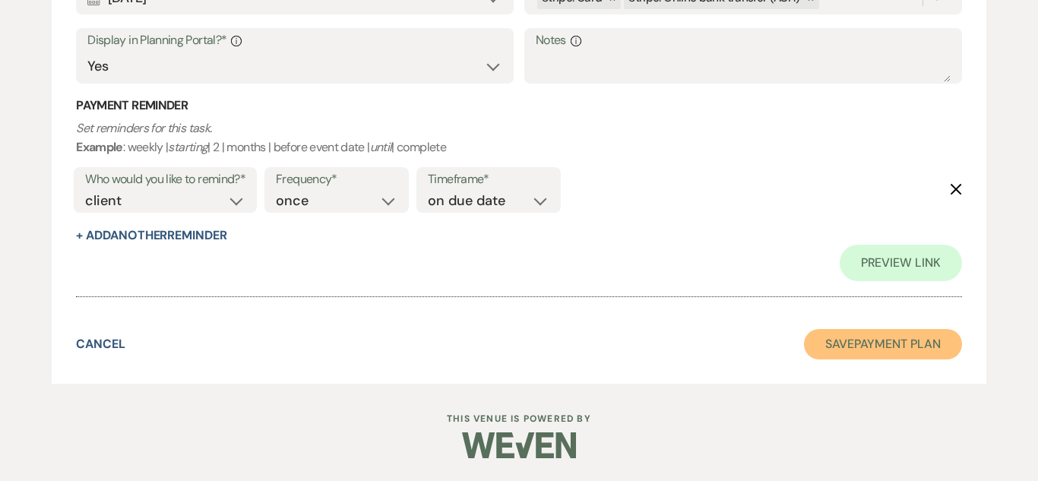
click at [888, 334] on button "Save Payment Plan" at bounding box center [883, 344] width 158 height 30
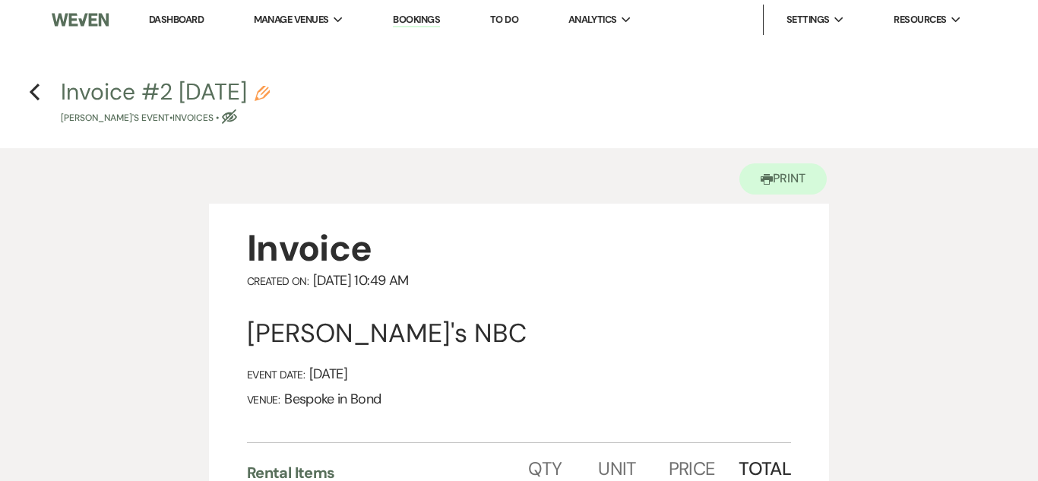
click at [178, 24] on link "Dashboard" at bounding box center [176, 19] width 55 height 13
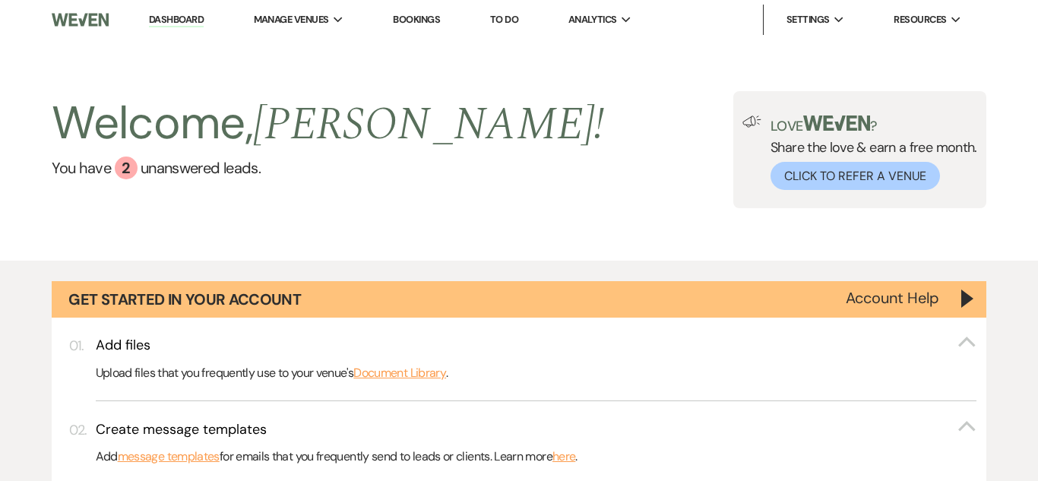
scroll to position [1052, 0]
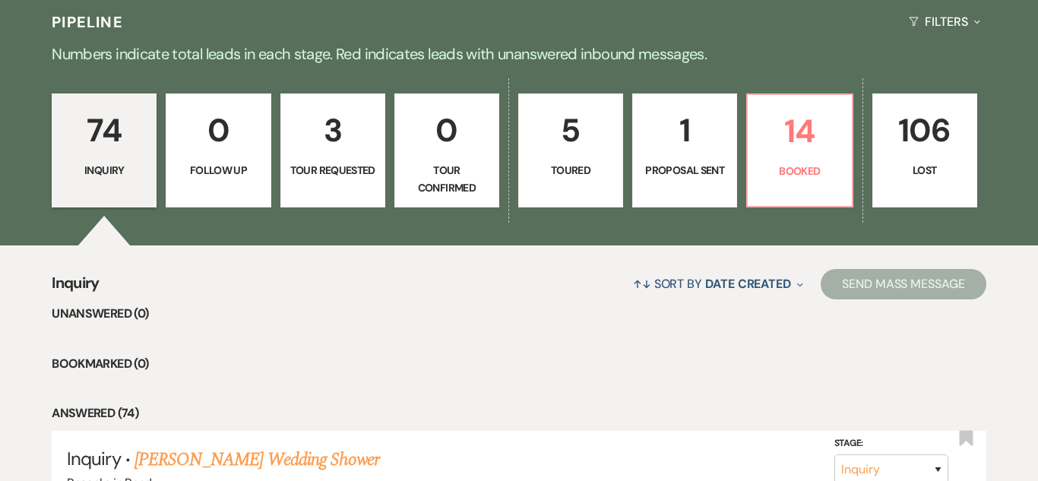
click at [574, 147] on p "5" at bounding box center [570, 130] width 85 height 51
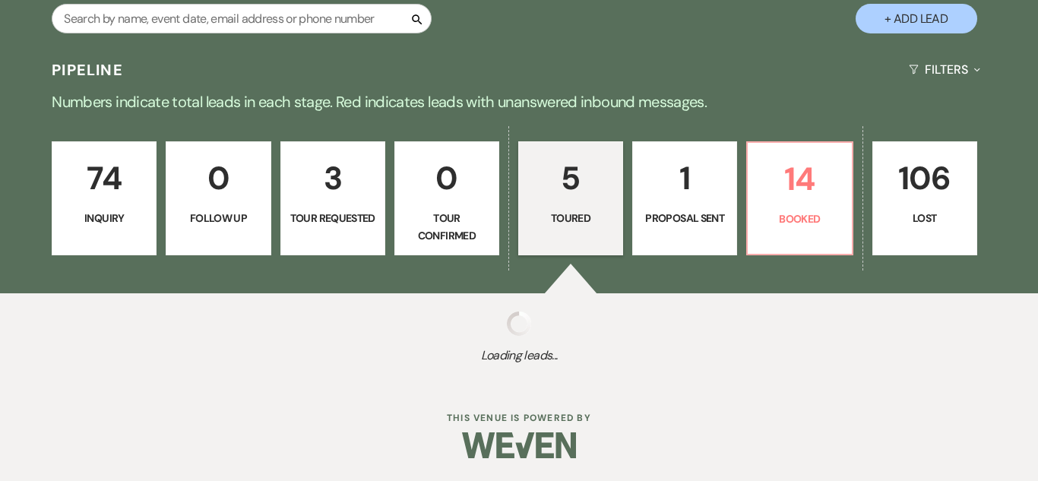
select select "5"
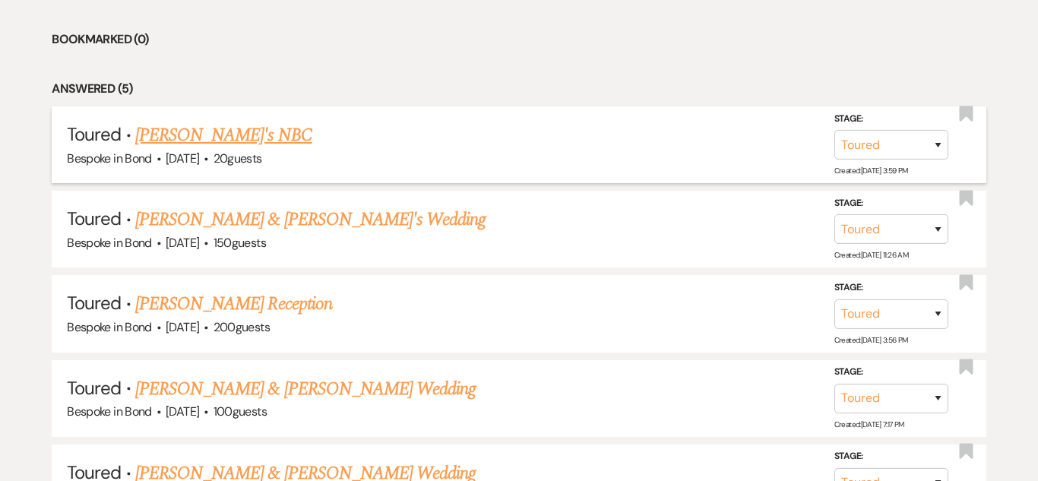
scroll to position [1381, 0]
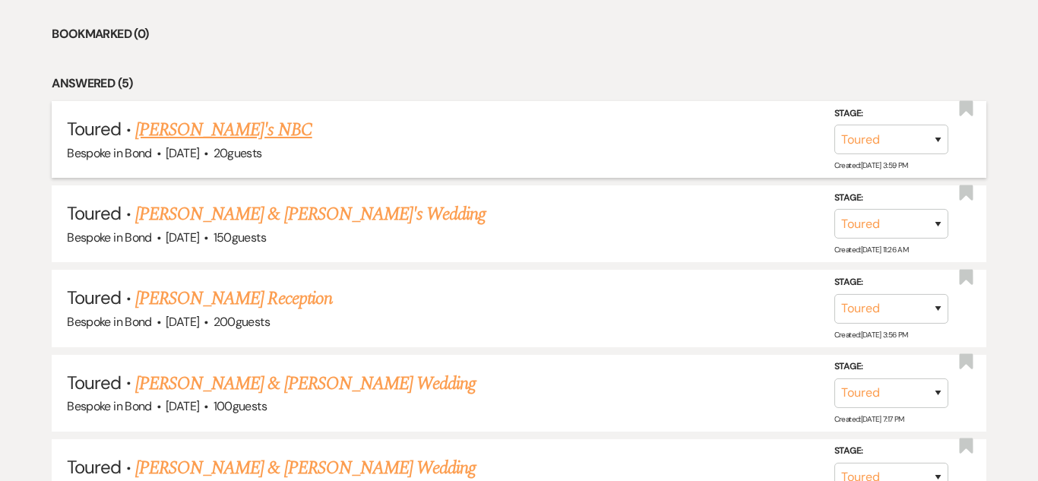
click at [192, 134] on link "[PERSON_NAME]'s NBC" at bounding box center [223, 129] width 177 height 27
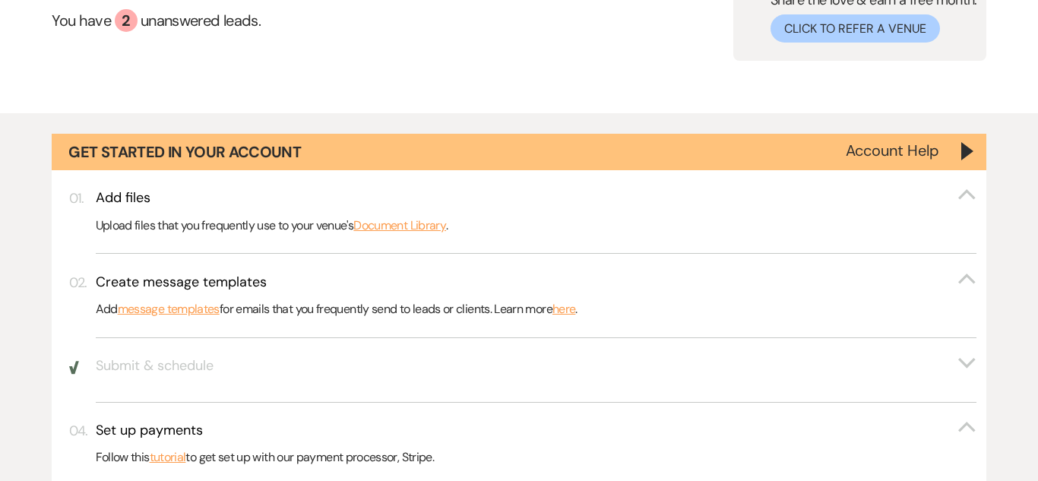
select select "5"
select select "13"
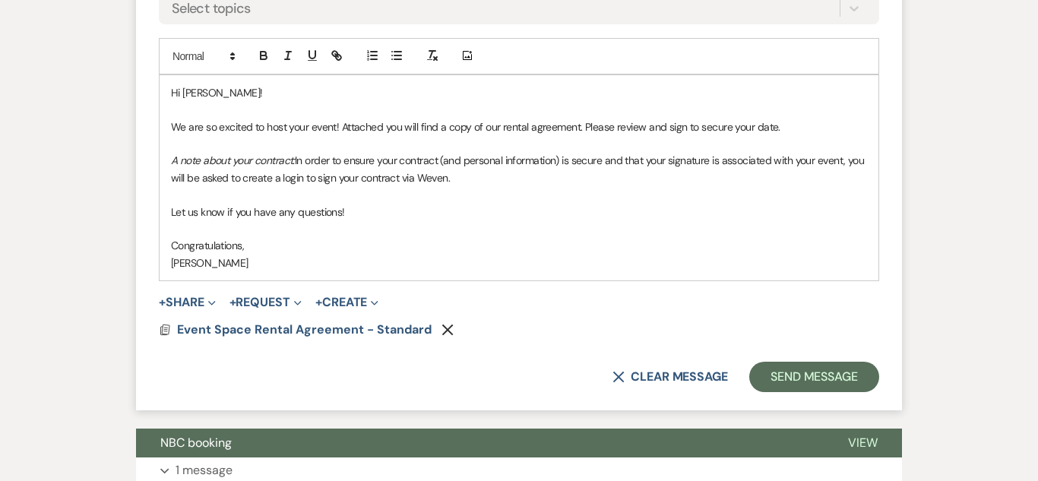
scroll to position [894, 0]
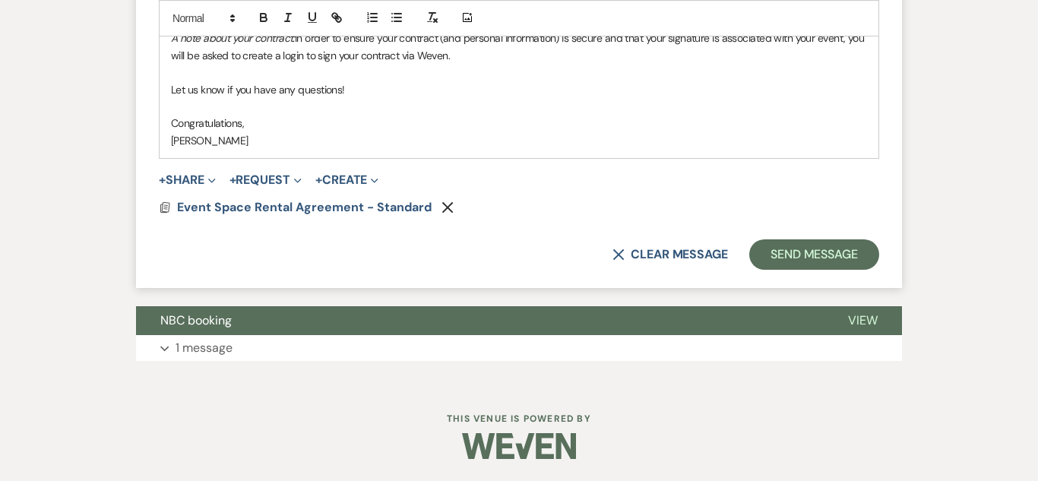
scroll to position [1018, 0]
click at [336, 203] on span "Event Space Rental Agreement - Standard" at bounding box center [304, 207] width 255 height 16
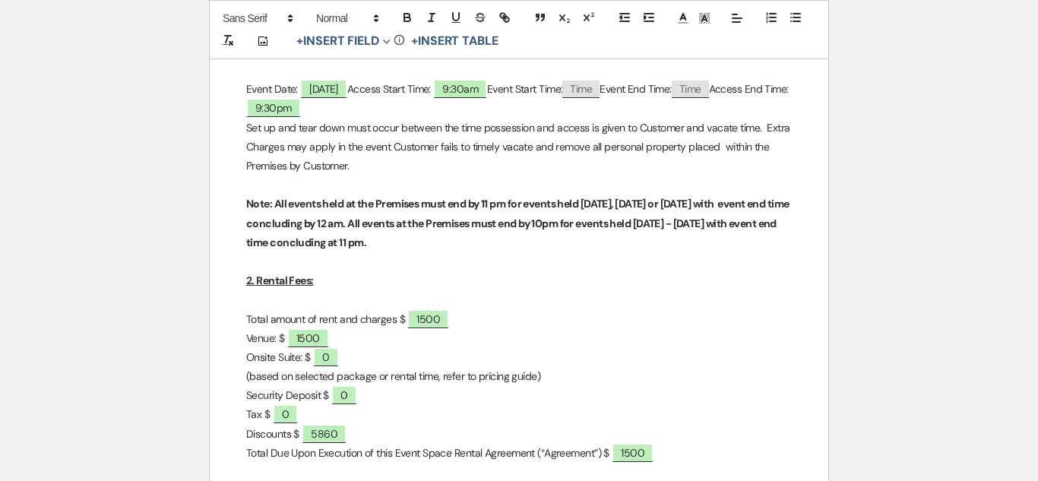
scroll to position [527, 0]
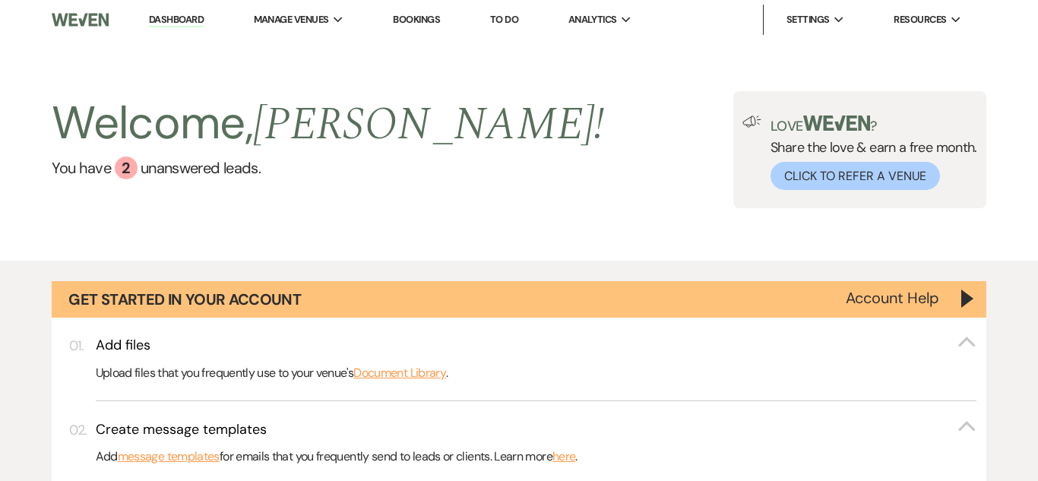
select select "5"
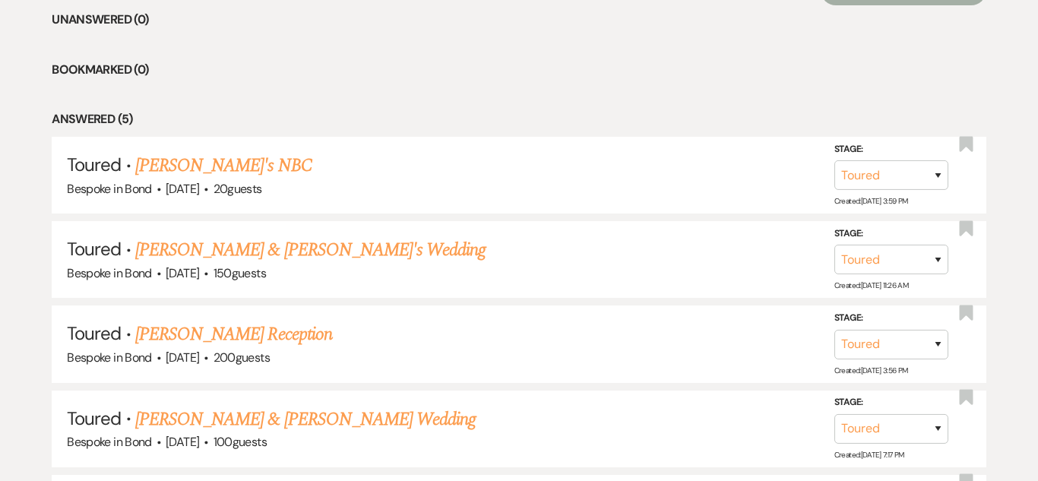
scroll to position [1350, 0]
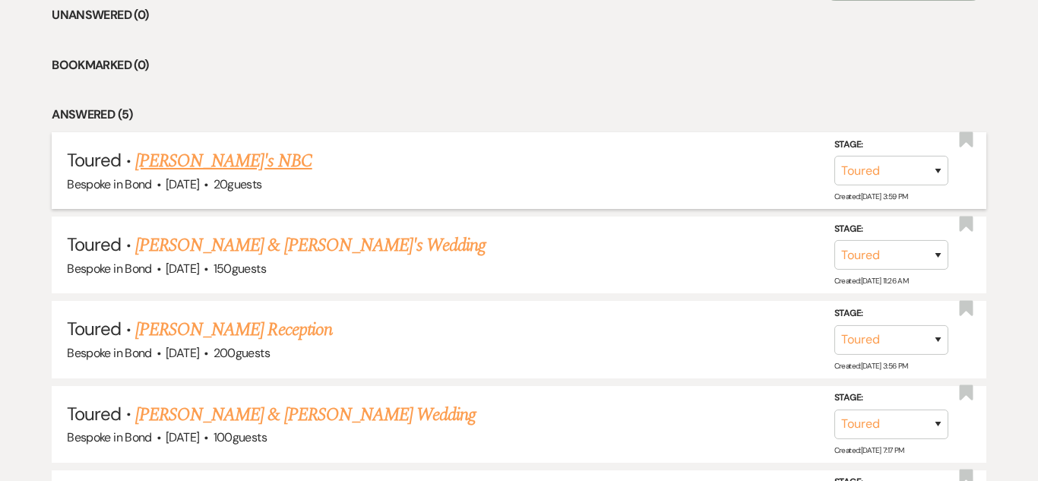
click at [198, 155] on link "[PERSON_NAME]'s NBC" at bounding box center [223, 160] width 177 height 27
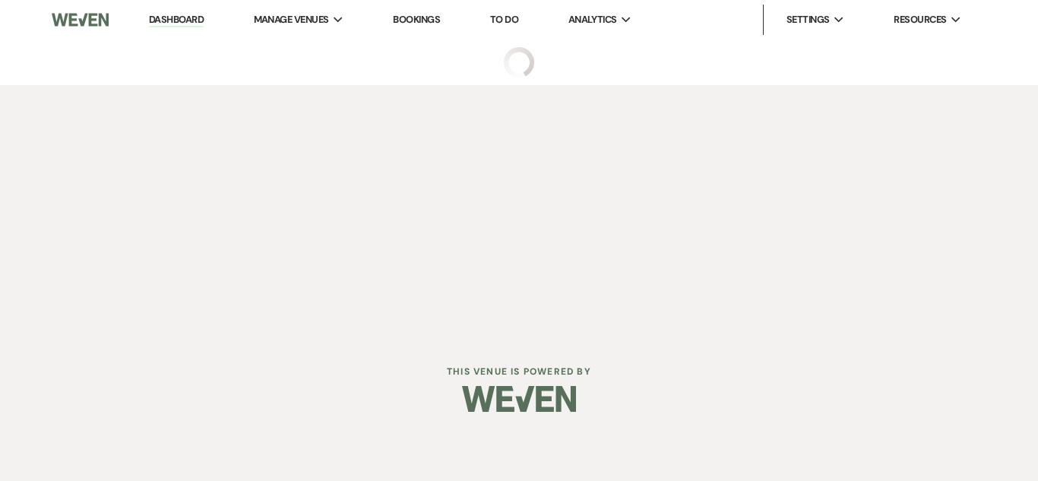
select select "5"
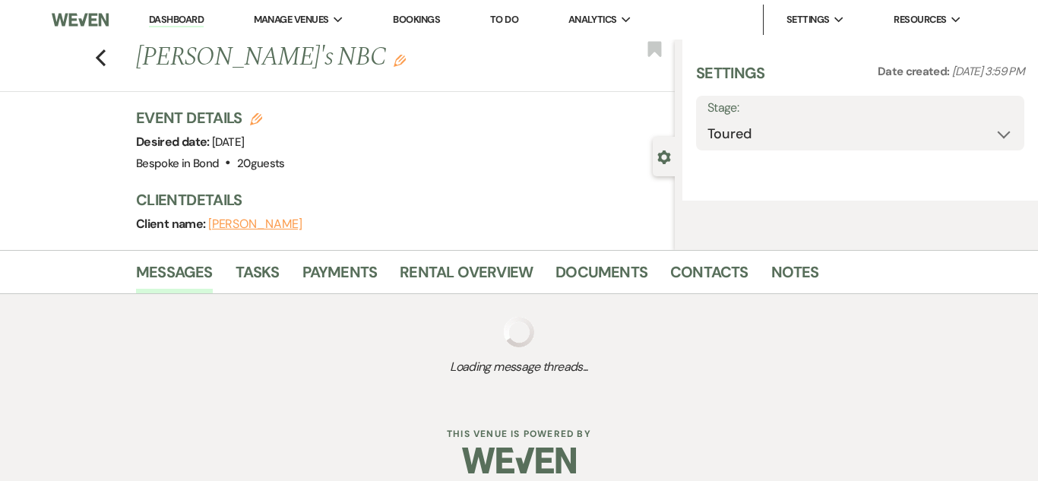
select select "13"
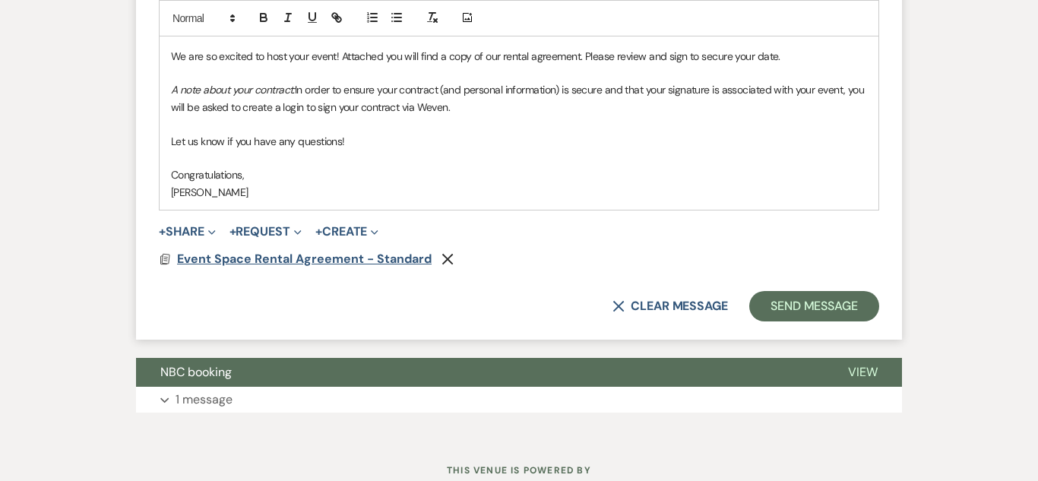
scroll to position [968, 0]
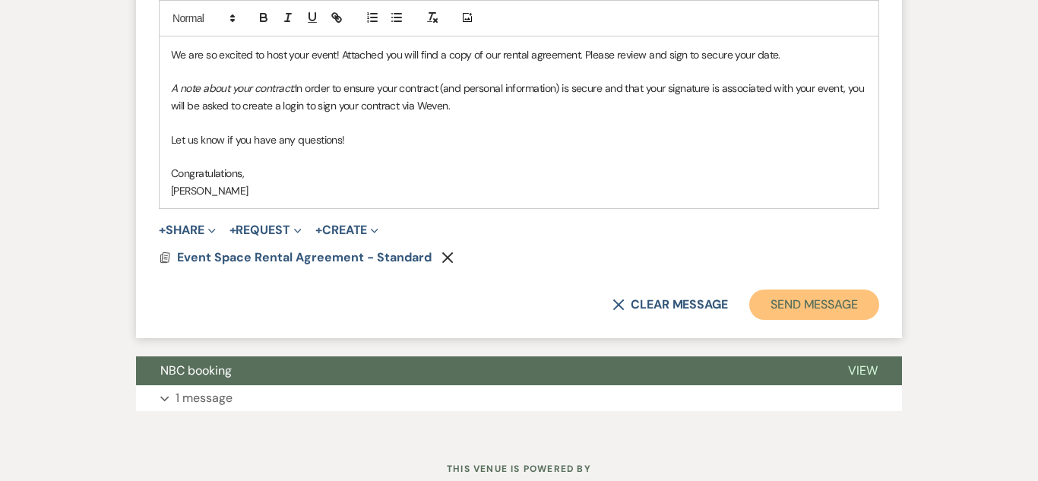
click at [811, 303] on button "Send Message" at bounding box center [814, 304] width 130 height 30
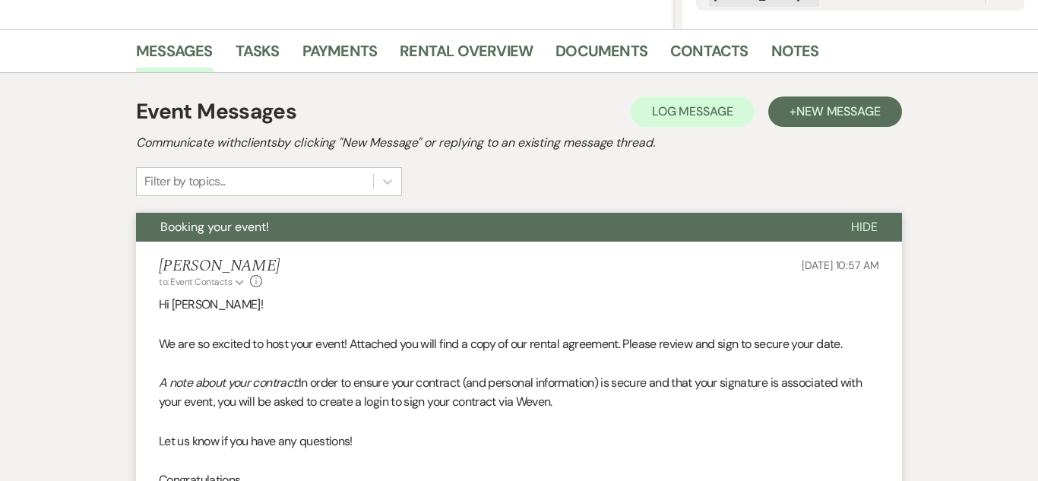
scroll to position [351, 0]
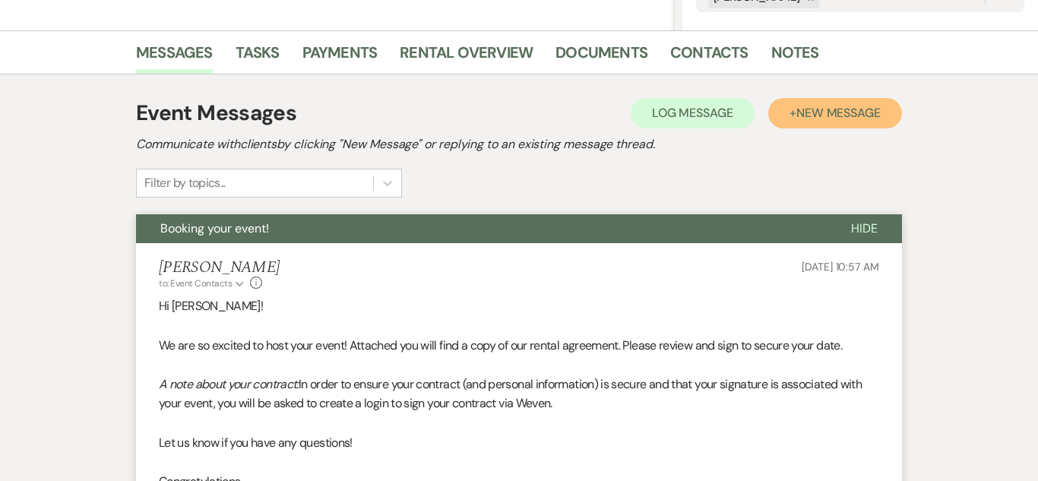
click at [790, 118] on button "+ New Message" at bounding box center [835, 113] width 134 height 30
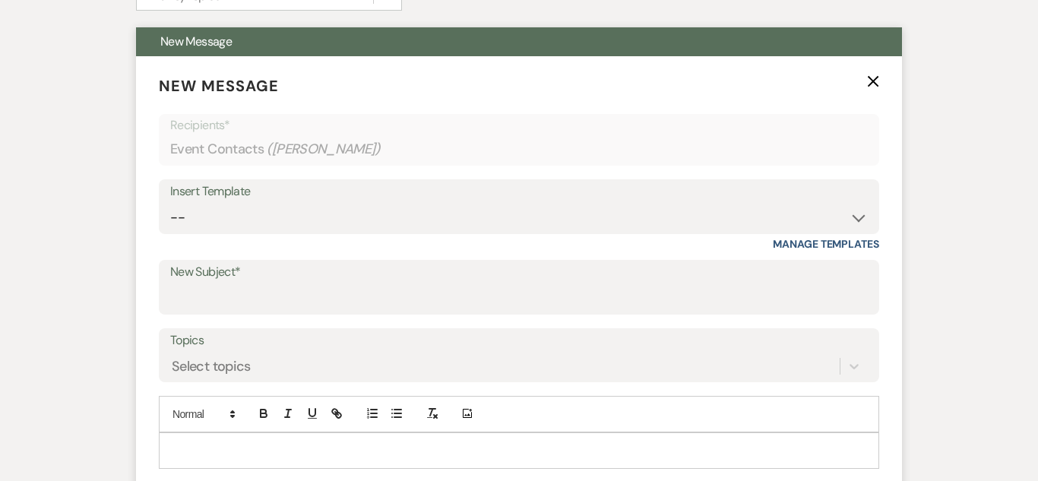
scroll to position [539, 0]
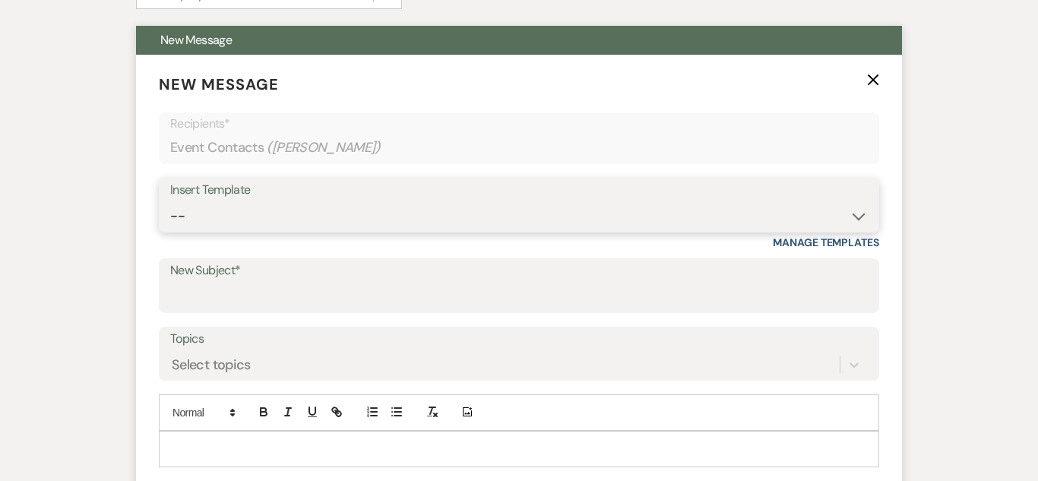
click at [599, 221] on select "-- Weven Planning Portal Introduction (Booked Events) Initial Inquiry Response …" at bounding box center [518, 216] width 697 height 30
select select "14"
click at [170, 201] on select "-- Weven Planning Portal Introduction (Booked Events) Initial Inquiry Response …" at bounding box center [518, 216] width 697 height 30
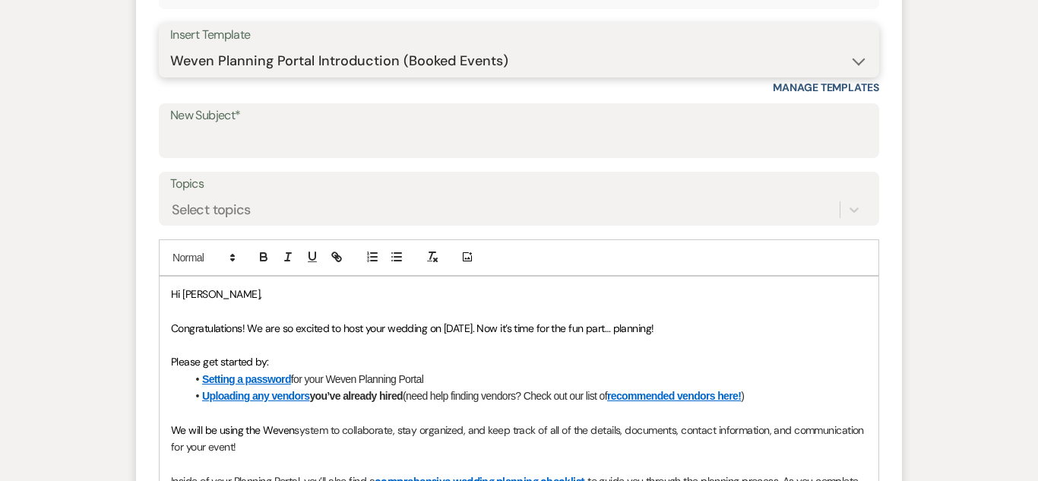
scroll to position [700, 0]
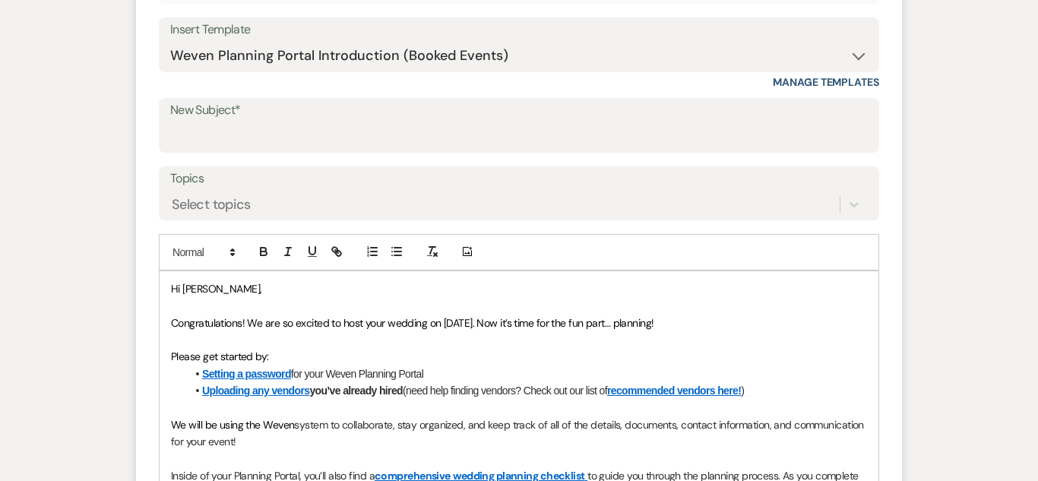
click at [394, 109] on label "New Subject*" at bounding box center [518, 111] width 697 height 22
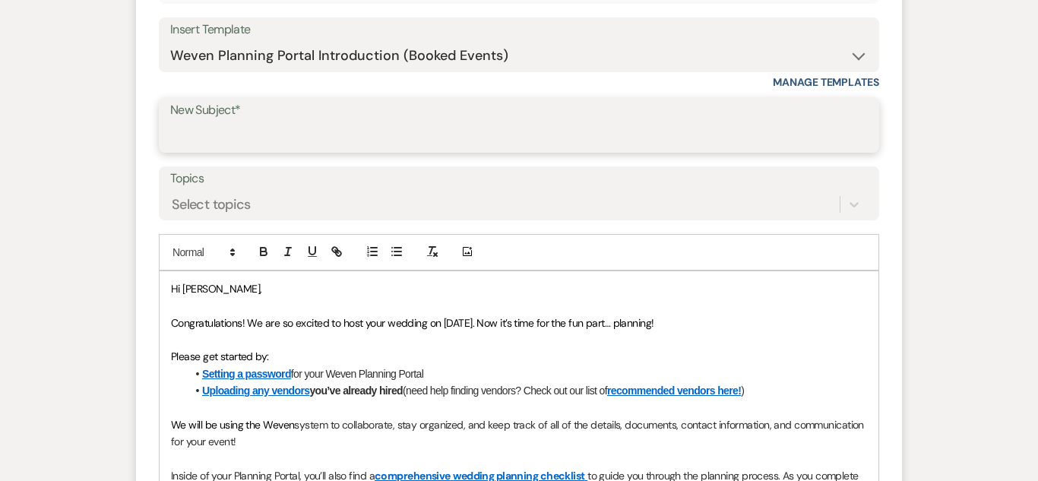
click at [394, 122] on input "New Subject*" at bounding box center [518, 137] width 697 height 30
click at [329, 141] on input "New Subject*" at bounding box center [518, 137] width 697 height 30
type input "Weven Planning Portal for your event"
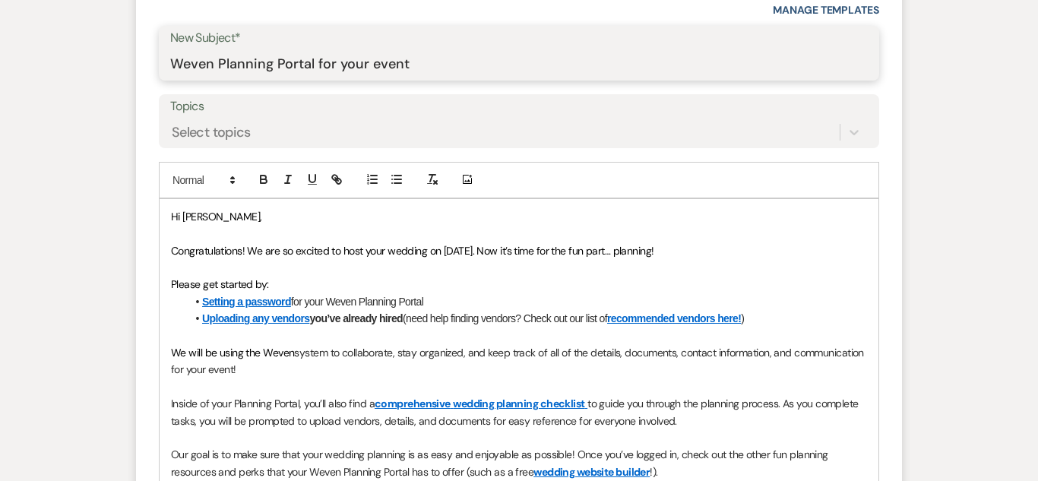
scroll to position [787, 0]
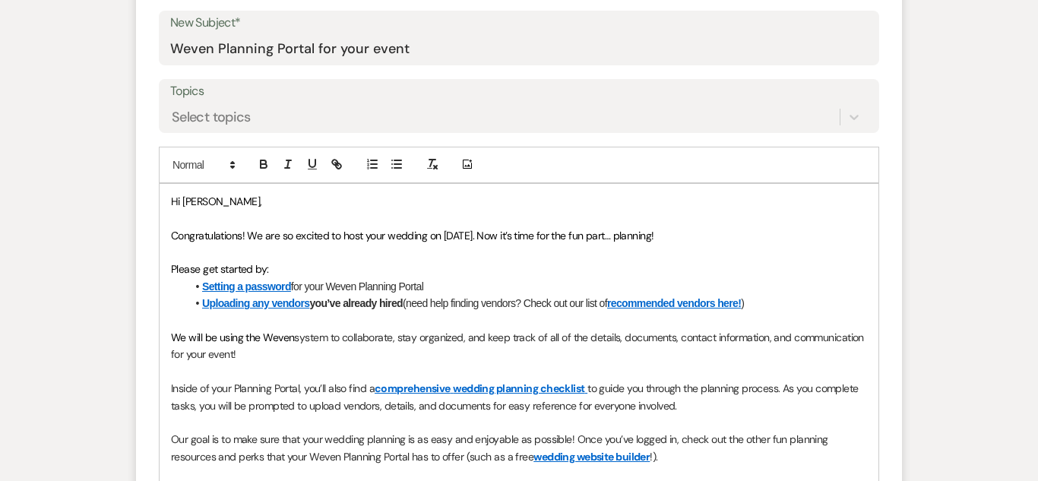
click at [425, 245] on p at bounding box center [519, 252] width 696 height 17
click at [428, 238] on span "Congratulations! We are so excited to host your wedding on [DATE]. Now it’s tim…" at bounding box center [412, 236] width 483 height 14
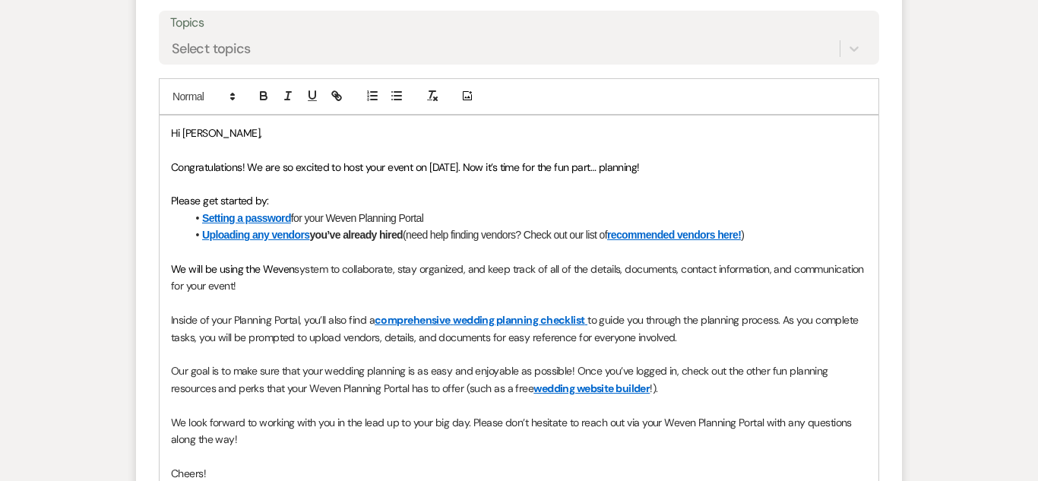
scroll to position [862, 0]
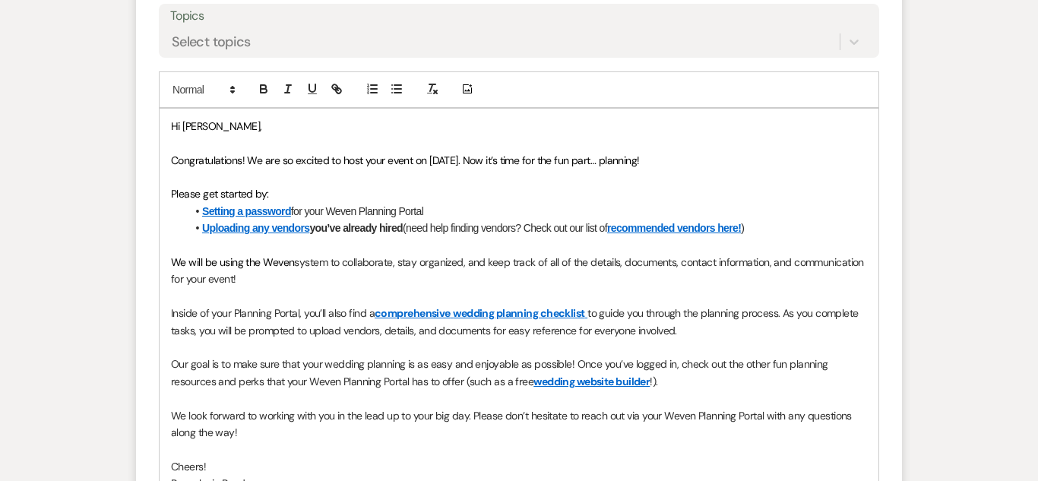
click at [658, 373] on p "Our goal is to make sure that your wedding planning is as easy and enjoyable as…" at bounding box center [519, 373] width 696 height 34
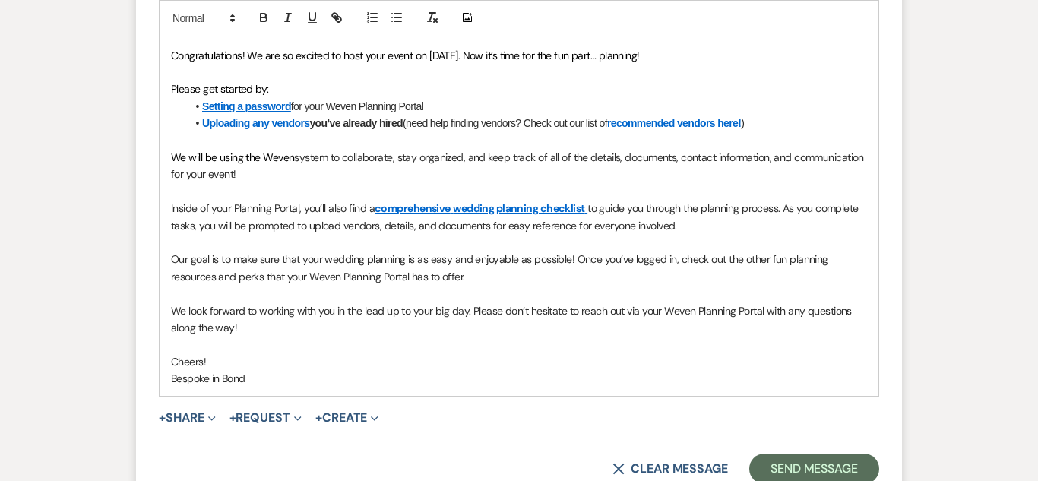
scroll to position [964, 0]
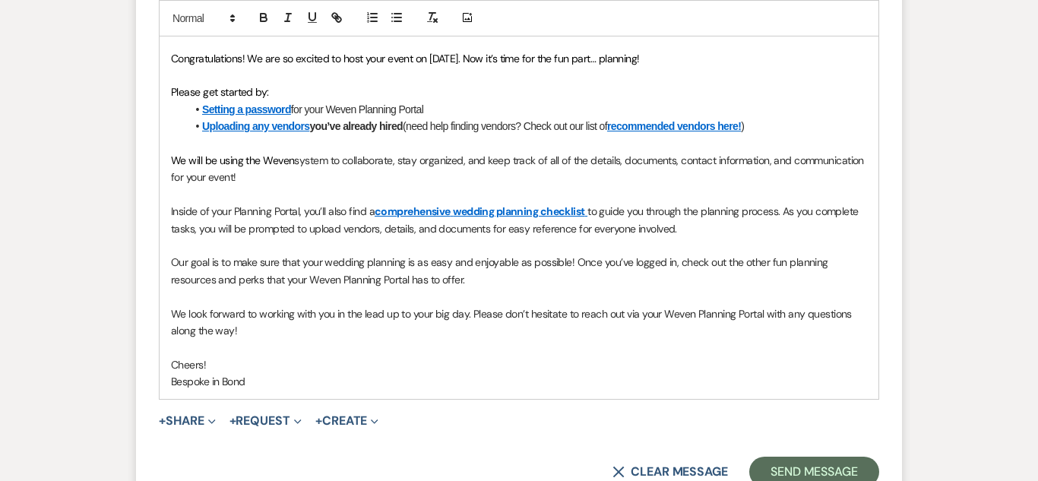
drag, startPoint x: 684, startPoint y: 229, endPoint x: 167, endPoint y: 202, distance: 517.3
click at [167, 202] on div "Hi [PERSON_NAME], Congratulations! We are so excited to host your event on [DAT…" at bounding box center [519, 203] width 719 height 393
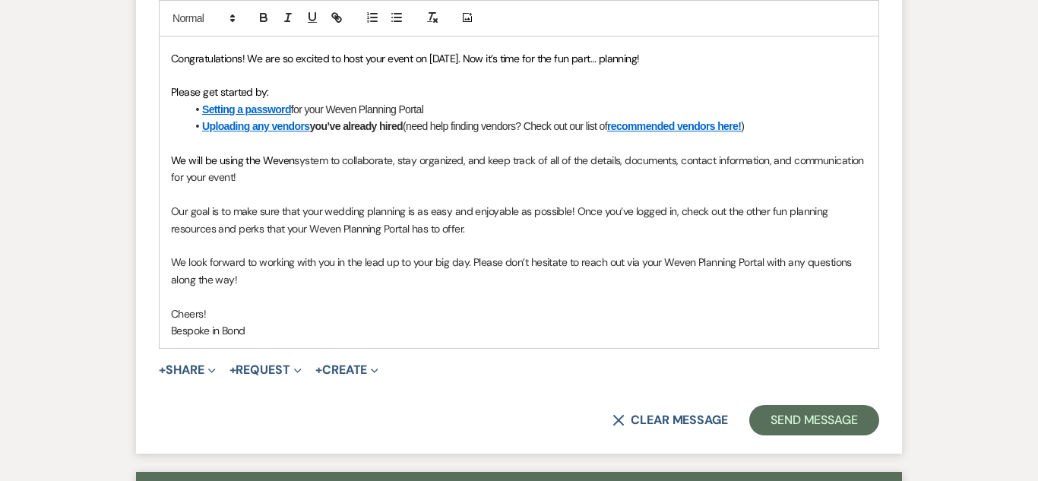
click at [364, 210] on span "Our goal is to make sure that your wedding planning is as easy and enjoyable as…" at bounding box center [501, 219] width 660 height 30
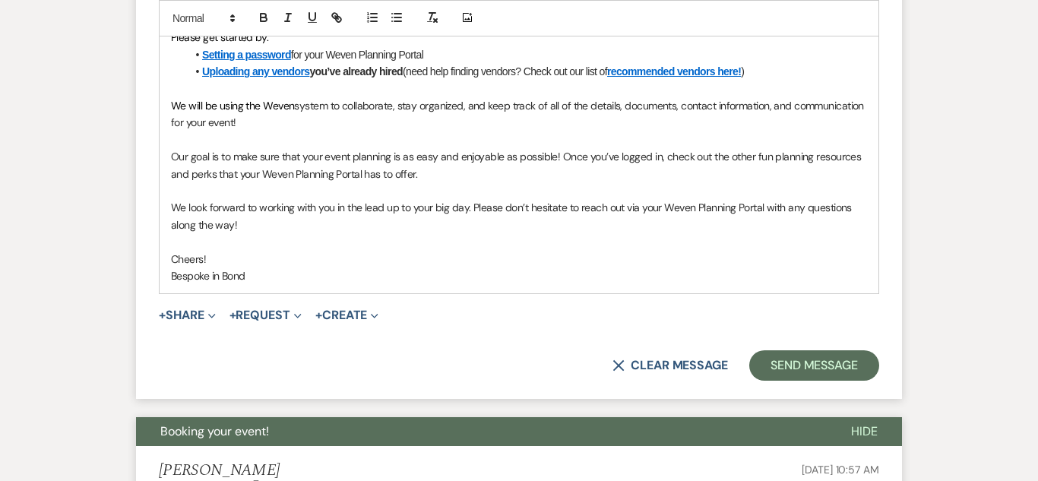
scroll to position [1017, 0]
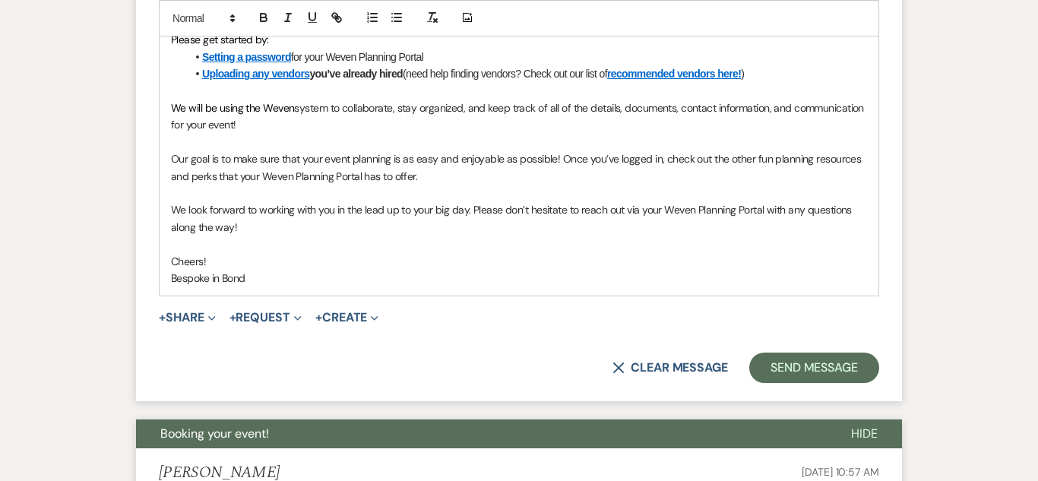
click at [450, 210] on span "We look forward to working with you in the lead up to your big day. Please don’…" at bounding box center [512, 218] width 683 height 30
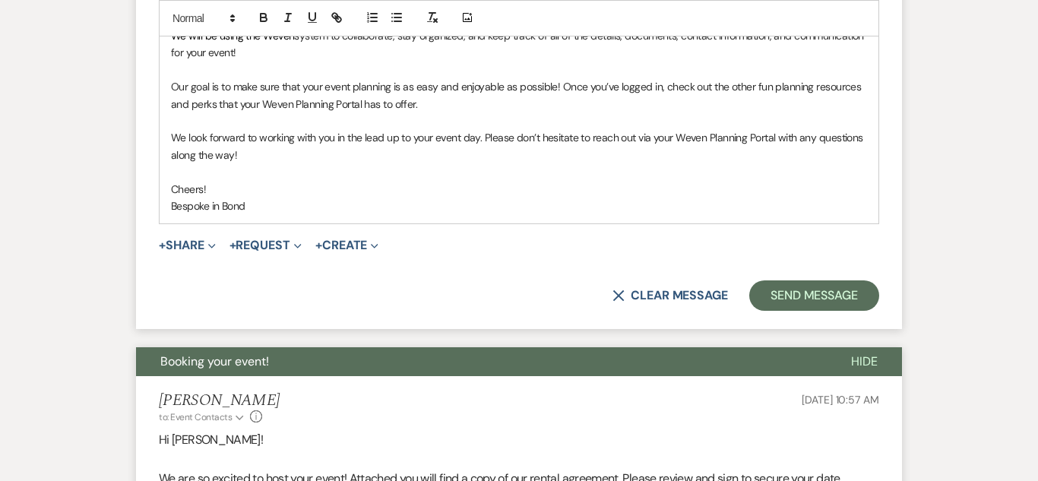
scroll to position [1104, 0]
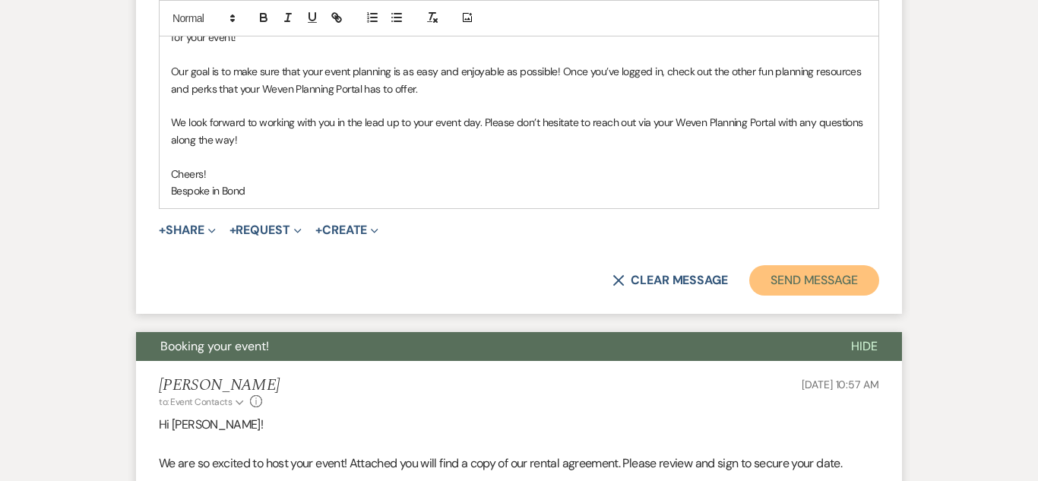
click at [835, 271] on button "Send Message" at bounding box center [814, 280] width 130 height 30
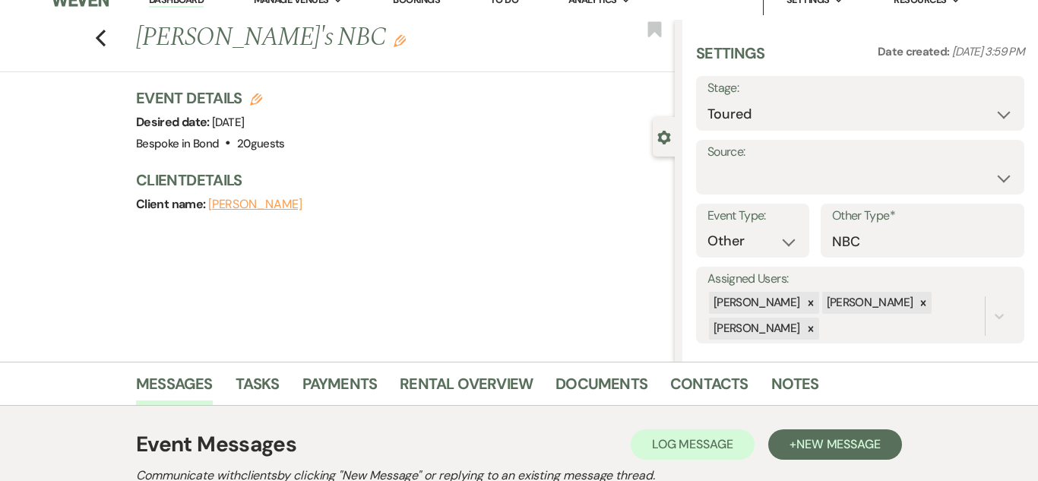
scroll to position [0, 0]
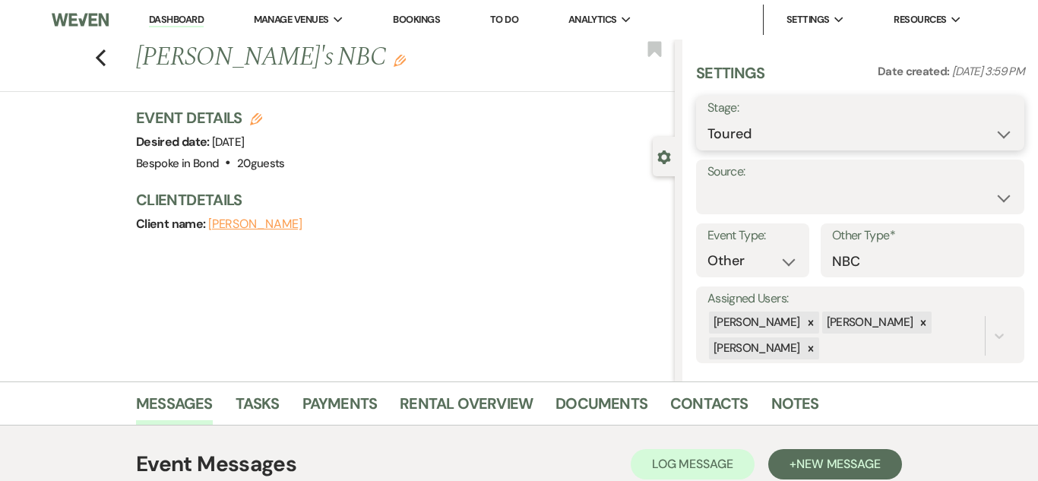
click at [994, 144] on select "Inquiry Follow Up Tour Requested Tour Confirmed Toured Proposal Sent Booked Lost" at bounding box center [859, 134] width 305 height 30
select select "6"
click at [707, 119] on select "Inquiry Follow Up Tour Requested Tour Confirmed Toured Proposal Sent Booked Lost" at bounding box center [859, 134] width 305 height 30
click at [982, 125] on button "Save" at bounding box center [989, 123] width 69 height 30
